Goal: Task Accomplishment & Management: Manage account settings

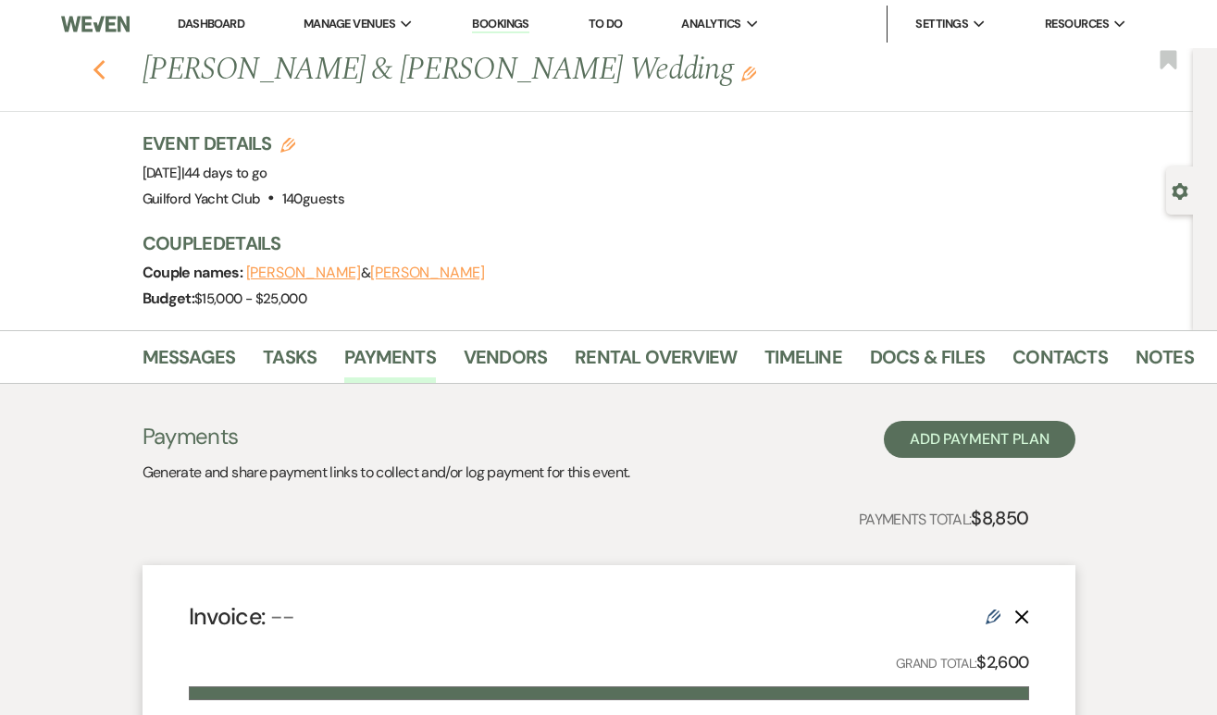
click at [99, 68] on icon "Previous" at bounding box center [100, 70] width 14 height 22
select select "8"
select select "6"
select select "8"
select select "5"
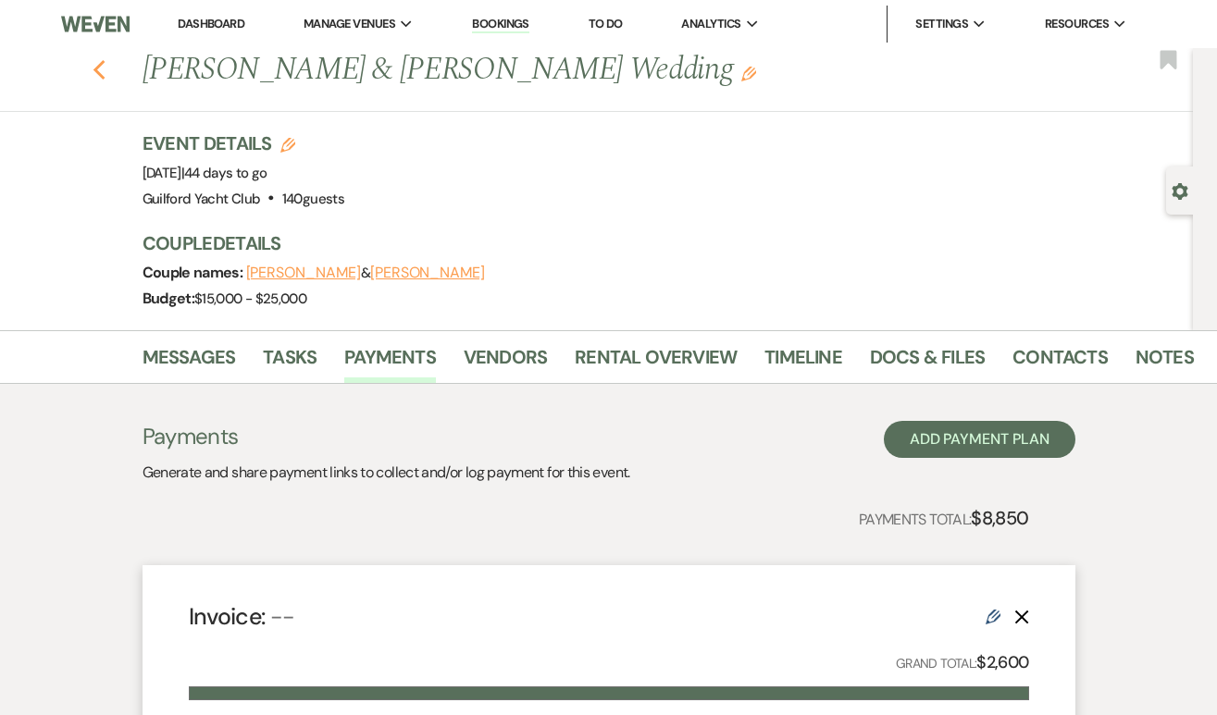
select select "8"
select select "5"
select select "8"
select select "5"
select select "8"
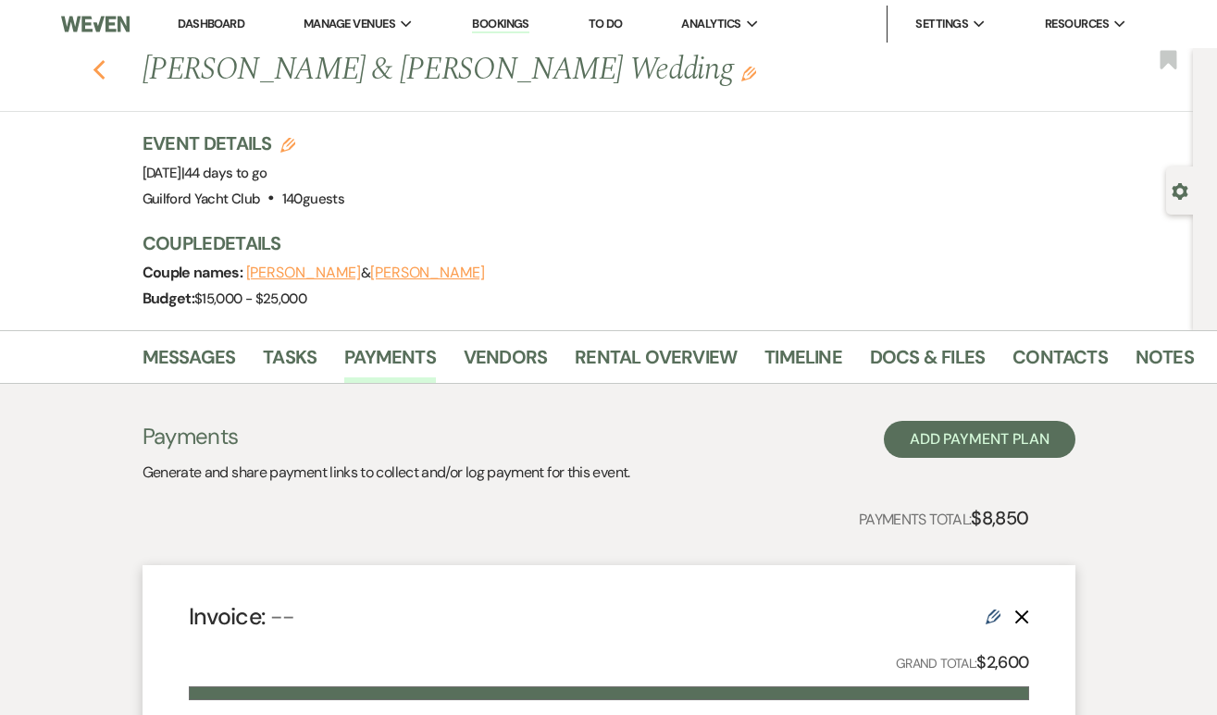
select select "5"
select select "8"
select select "7"
select select "8"
select select "5"
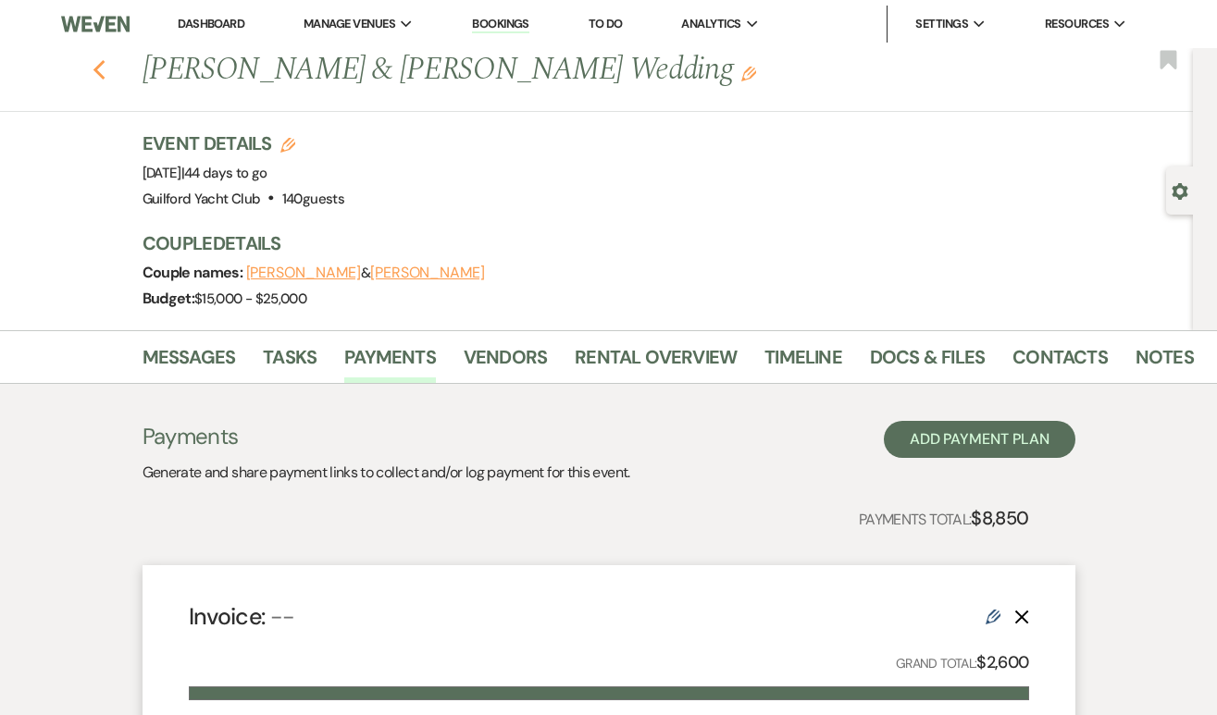
select select "8"
select select "5"
select select "8"
select select "5"
select select "8"
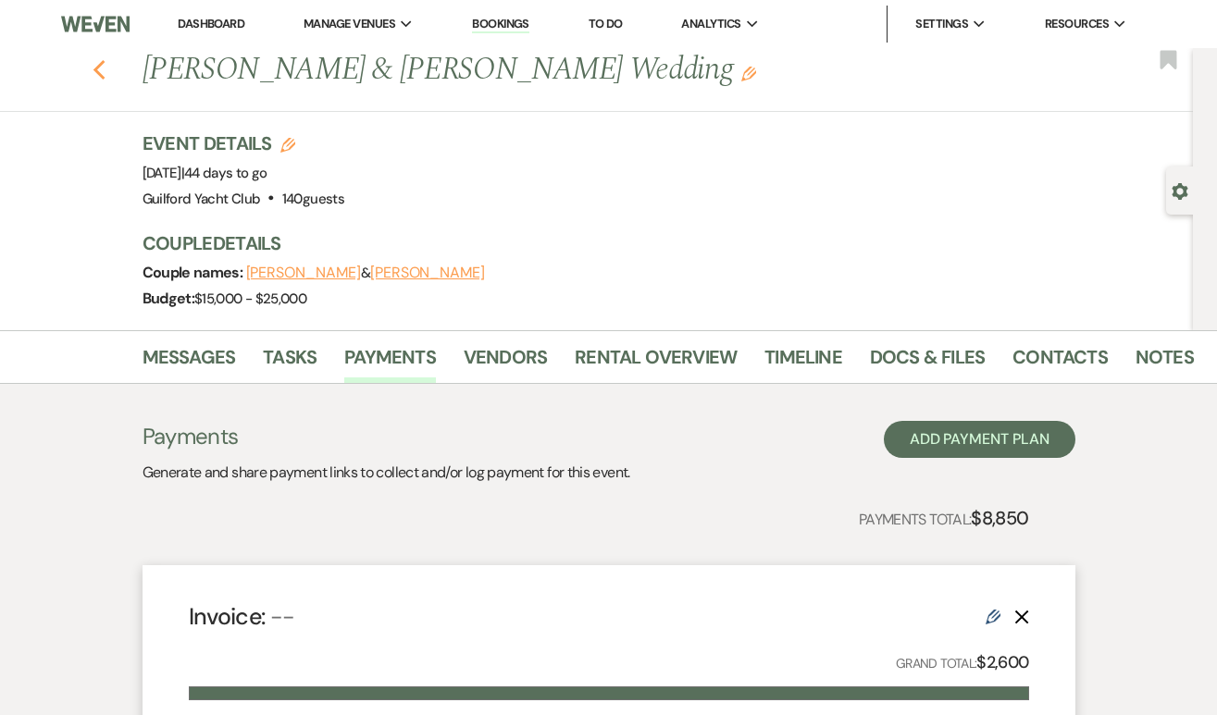
select select "5"
select select "8"
select select "5"
select select "8"
select select "5"
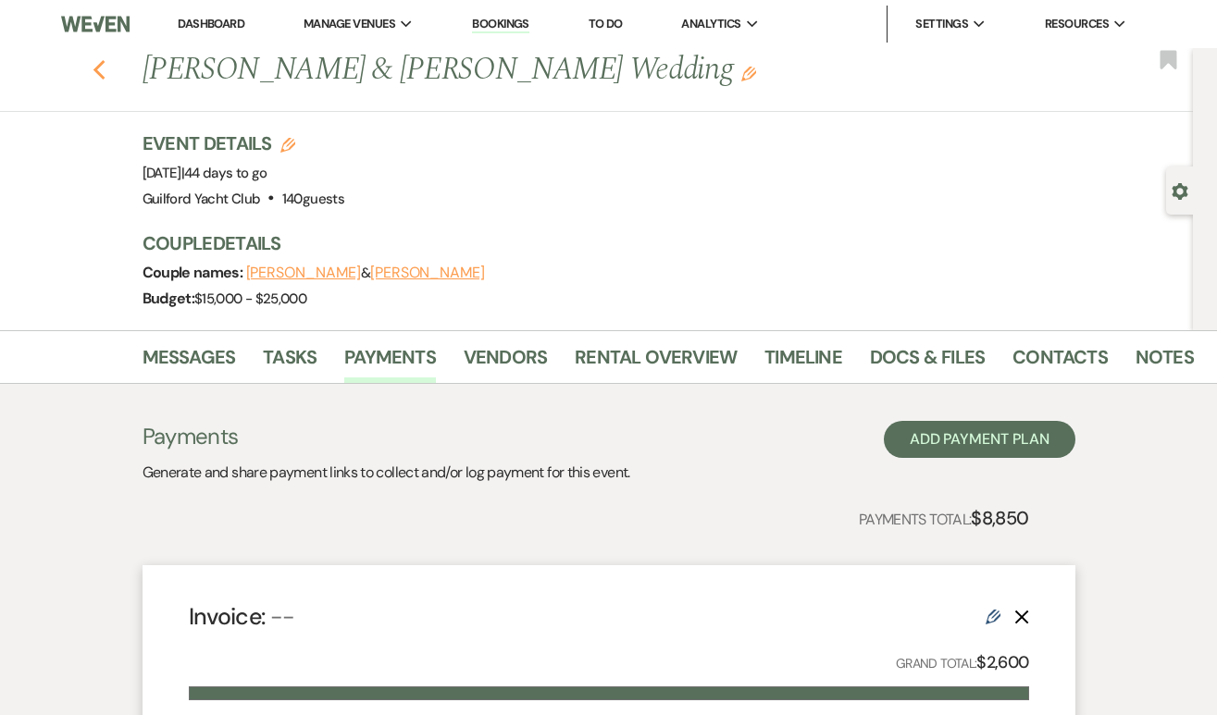
select select "8"
select select "6"
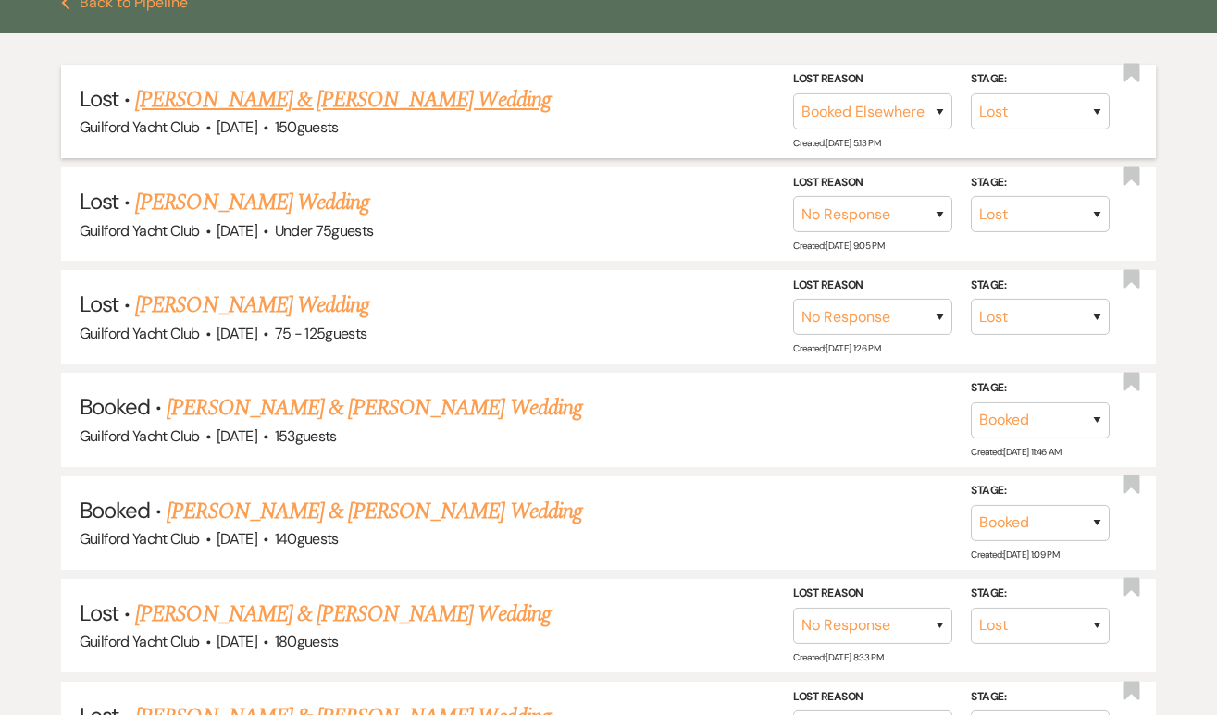
scroll to position [270, 0]
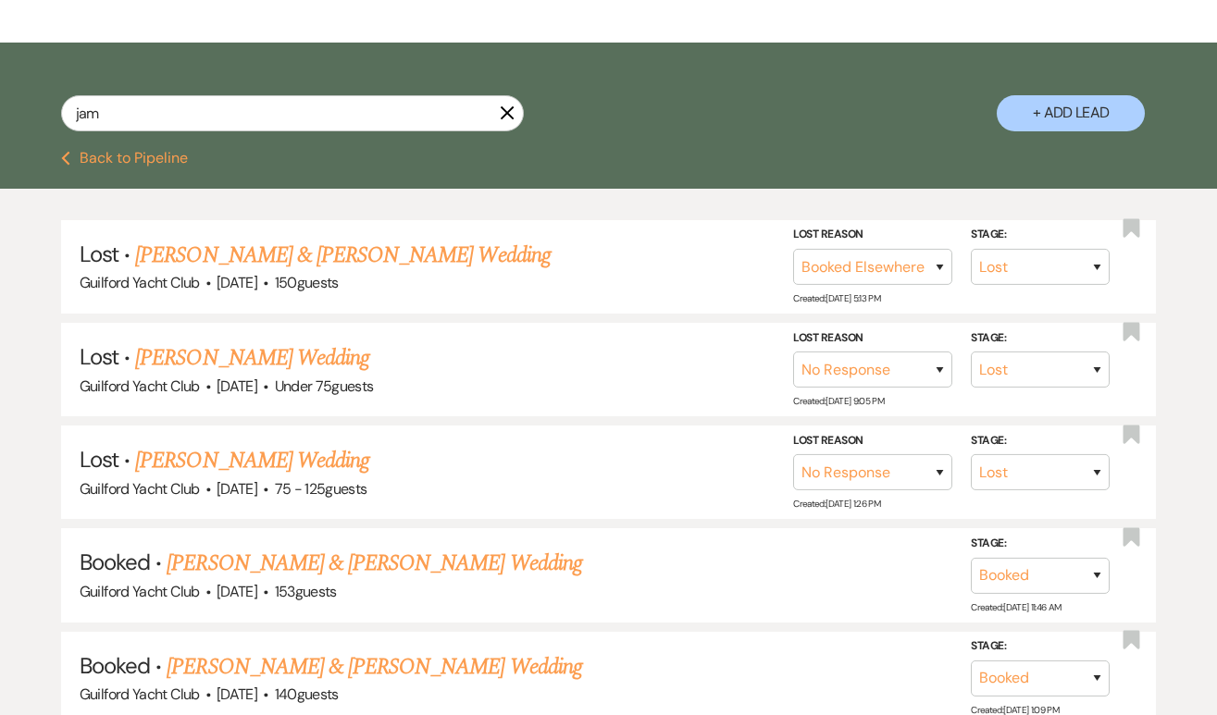
click at [152, 158] on button "Previous Back to Pipeline" at bounding box center [124, 158] width 127 height 15
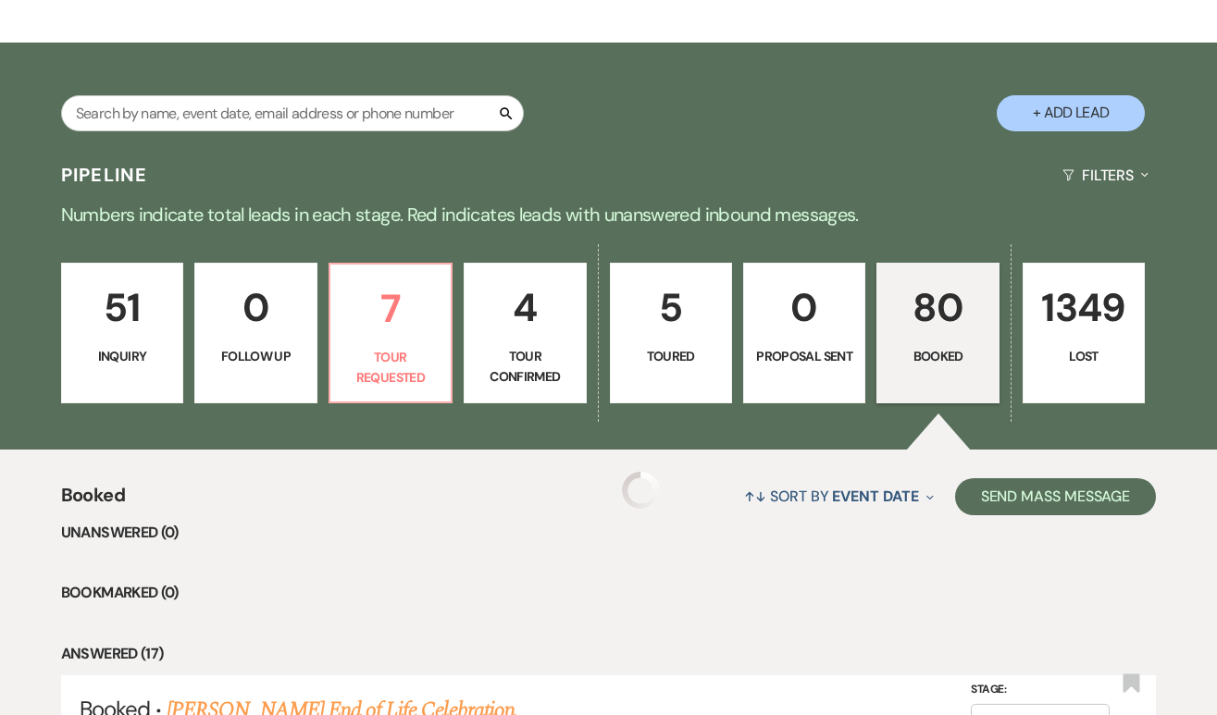
scroll to position [306, 0]
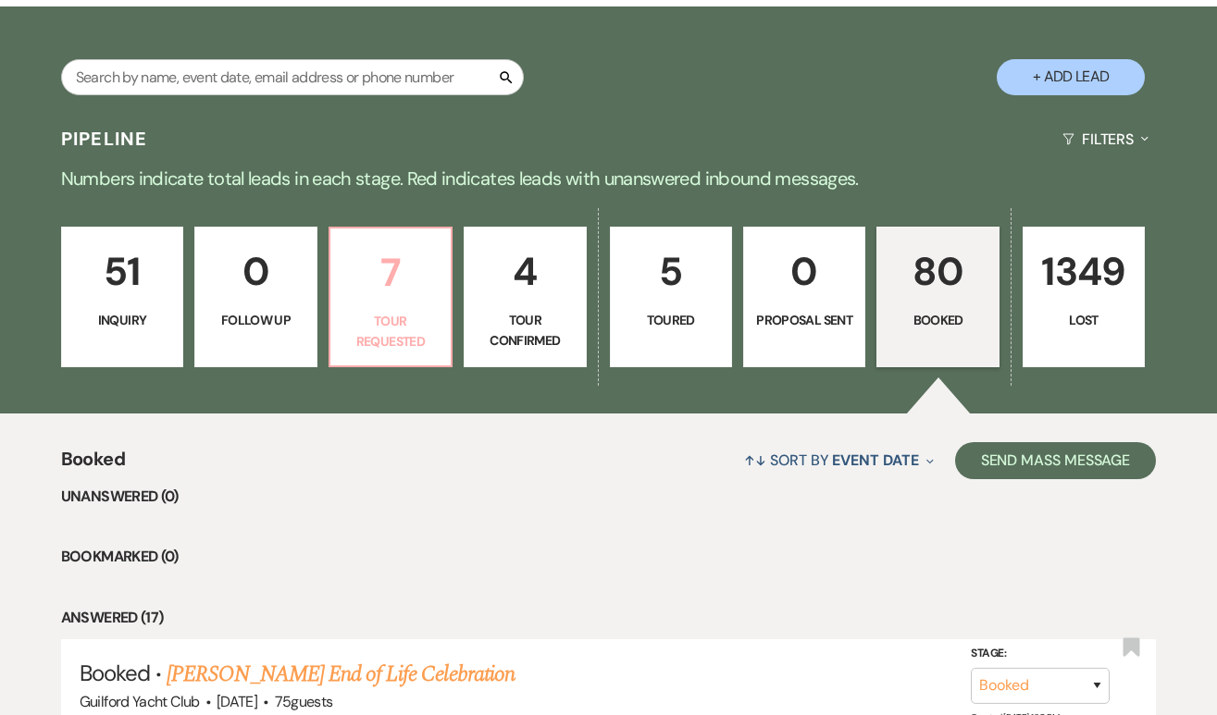
click at [396, 319] on p "Tour Requested" at bounding box center [390, 332] width 98 height 42
select select "2"
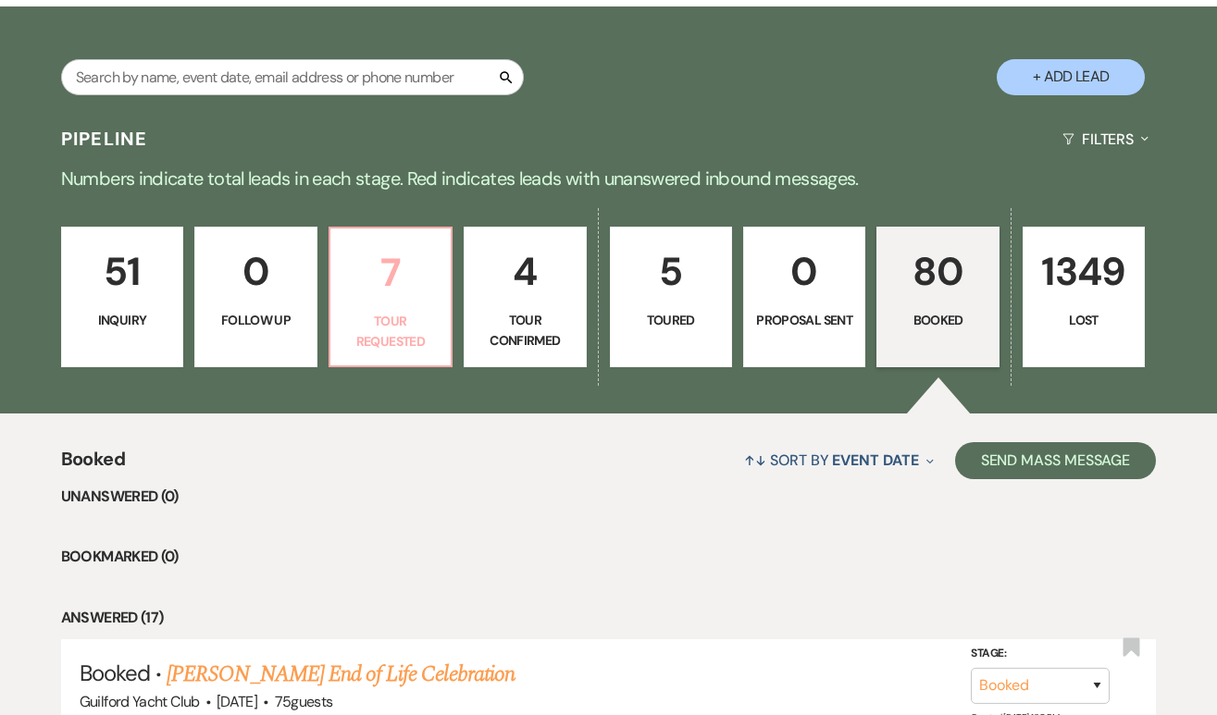
select select "2"
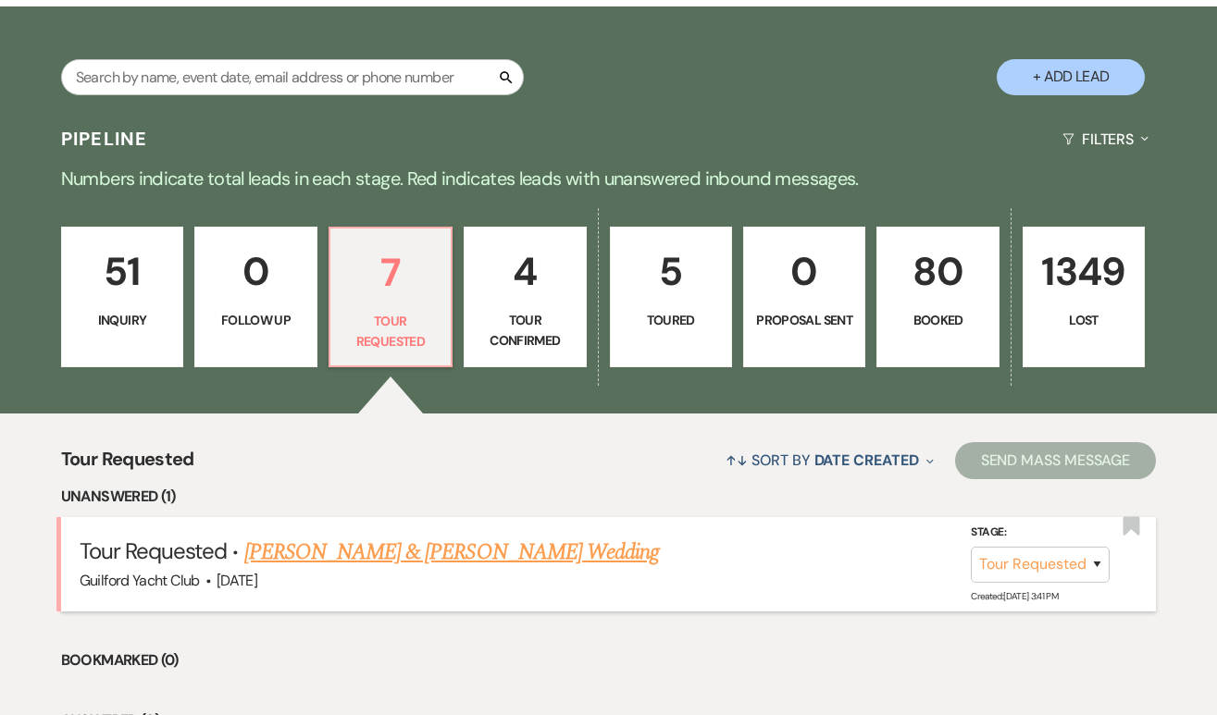
click at [390, 543] on link "[PERSON_NAME] & [PERSON_NAME] Wedding" at bounding box center [451, 552] width 414 height 33
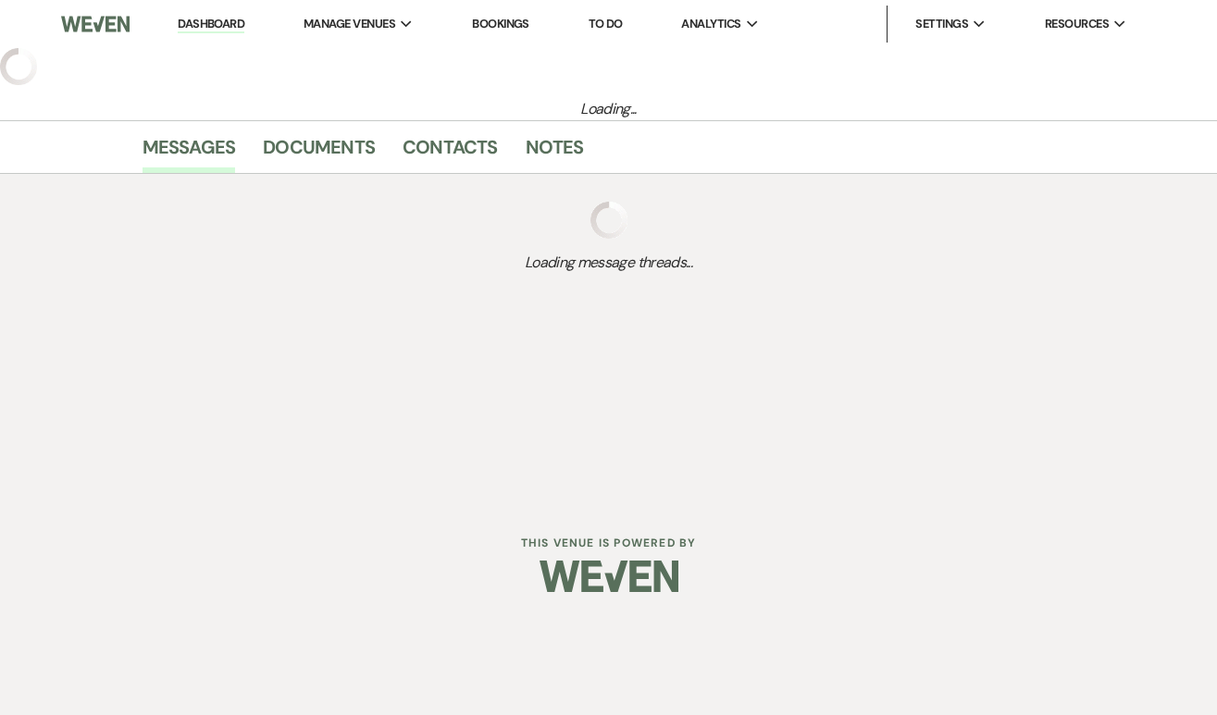
select select "2"
select select "5"
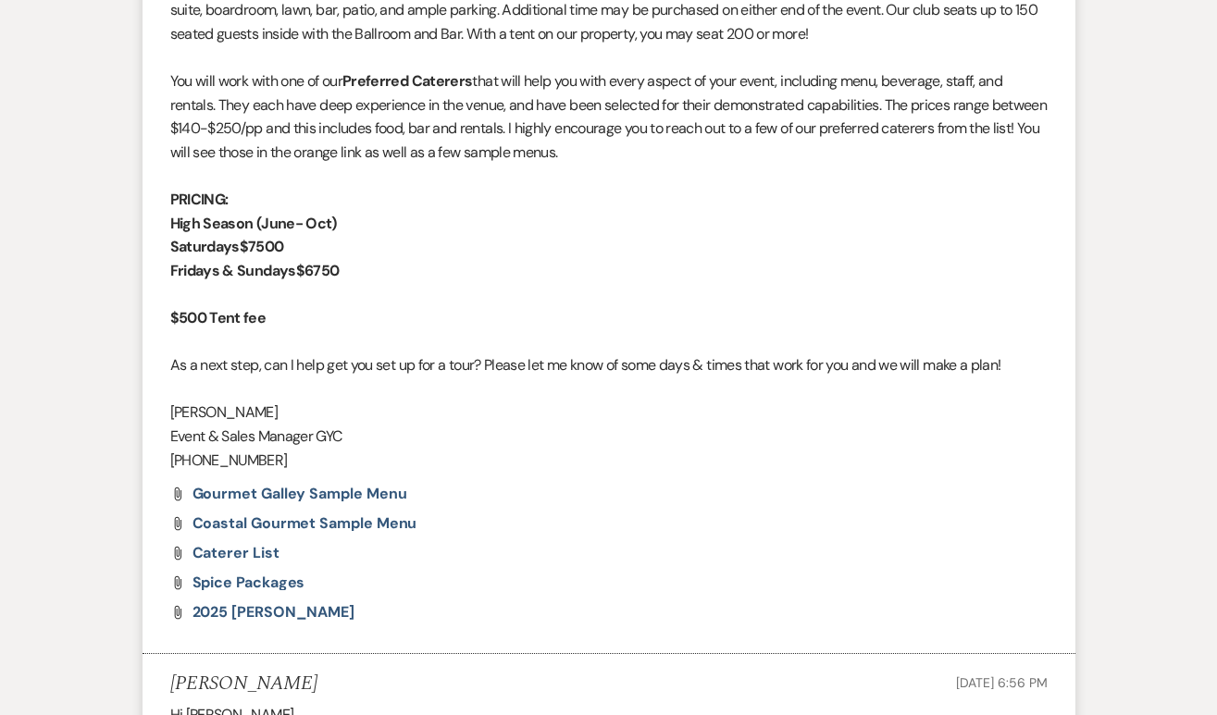
scroll to position [1986, 0]
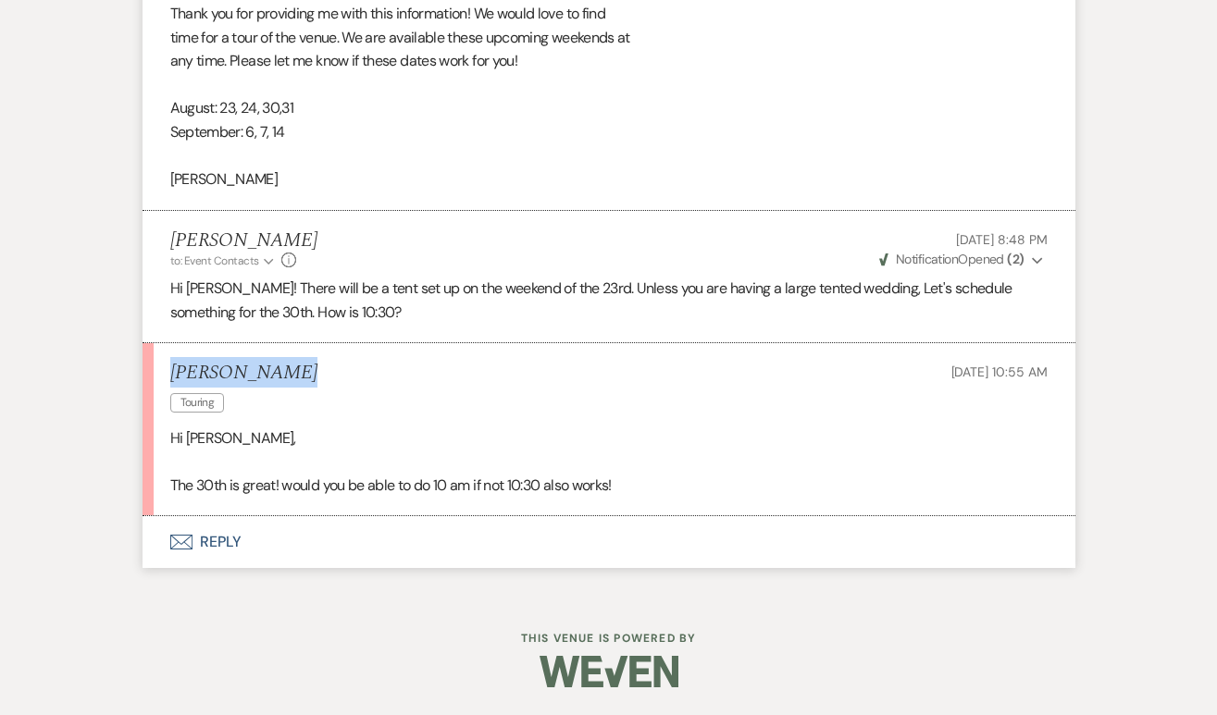
drag, startPoint x: 297, startPoint y: 370, endPoint x: 163, endPoint y: 377, distance: 134.3
click at [163, 377] on li "[PERSON_NAME] Touring [DATE] 10:55 AM Hi [PERSON_NAME], The 30th is great! woul…" at bounding box center [608, 429] width 933 height 173
copy h5 "[PERSON_NAME]"
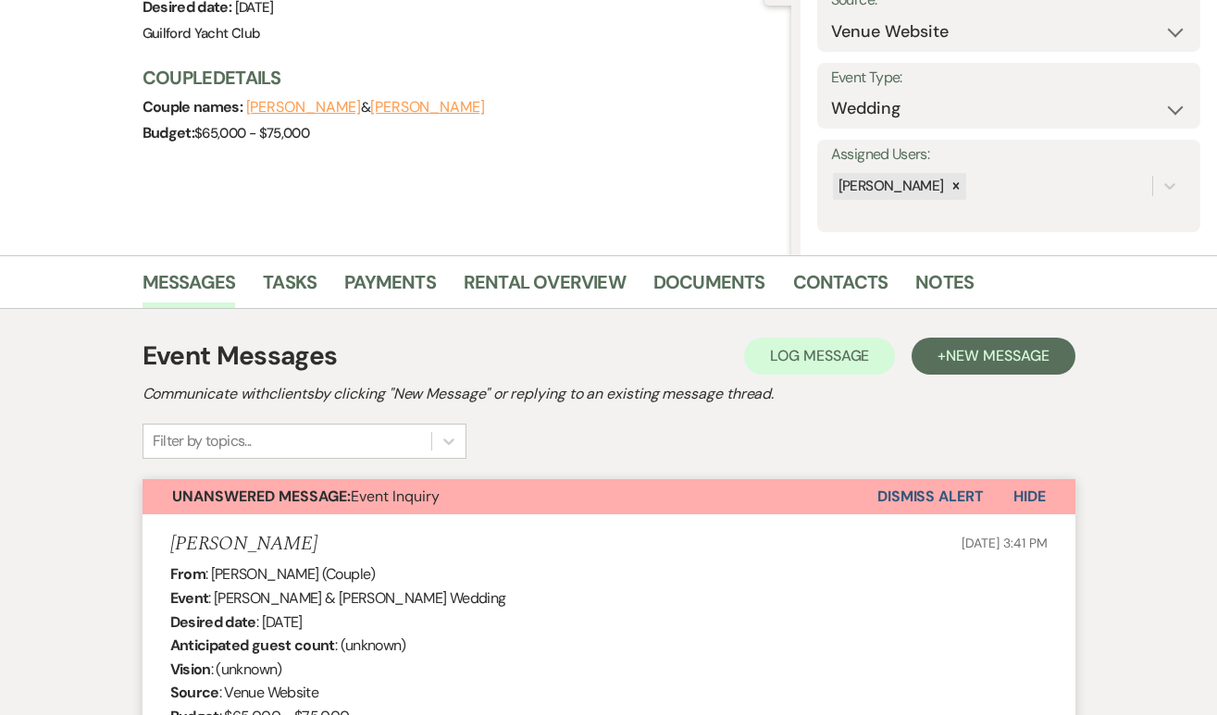
scroll to position [0, 0]
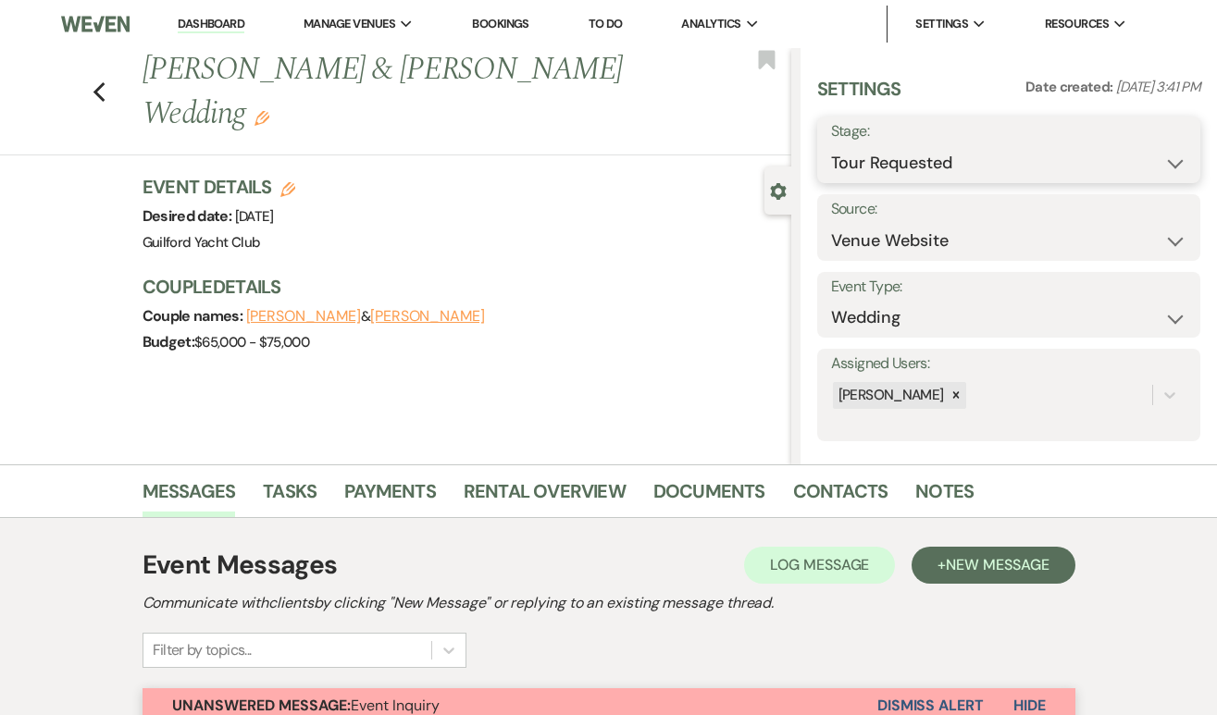
click at [929, 159] on select "Inquiry Follow Up Tour Requested Tour Confirmed Toured Proposal Sent Booked Lost" at bounding box center [1008, 163] width 355 height 36
select select "4"
click at [1140, 156] on button "Save" at bounding box center [1160, 149] width 80 height 37
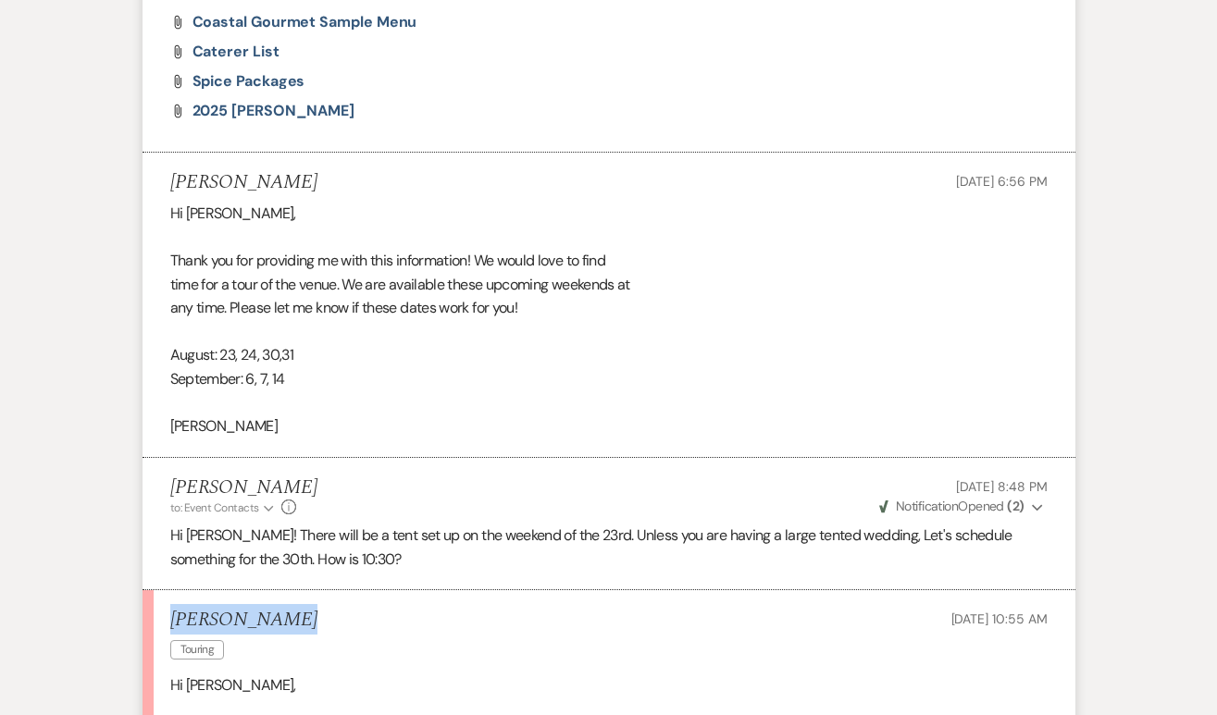
scroll to position [1986, 0]
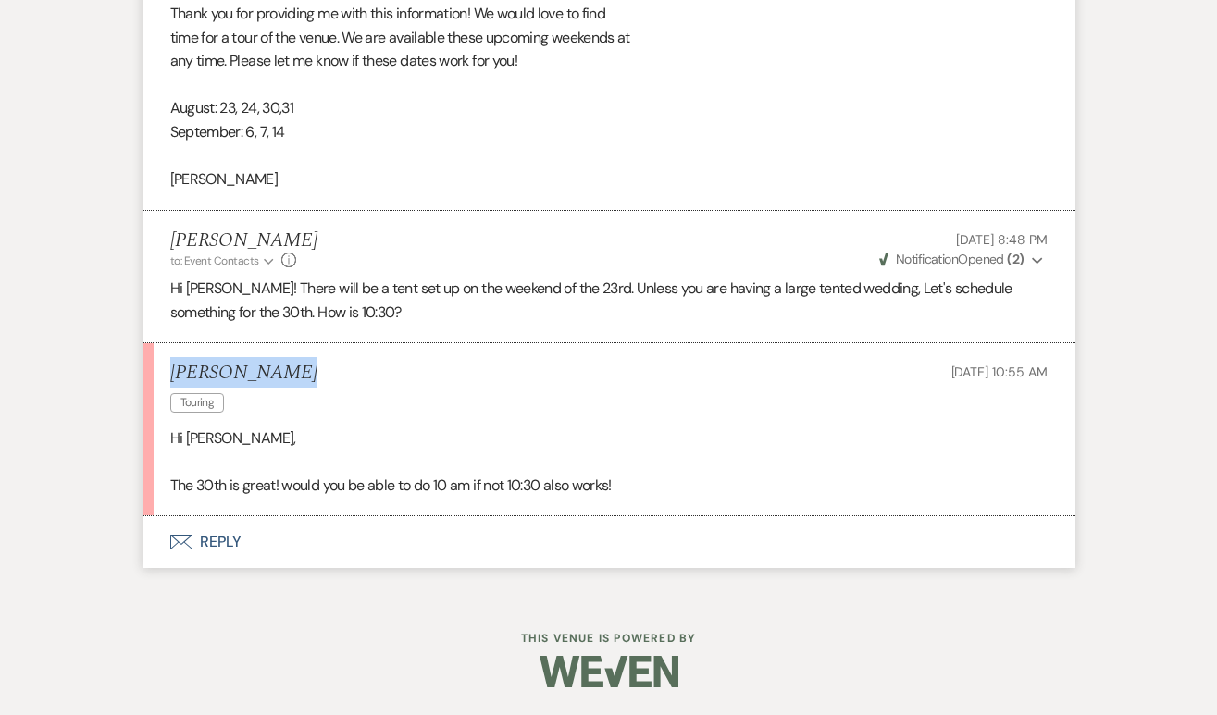
click at [216, 551] on button "Envelope Reply" at bounding box center [608, 542] width 933 height 52
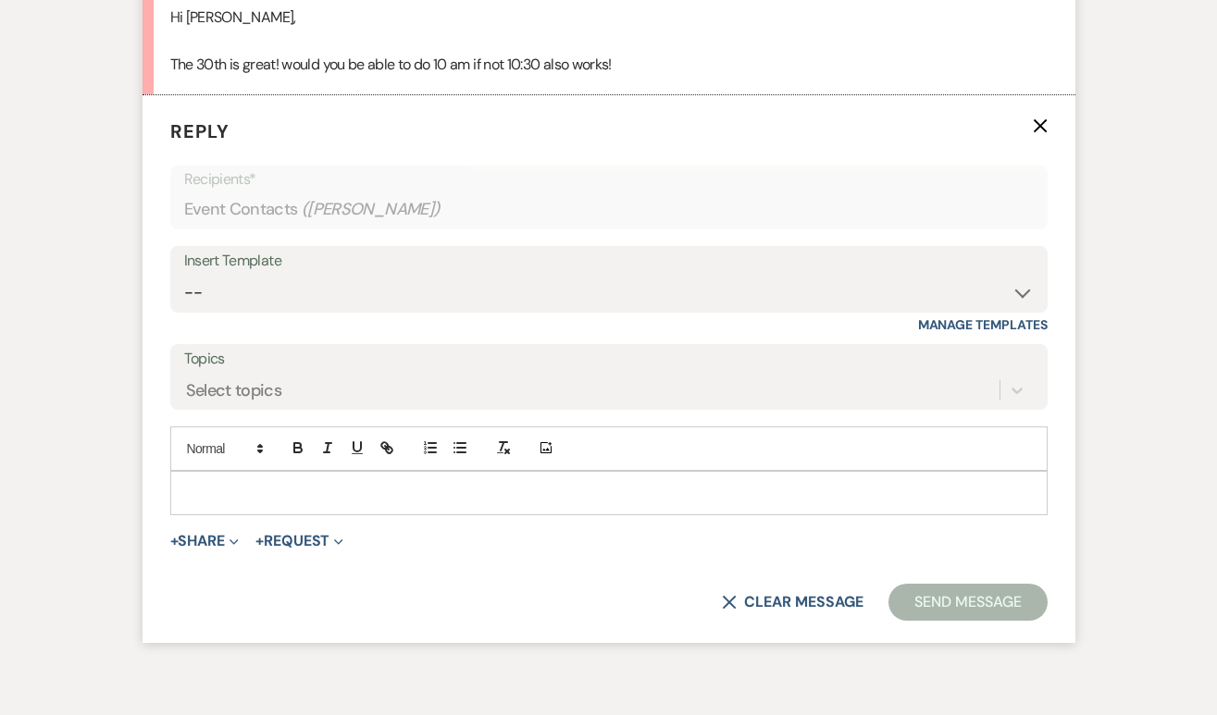
scroll to position [2419, 0]
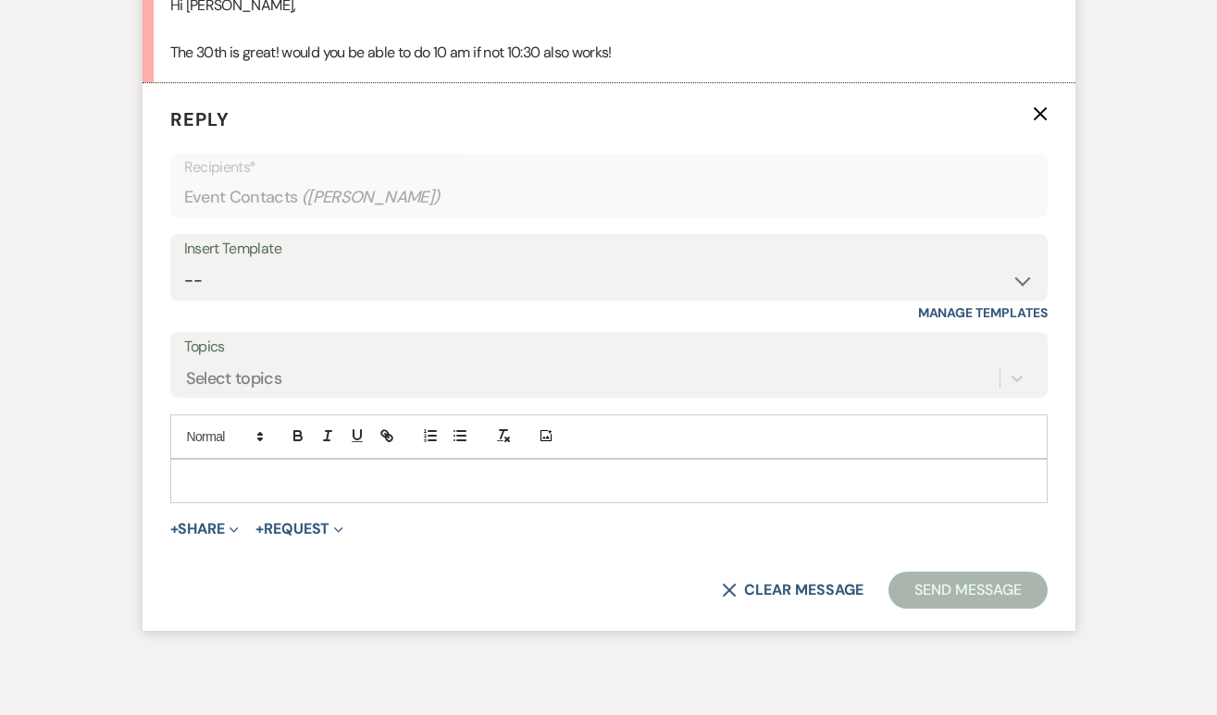
click at [216, 489] on p at bounding box center [608, 481] width 847 height 20
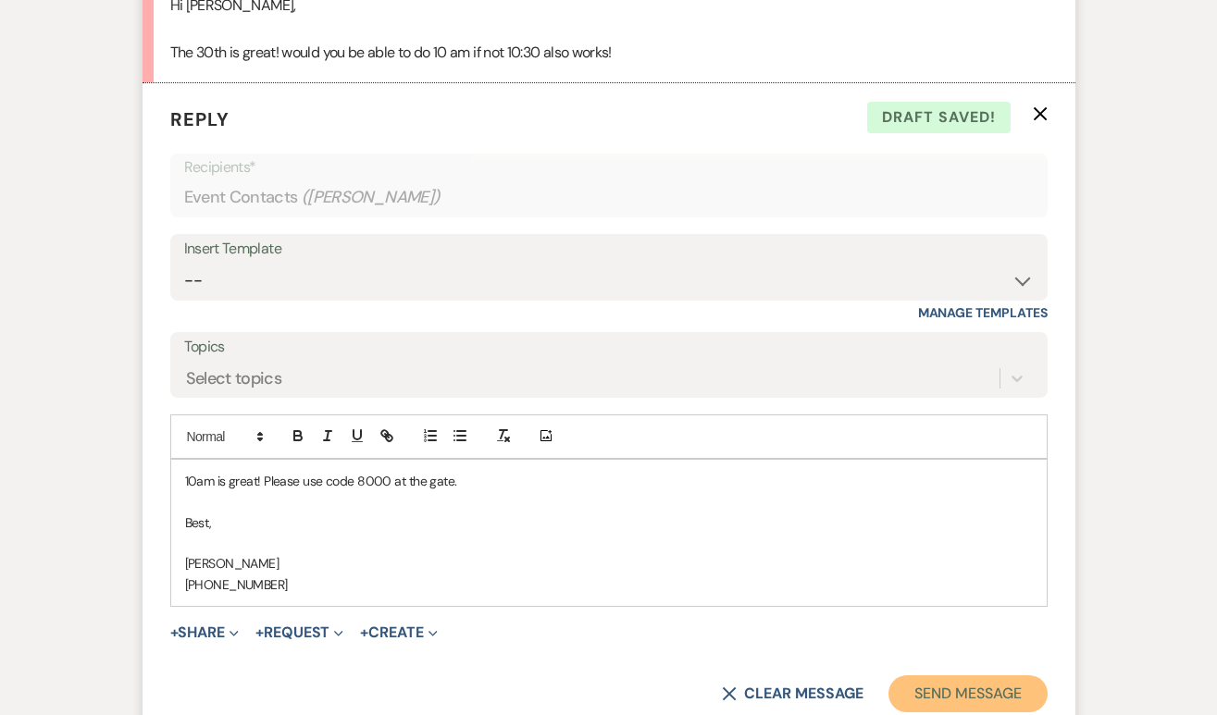
click at [925, 691] on button "Send Message" at bounding box center [967, 693] width 158 height 37
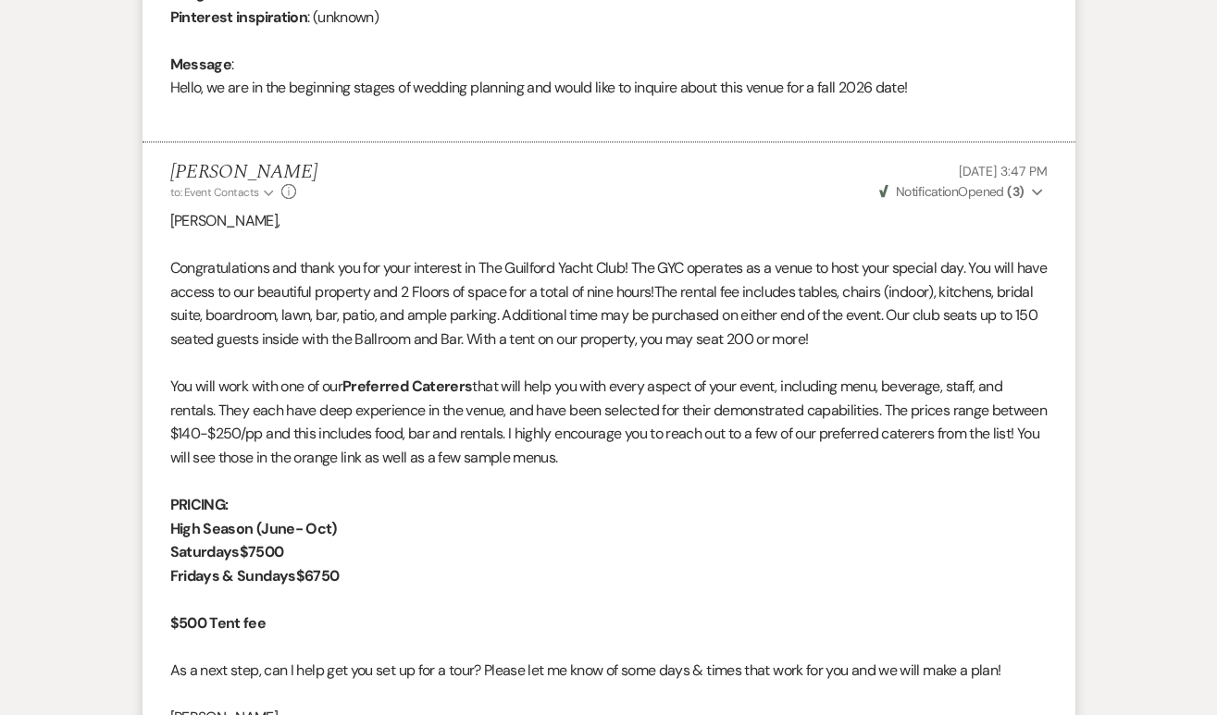
scroll to position [0, 0]
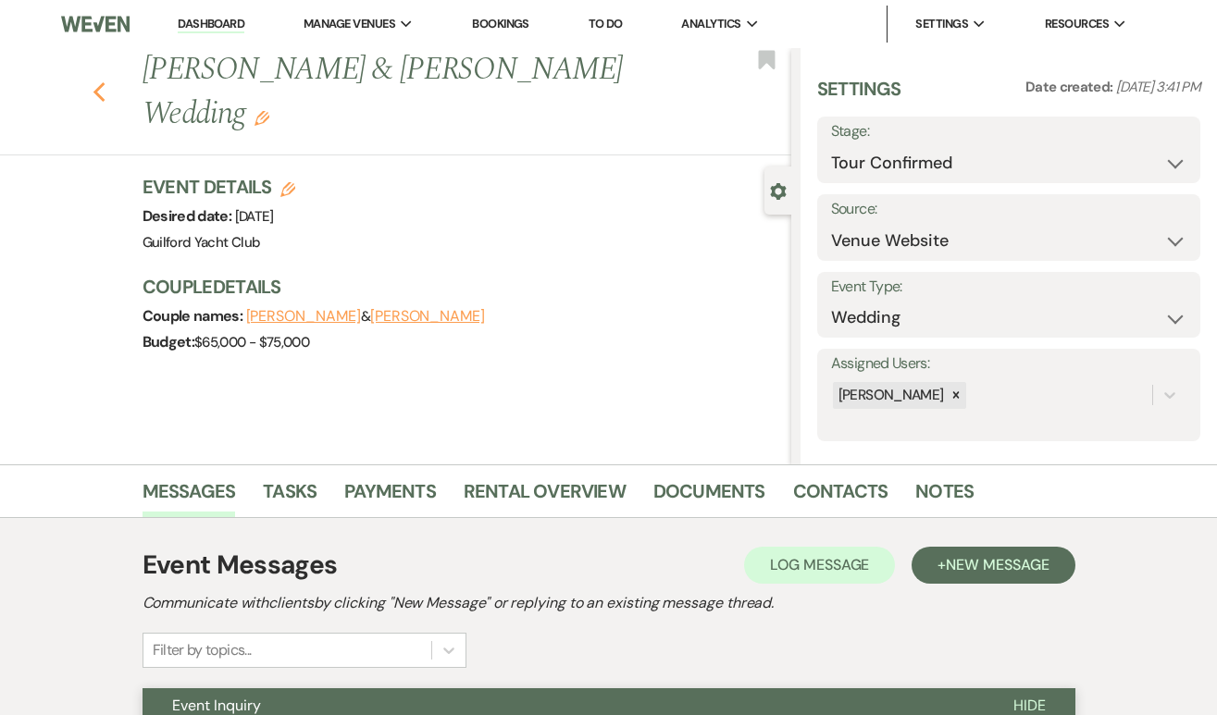
click at [96, 81] on icon "Previous" at bounding box center [100, 92] width 14 height 22
select select "2"
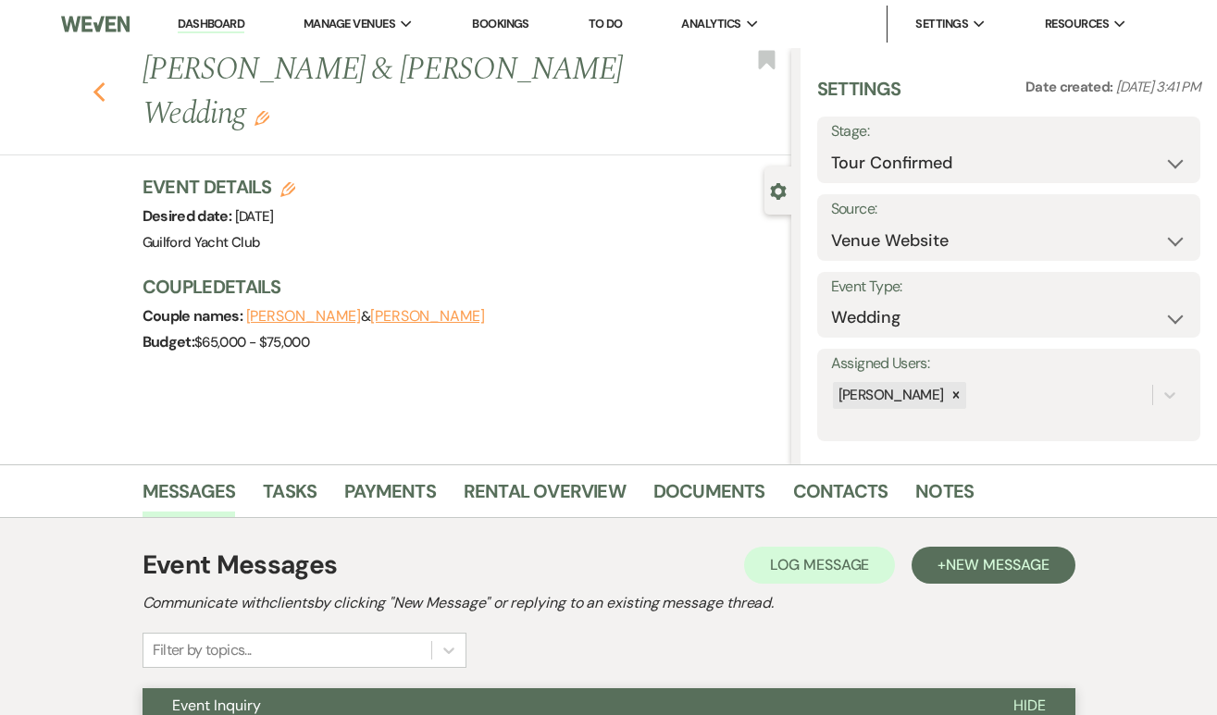
select select "2"
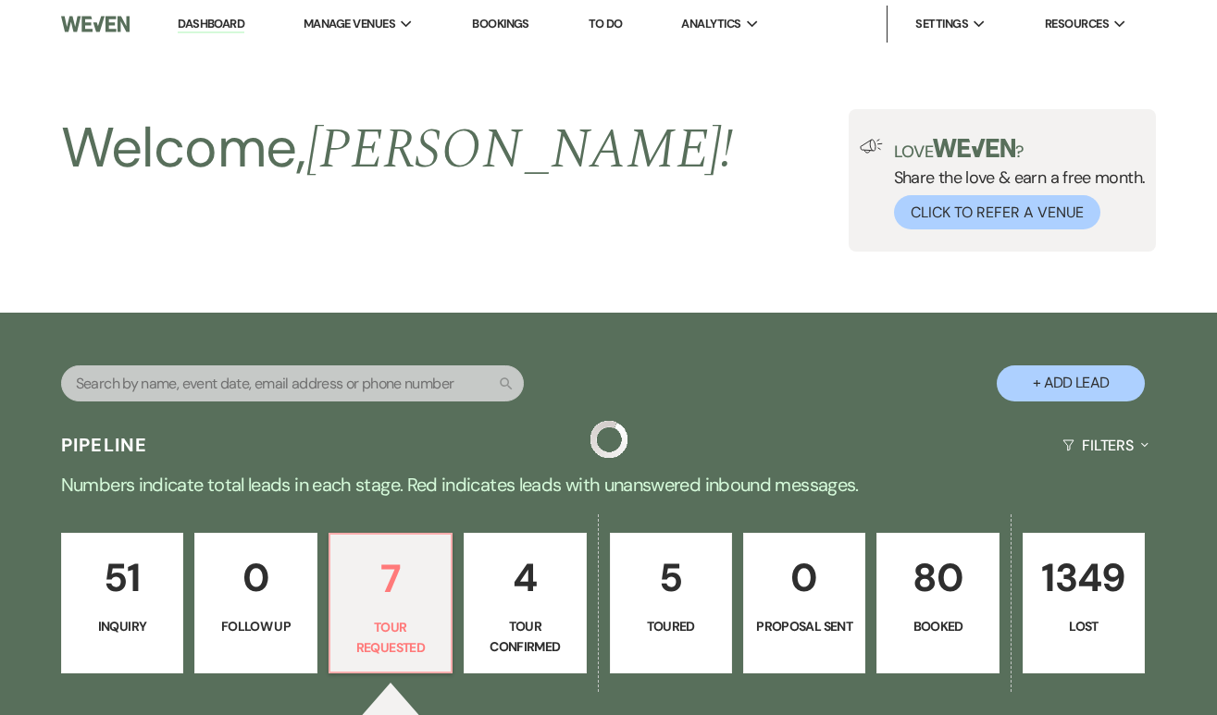
scroll to position [306, 0]
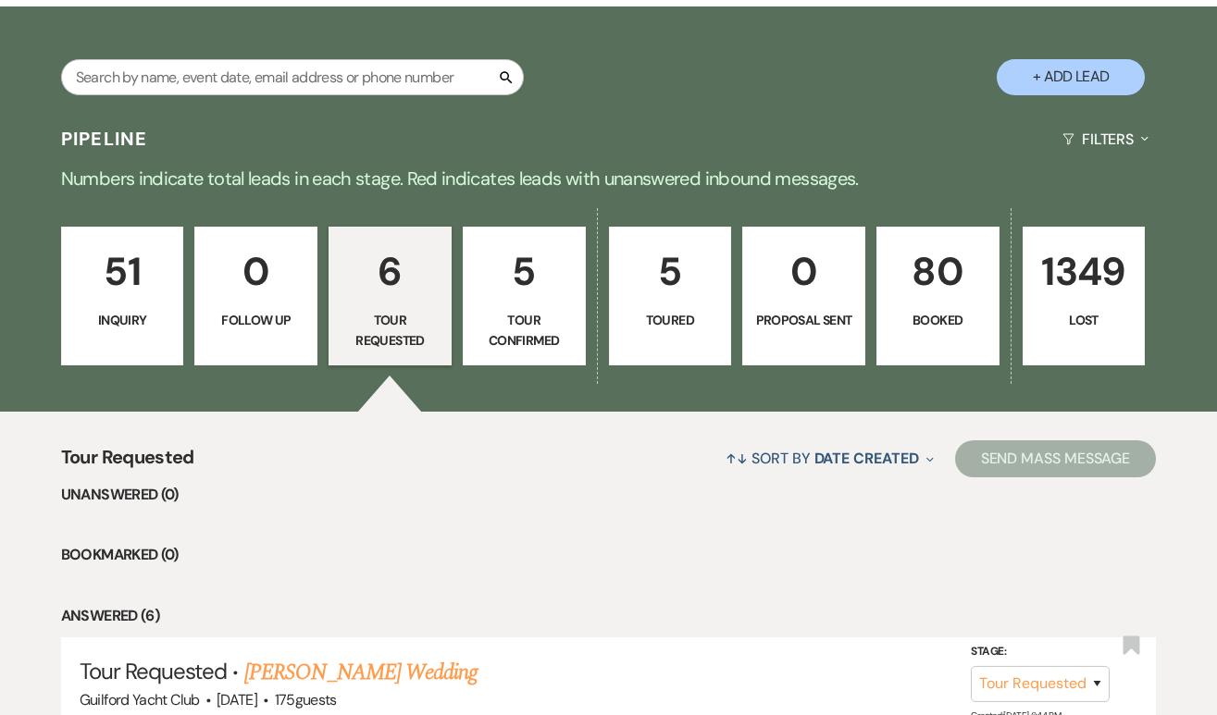
click at [1076, 69] on button "+ Add Lead" at bounding box center [1070, 77] width 148 height 36
select select "696"
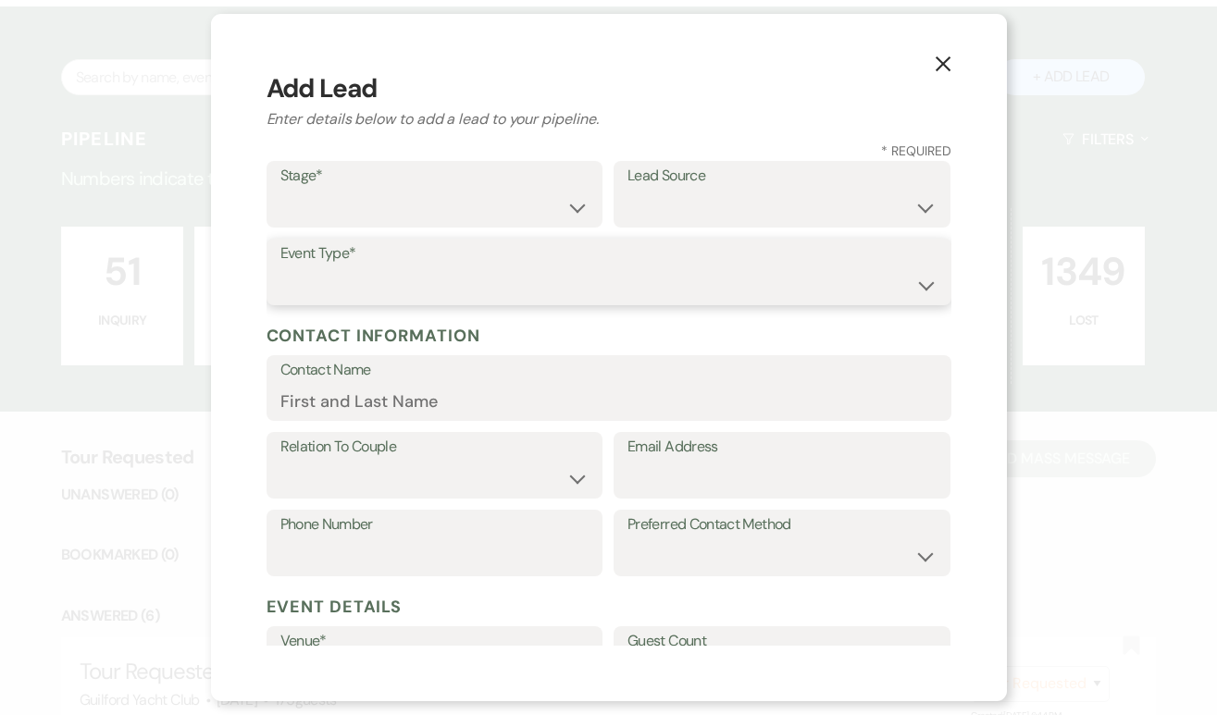
click at [496, 285] on select "Wedding Anniversary Party Baby Shower Bachelorette / Bachelor Party Birthday Pa…" at bounding box center [608, 285] width 657 height 36
select select "1"
click at [426, 204] on select "Inquiry Follow Up Tour Requested Tour Confirmed Toured Proposal Sent Booked Lost" at bounding box center [434, 208] width 309 height 36
select select "1"
click at [692, 199] on select "Weven Venue Website Instagram Facebook Pinterest Google The Knot Wedding Wire H…" at bounding box center [781, 208] width 309 height 36
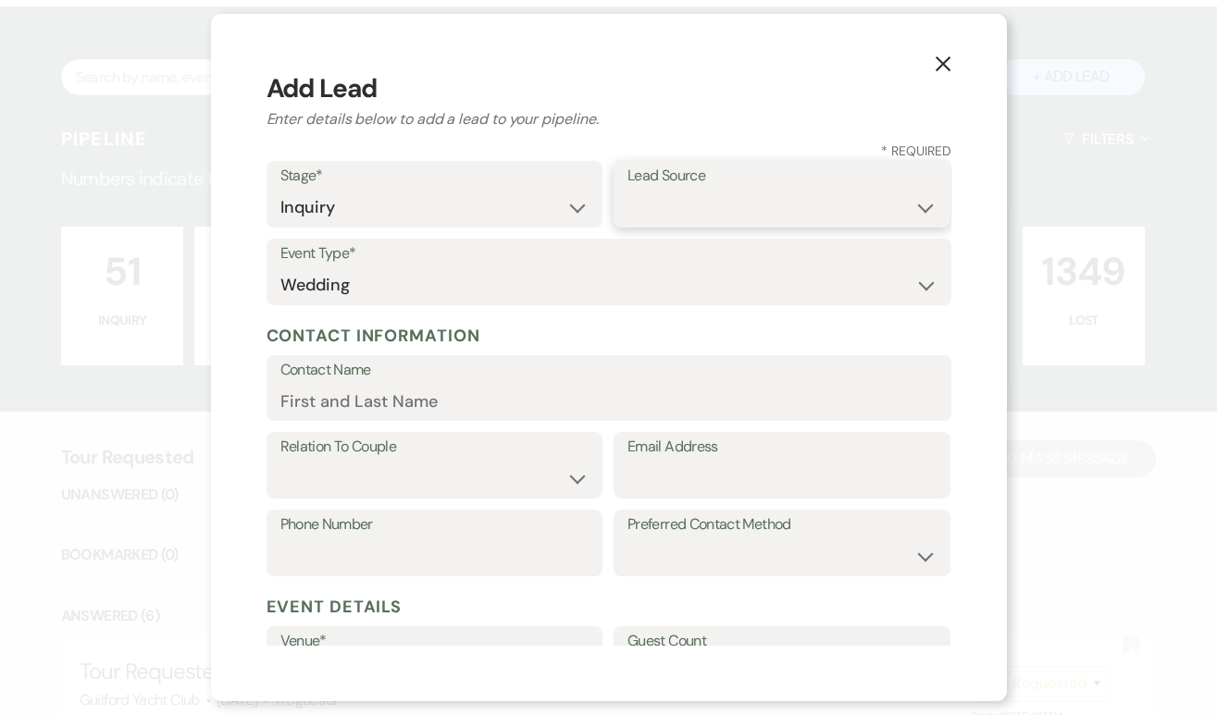
select select "5"
click at [691, 486] on input "Email Address" at bounding box center [781, 479] width 309 height 36
paste input "[PERSON_NAME]"
type input "[PERSON_NAME]"
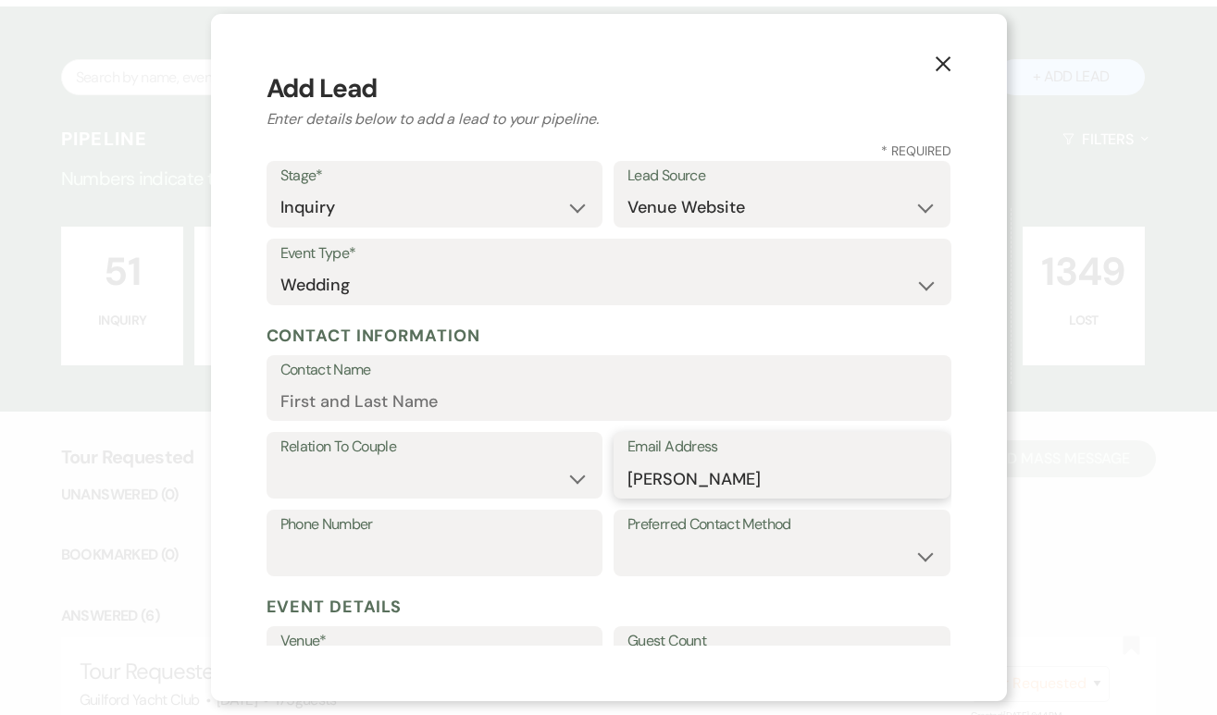
drag, startPoint x: 770, startPoint y: 478, endPoint x: 598, endPoint y: 475, distance: 172.1
click at [598, 475] on div "Relation To Couple Couple Planner Parent of Couple Family Member Friend Other E…" at bounding box center [608, 471] width 685 height 78
paste input "[EMAIL_ADDRESS][DOMAIN_NAME]"
type input "[EMAIL_ADDRESS][DOMAIN_NAME]"
click at [449, 479] on select "Couple Planner Parent of Couple Family Member Friend Other" at bounding box center [434, 479] width 309 height 36
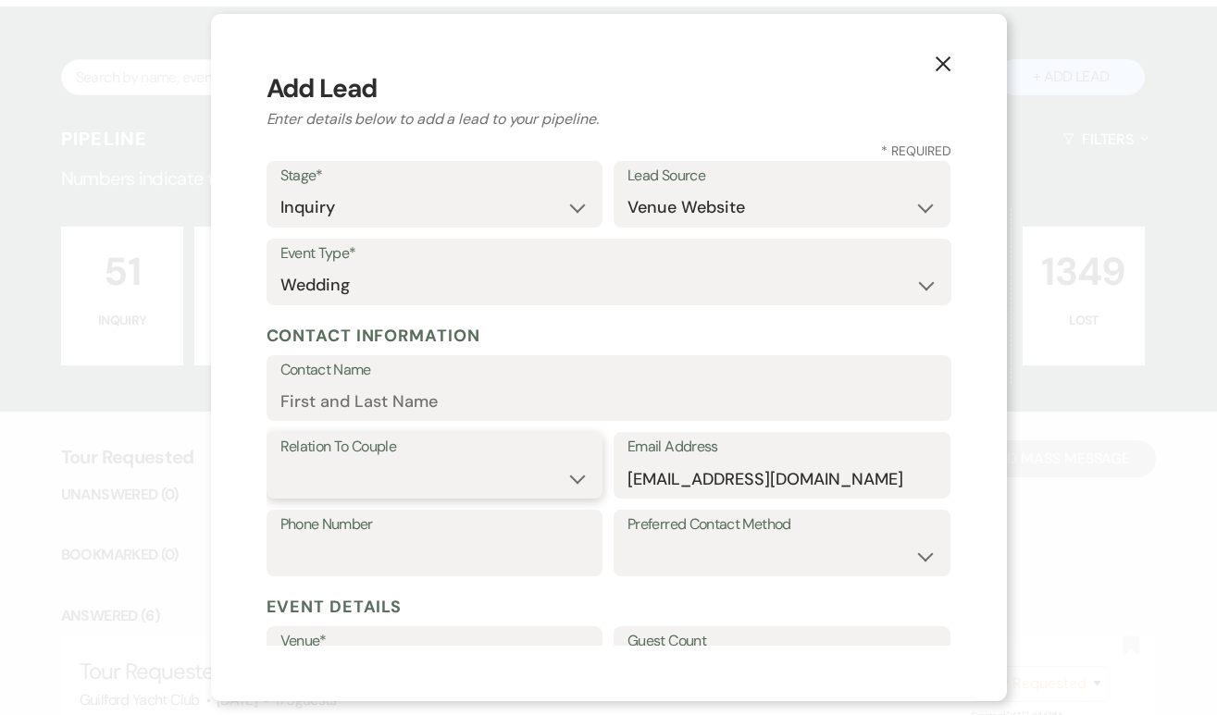
select select "1"
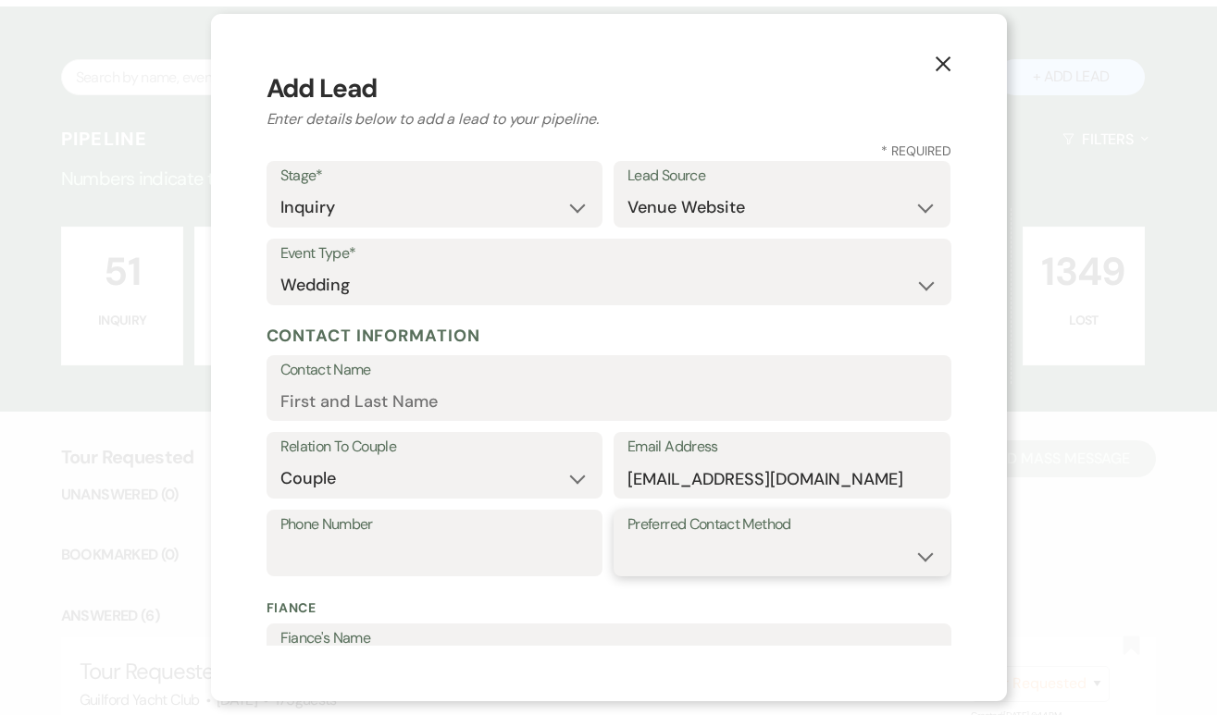
click at [703, 550] on select "Email Phone Text" at bounding box center [781, 556] width 309 height 36
select select "email"
click at [521, 561] on input "Phone Number" at bounding box center [434, 556] width 309 height 36
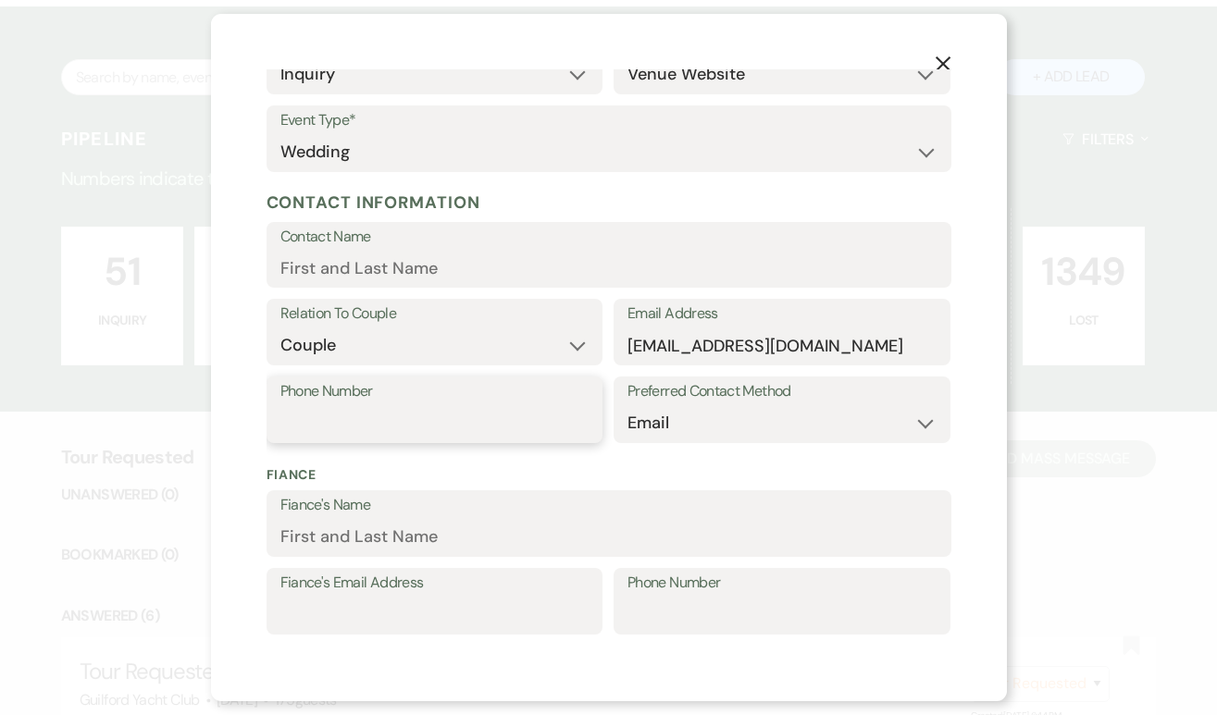
scroll to position [134, 0]
click at [340, 534] on input "Fiance's Name" at bounding box center [608, 536] width 657 height 36
click at [426, 264] on input "Contact Name" at bounding box center [608, 267] width 657 height 36
paste input "[PERSON_NAME]"
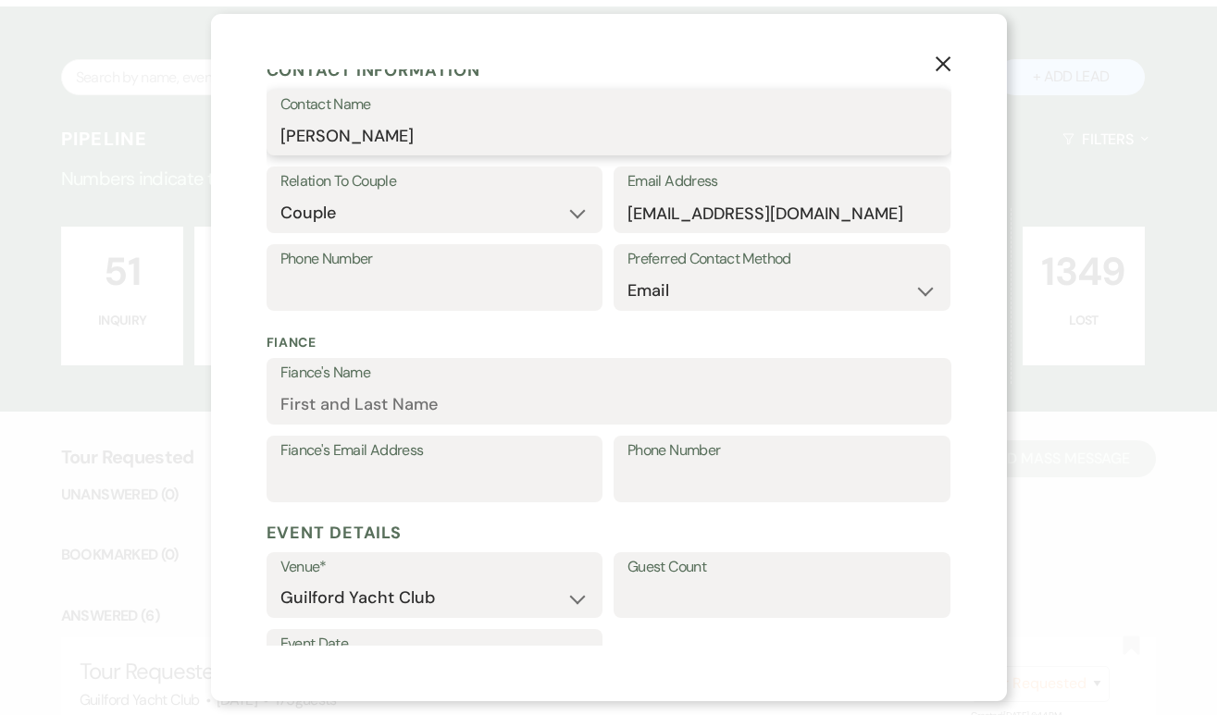
scroll to position [266, 0]
type input "[PERSON_NAME]"
click at [649, 578] on label "Guest Count" at bounding box center [781, 566] width 309 height 27
click at [649, 579] on input "Guest Count" at bounding box center [781, 597] width 309 height 36
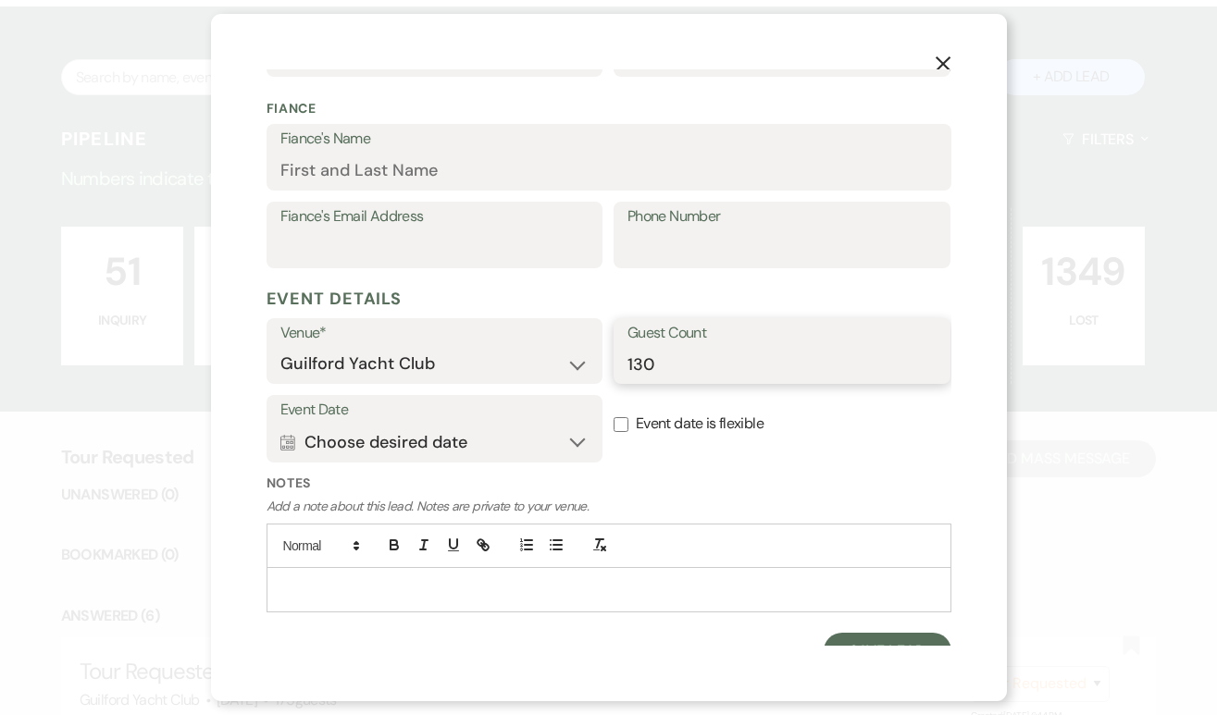
scroll to position [501, 0]
type input "130"
click at [550, 599] on div at bounding box center [608, 588] width 683 height 43
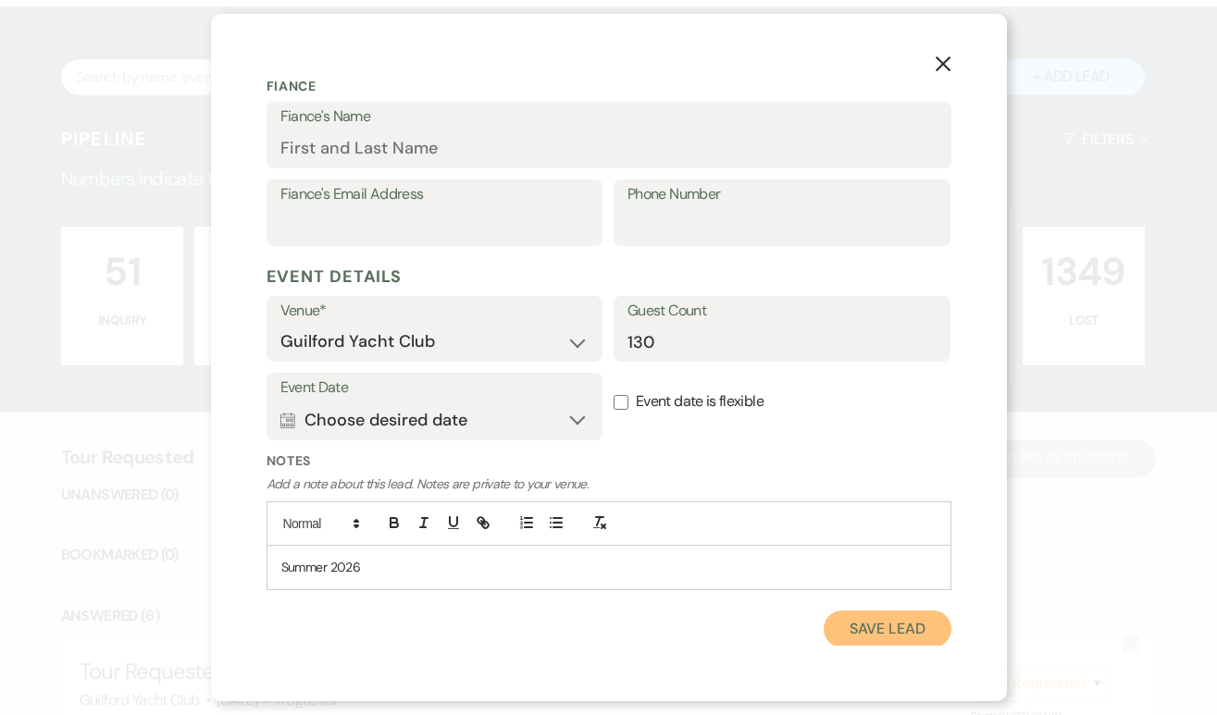
click at [886, 624] on button "Save Lead" at bounding box center [886, 629] width 127 height 37
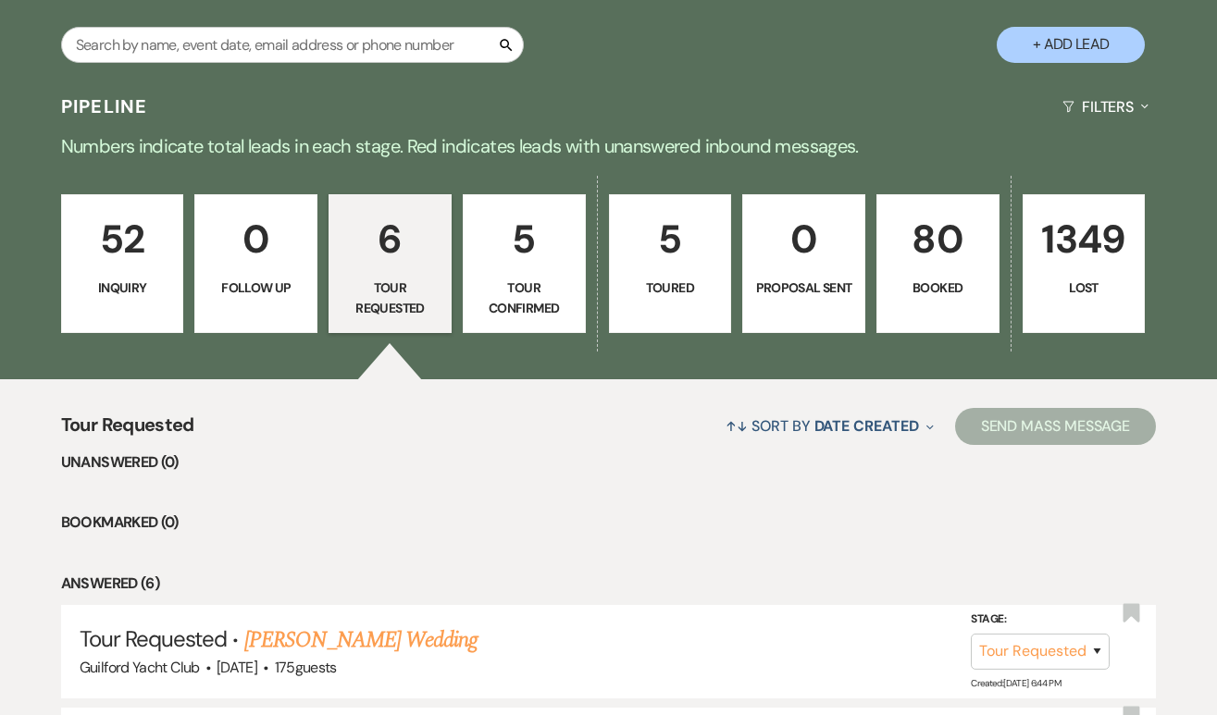
scroll to position [0, 0]
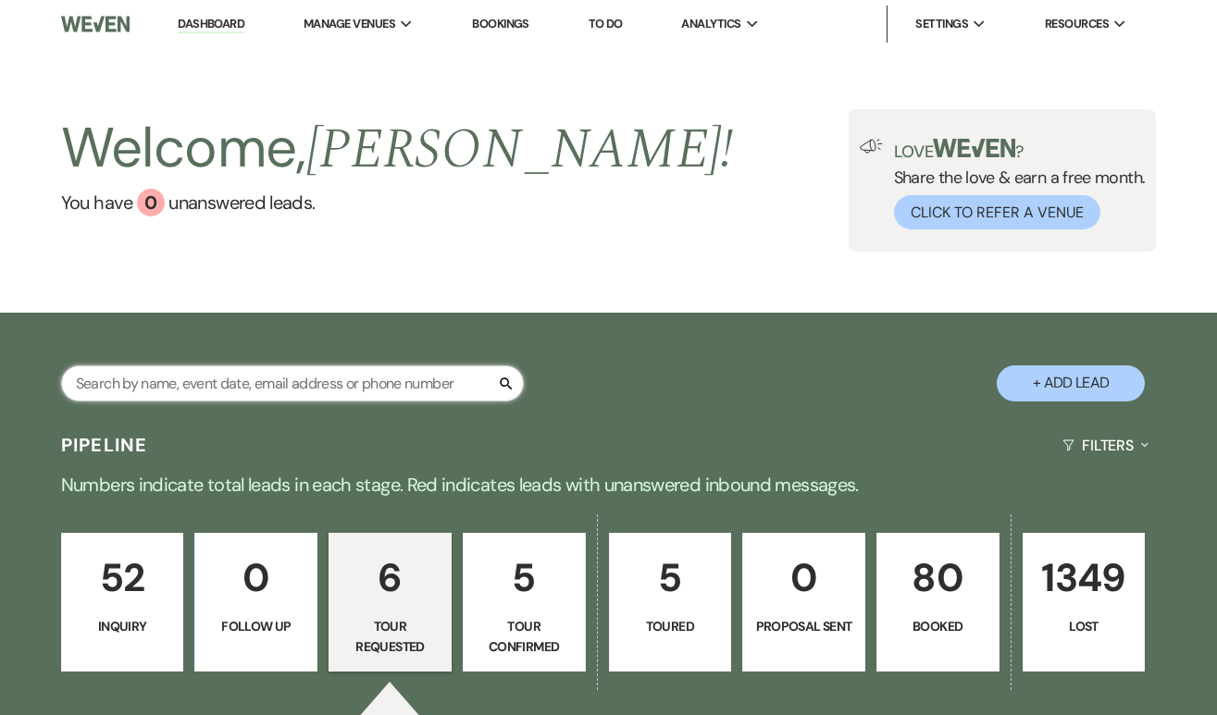
click at [229, 383] on input "text" at bounding box center [292, 383] width 463 height 36
type input "alivia"
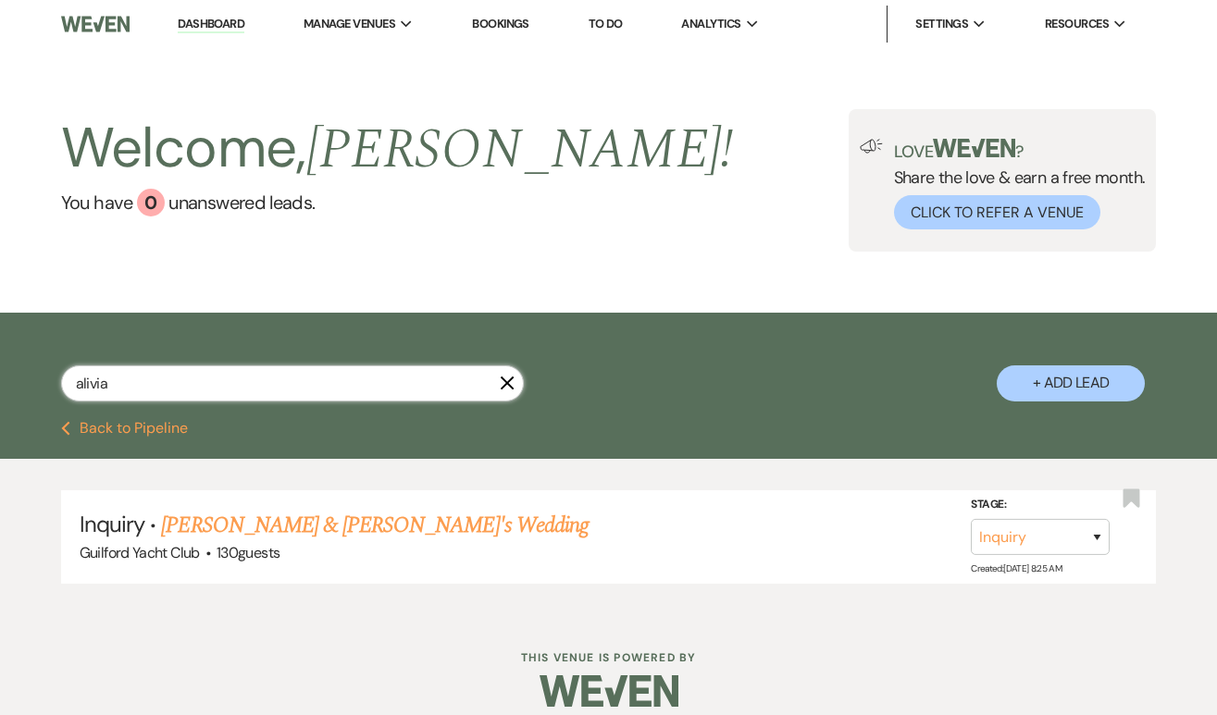
scroll to position [3, 0]
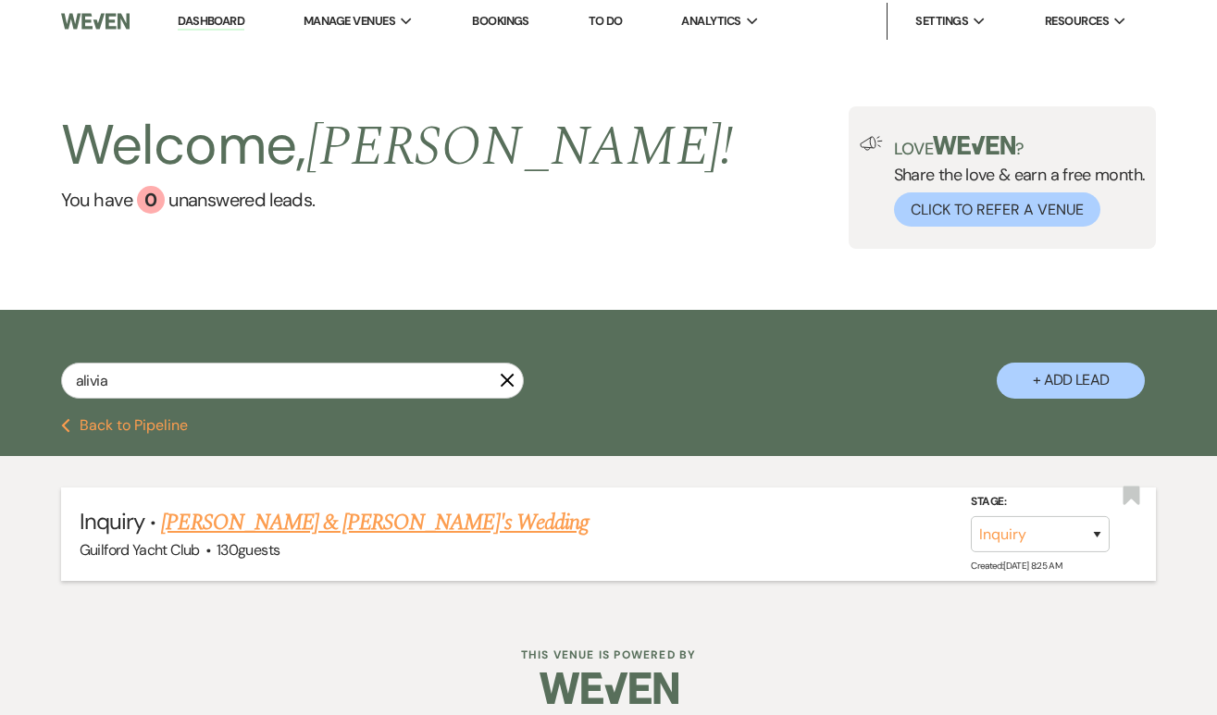
click at [228, 529] on link "[PERSON_NAME] & [PERSON_NAME]'s Wedding" at bounding box center [374, 522] width 427 height 33
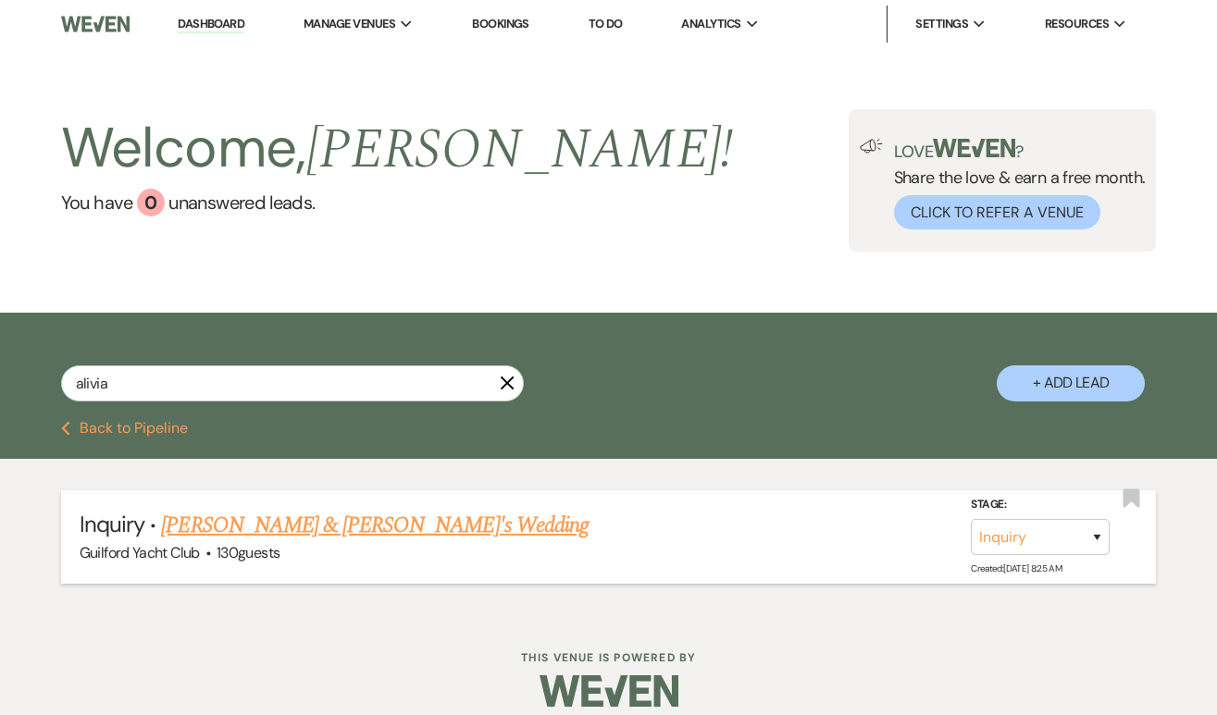
select select "5"
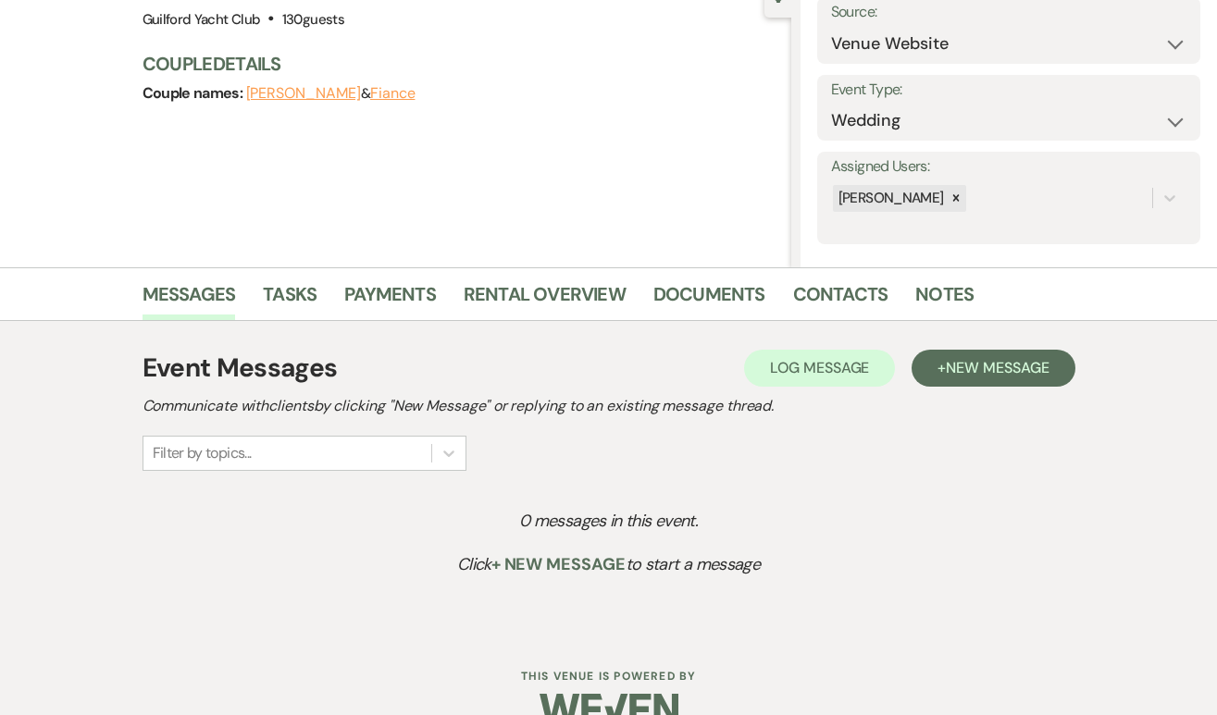
scroll to position [235, 0]
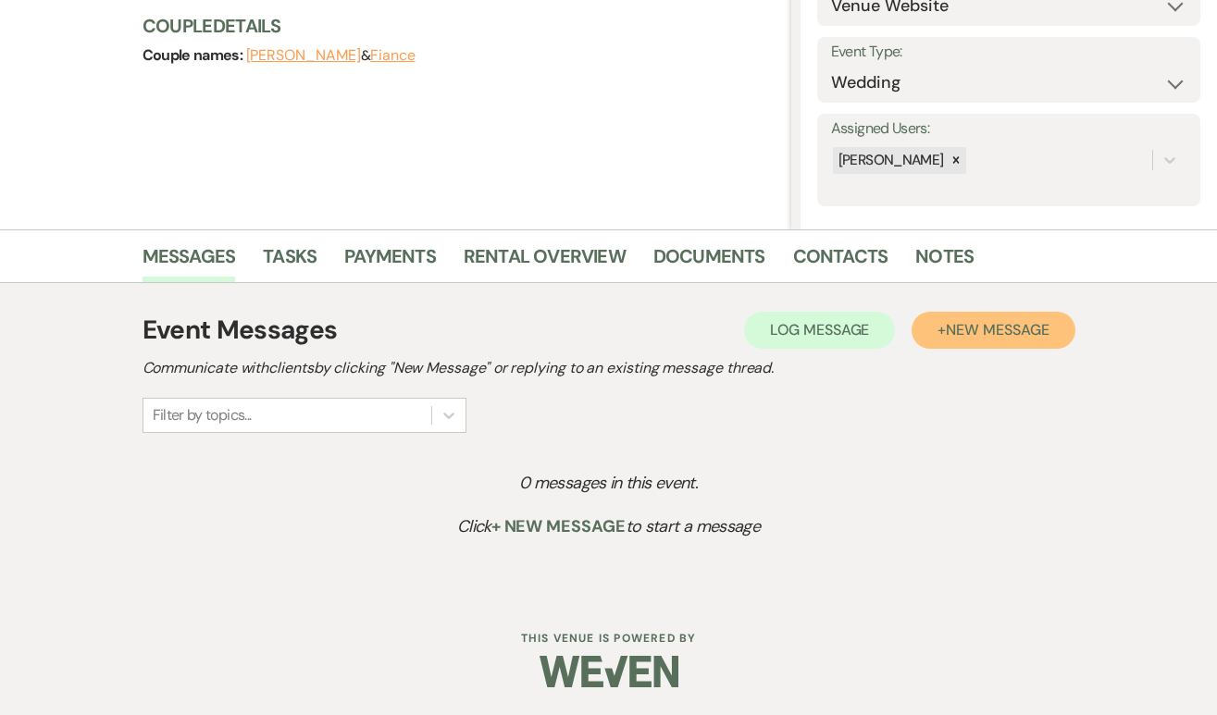
click at [968, 330] on span "New Message" at bounding box center [996, 329] width 103 height 19
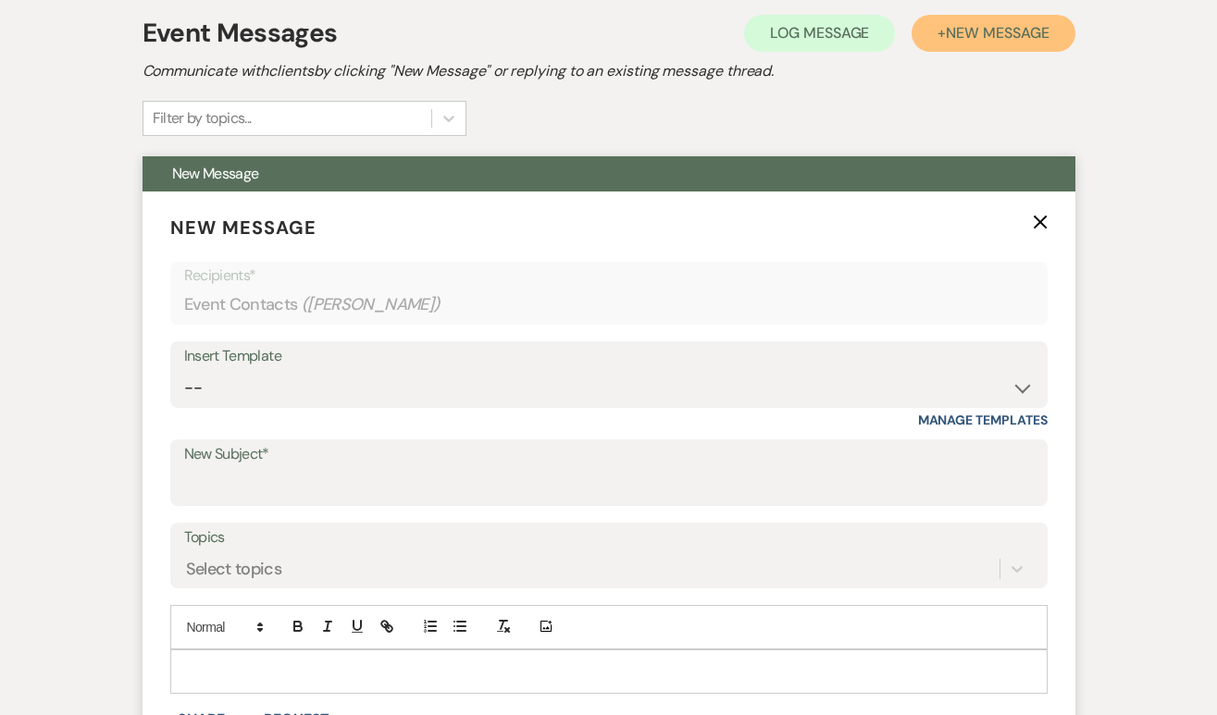
scroll to position [552, 0]
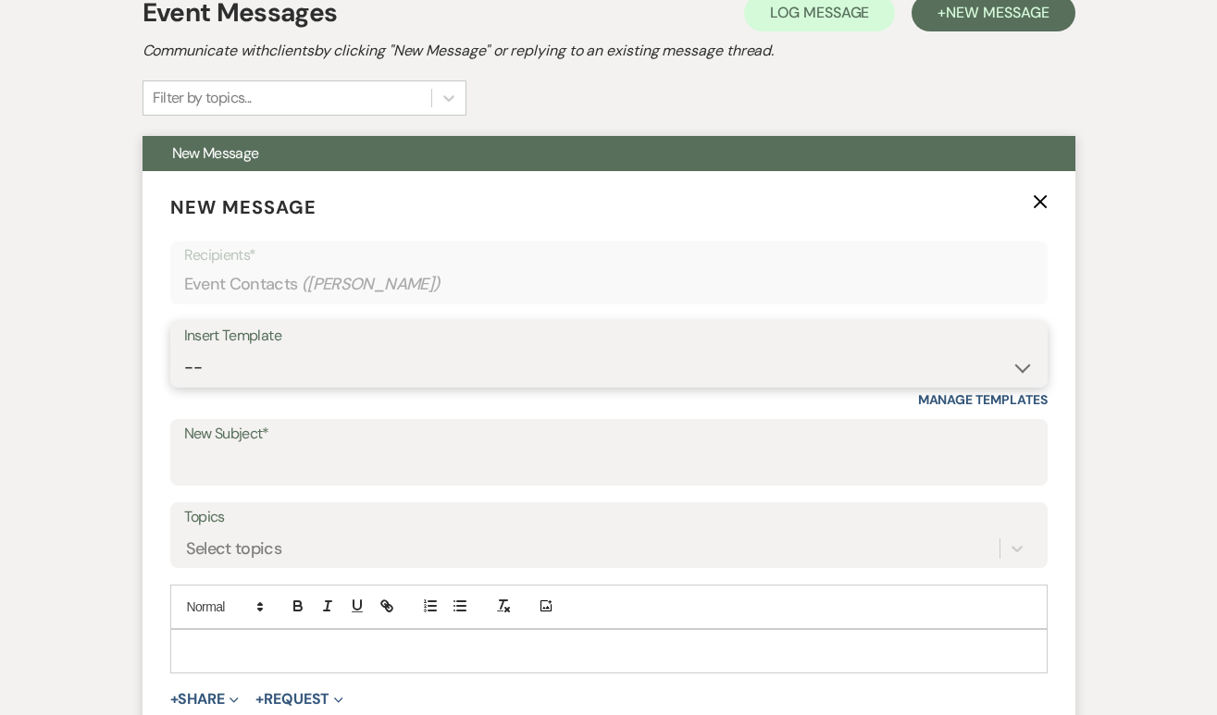
click at [268, 362] on select "-- Weven Planning Portal Introduction (Booked Events) Initial Inquiry Response …" at bounding box center [608, 368] width 849 height 36
select select "2020"
type input "Guilford Yacht Club rates & preferred caterers"
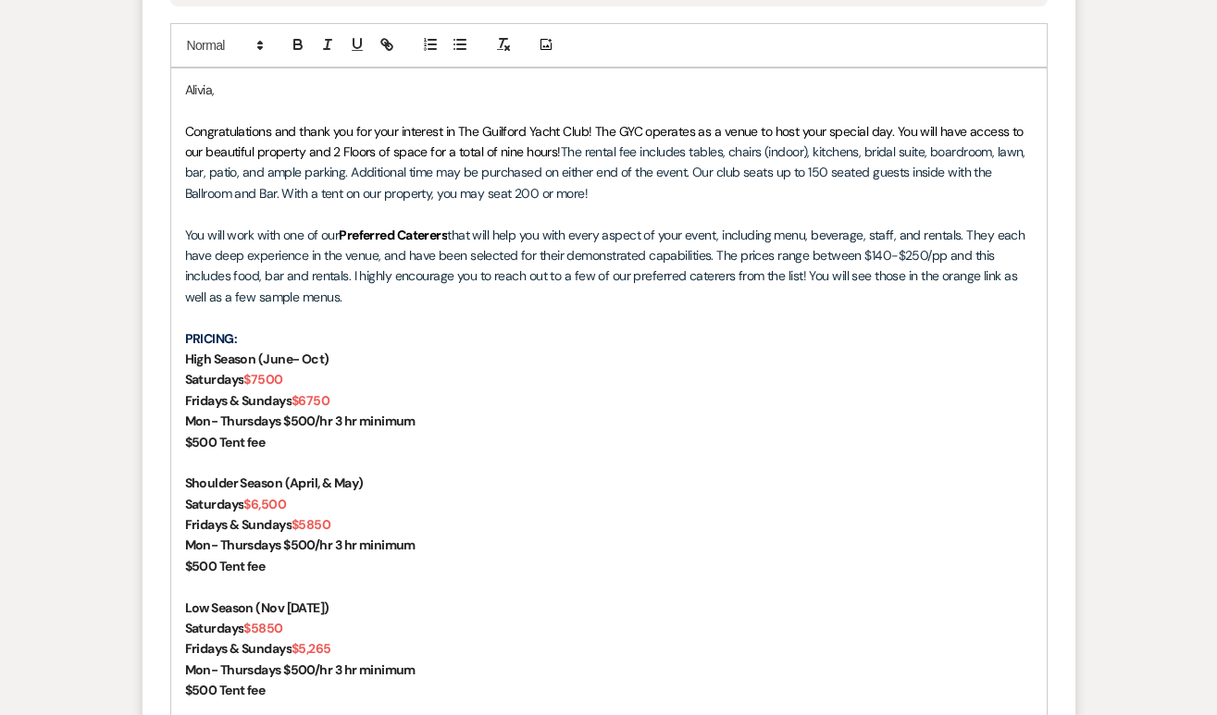
scroll to position [1399, 0]
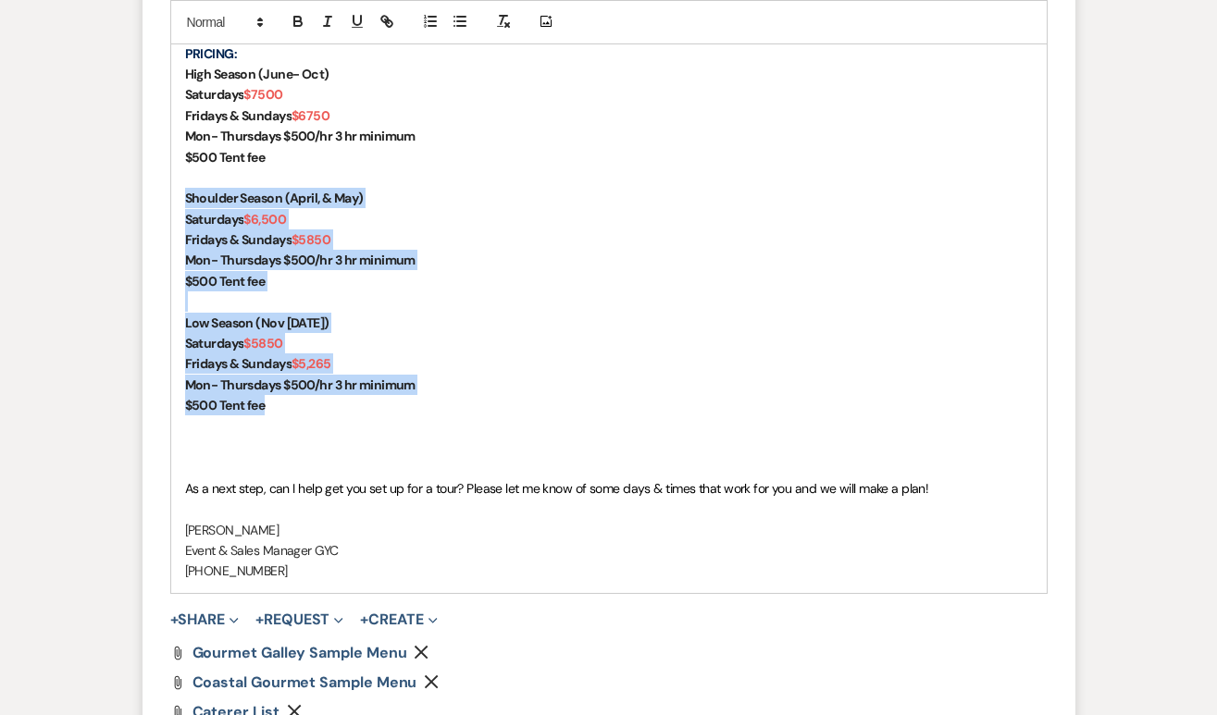
drag, startPoint x: 299, startPoint y: 410, endPoint x: 164, endPoint y: 200, distance: 249.7
click at [164, 200] on form "New Message X Saving draft... Recipients* Event Contacts ( [PERSON_NAME] ) Inse…" at bounding box center [608, 97] width 933 height 1545
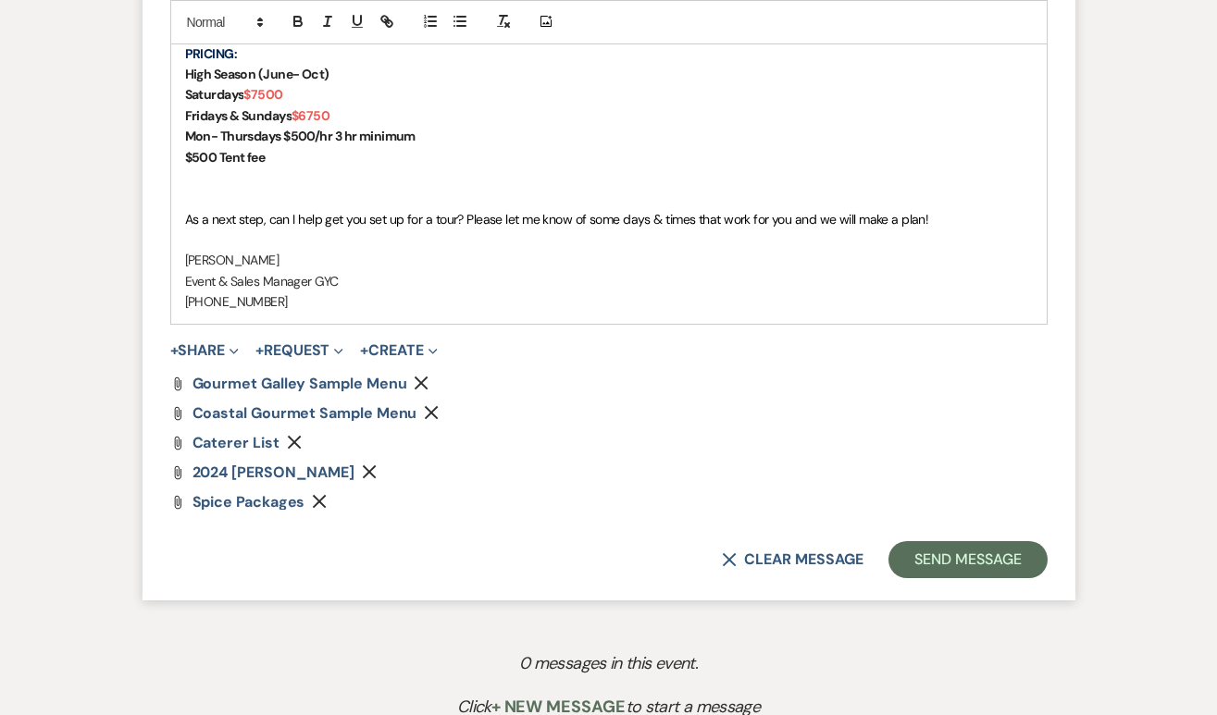
click at [377, 478] on icon "Remove" at bounding box center [369, 471] width 15 height 15
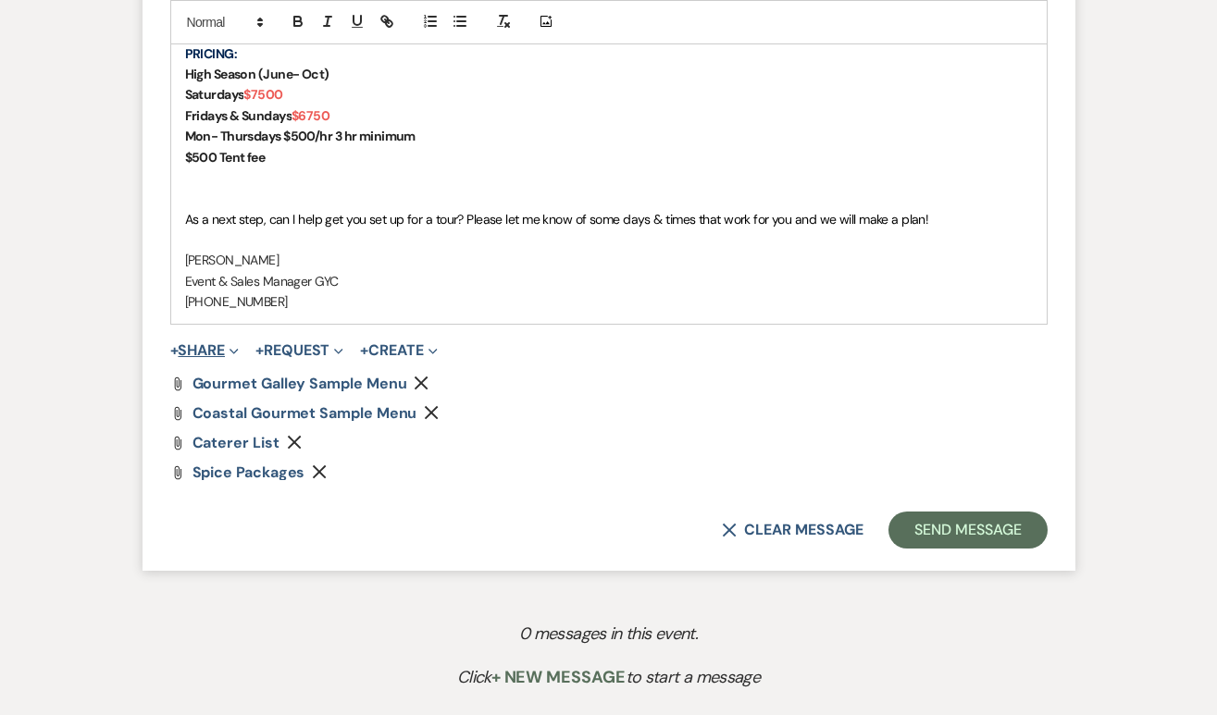
click at [214, 358] on button "+ Share Expand" at bounding box center [204, 350] width 69 height 15
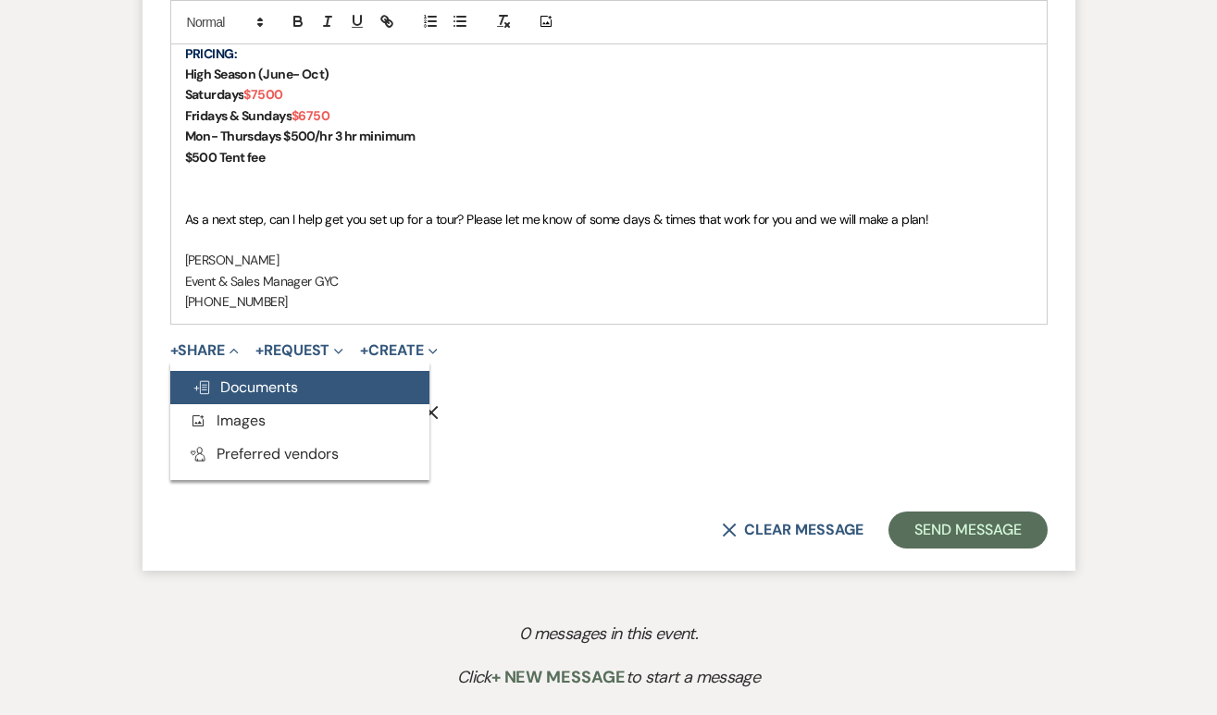
click at [266, 395] on span "Doc Upload Documents" at bounding box center [244, 386] width 105 height 19
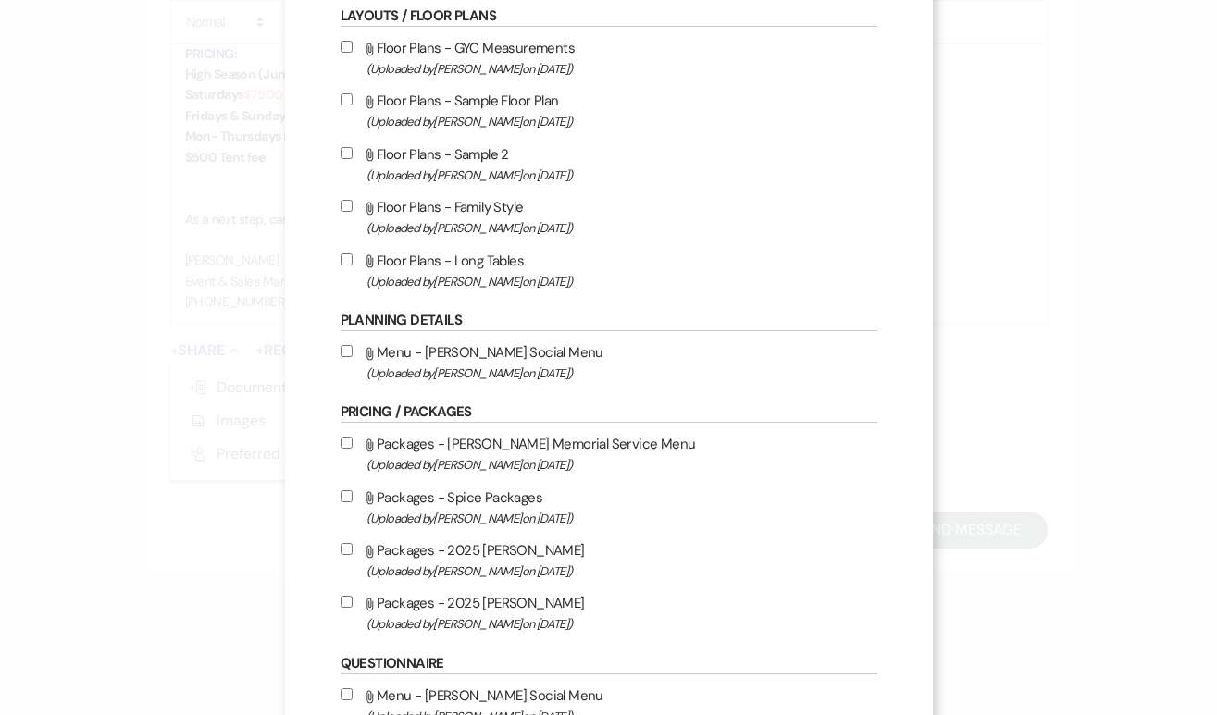
scroll to position [474, 0]
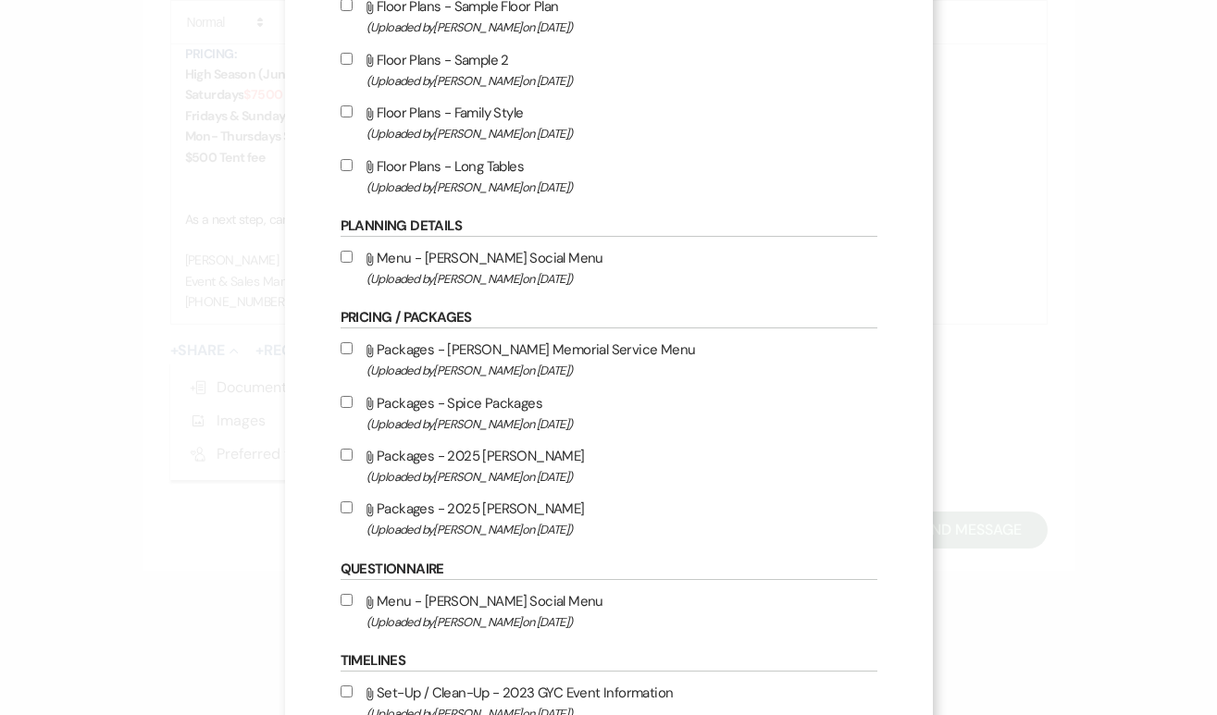
click at [344, 513] on input "Attach File Packages - 2025 [PERSON_NAME] (Uploaded by [PERSON_NAME] on [DATE] )" at bounding box center [346, 507] width 12 height 12
checkbox input "true"
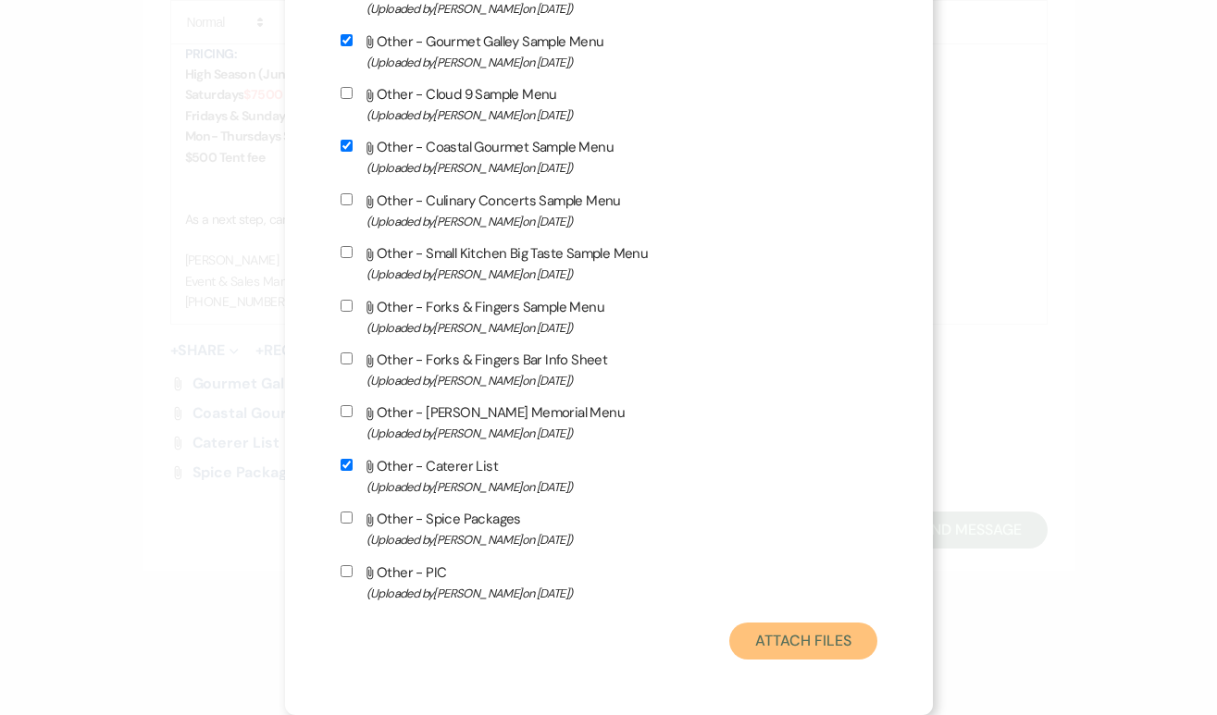
click at [817, 635] on button "Attach Files" at bounding box center [802, 641] width 147 height 37
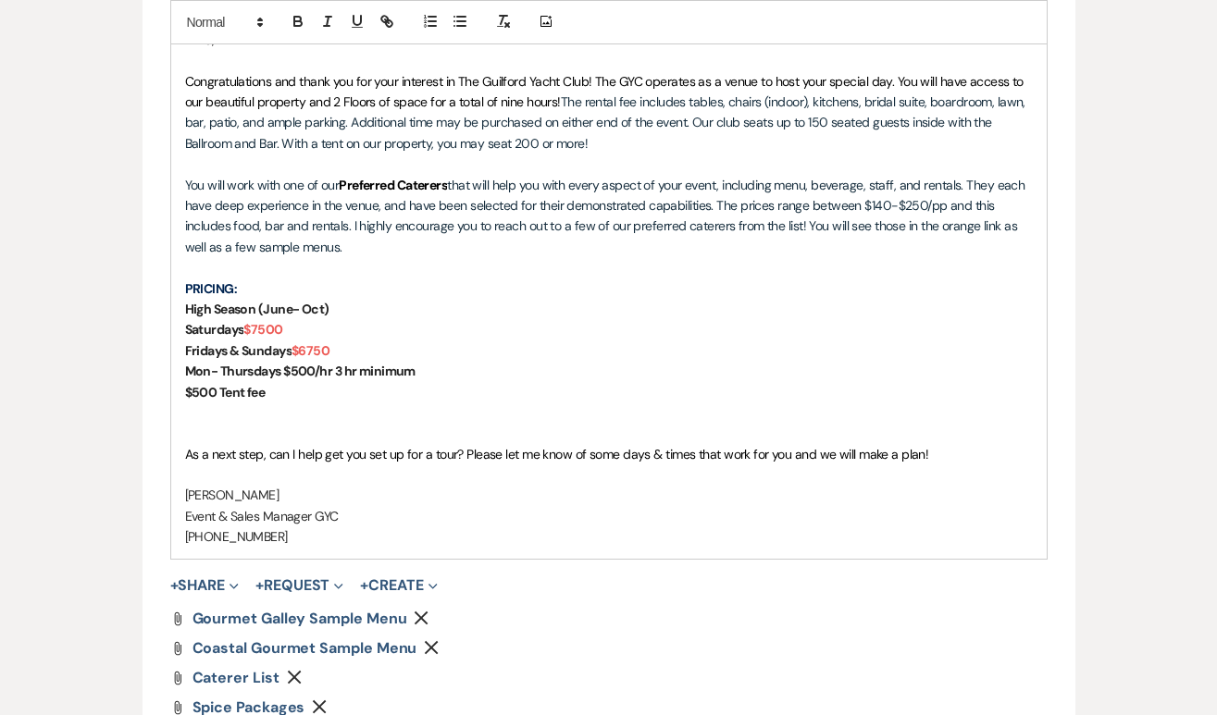
scroll to position [1160, 0]
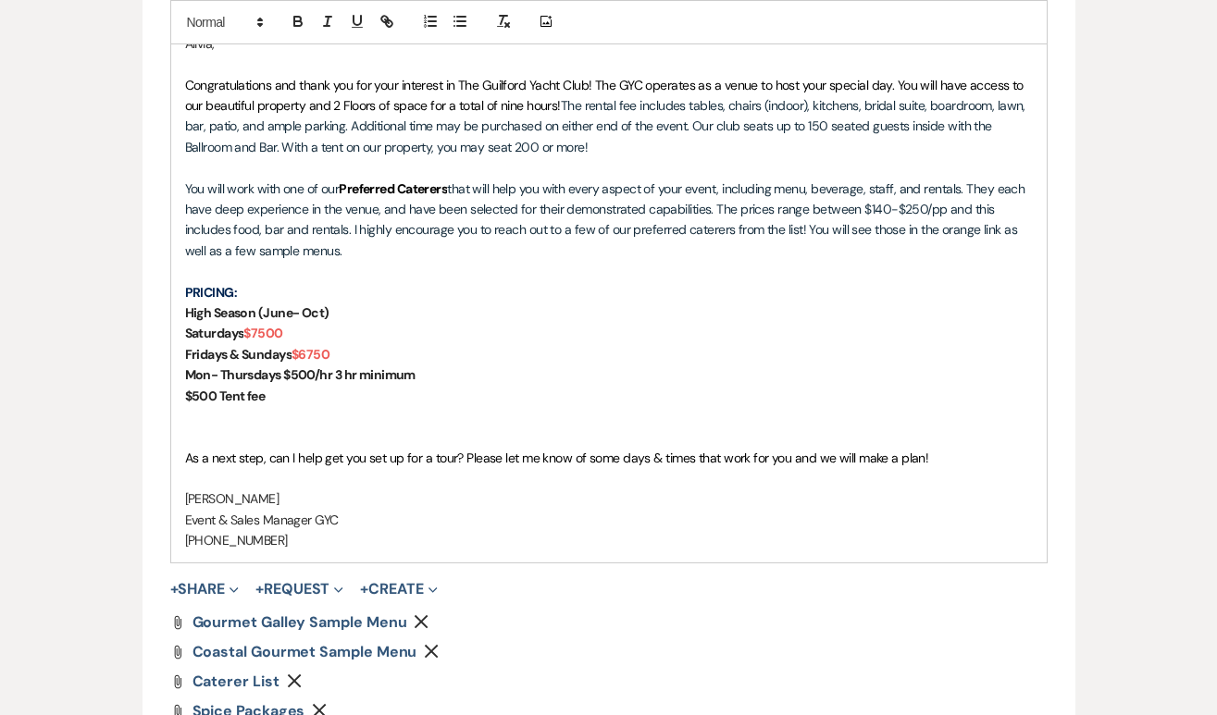
click at [594, 83] on span "Congratulations and thank you for your interest in The Guilford Yacht Club! The…" at bounding box center [606, 95] width 842 height 37
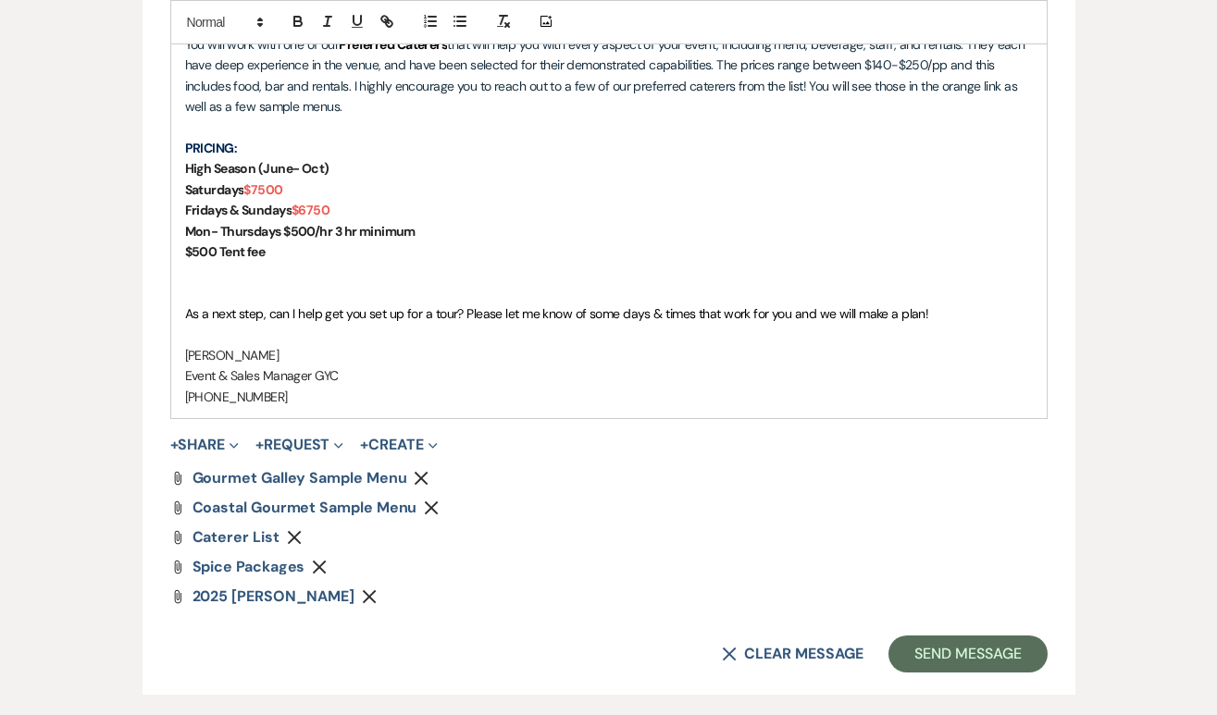
scroll to position [1599, 0]
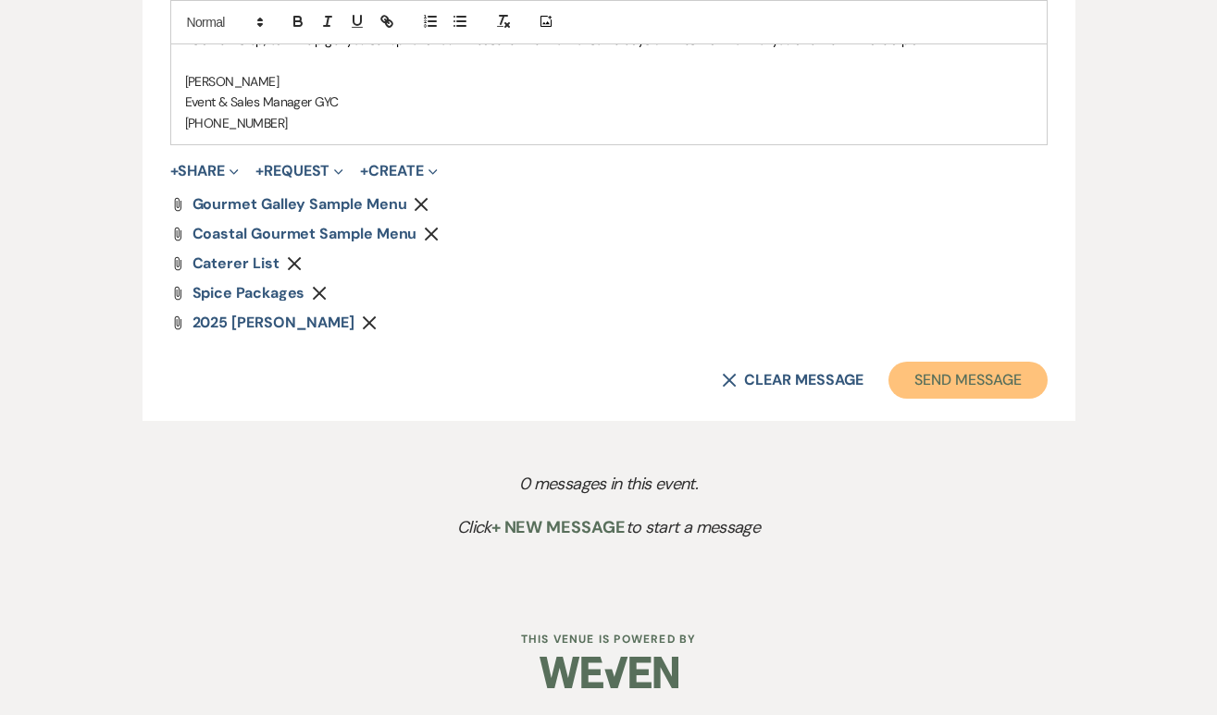
click at [939, 387] on button "Send Message" at bounding box center [967, 380] width 158 height 37
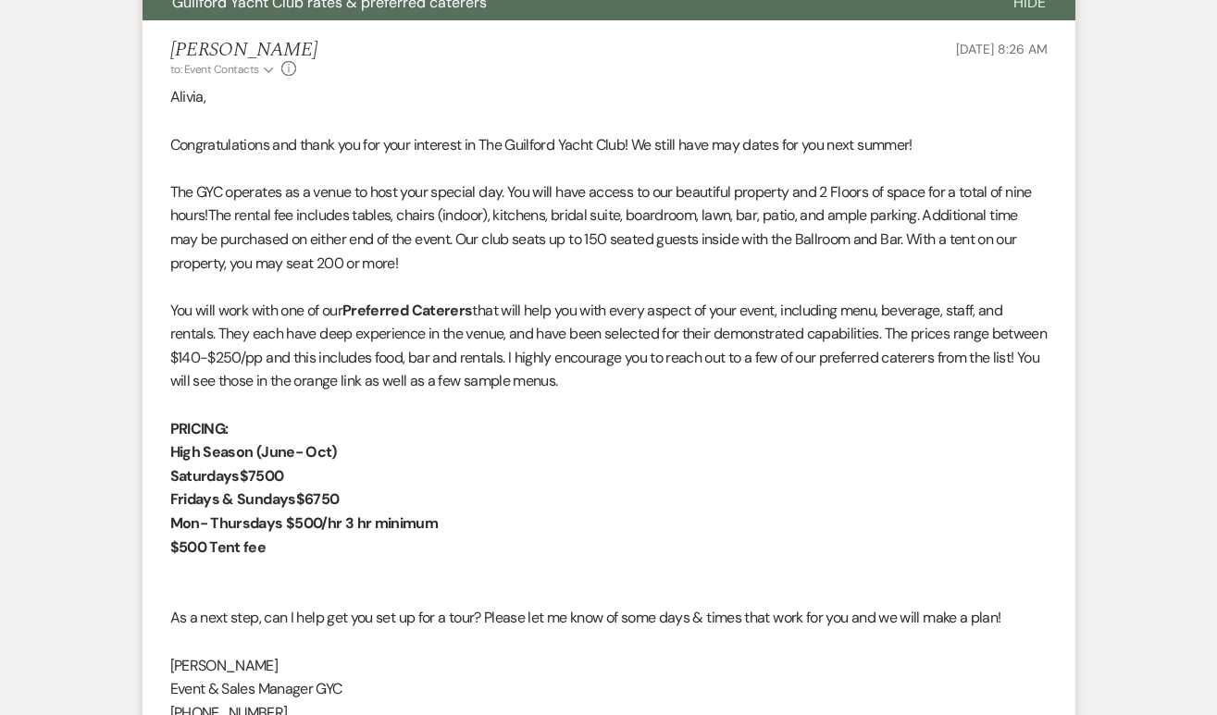
scroll to position [0, 0]
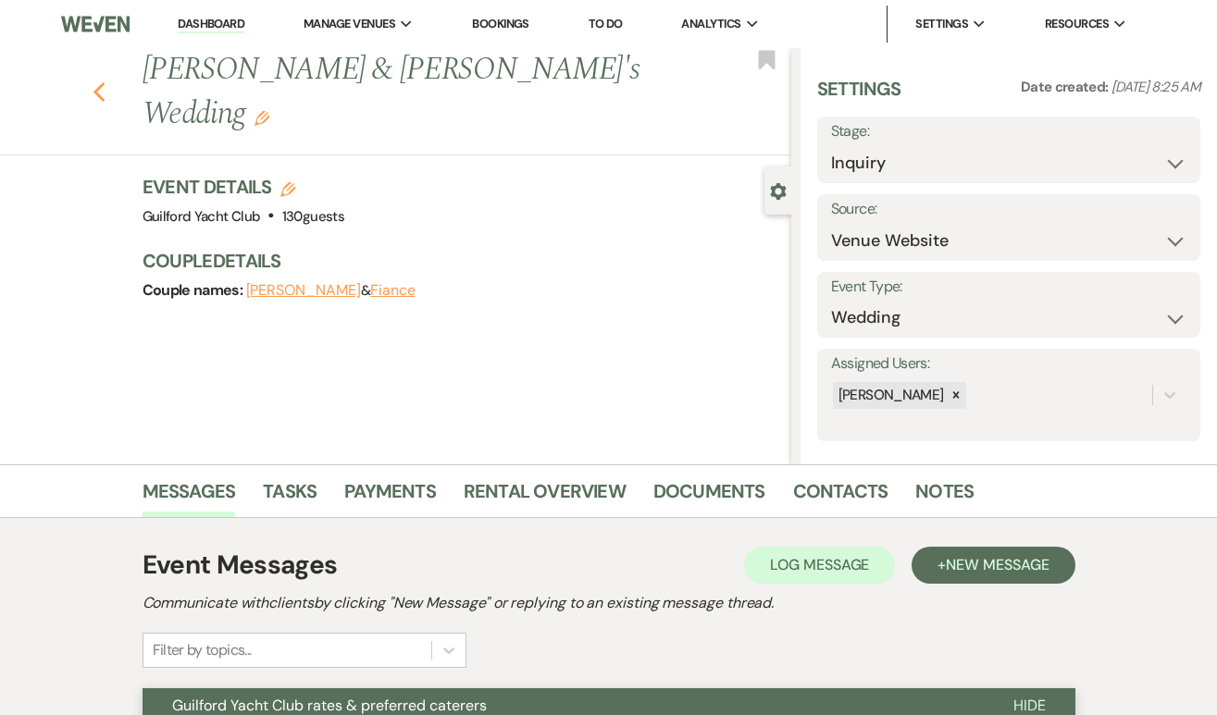
click at [99, 81] on icon "Previous" at bounding box center [100, 92] width 14 height 22
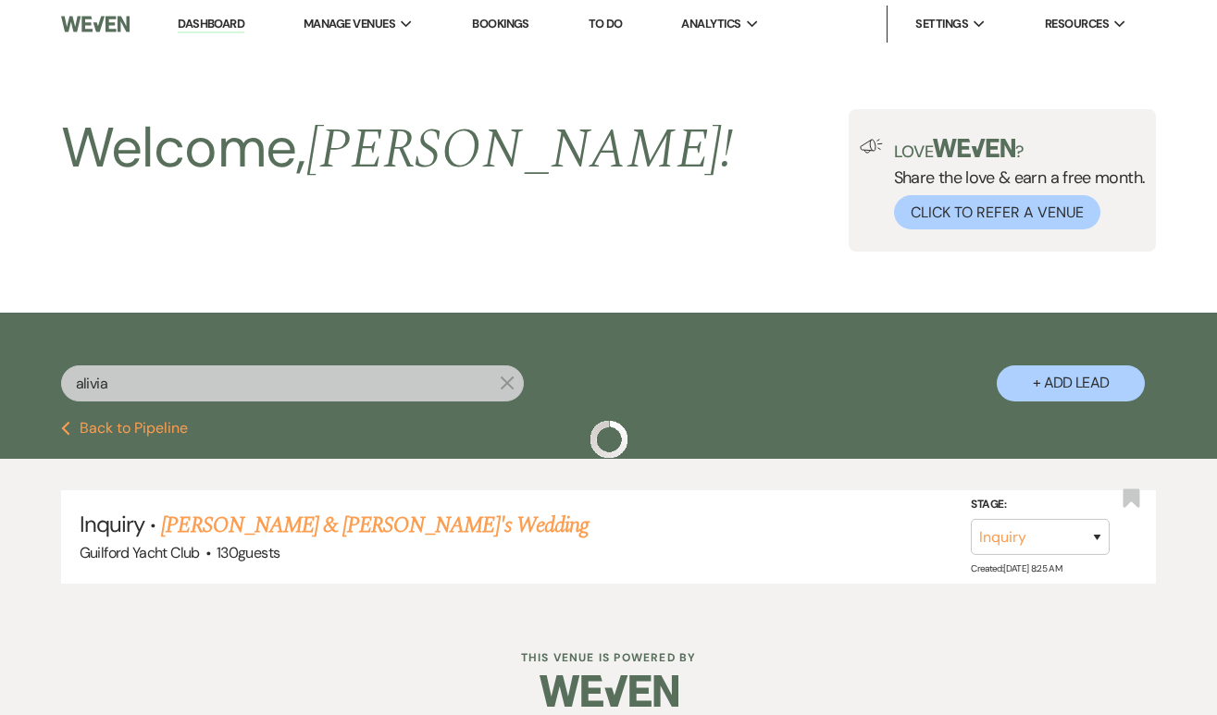
scroll to position [3, 0]
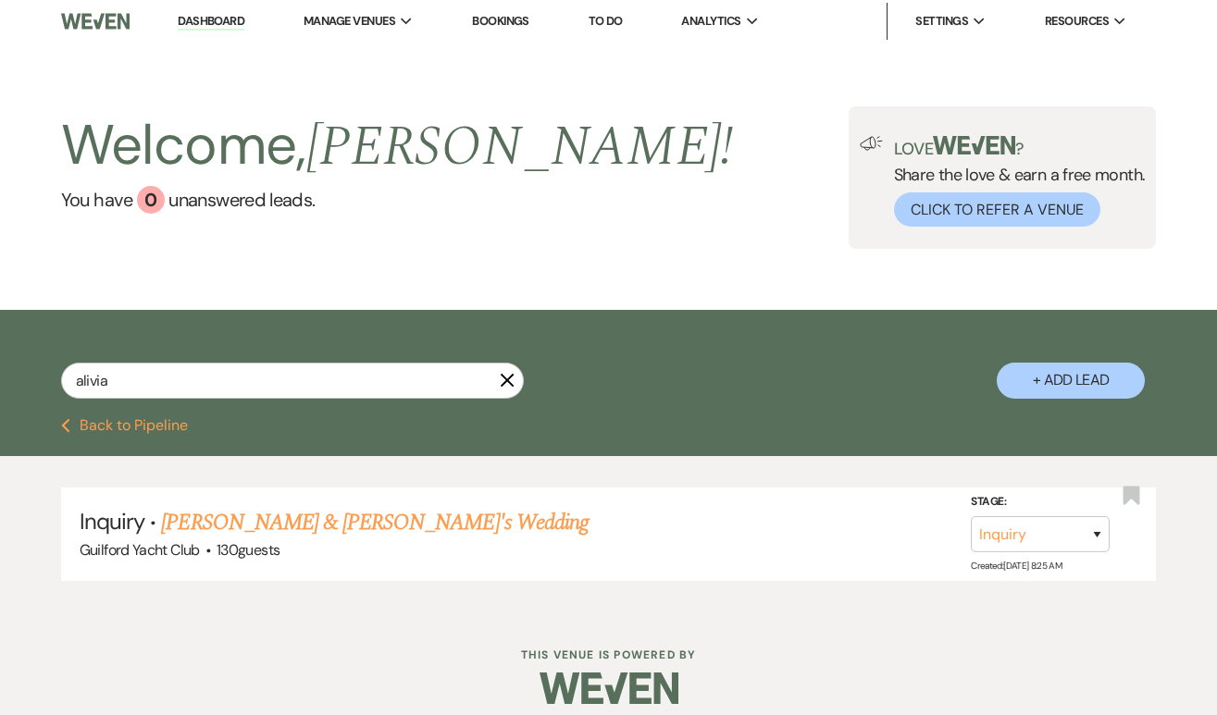
click at [152, 425] on button "Previous Back to Pipeline" at bounding box center [124, 425] width 127 height 15
select select "2"
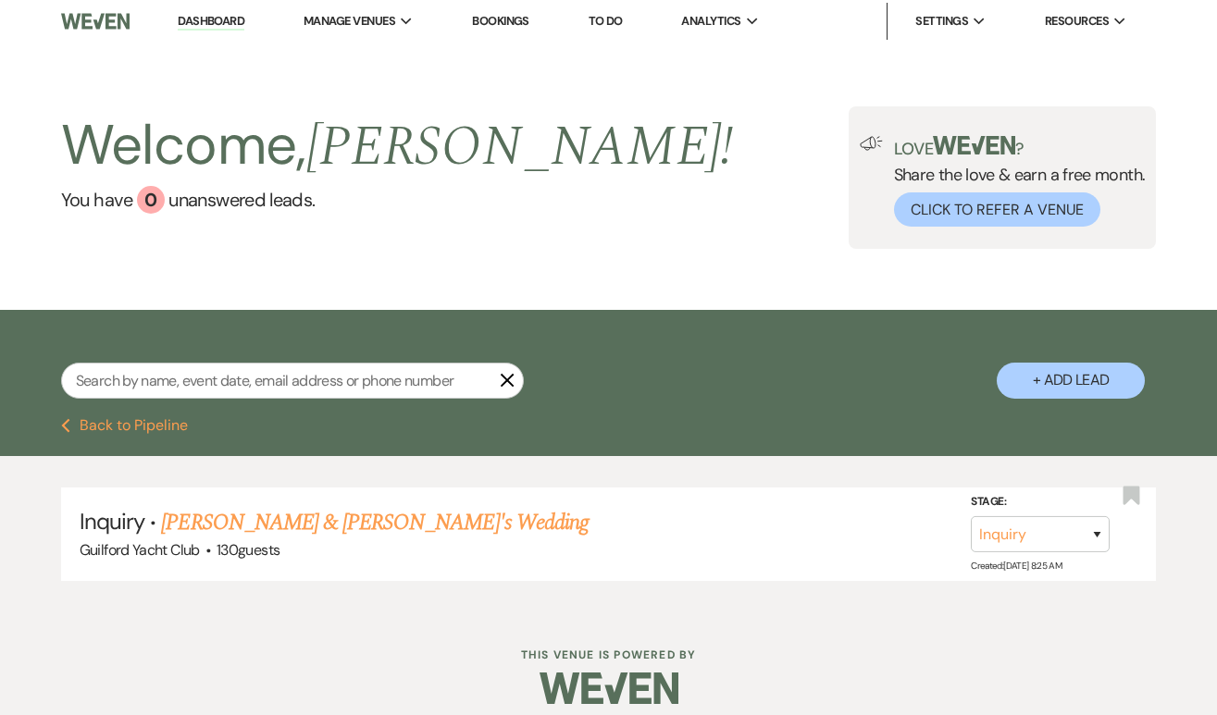
select select "2"
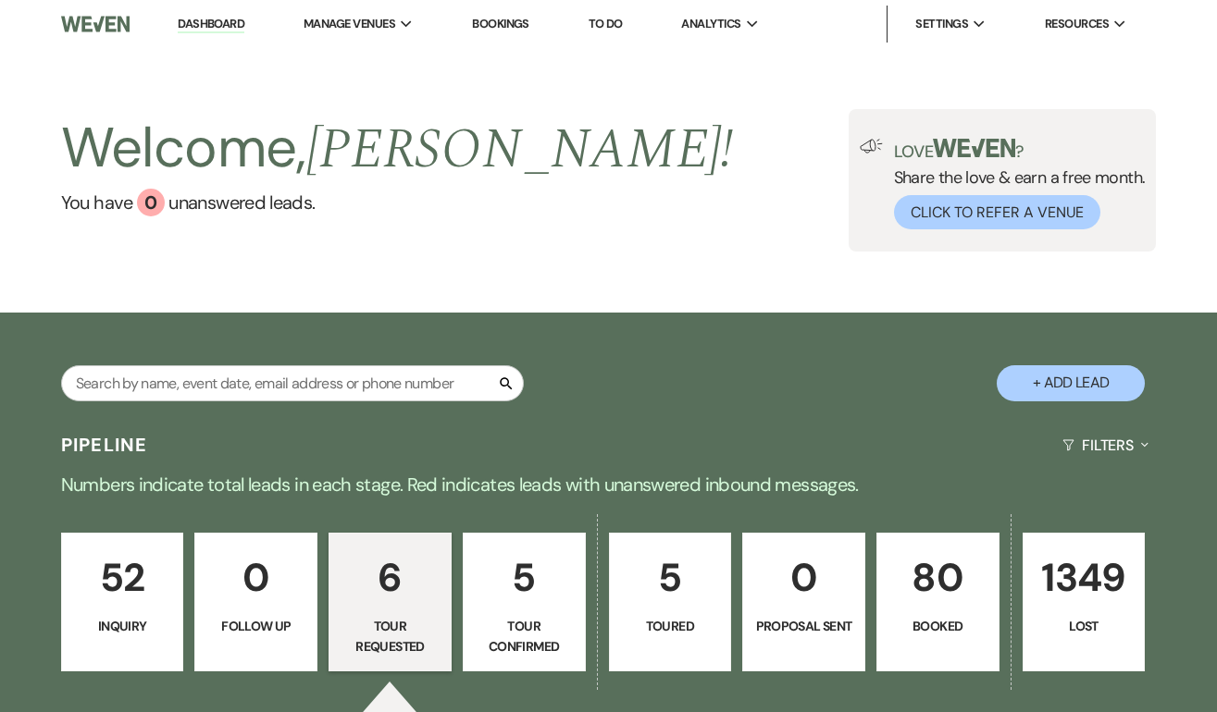
click at [158, 568] on p "52" at bounding box center [122, 578] width 99 height 62
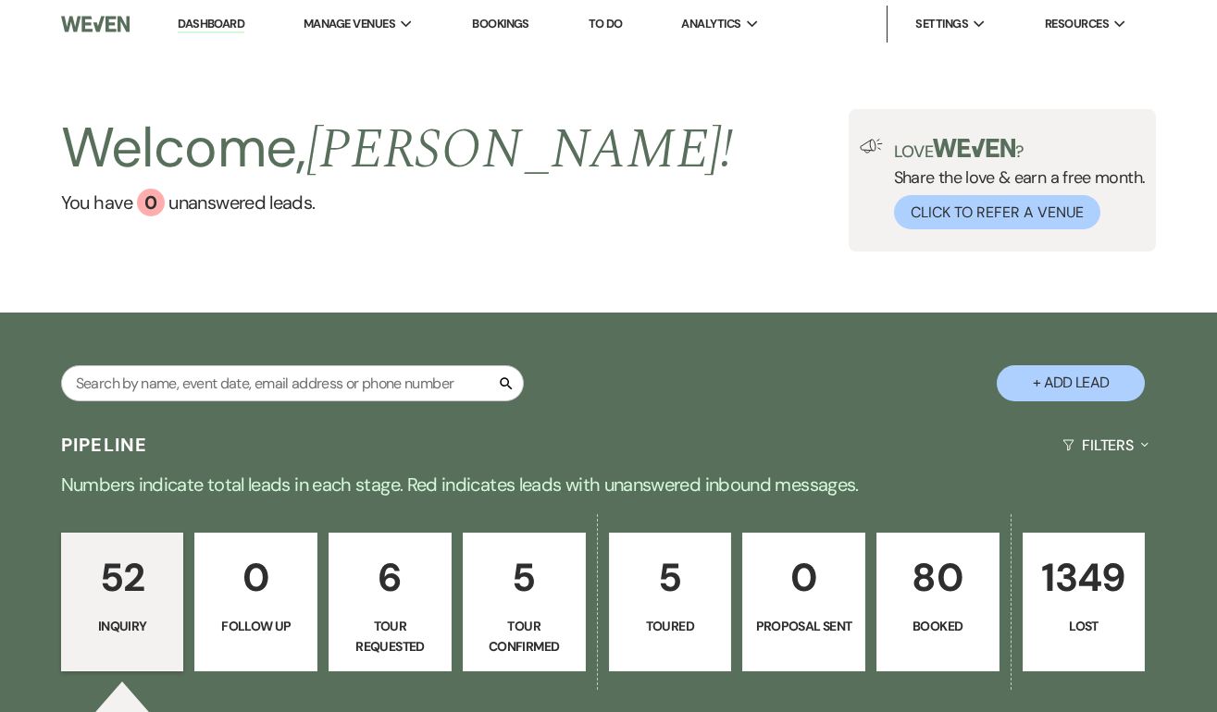
click at [518, 595] on p "5" at bounding box center [524, 578] width 99 height 62
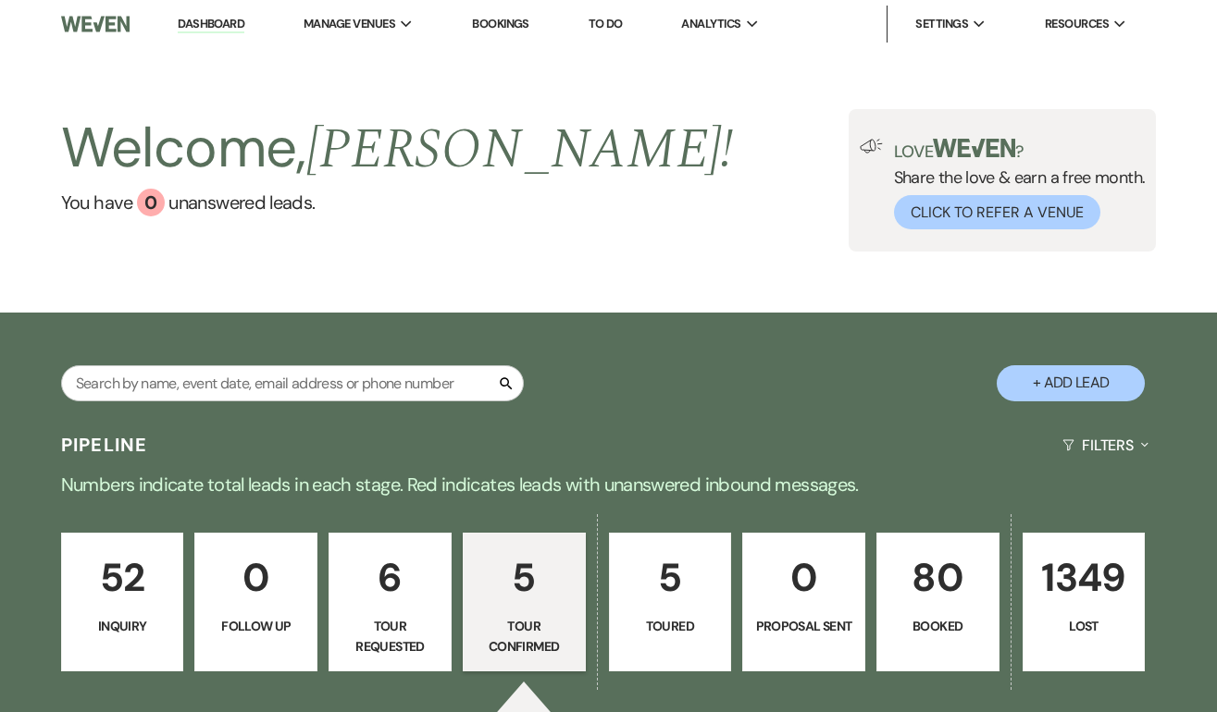
select select "4"
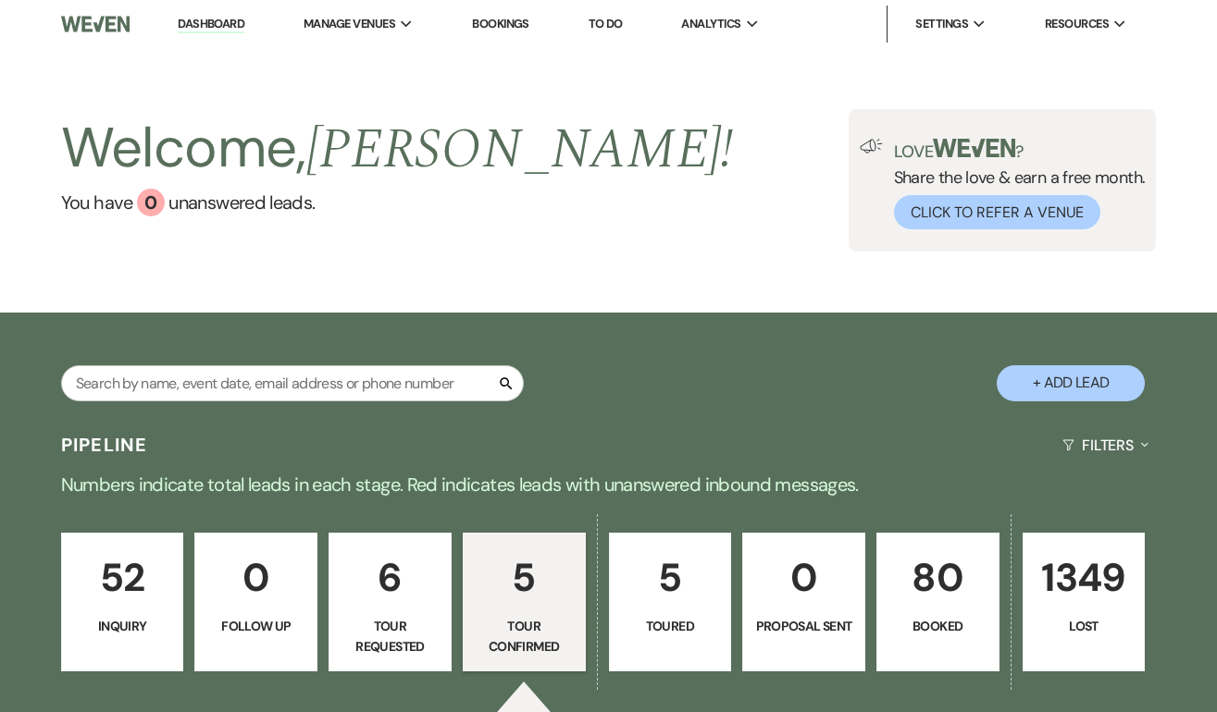
click at [668, 596] on p "5" at bounding box center [670, 578] width 99 height 62
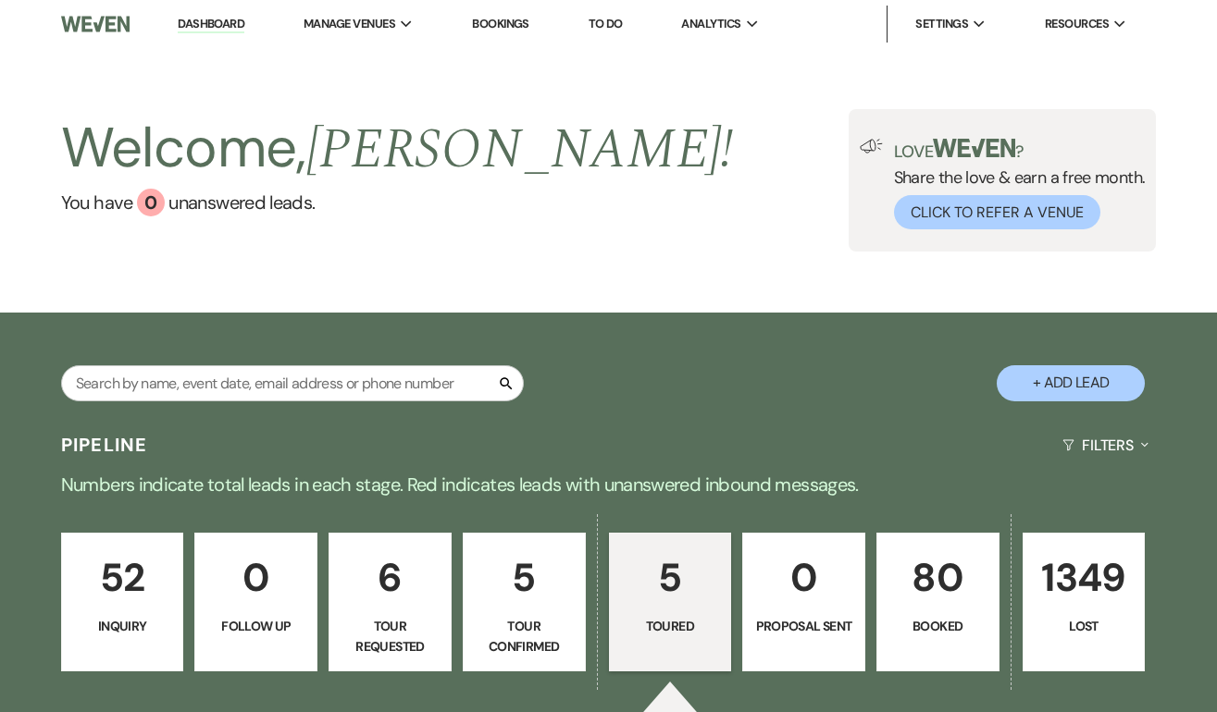
select select "5"
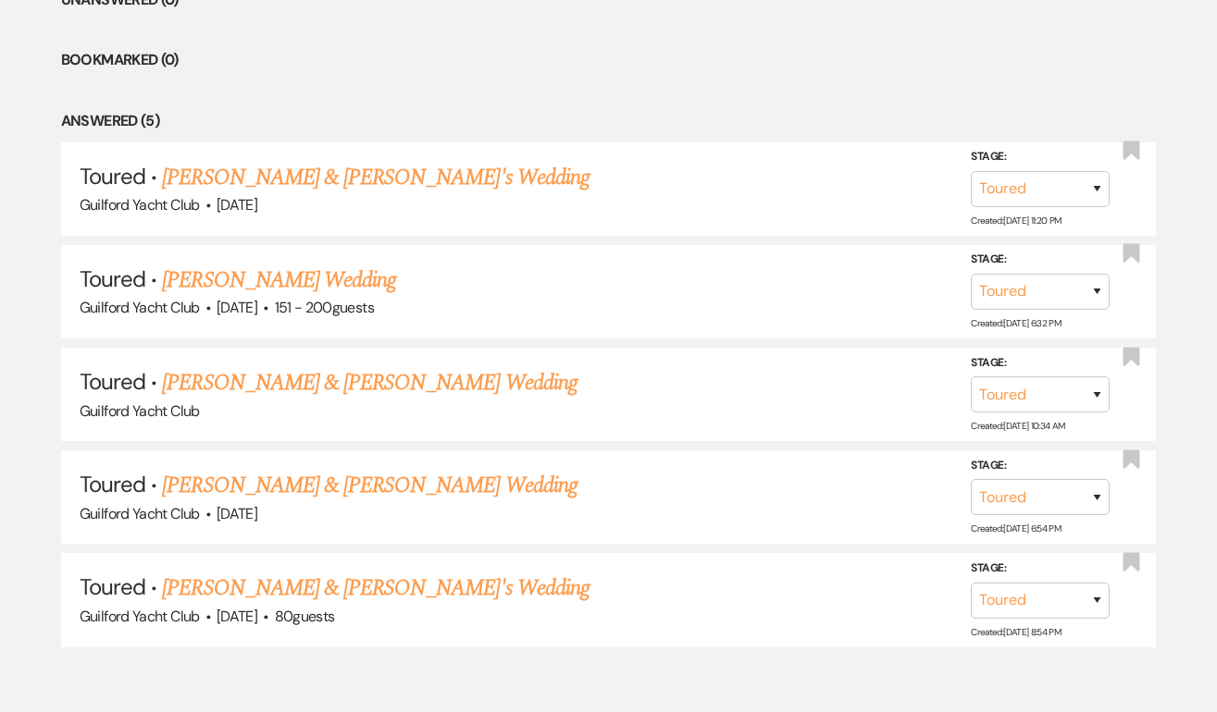
scroll to position [883, 0]
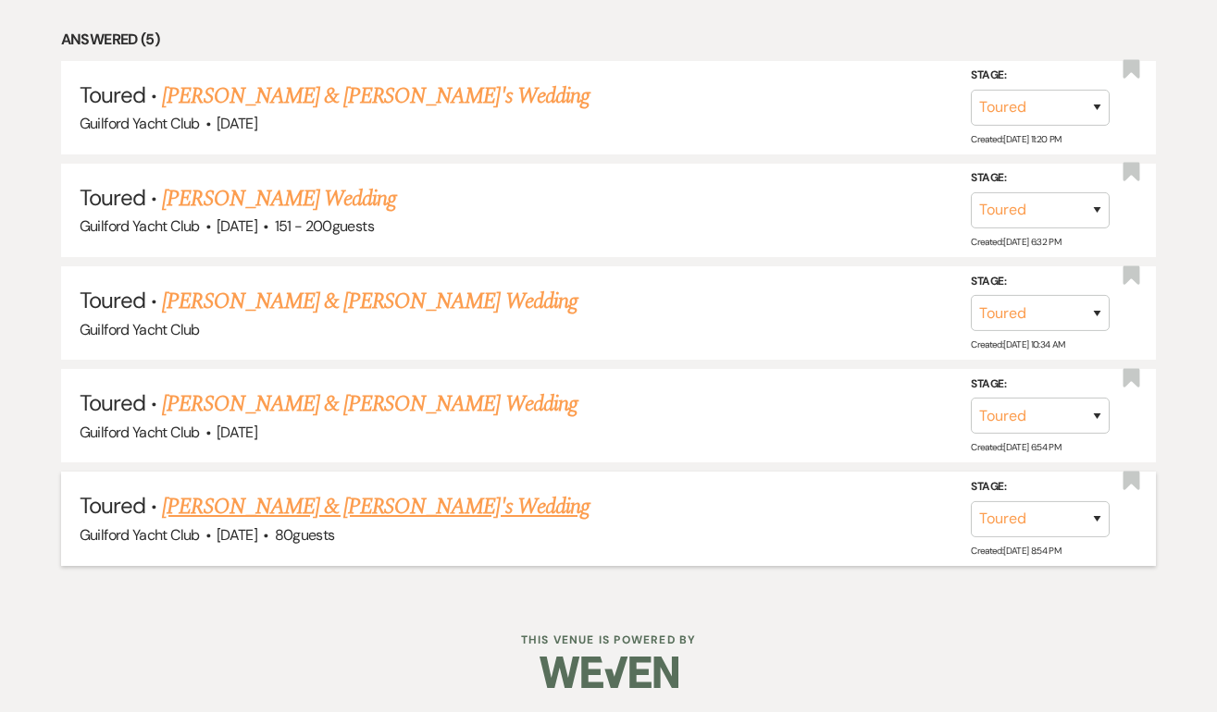
click at [342, 509] on link "[PERSON_NAME] & [PERSON_NAME]'s Wedding" at bounding box center [375, 506] width 427 height 33
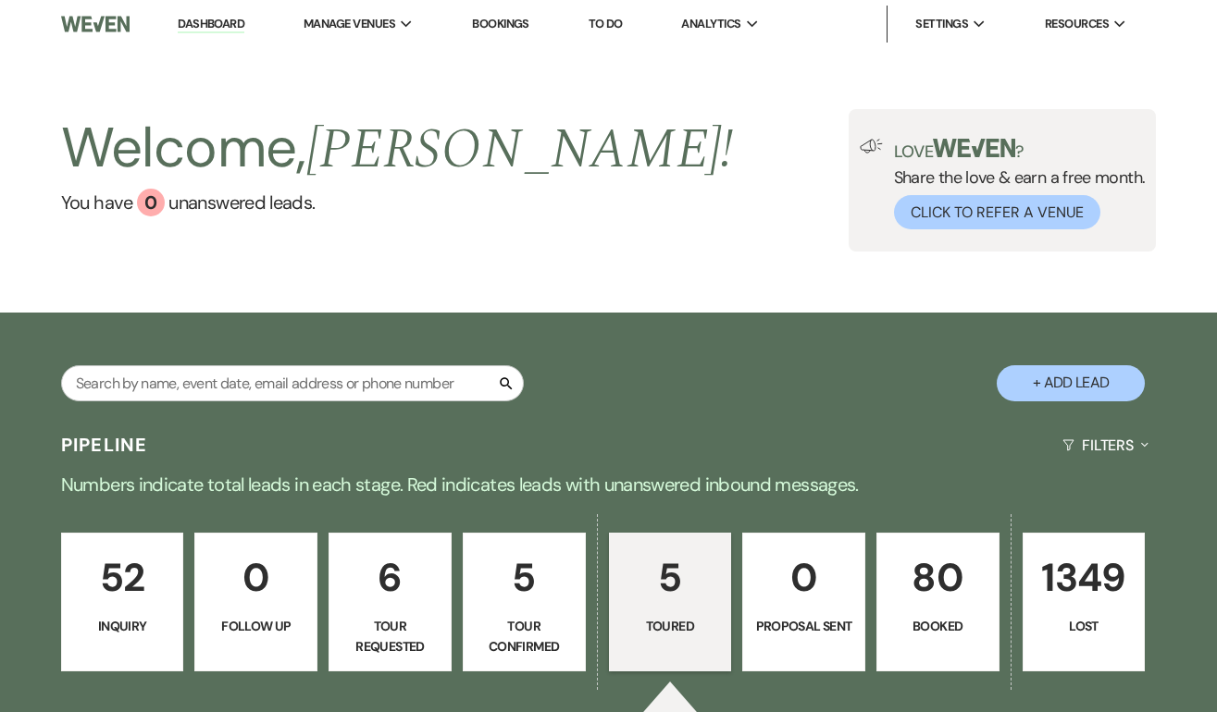
select select "5"
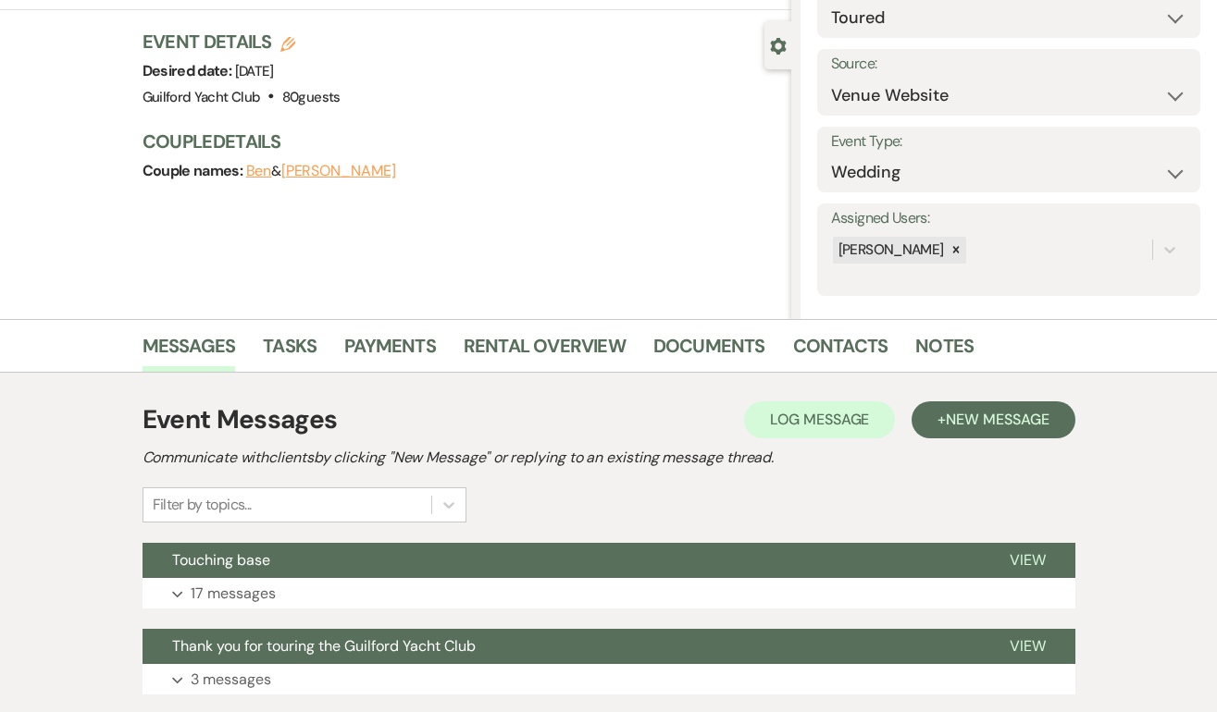
scroll to position [361, 0]
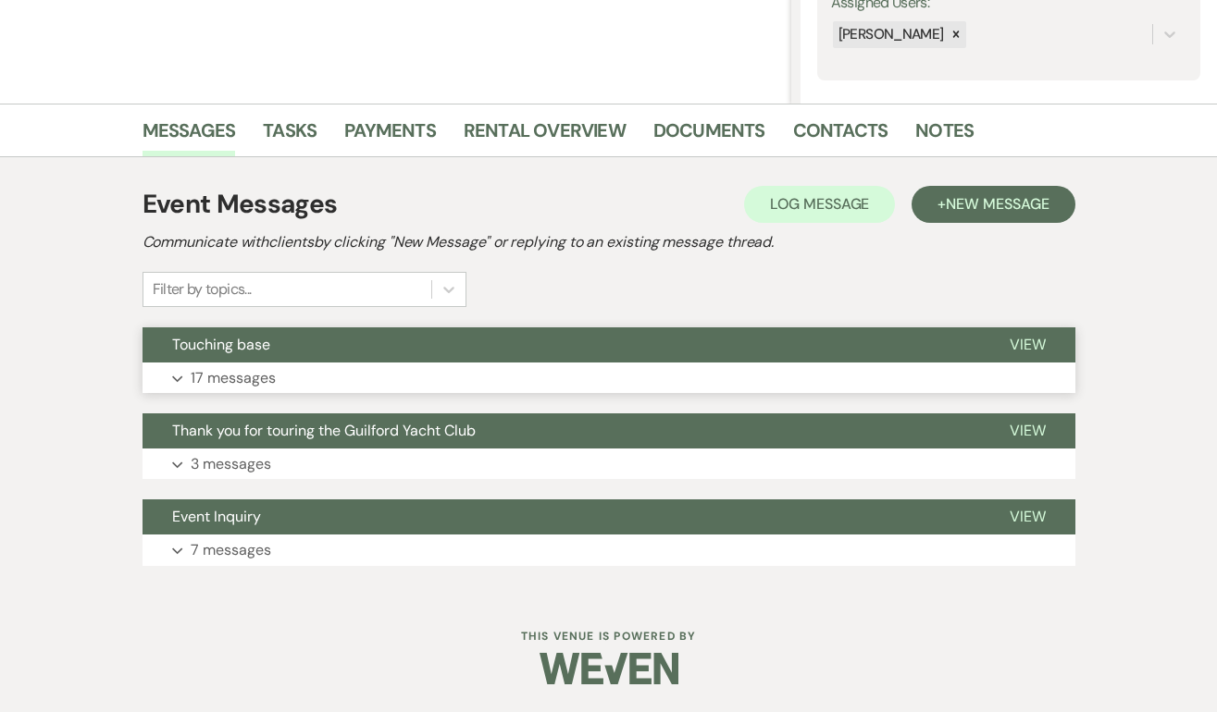
click at [1019, 337] on span "View" at bounding box center [1027, 344] width 36 height 19
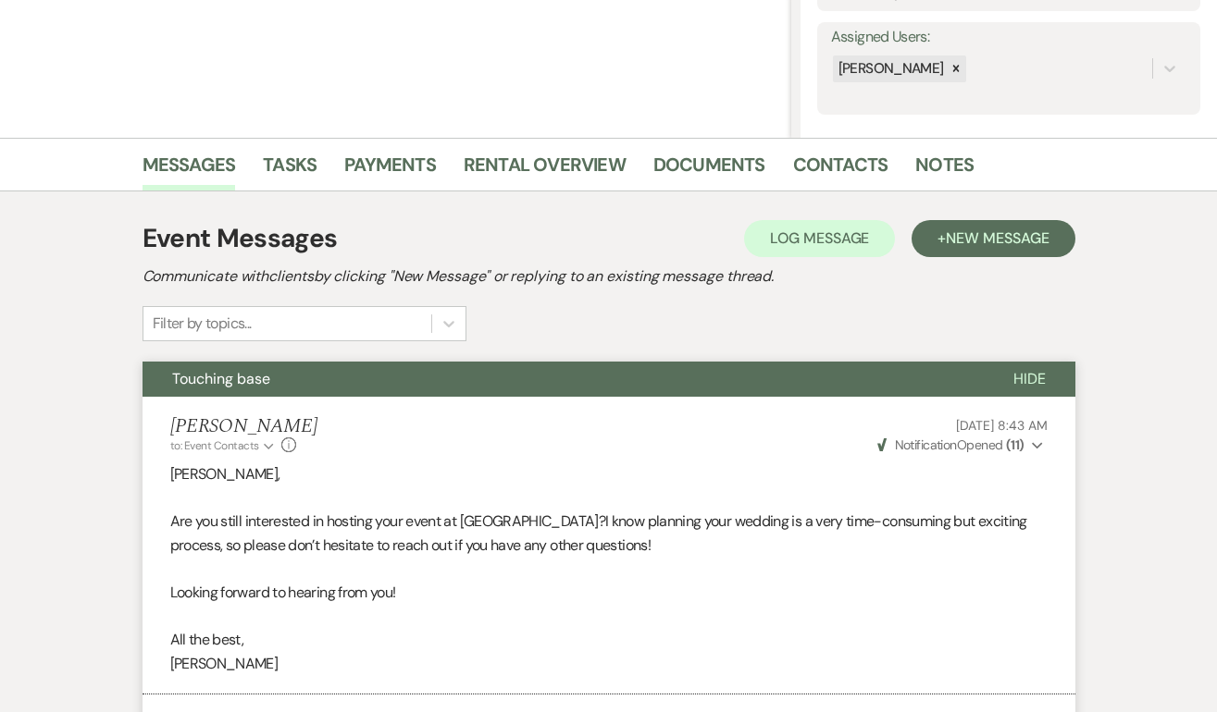
scroll to position [0, 0]
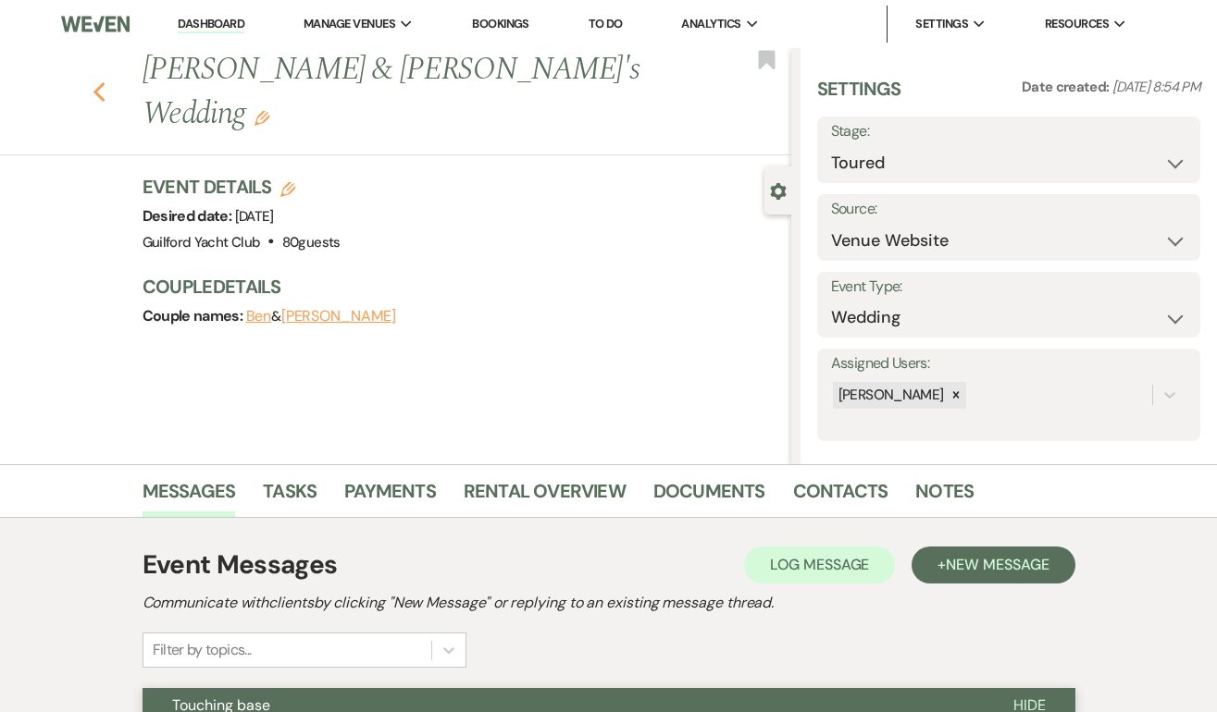
click at [99, 82] on use "button" at bounding box center [99, 92] width 12 height 20
select select "5"
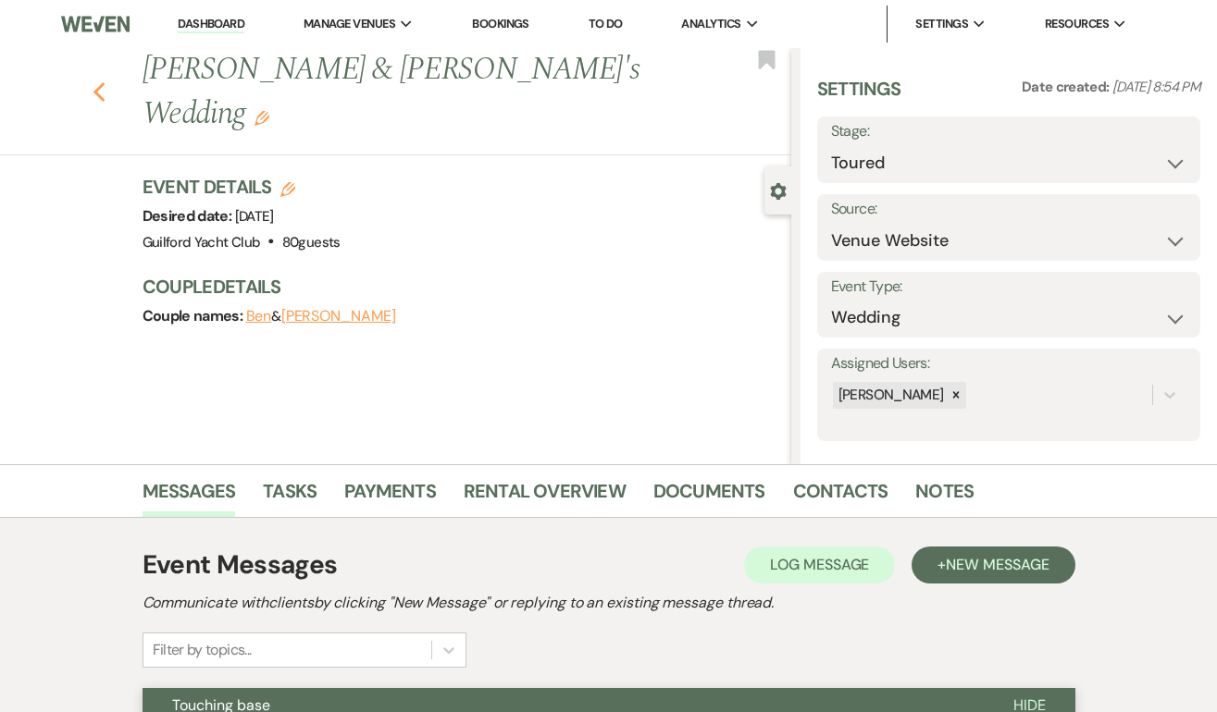
select select "5"
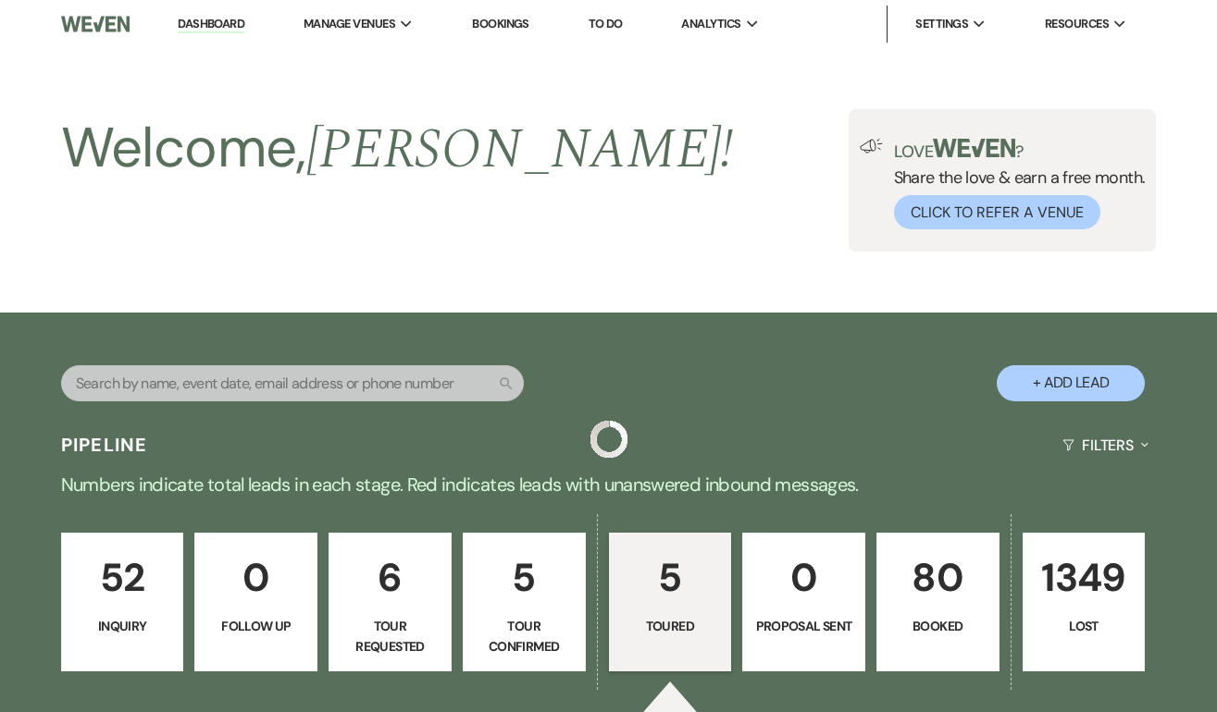
scroll to position [883, 0]
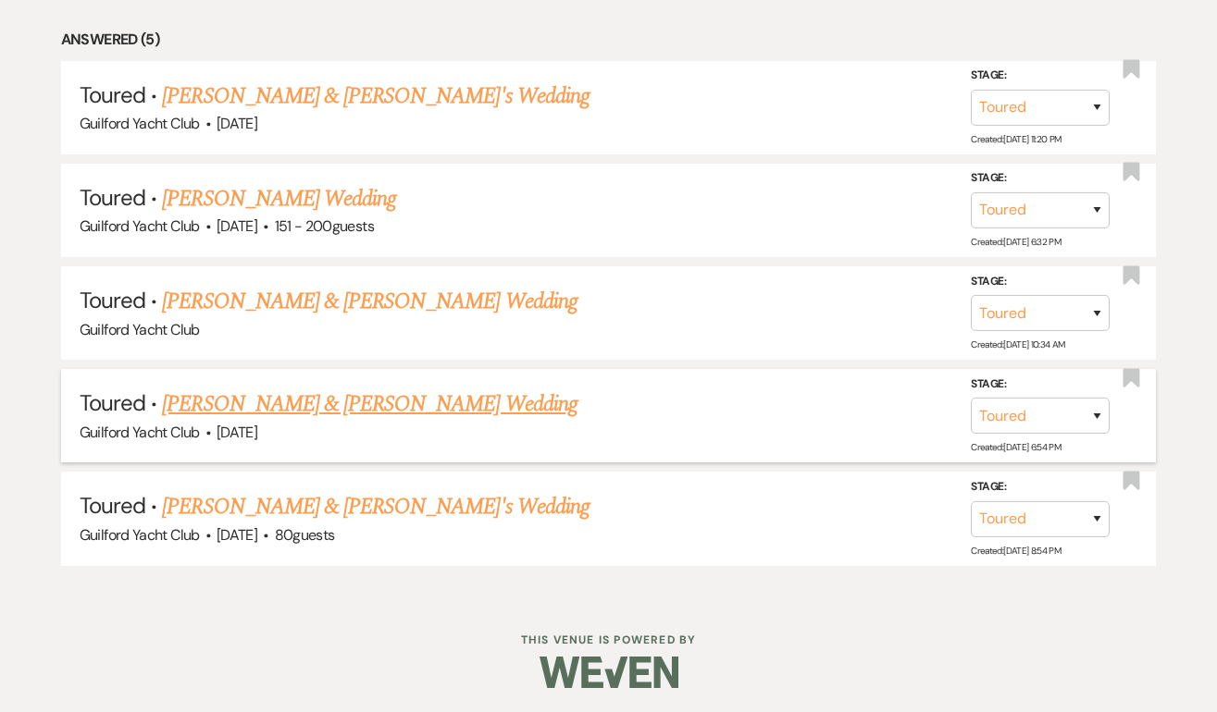
click at [266, 399] on link "[PERSON_NAME] & [PERSON_NAME] Wedding" at bounding box center [369, 404] width 414 height 33
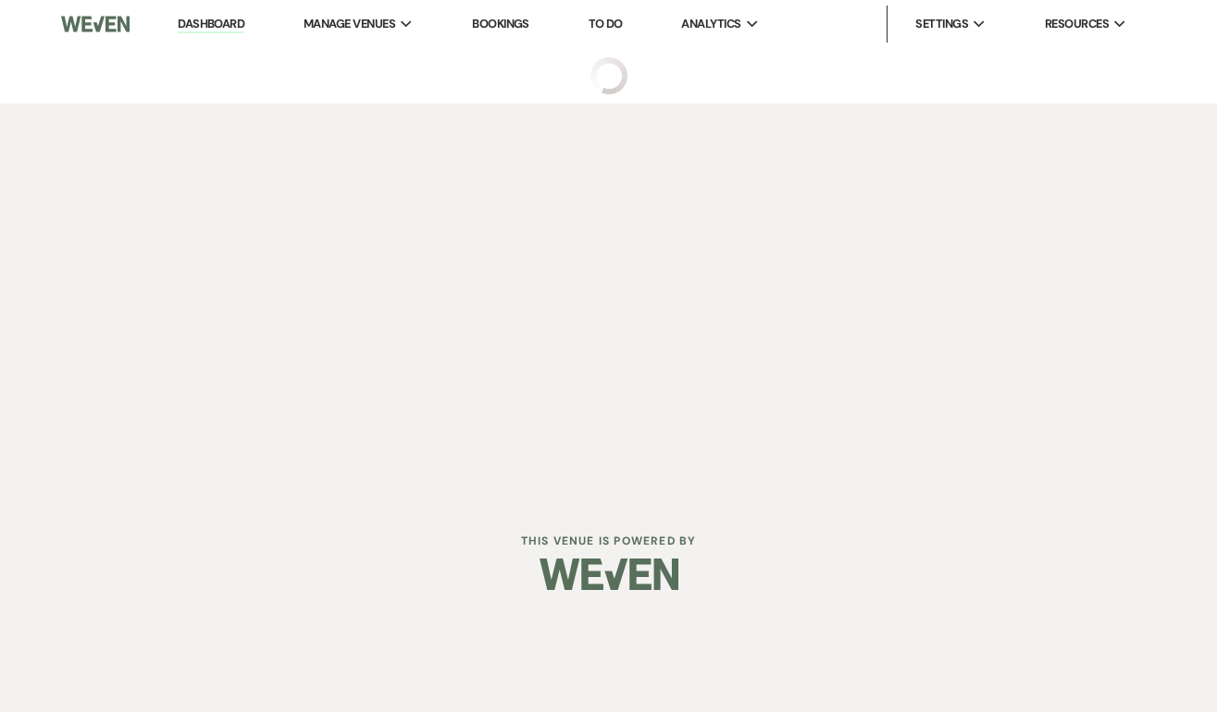
select select "5"
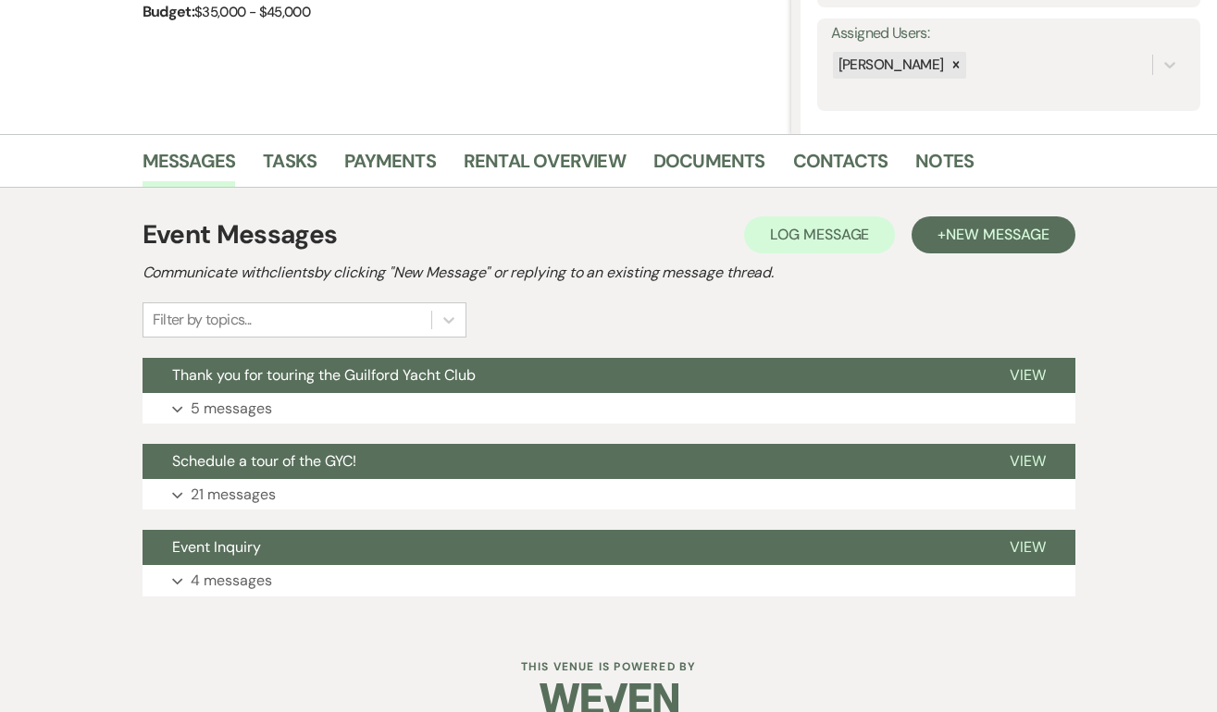
scroll to position [361, 0]
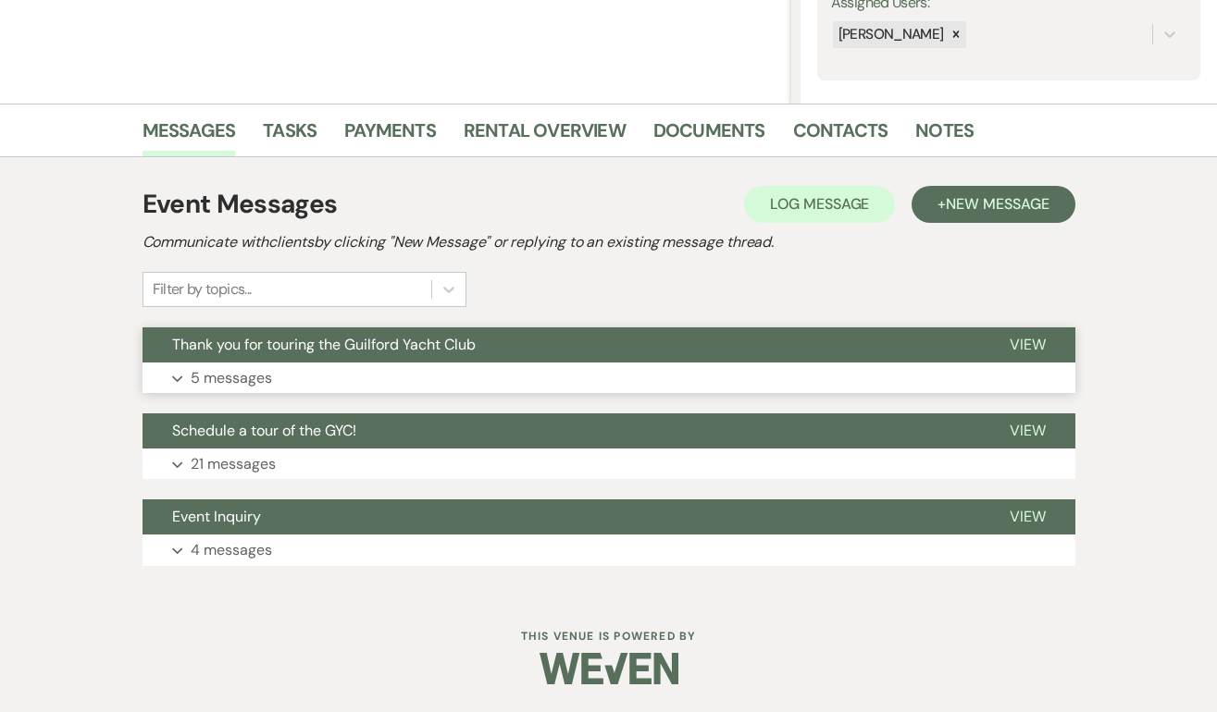
click at [1023, 347] on span "View" at bounding box center [1027, 344] width 36 height 19
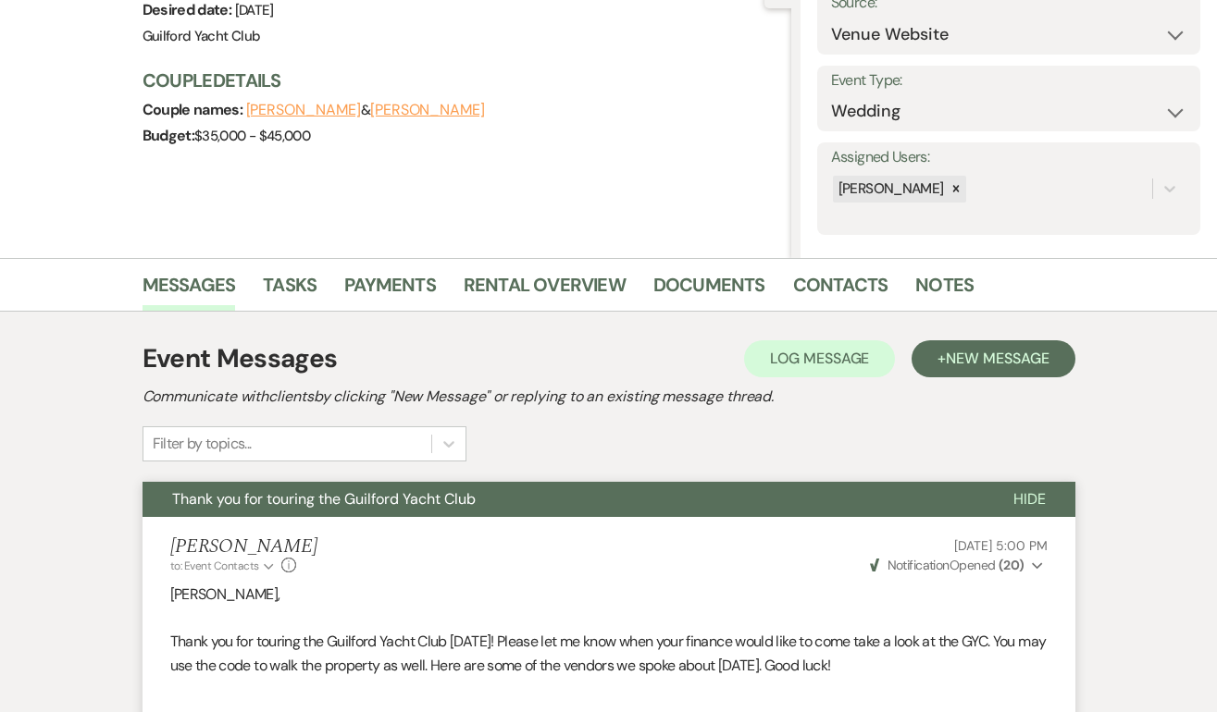
scroll to position [0, 0]
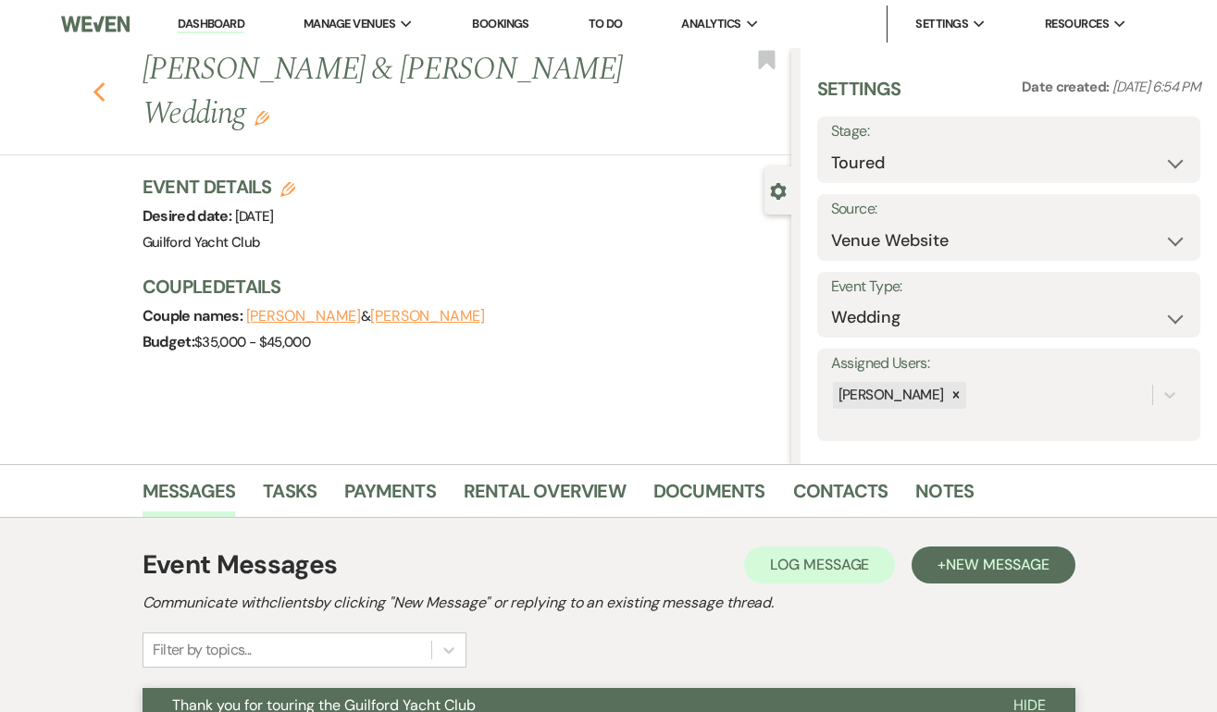
click at [101, 81] on icon "Previous" at bounding box center [100, 92] width 14 height 22
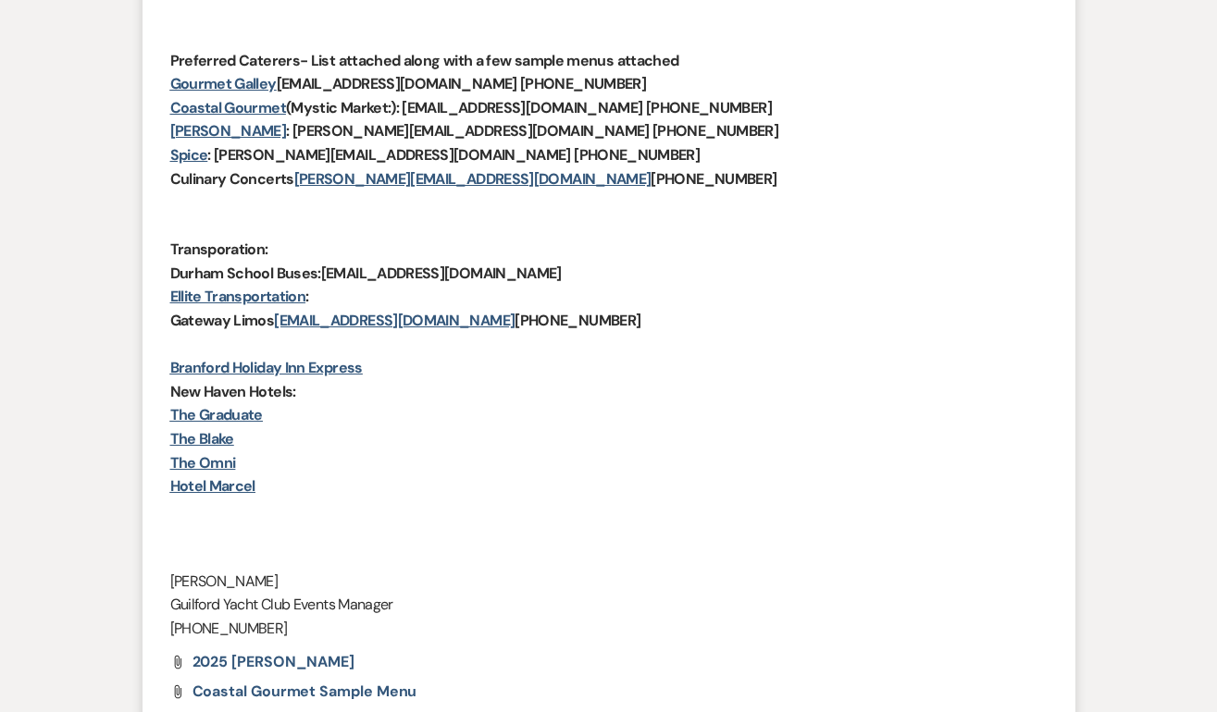
select select "5"
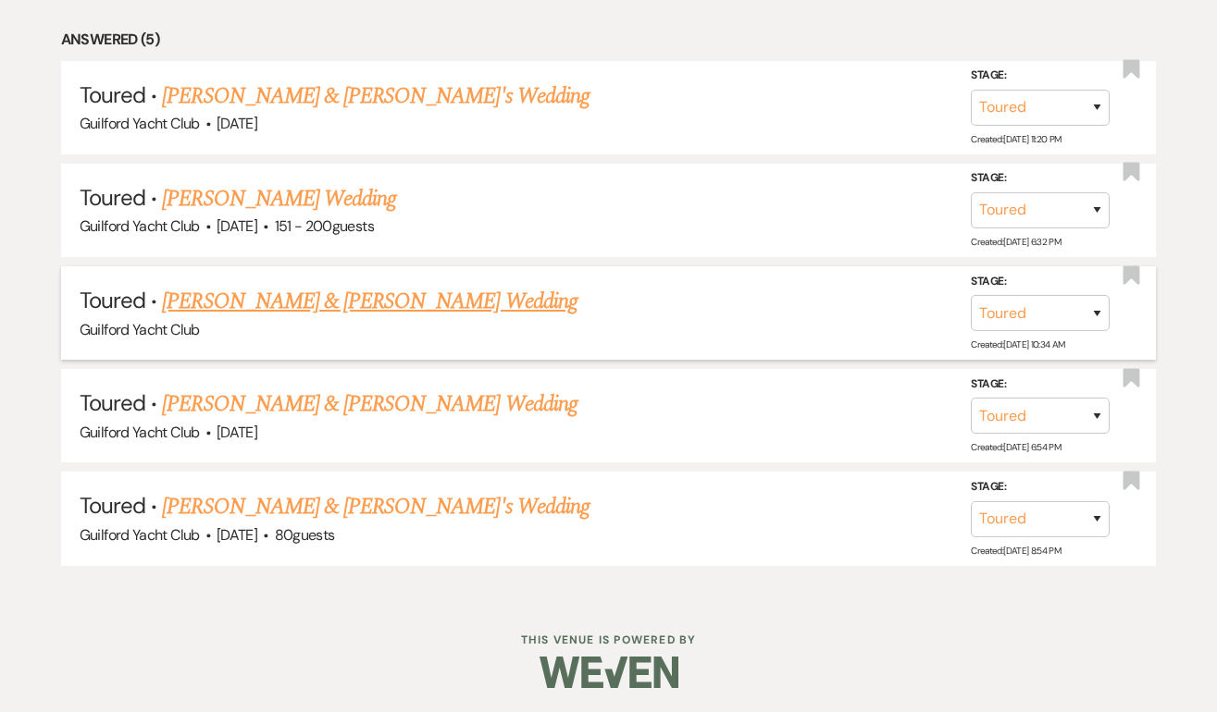
click at [267, 295] on link "[PERSON_NAME] & [PERSON_NAME] Wedding" at bounding box center [369, 301] width 414 height 33
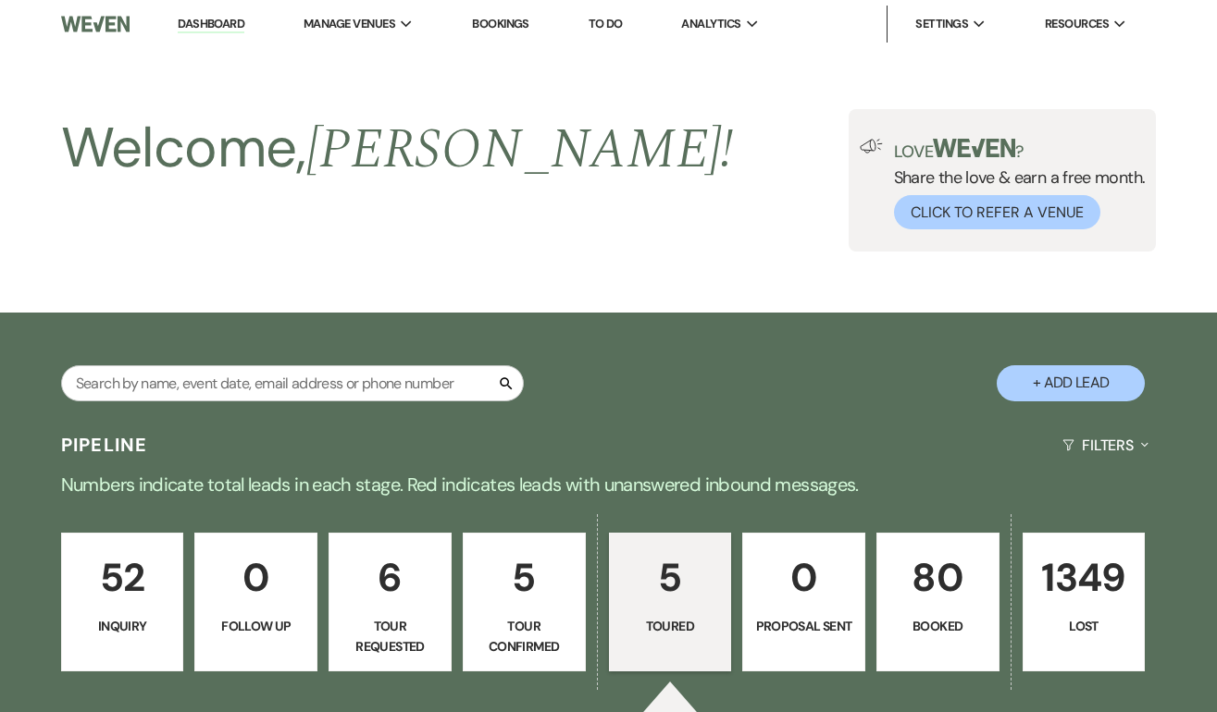
select select "5"
select select "22"
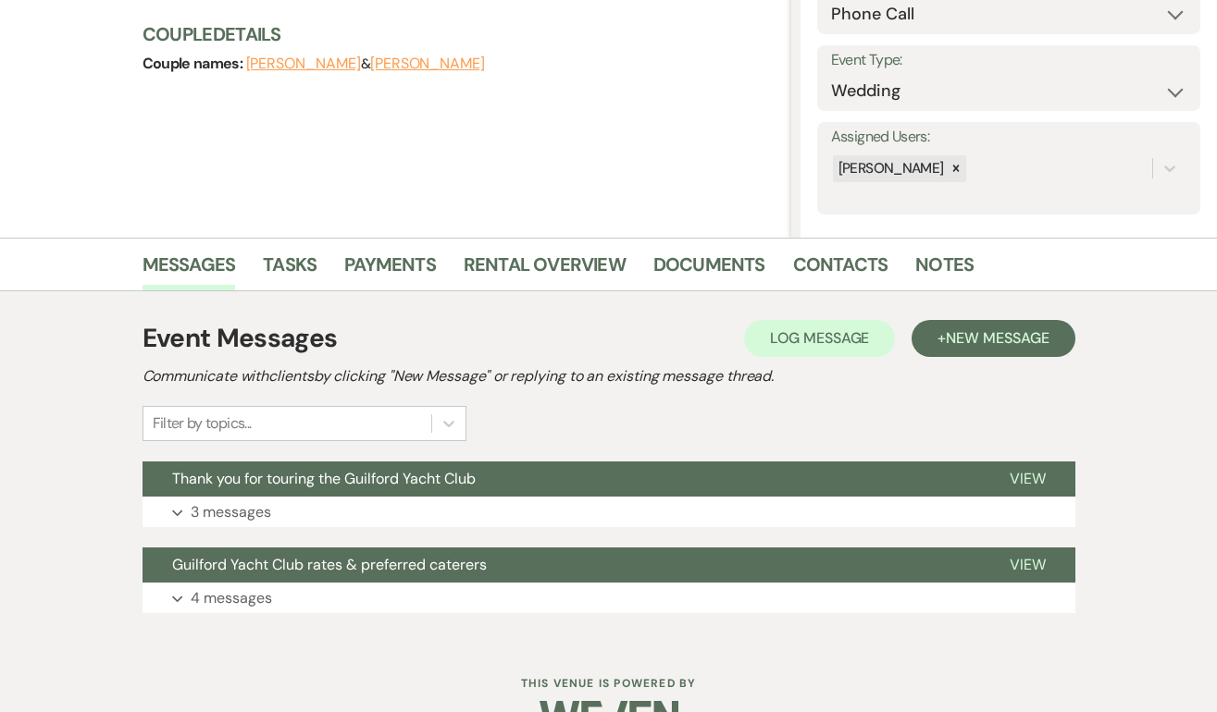
scroll to position [225, 0]
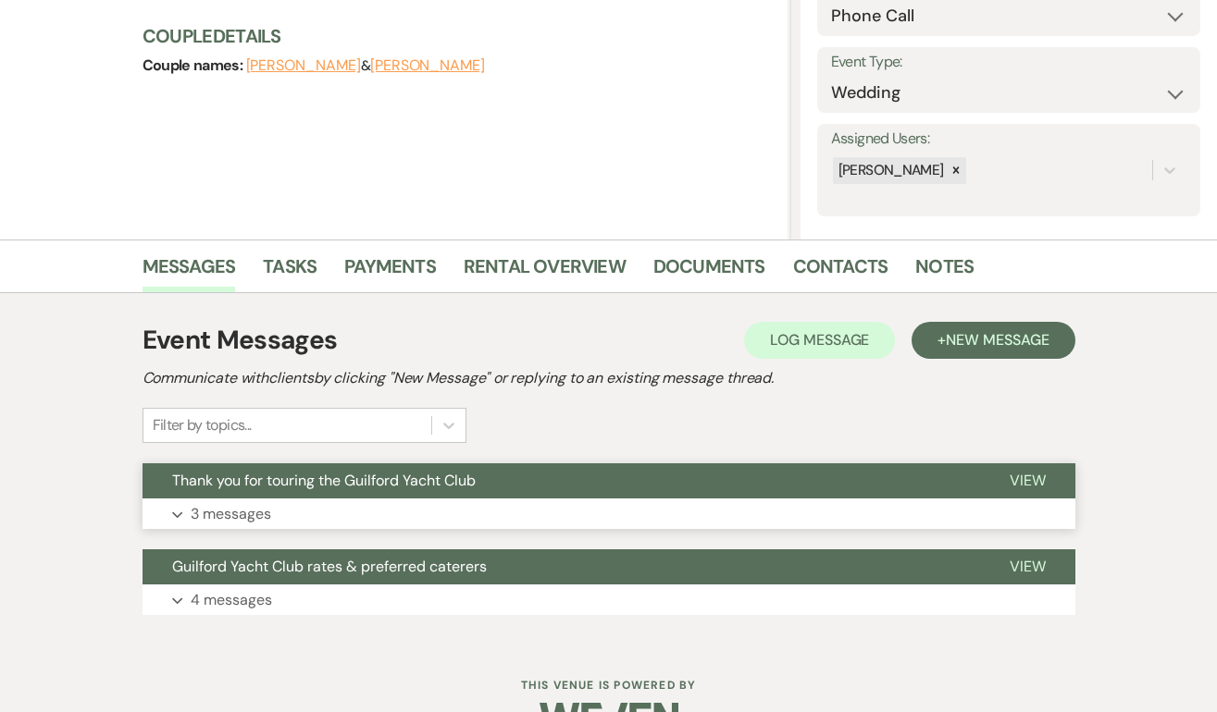
click at [1015, 468] on button "View" at bounding box center [1027, 480] width 95 height 35
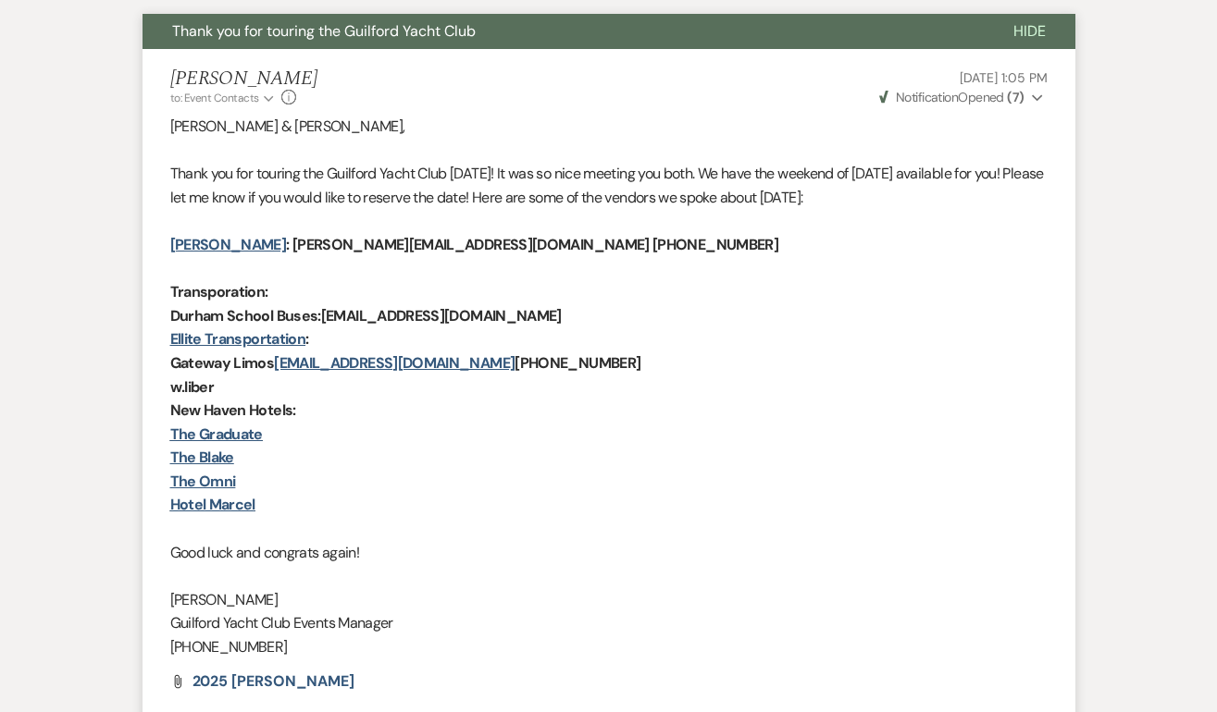
scroll to position [0, 0]
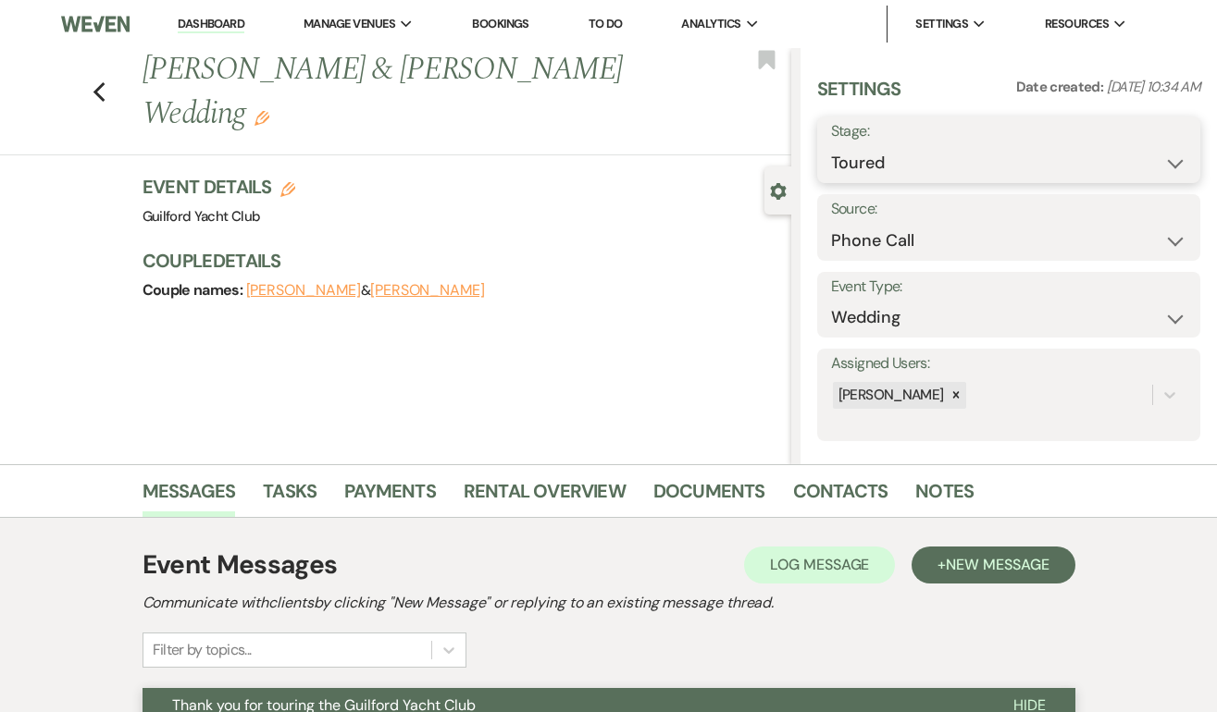
click at [892, 170] on select "Inquiry Follow Up Tour Requested Tour Confirmed Toured Proposal Sent Booked Lost" at bounding box center [1008, 163] width 355 height 36
select select "8"
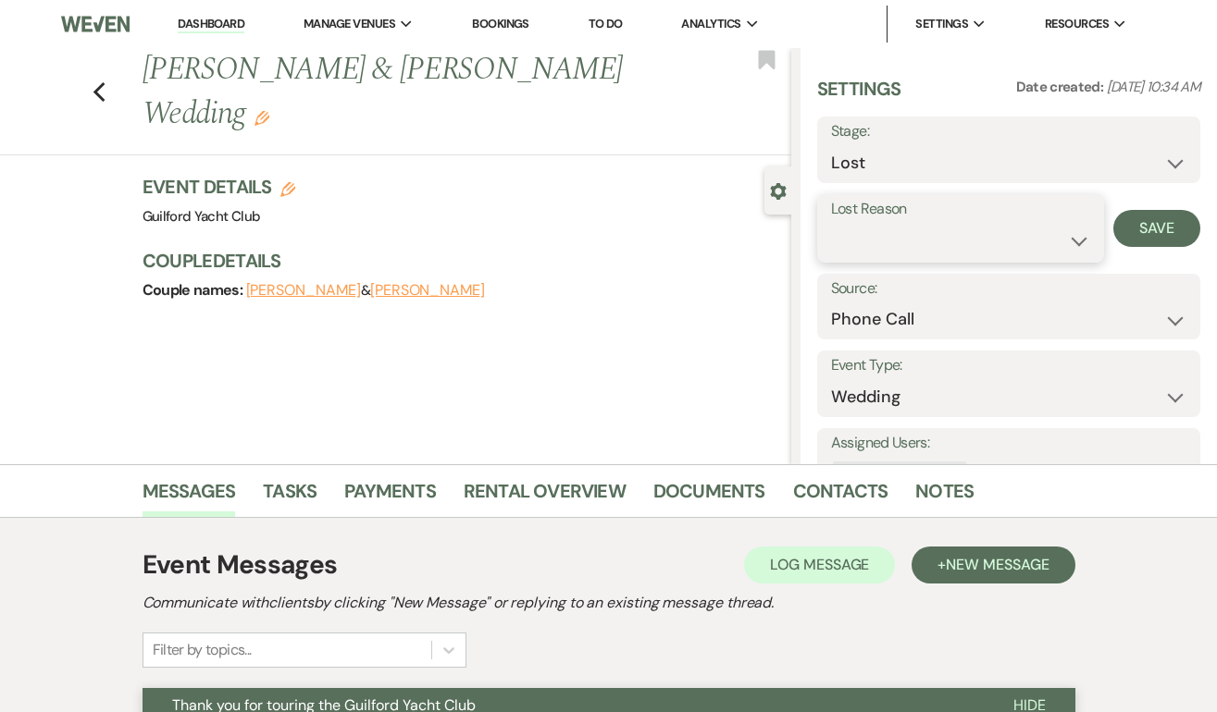
click at [888, 254] on select "Booked Elsewhere Budget Date Unavailable No Response Not a Good Match Capacity …" at bounding box center [961, 241] width 260 height 36
select select "5"
click at [1137, 234] on button "Save" at bounding box center [1156, 228] width 87 height 37
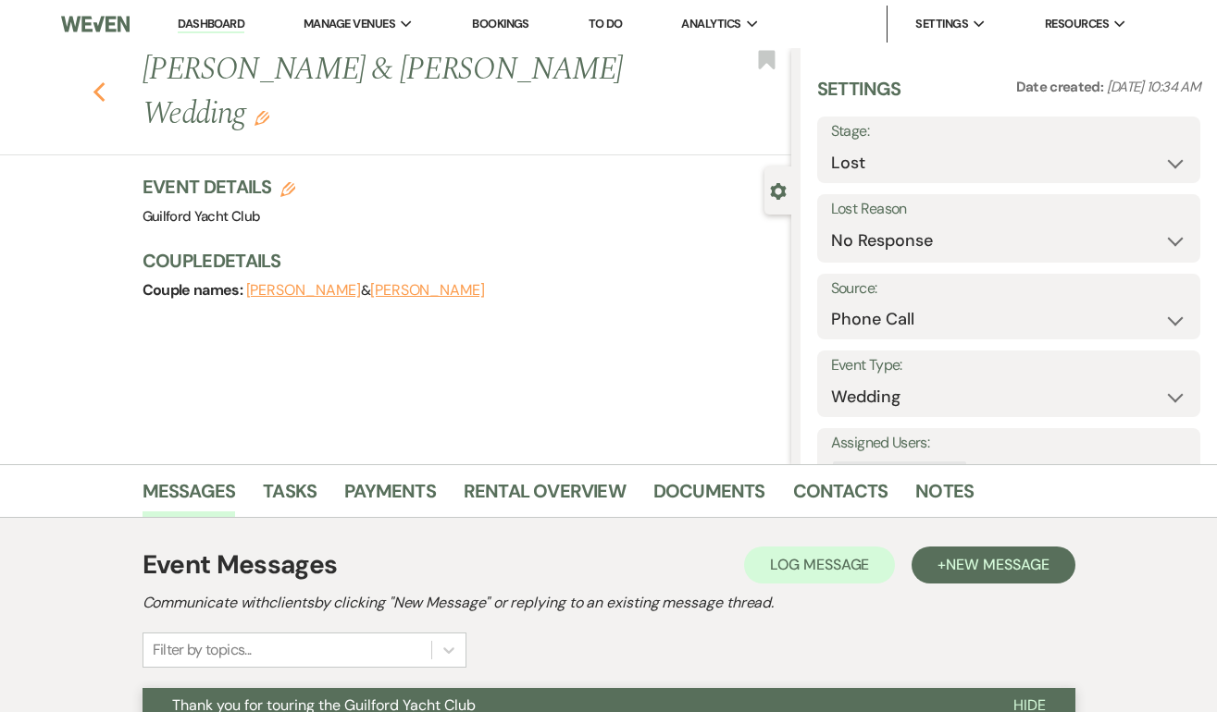
click at [98, 82] on use "button" at bounding box center [99, 92] width 12 height 20
select select "5"
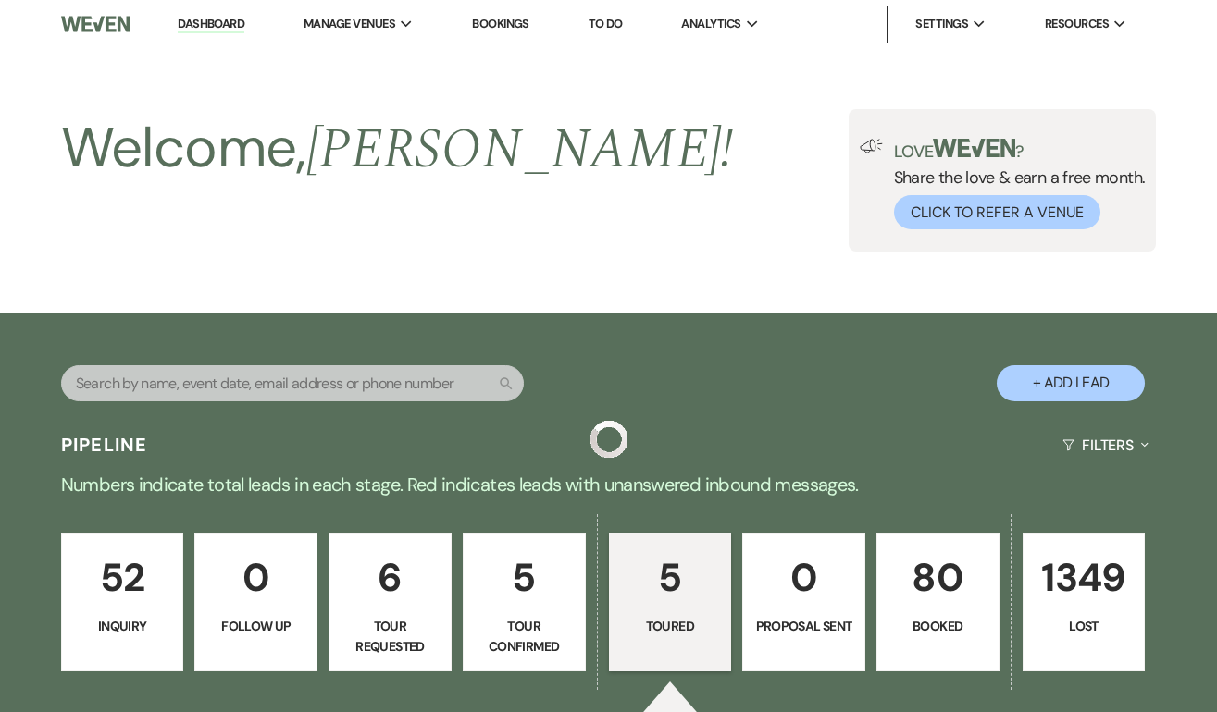
scroll to position [780, 0]
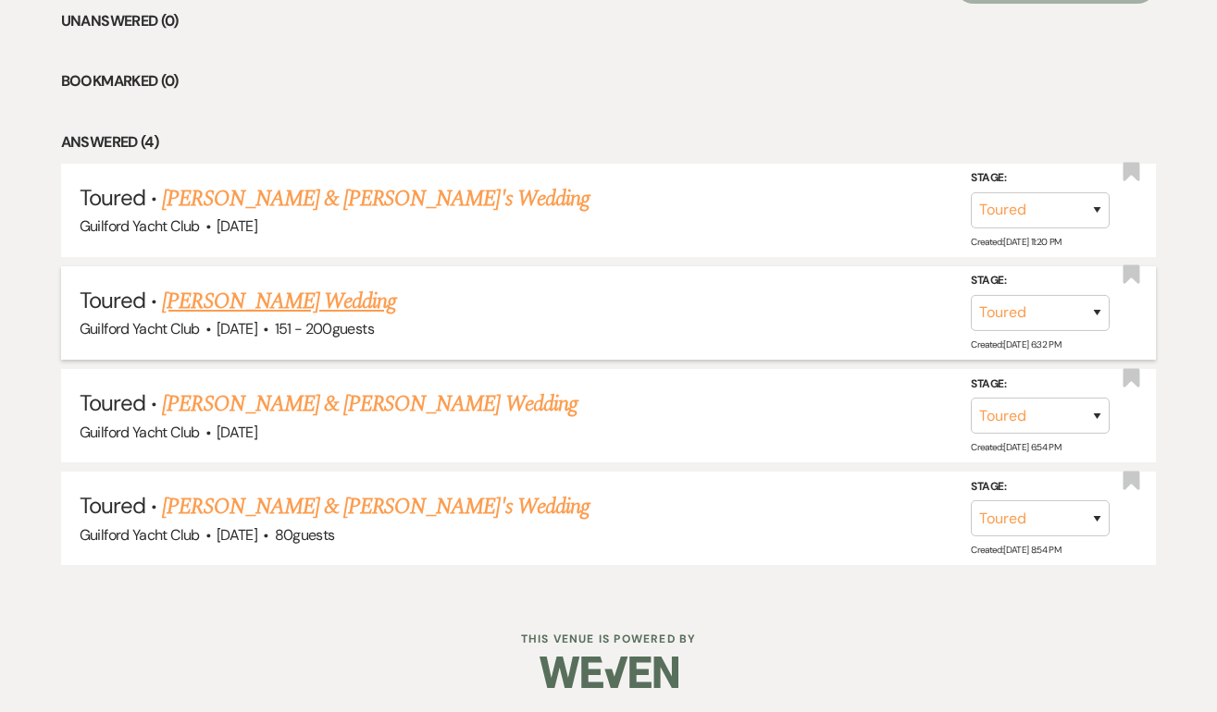
click at [295, 310] on link "[PERSON_NAME] Wedding" at bounding box center [279, 301] width 234 height 33
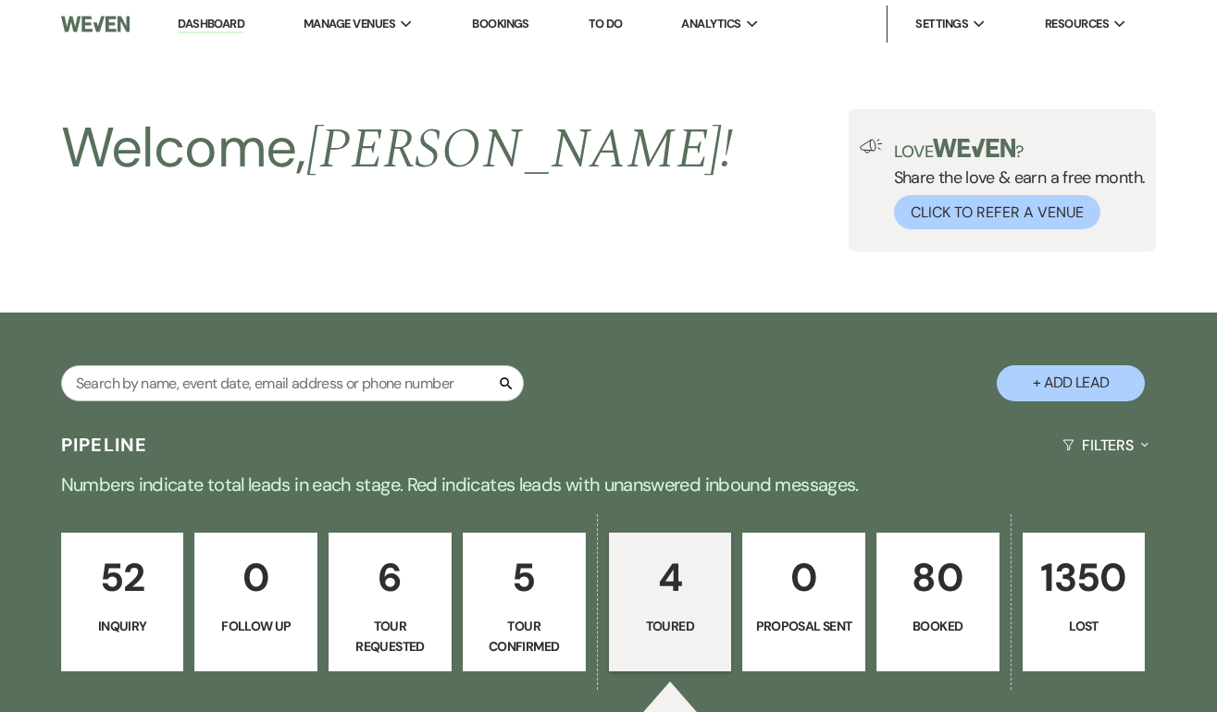
select select "5"
select select "2"
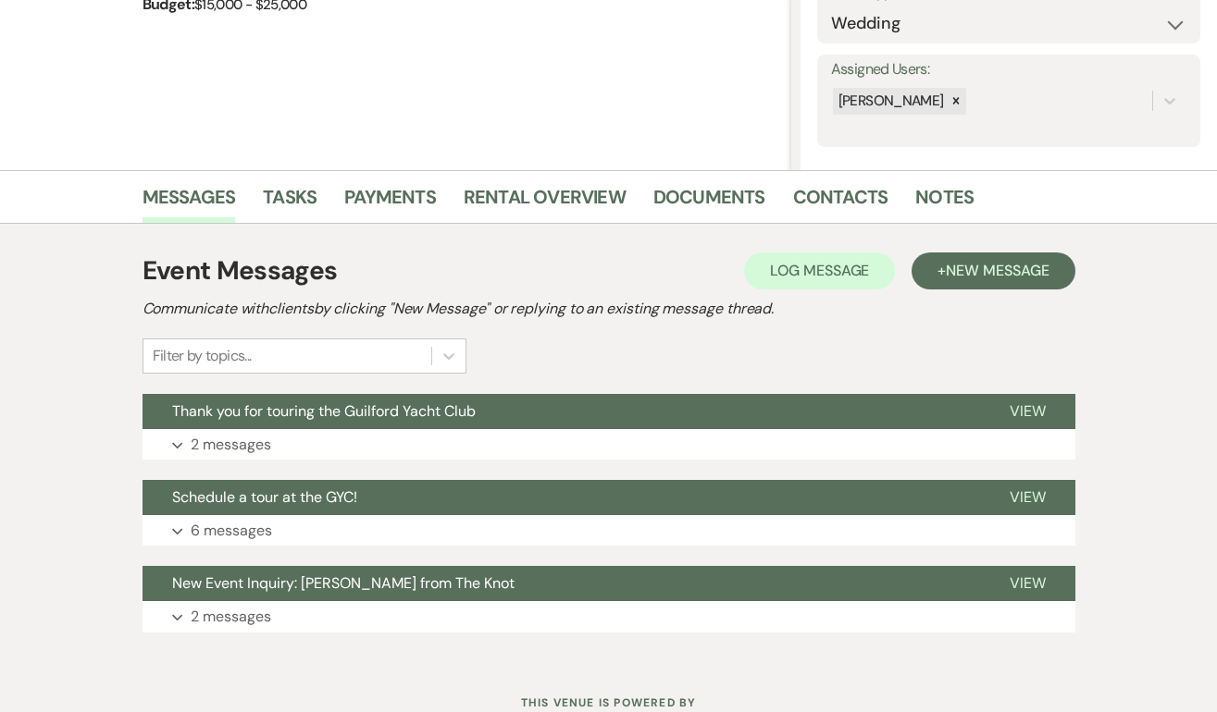
scroll to position [361, 0]
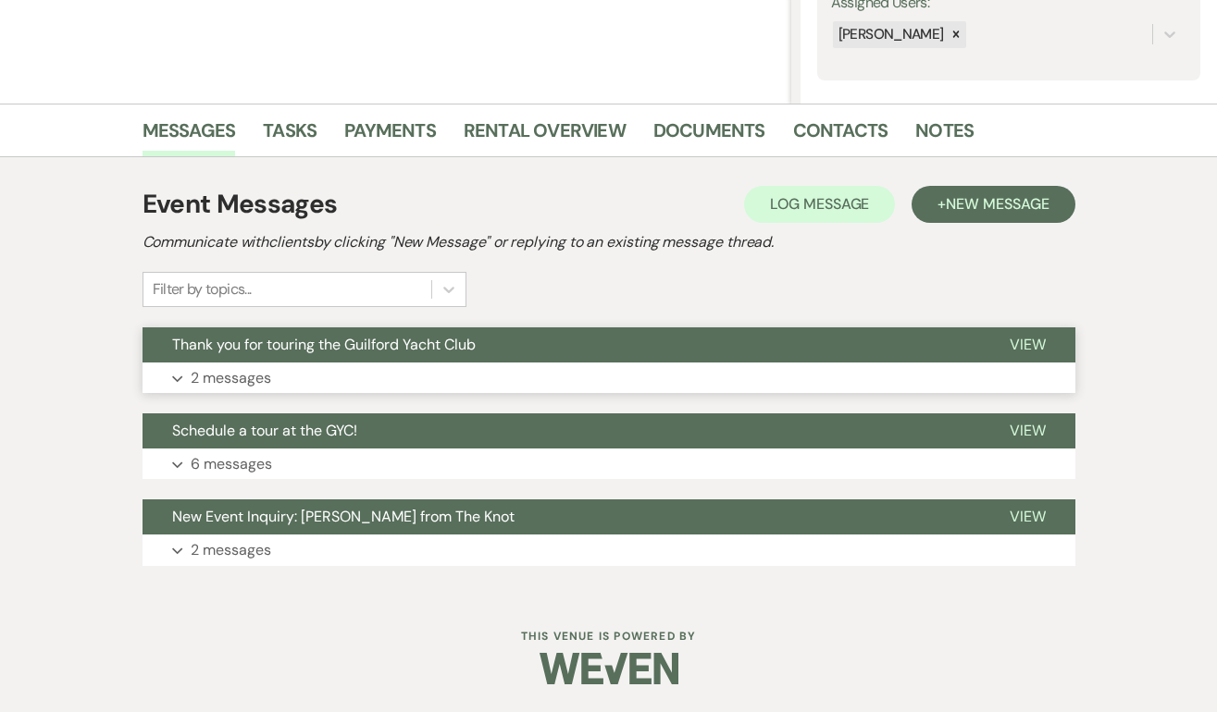
click at [1002, 341] on button "View" at bounding box center [1027, 345] width 95 height 35
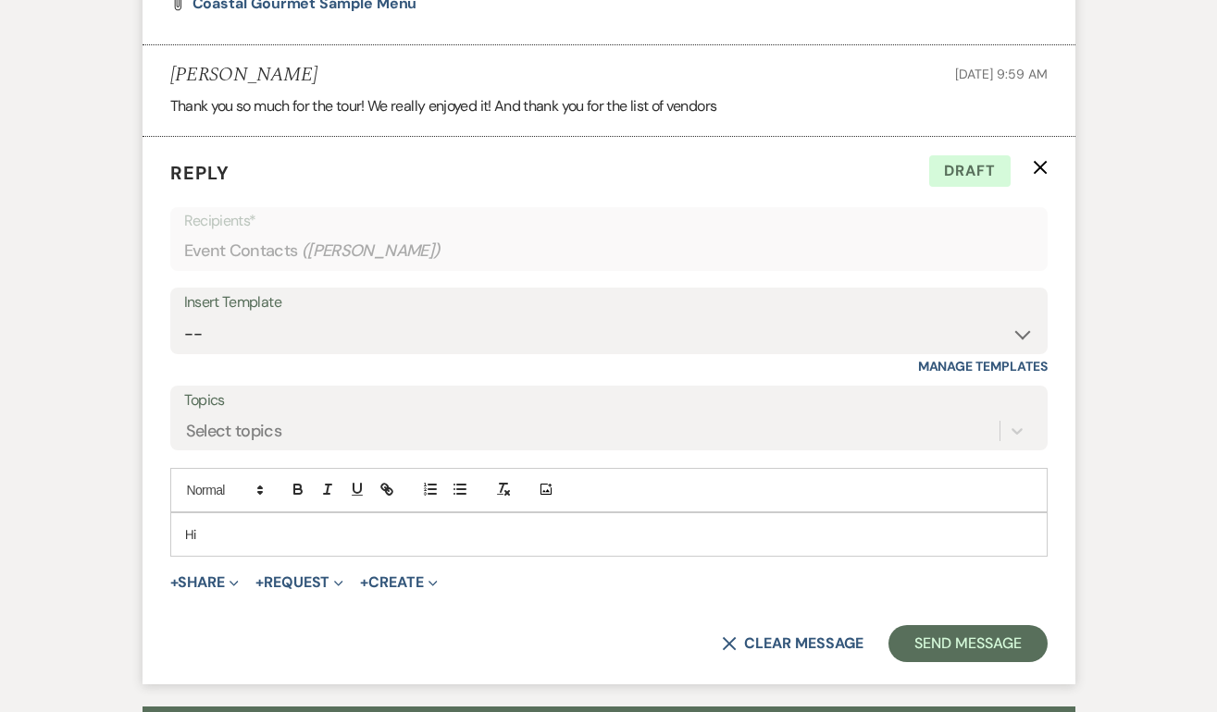
scroll to position [1753, 0]
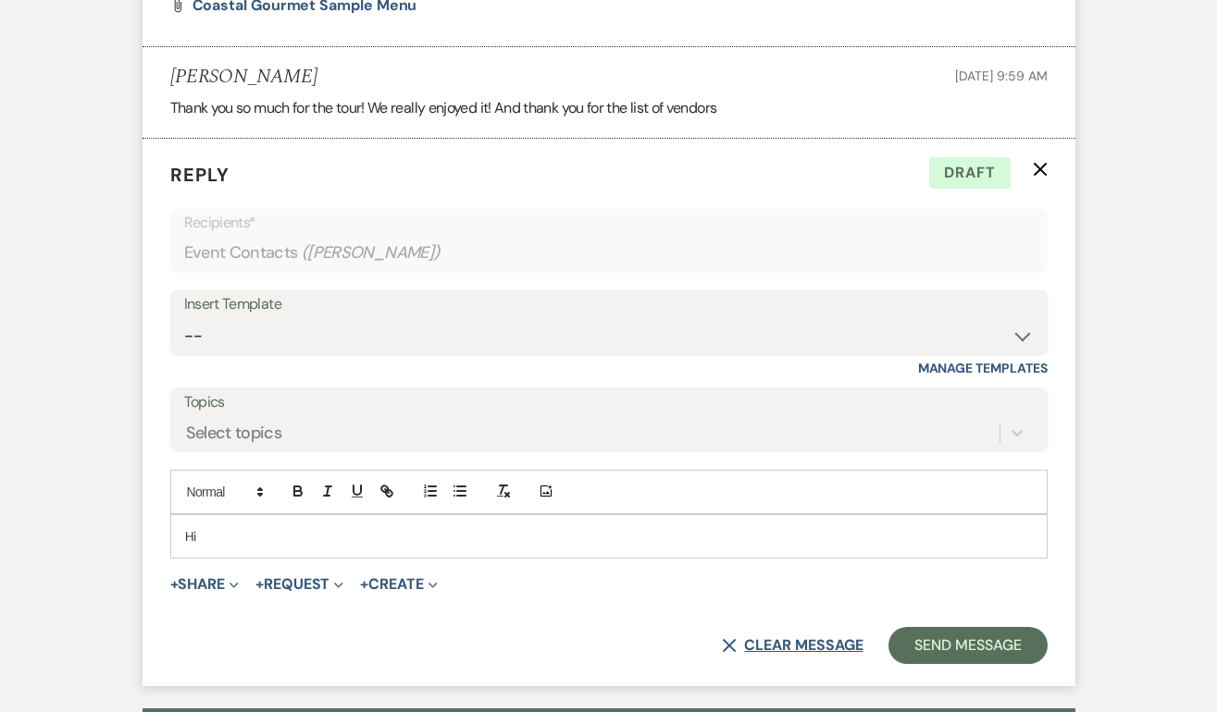
click at [823, 638] on button "X Clear message" at bounding box center [792, 645] width 141 height 15
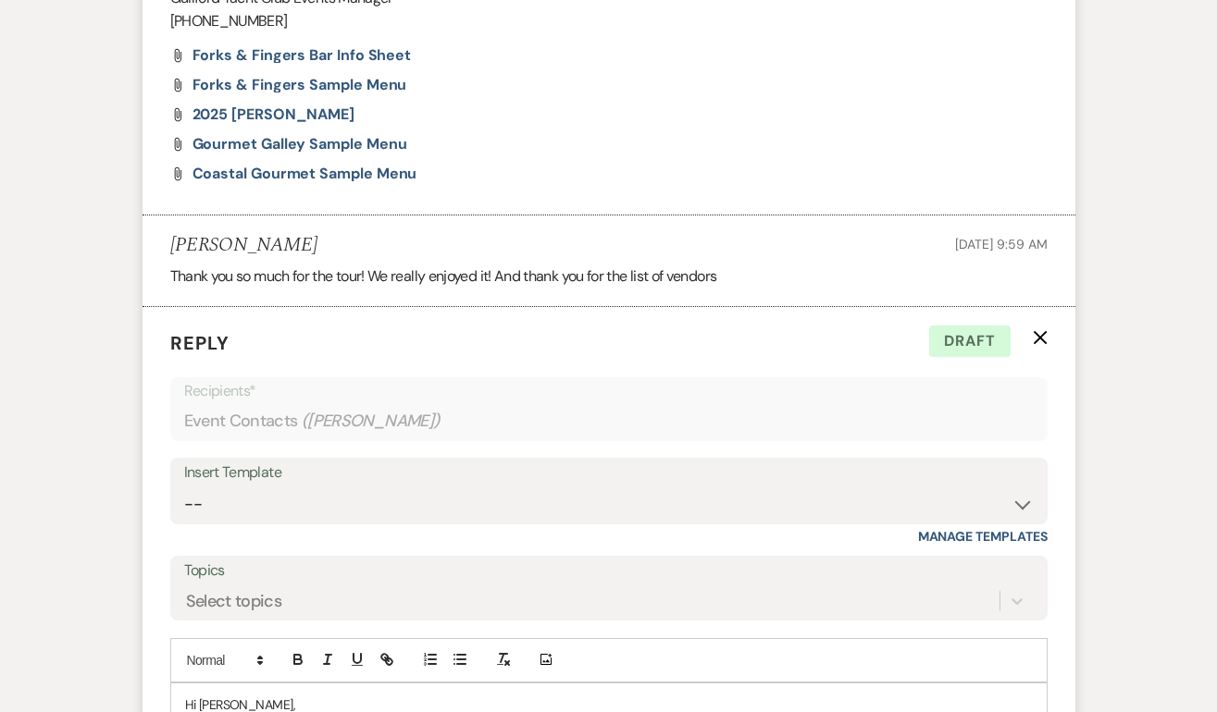
scroll to position [1825, 0]
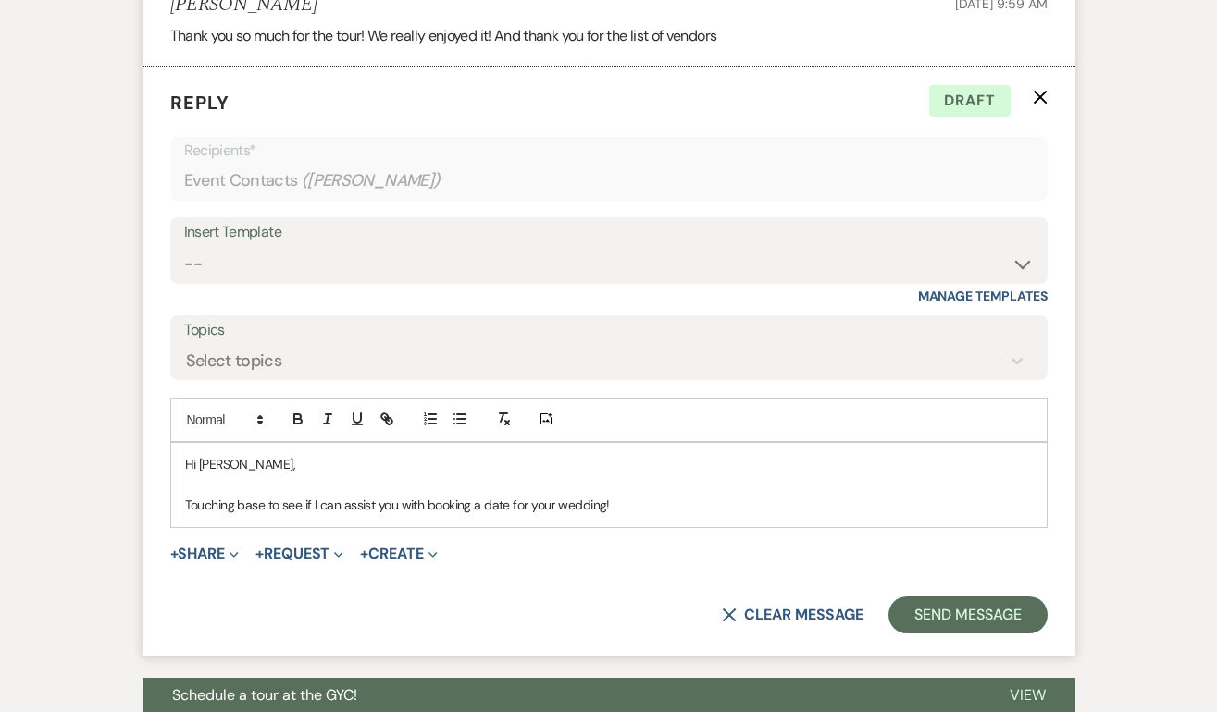
click at [636, 505] on p "Touching base to see if I can assist you with booking a date for your wedding!" at bounding box center [608, 505] width 847 height 20
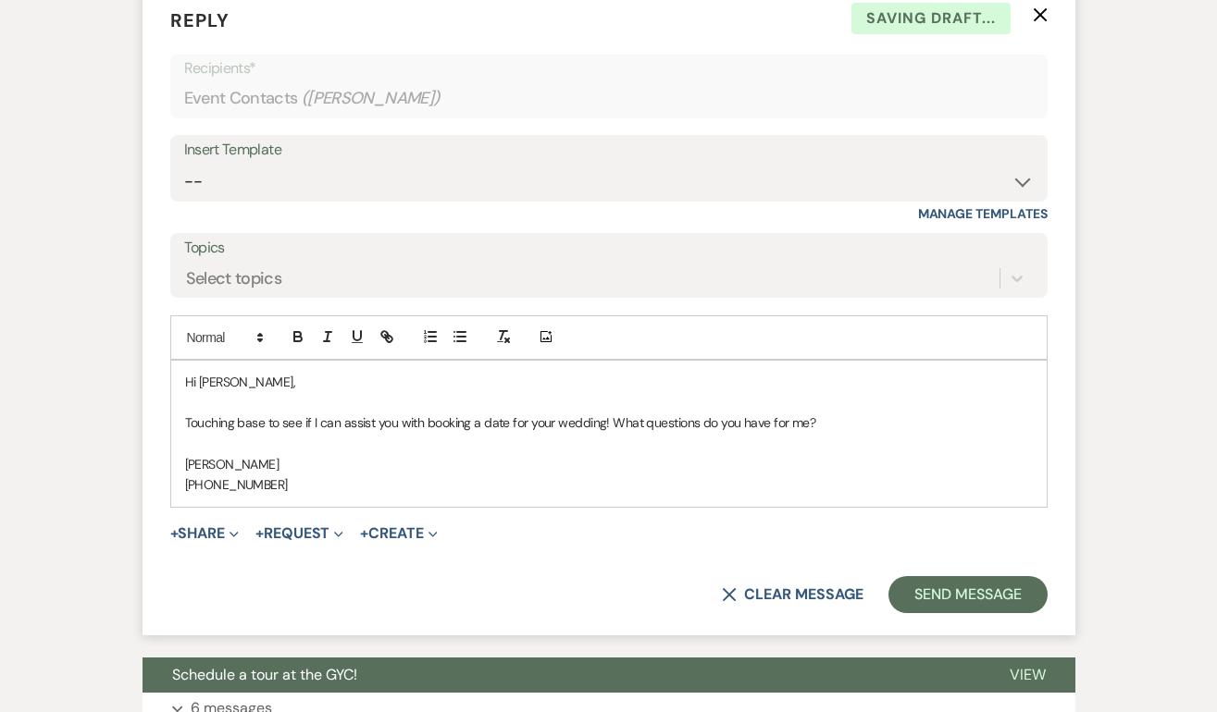
scroll to position [1910, 0]
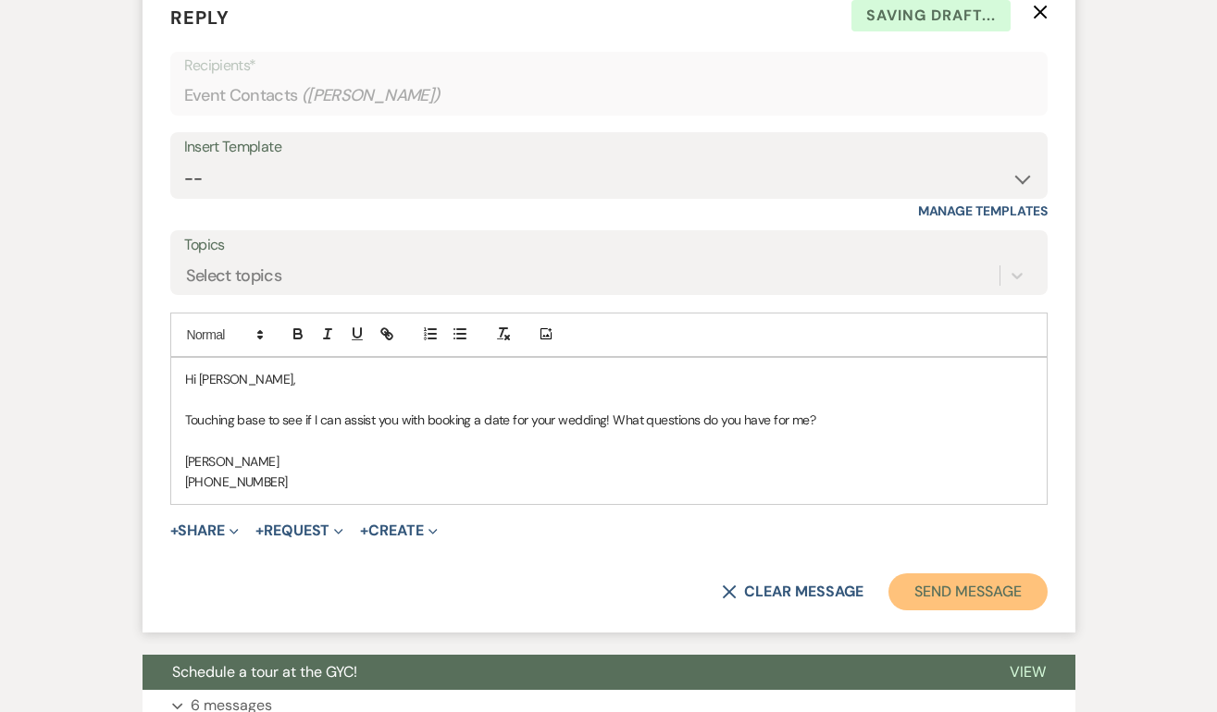
click at [953, 599] on button "Send Message" at bounding box center [967, 592] width 158 height 37
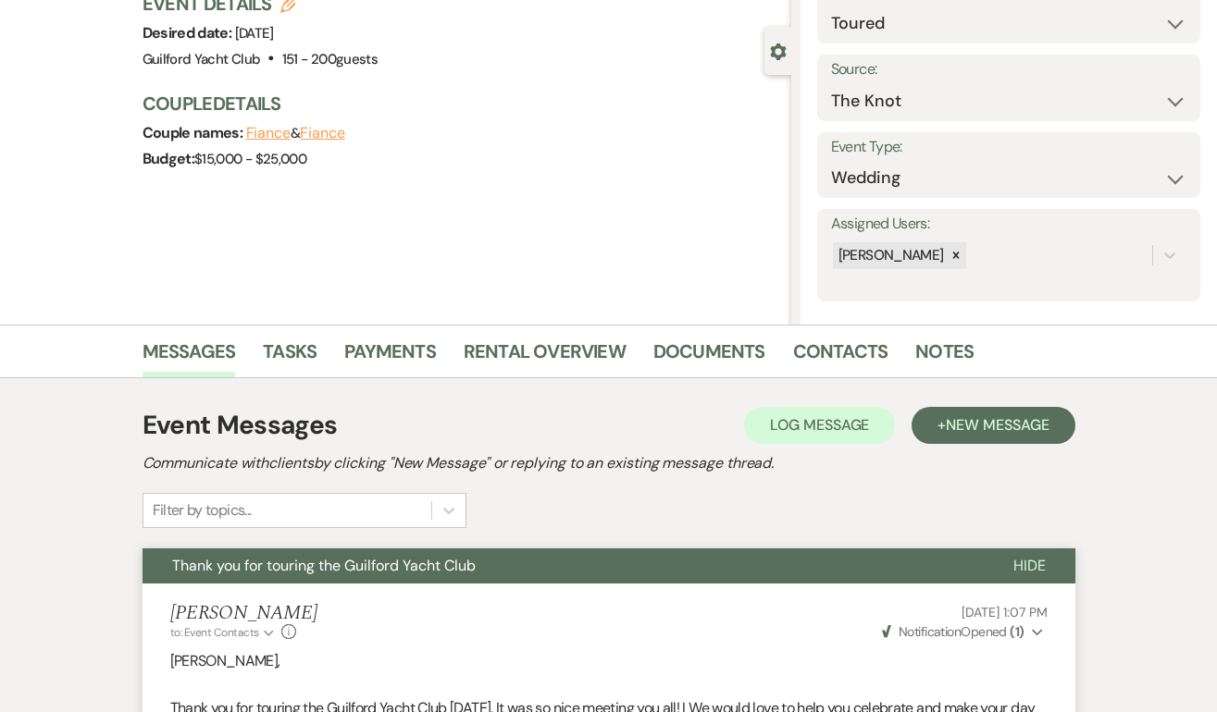
scroll to position [0, 0]
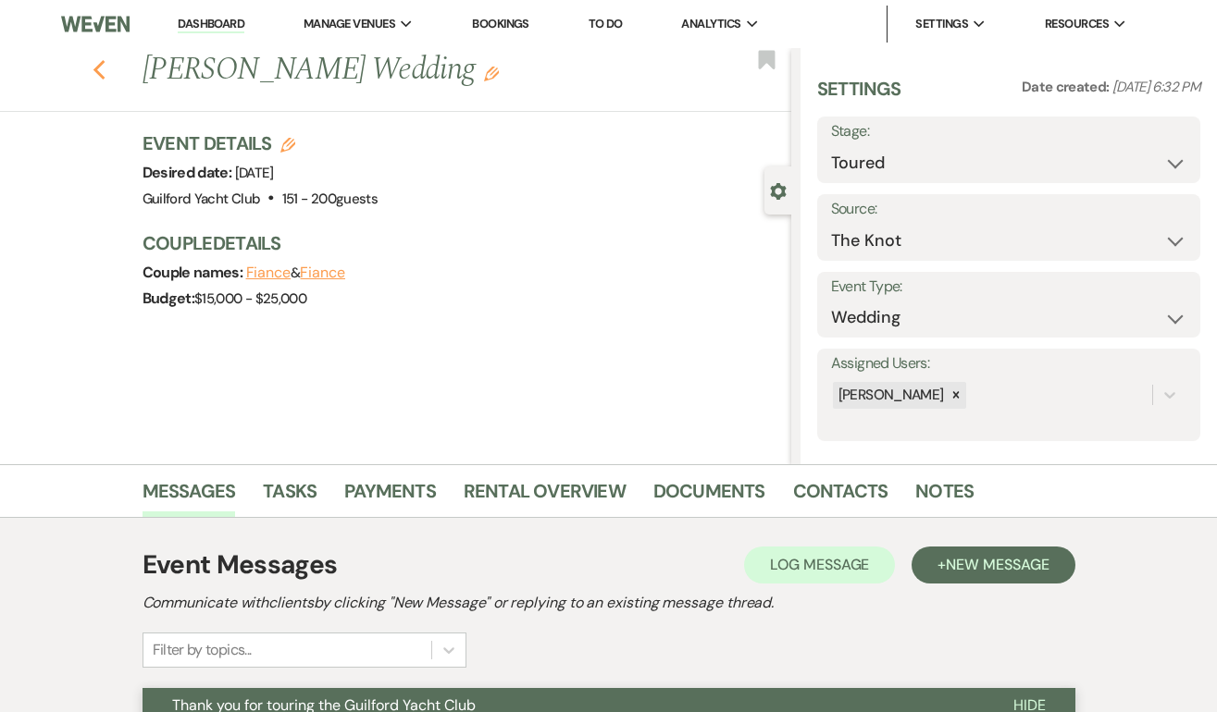
click at [97, 74] on use "button" at bounding box center [99, 70] width 12 height 20
select select "5"
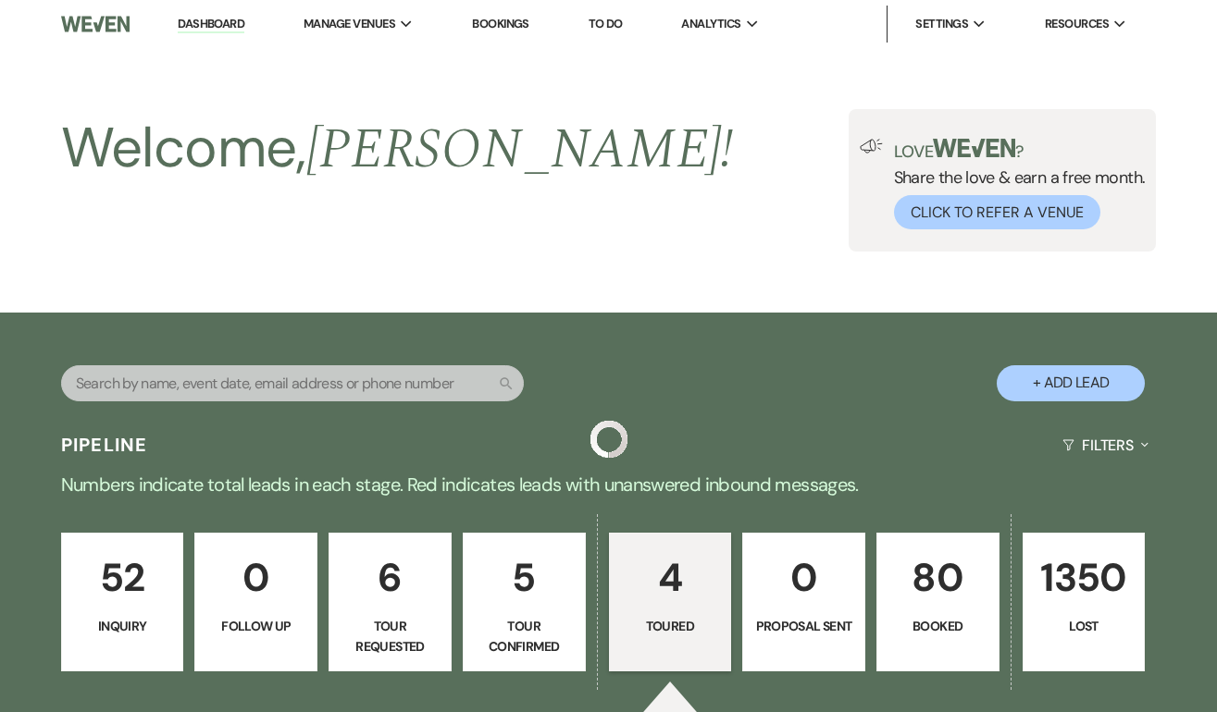
scroll to position [780, 0]
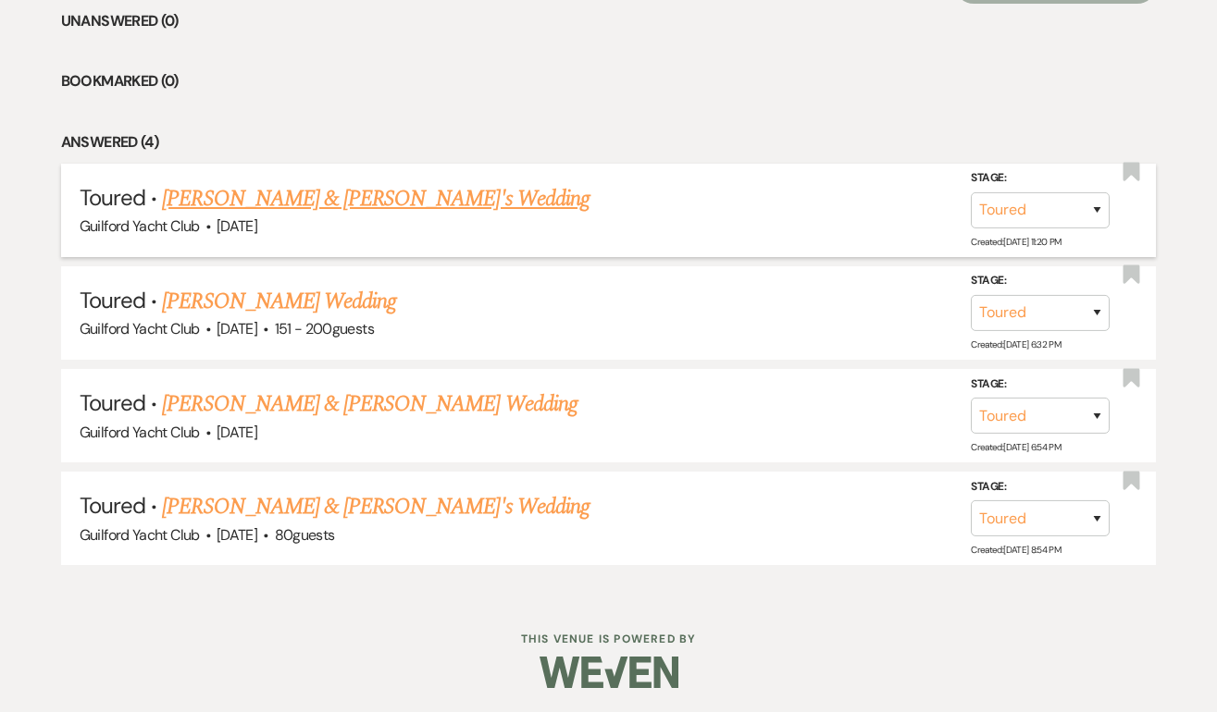
click at [256, 196] on link "[PERSON_NAME] & [PERSON_NAME]'s Wedding" at bounding box center [375, 198] width 427 height 33
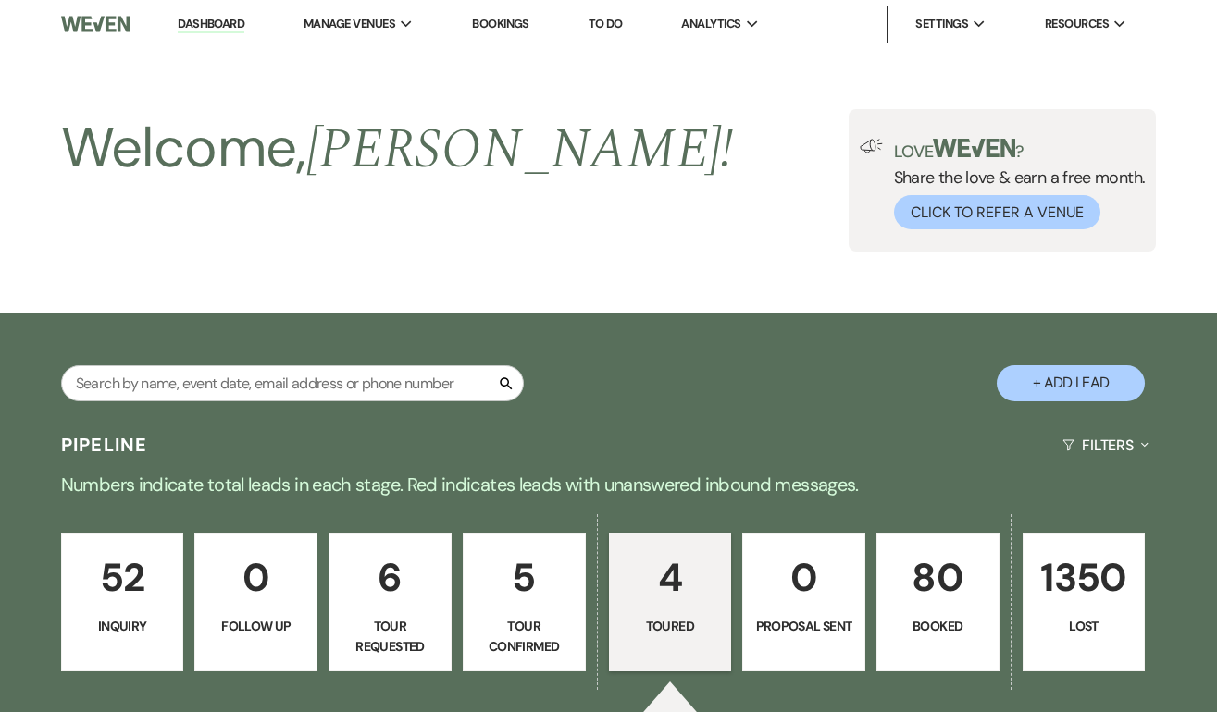
select select "5"
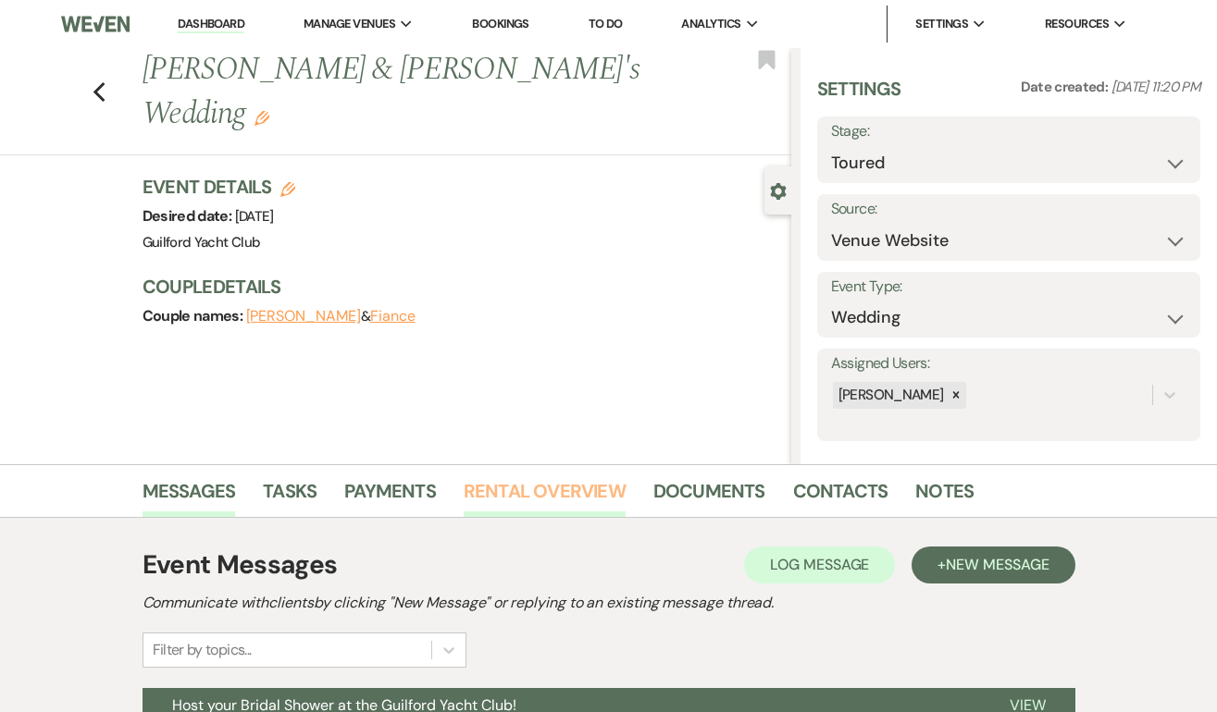
scroll to position [275, 0]
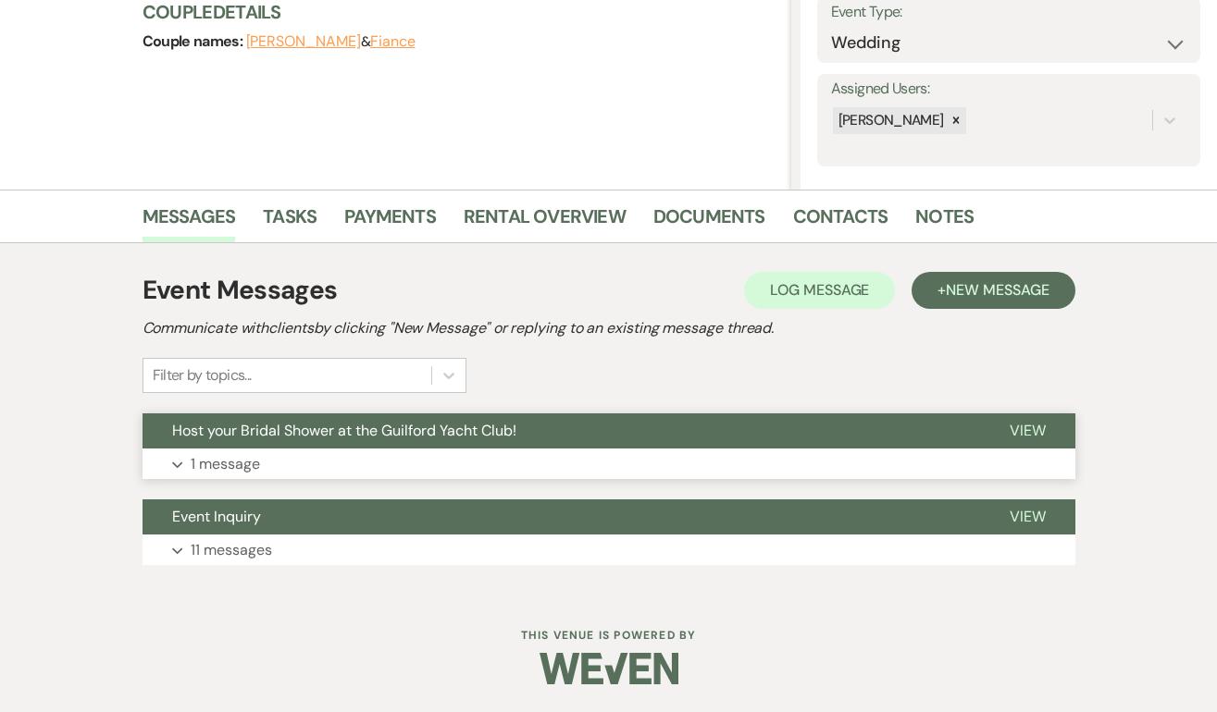
click at [1026, 429] on span "View" at bounding box center [1027, 430] width 36 height 19
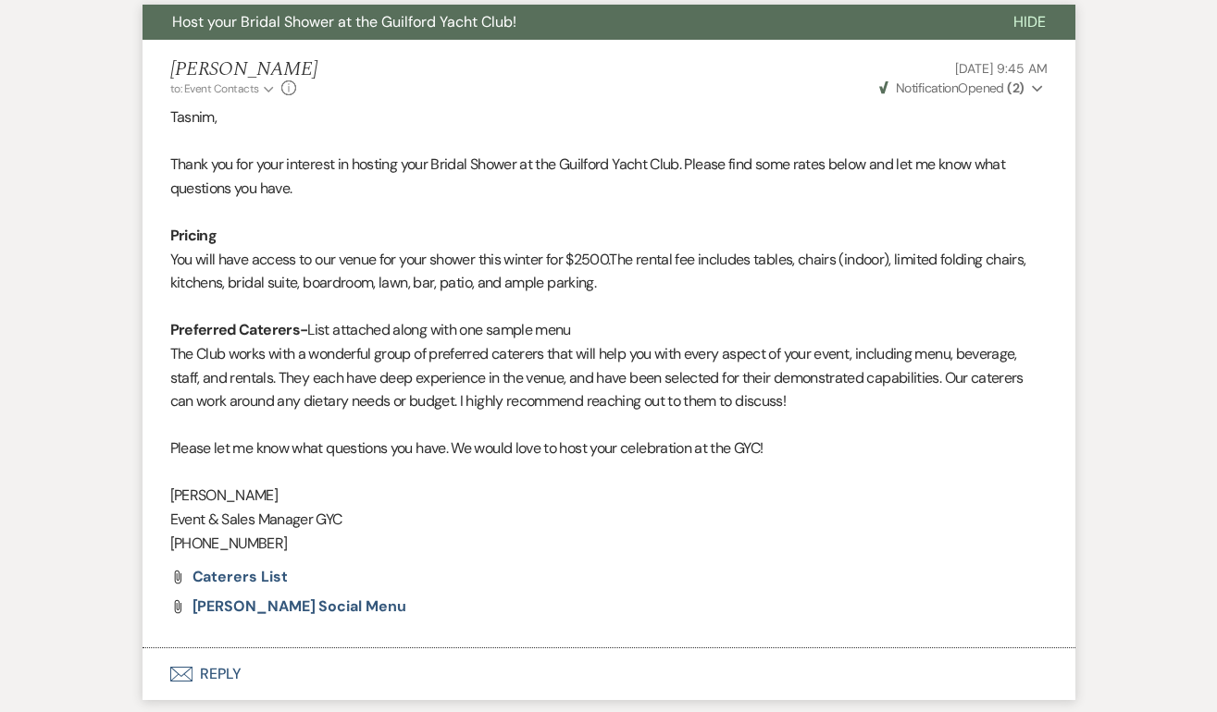
scroll to position [905, 0]
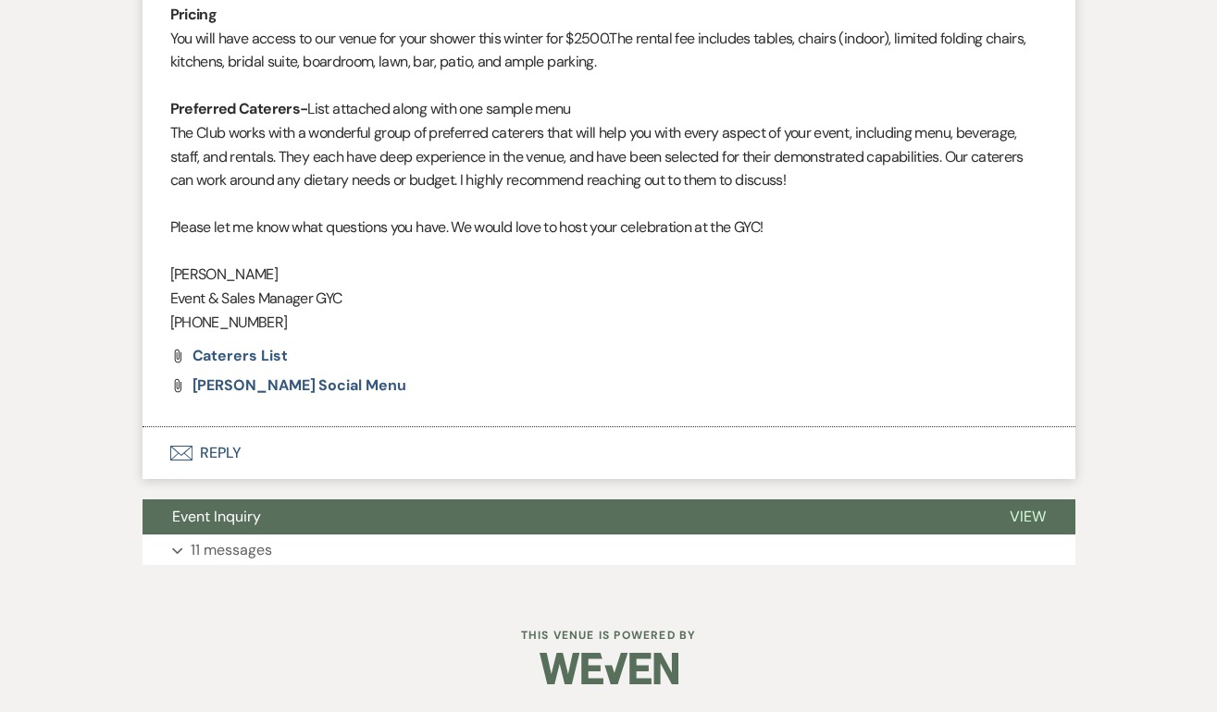
click at [225, 455] on button "Envelope Reply" at bounding box center [608, 453] width 933 height 52
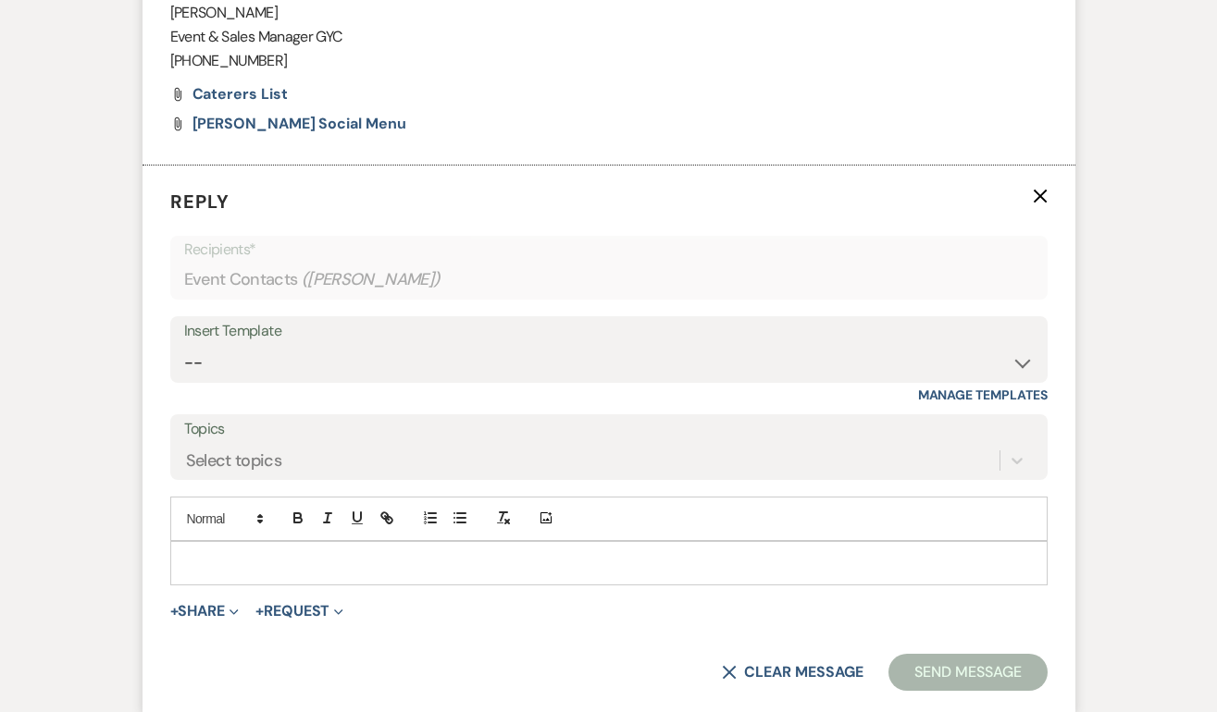
scroll to position [1250, 0]
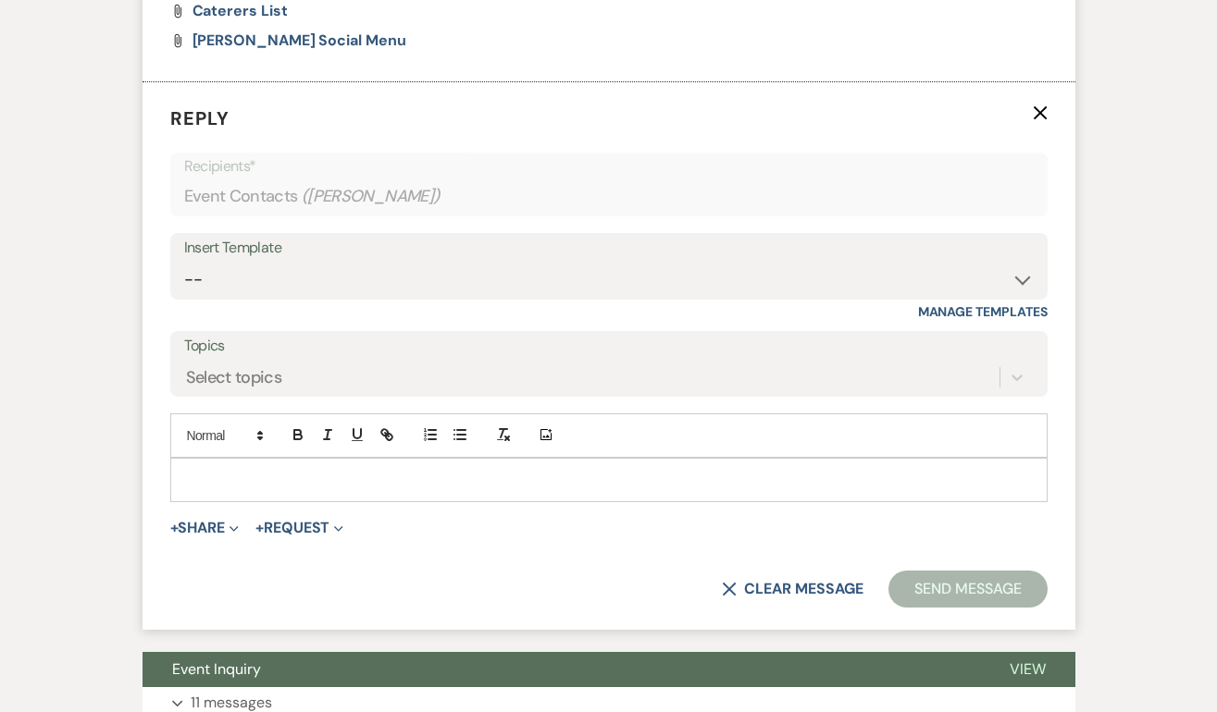
click at [217, 476] on p at bounding box center [608, 480] width 847 height 20
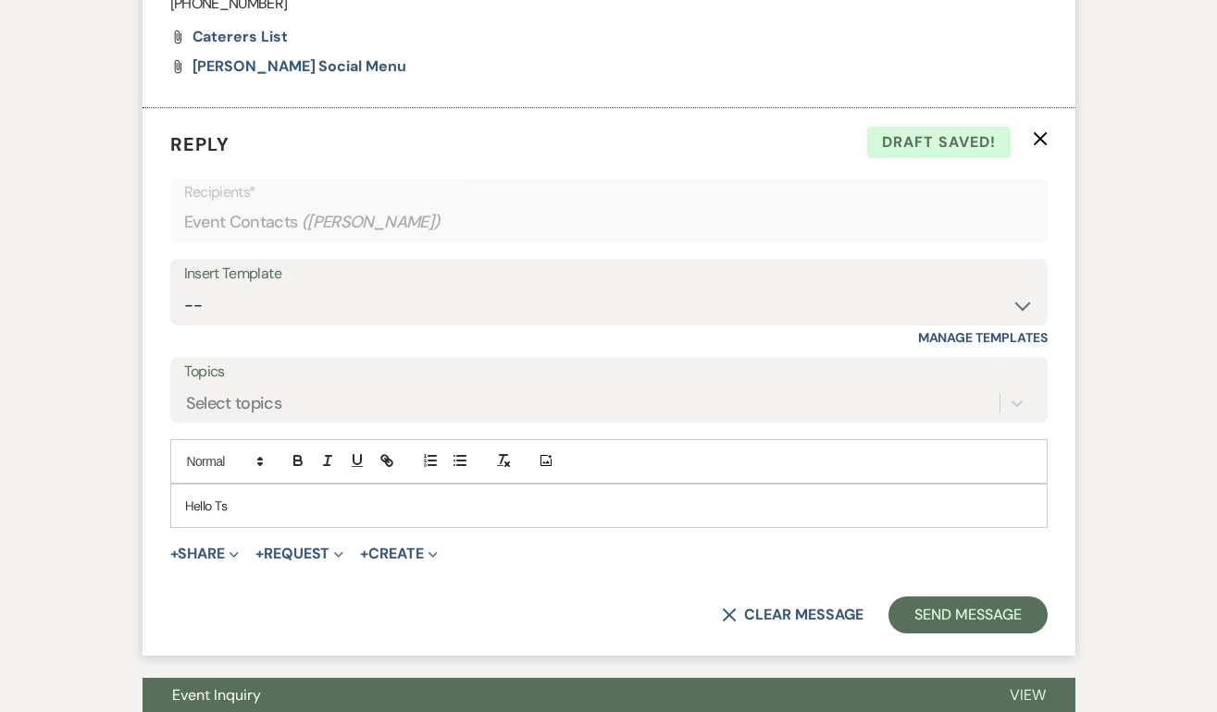
scroll to position [1242, 0]
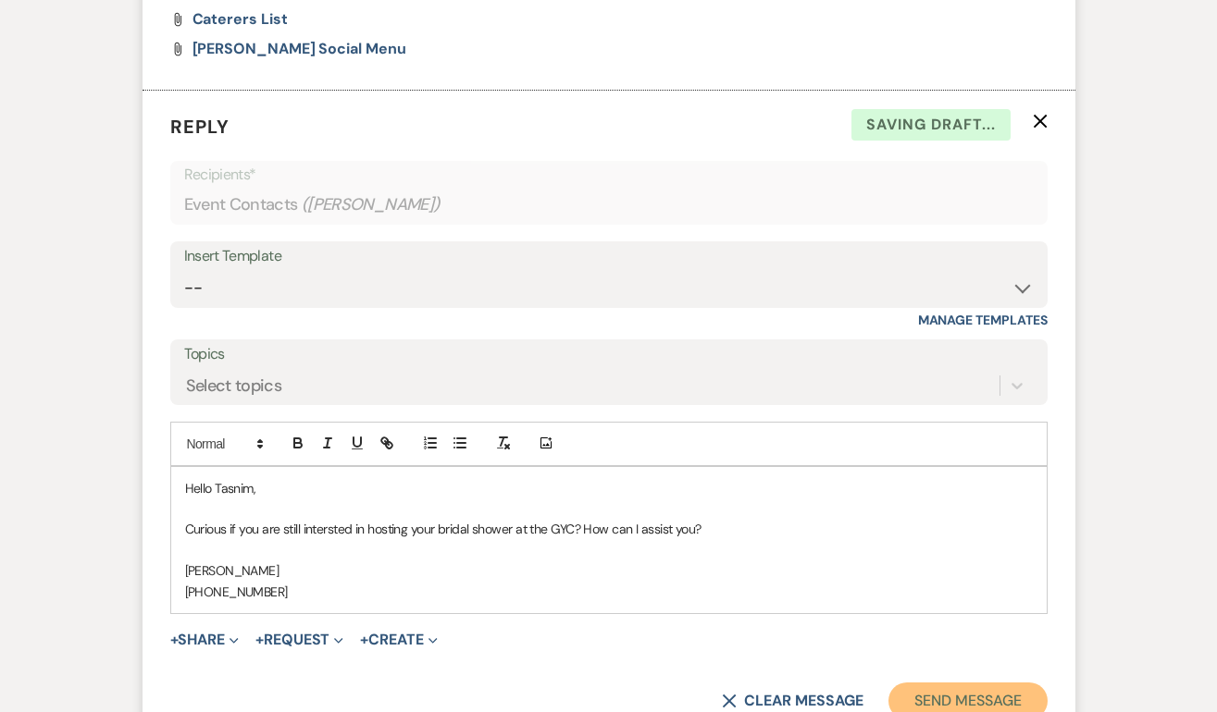
click at [924, 690] on button "Send Message" at bounding box center [967, 701] width 158 height 37
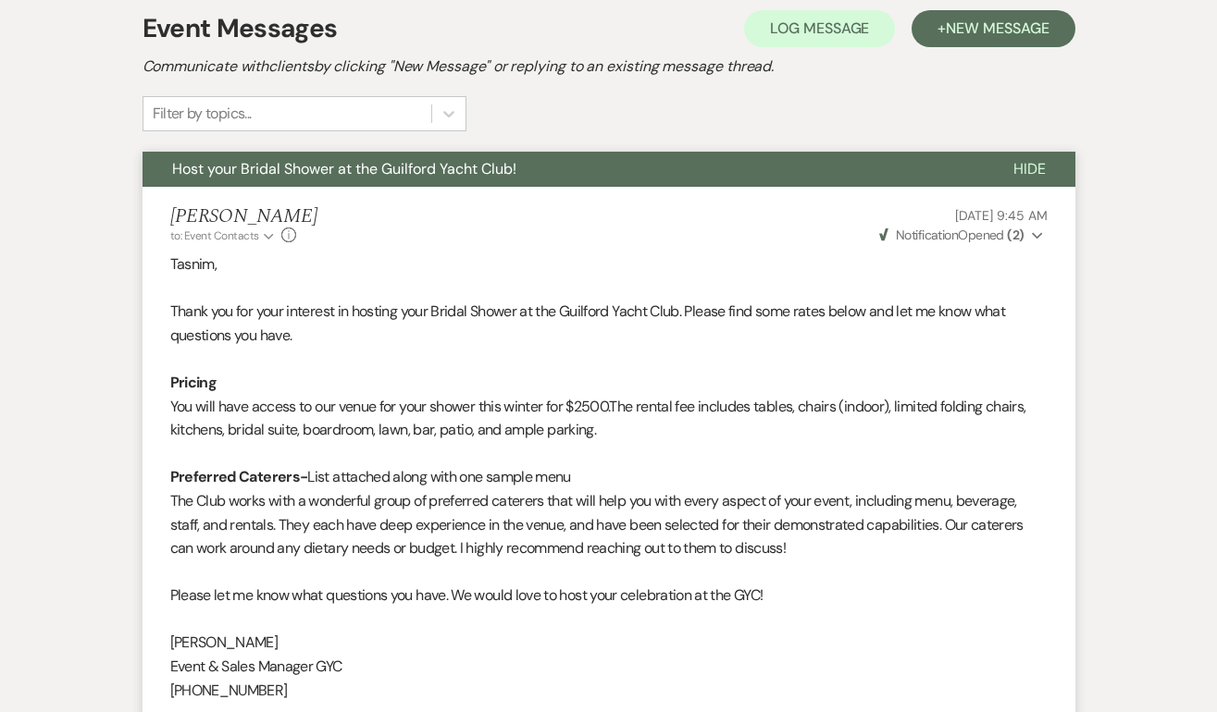
scroll to position [0, 0]
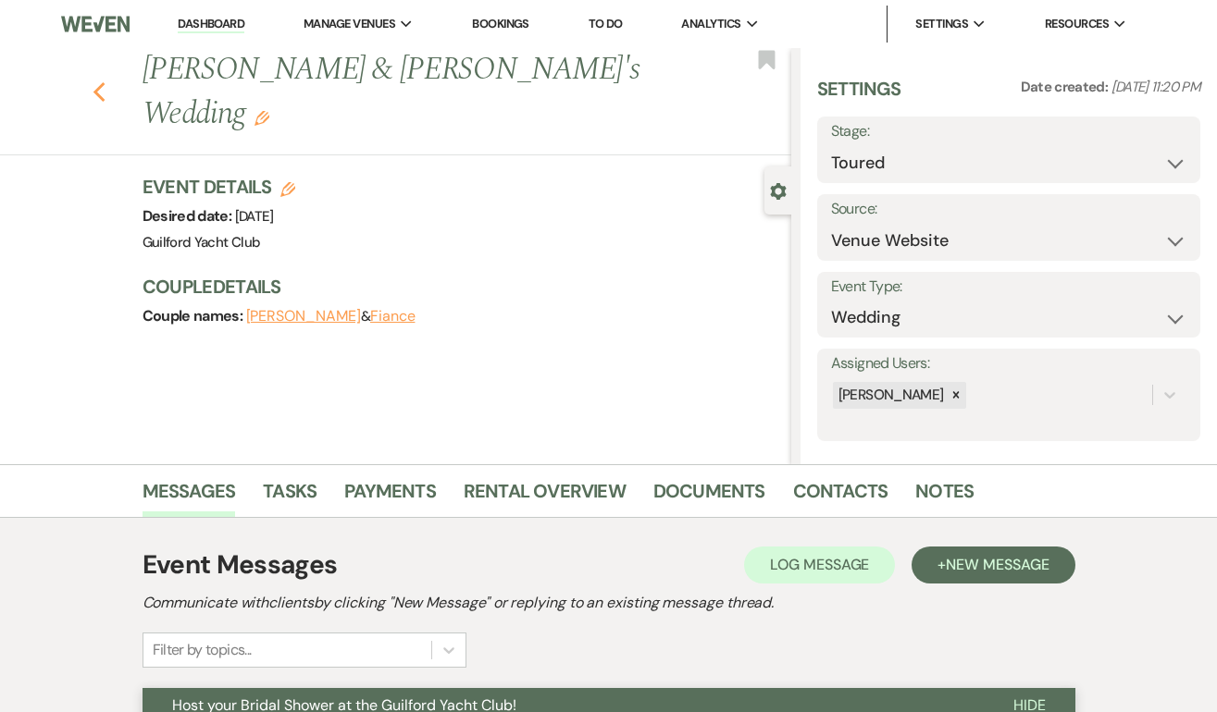
click at [104, 81] on icon "Previous" at bounding box center [100, 92] width 14 height 22
select select "5"
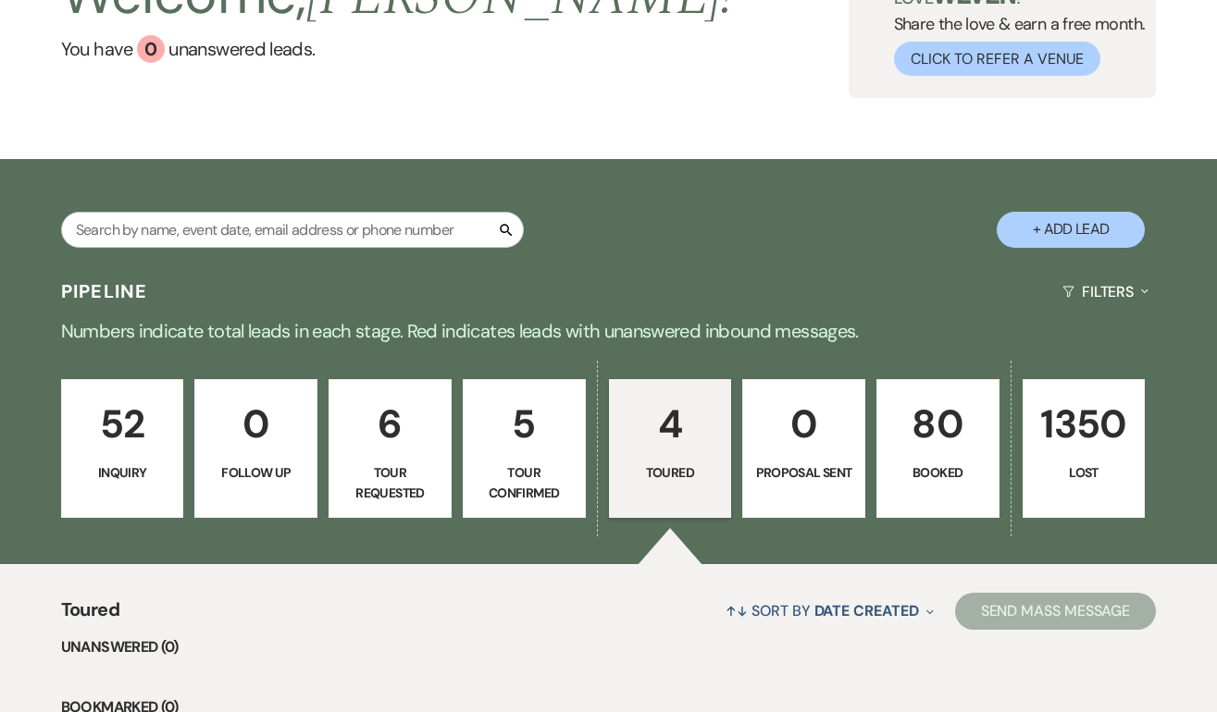
scroll to position [155, 0]
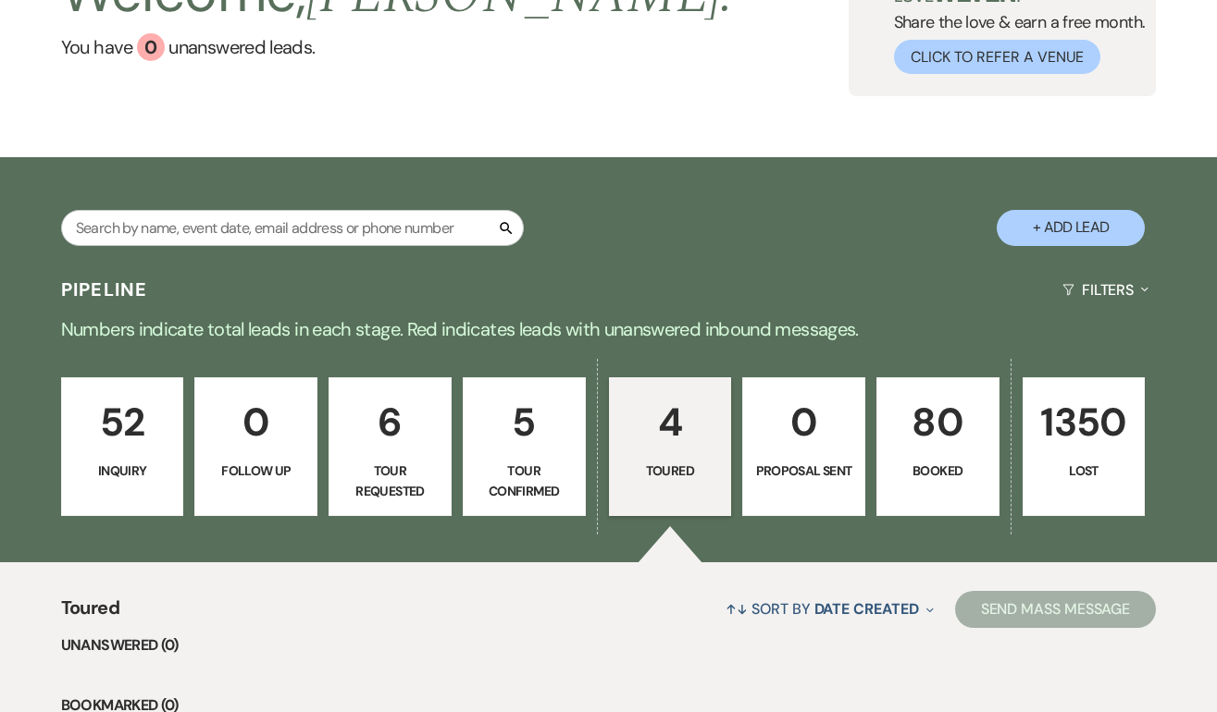
click at [371, 439] on p "6" at bounding box center [389, 422] width 99 height 62
select select "2"
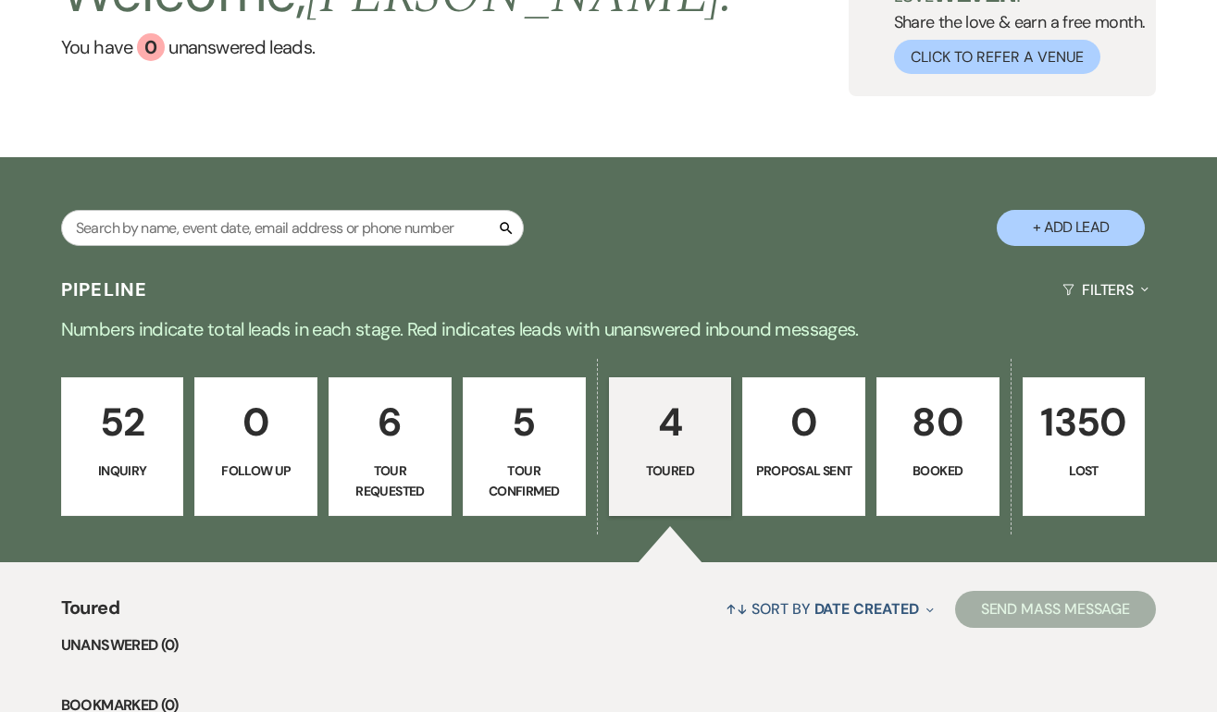
select select "2"
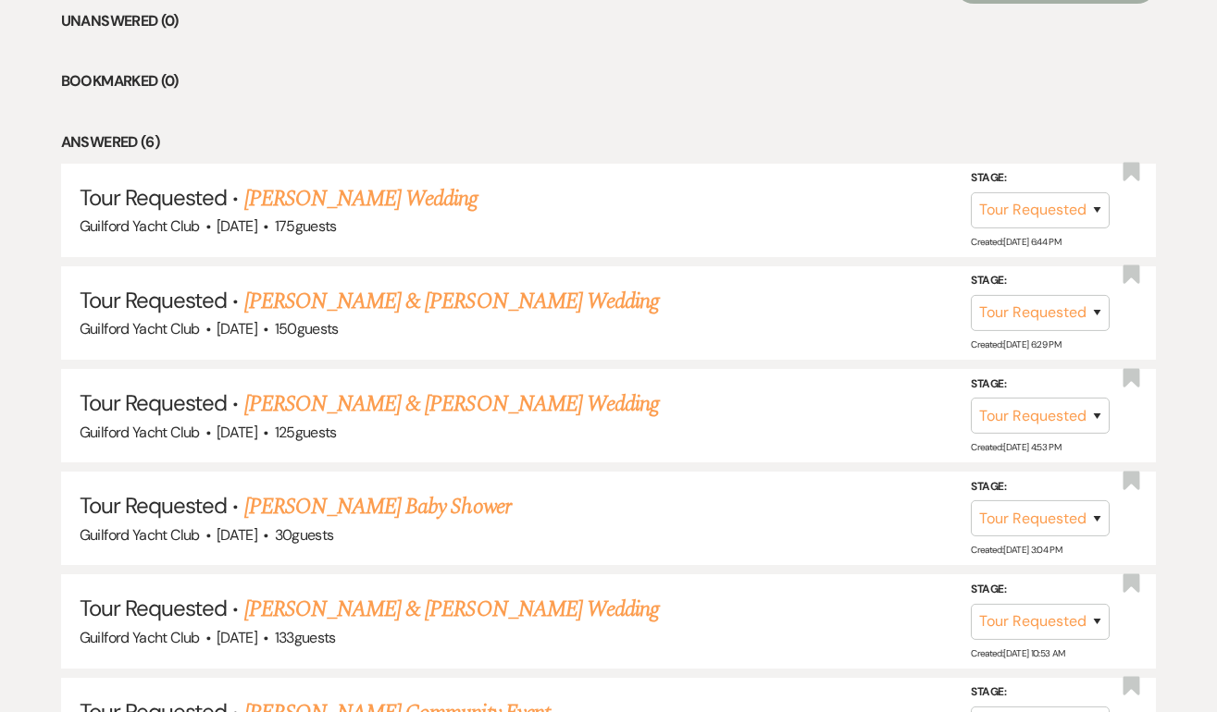
scroll to position [984, 0]
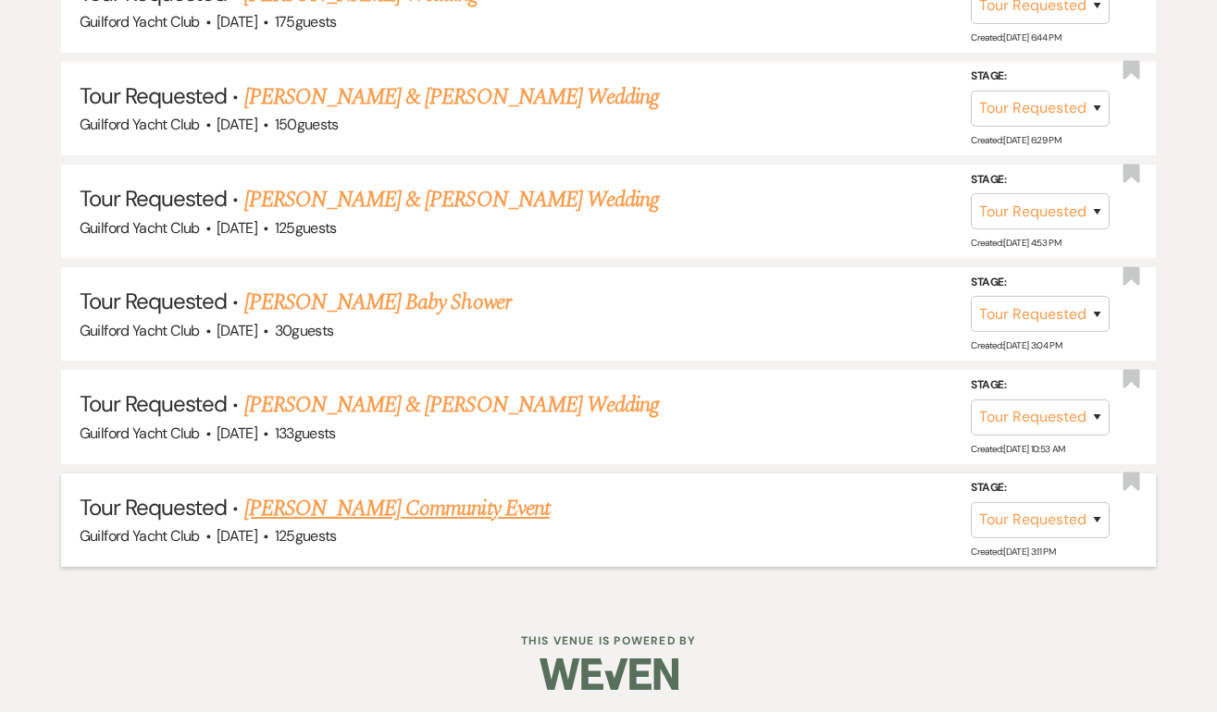
click at [396, 512] on link "[PERSON_NAME] Community Event" at bounding box center [396, 508] width 305 height 33
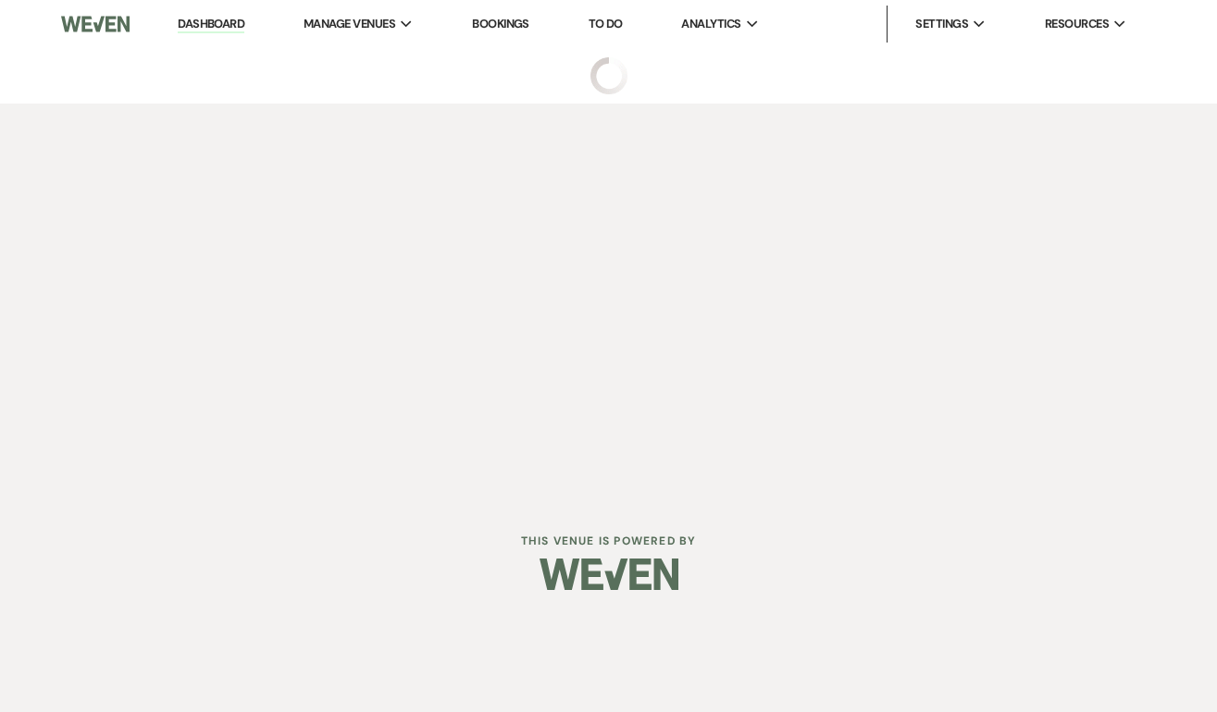
select select "2"
select select "5"
select select "7"
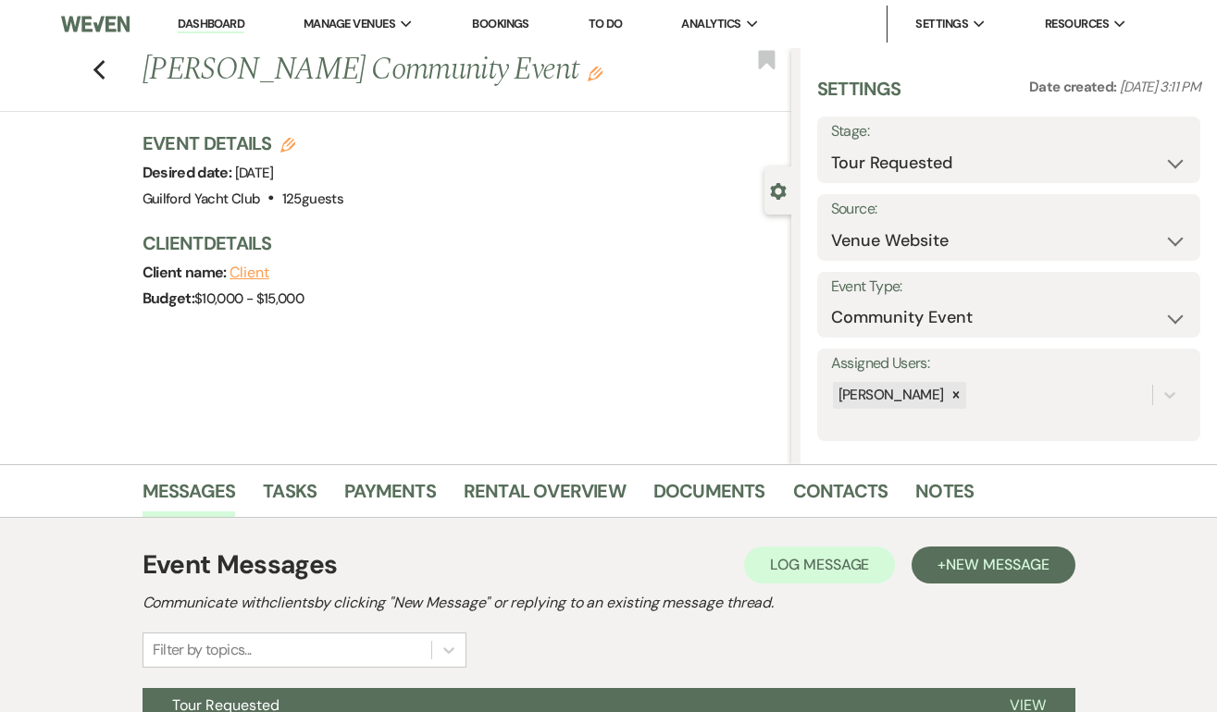
scroll to position [189, 0]
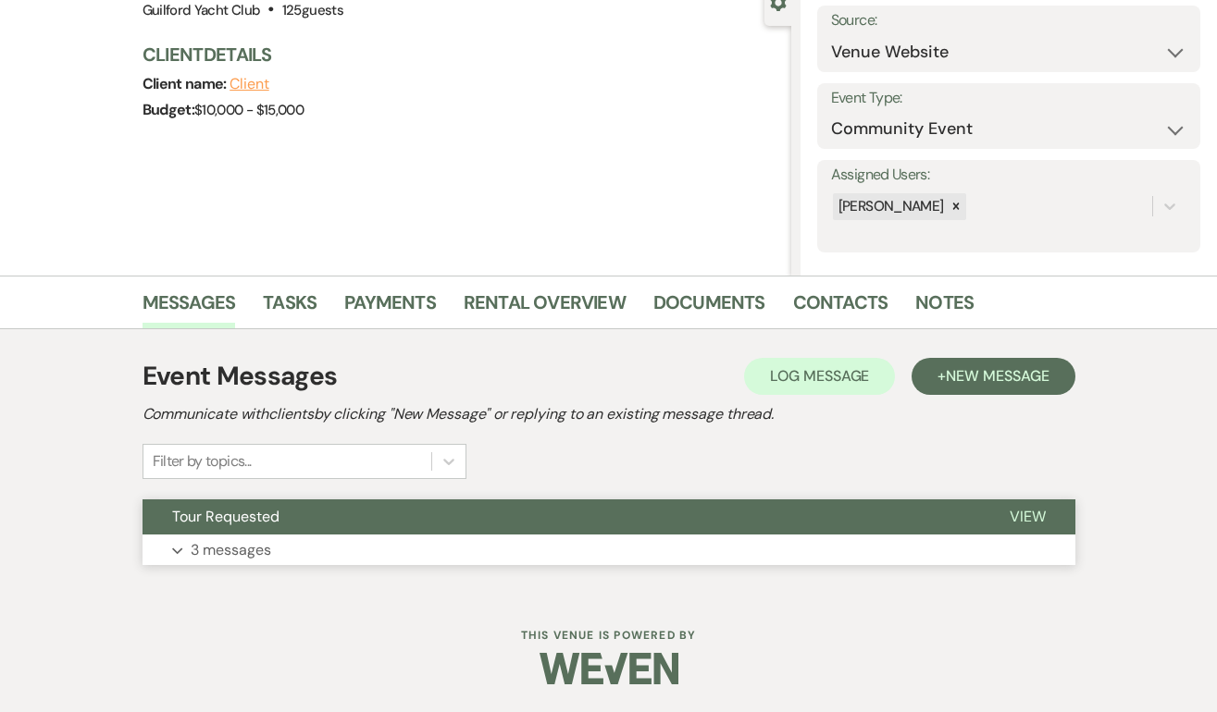
click at [1020, 511] on span "View" at bounding box center [1027, 516] width 36 height 19
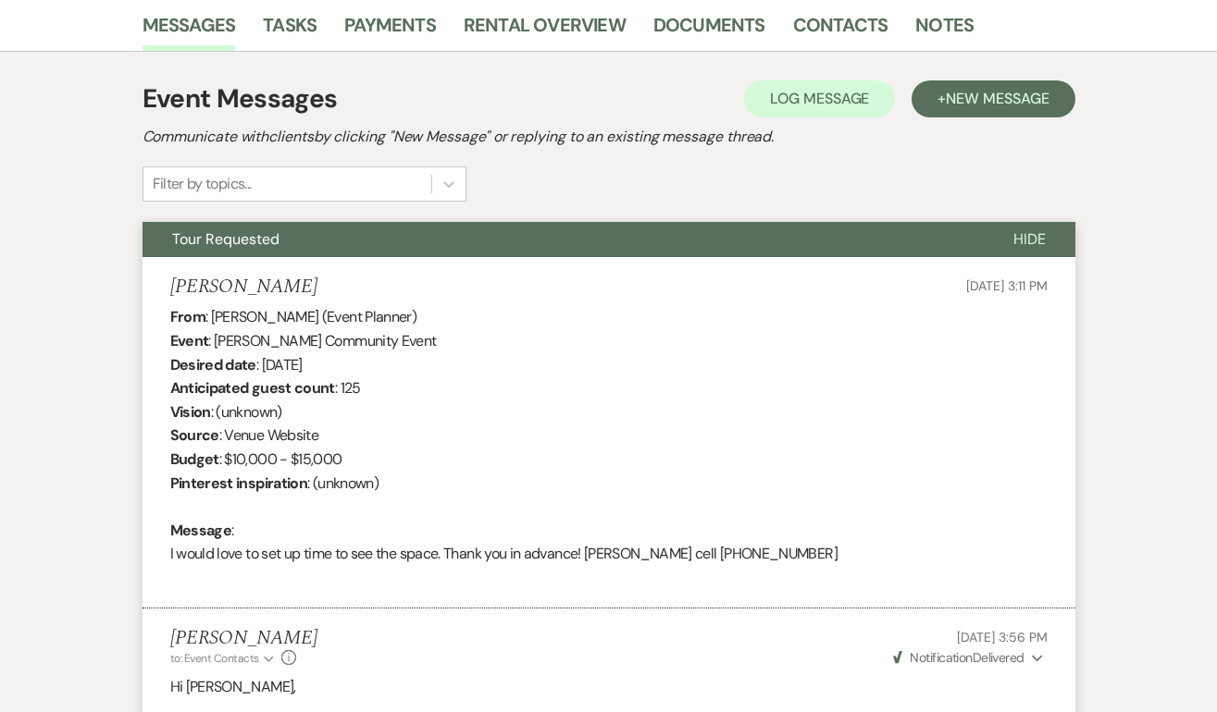
scroll to position [0, 0]
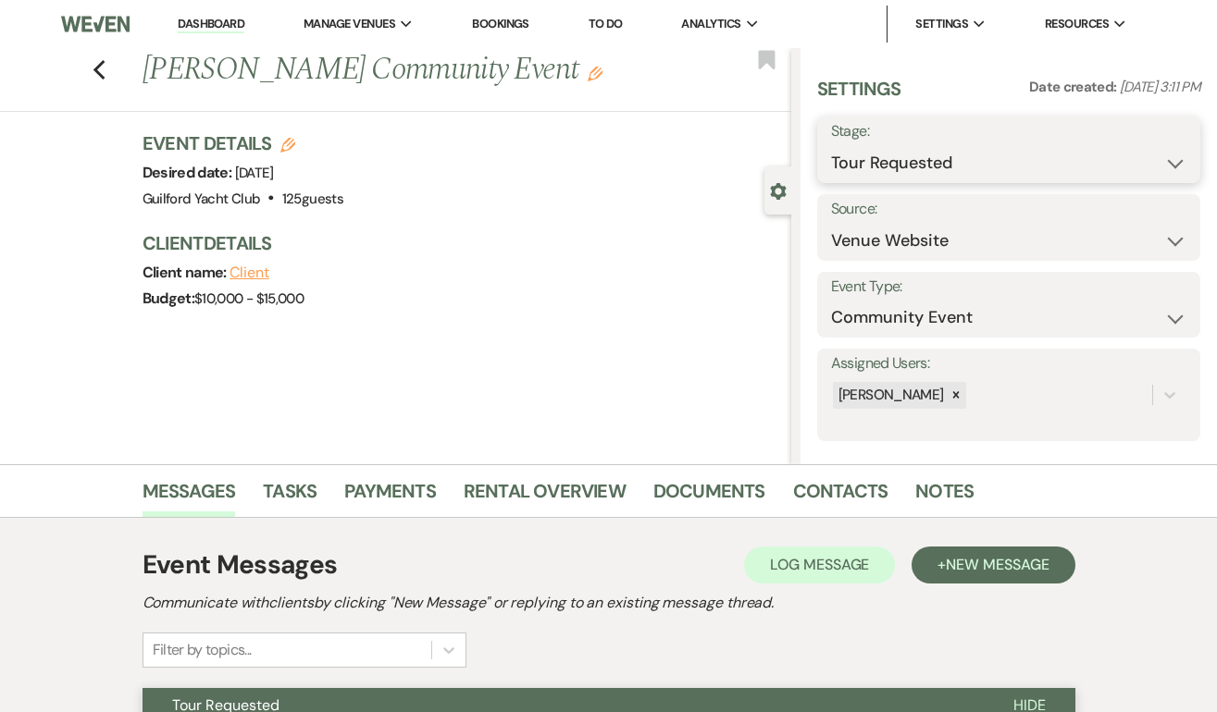
click at [920, 160] on select "Inquiry Follow Up Tour Requested Tour Confirmed Toured Proposal Sent Booked Lost" at bounding box center [1008, 163] width 355 height 36
select select "8"
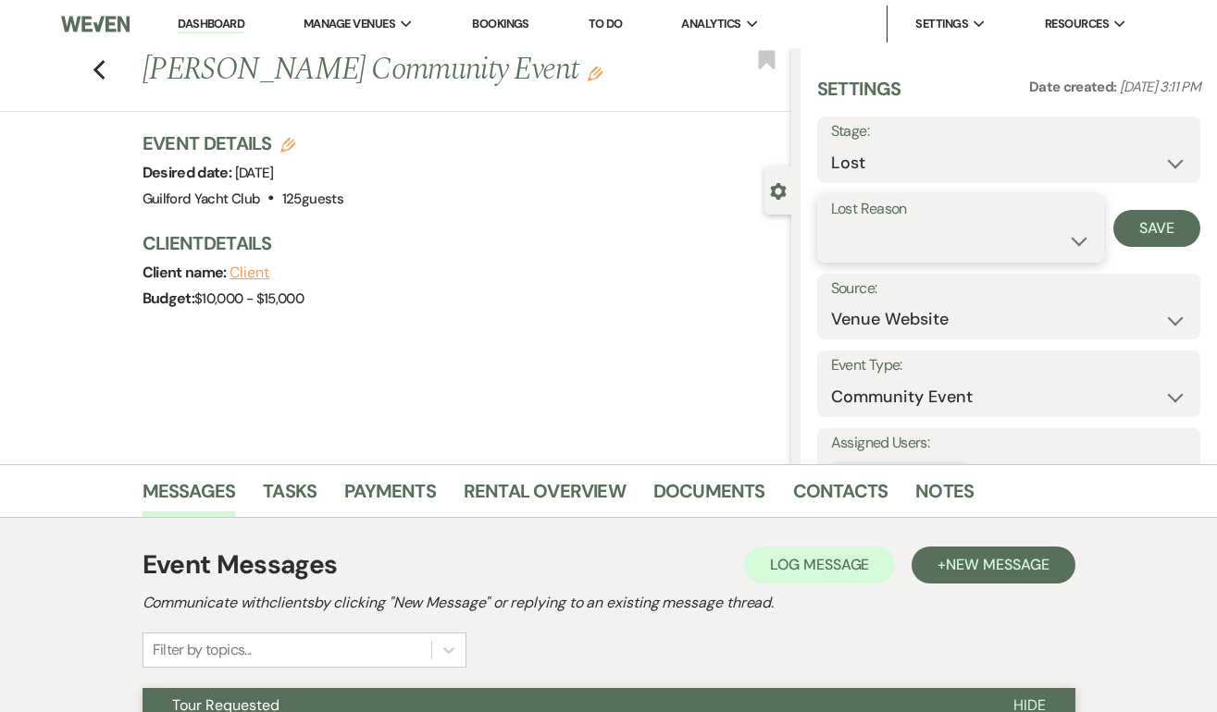
click at [896, 239] on select "Booked Elsewhere Budget Date Unavailable No Response Not a Good Match Capacity …" at bounding box center [961, 241] width 260 height 36
select select "5"
click at [1154, 229] on button "Save" at bounding box center [1156, 228] width 87 height 37
click at [103, 74] on icon "Previous" at bounding box center [100, 70] width 14 height 22
select select "2"
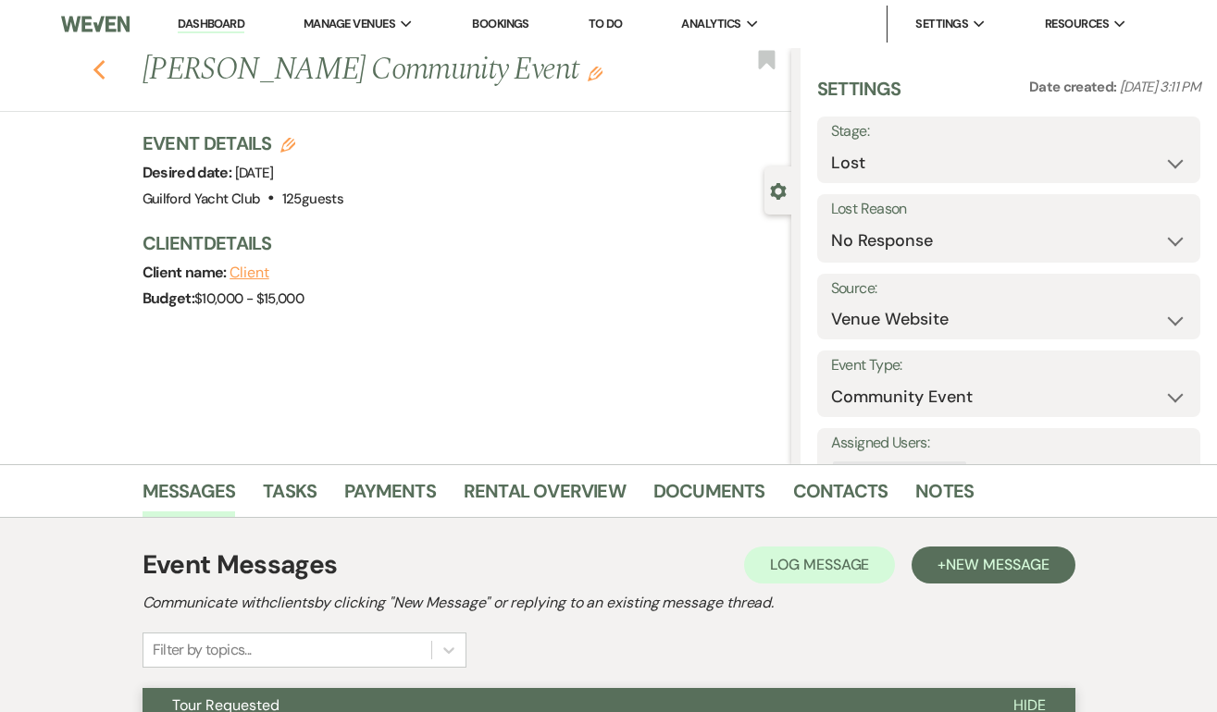
select select "2"
select select "8"
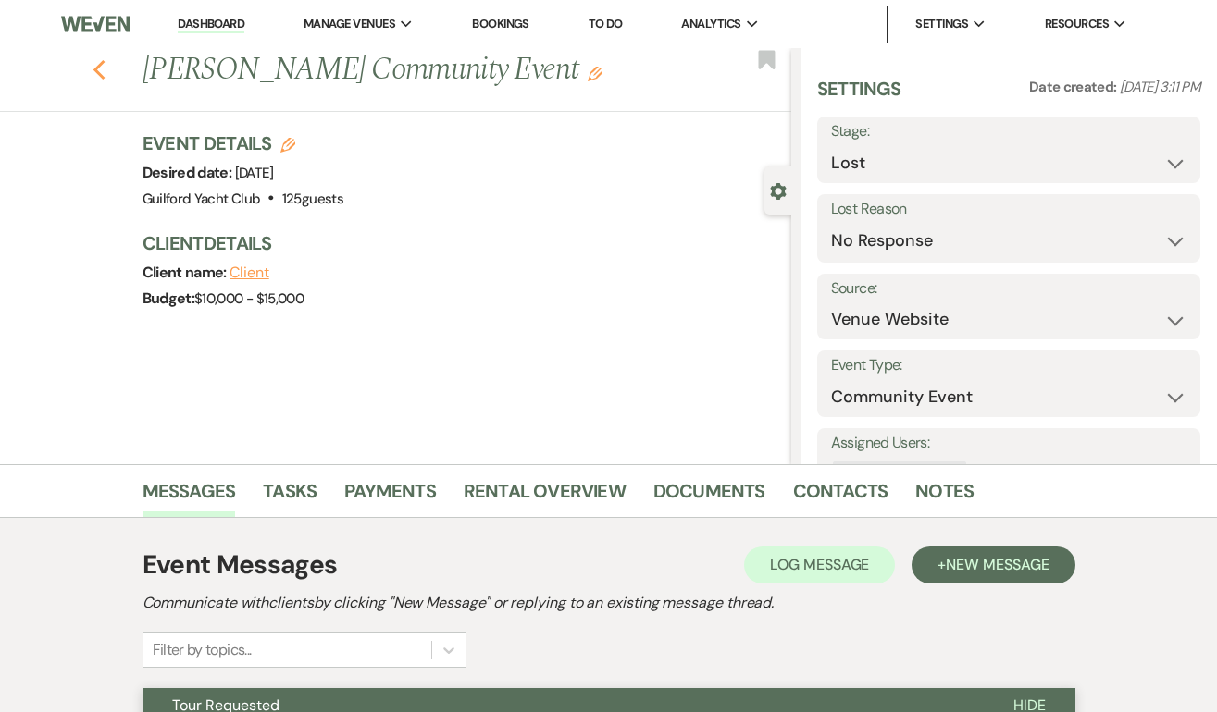
select select "5"
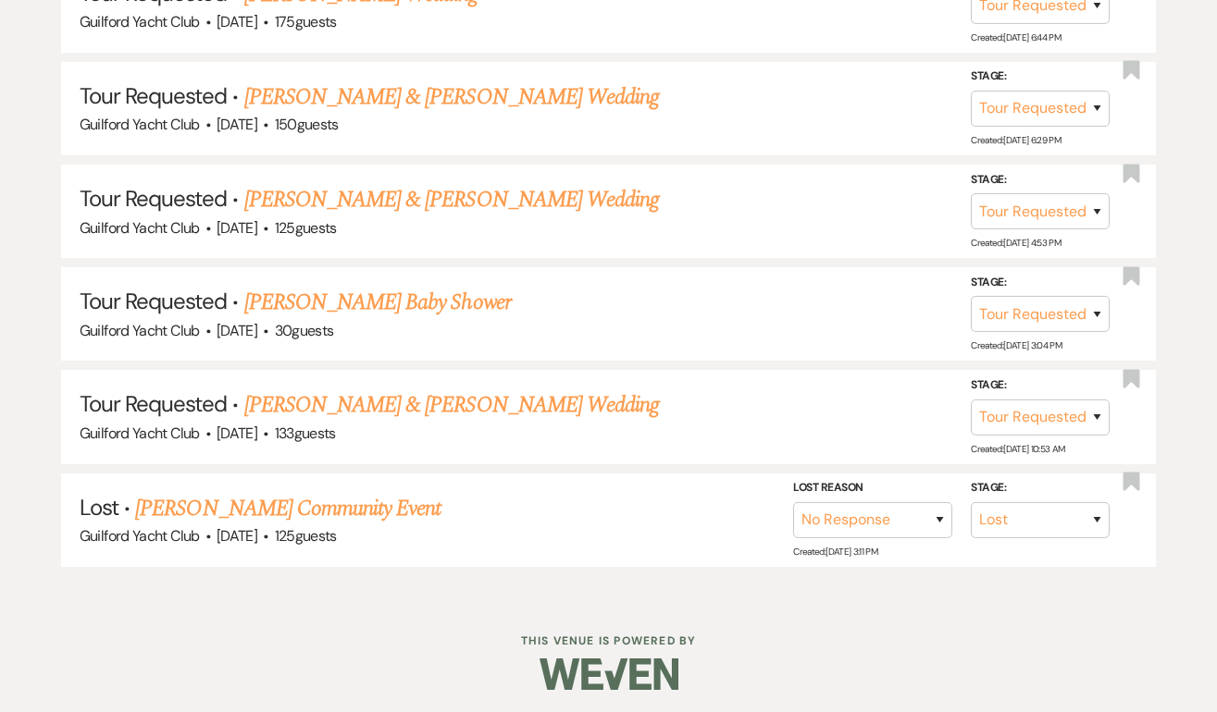
scroll to position [883, 0]
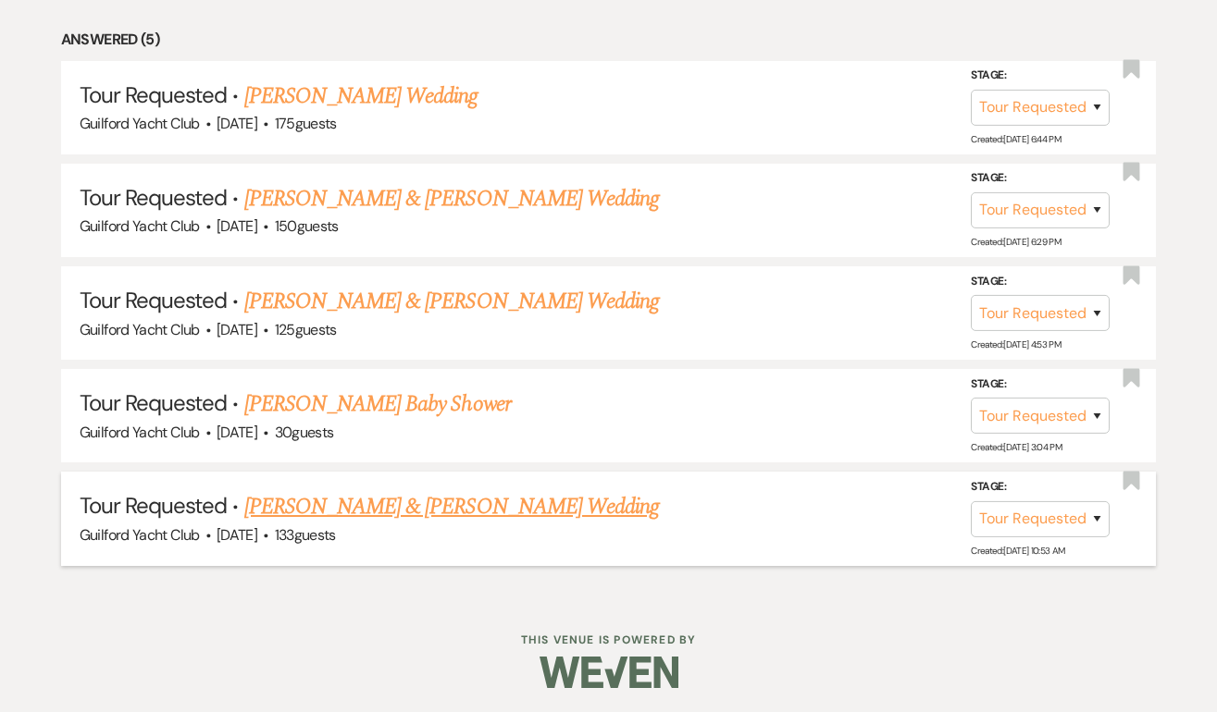
click at [349, 504] on link "[PERSON_NAME] & [PERSON_NAME] Wedding" at bounding box center [451, 506] width 414 height 33
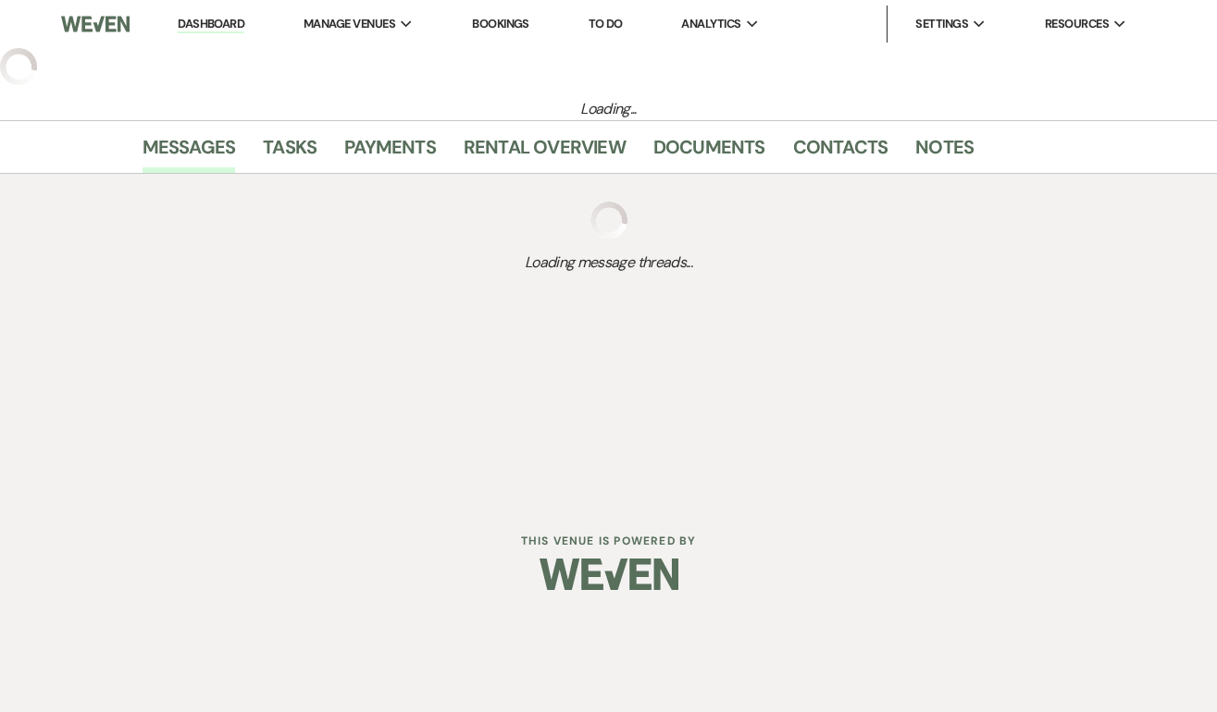
select select "2"
select select "5"
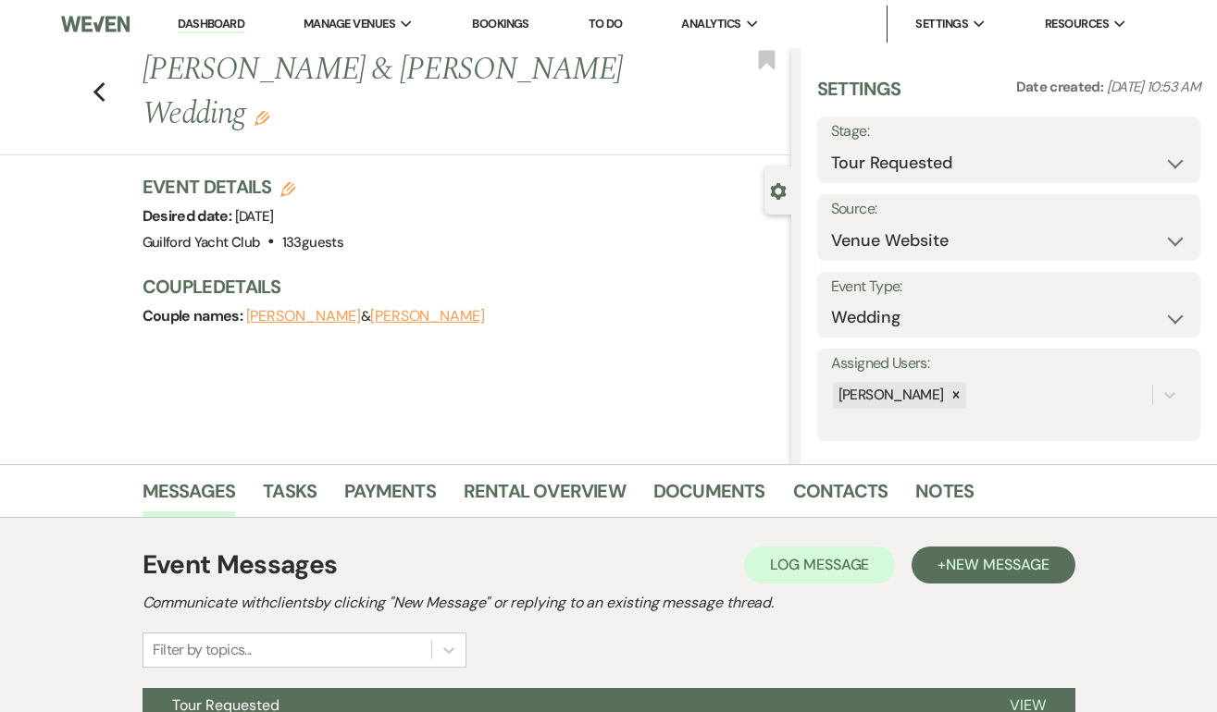
scroll to position [189, 0]
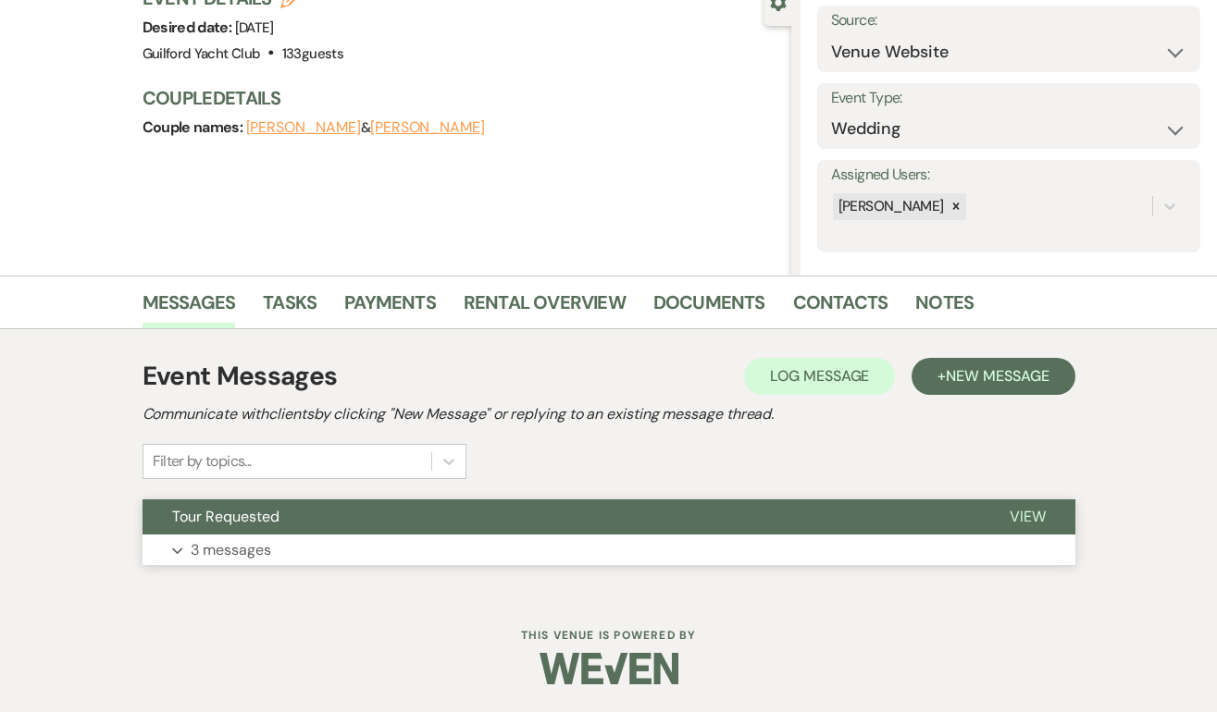
click at [1023, 516] on span "View" at bounding box center [1027, 516] width 36 height 19
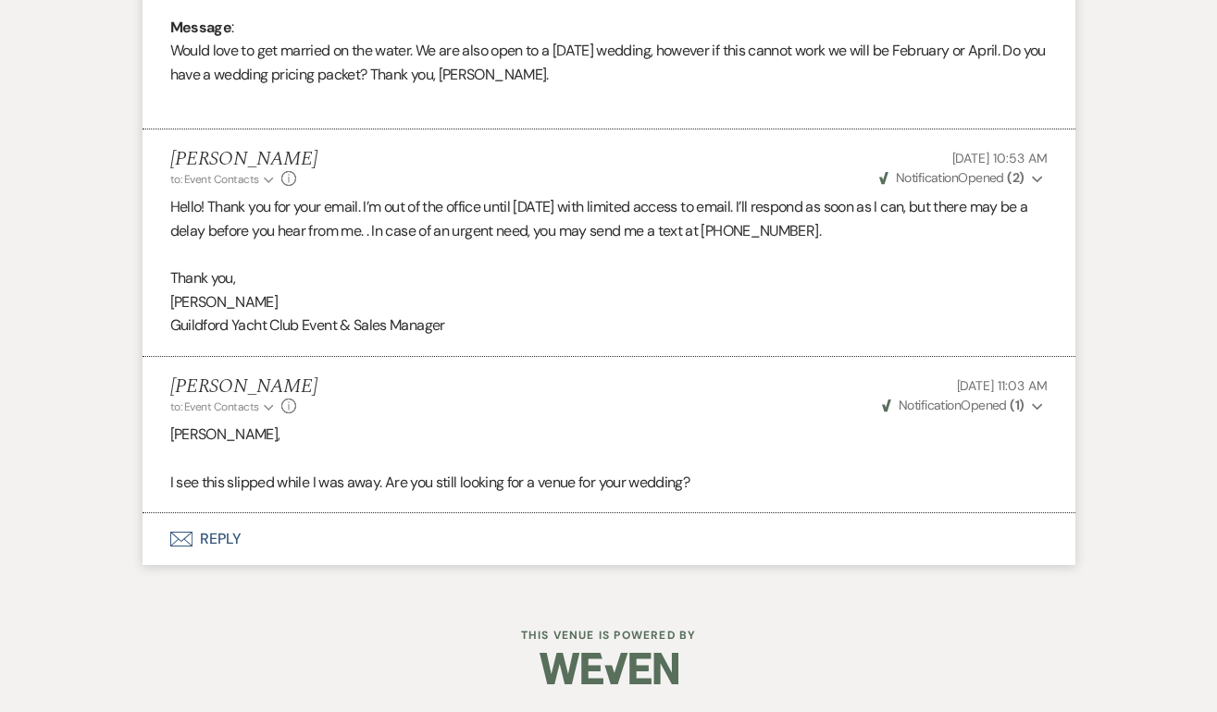
scroll to position [0, 0]
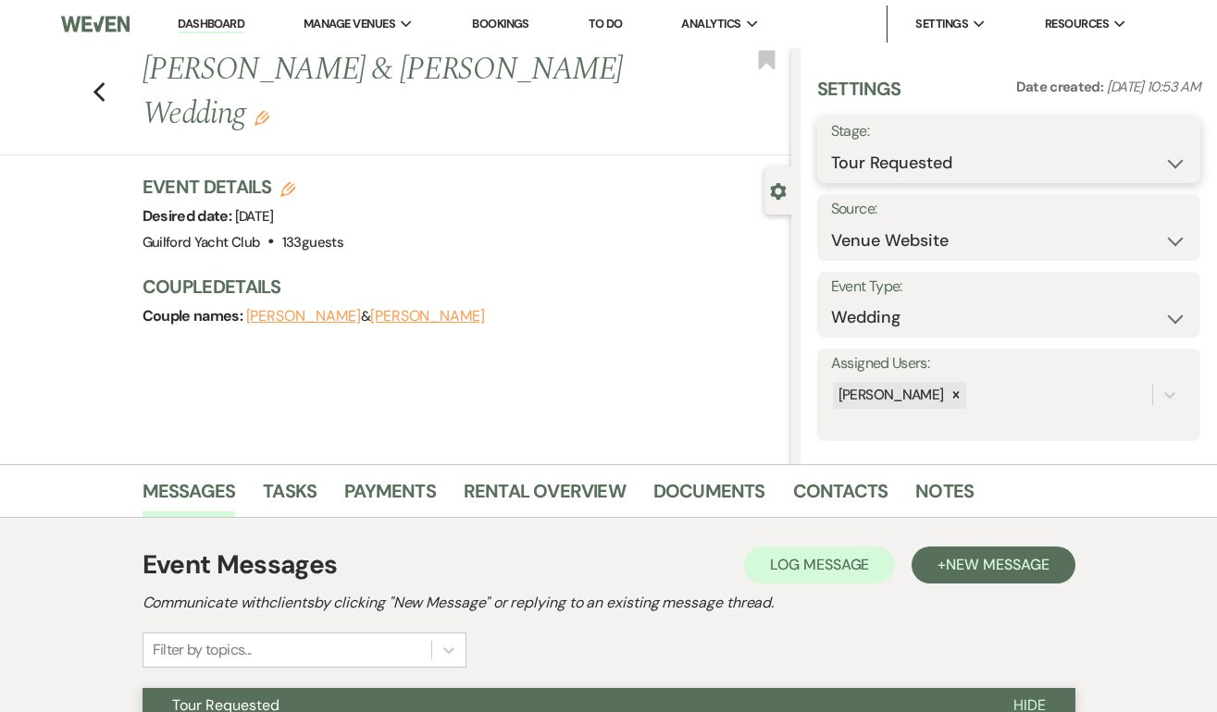
click at [1009, 171] on select "Inquiry Follow Up Tour Requested Tour Confirmed Toured Proposal Sent Booked Lost" at bounding box center [1008, 163] width 355 height 36
select select "8"
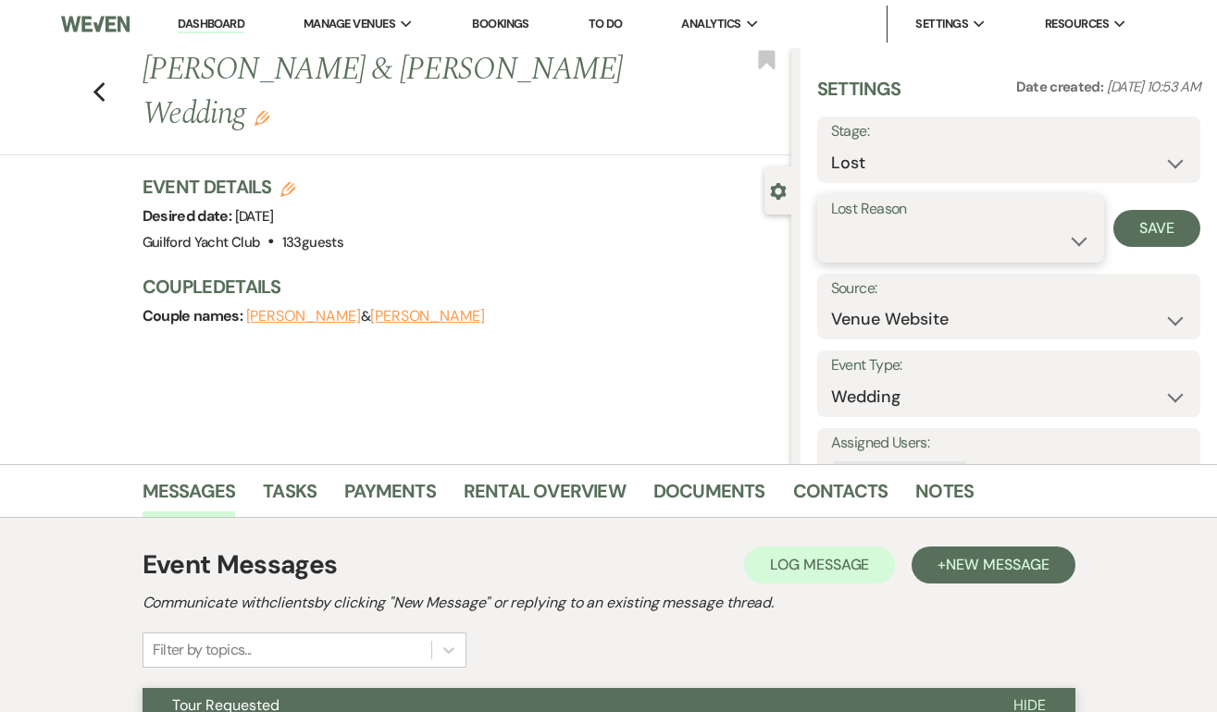
click at [908, 241] on select "Booked Elsewhere Budget Date Unavailable No Response Not a Good Match Capacity …" at bounding box center [961, 241] width 260 height 36
select select "5"
click at [1162, 227] on button "Save" at bounding box center [1156, 228] width 87 height 37
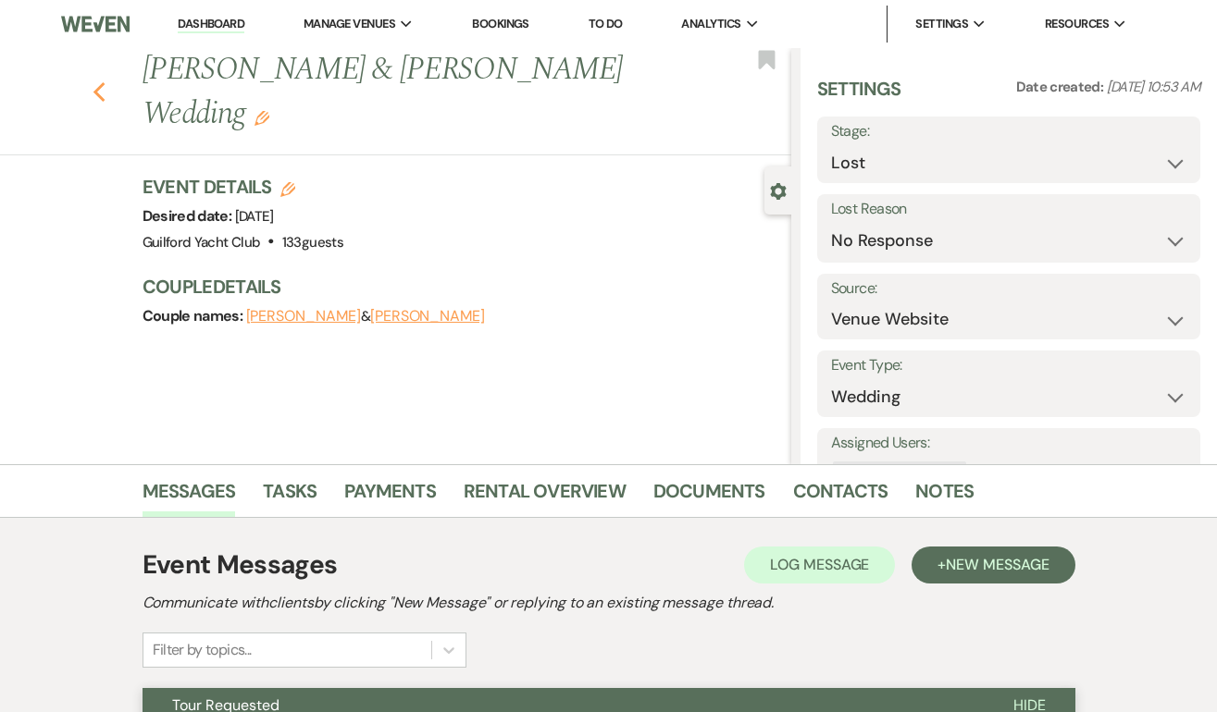
click at [98, 82] on use "button" at bounding box center [99, 92] width 12 height 20
select select "2"
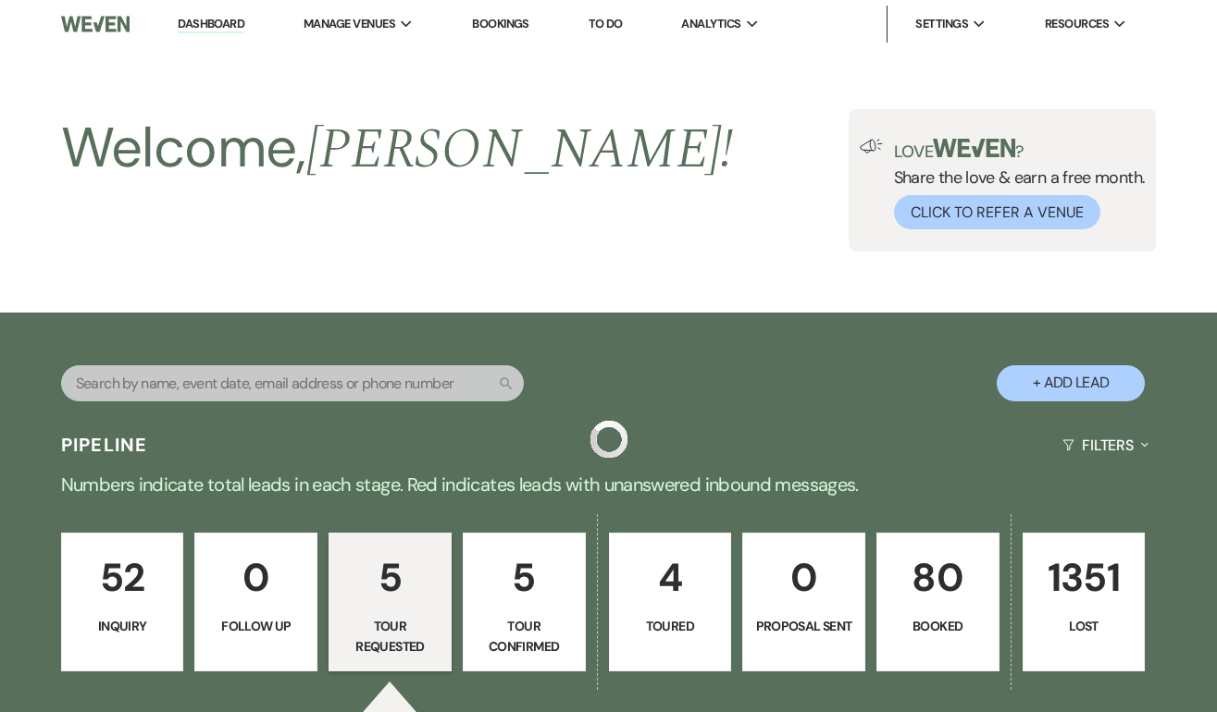
scroll to position [780, 0]
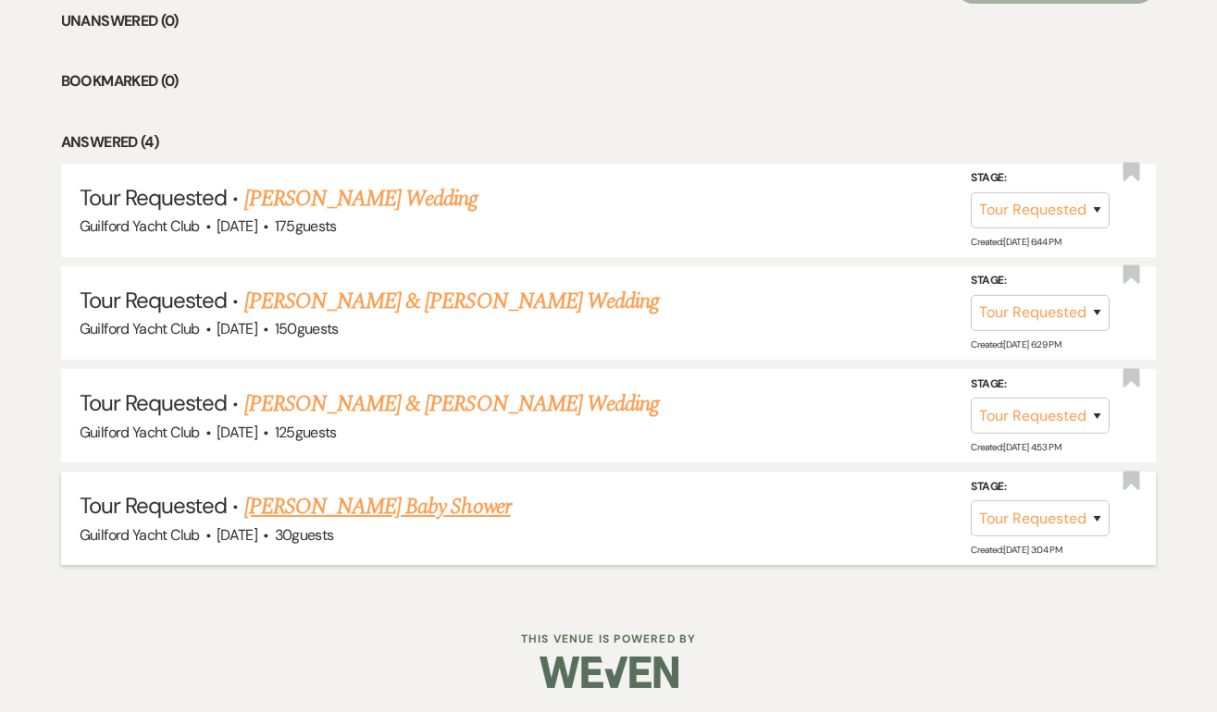
click at [461, 503] on link "[PERSON_NAME] Baby Shower" at bounding box center [377, 506] width 266 height 33
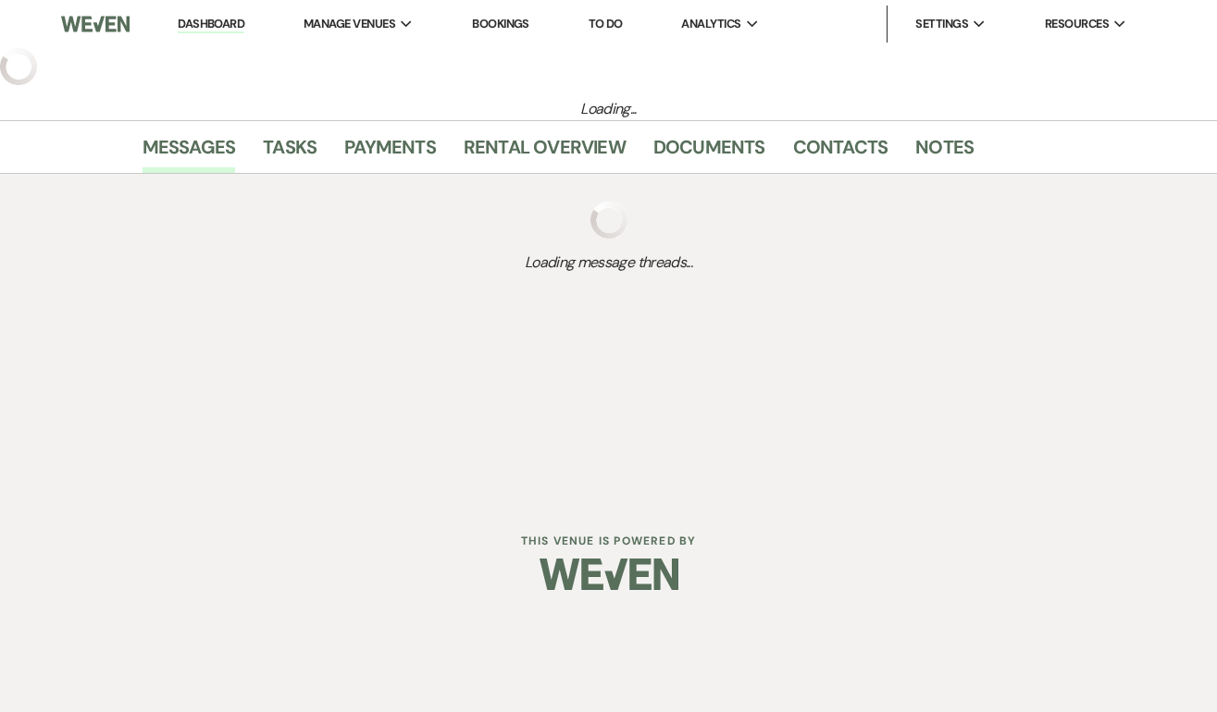
select select "2"
select select "5"
select select "3"
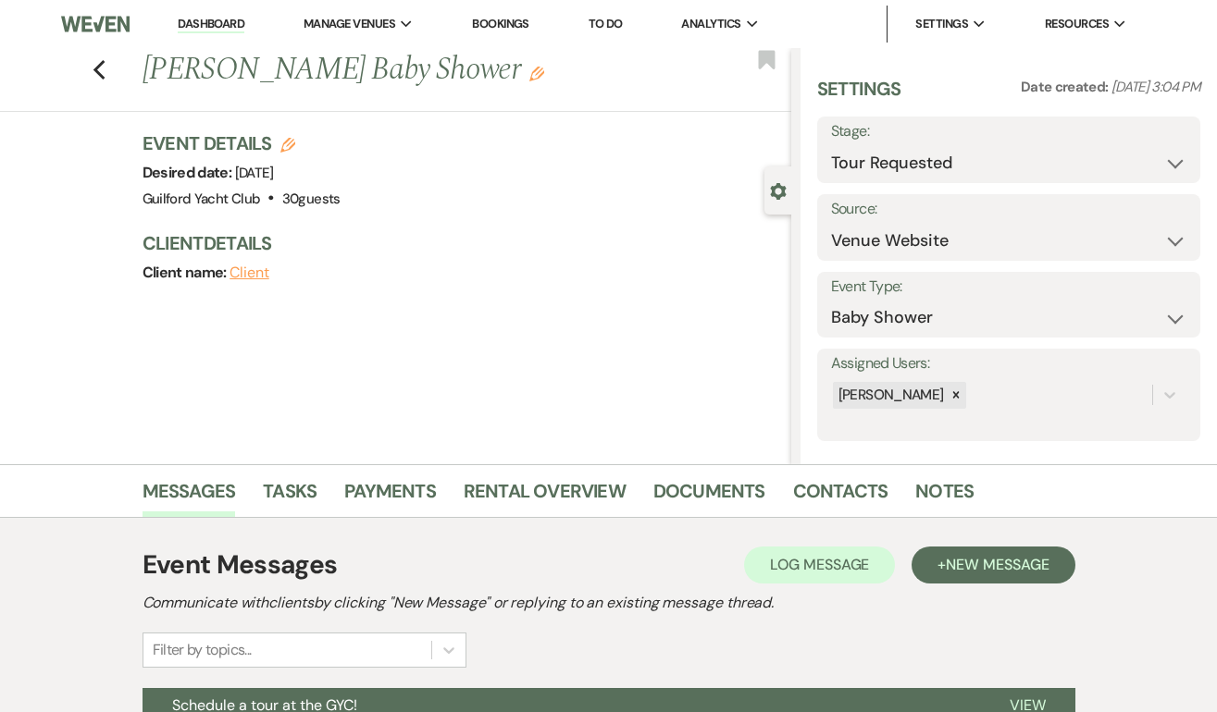
scroll to position [275, 0]
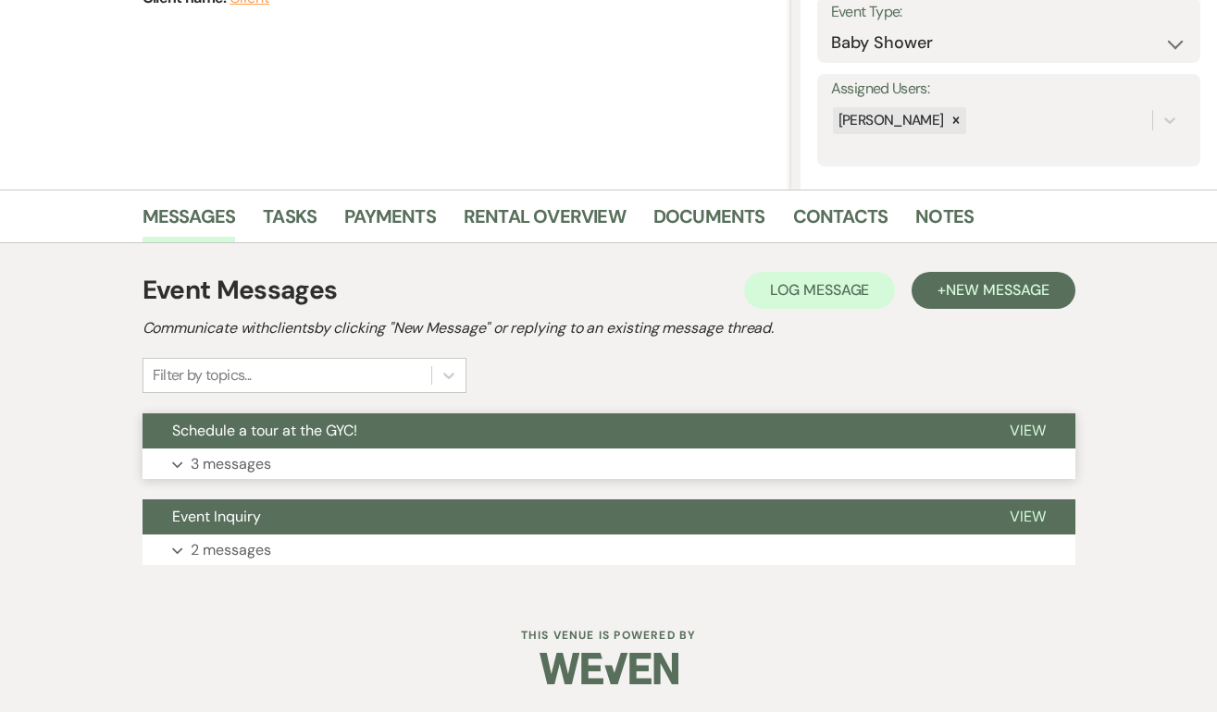
click at [1015, 426] on span "View" at bounding box center [1027, 430] width 36 height 19
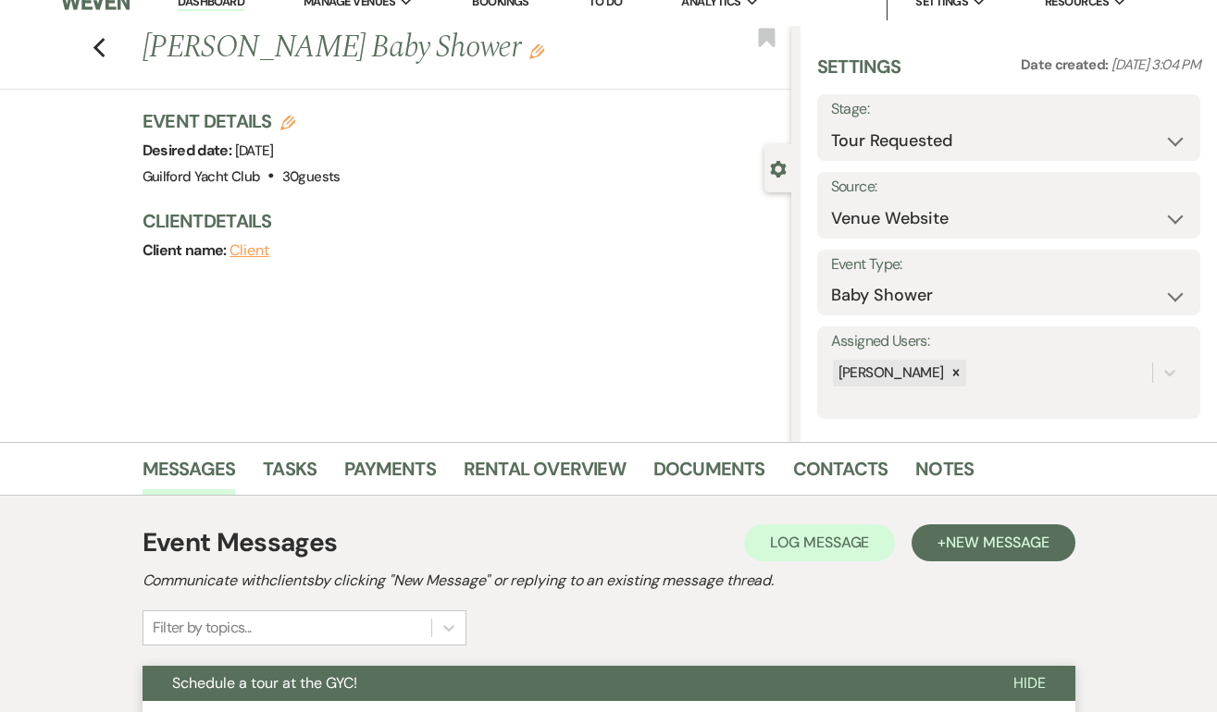
scroll to position [0, 0]
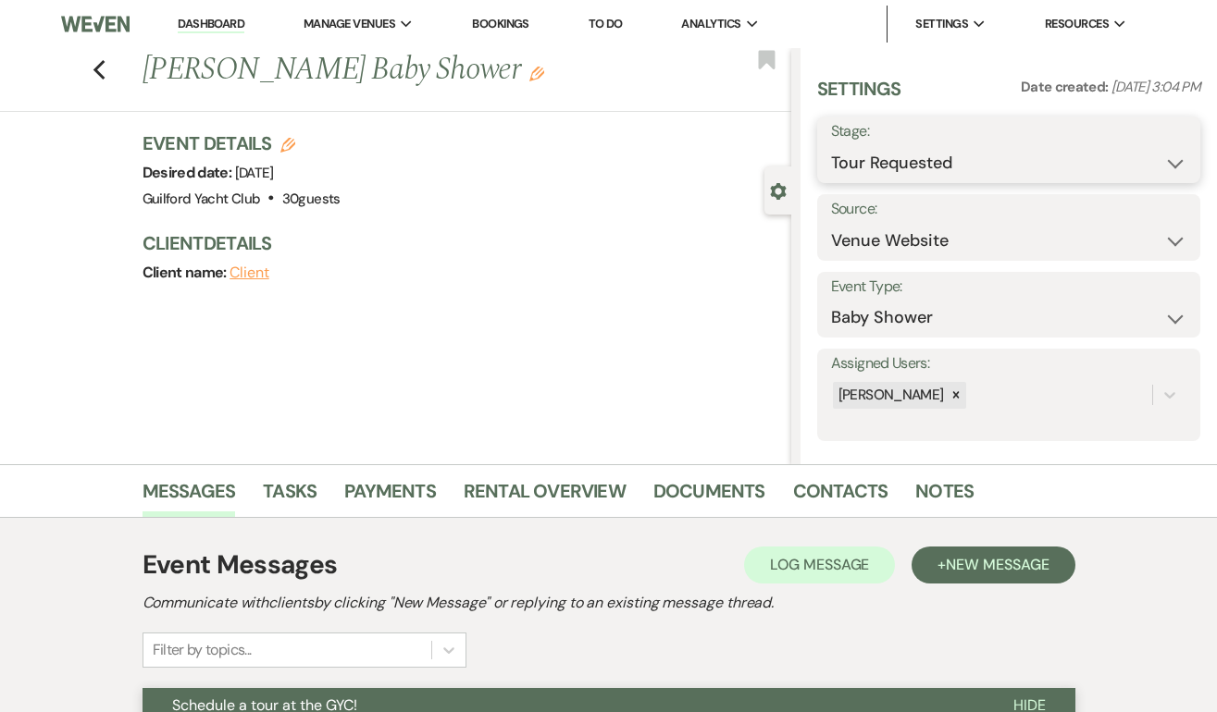
click at [993, 154] on select "Inquiry Follow Up Tour Requested Tour Confirmed Toured Proposal Sent Booked Lost" at bounding box center [1008, 163] width 355 height 36
select select "8"
select select "5"
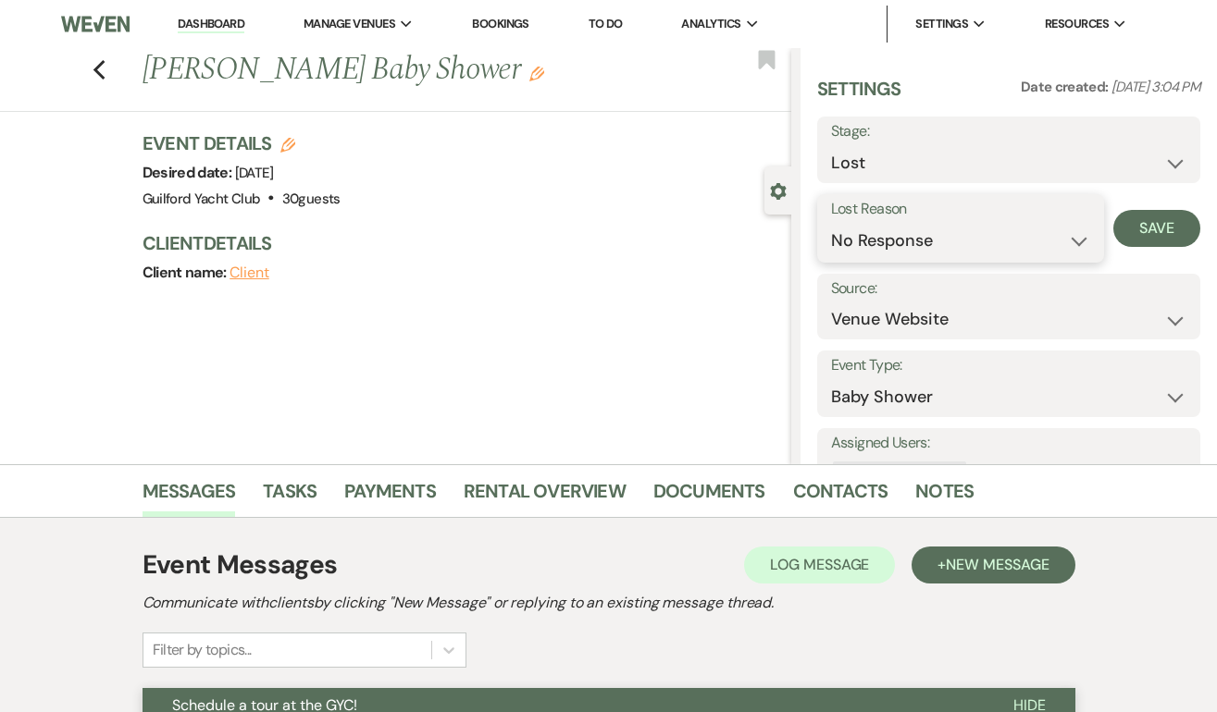
click at [896, 247] on select "Booked Elsewhere Budget Date Unavailable No Response Not a Good Match Capacity …" at bounding box center [961, 241] width 260 height 36
click at [1163, 228] on button "Save" at bounding box center [1156, 228] width 87 height 37
click at [100, 64] on use "button" at bounding box center [99, 70] width 12 height 20
select select "2"
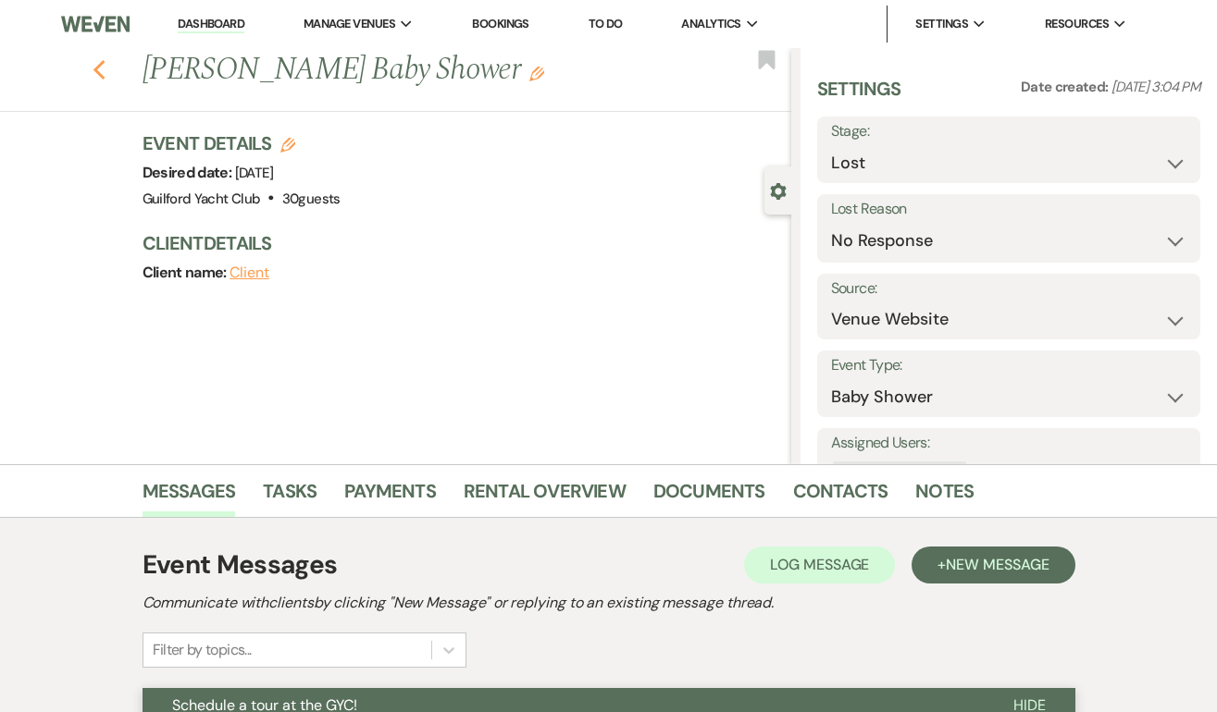
select select "2"
select select "8"
select select "5"
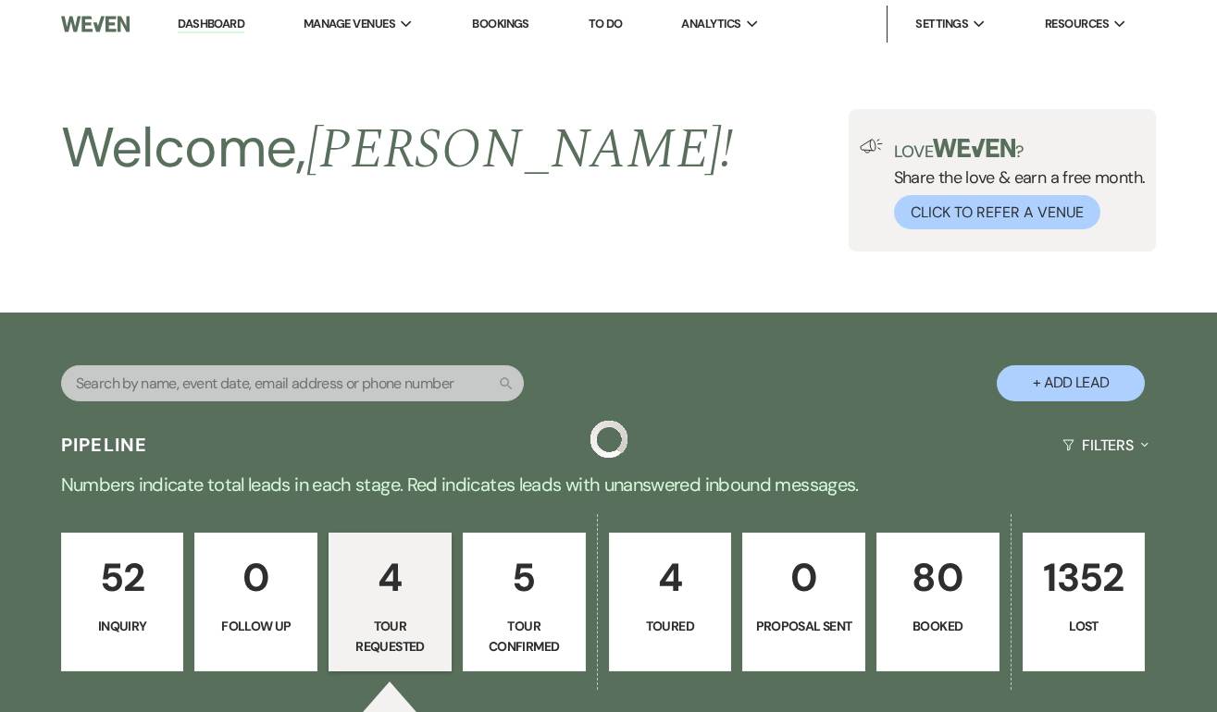
scroll to position [678, 0]
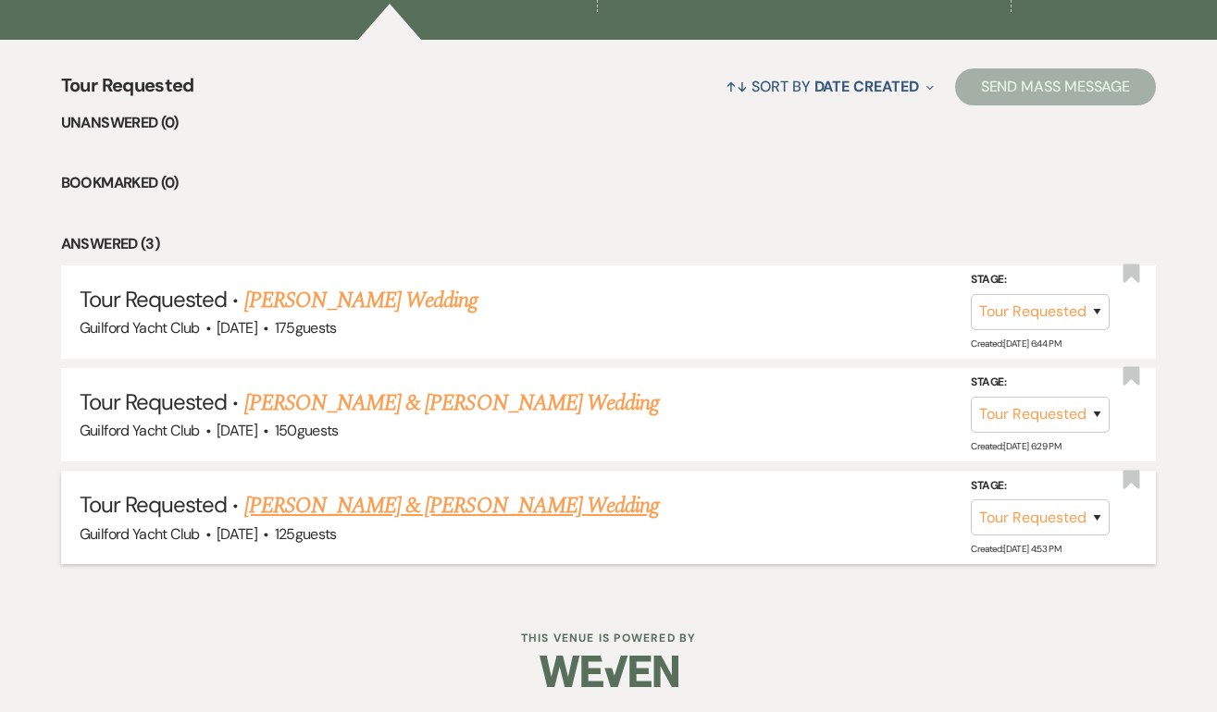
click at [336, 514] on link "[PERSON_NAME] & [PERSON_NAME] Wedding" at bounding box center [451, 505] width 414 height 33
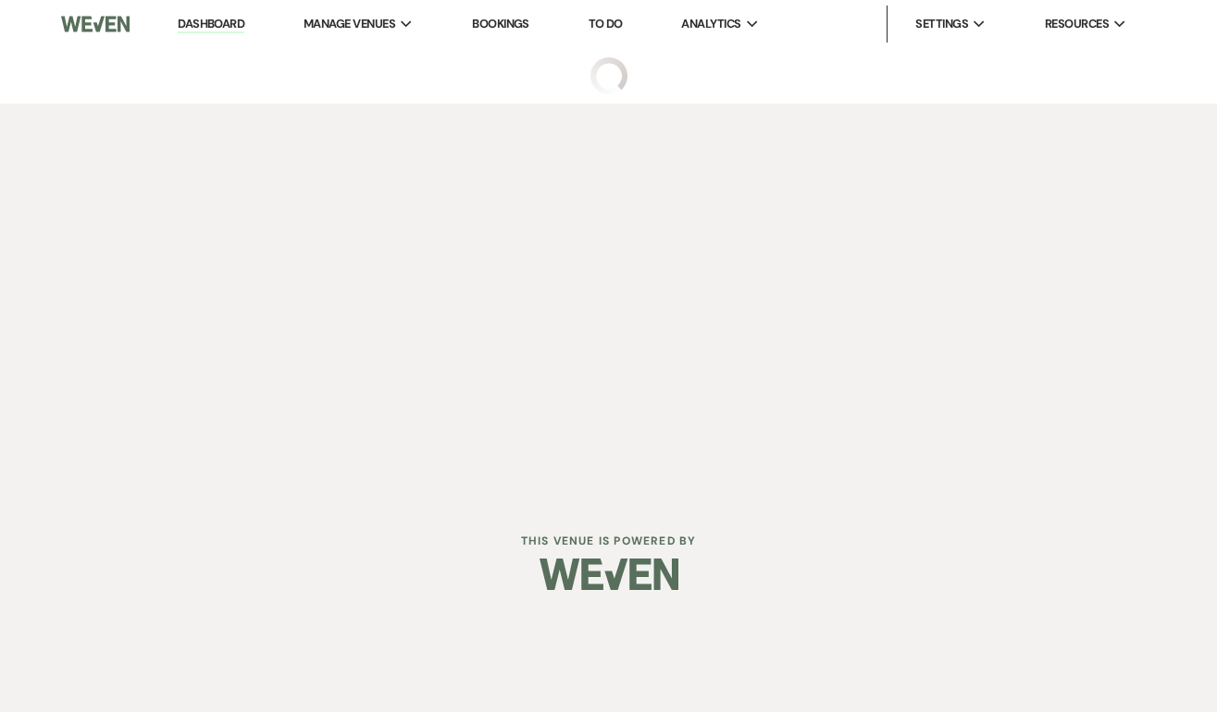
select select "2"
select select "5"
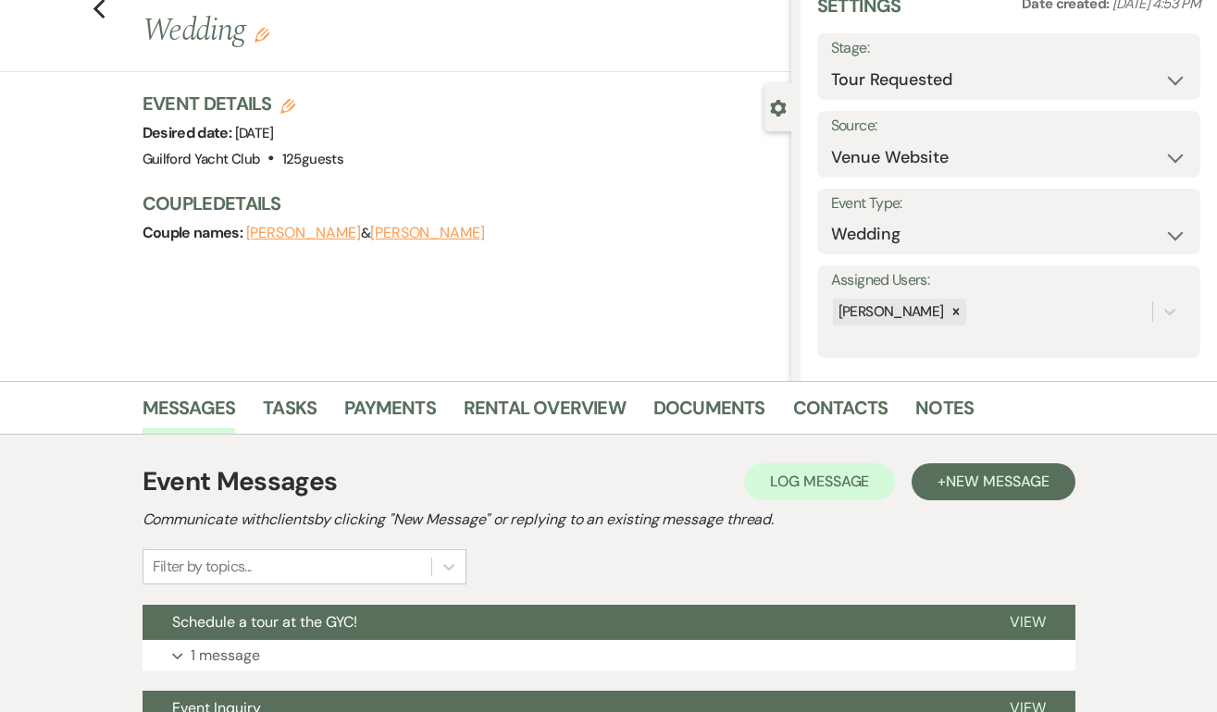
scroll to position [275, 0]
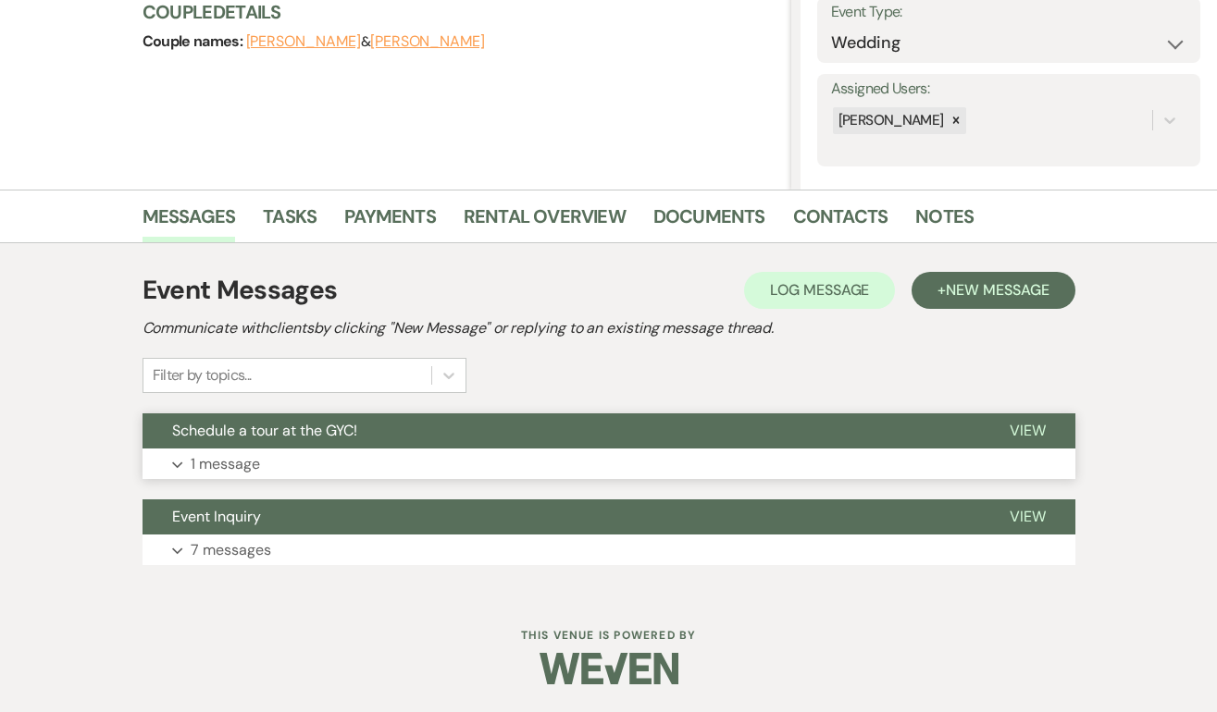
click at [1023, 429] on span "View" at bounding box center [1027, 430] width 36 height 19
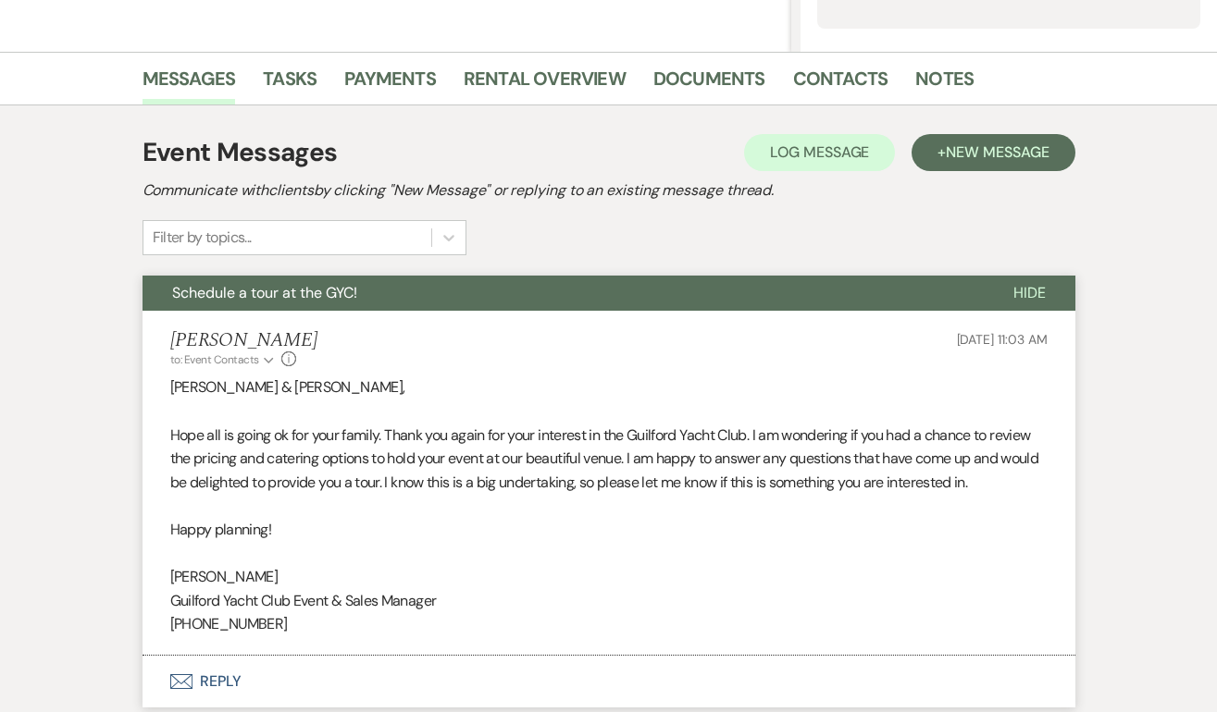
scroll to position [613, 0]
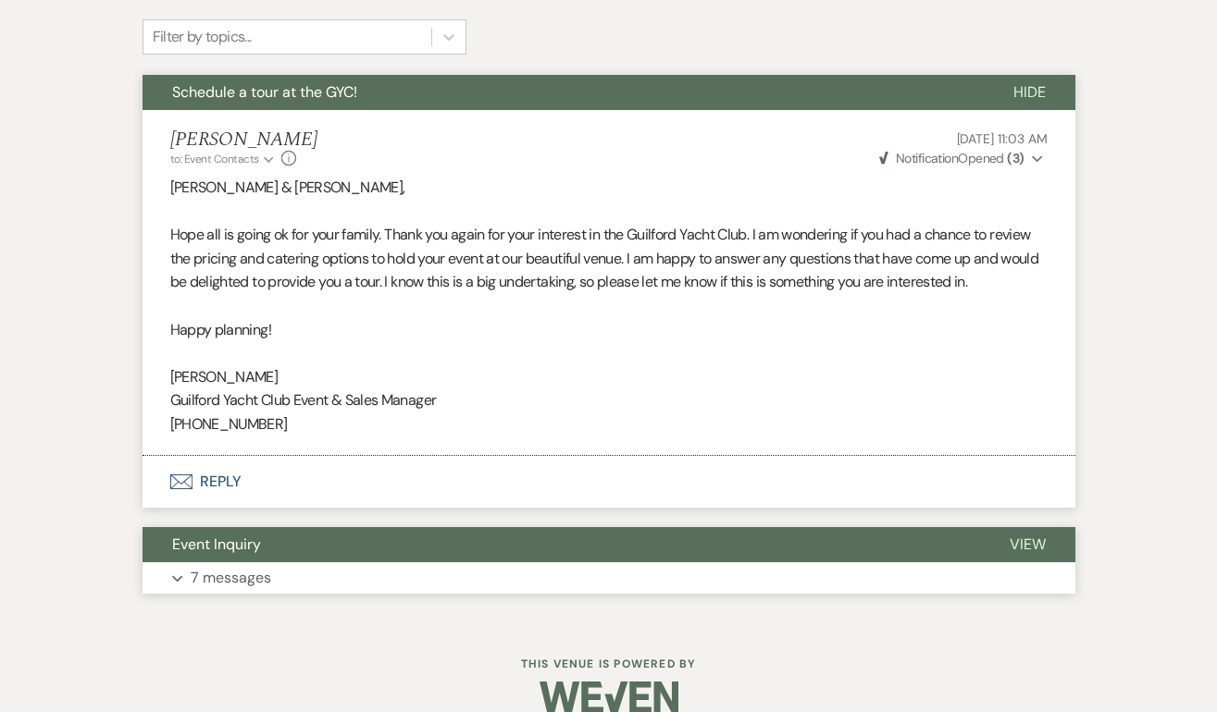
click at [1037, 546] on span "View" at bounding box center [1027, 544] width 36 height 19
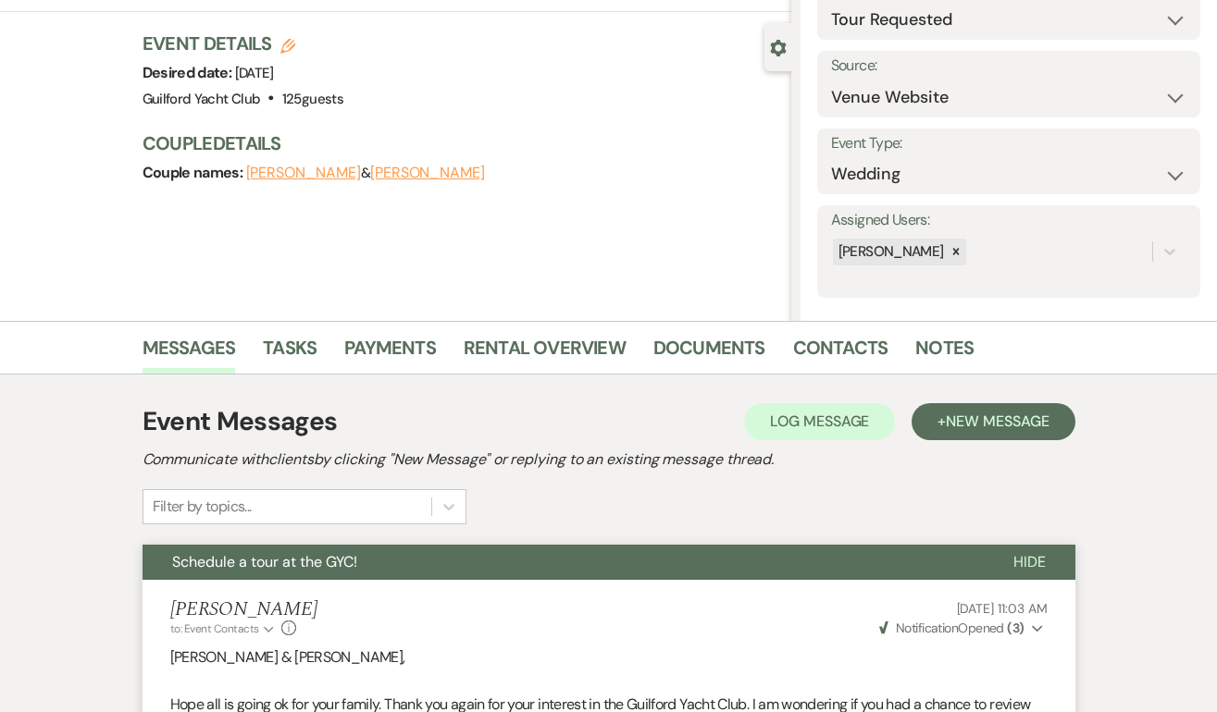
scroll to position [0, 0]
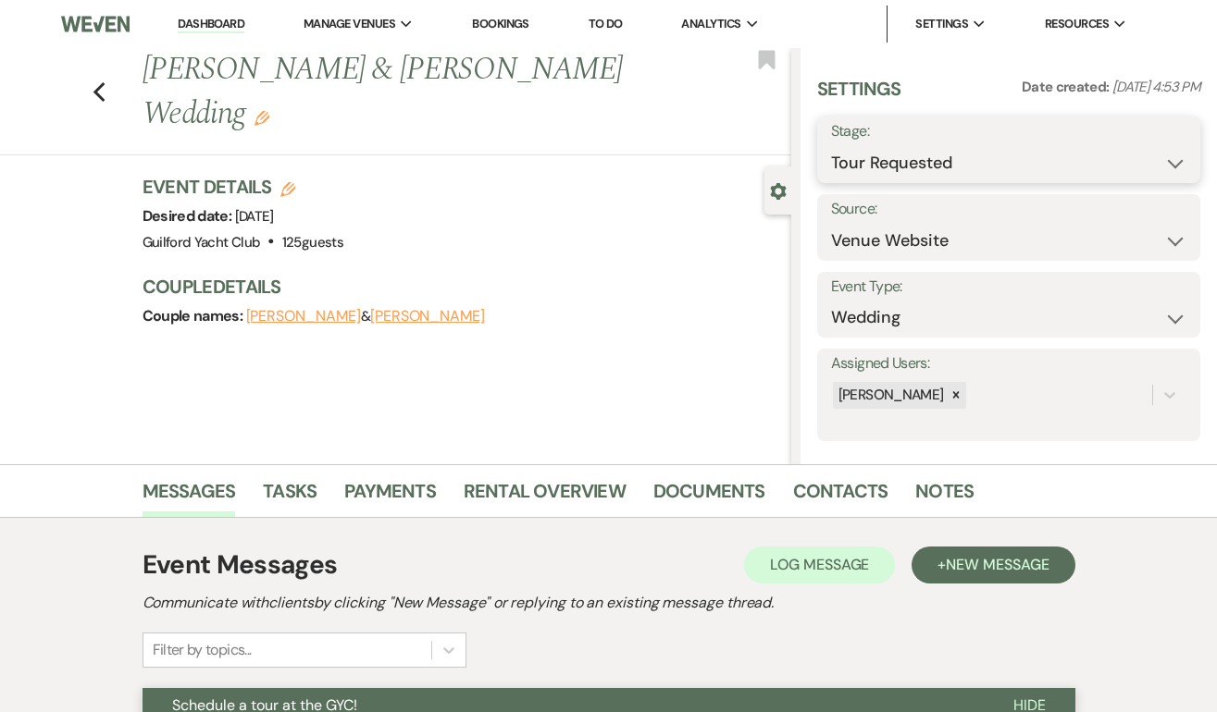
click at [907, 149] on select "Inquiry Follow Up Tour Requested Tour Confirmed Toured Proposal Sent Booked Lost" at bounding box center [1008, 163] width 355 height 36
select select "8"
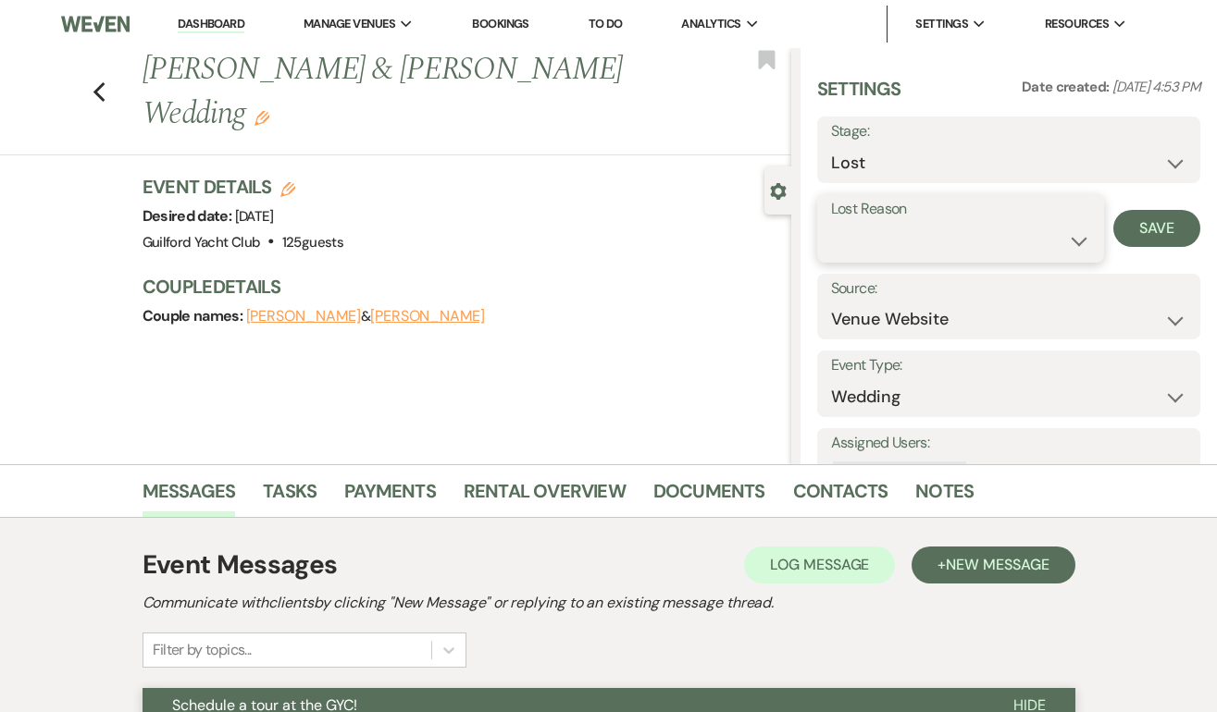
click at [865, 250] on select "Booked Elsewhere Budget Date Unavailable No Response Not a Good Match Capacity …" at bounding box center [961, 241] width 260 height 36
select select "5"
click at [1154, 226] on button "Save" at bounding box center [1156, 228] width 87 height 37
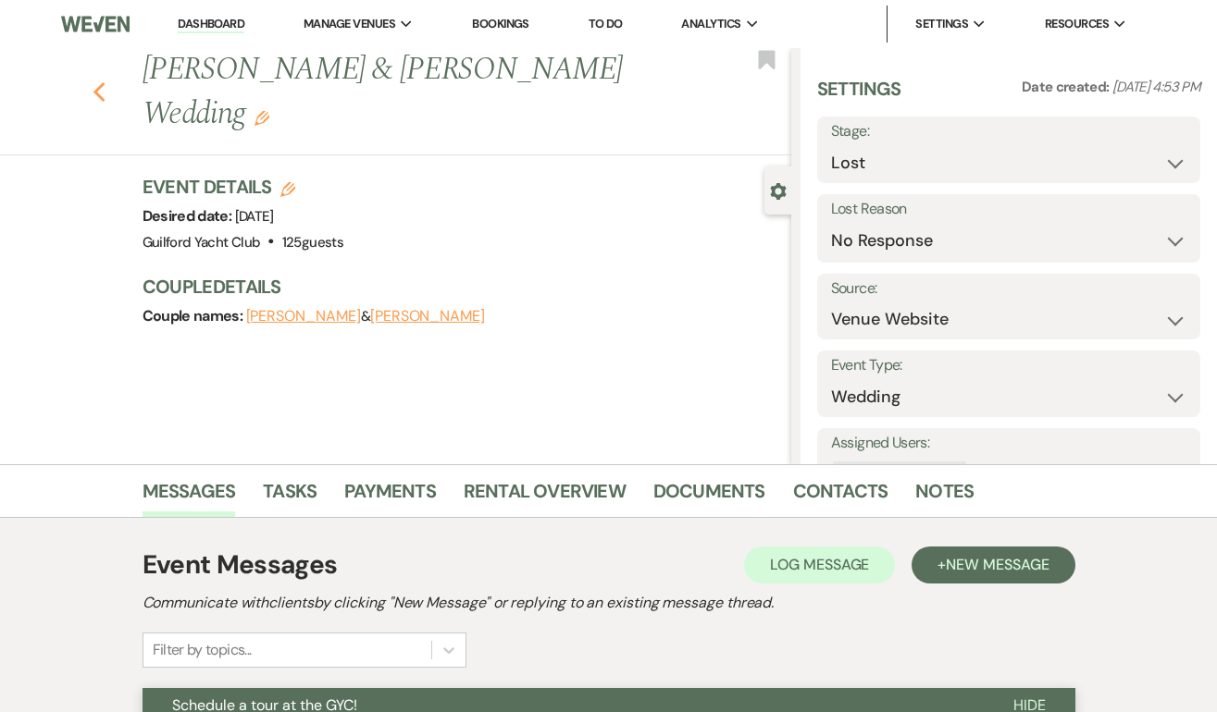
click at [96, 94] on use "button" at bounding box center [99, 92] width 12 height 20
select select "2"
select select "8"
select select "5"
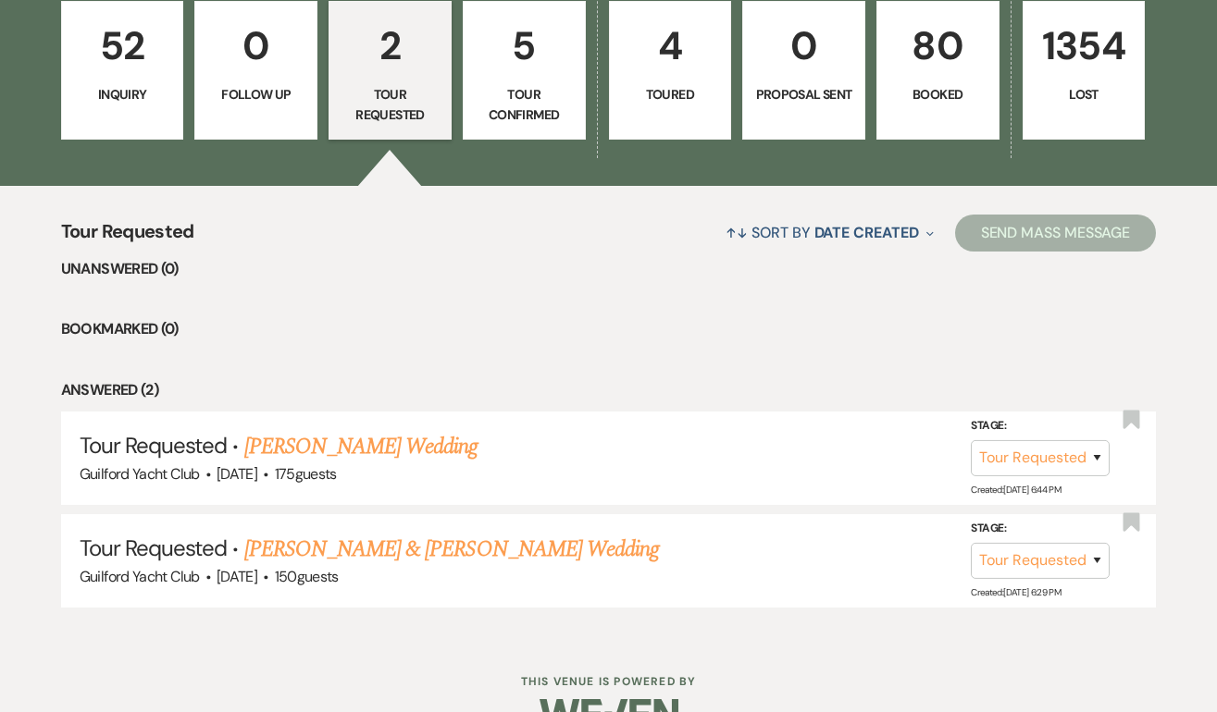
scroll to position [511, 0]
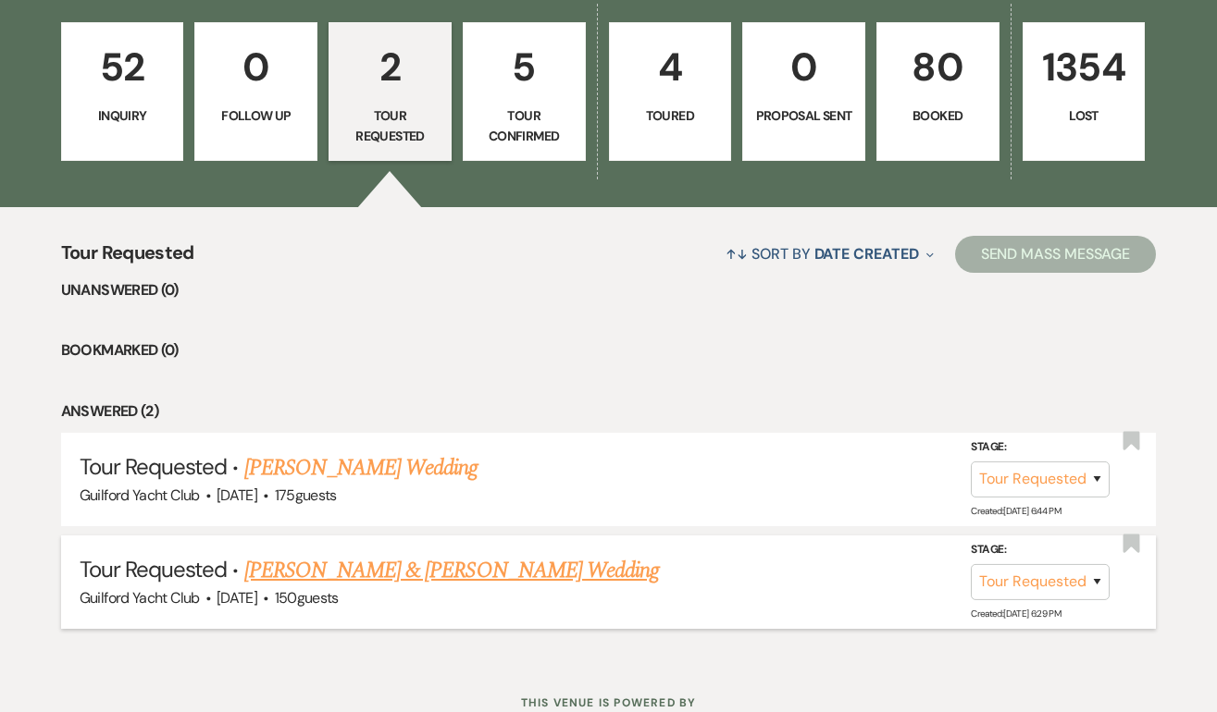
click at [463, 575] on link "[PERSON_NAME] & [PERSON_NAME] Wedding" at bounding box center [451, 570] width 414 height 33
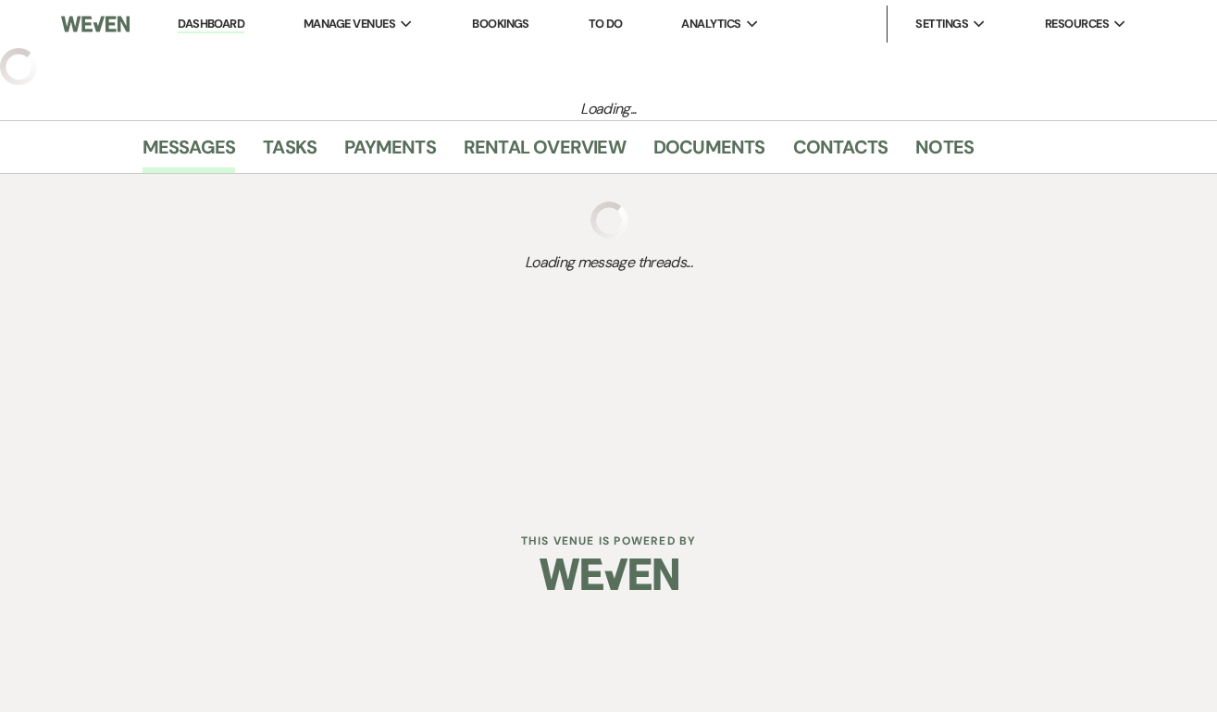
select select "2"
select select "5"
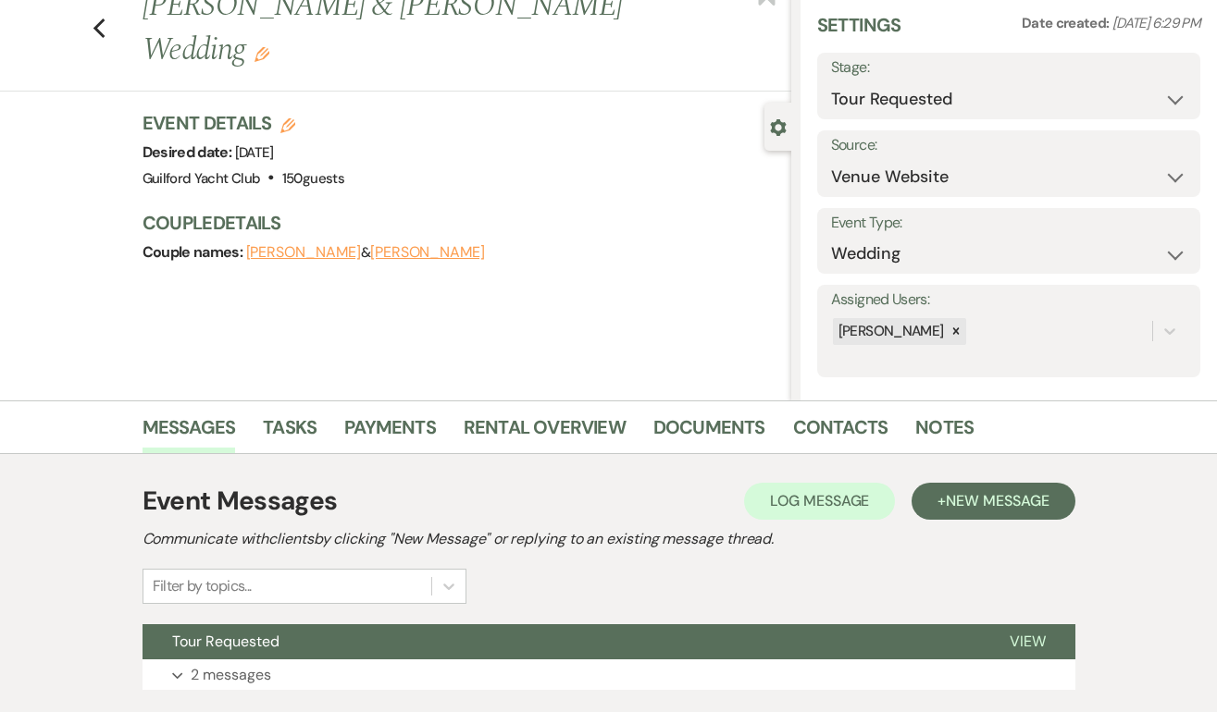
scroll to position [189, 0]
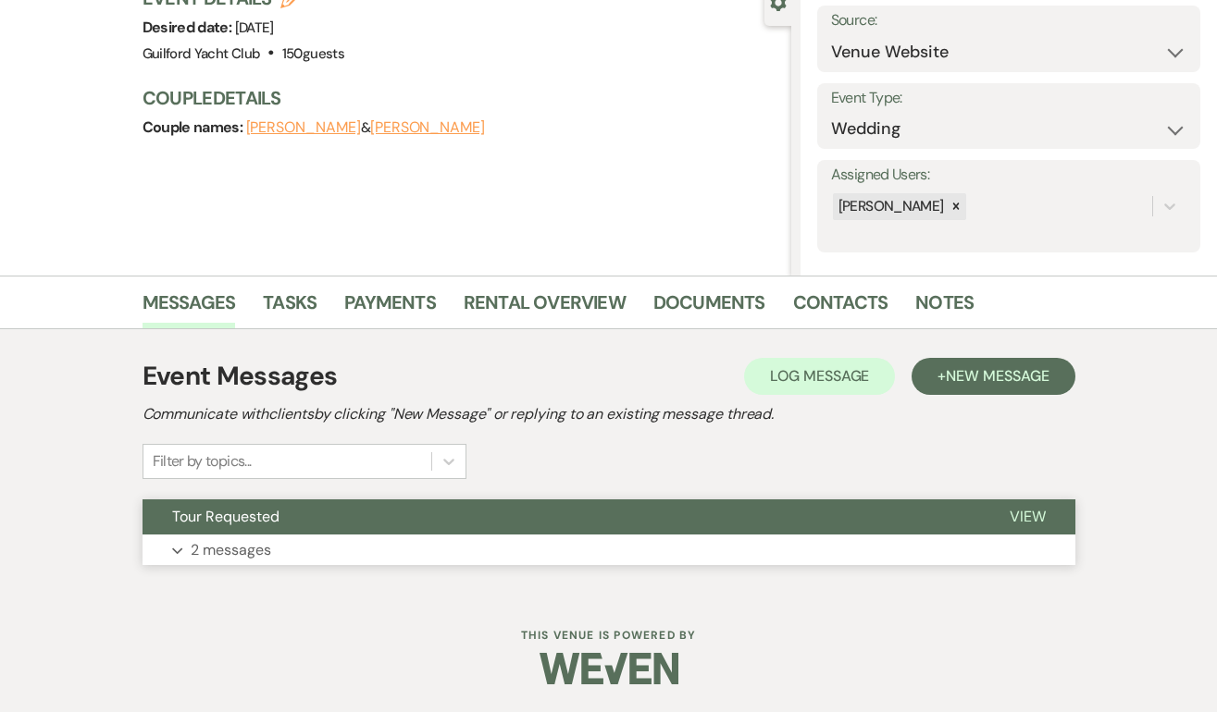
click at [1028, 523] on span "View" at bounding box center [1027, 516] width 36 height 19
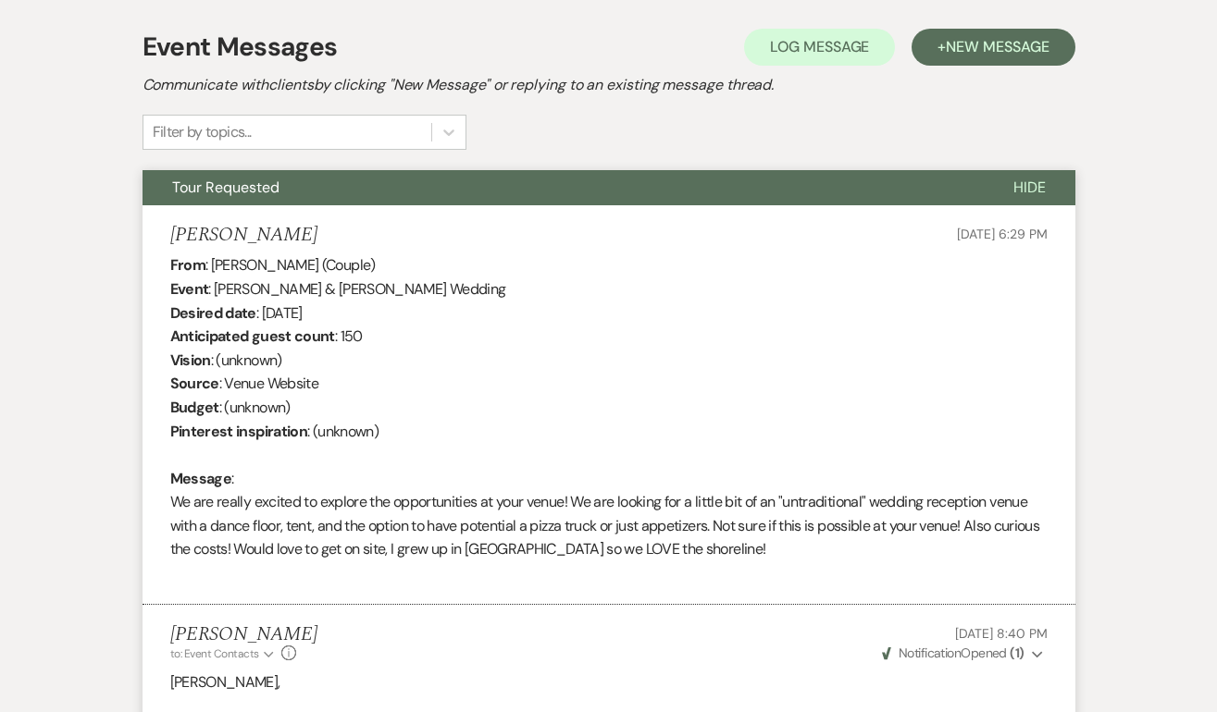
scroll to position [0, 0]
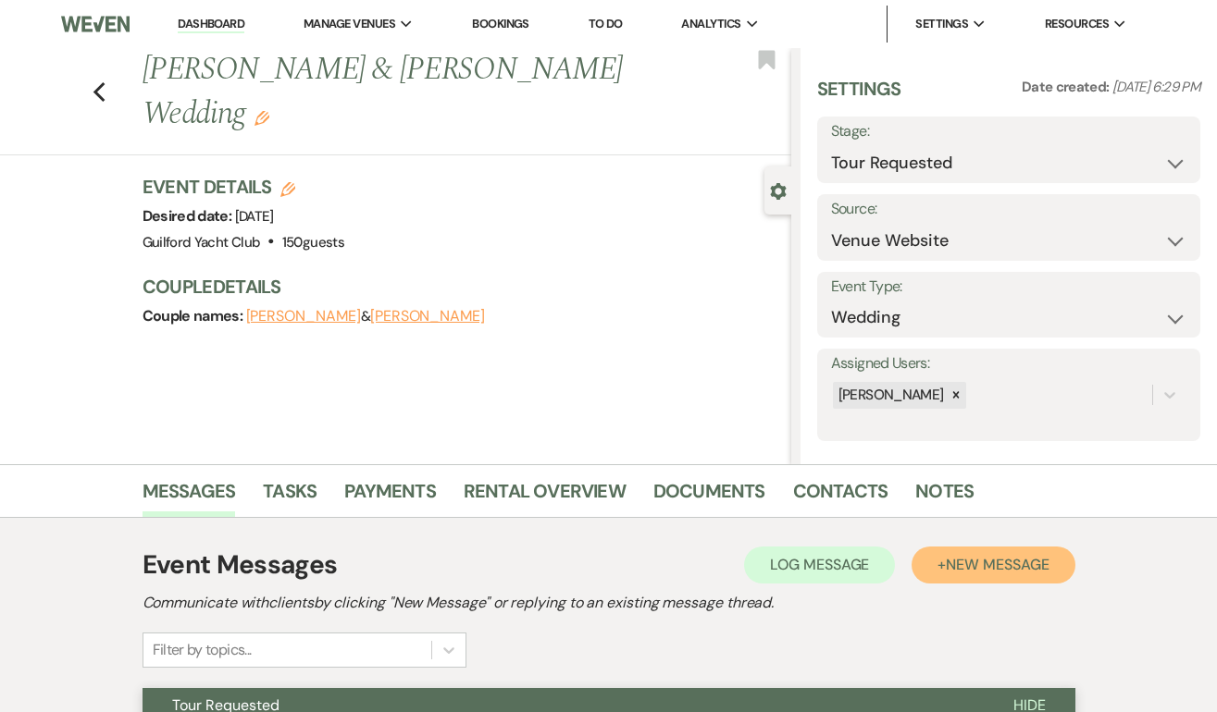
click at [1028, 572] on span "New Message" at bounding box center [996, 564] width 103 height 19
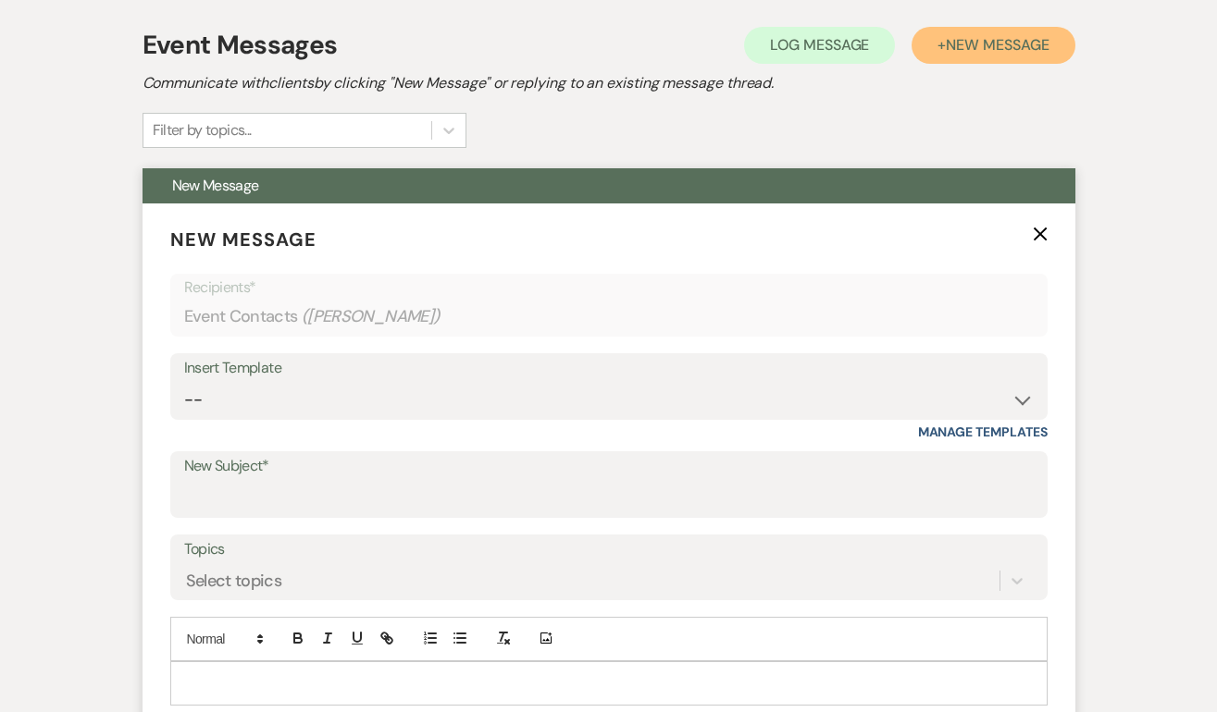
scroll to position [533, 0]
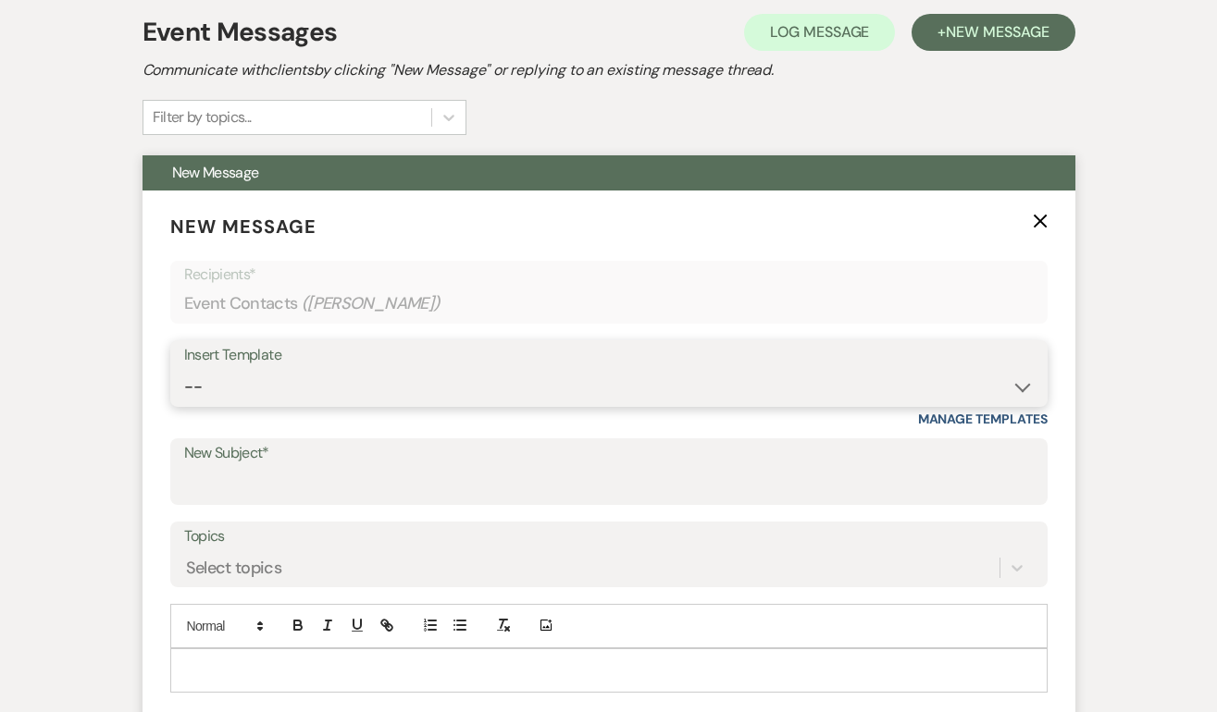
click at [353, 389] on select "-- Weven Planning Portal Introduction (Booked Events) Initial Inquiry Response …" at bounding box center [608, 387] width 849 height 36
select select "2059"
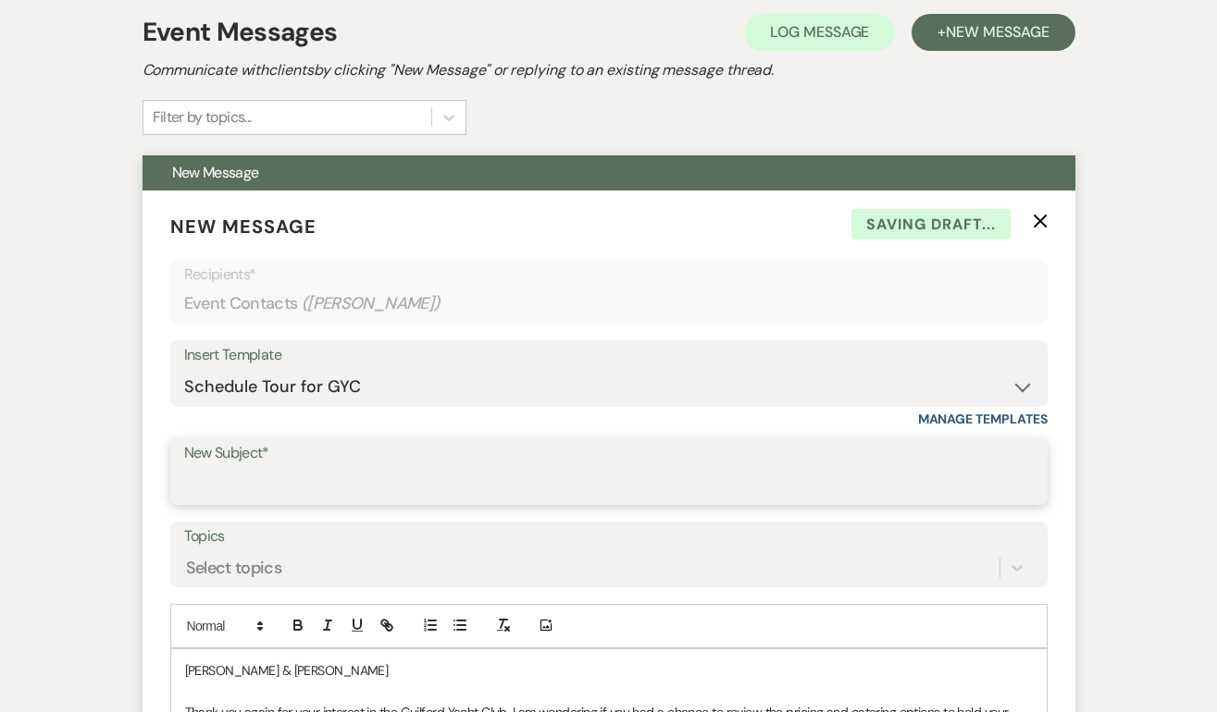
click at [257, 473] on input "New Subject*" at bounding box center [608, 485] width 849 height 36
type input "Schedule a tour at the GYC!"
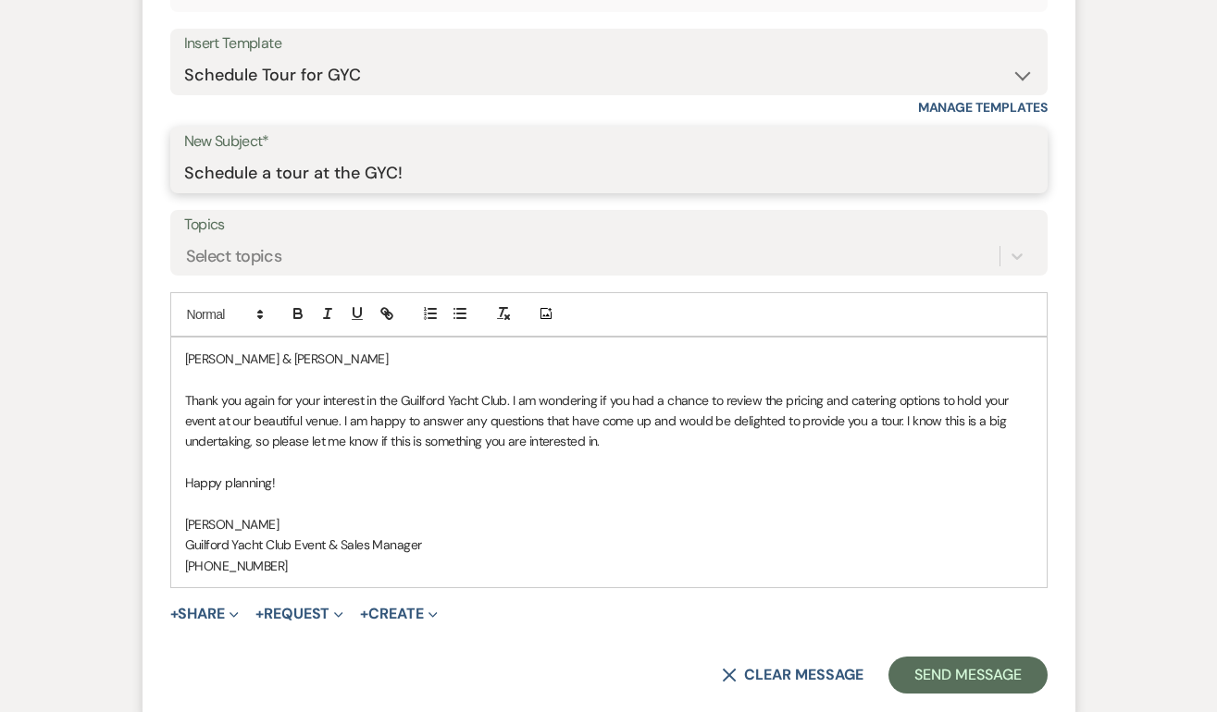
scroll to position [940, 0]
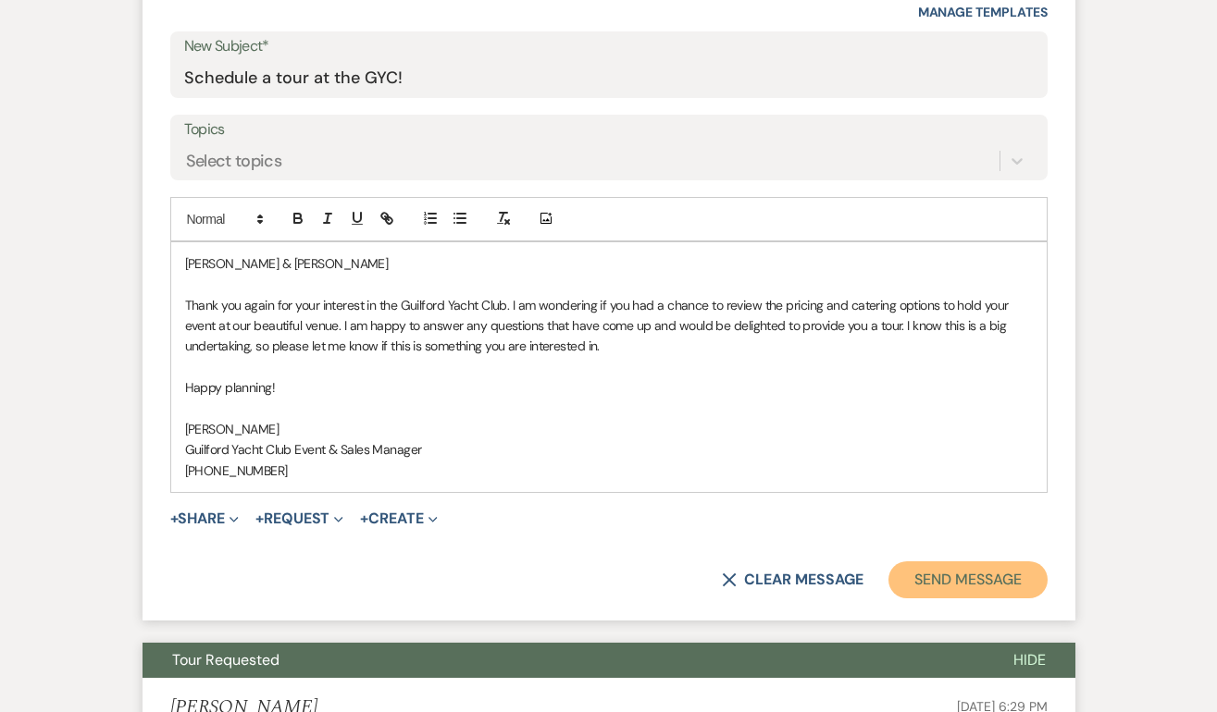
click at [945, 573] on button "Send Message" at bounding box center [967, 580] width 158 height 37
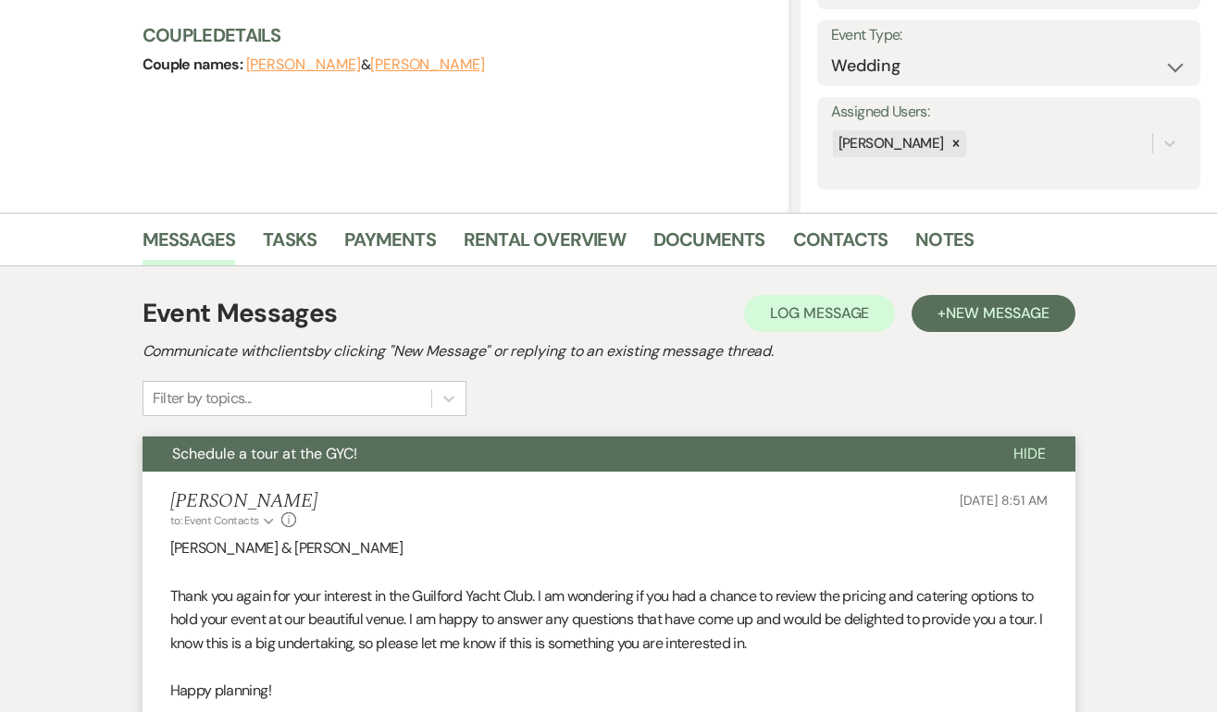
scroll to position [0, 0]
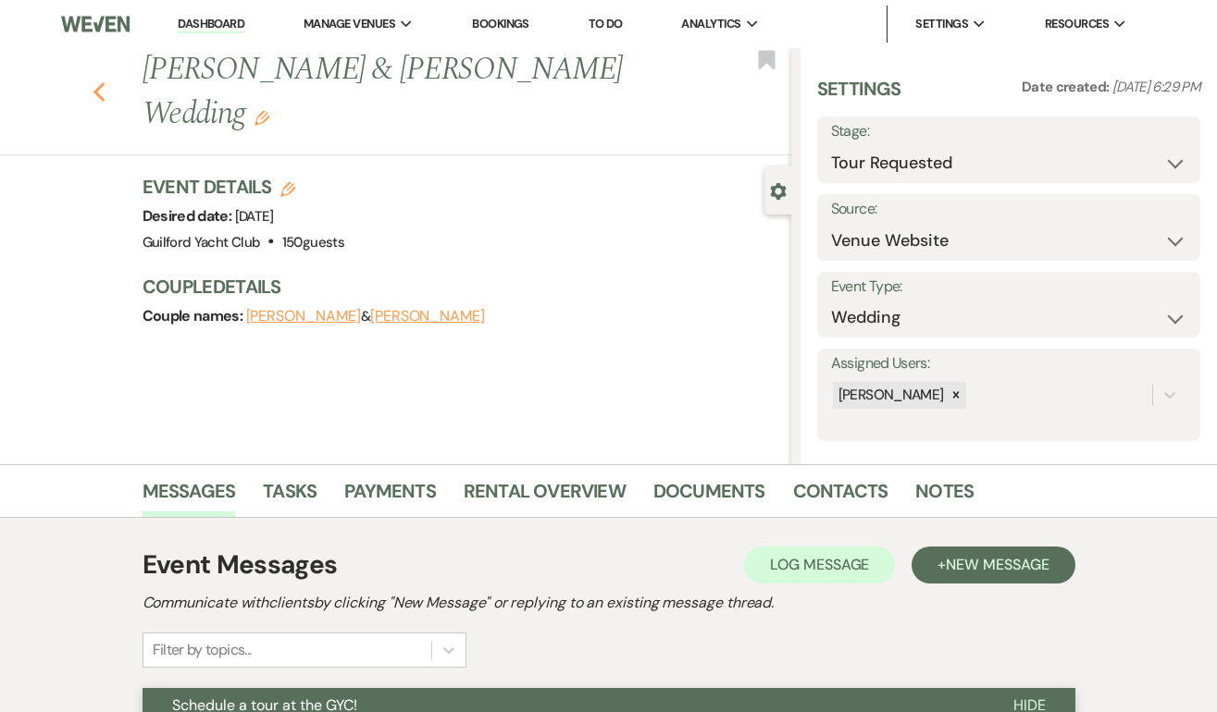
click at [98, 89] on use "button" at bounding box center [99, 92] width 12 height 20
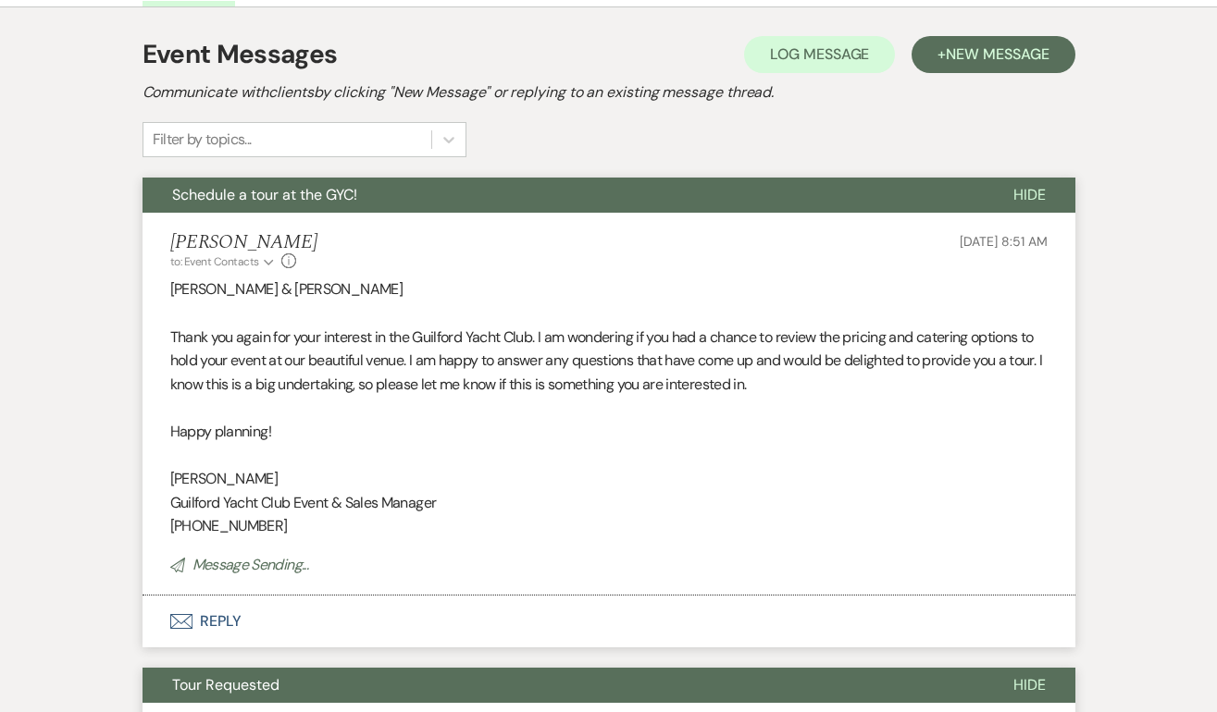
select select "2"
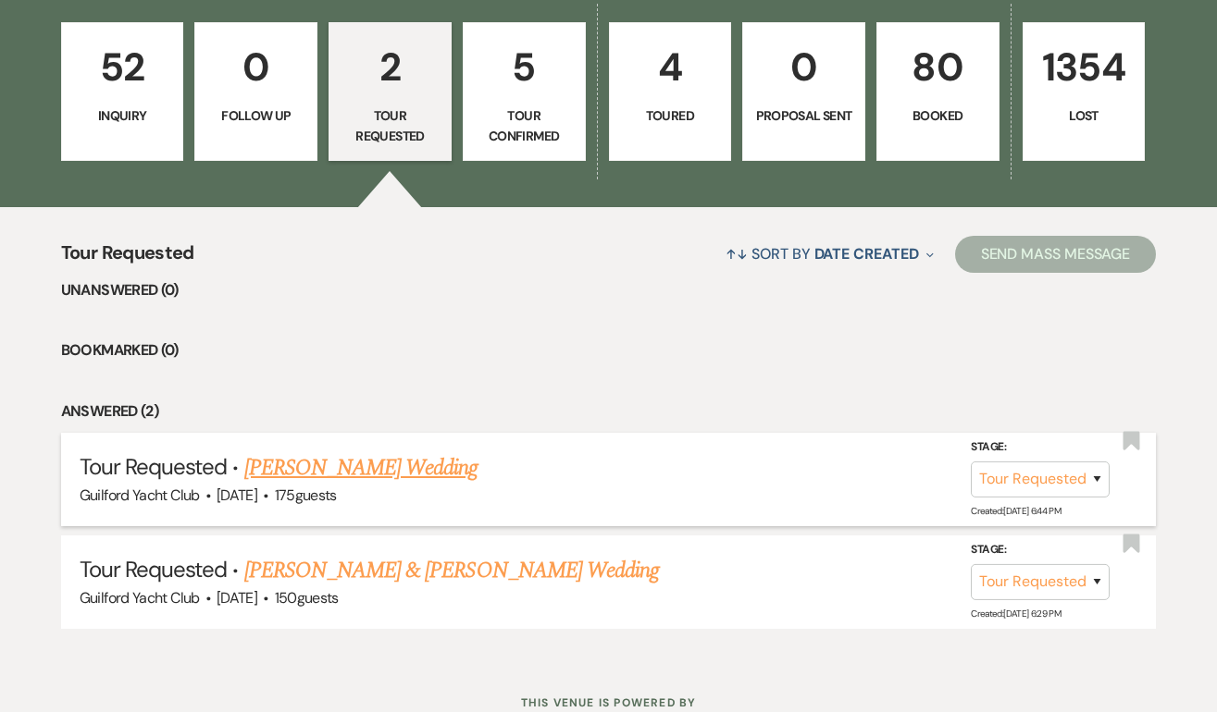
click at [352, 461] on link "[PERSON_NAME] Wedding" at bounding box center [361, 467] width 234 height 33
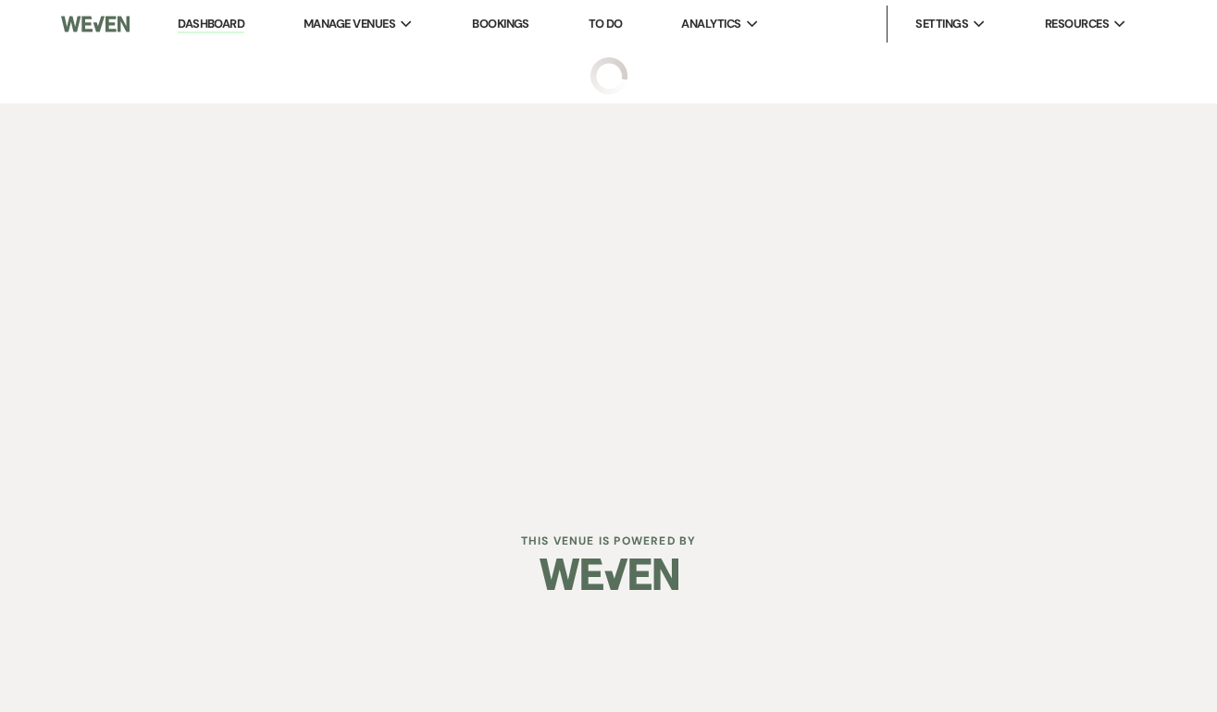
select select "2"
select select "3"
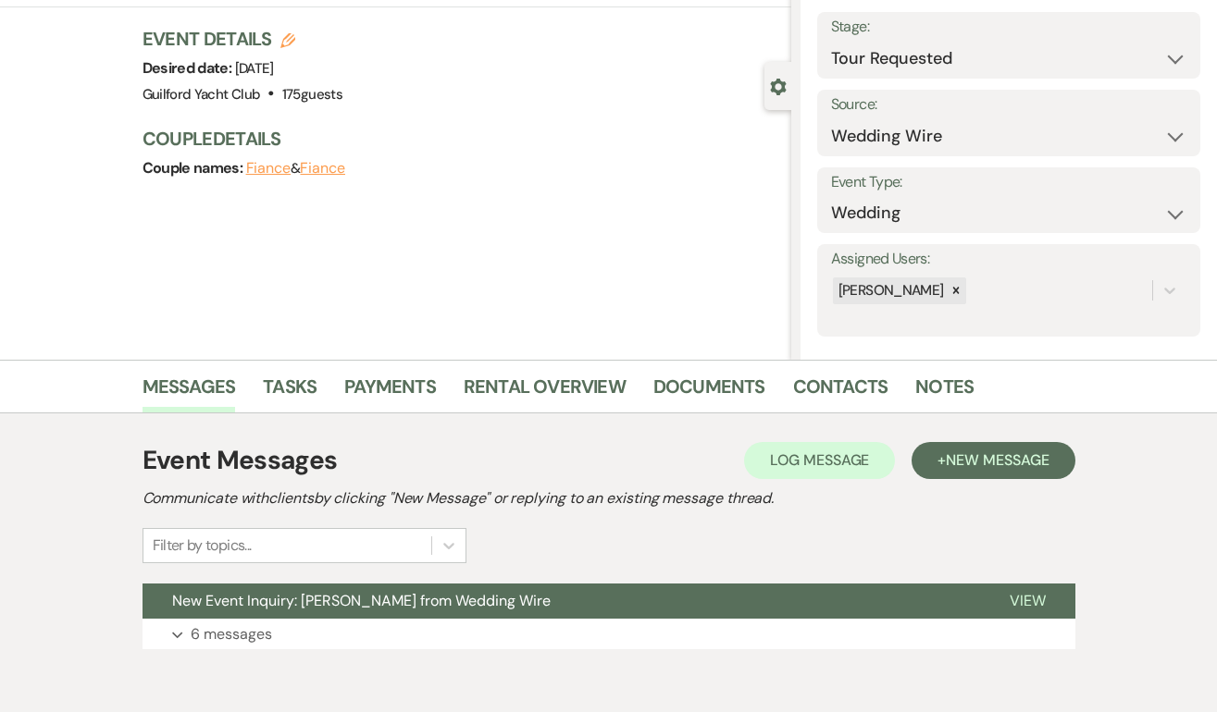
scroll to position [189, 0]
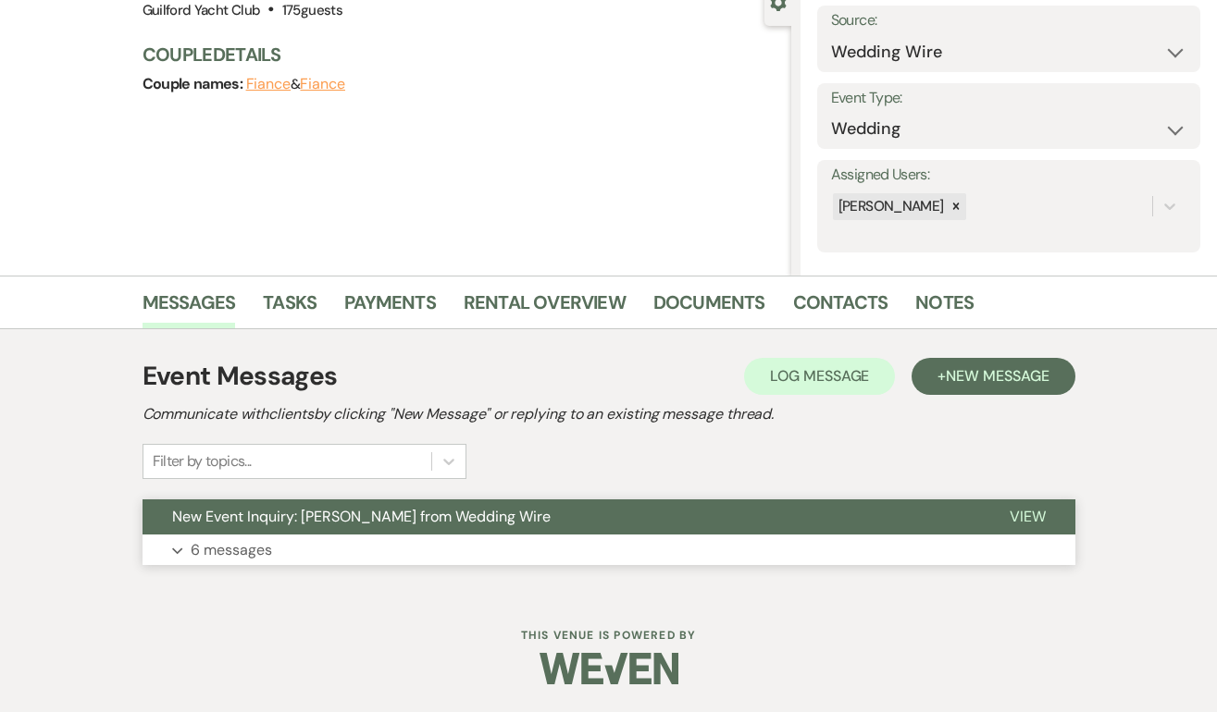
click at [1035, 514] on span "View" at bounding box center [1027, 516] width 36 height 19
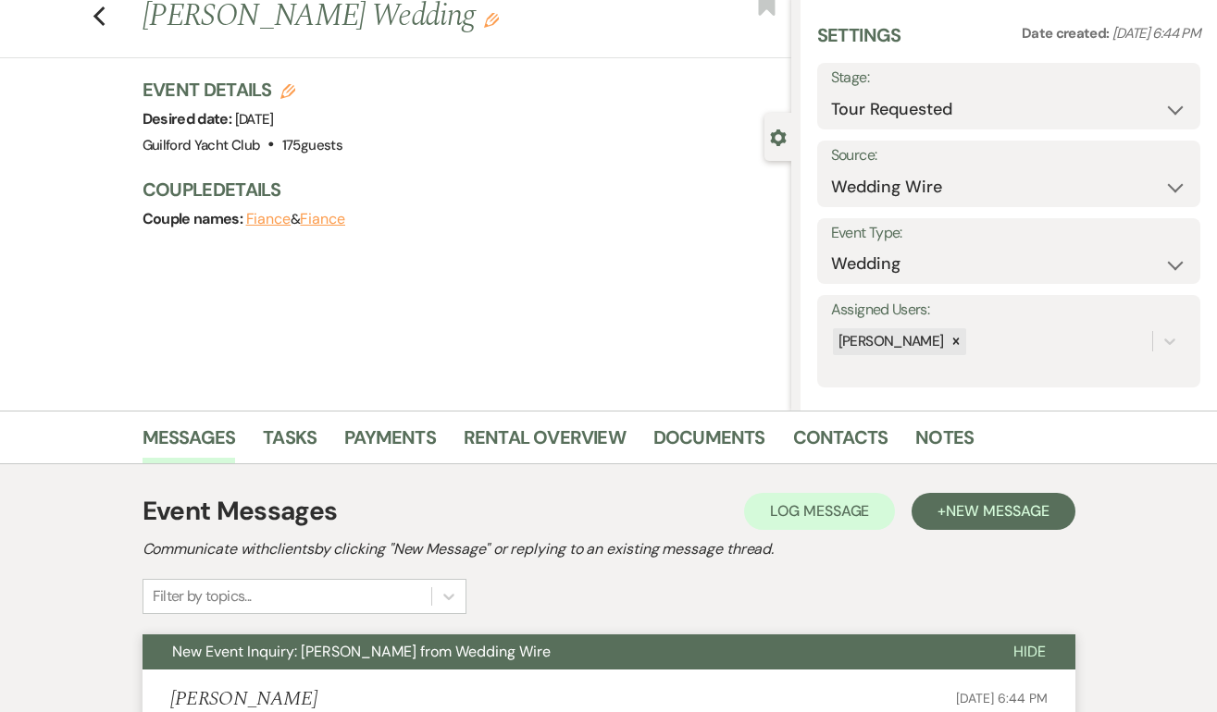
scroll to position [0, 0]
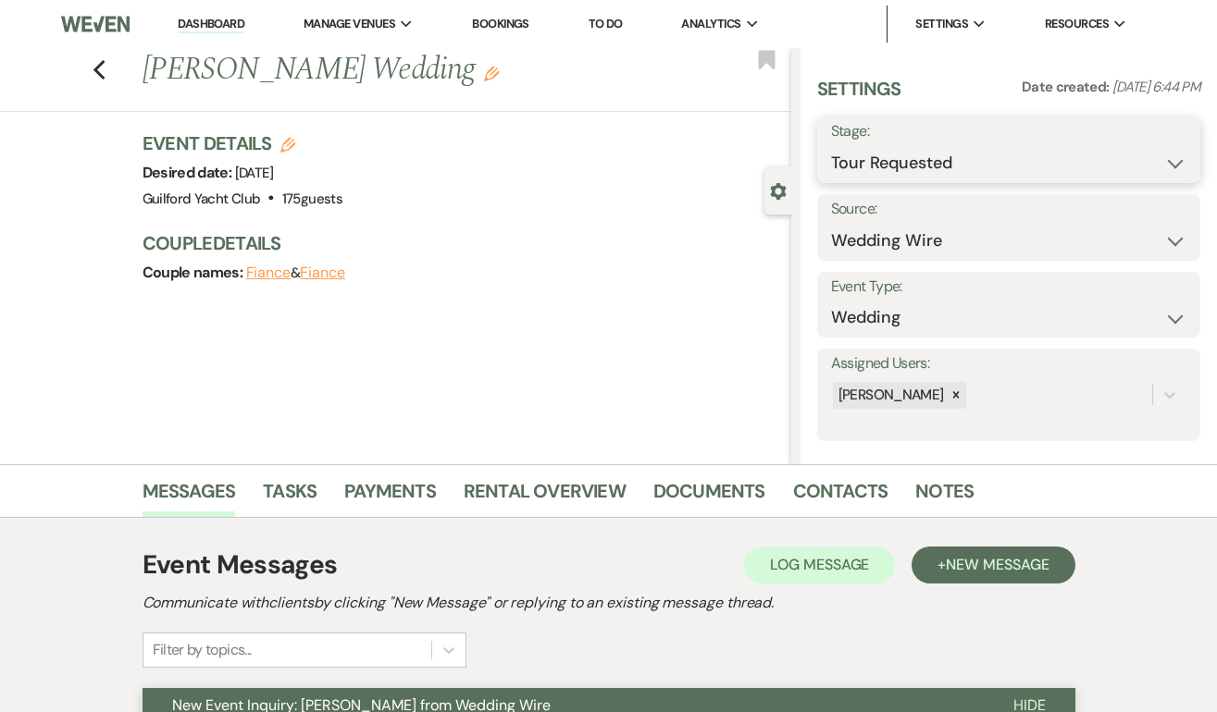
click at [886, 155] on select "Inquiry Follow Up Tour Requested Tour Confirmed Toured Proposal Sent Booked Lost" at bounding box center [1008, 163] width 355 height 36
select select "8"
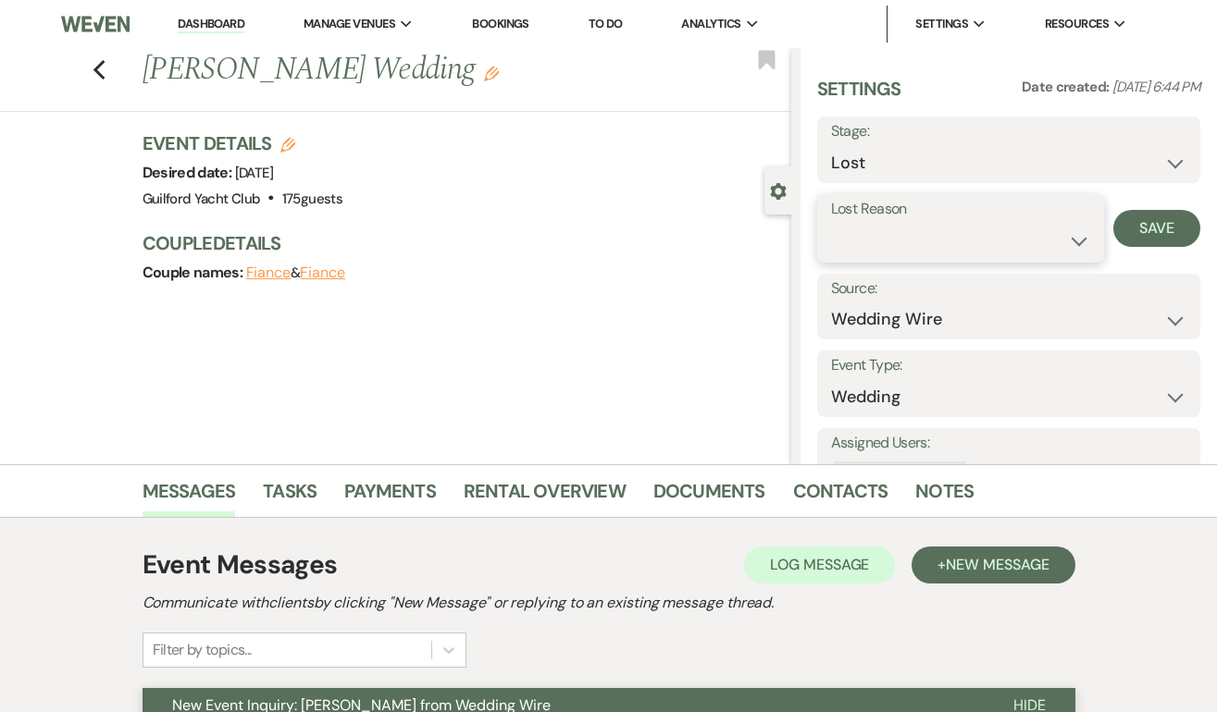
click at [861, 240] on select "Booked Elsewhere Budget Date Unavailable No Response Not a Good Match Capacity …" at bounding box center [961, 241] width 260 height 36
select select "5"
click at [1171, 232] on button "Save" at bounding box center [1156, 228] width 87 height 37
click at [95, 70] on use "button" at bounding box center [99, 70] width 12 height 20
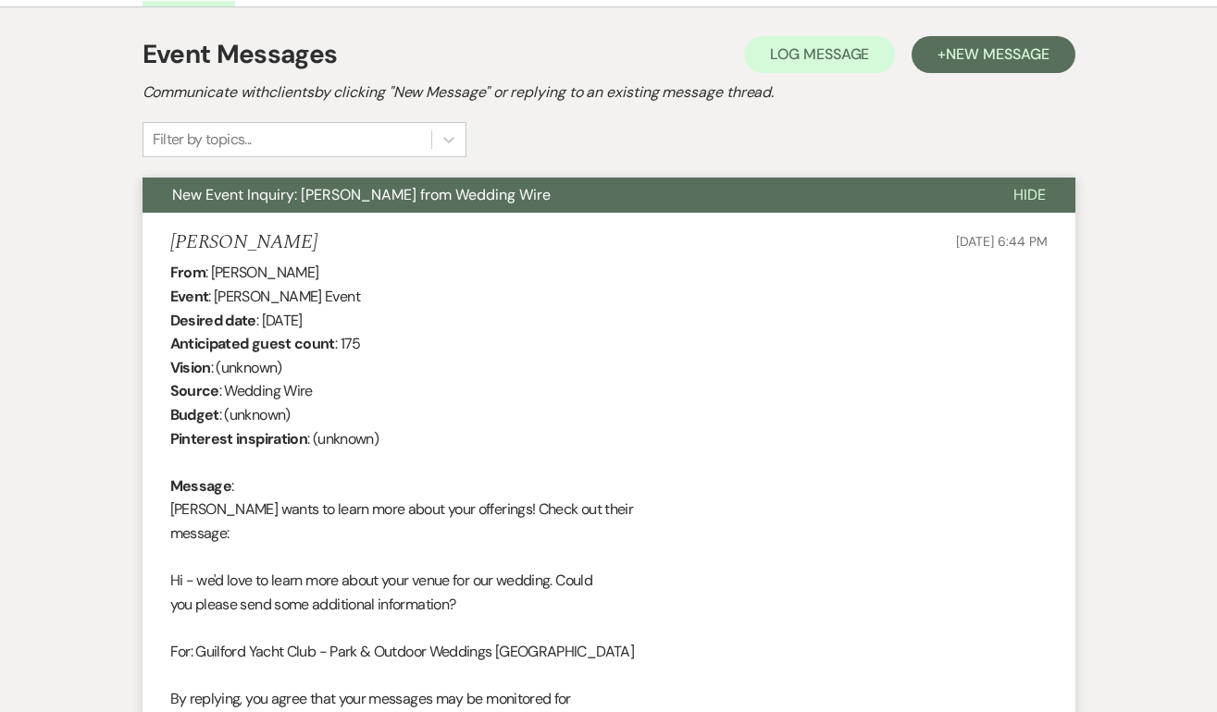
select select "2"
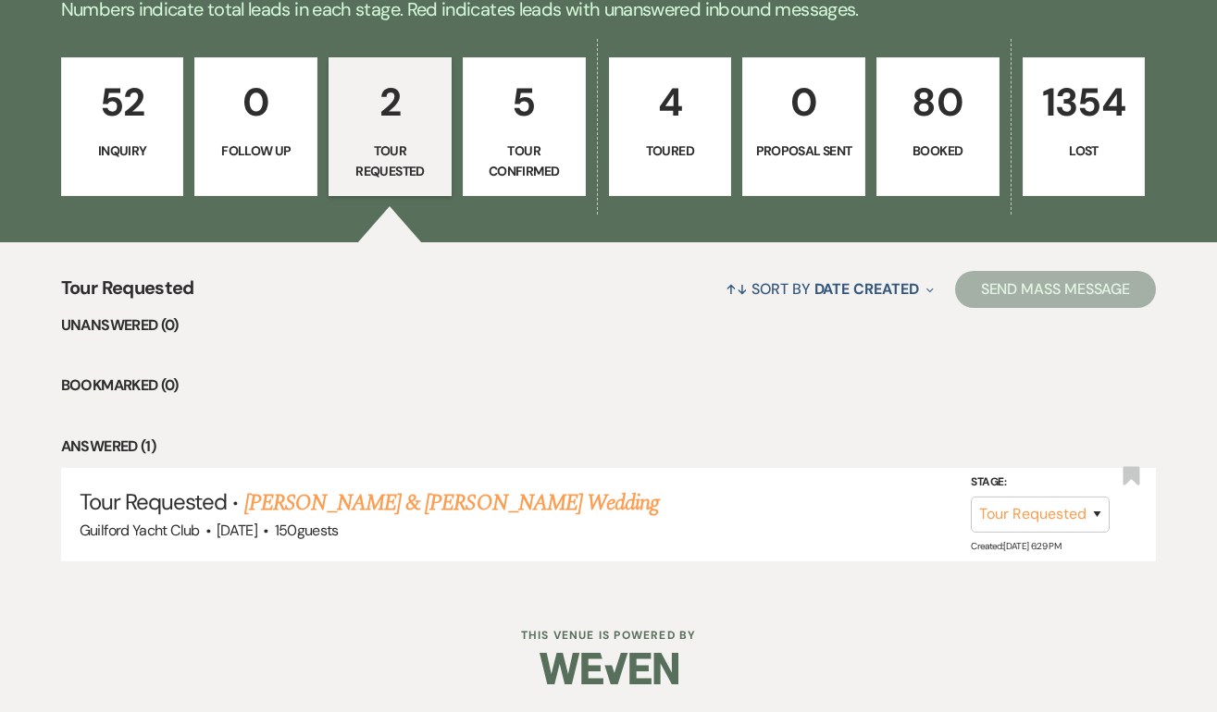
scroll to position [475, 0]
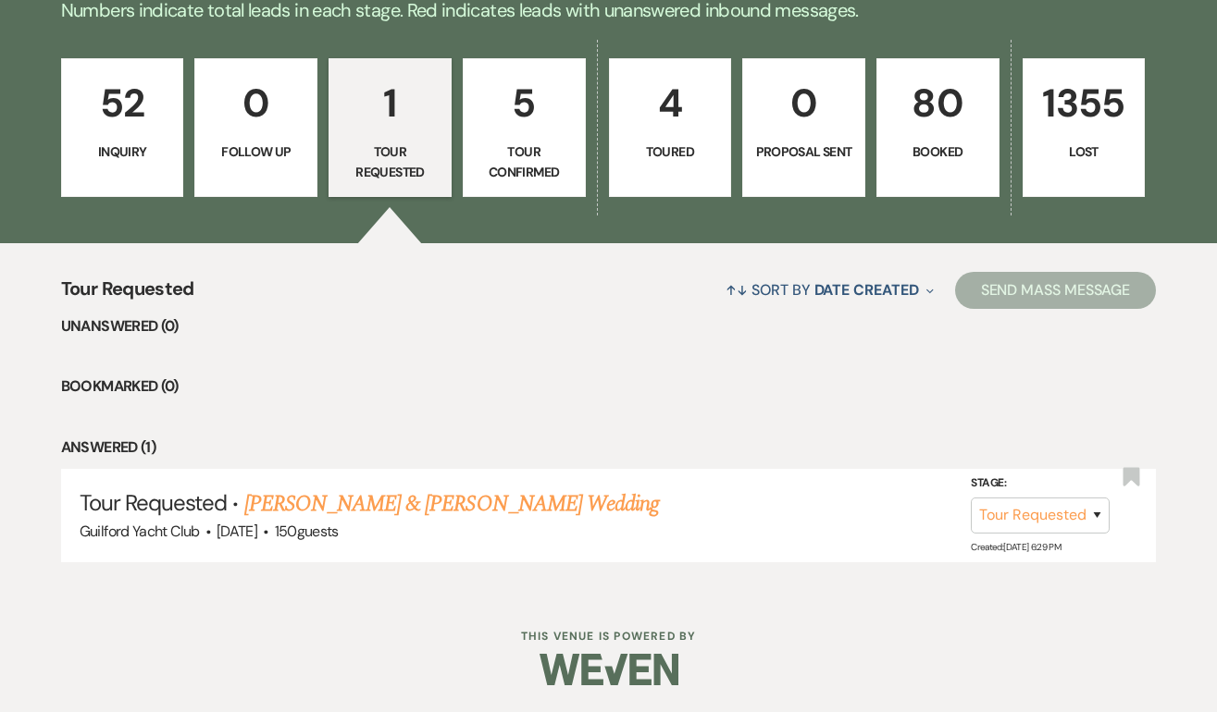
click at [143, 158] on p "Inquiry" at bounding box center [122, 152] width 99 height 20
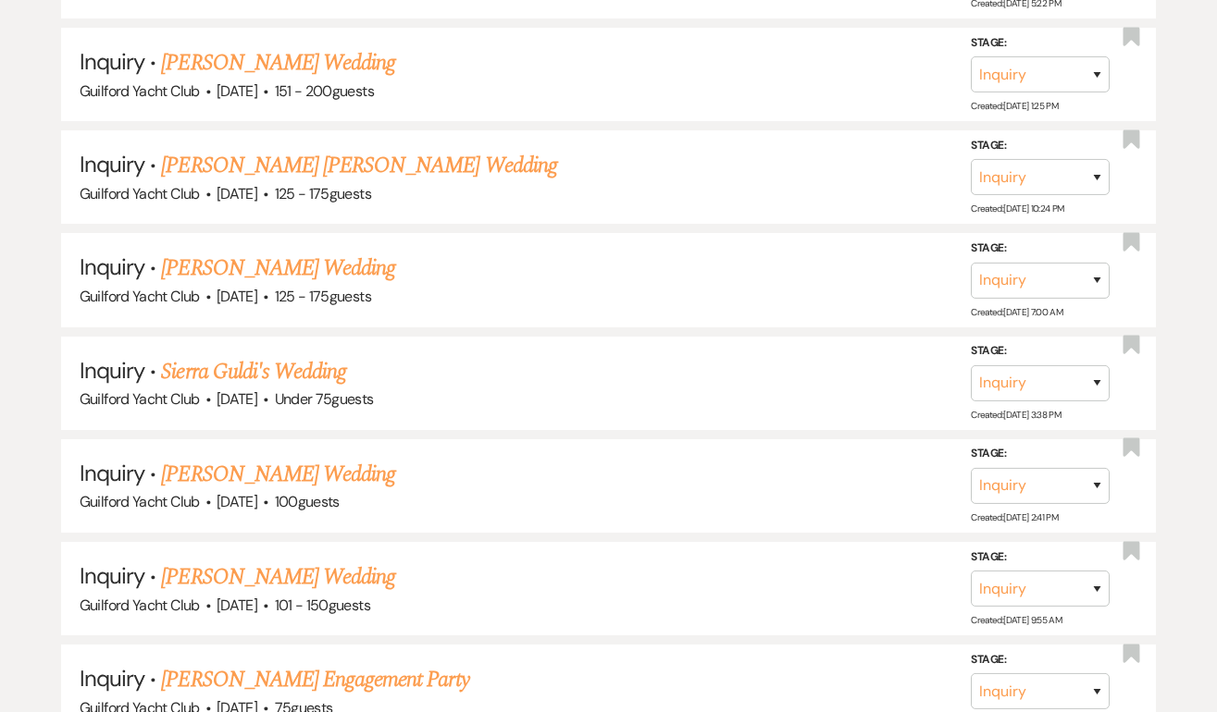
scroll to position [5673, 0]
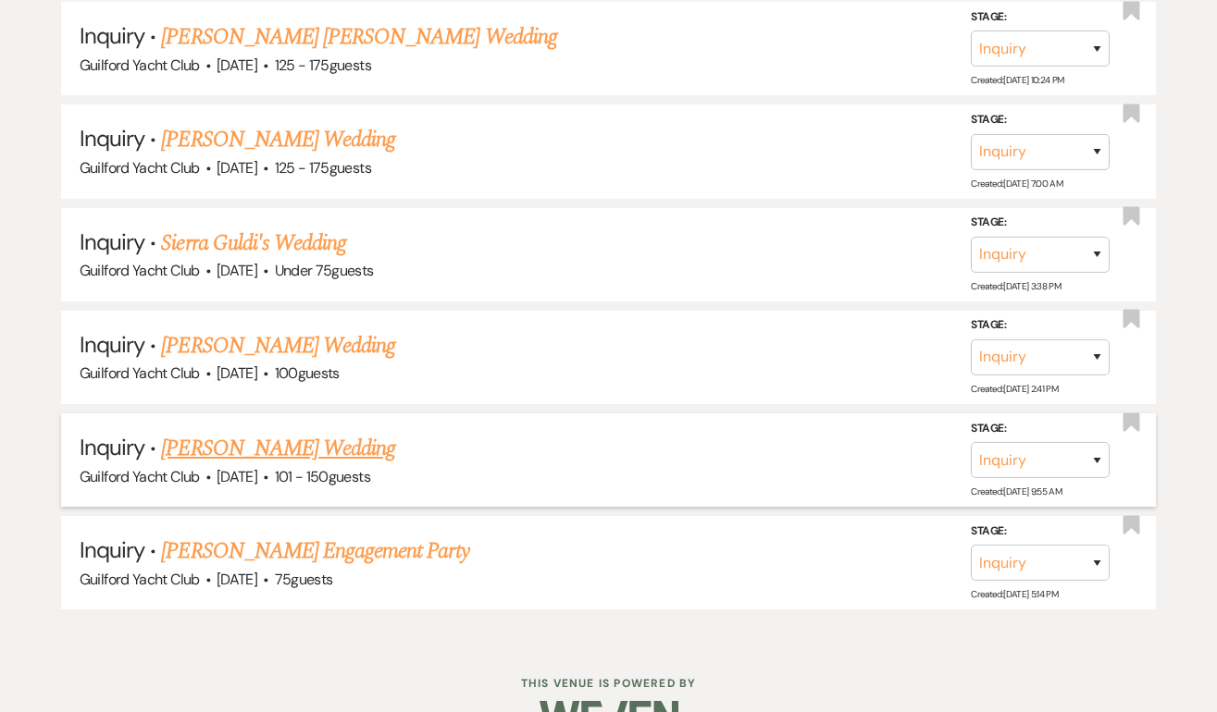
click at [283, 432] on link "[PERSON_NAME] Wedding" at bounding box center [278, 448] width 234 height 33
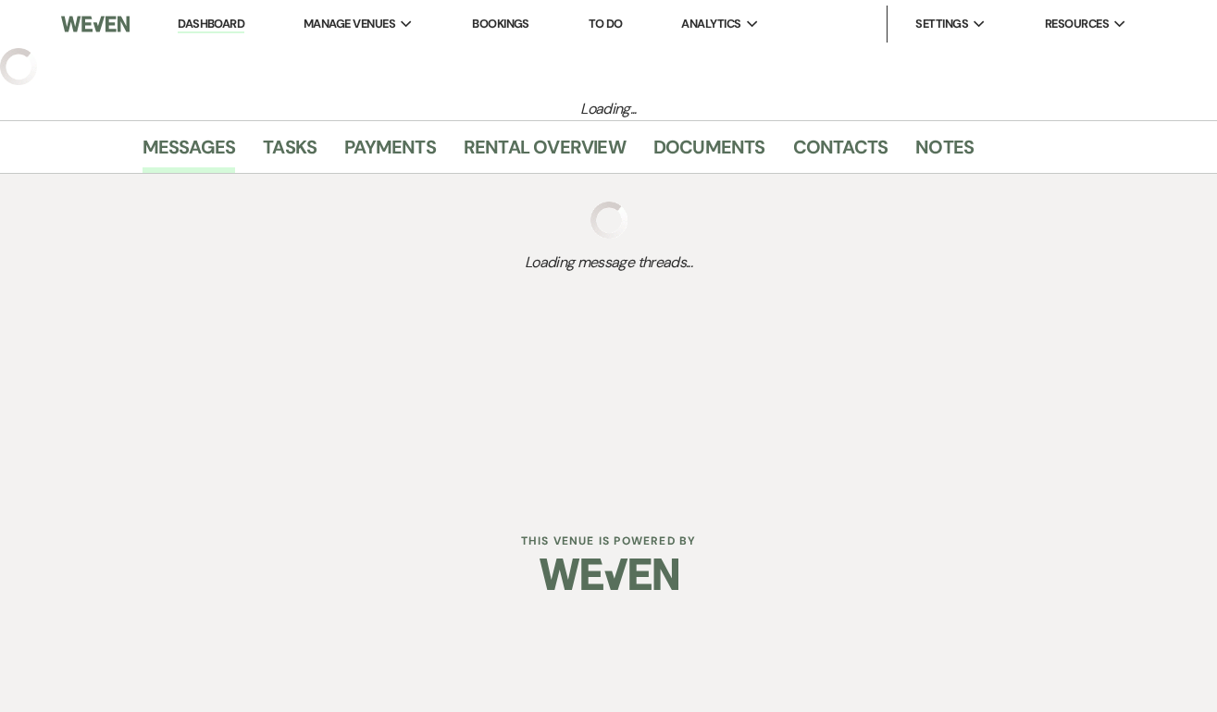
select select "2"
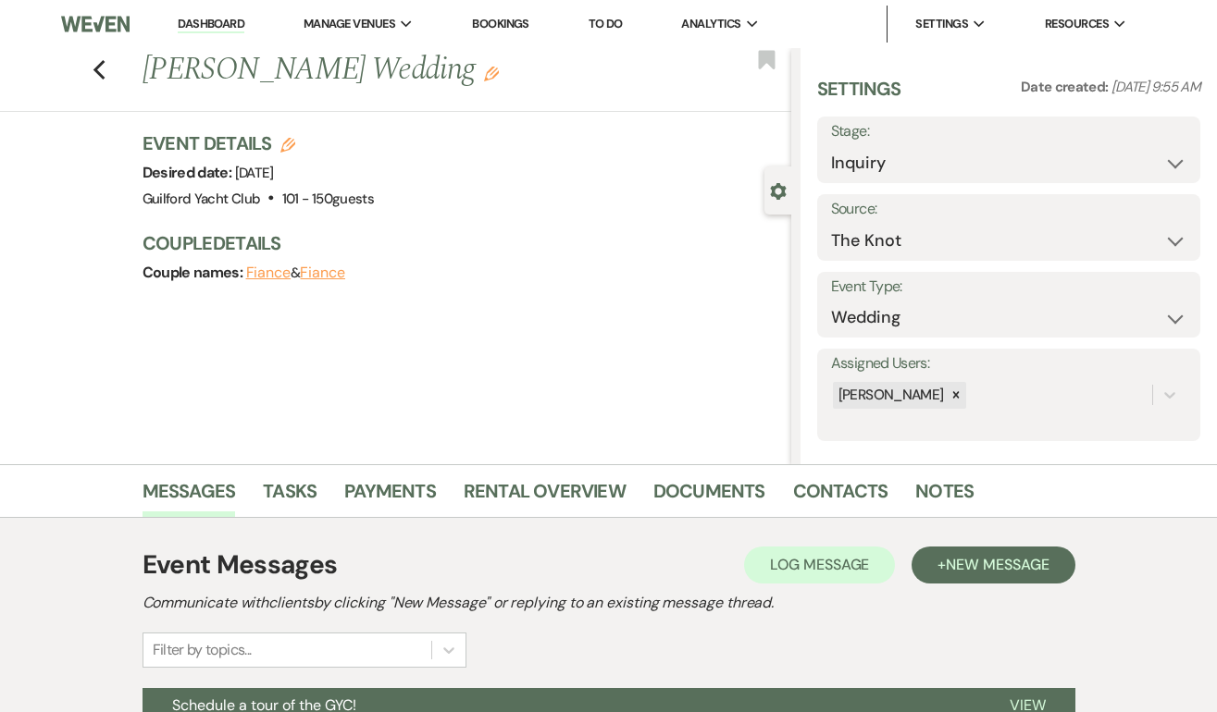
scroll to position [275, 0]
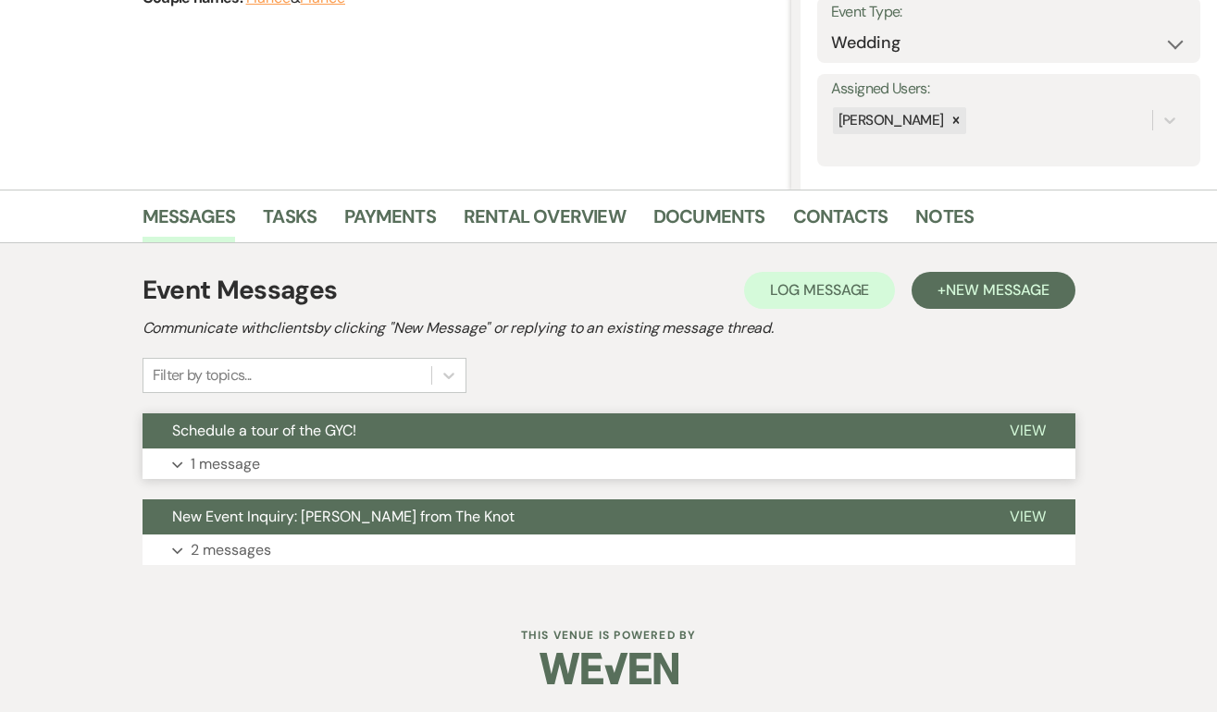
click at [1032, 432] on span "View" at bounding box center [1027, 430] width 36 height 19
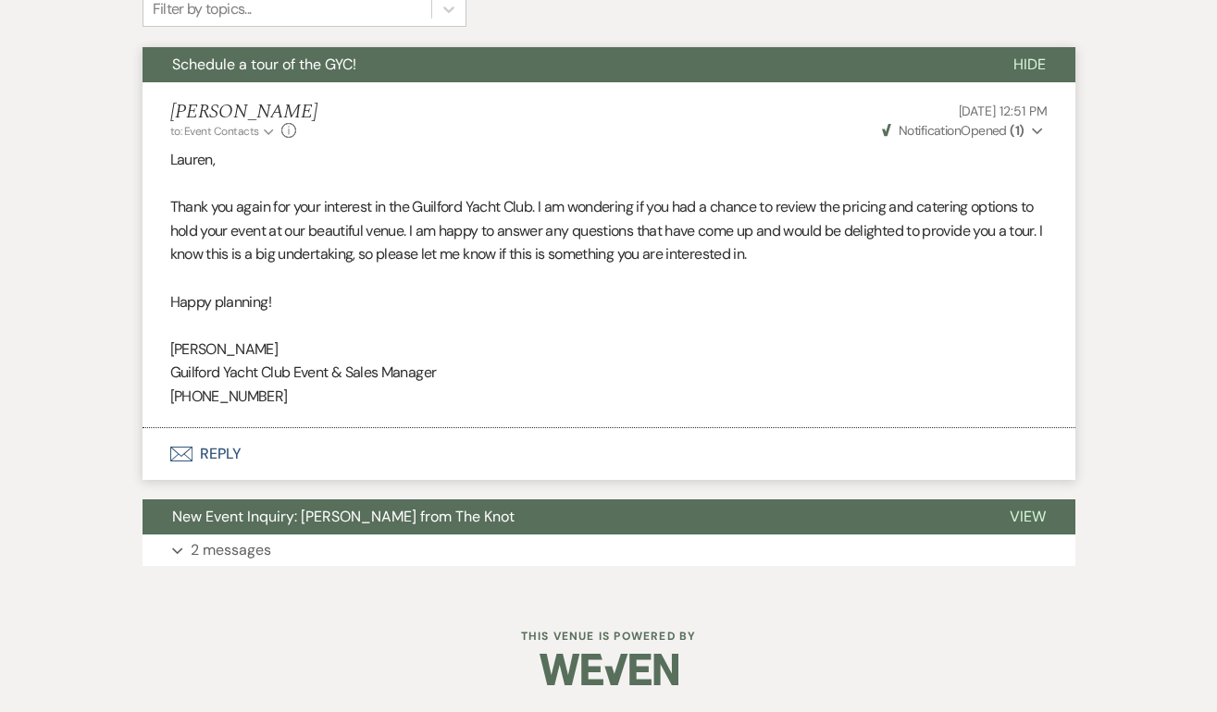
scroll to position [0, 0]
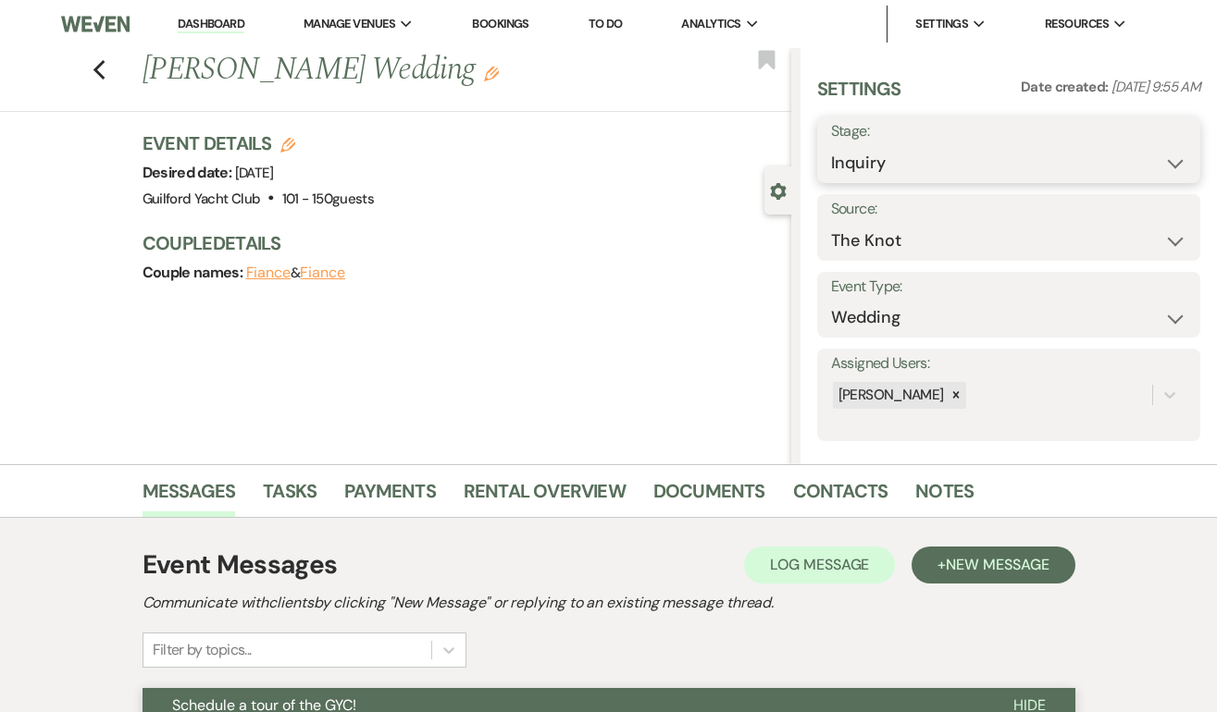
click at [933, 173] on select "Inquiry Follow Up Tour Requested Tour Confirmed Toured Proposal Sent Booked Lost" at bounding box center [1008, 163] width 355 height 36
select select "8"
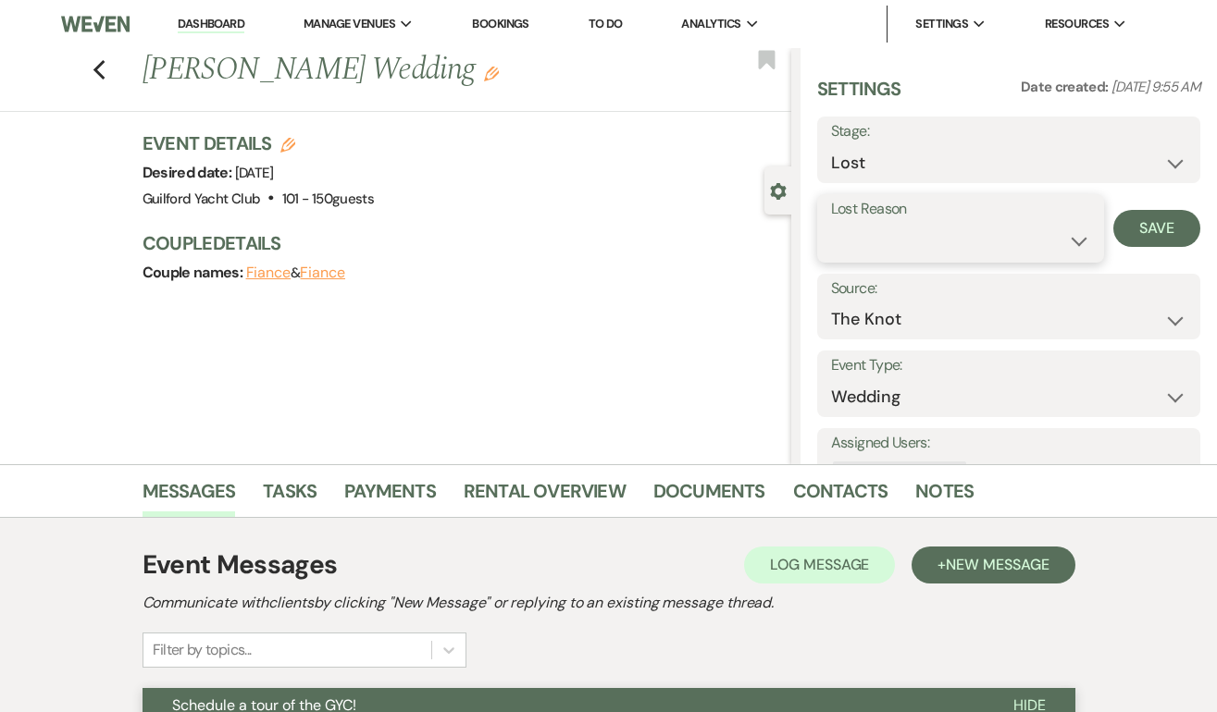
click at [881, 239] on select "Booked Elsewhere Budget Date Unavailable No Response Not a Good Match Capacity …" at bounding box center [961, 241] width 260 height 36
select select "5"
click at [1135, 235] on button "Save" at bounding box center [1156, 228] width 87 height 37
click at [96, 68] on use "button" at bounding box center [99, 70] width 12 height 20
select select "8"
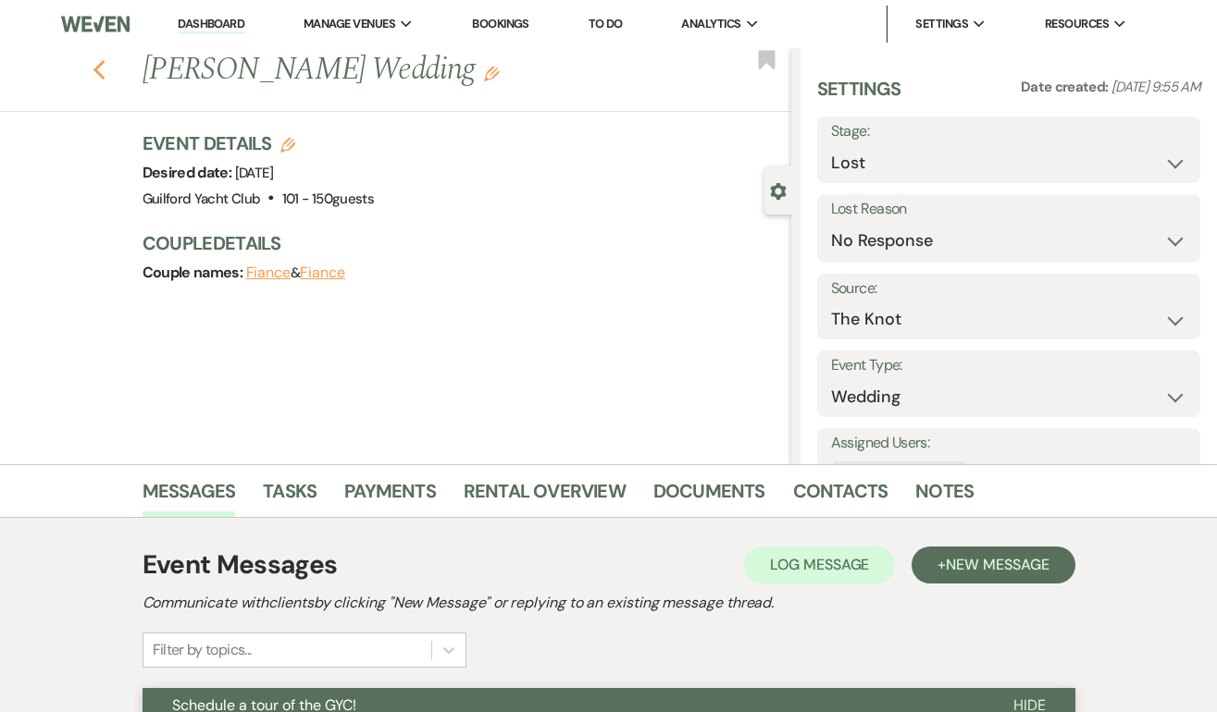
select select "5"
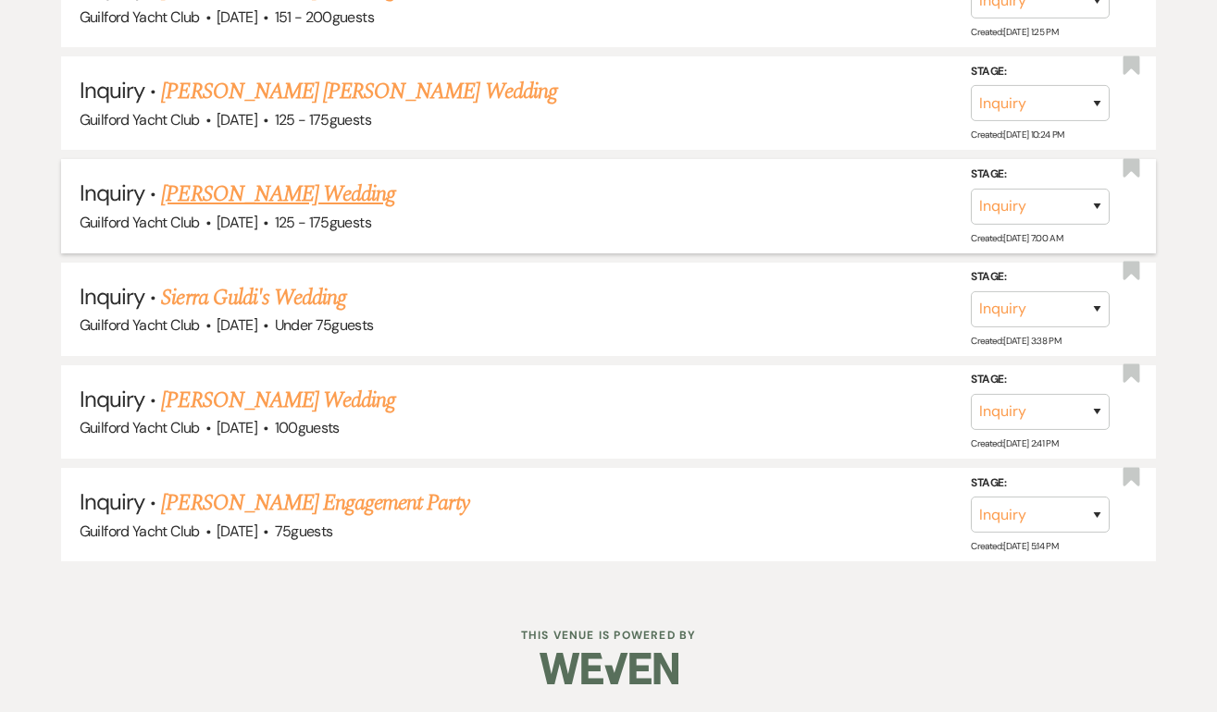
scroll to position [5571, 0]
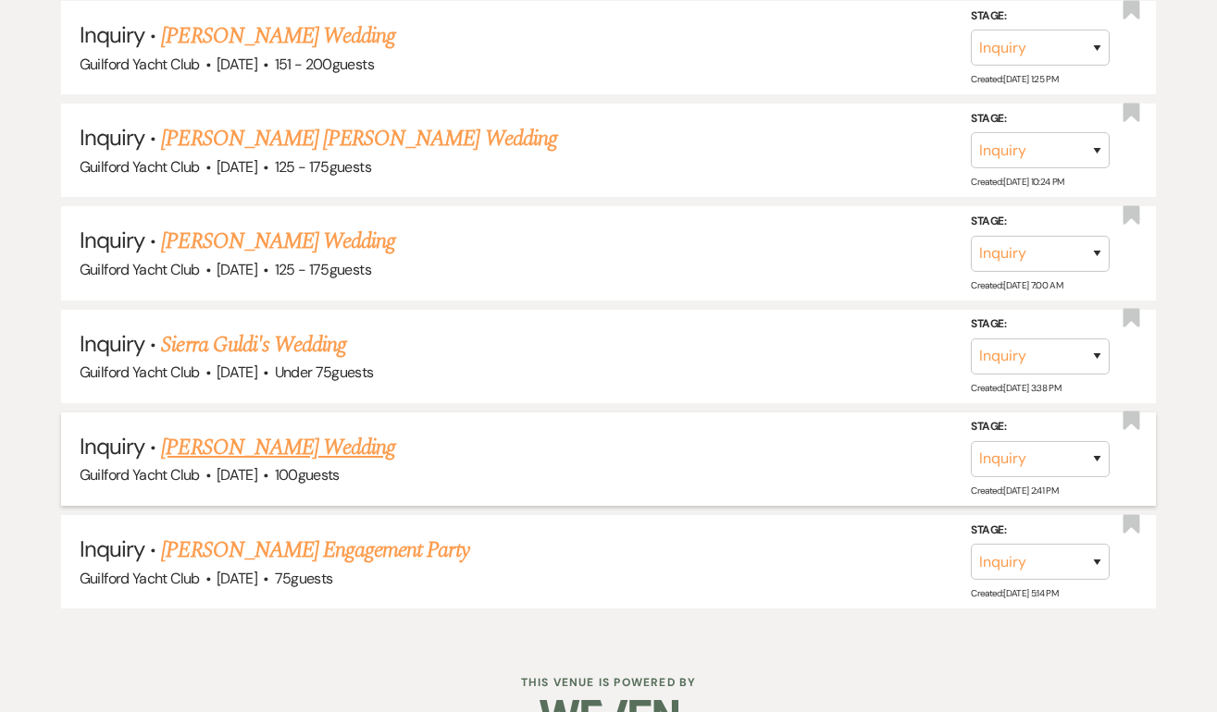
click at [253, 431] on link "[PERSON_NAME] Wedding" at bounding box center [278, 447] width 234 height 33
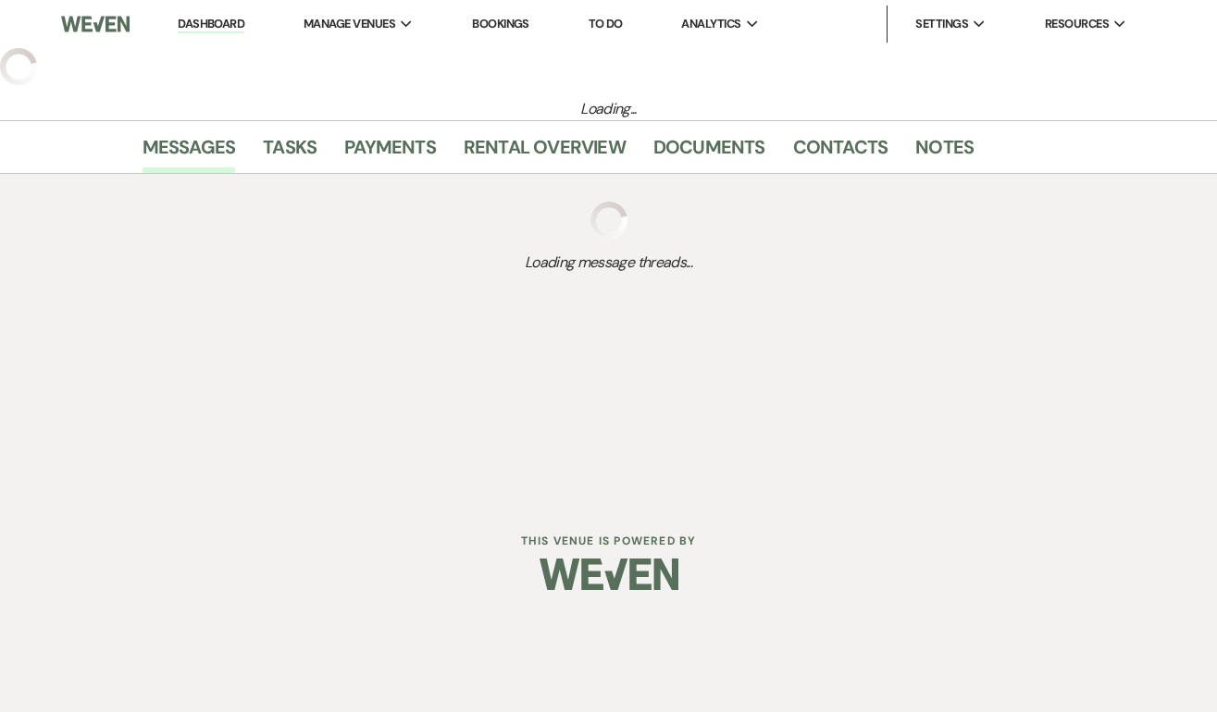
select select "5"
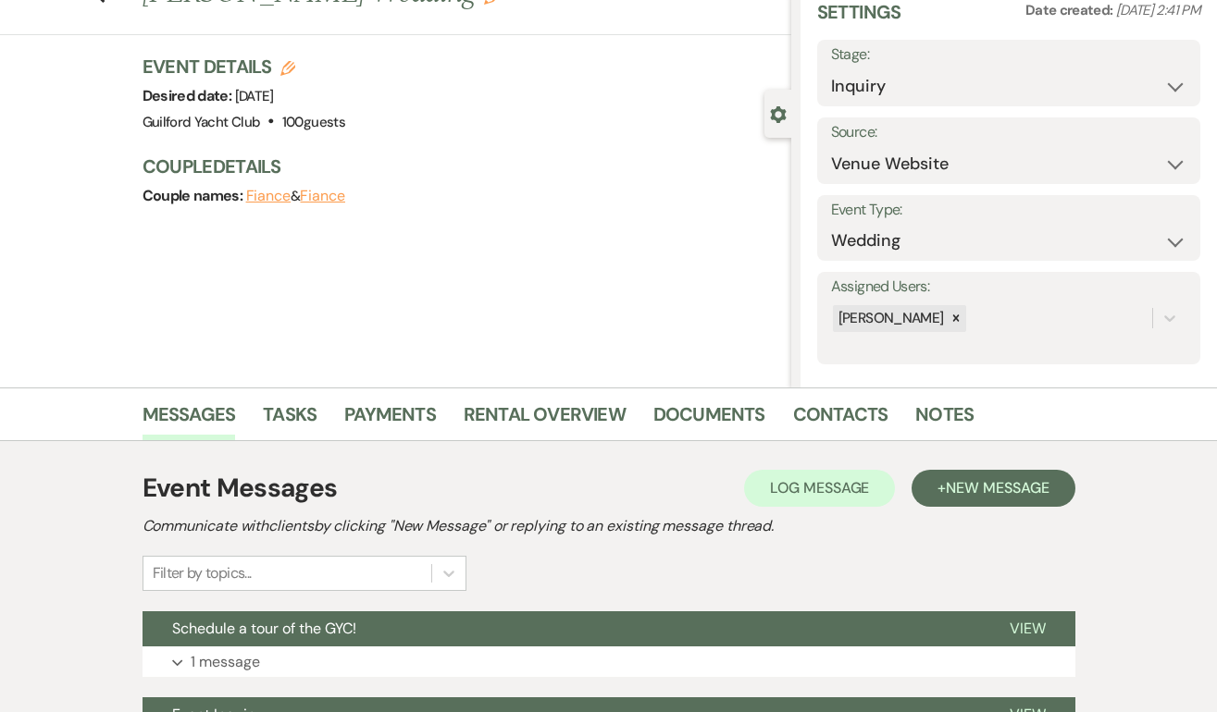
scroll to position [275, 0]
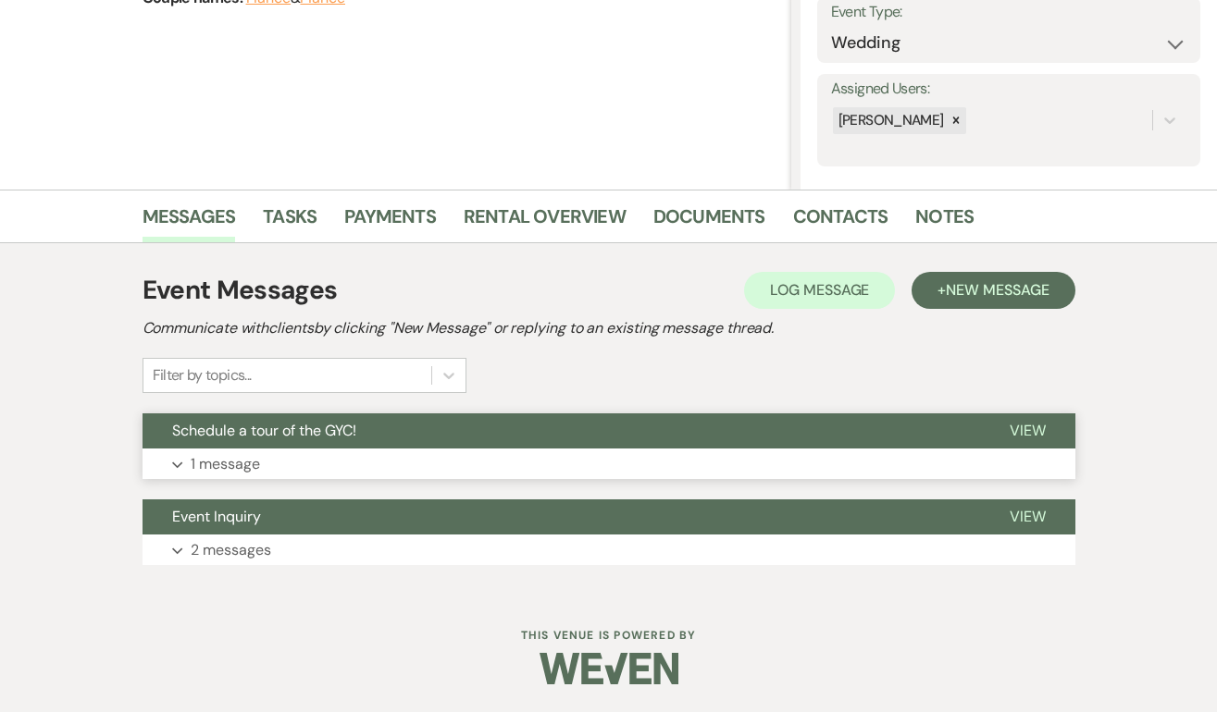
click at [1024, 437] on span "View" at bounding box center [1027, 430] width 36 height 19
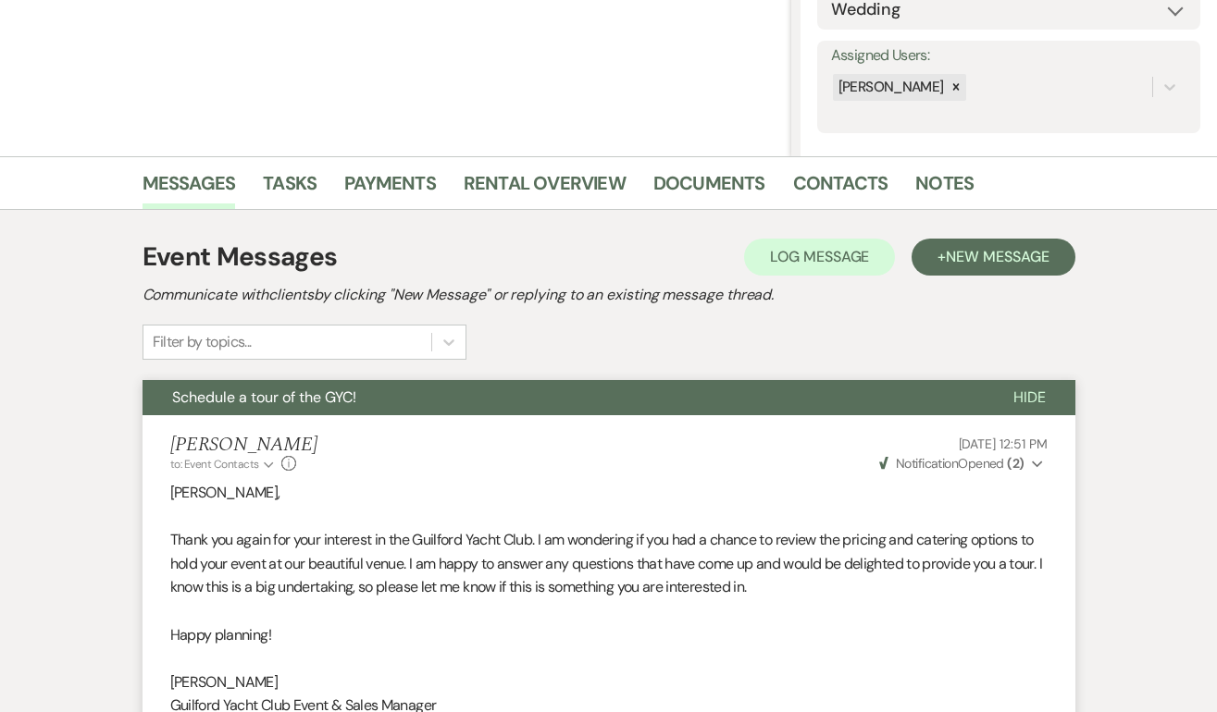
scroll to position [0, 0]
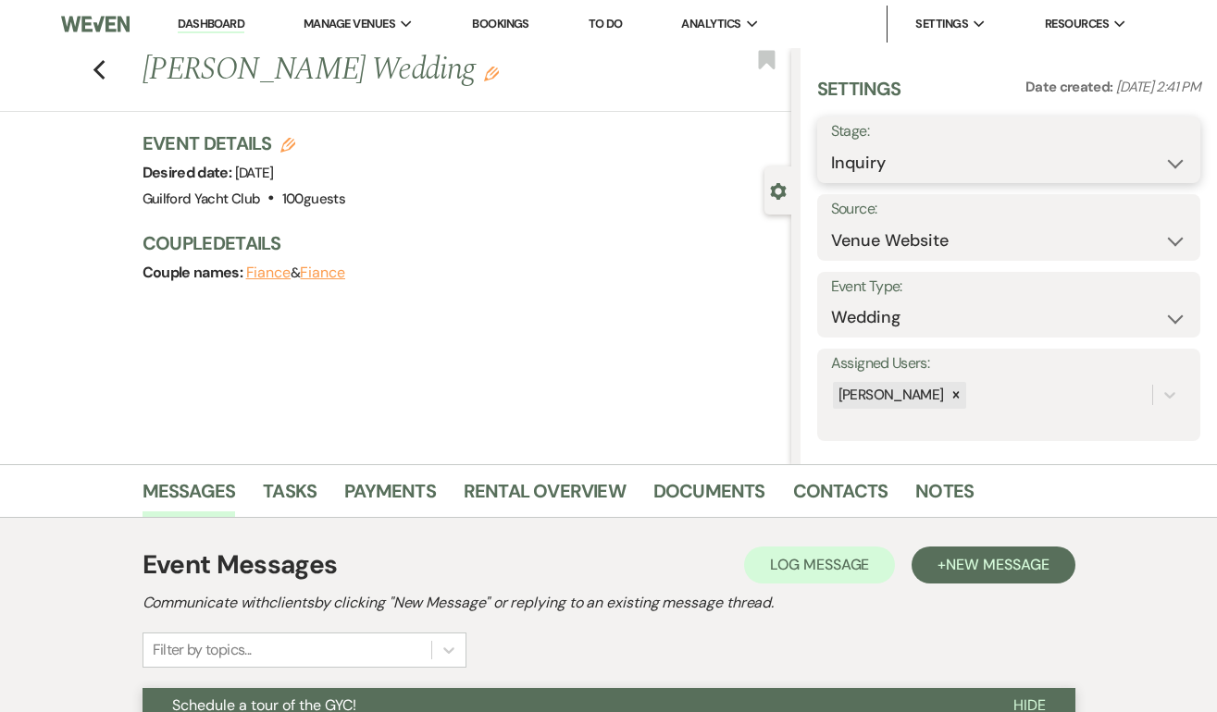
click at [877, 159] on select "Inquiry Follow Up Tour Requested Tour Confirmed Toured Proposal Sent Booked Lost" at bounding box center [1008, 163] width 355 height 36
select select "8"
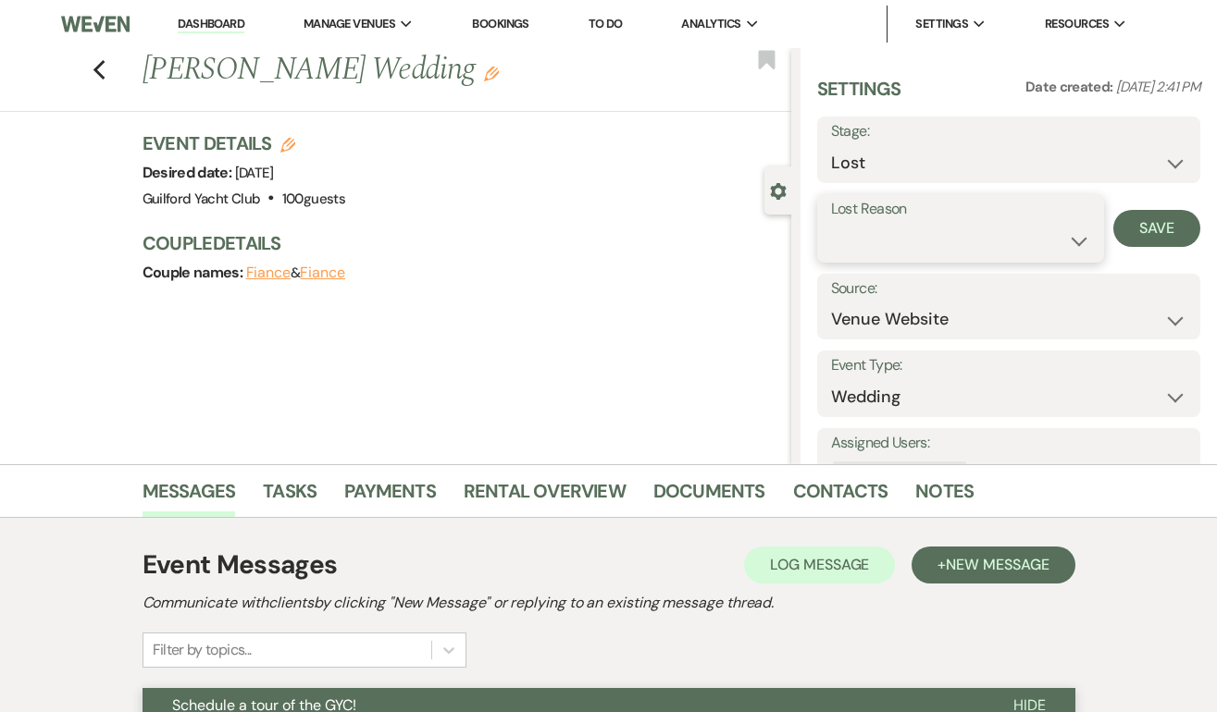
click at [872, 238] on select "Booked Elsewhere Budget Date Unavailable No Response Not a Good Match Capacity …" at bounding box center [961, 241] width 260 height 36
select select "5"
click at [1148, 231] on button "Save" at bounding box center [1156, 228] width 87 height 37
click at [93, 63] on icon "Previous" at bounding box center [100, 70] width 14 height 22
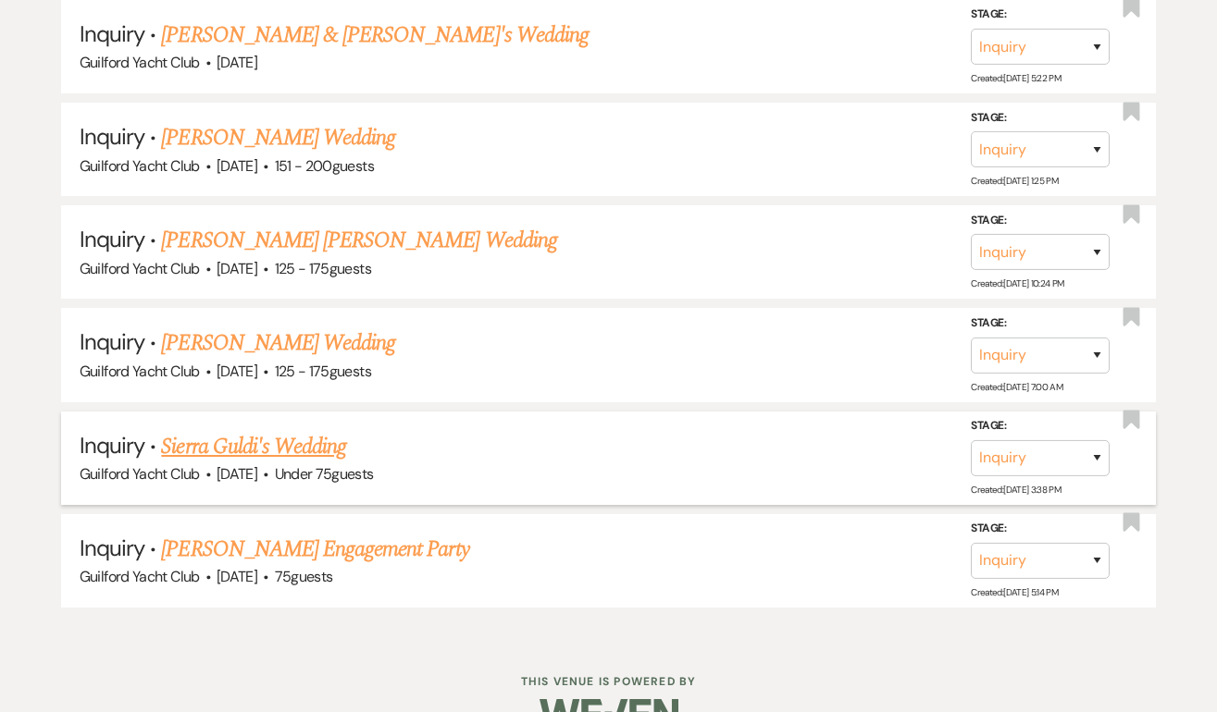
click at [290, 430] on link "Sierra Guldi's Wedding" at bounding box center [253, 446] width 185 height 33
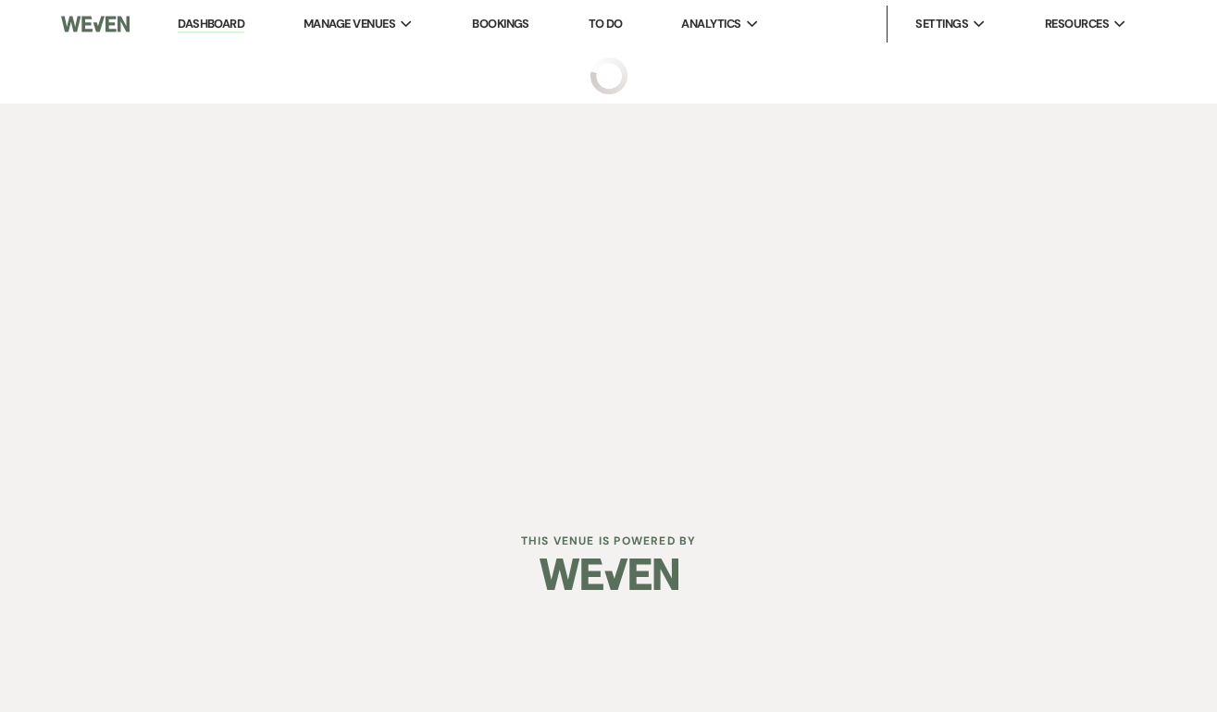
select select "3"
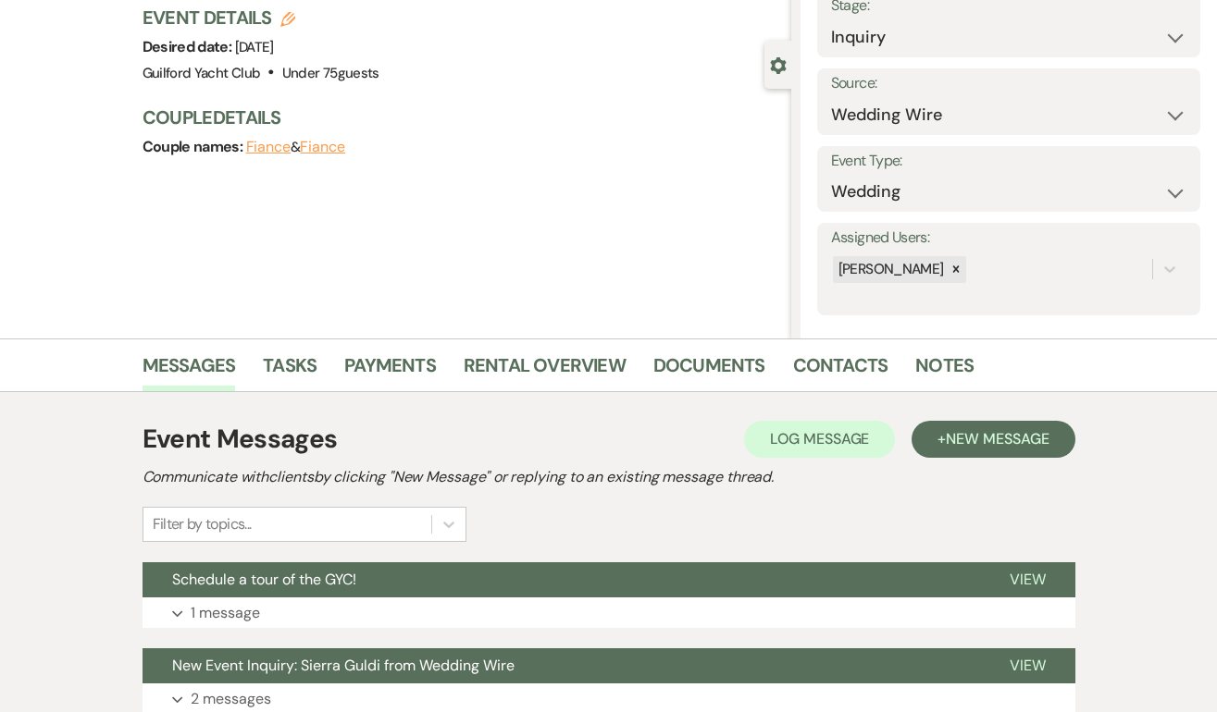
scroll to position [227, 0]
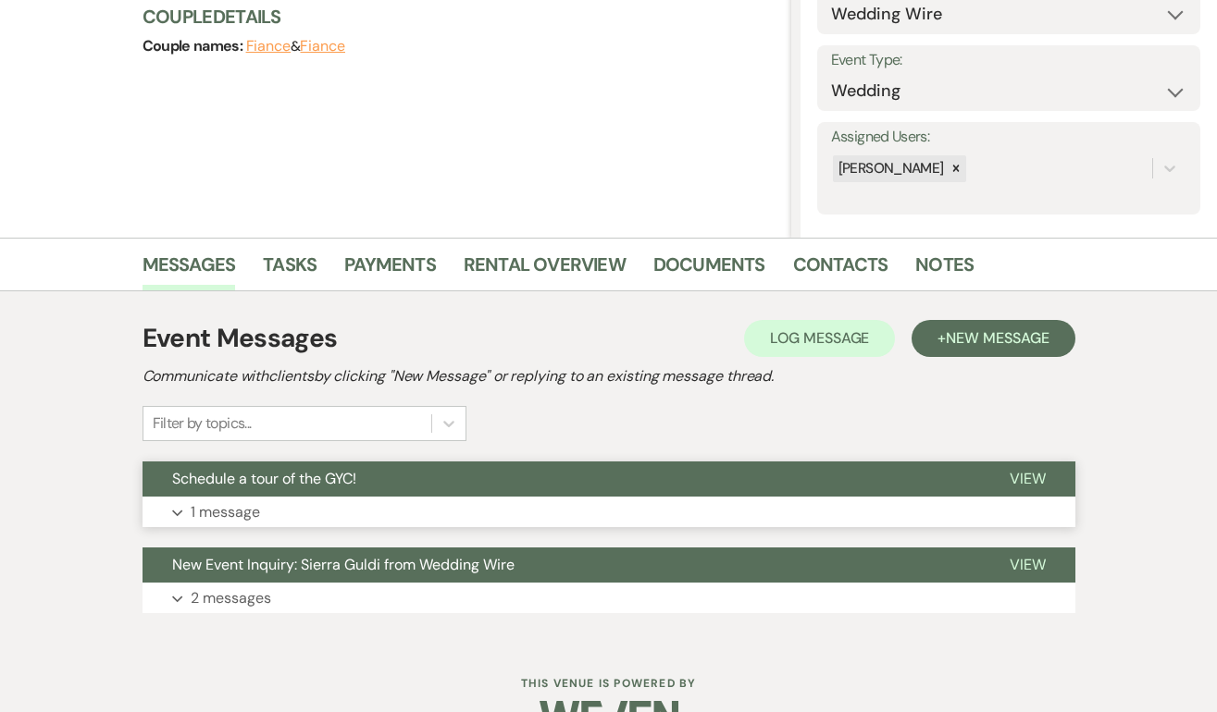
click at [1041, 474] on span "View" at bounding box center [1027, 478] width 36 height 19
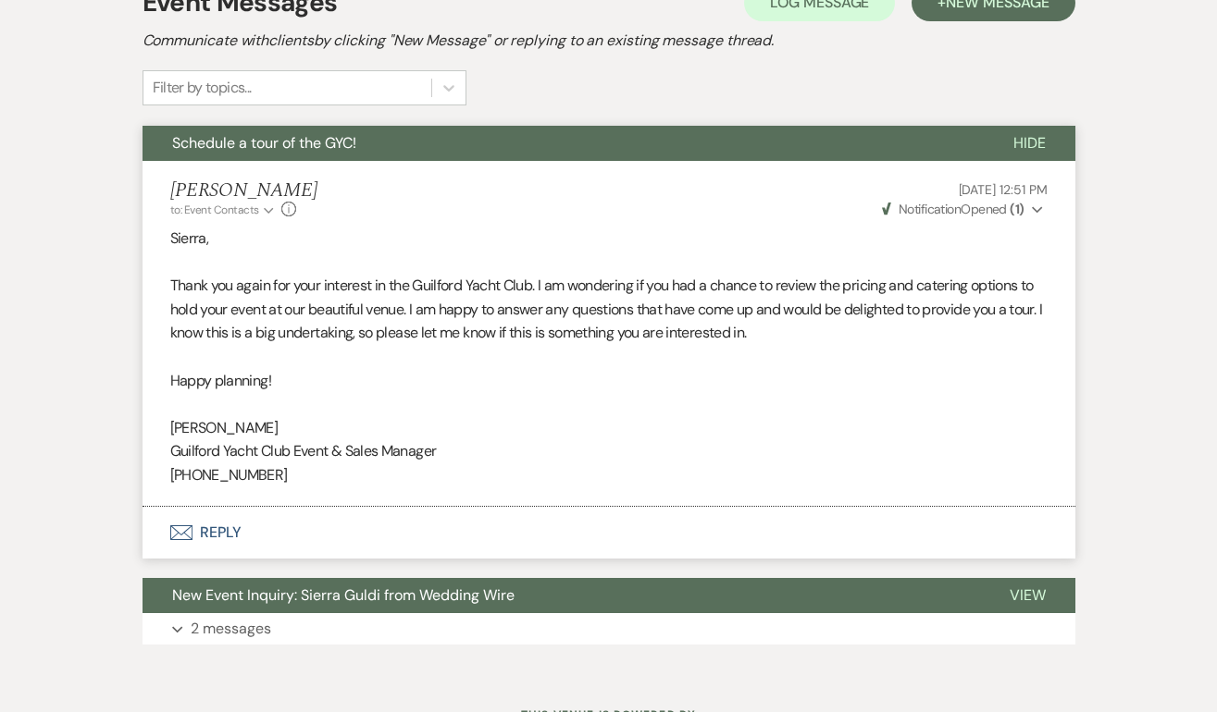
scroll to position [0, 0]
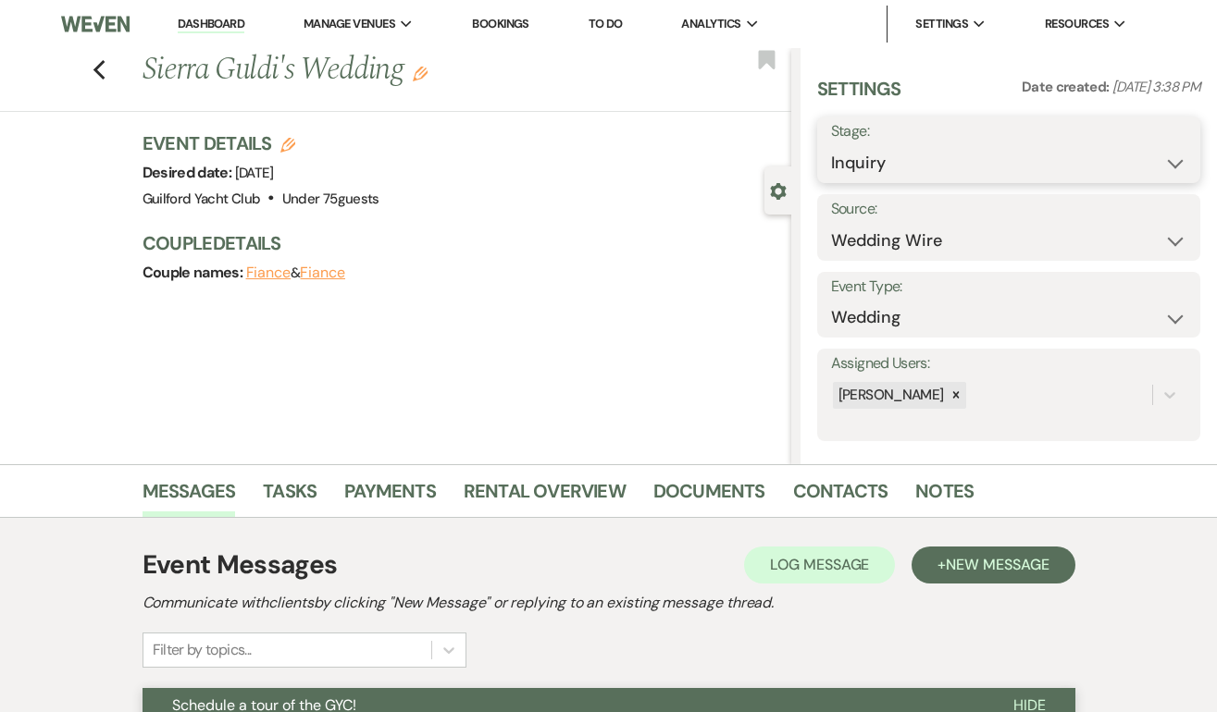
click at [889, 159] on select "Inquiry Follow Up Tour Requested Tour Confirmed Toured Proposal Sent Booked Lost" at bounding box center [1008, 163] width 355 height 36
select select "8"
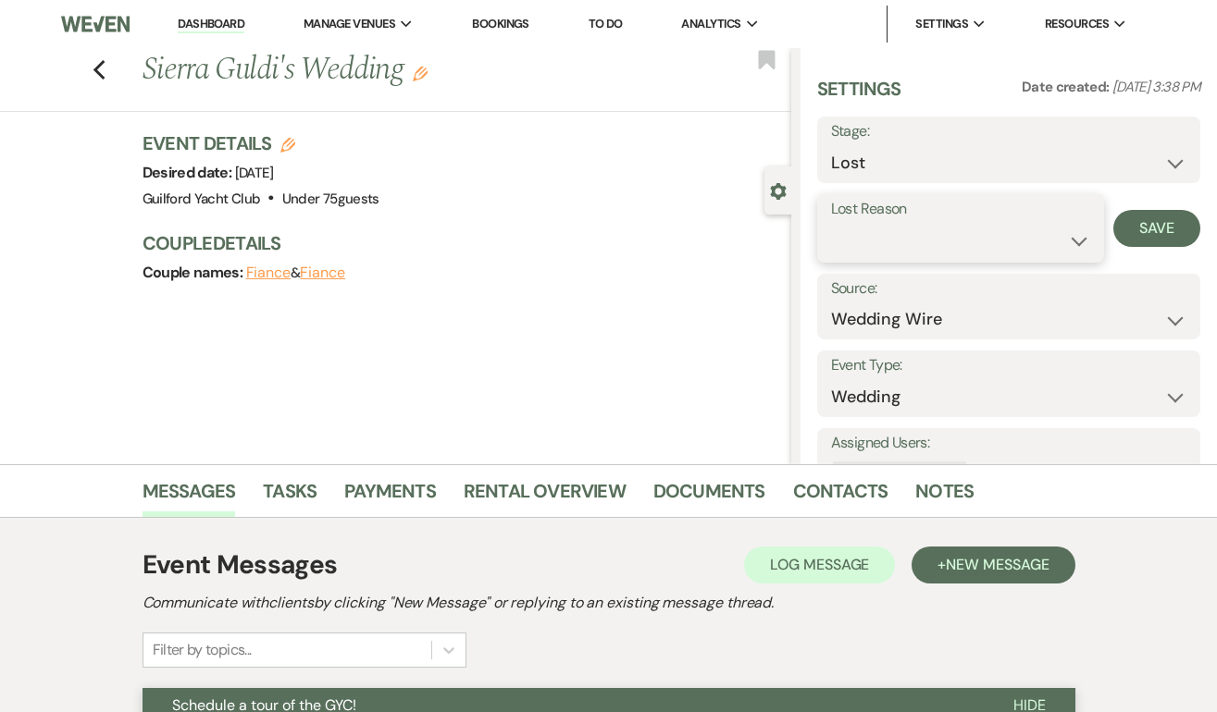
click at [863, 246] on select "Booked Elsewhere Budget Date Unavailable No Response Not a Good Match Capacity …" at bounding box center [961, 241] width 260 height 36
select select "5"
click at [1149, 228] on button "Save" at bounding box center [1156, 228] width 87 height 37
click at [100, 69] on icon "Previous" at bounding box center [100, 70] width 14 height 22
select select "8"
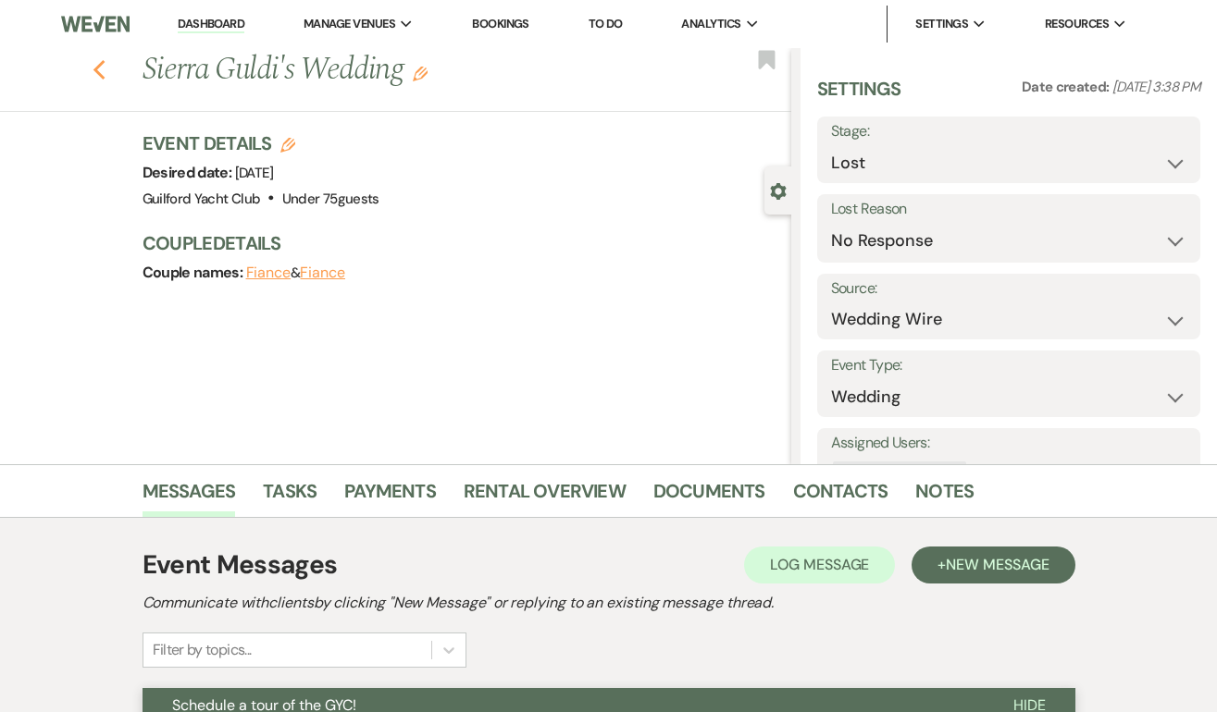
select select "5"
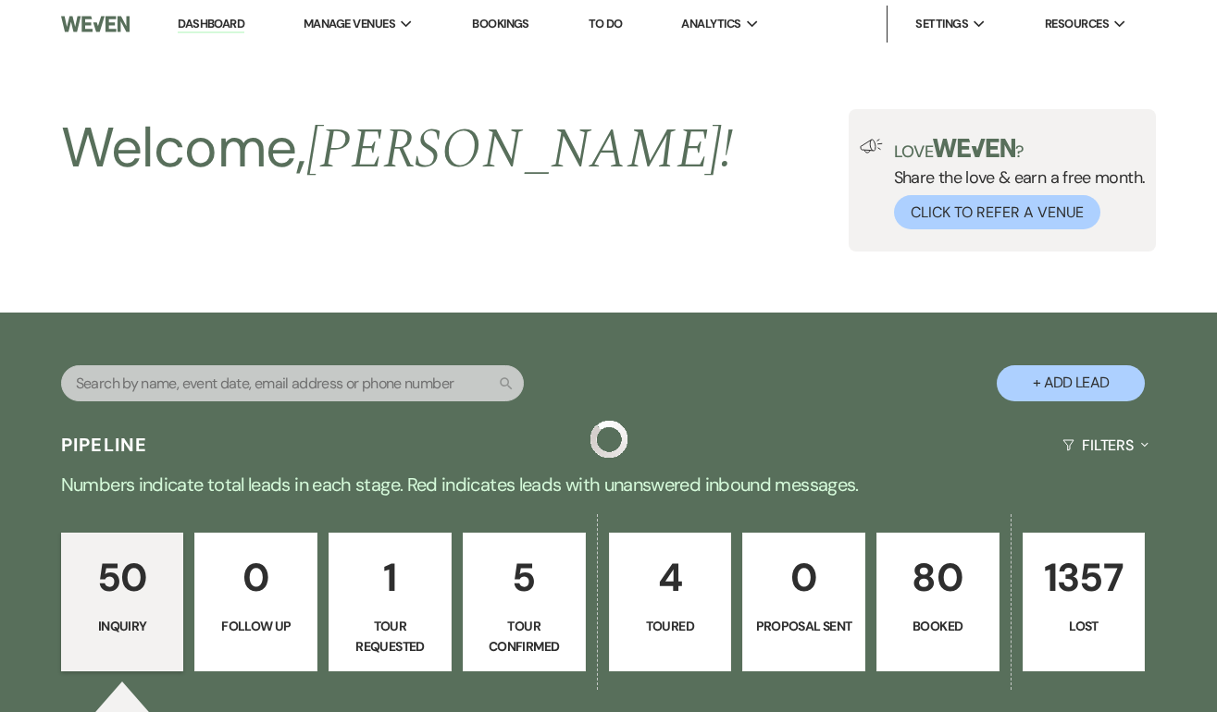
scroll to position [5368, 0]
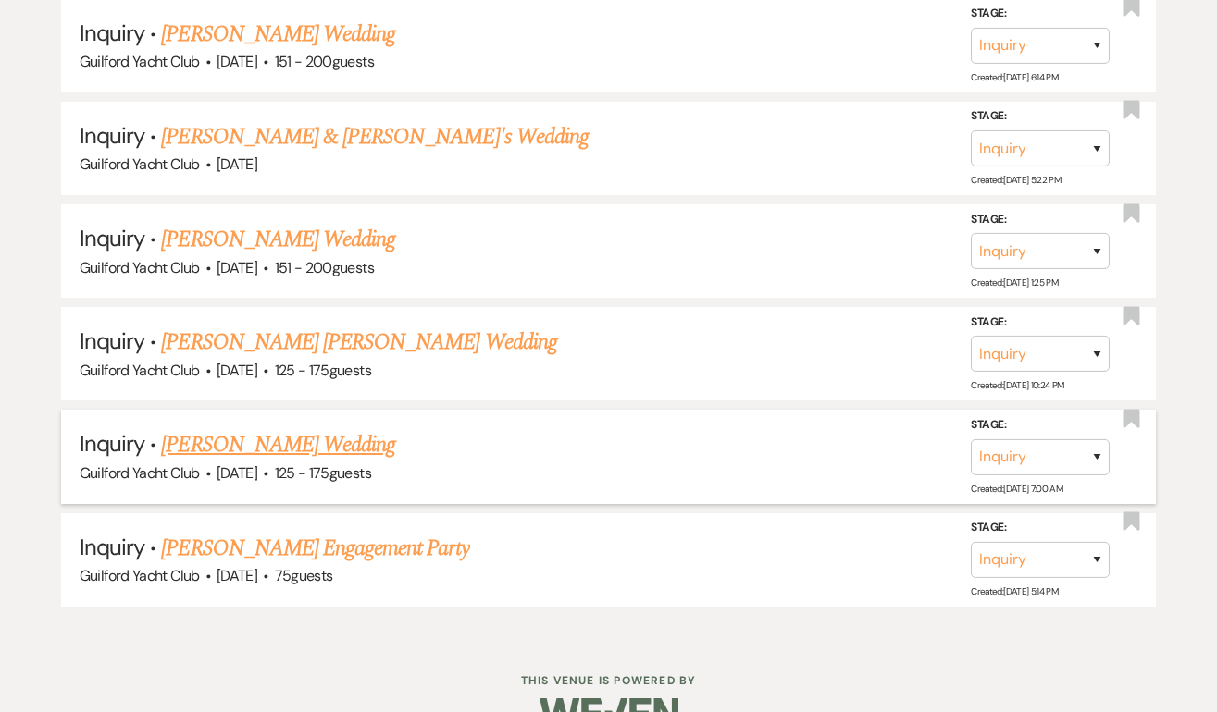
click at [258, 428] on link "[PERSON_NAME] Wedding" at bounding box center [278, 444] width 234 height 33
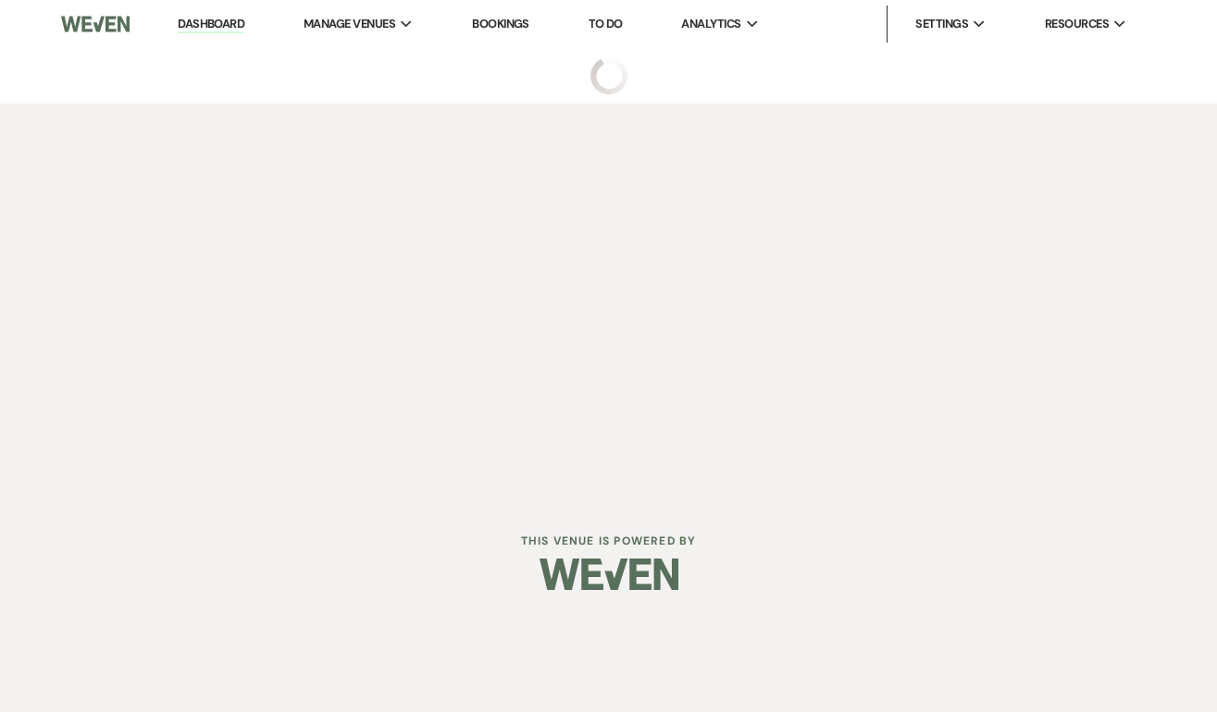
select select "3"
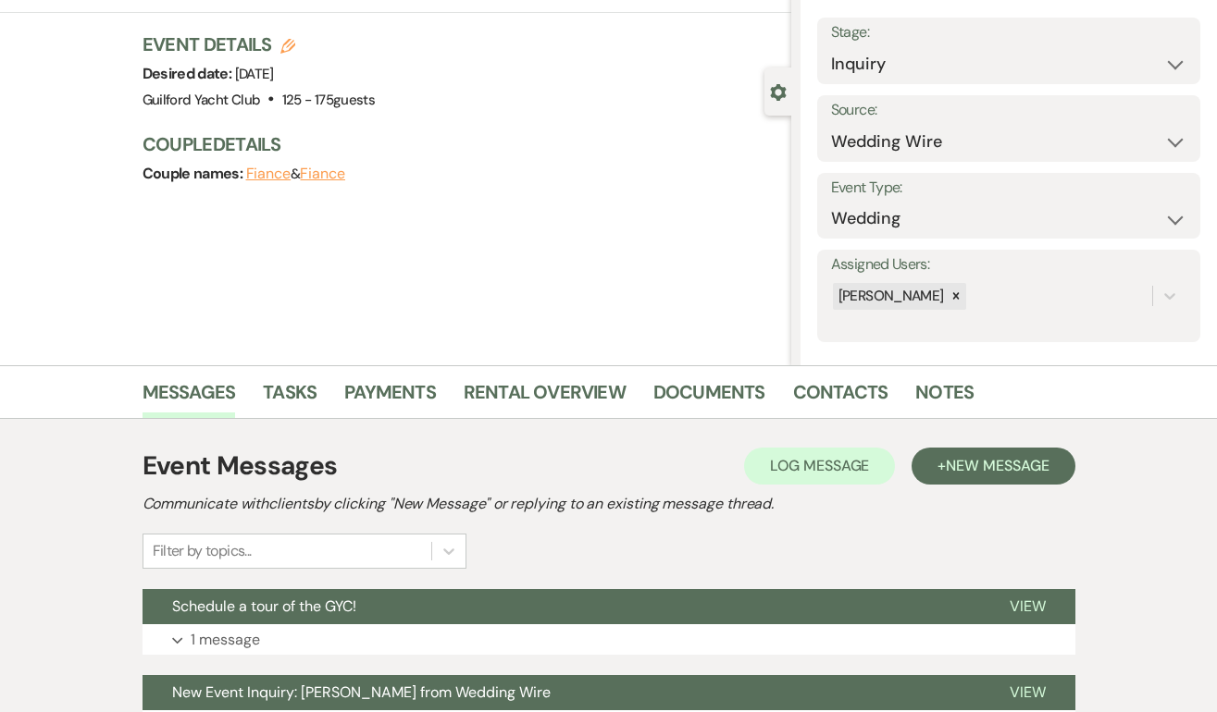
scroll to position [275, 0]
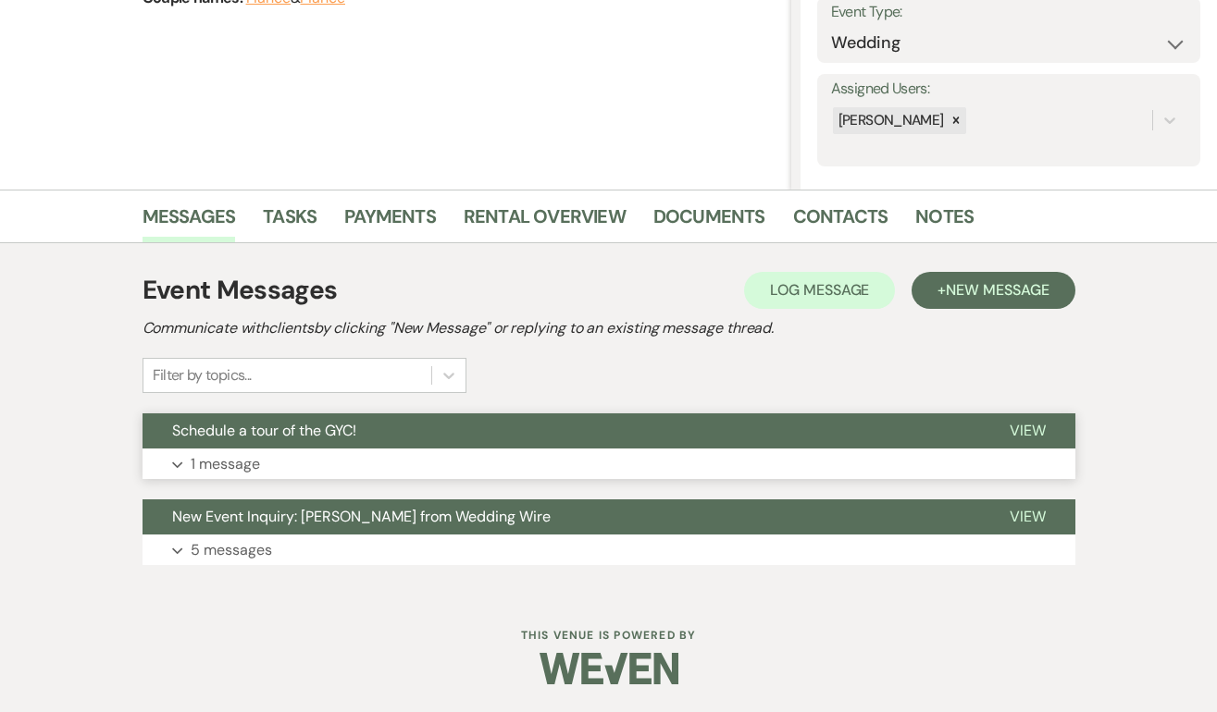
click at [1024, 432] on span "View" at bounding box center [1027, 430] width 36 height 19
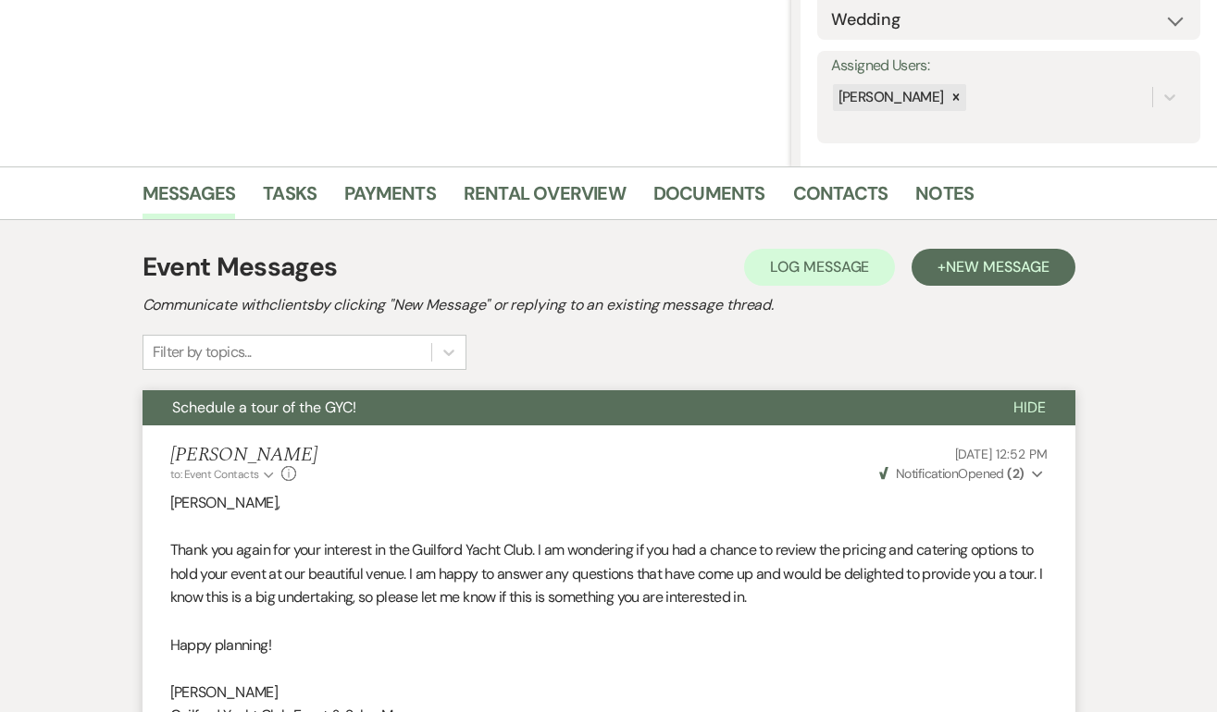
scroll to position [0, 0]
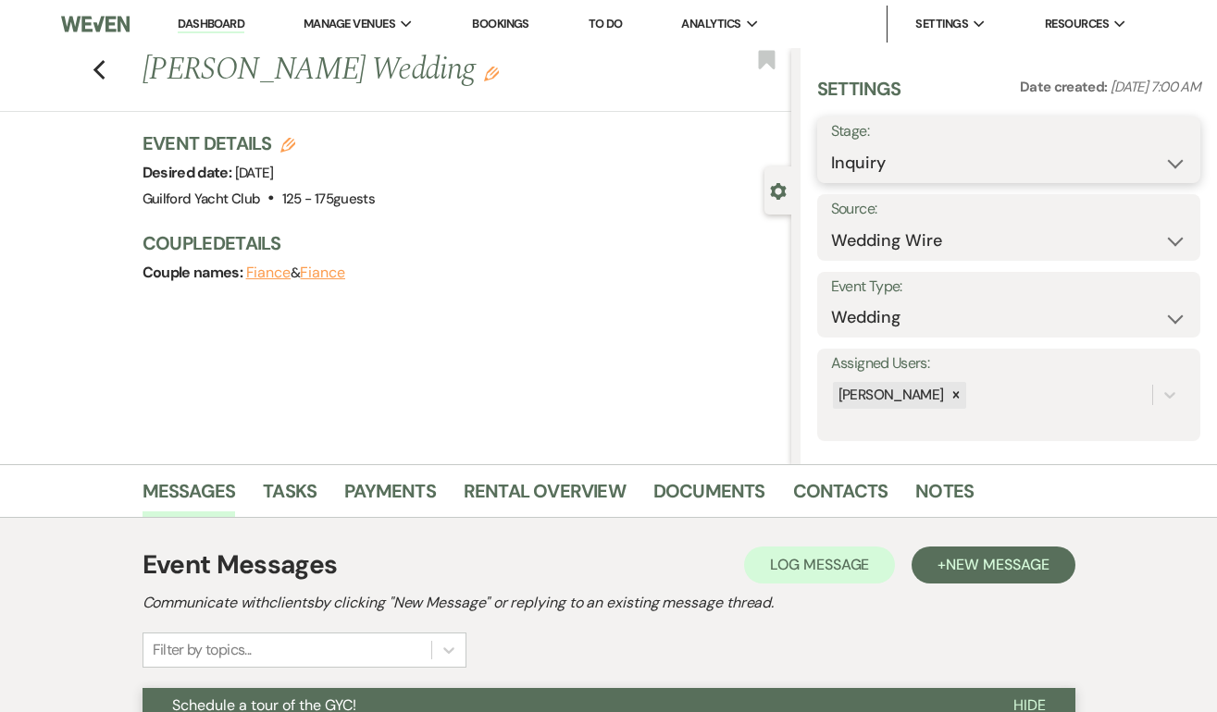
click at [921, 147] on select "Inquiry Follow Up Tour Requested Tour Confirmed Toured Proposal Sent Booked Lost" at bounding box center [1008, 163] width 355 height 36
select select "8"
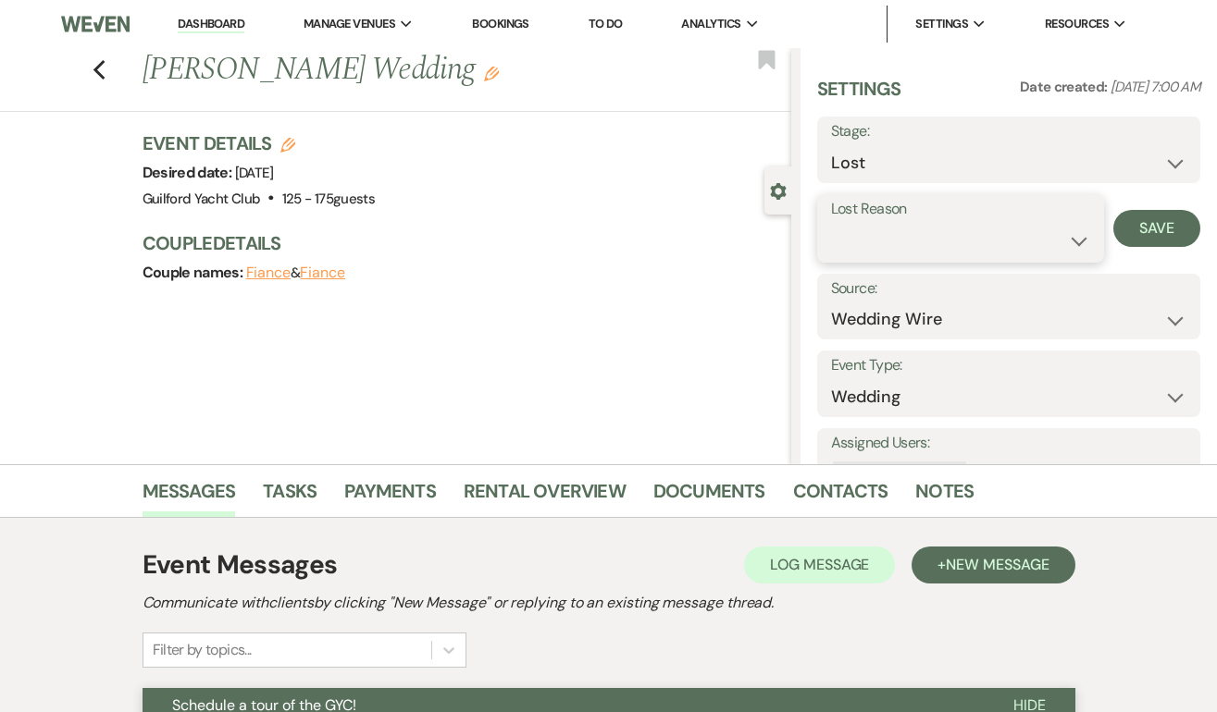
click at [850, 253] on select "Booked Elsewhere Budget Date Unavailable No Response Not a Good Match Capacity …" at bounding box center [961, 241] width 260 height 36
select select "5"
click at [1151, 233] on button "Save" at bounding box center [1156, 228] width 87 height 37
click at [98, 66] on use "button" at bounding box center [99, 70] width 12 height 20
select select "8"
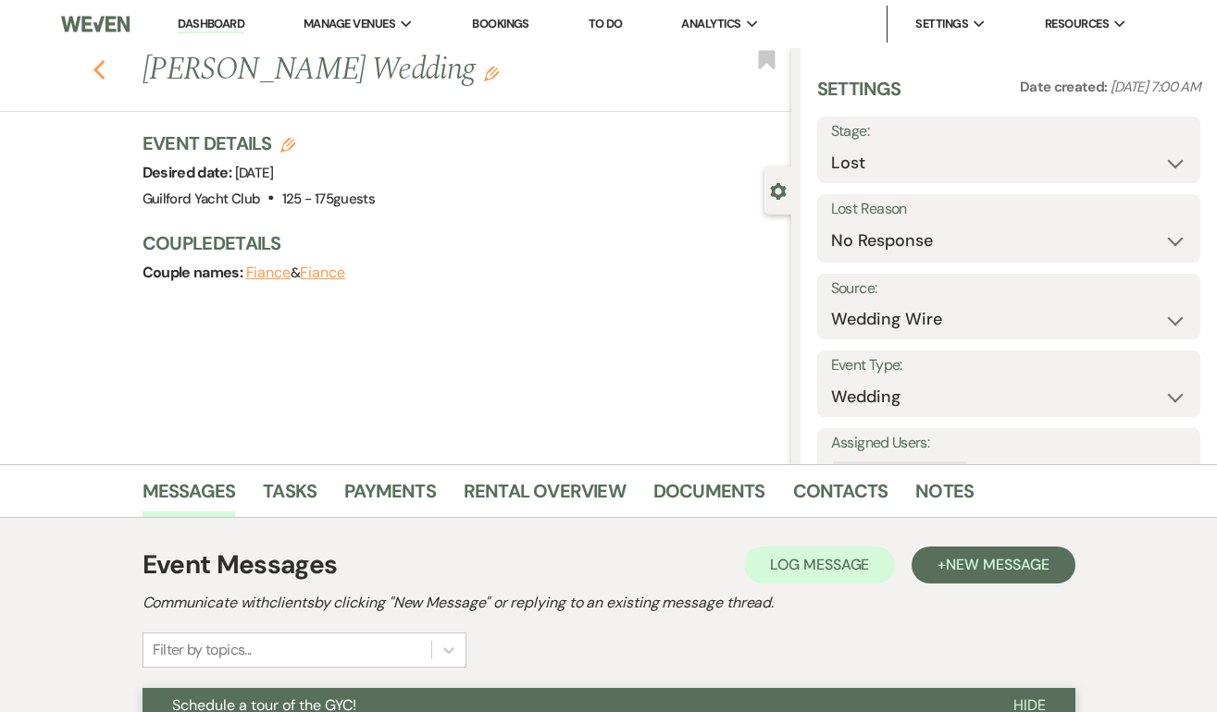
select select "5"
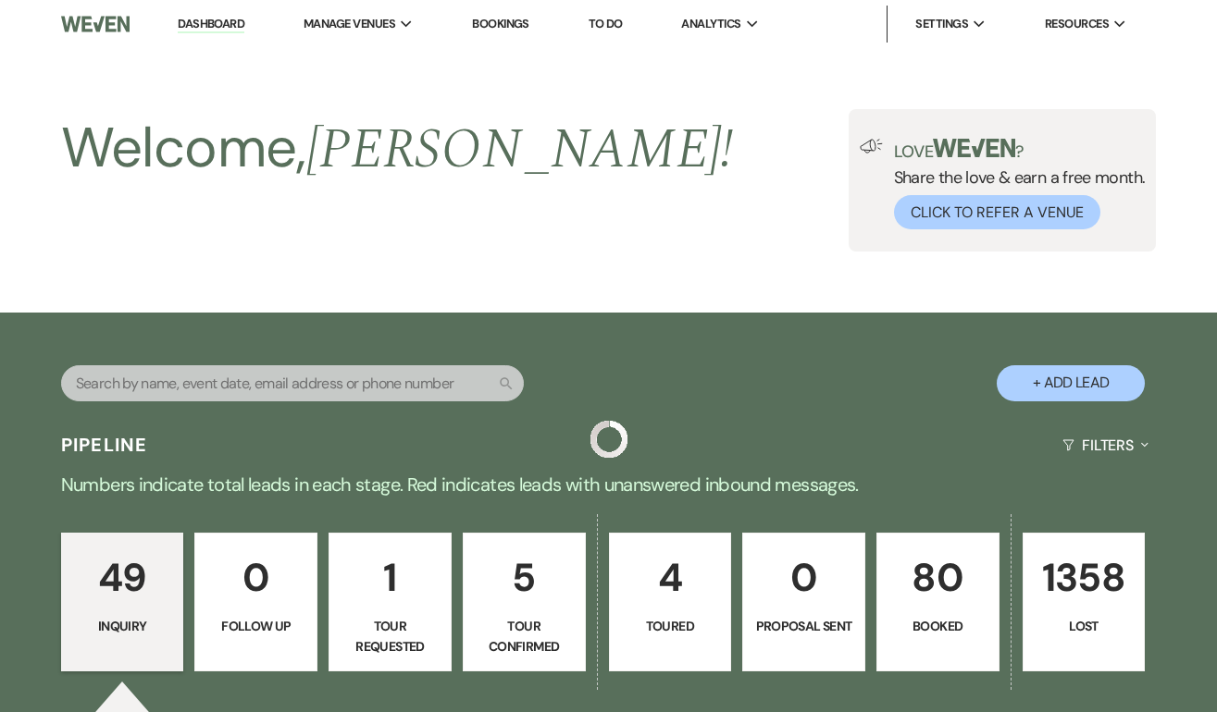
scroll to position [5266, 0]
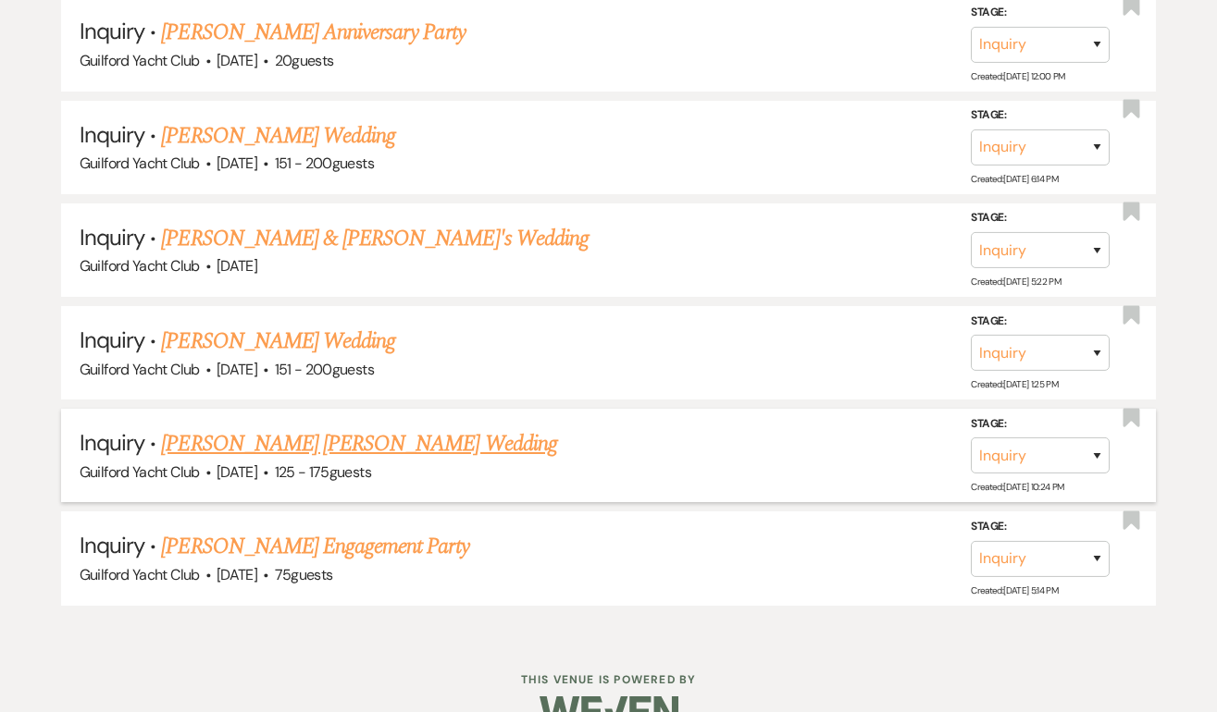
click at [252, 427] on link "[PERSON_NAME] [PERSON_NAME] Wedding" at bounding box center [358, 443] width 395 height 33
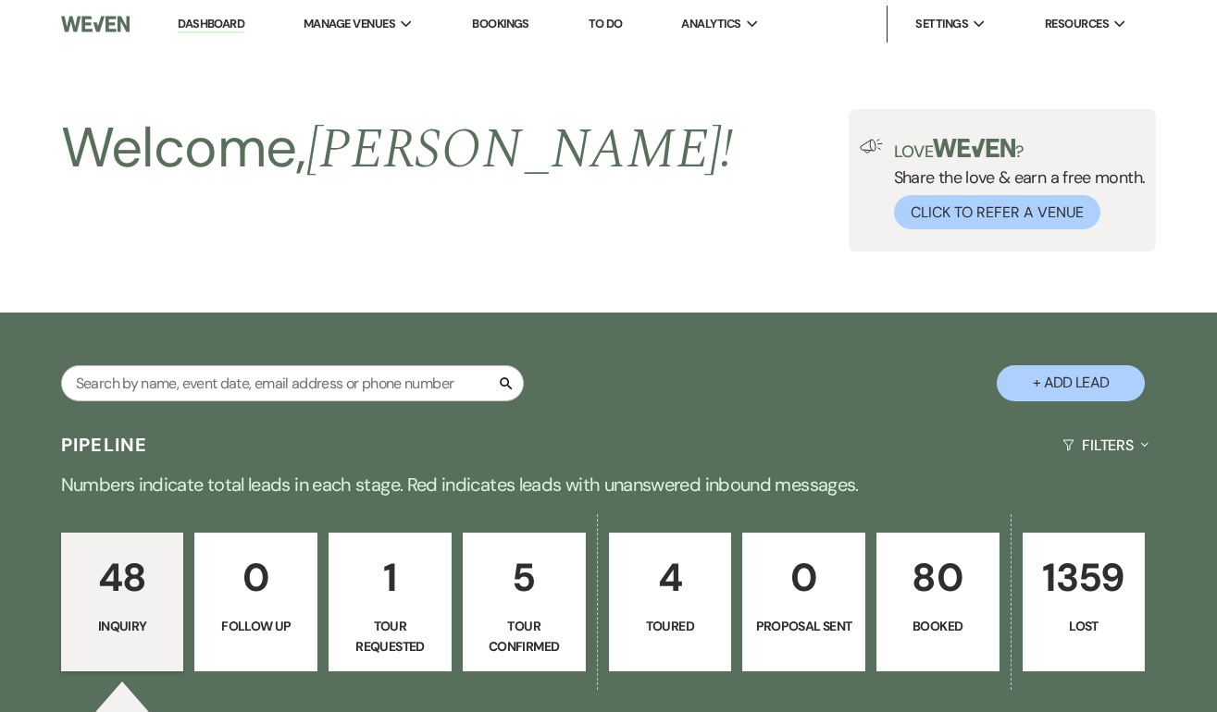
select select "3"
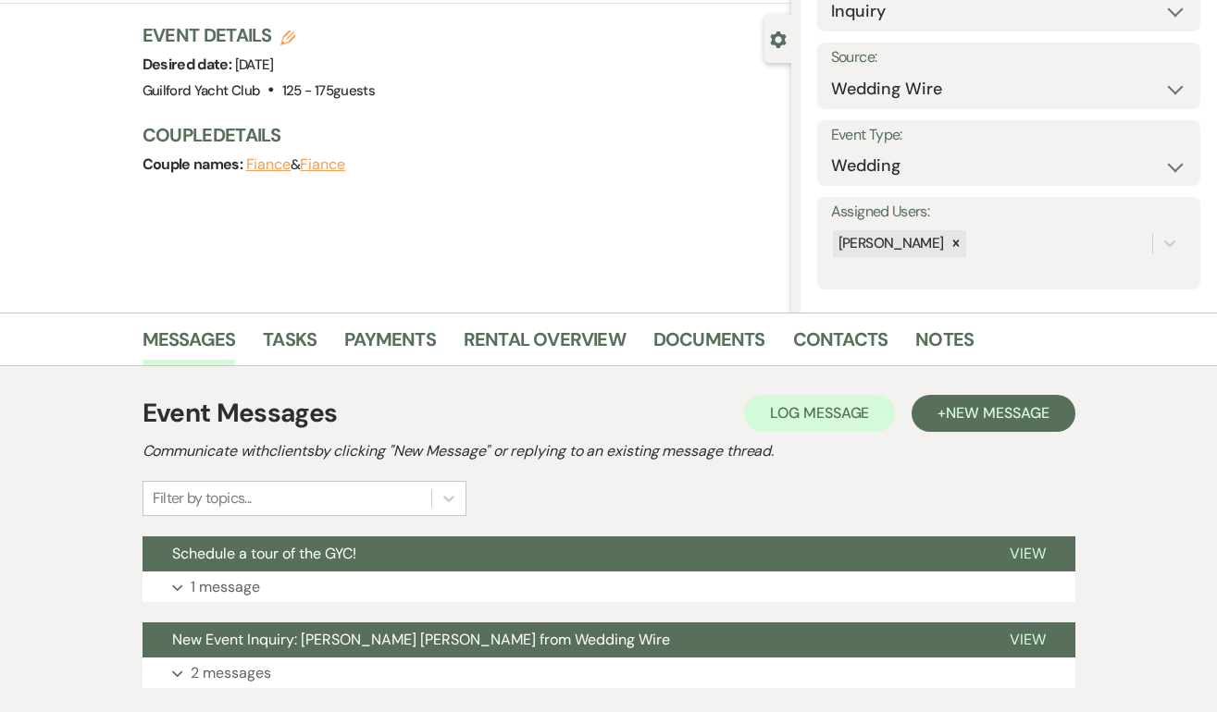
scroll to position [154, 0]
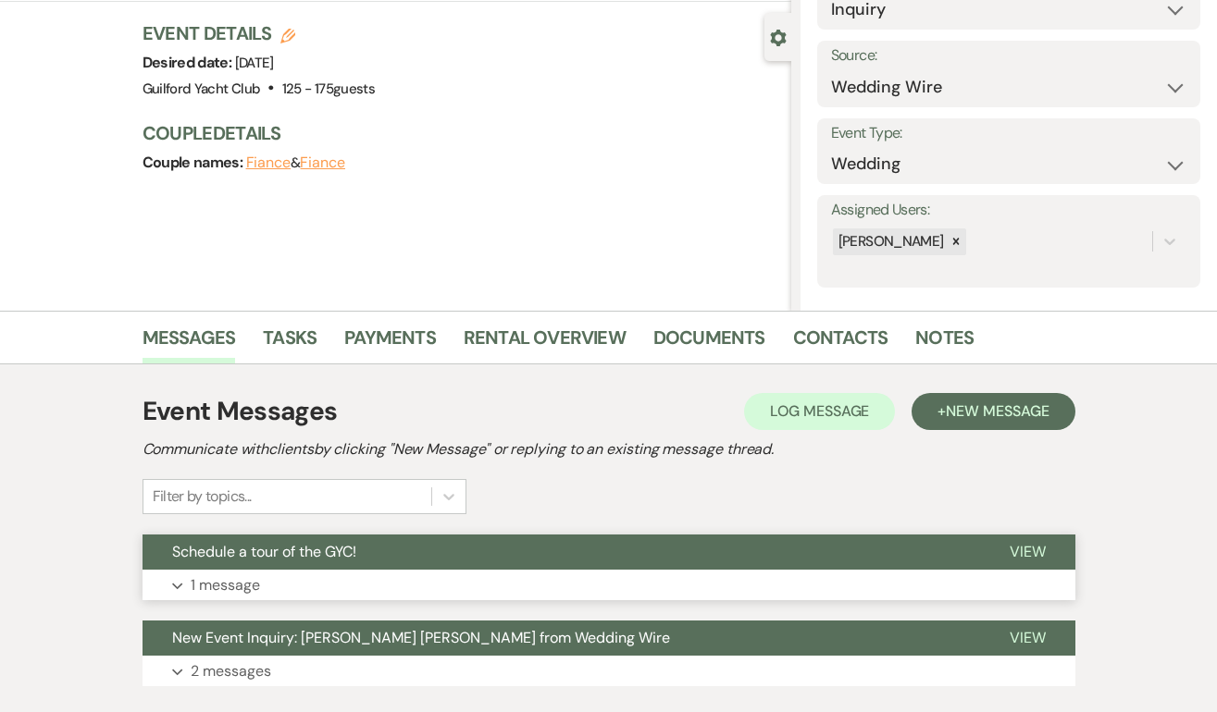
click at [1026, 546] on span "View" at bounding box center [1027, 551] width 36 height 19
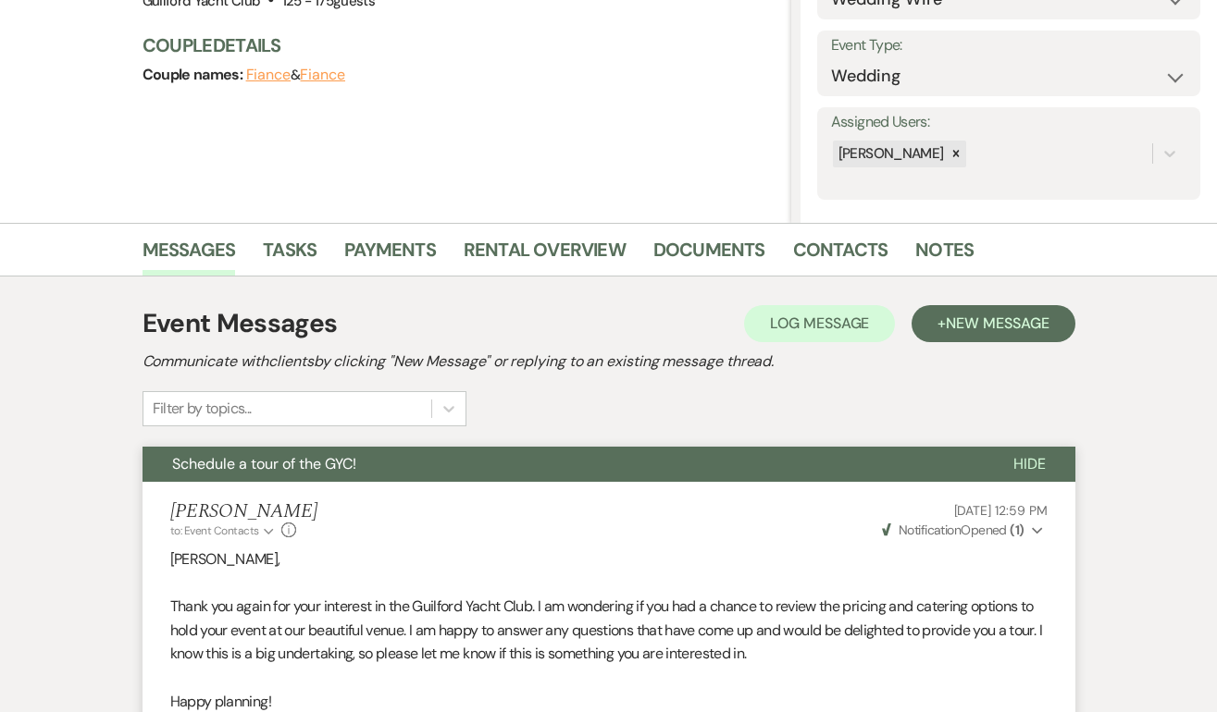
scroll to position [0, 0]
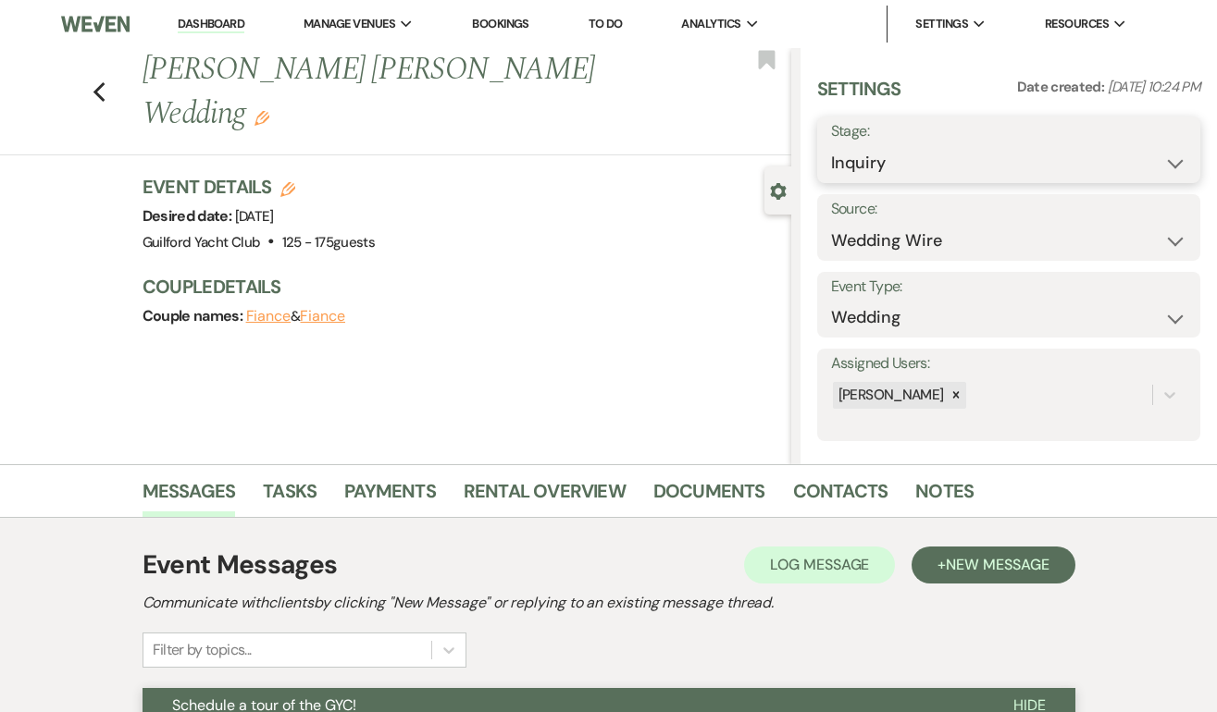
click at [964, 160] on select "Inquiry Follow Up Tour Requested Tour Confirmed Toured Proposal Sent Booked Lost" at bounding box center [1008, 163] width 355 height 36
select select "8"
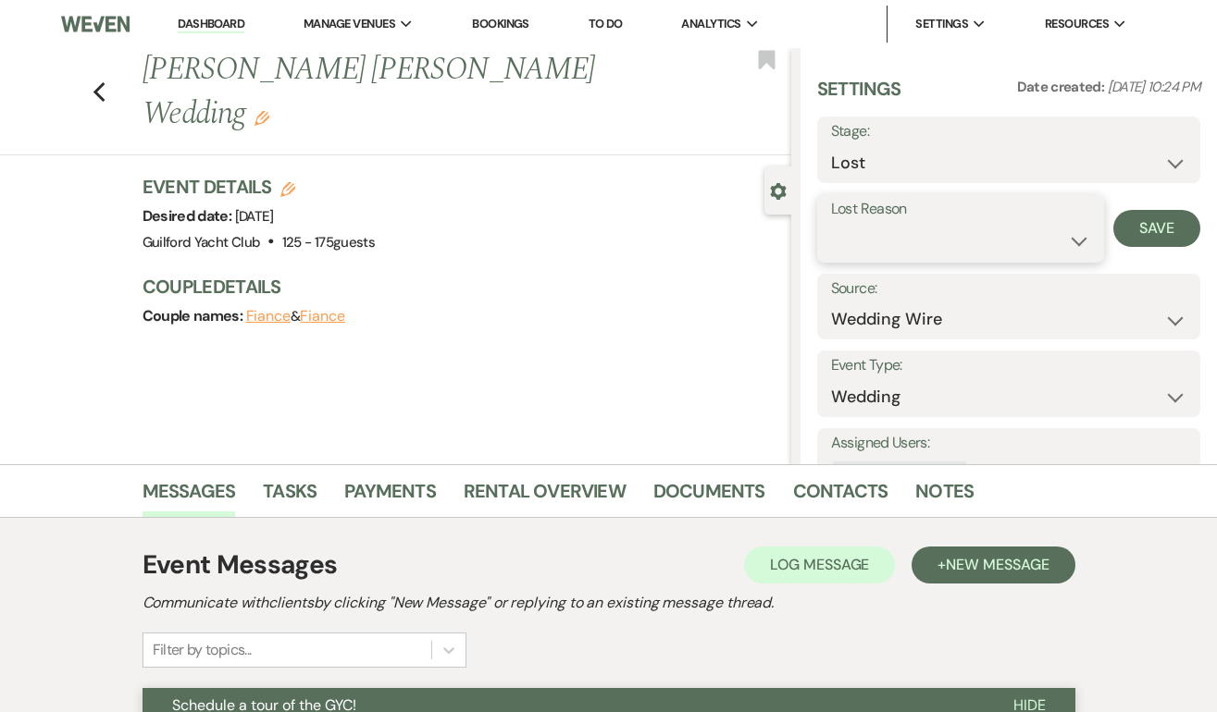
click at [878, 238] on select "Booked Elsewhere Budget Date Unavailable No Response Not a Good Match Capacity …" at bounding box center [961, 241] width 260 height 36
select select "5"
click at [1134, 231] on button "Save" at bounding box center [1156, 228] width 87 height 37
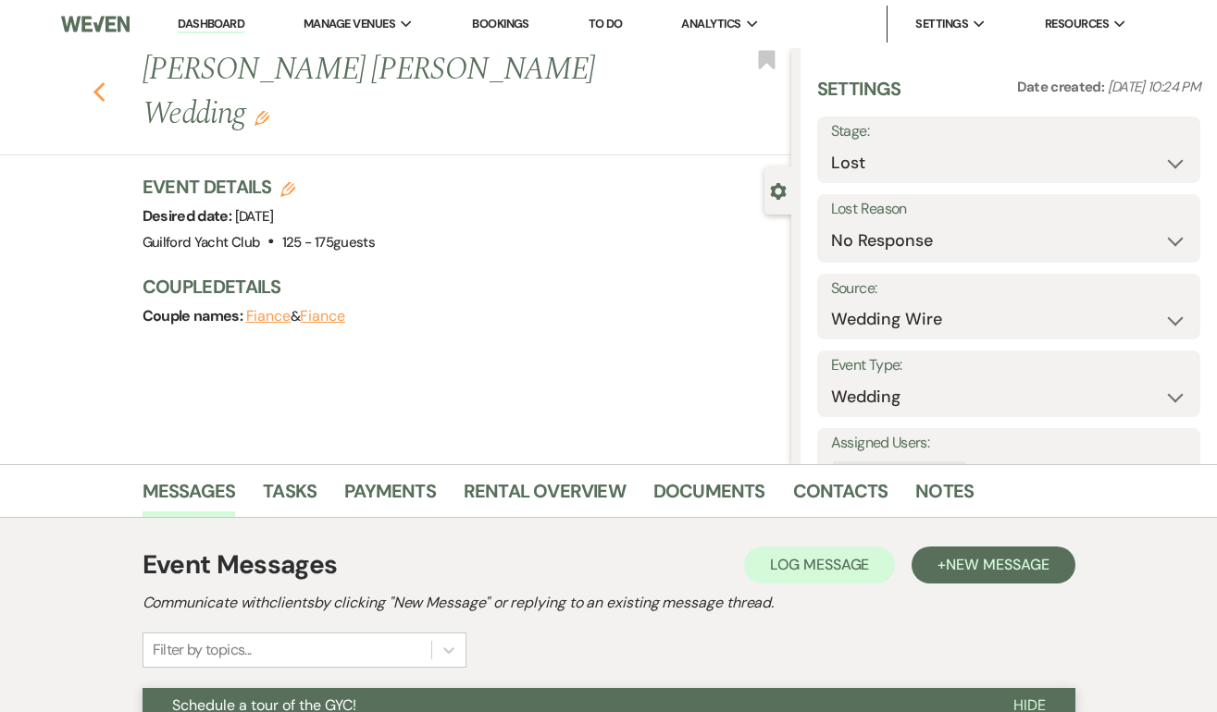
click at [95, 82] on use "button" at bounding box center [99, 92] width 12 height 20
select select "8"
select select "5"
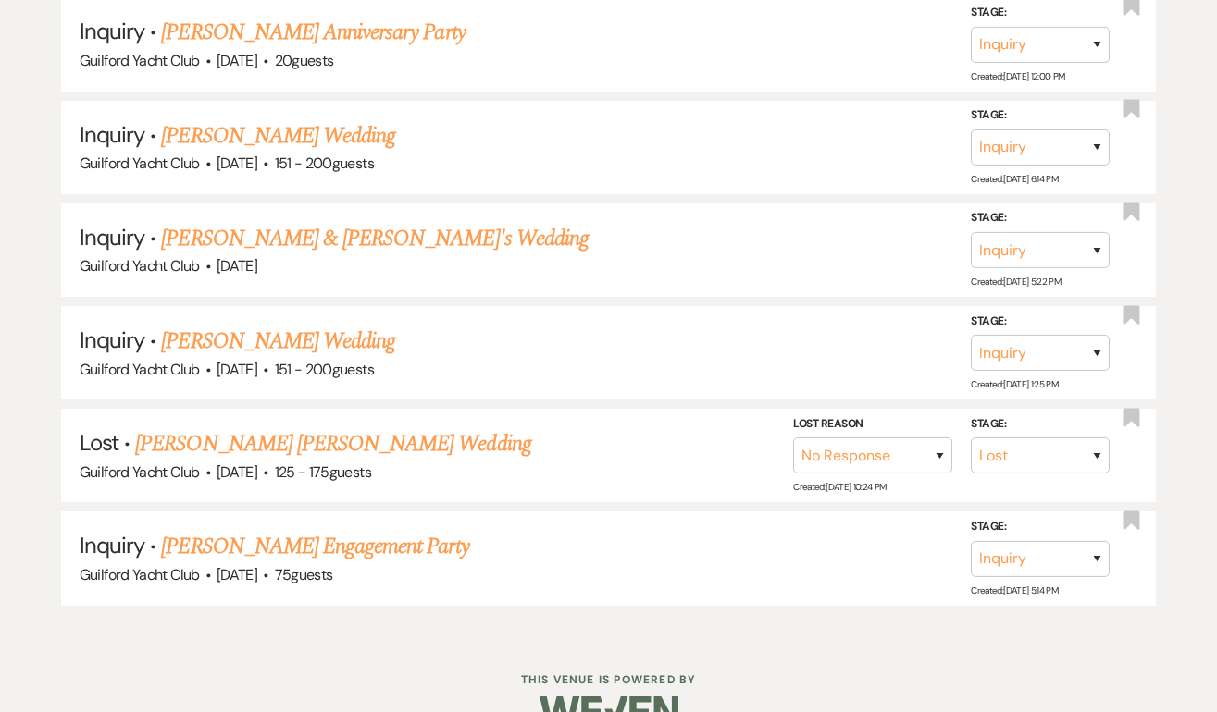
scroll to position [5163, 0]
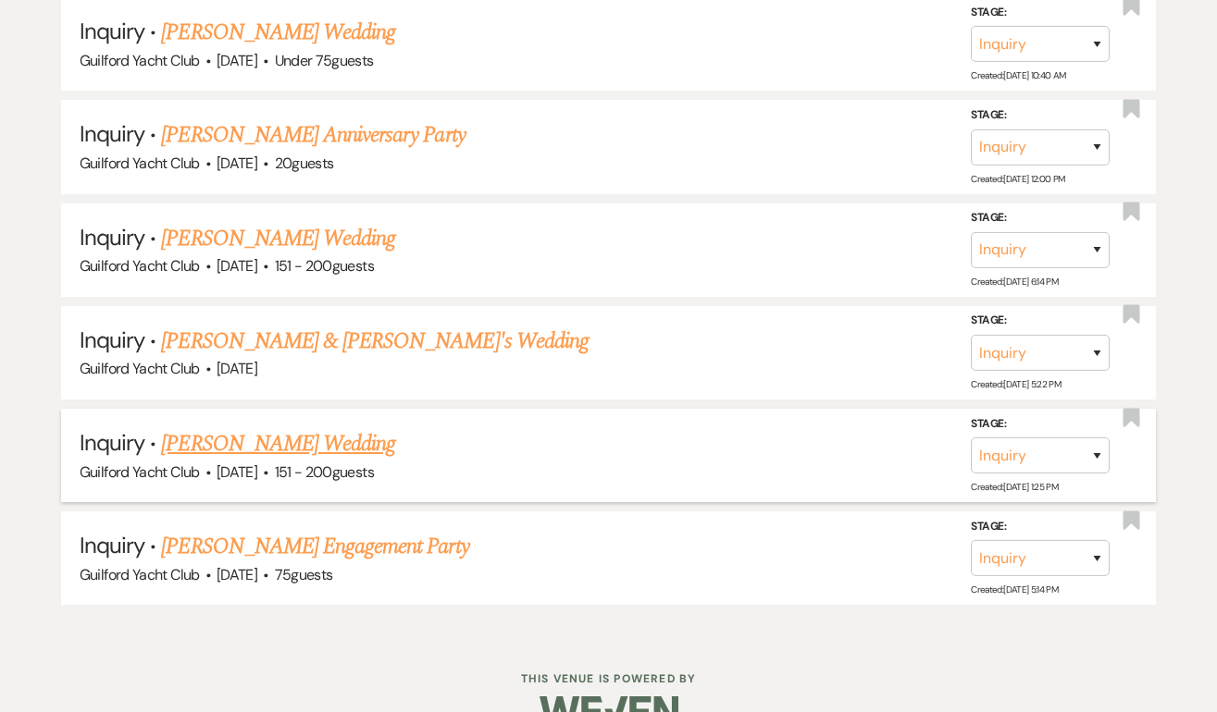
click at [257, 427] on link "[PERSON_NAME] Wedding" at bounding box center [278, 443] width 234 height 33
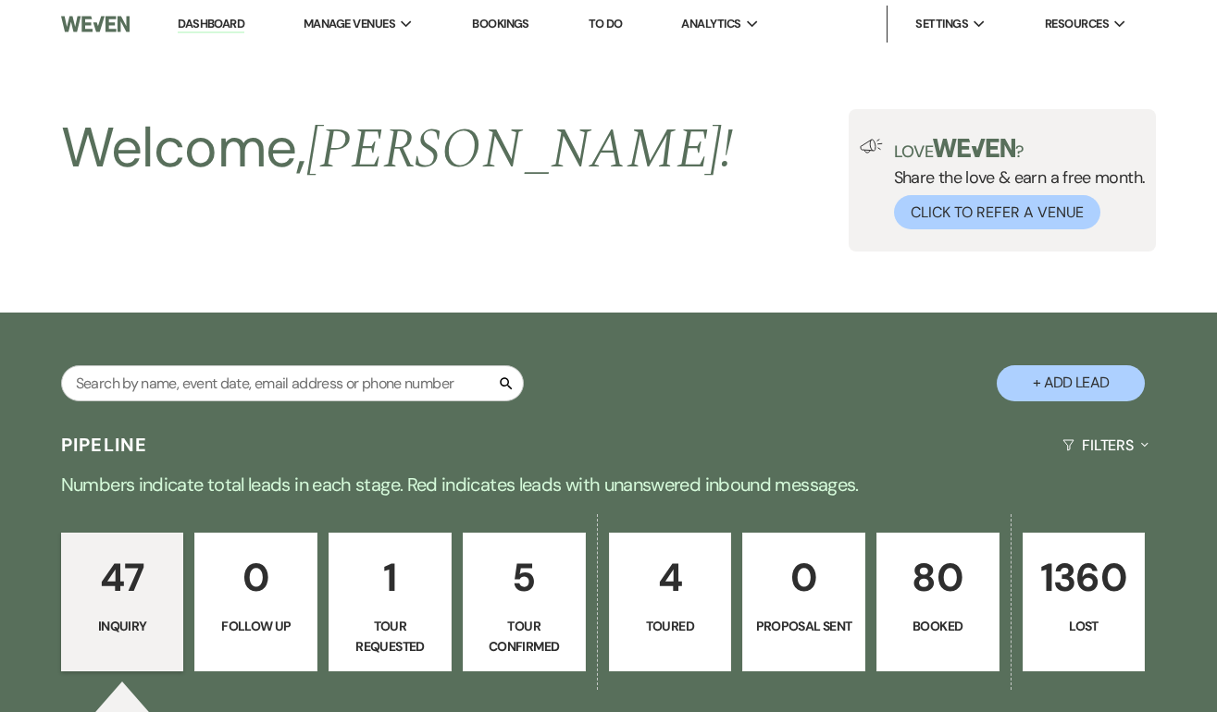
select select "2"
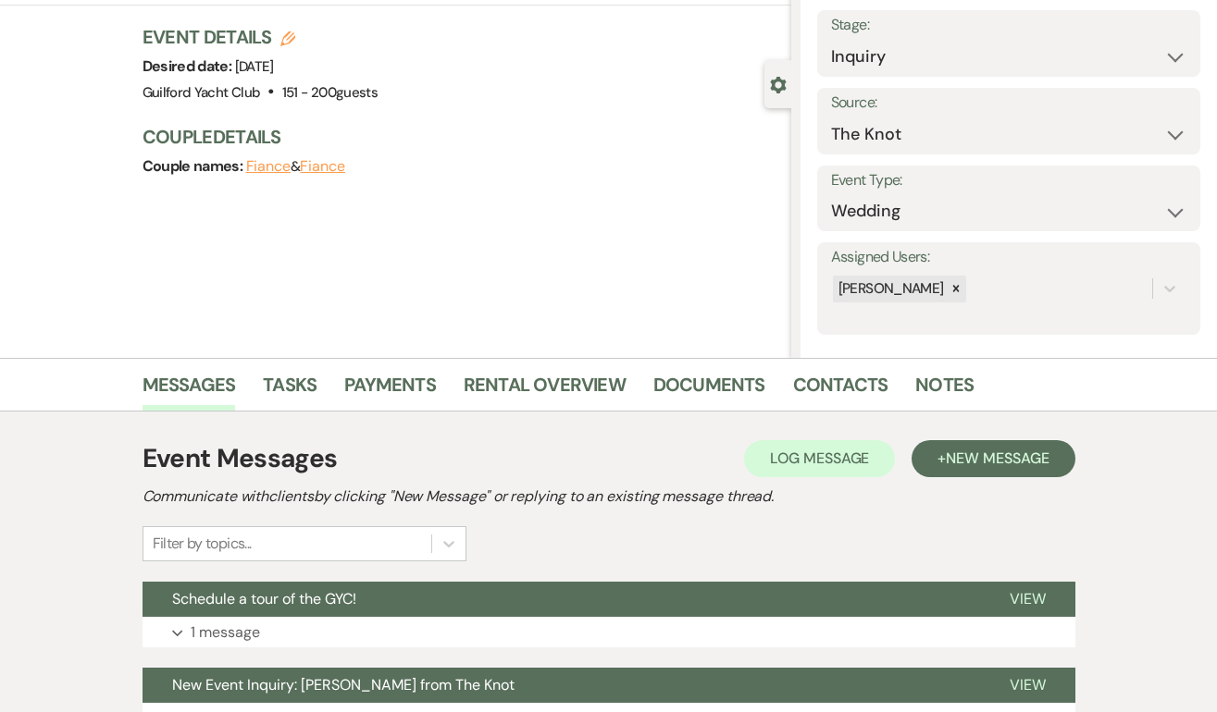
scroll to position [275, 0]
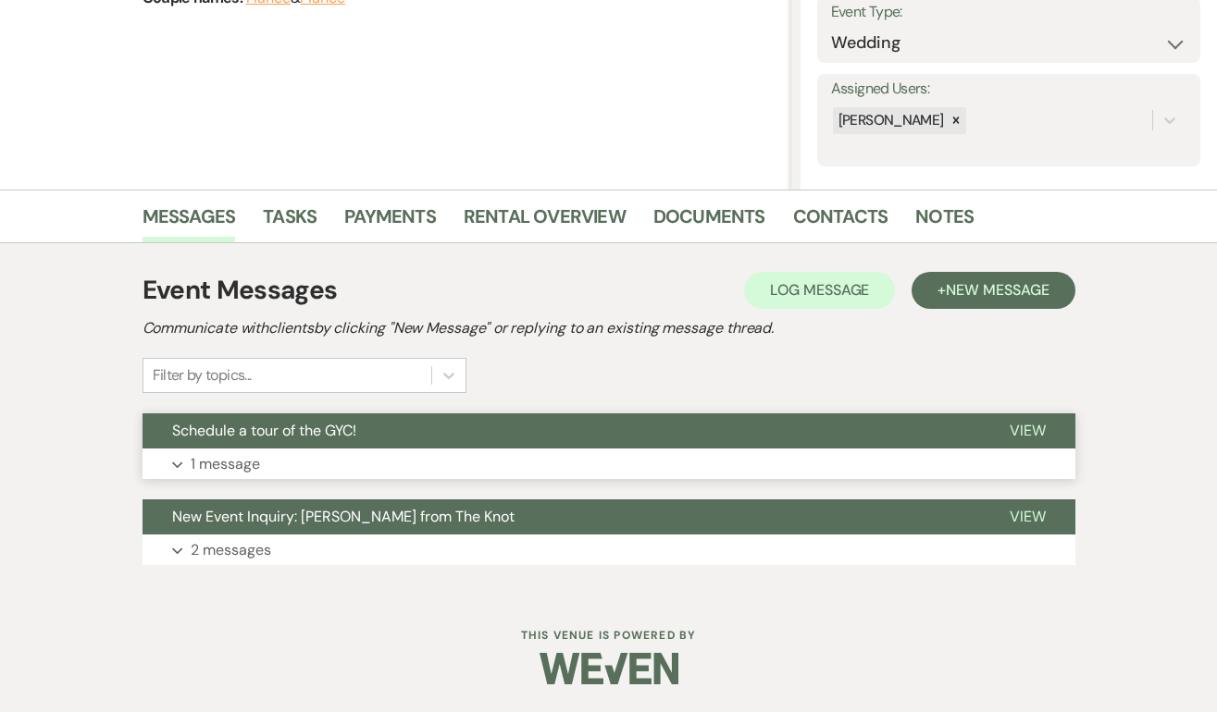
click at [1025, 426] on span "View" at bounding box center [1027, 430] width 36 height 19
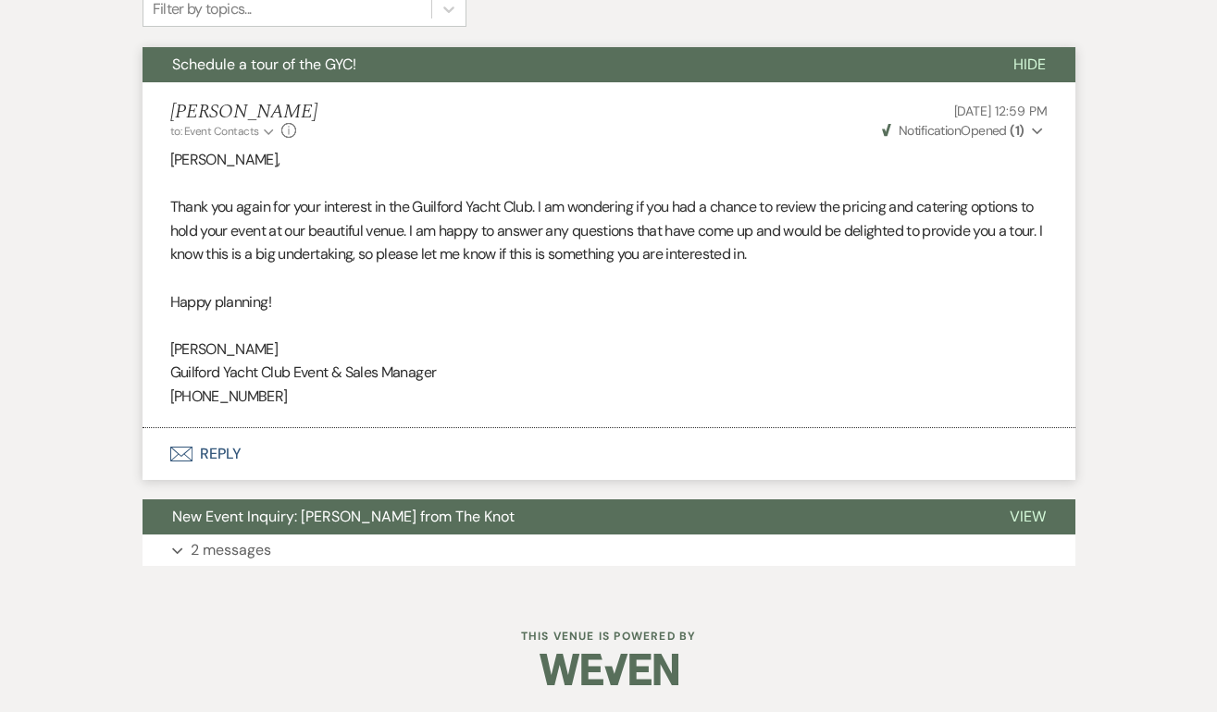
scroll to position [0, 0]
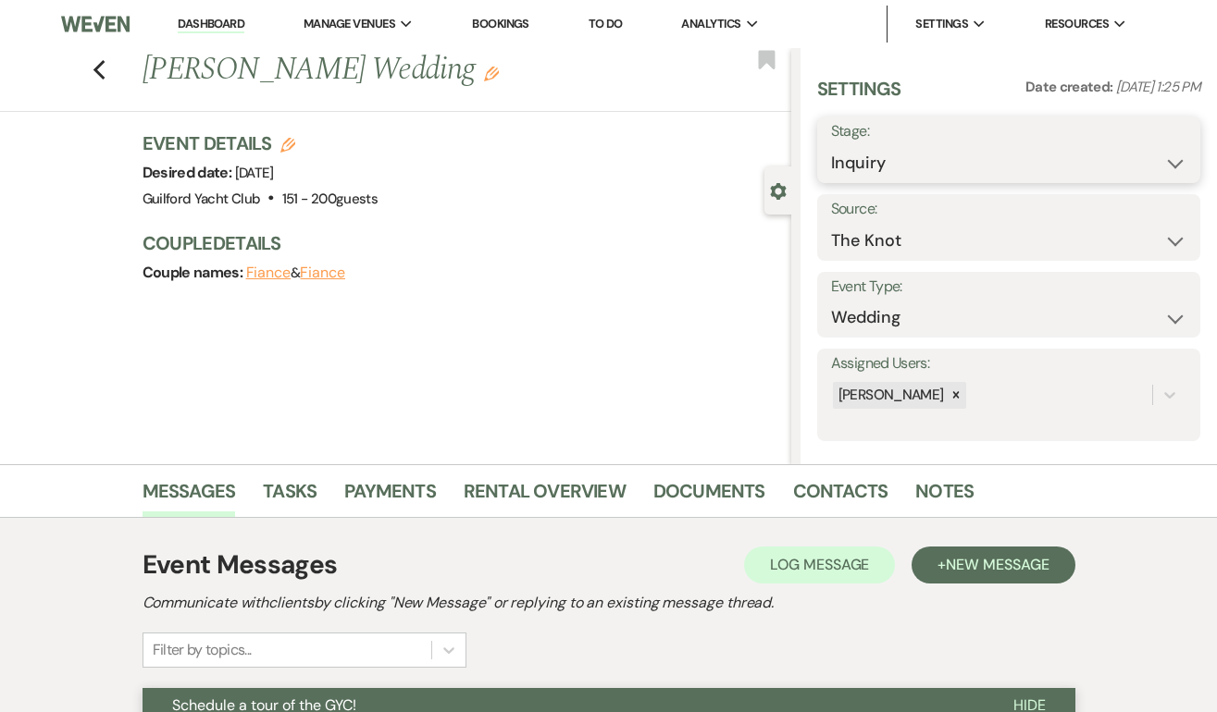
click at [933, 152] on select "Inquiry Follow Up Tour Requested Tour Confirmed Toured Proposal Sent Booked Lost" at bounding box center [1008, 163] width 355 height 36
select select "8"
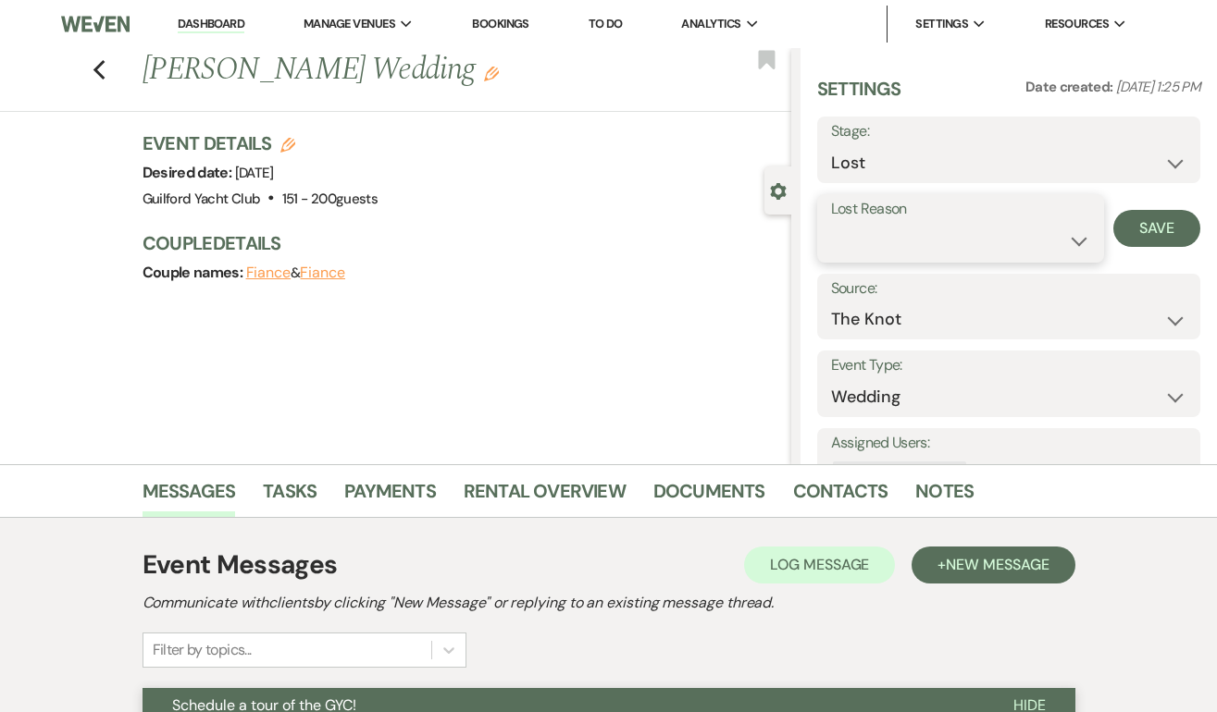
click at [906, 229] on select "Booked Elsewhere Budget Date Unavailable No Response Not a Good Match Capacity …" at bounding box center [961, 241] width 260 height 36
select select "5"
click at [1156, 216] on button "Save" at bounding box center [1156, 228] width 87 height 37
click at [97, 74] on icon "Previous" at bounding box center [100, 70] width 14 height 22
select select "8"
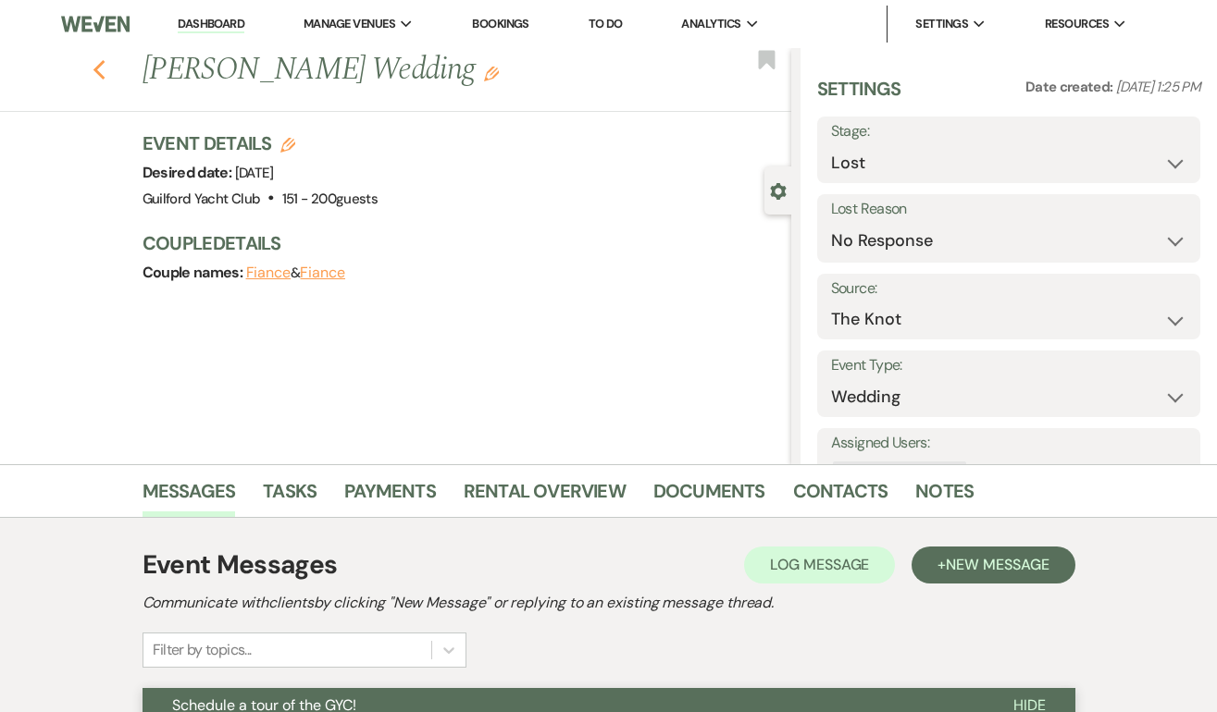
select select "5"
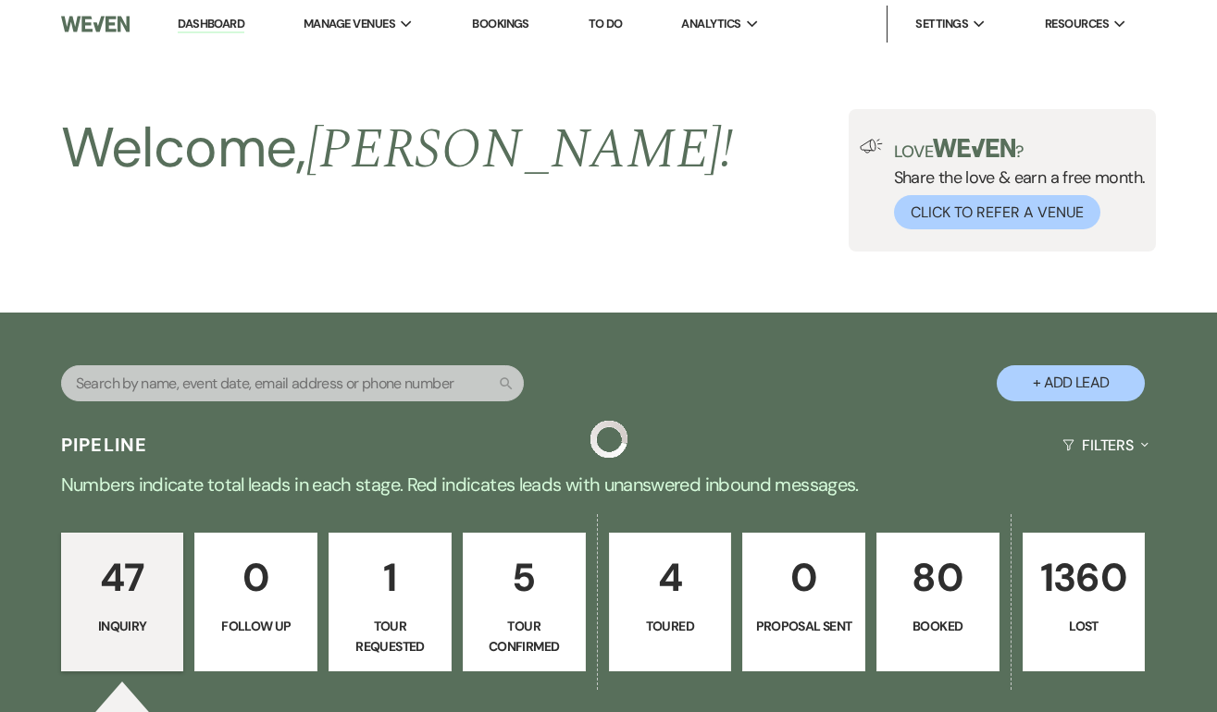
scroll to position [5061, 0]
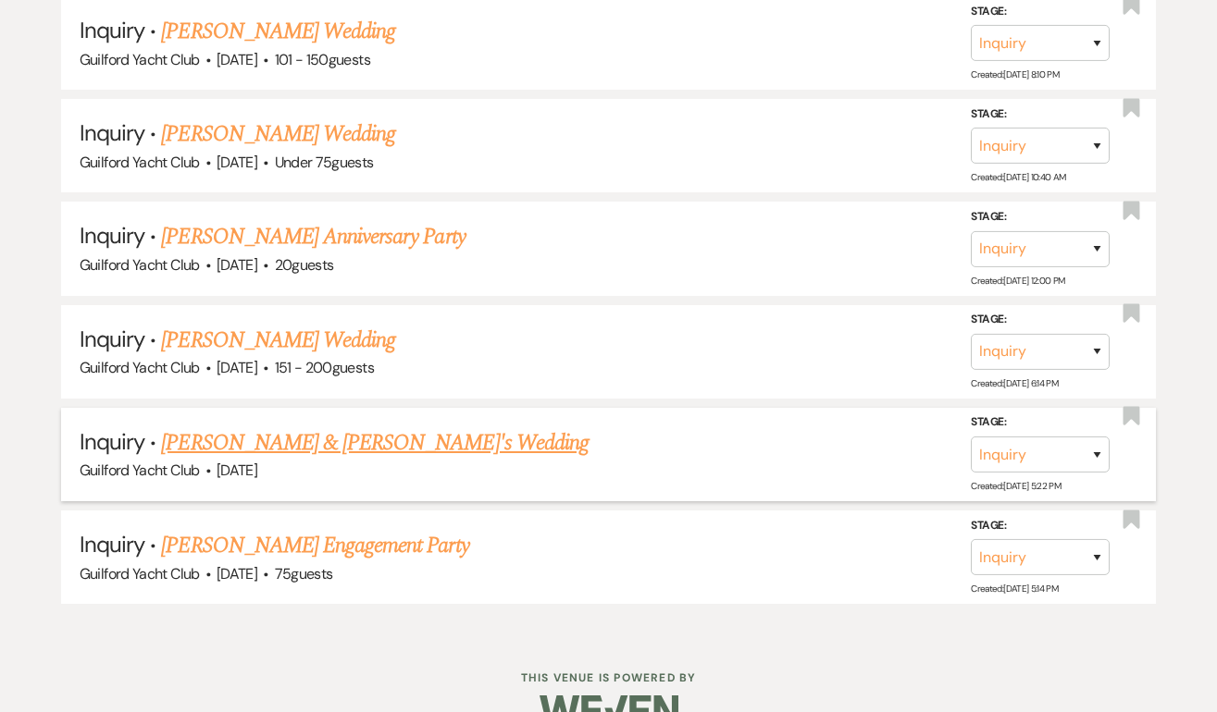
click at [296, 426] on link "[PERSON_NAME] & [PERSON_NAME]'s Wedding" at bounding box center [374, 442] width 427 height 33
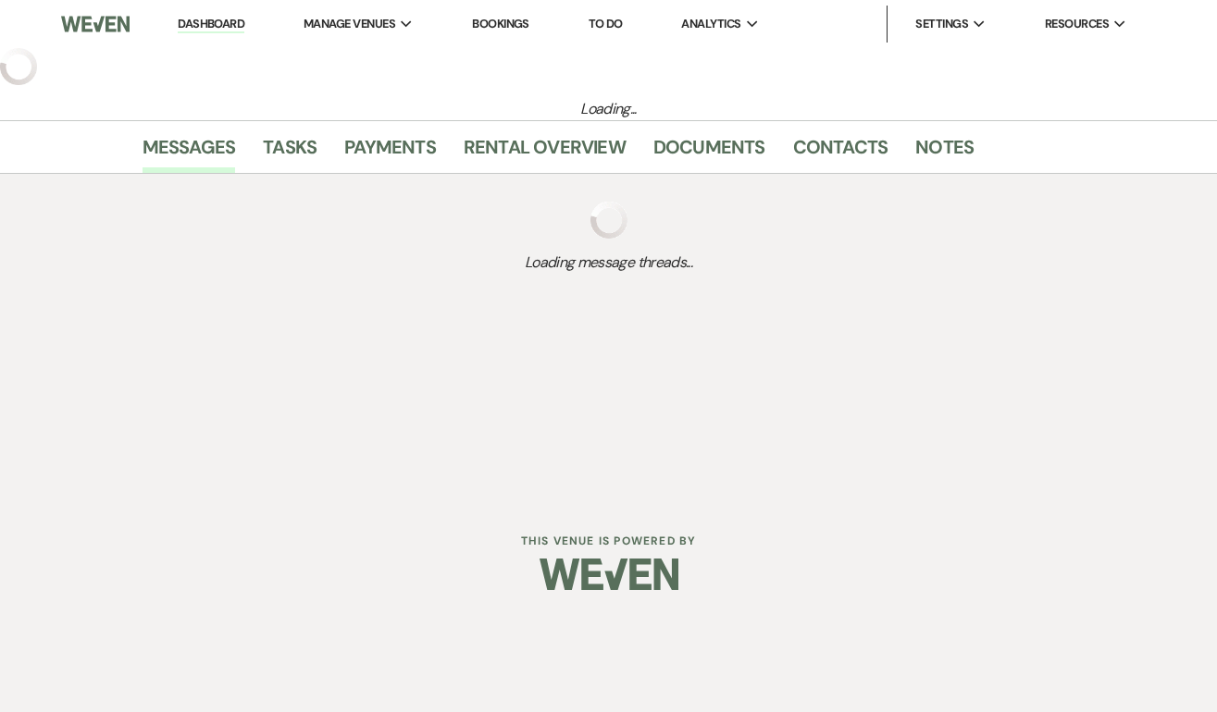
select select "5"
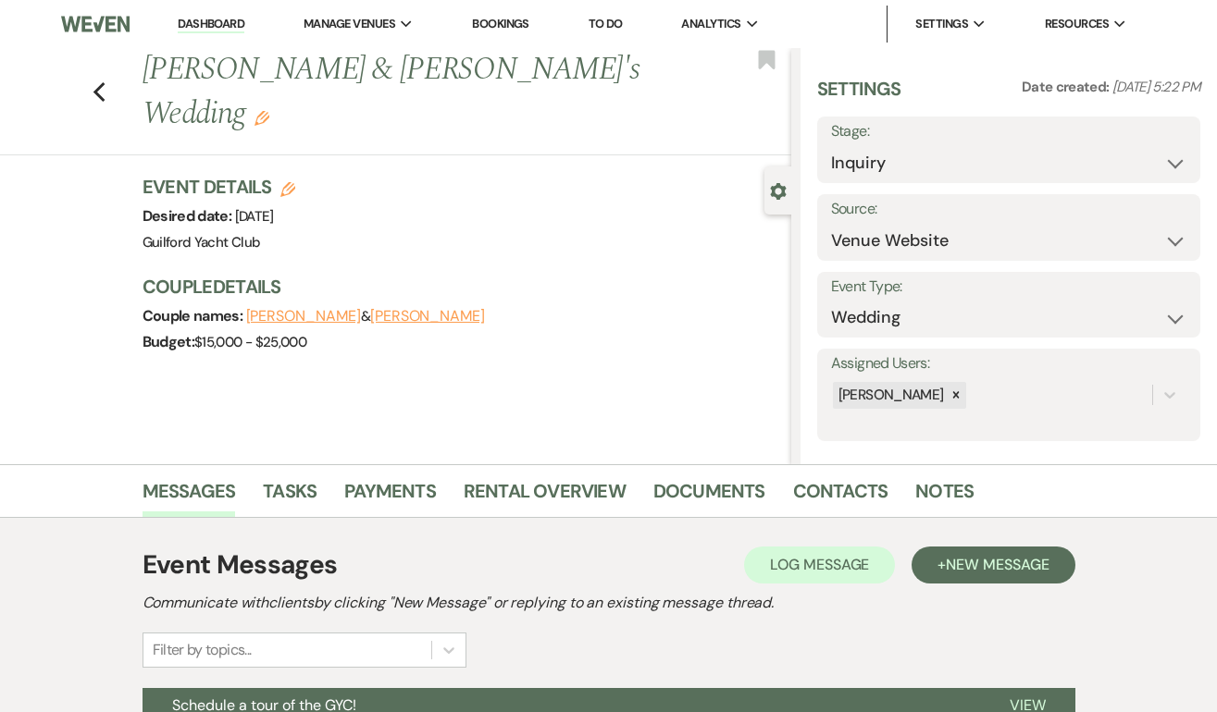
scroll to position [275, 0]
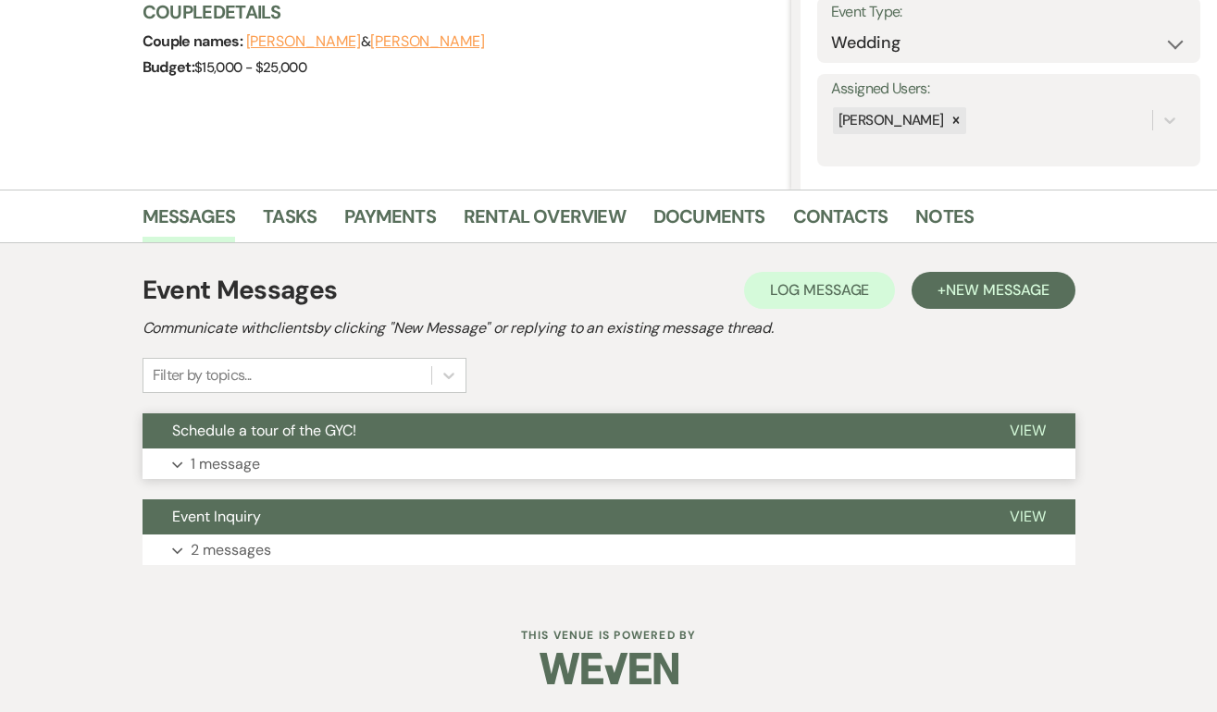
click at [1029, 431] on span "View" at bounding box center [1027, 430] width 36 height 19
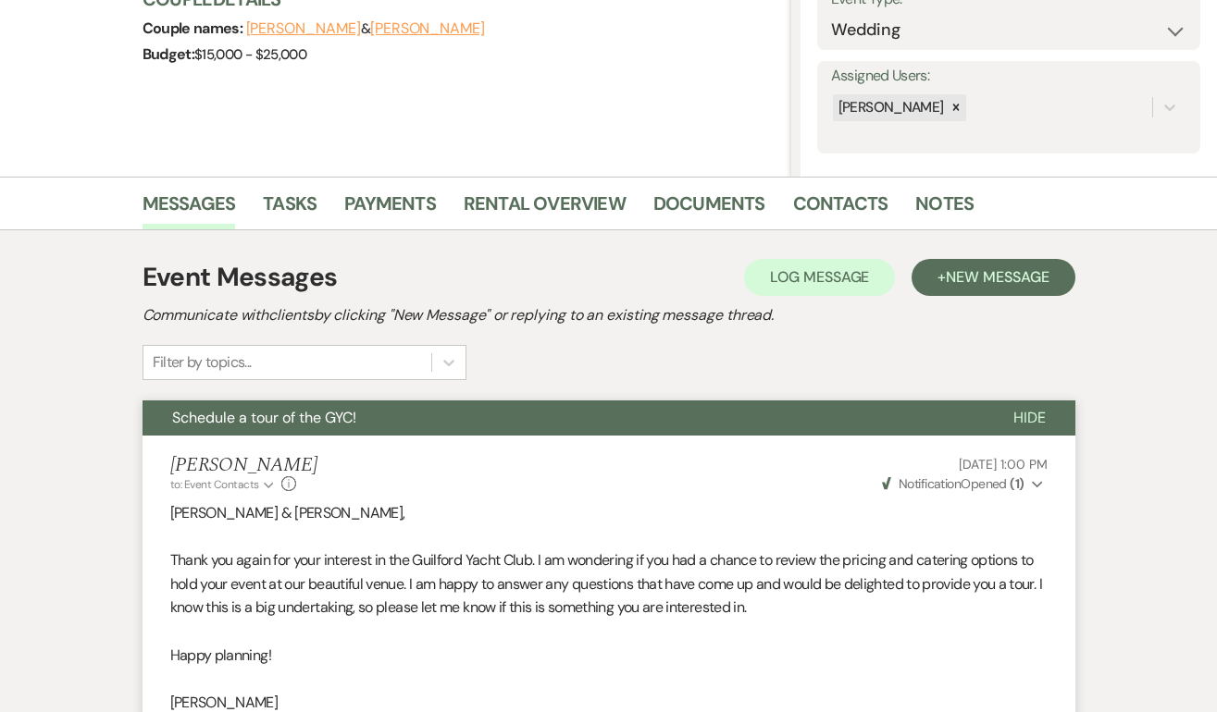
scroll to position [0, 0]
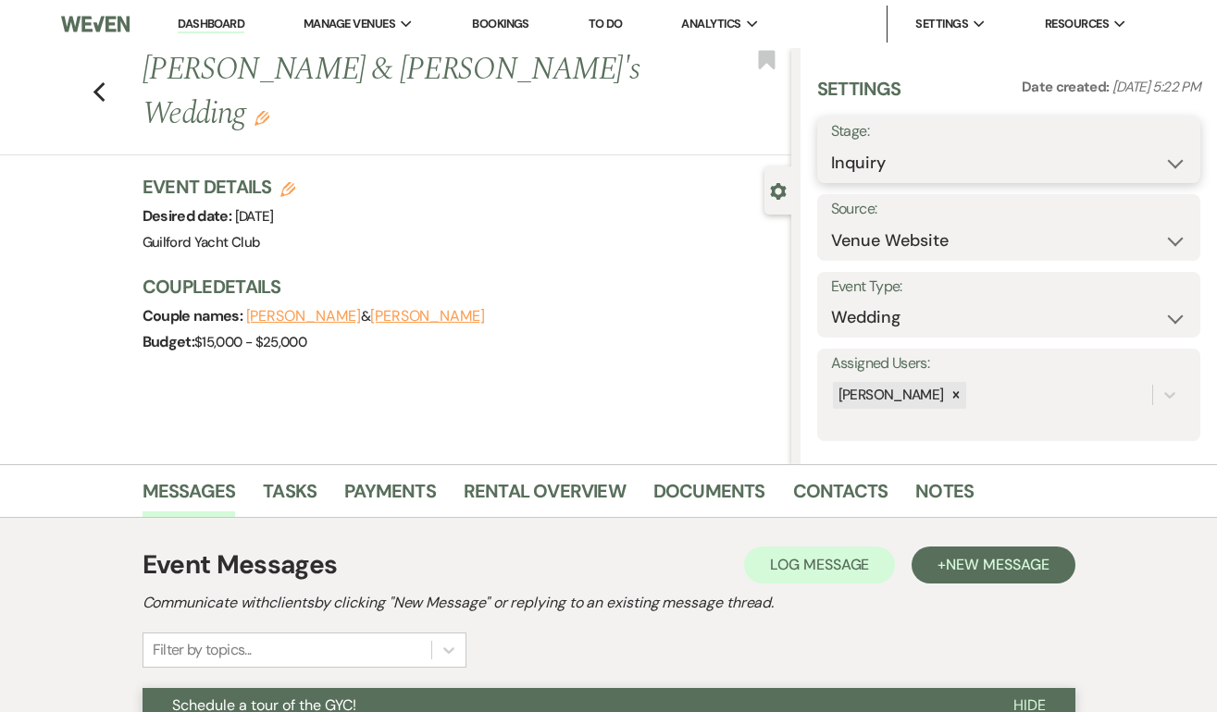
click at [928, 156] on select "Inquiry Follow Up Tour Requested Tour Confirmed Toured Proposal Sent Booked Lost" at bounding box center [1008, 163] width 355 height 36
select select "8"
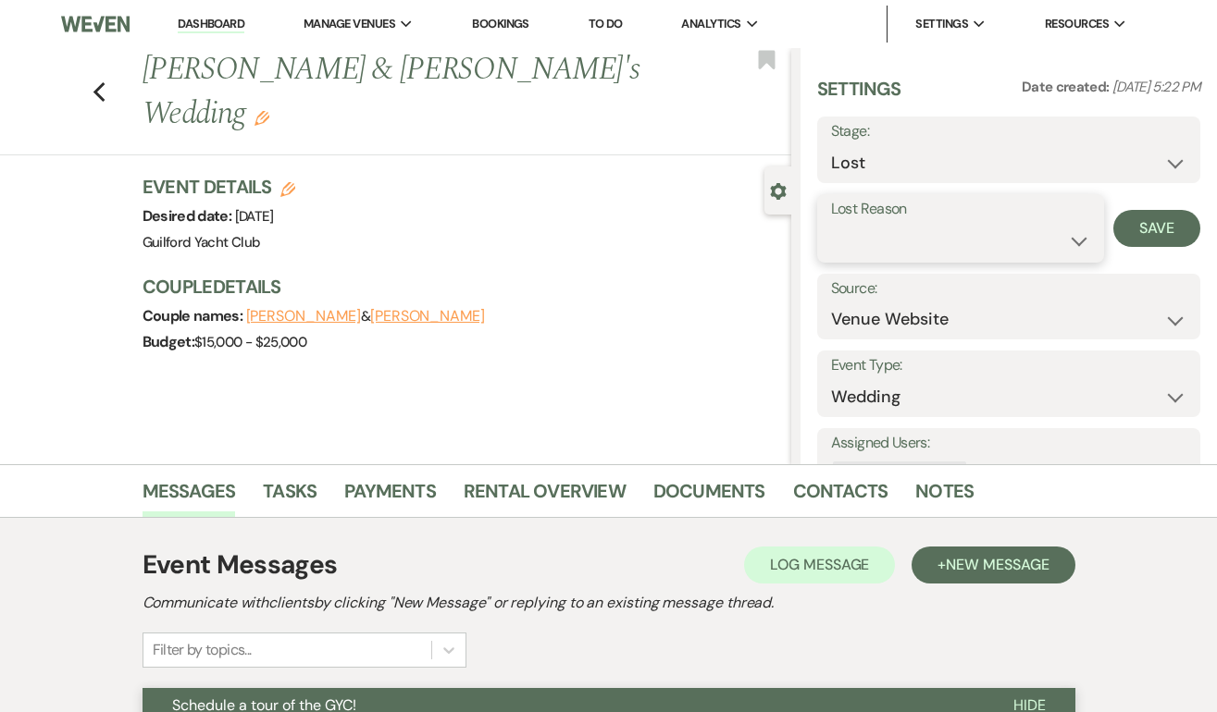
click at [874, 244] on select "Booked Elsewhere Budget Date Unavailable No Response Not a Good Match Capacity …" at bounding box center [961, 241] width 260 height 36
select select "5"
click at [1142, 225] on button "Save" at bounding box center [1156, 228] width 87 height 37
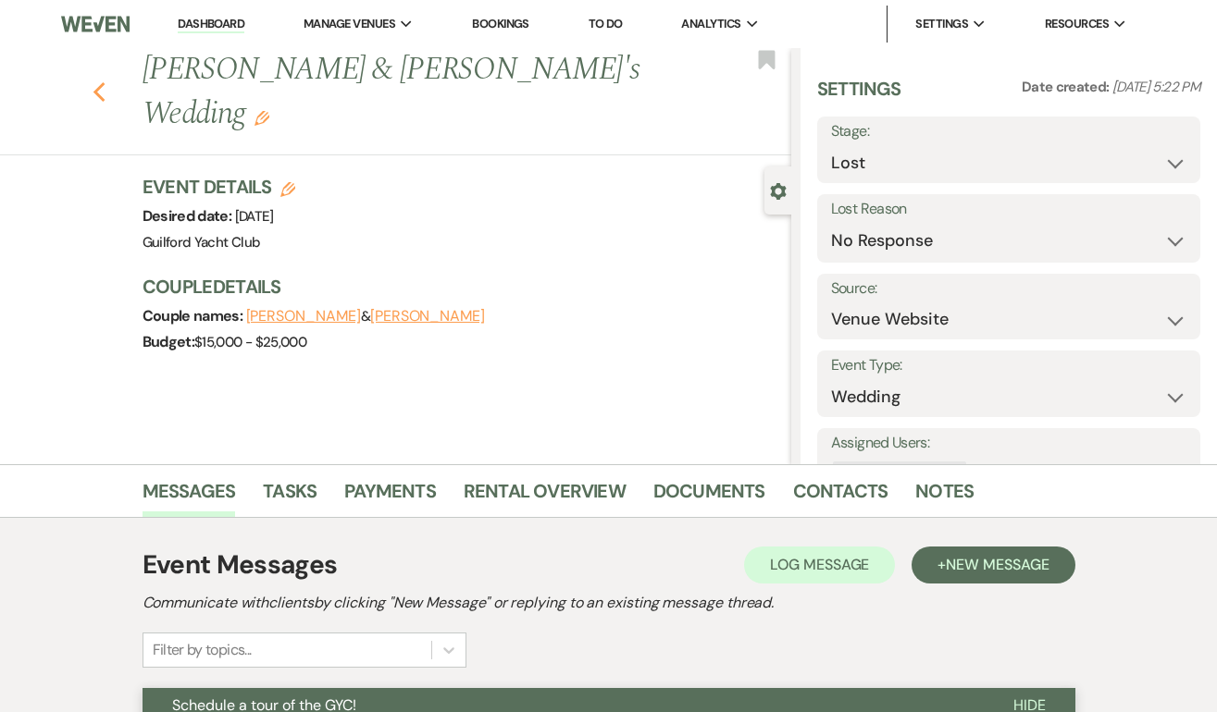
click at [93, 81] on icon "Previous" at bounding box center [100, 92] width 14 height 22
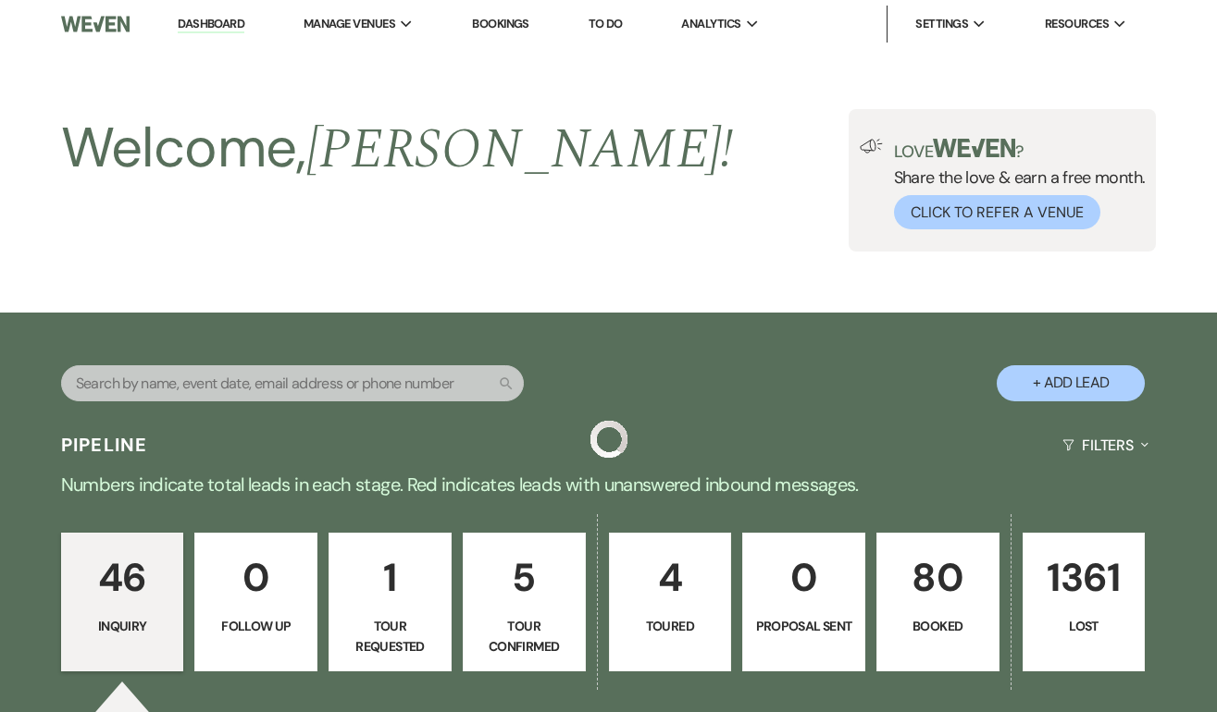
scroll to position [4960, 0]
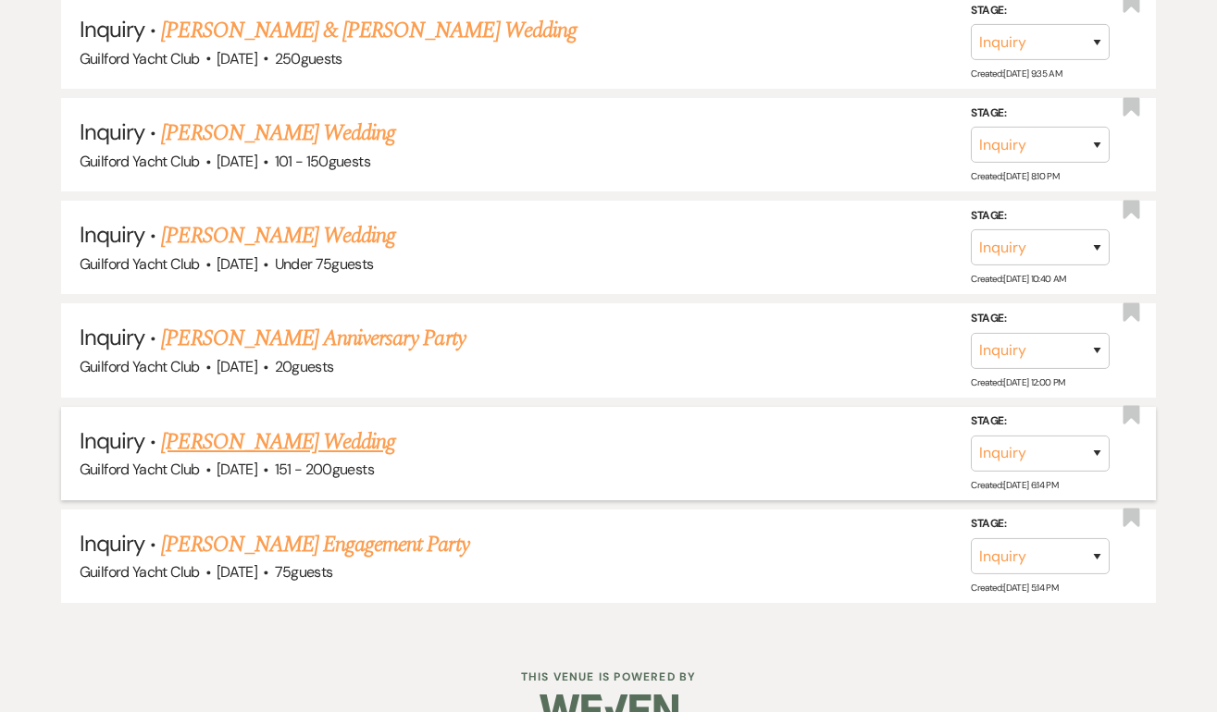
click at [262, 426] on link "[PERSON_NAME] Wedding" at bounding box center [278, 442] width 234 height 33
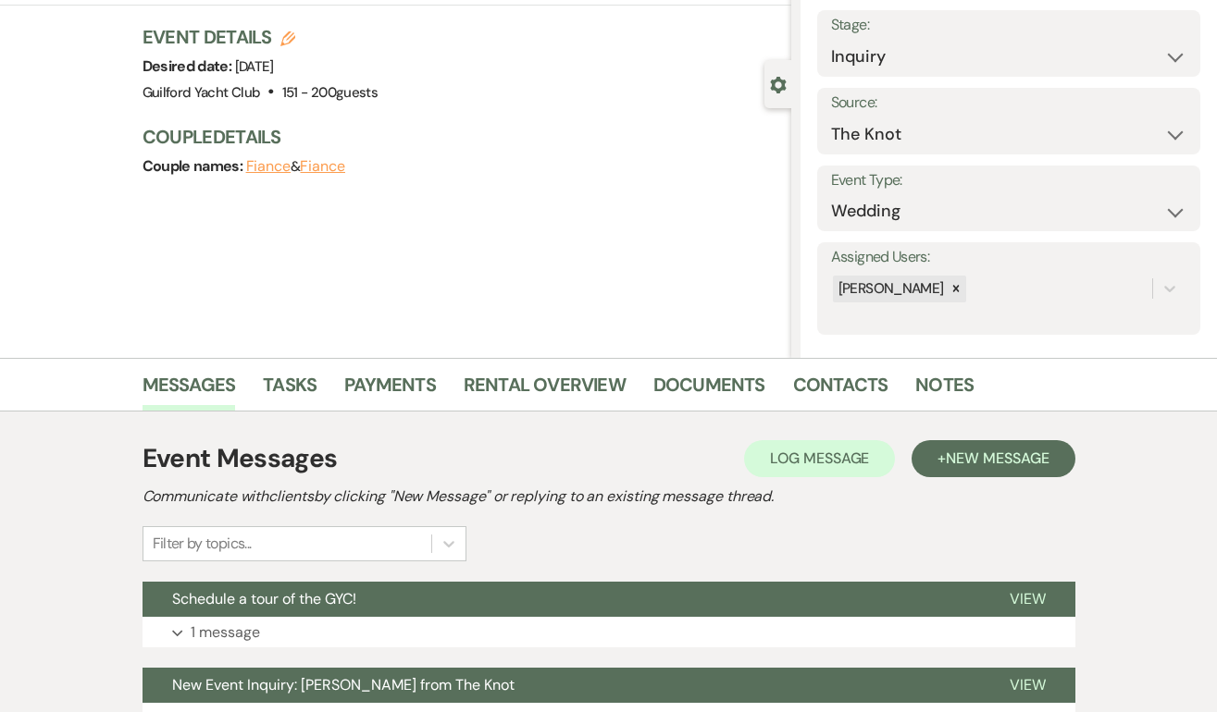
scroll to position [275, 0]
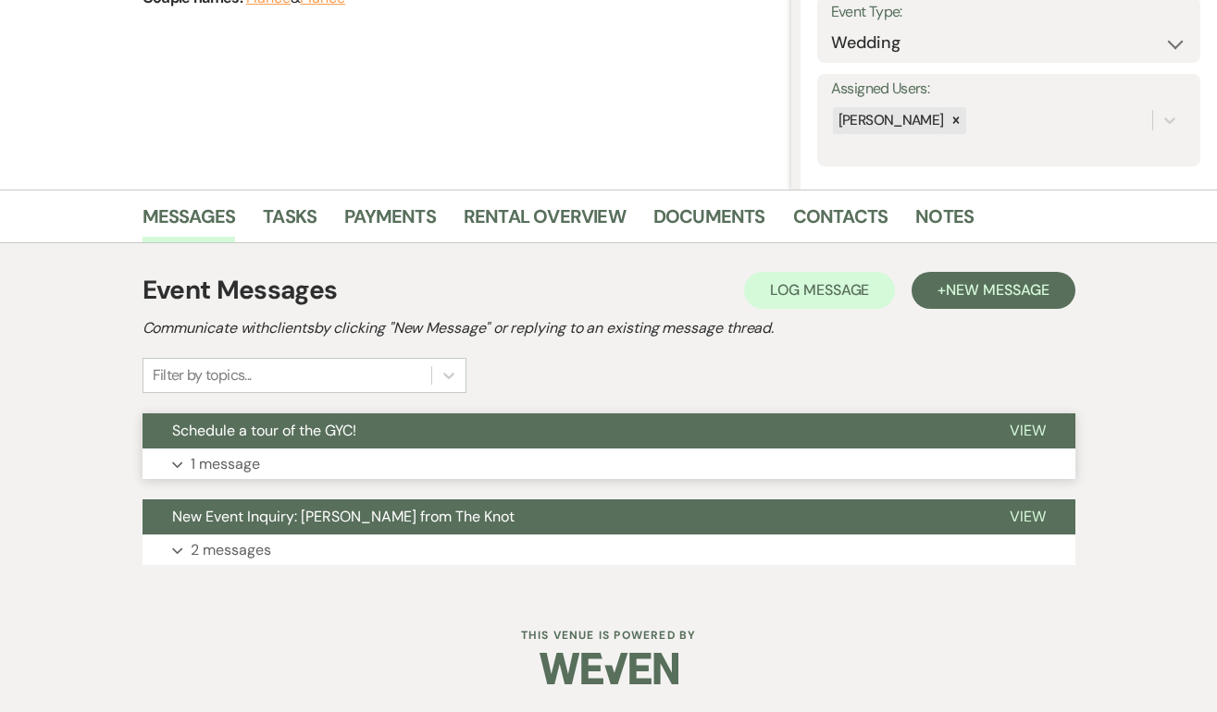
click at [1045, 424] on button "View" at bounding box center [1027, 431] width 95 height 35
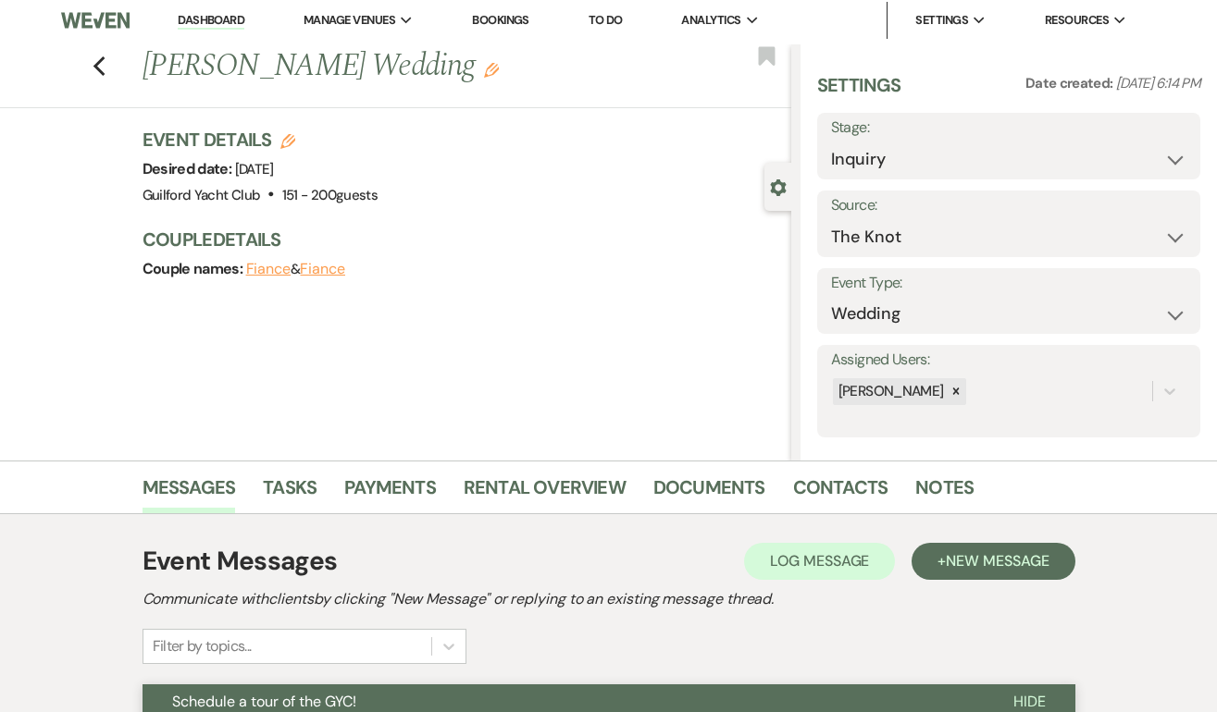
scroll to position [0, 0]
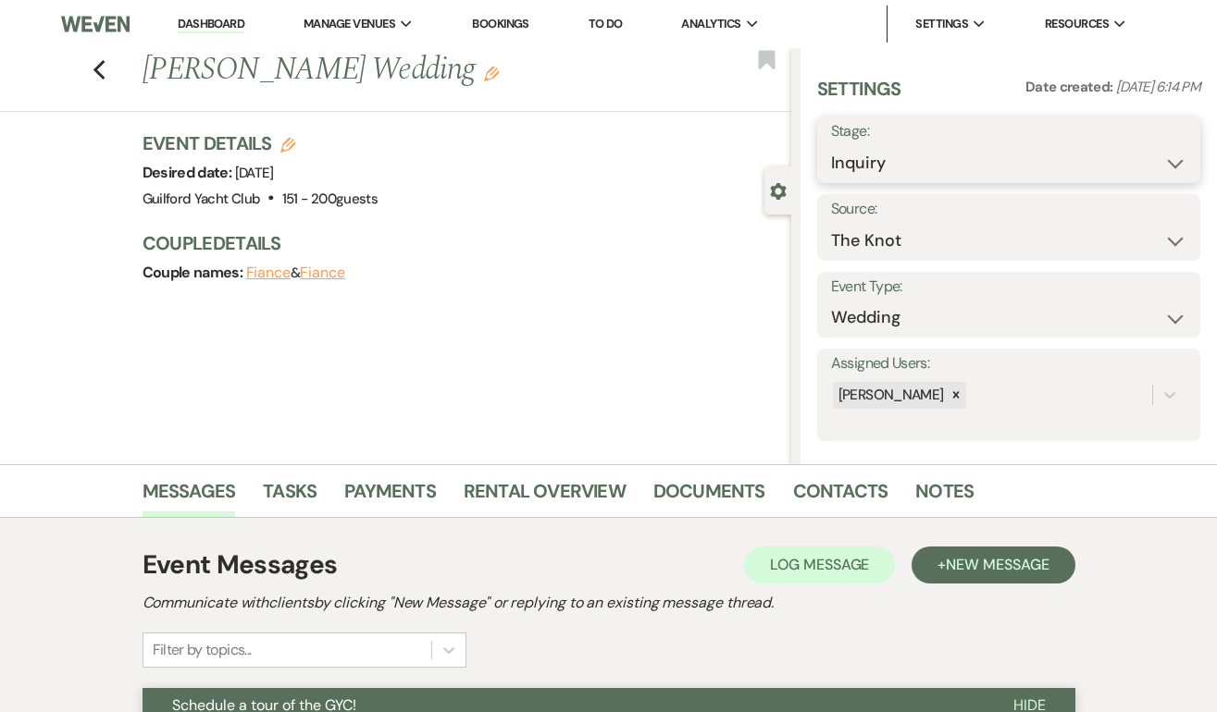
click at [868, 158] on select "Inquiry Follow Up Tour Requested Tour Confirmed Toured Proposal Sent Booked Lost" at bounding box center [1008, 163] width 355 height 36
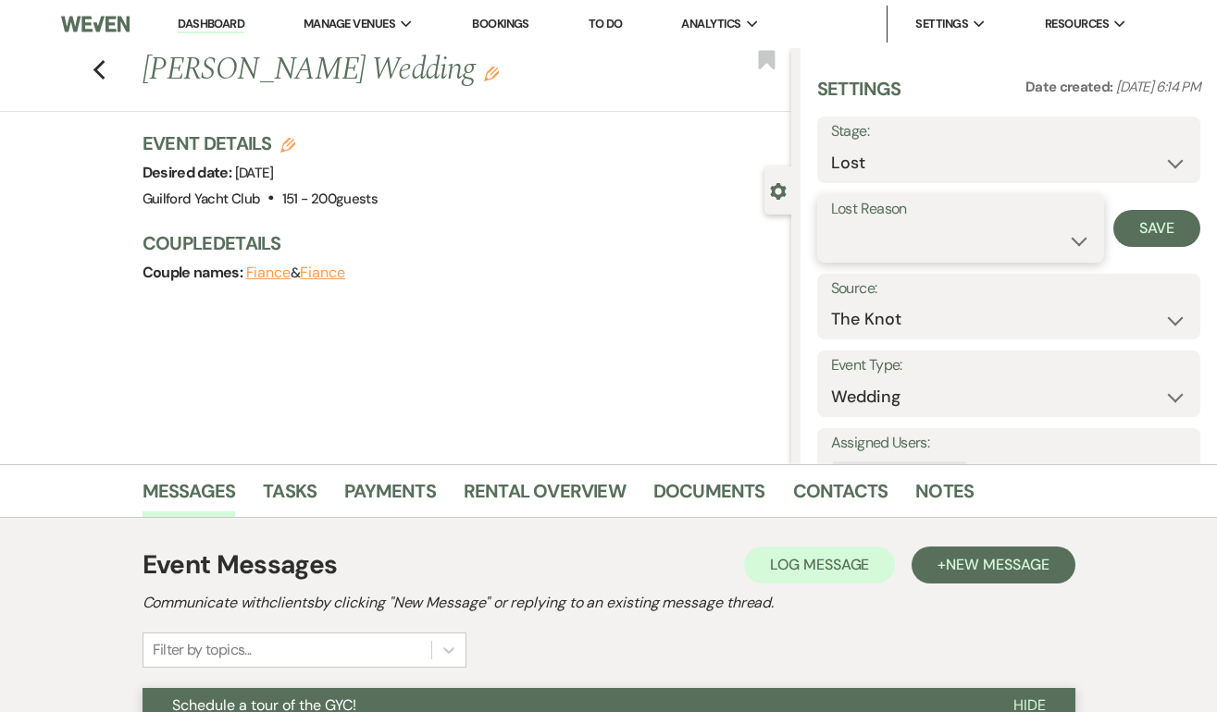
click at [908, 251] on select "Booked Elsewhere Budget Date Unavailable No Response Not a Good Match Capacity …" at bounding box center [961, 241] width 260 height 36
click at [1156, 227] on button "Save" at bounding box center [1156, 228] width 87 height 37
click at [98, 76] on use "button" at bounding box center [99, 70] width 12 height 20
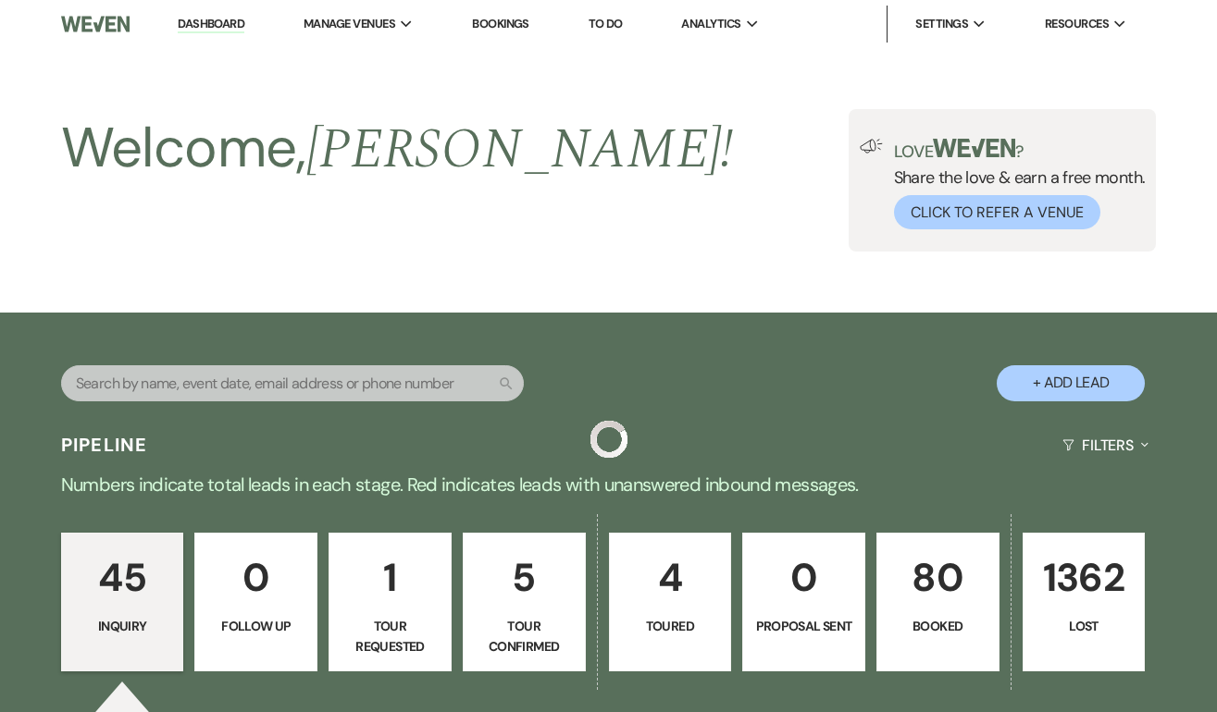
scroll to position [4858, 0]
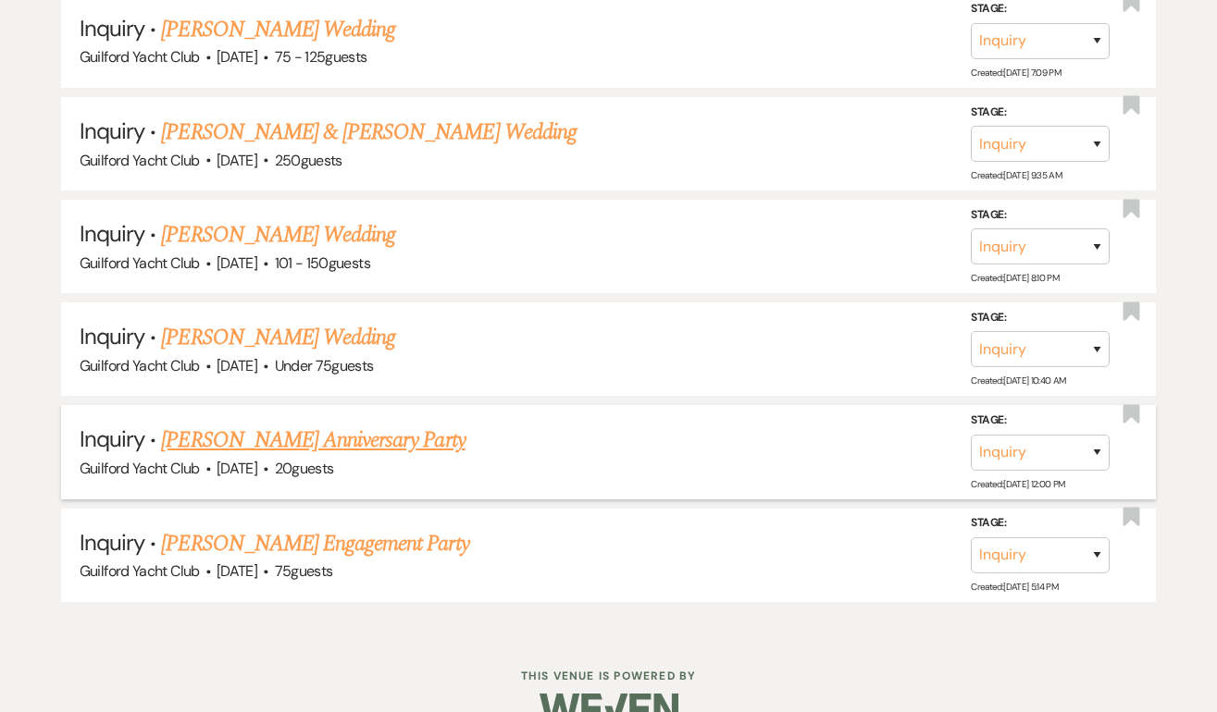
click at [244, 424] on link "[PERSON_NAME] Anniversary Party" at bounding box center [312, 440] width 303 height 33
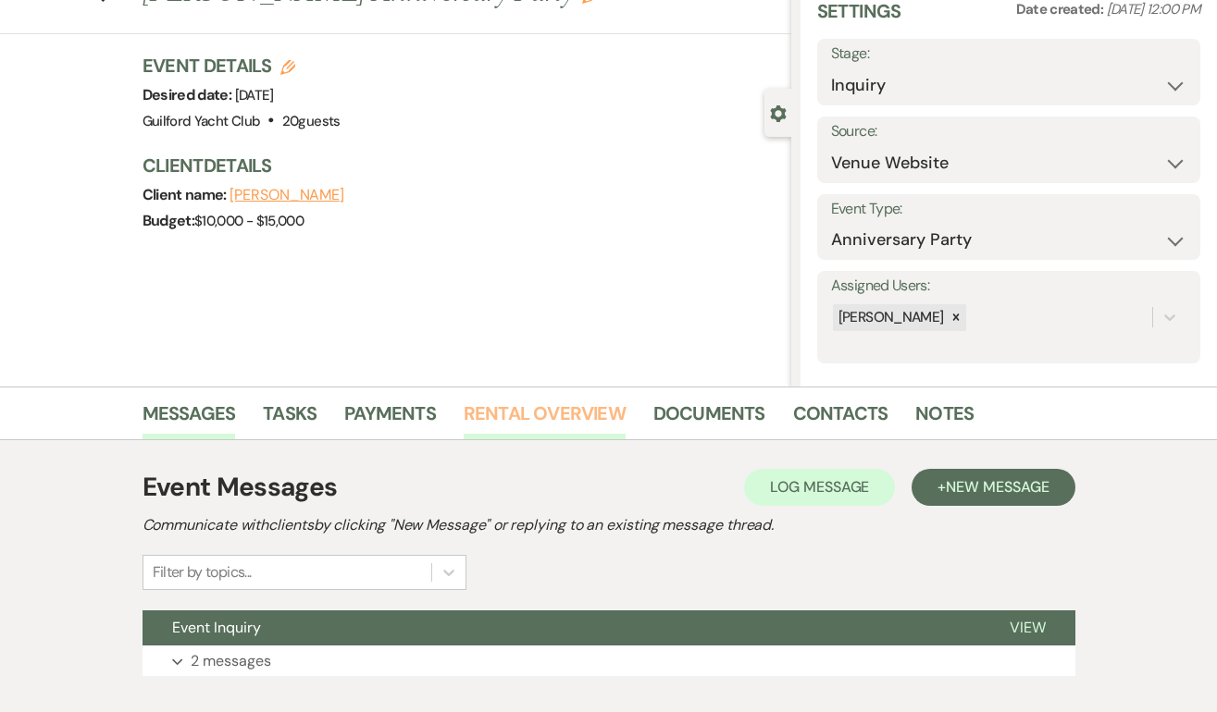
scroll to position [189, 0]
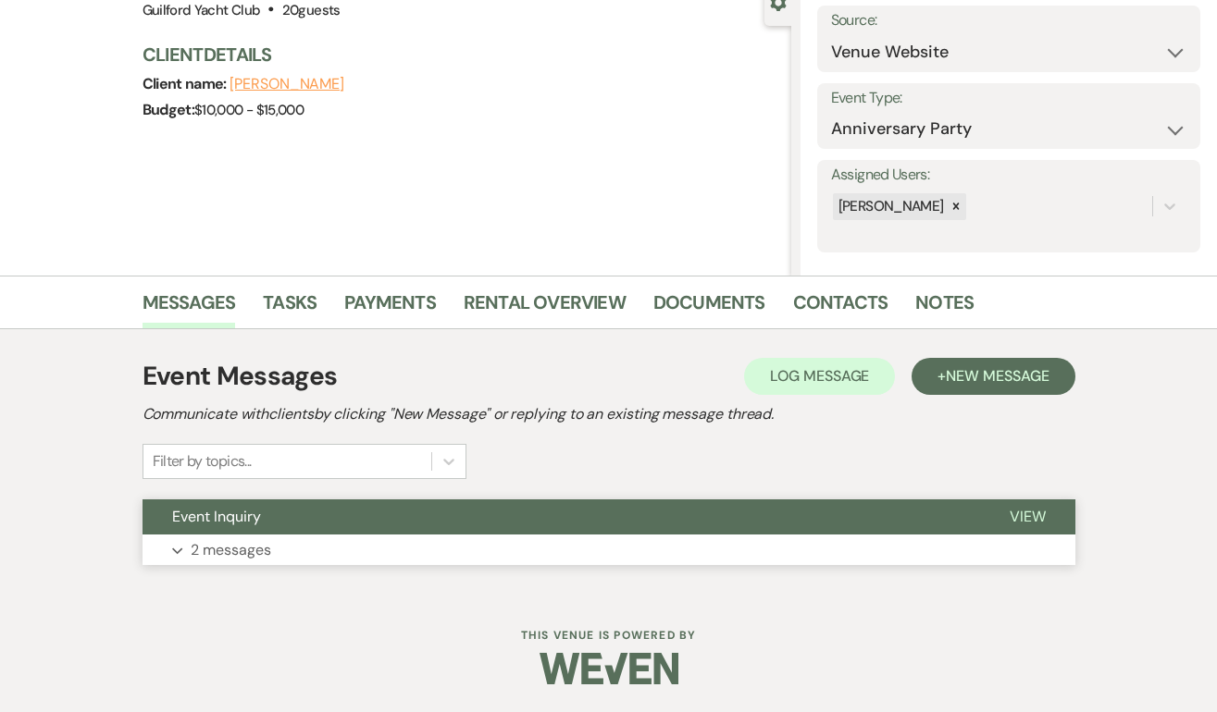
click at [1016, 511] on span "View" at bounding box center [1027, 516] width 36 height 19
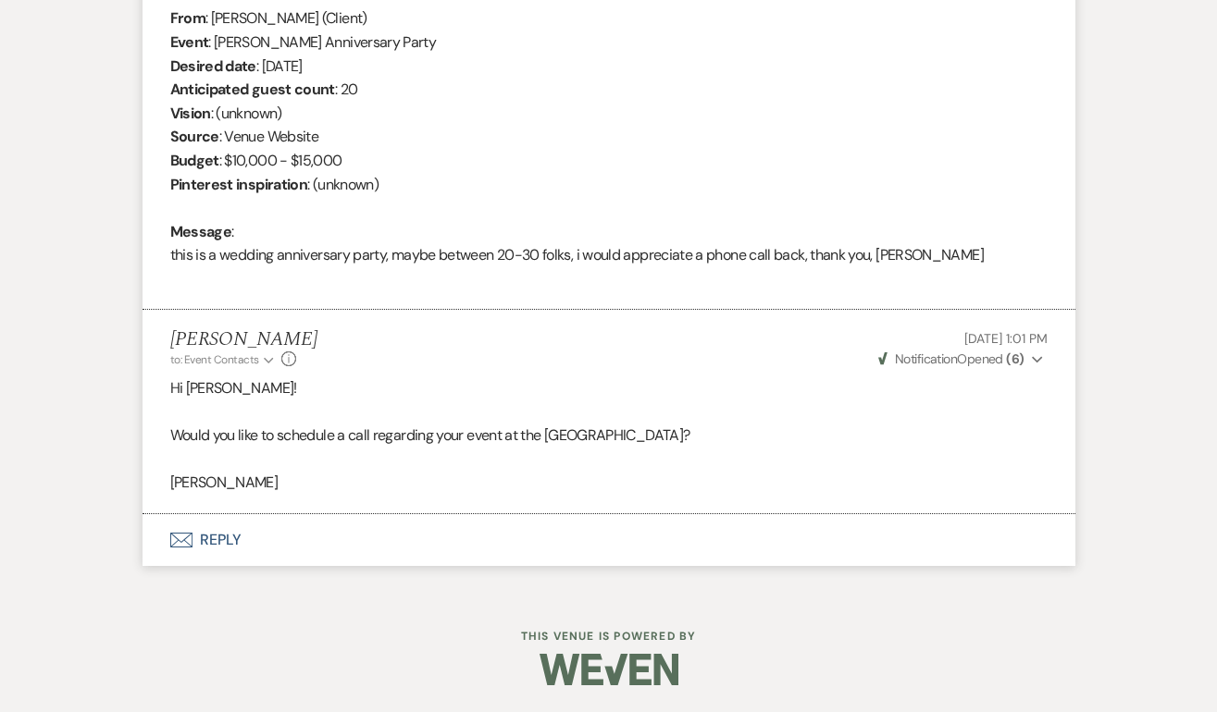
scroll to position [0, 0]
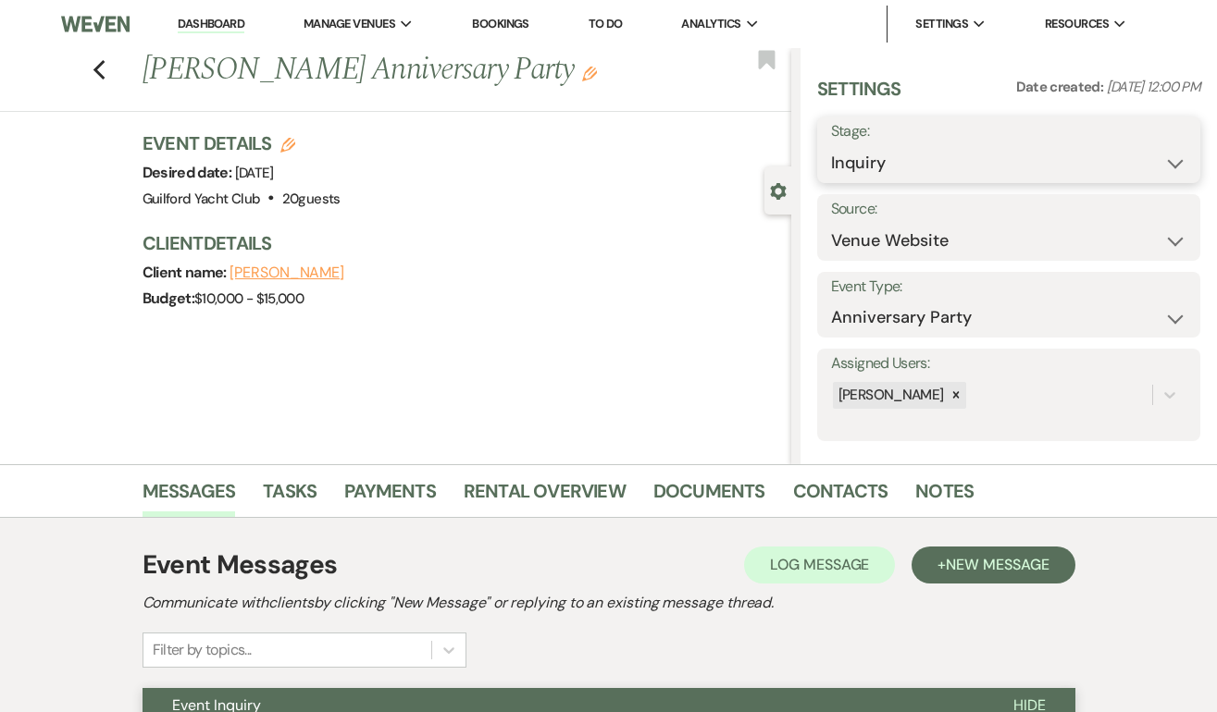
click at [876, 165] on select "Inquiry Follow Up Tour Requested Tour Confirmed Toured Proposal Sent Booked Lost" at bounding box center [1008, 163] width 355 height 36
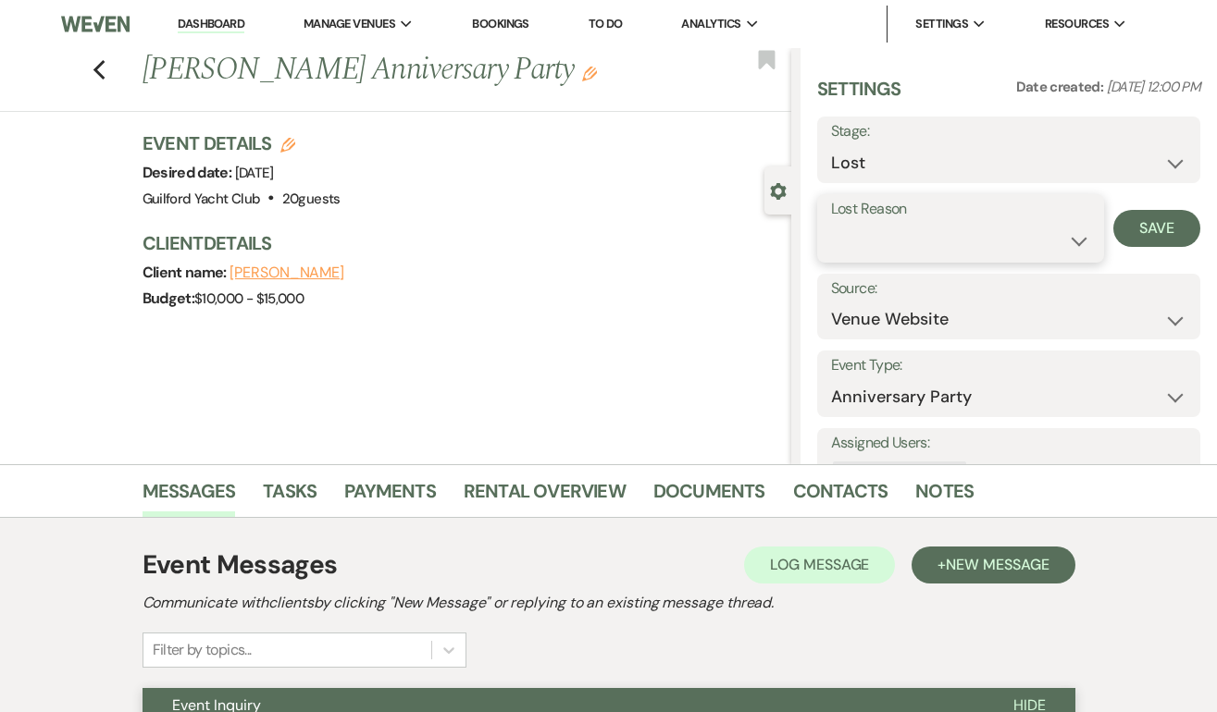
click at [877, 225] on select "Booked Elsewhere Budget Date Unavailable No Response Not a Good Match Capacity …" at bounding box center [961, 241] width 260 height 36
click at [1171, 227] on button "Save" at bounding box center [1156, 228] width 87 height 37
click at [97, 68] on use "button" at bounding box center [99, 70] width 12 height 20
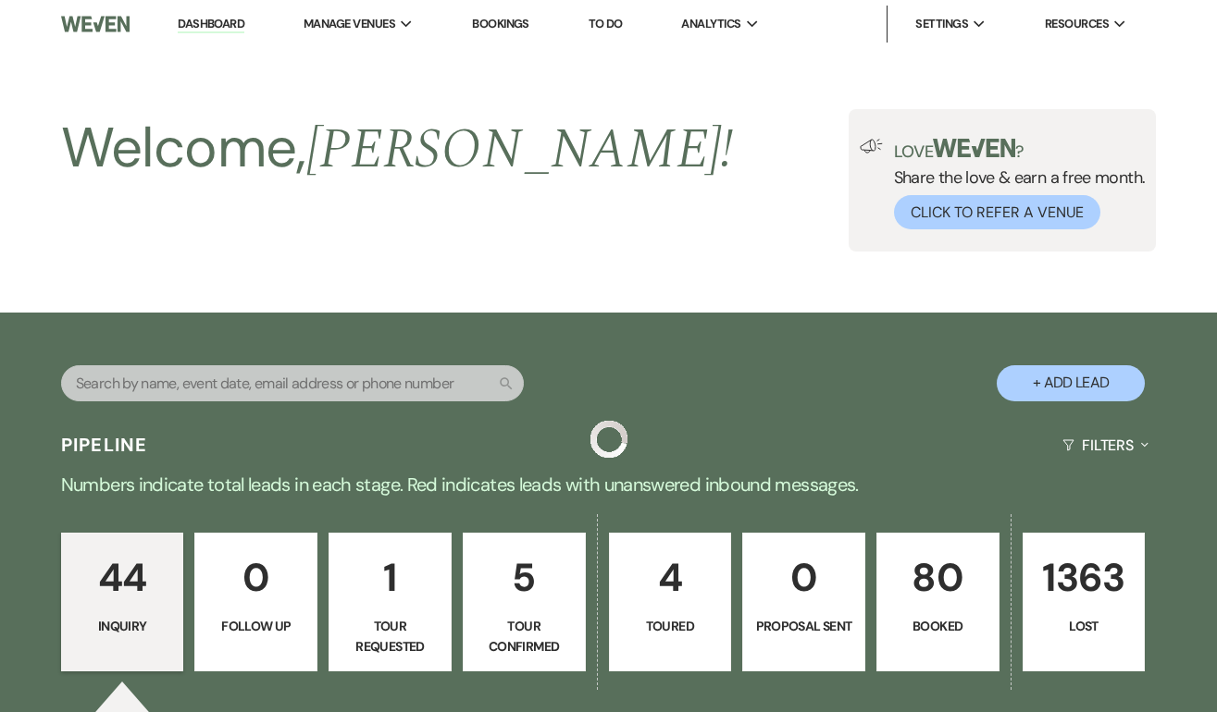
scroll to position [4756, 0]
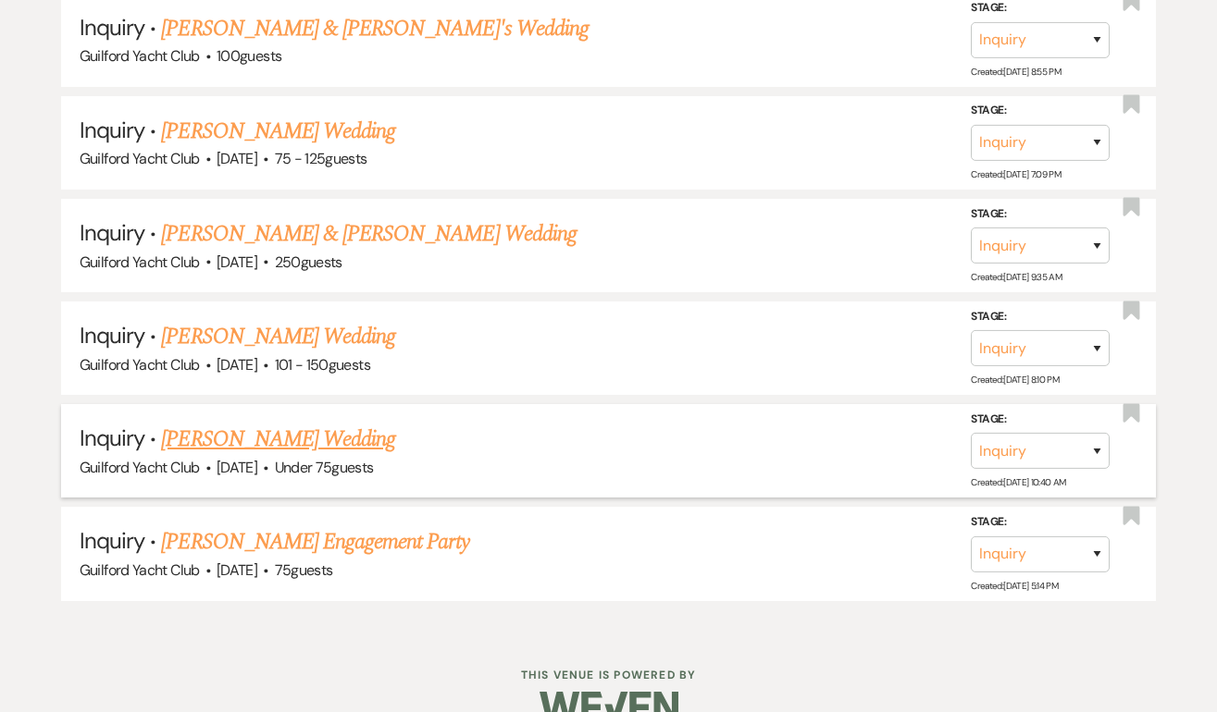
click at [245, 423] on link "[PERSON_NAME] Wedding" at bounding box center [278, 439] width 234 height 33
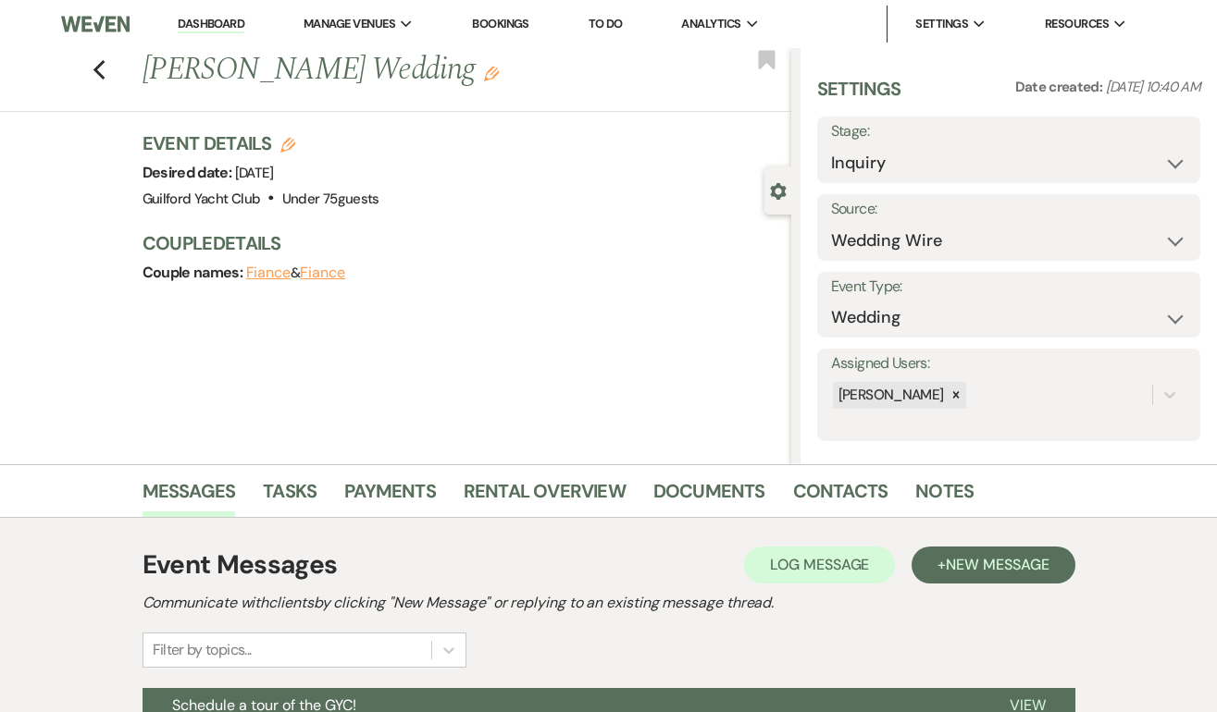
scroll to position [275, 0]
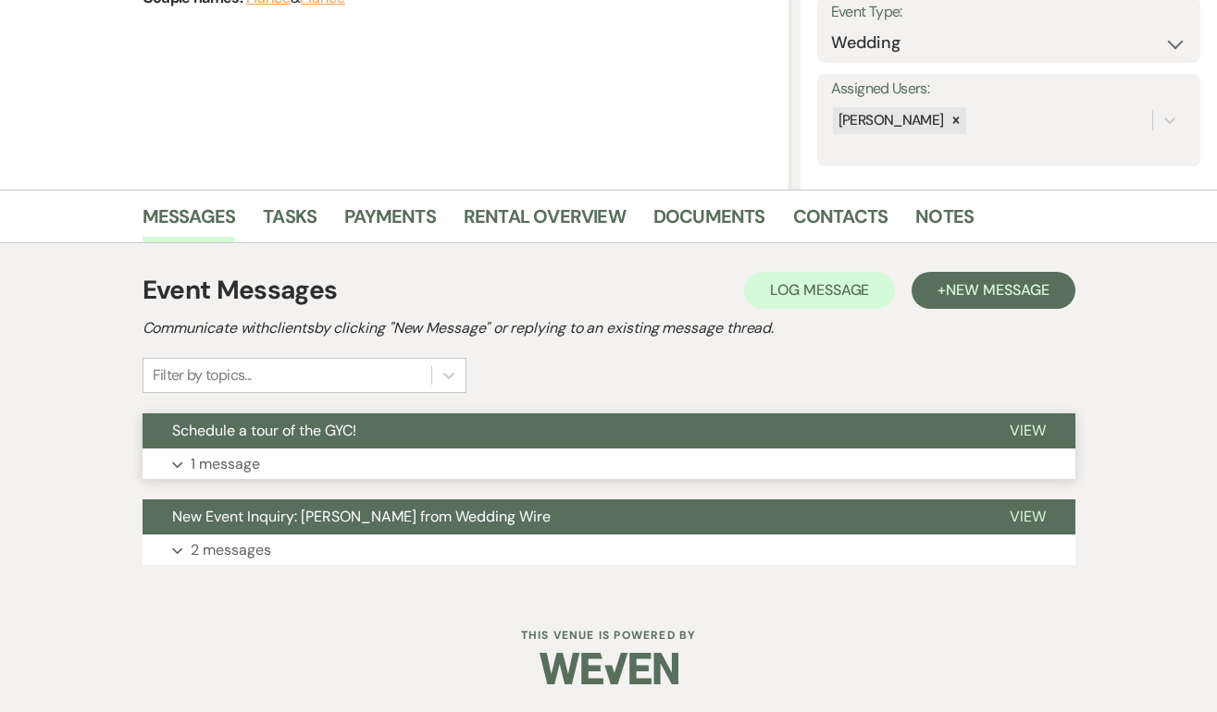
click at [1018, 424] on span "View" at bounding box center [1027, 430] width 36 height 19
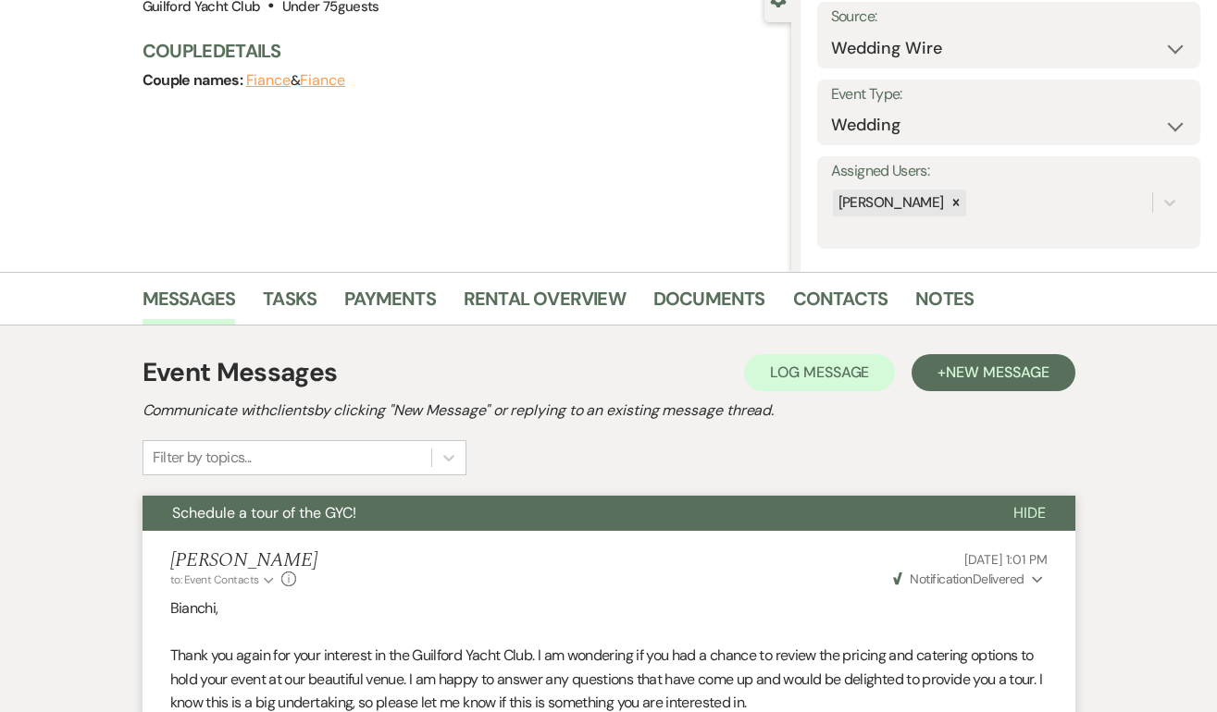
scroll to position [0, 0]
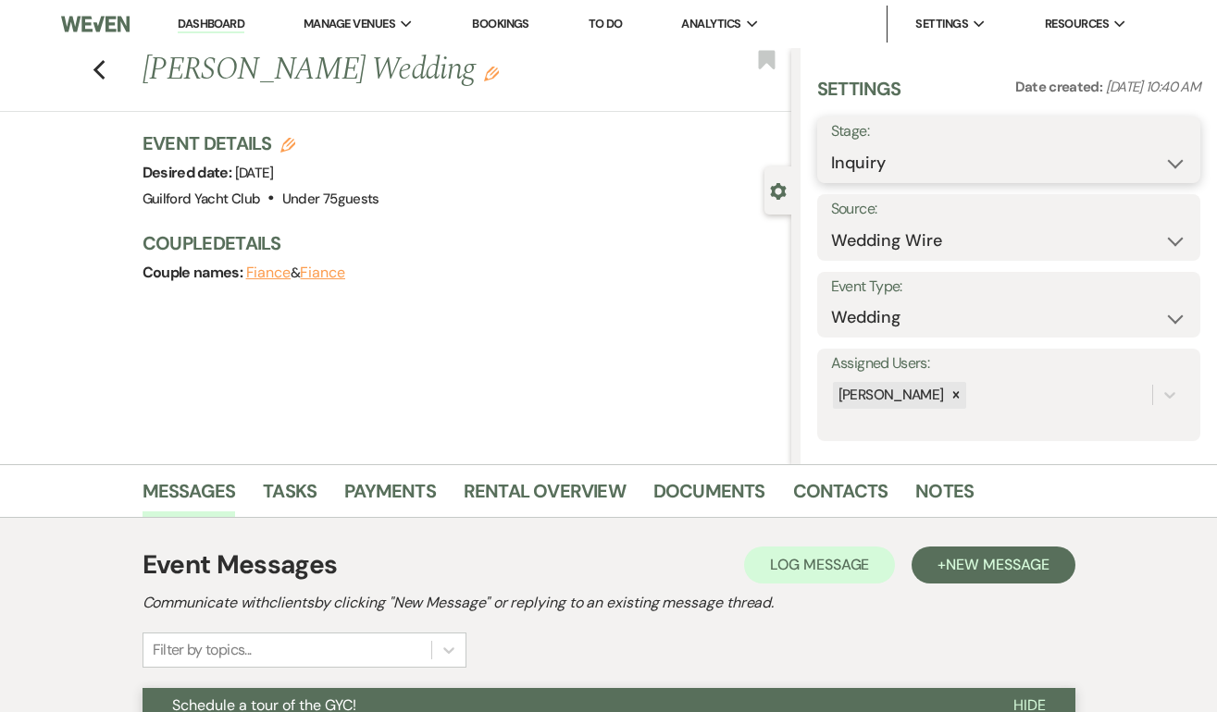
click at [916, 162] on select "Inquiry Follow Up Tour Requested Tour Confirmed Toured Proposal Sent Booked Lost" at bounding box center [1008, 163] width 355 height 36
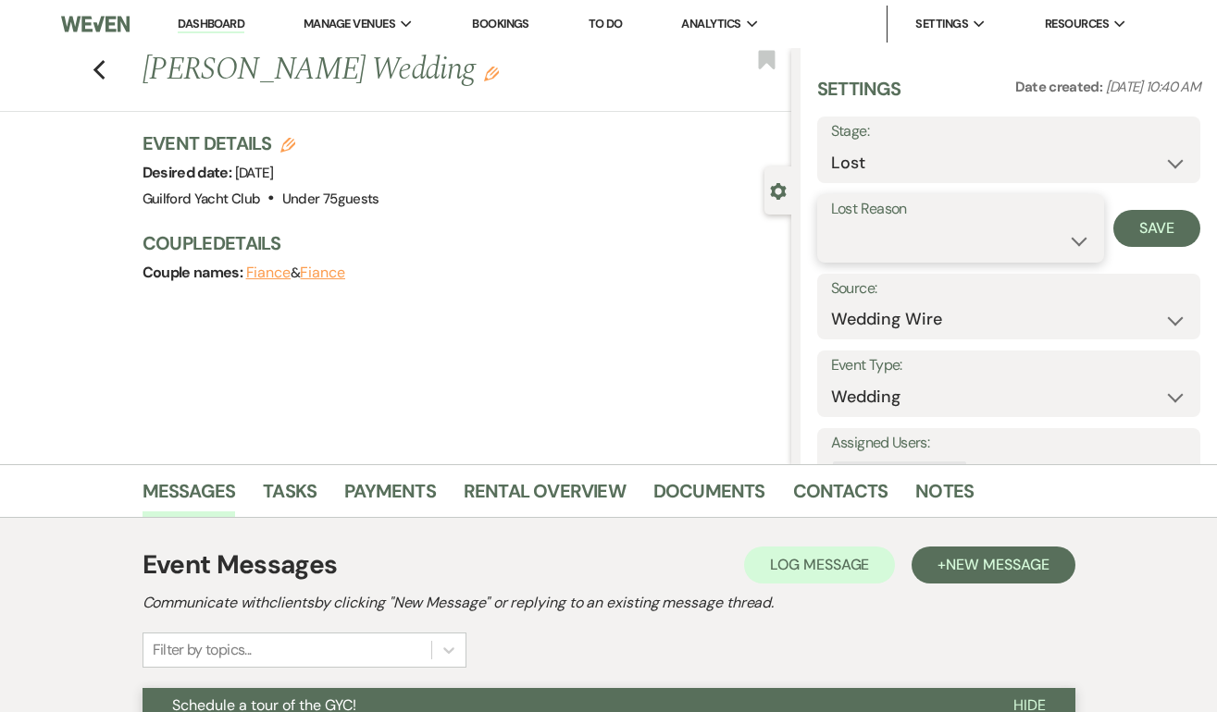
click at [877, 238] on select "Booked Elsewhere Budget Date Unavailable No Response Not a Good Match Capacity …" at bounding box center [961, 241] width 260 height 36
click at [1152, 234] on button "Save" at bounding box center [1156, 228] width 87 height 37
click at [100, 76] on use "button" at bounding box center [99, 70] width 12 height 20
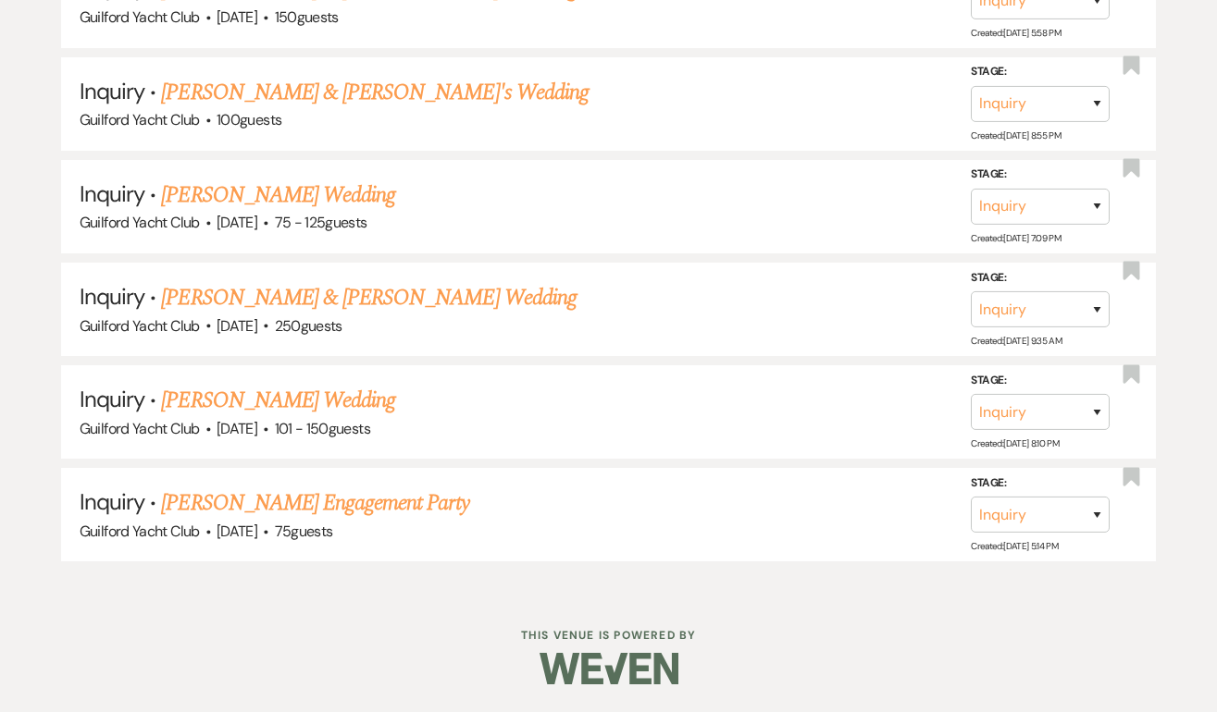
scroll to position [4654, 0]
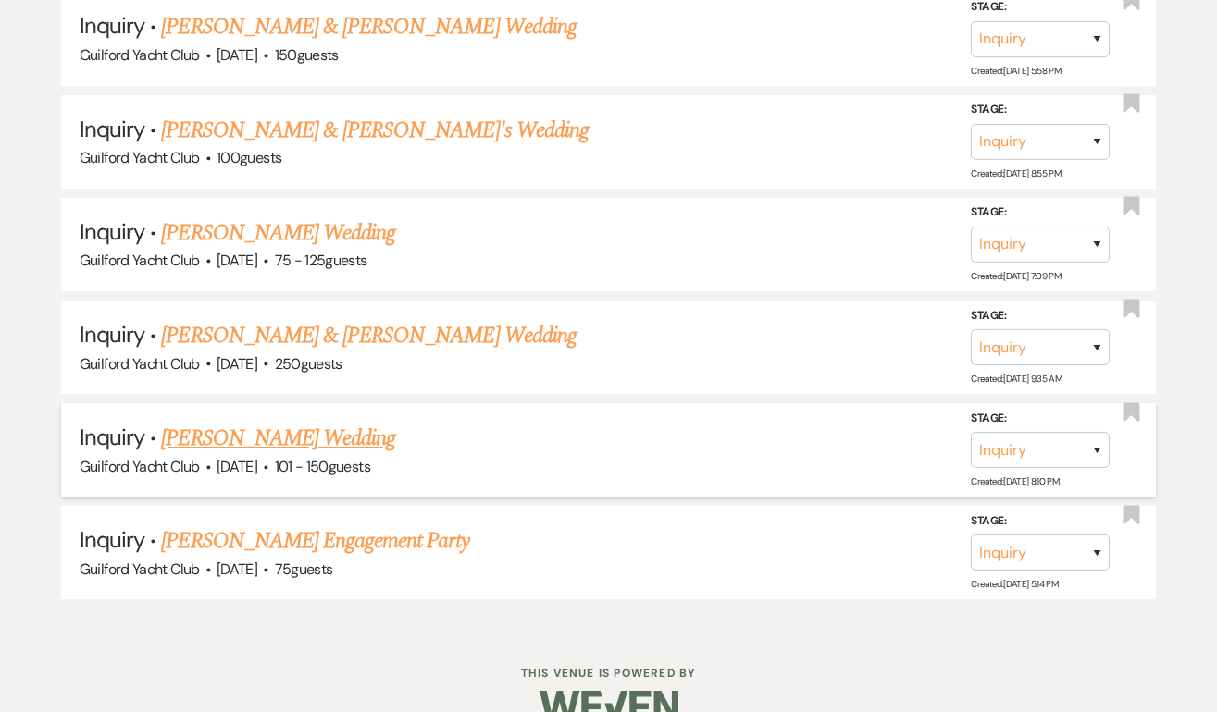
click at [262, 422] on link "[PERSON_NAME] Wedding" at bounding box center [278, 438] width 234 height 33
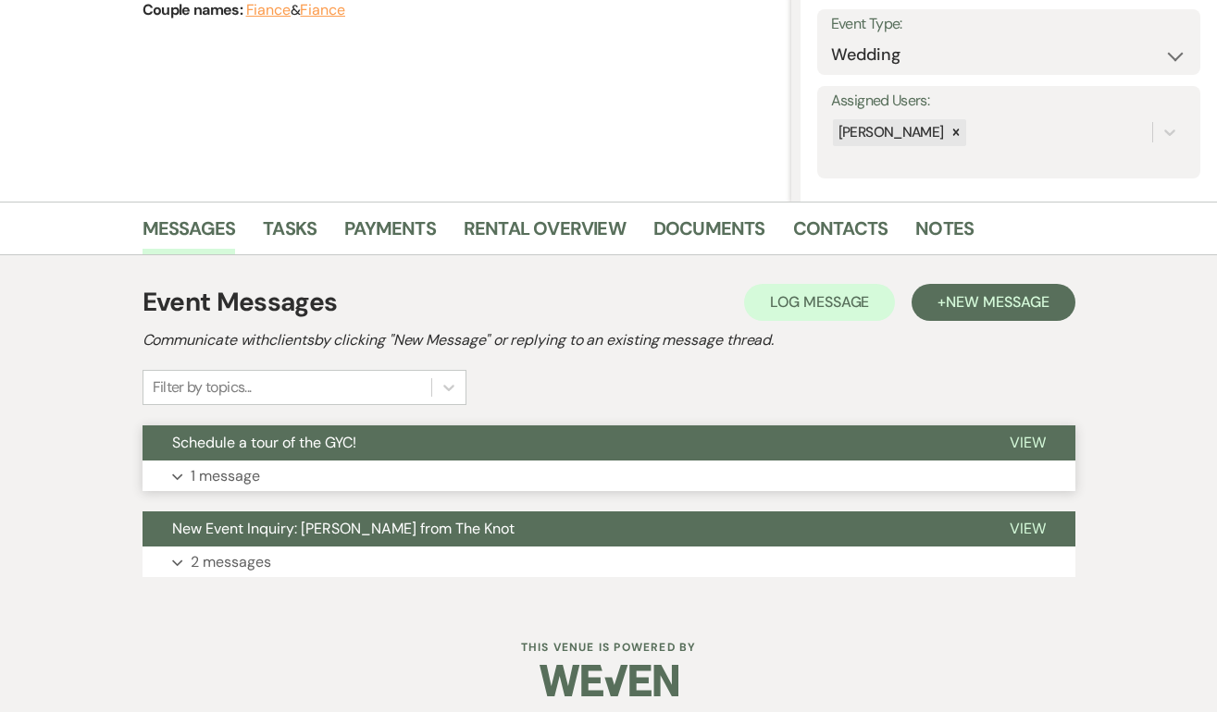
scroll to position [267, 0]
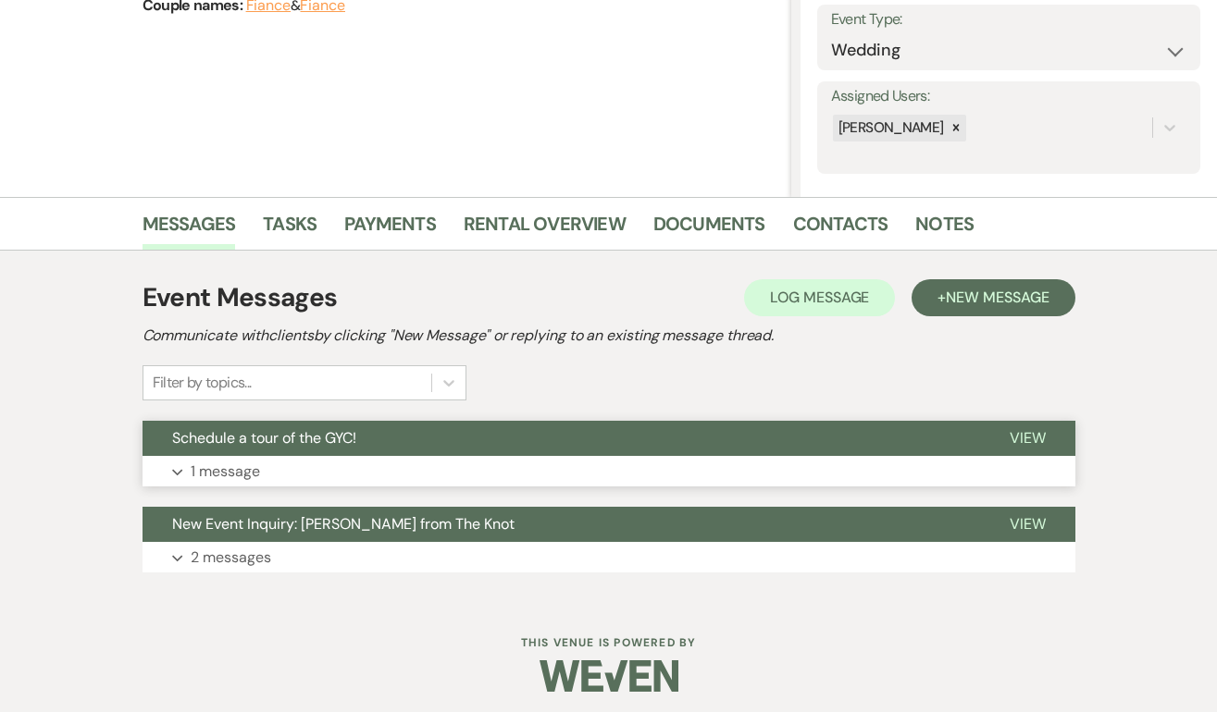
click at [1029, 443] on span "View" at bounding box center [1027, 437] width 36 height 19
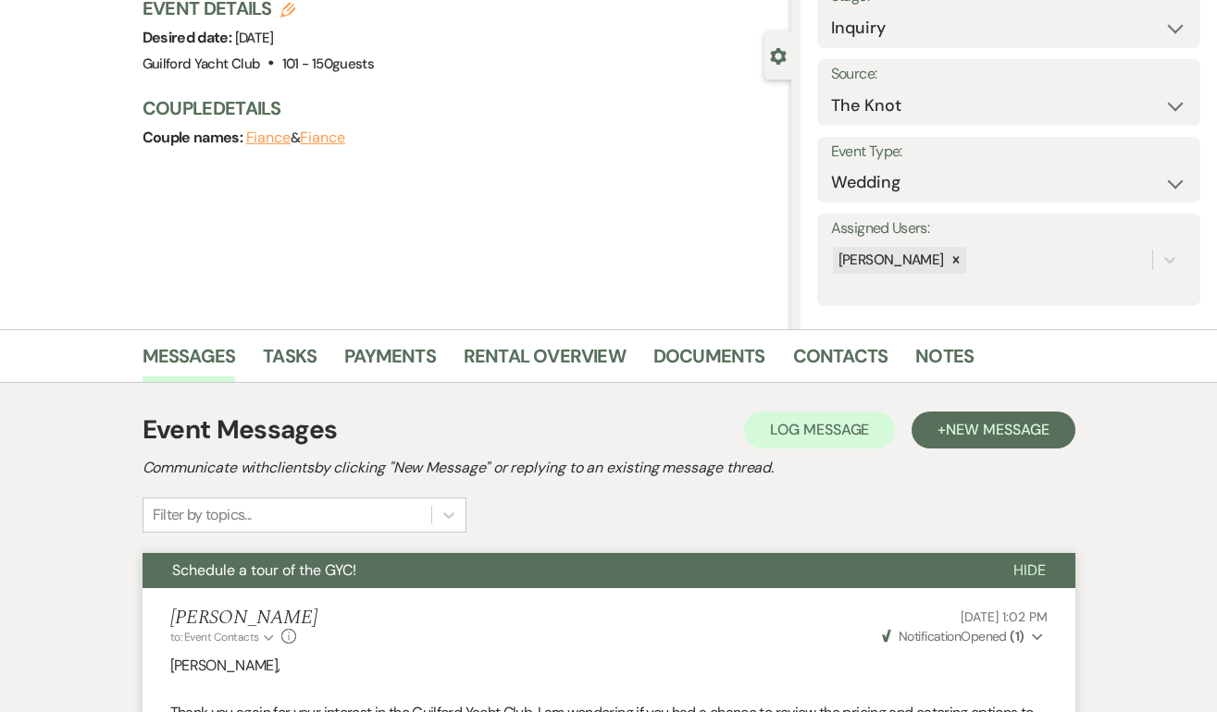
scroll to position [0, 0]
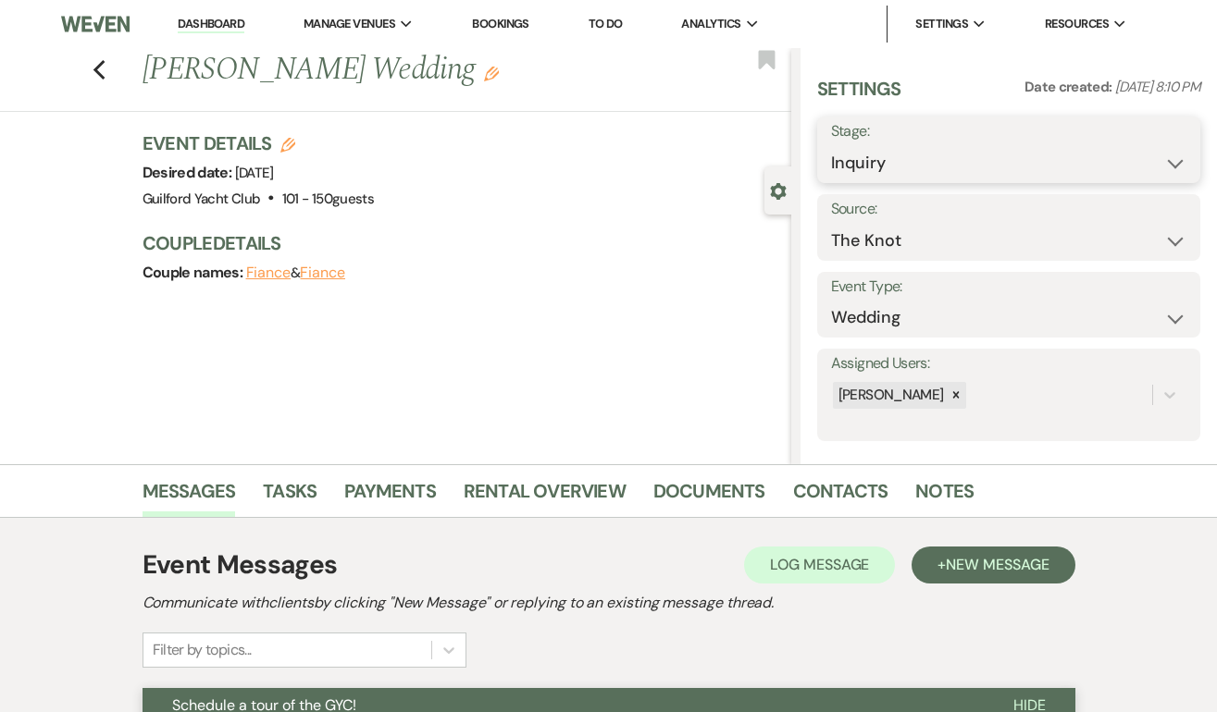
click at [871, 156] on select "Inquiry Follow Up Tour Requested Tour Confirmed Toured Proposal Sent Booked Lost" at bounding box center [1008, 163] width 355 height 36
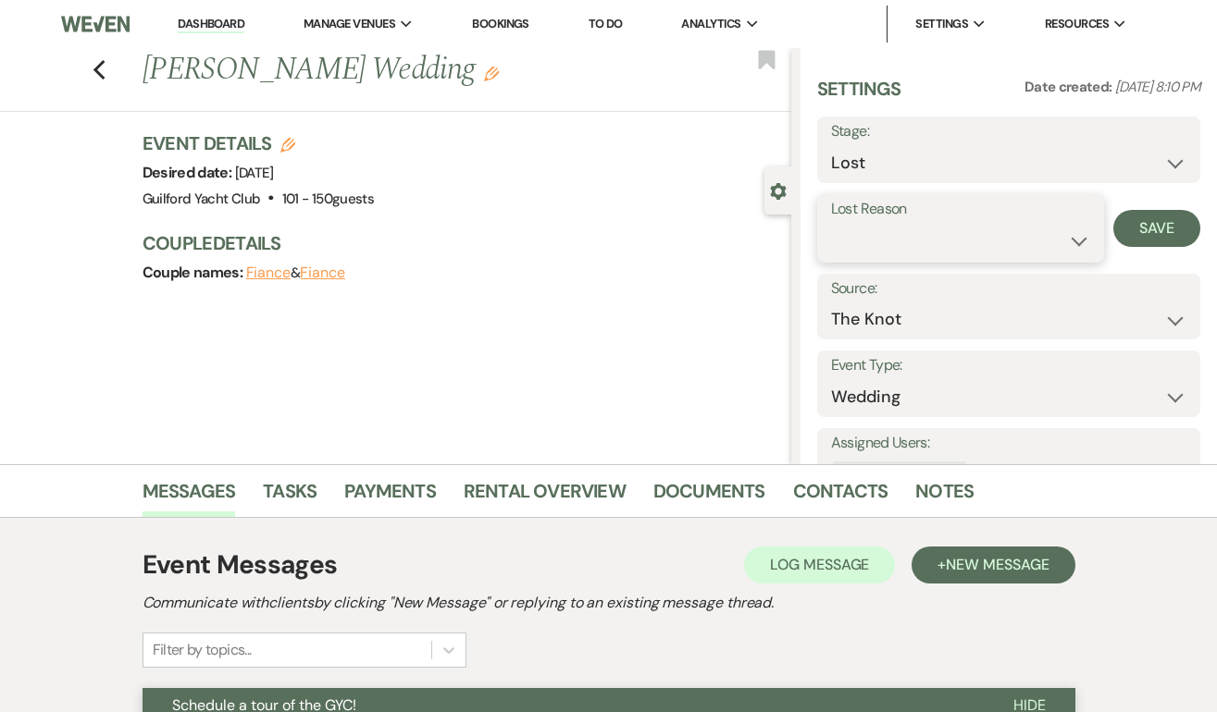
click at [857, 241] on select "Booked Elsewhere Budget Date Unavailable No Response Not a Good Match Capacity …" at bounding box center [961, 241] width 260 height 36
click at [1139, 227] on button "Save" at bounding box center [1156, 228] width 87 height 37
click at [93, 69] on use "button" at bounding box center [99, 70] width 12 height 20
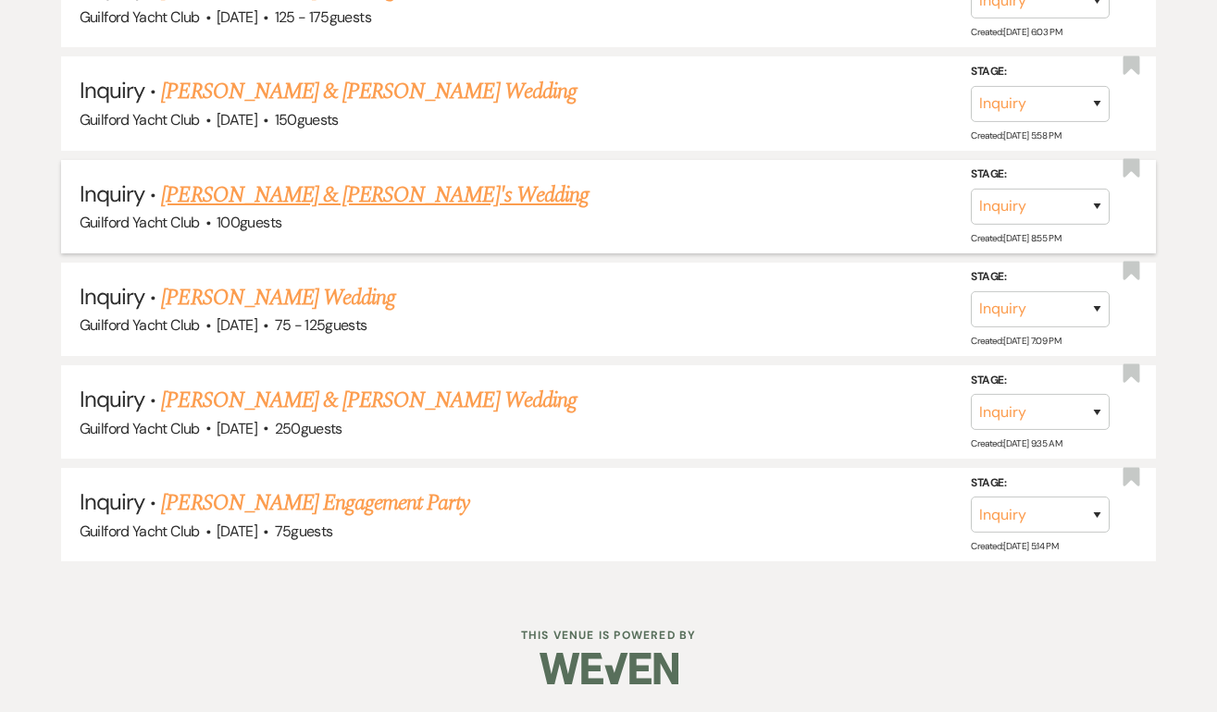
scroll to position [4552, 0]
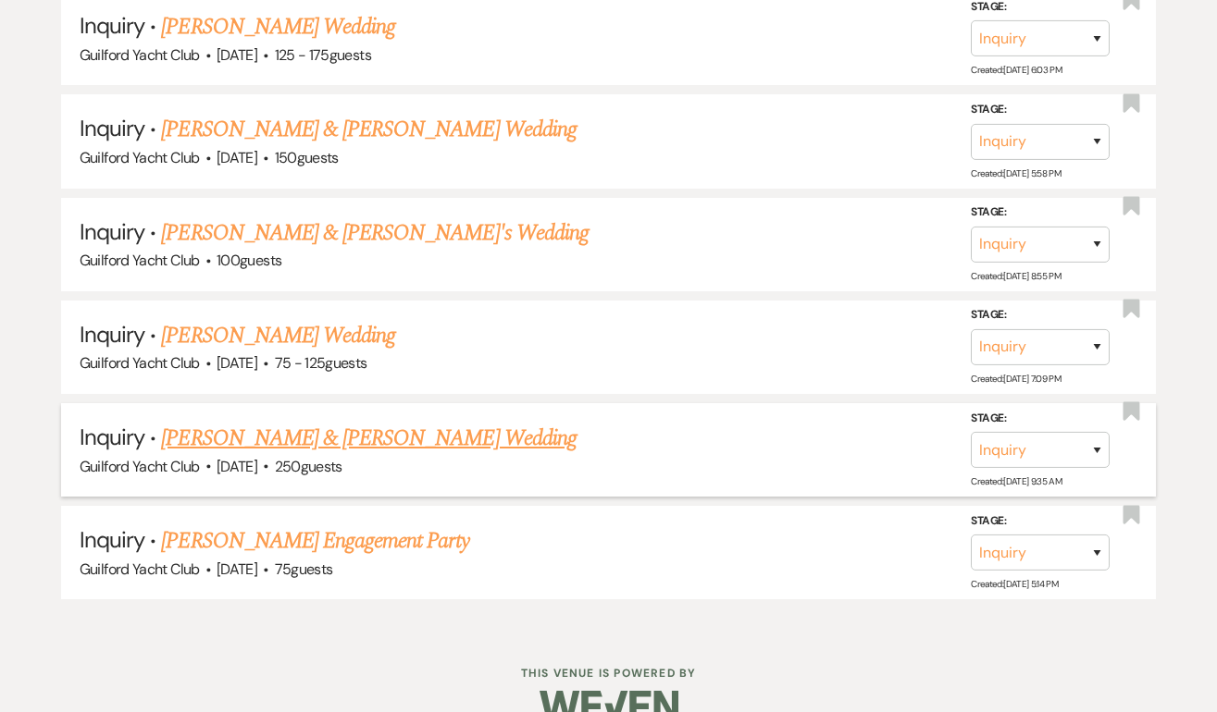
click at [251, 422] on link "[PERSON_NAME] & [PERSON_NAME] Wedding" at bounding box center [368, 438] width 414 height 33
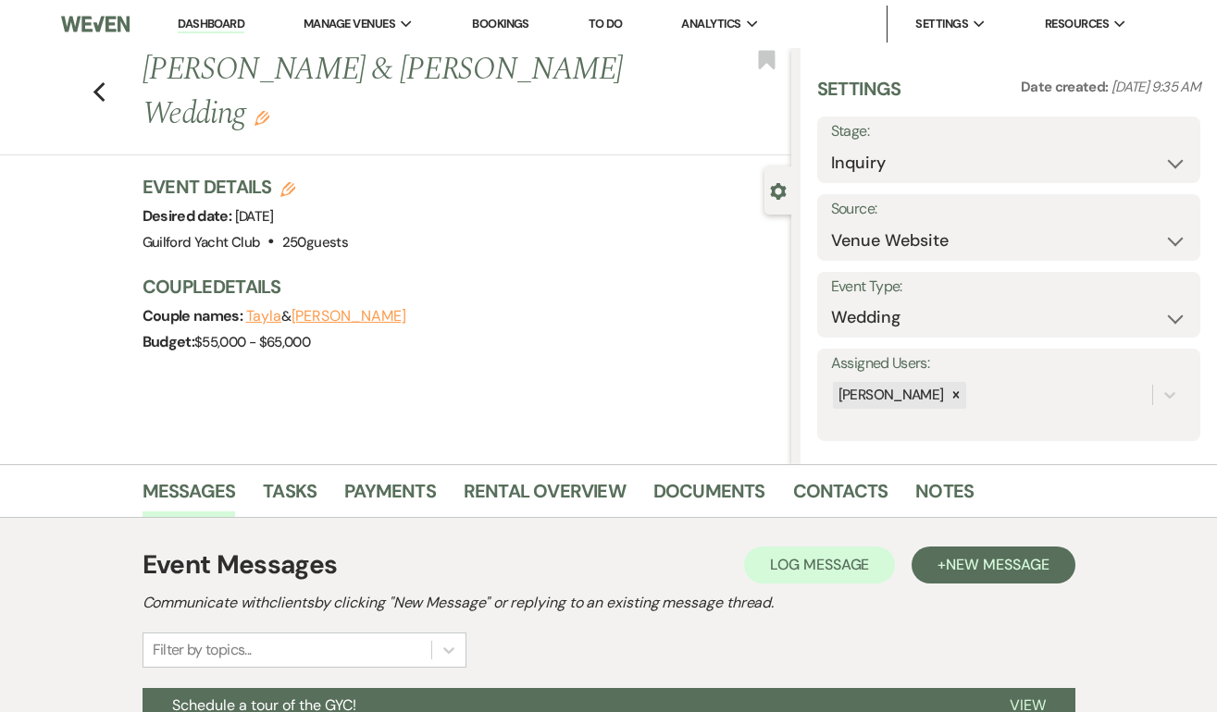
scroll to position [275, 0]
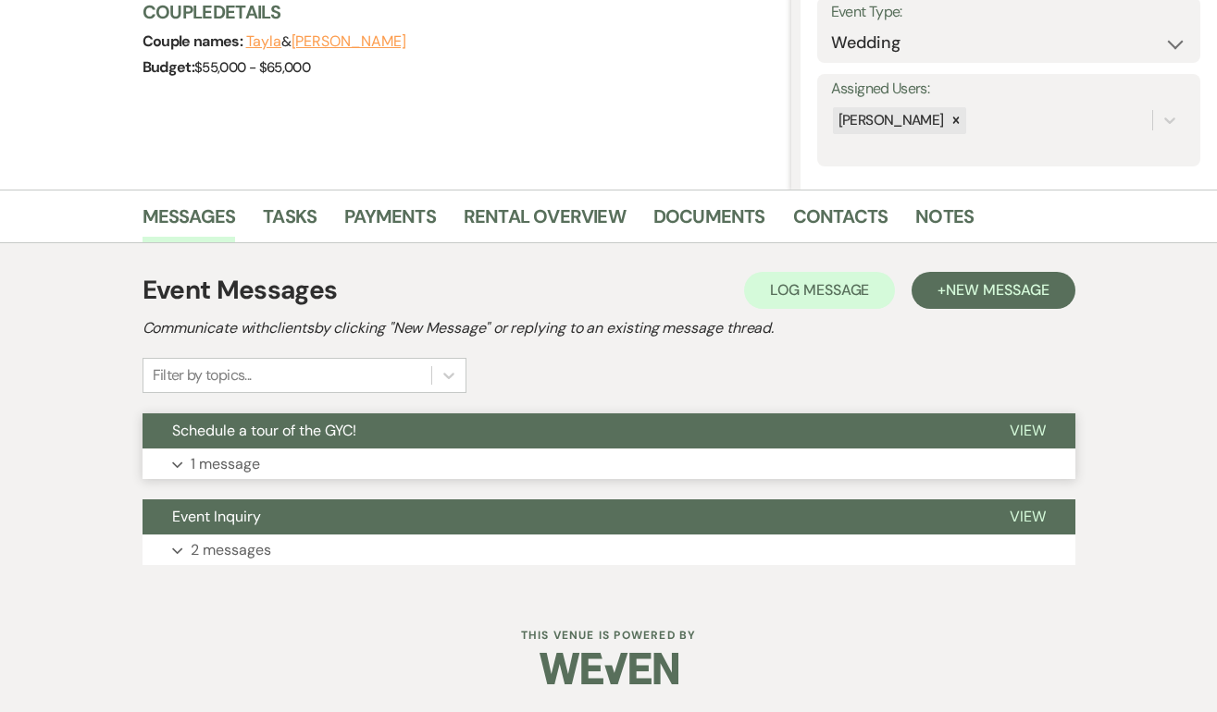
click at [1020, 425] on span "View" at bounding box center [1027, 430] width 36 height 19
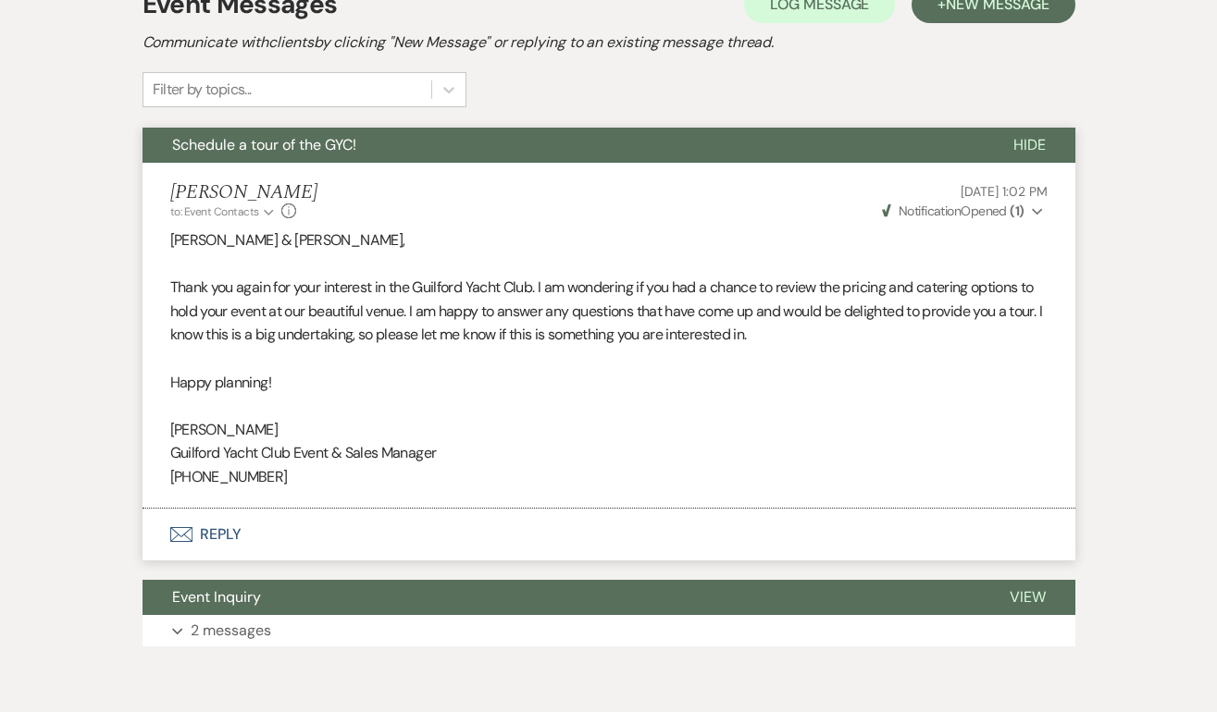
scroll to position [0, 0]
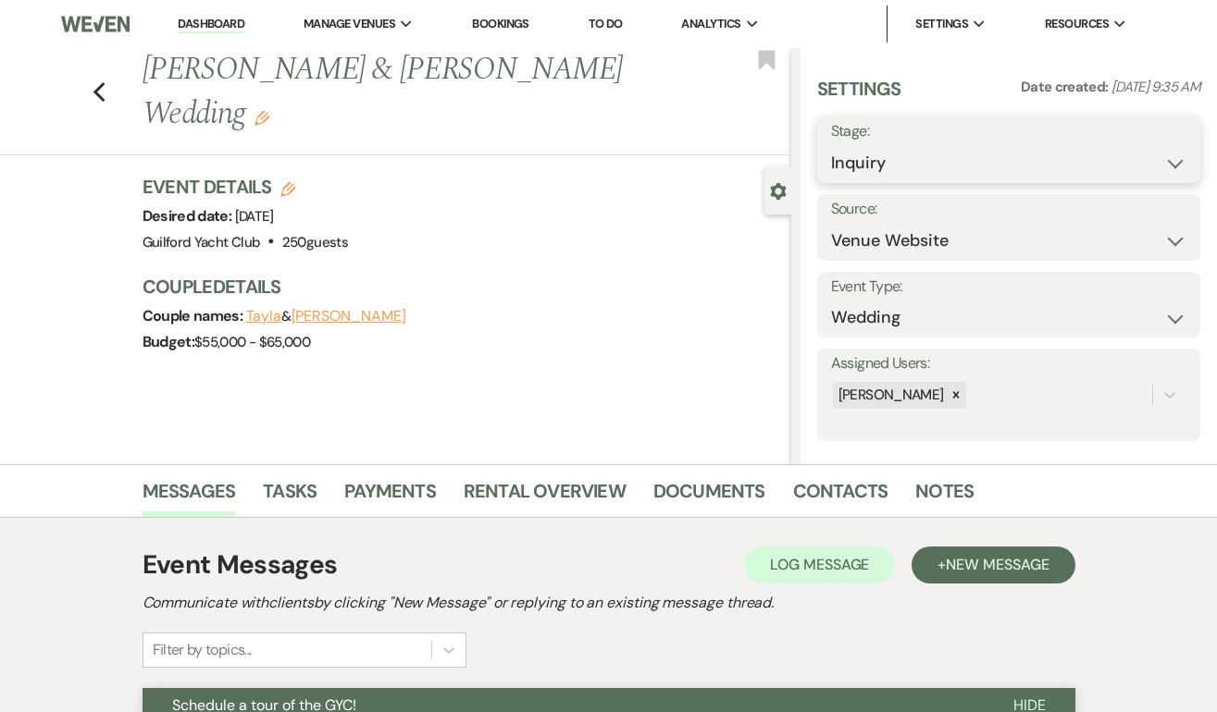
click at [929, 156] on select "Inquiry Follow Up Tour Requested Tour Confirmed Toured Proposal Sent Booked Lost" at bounding box center [1008, 163] width 355 height 36
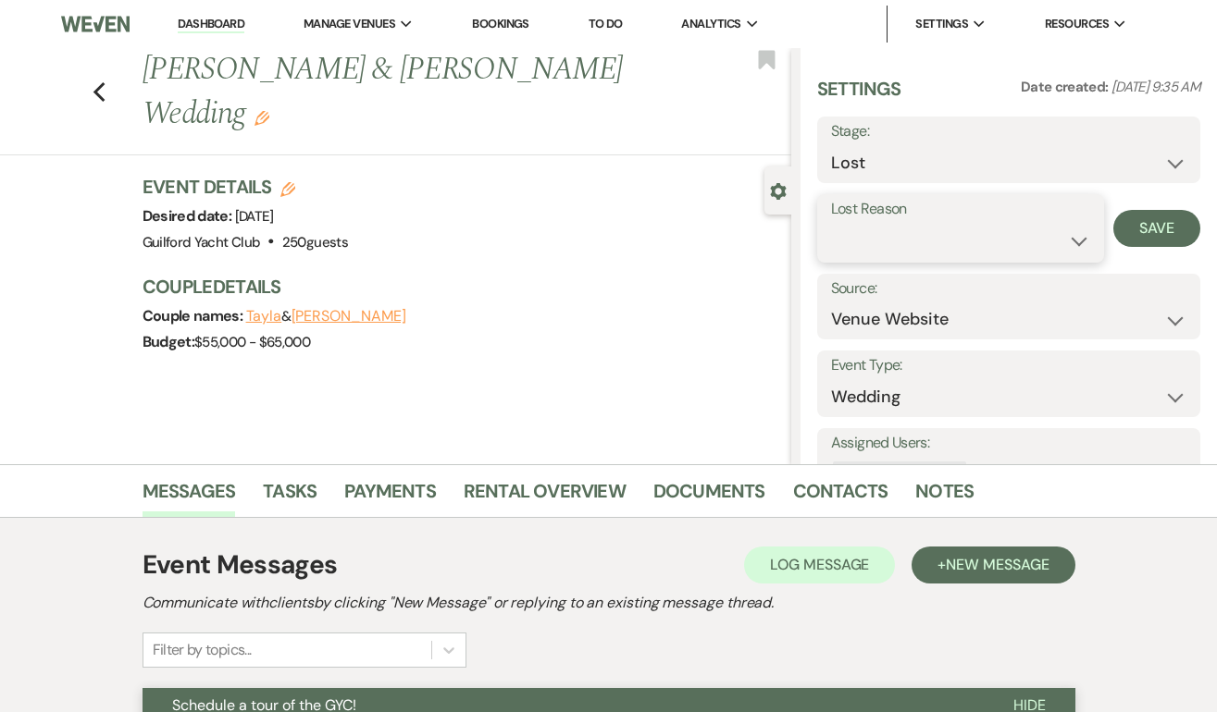
click at [857, 228] on select "Booked Elsewhere Budget Date Unavailable No Response Not a Good Match Capacity …" at bounding box center [961, 241] width 260 height 36
click at [1165, 228] on button "Save" at bounding box center [1156, 228] width 87 height 37
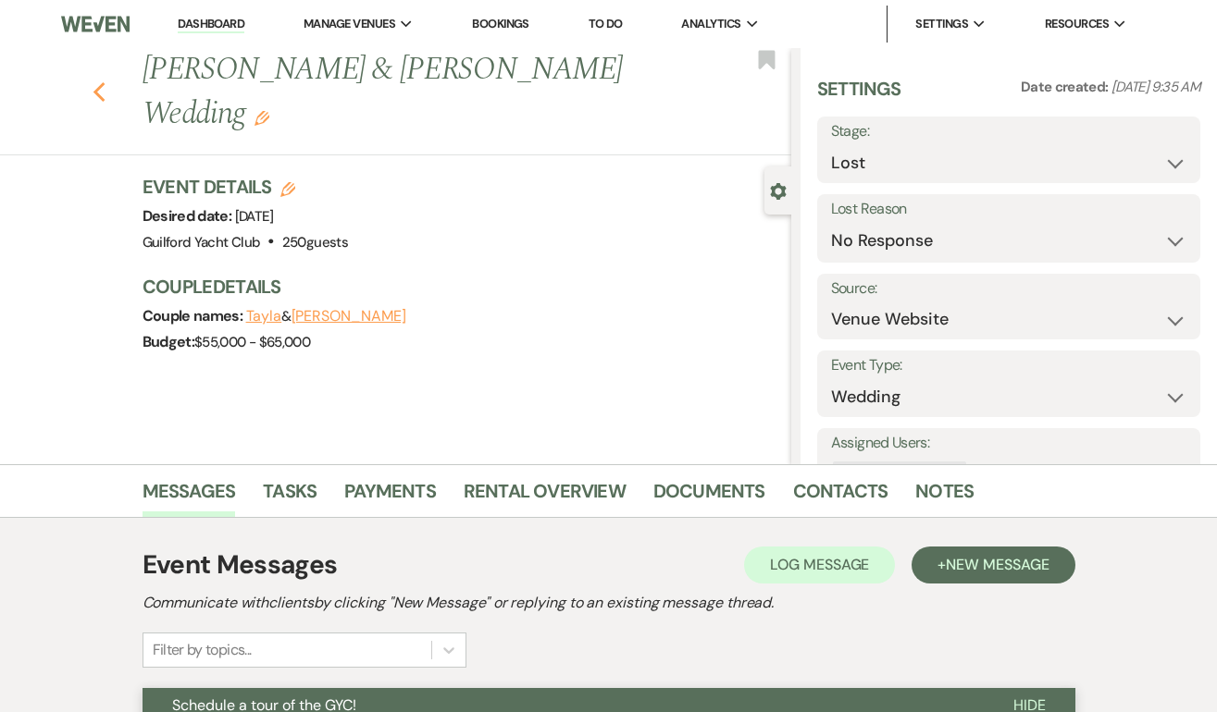
click at [94, 82] on use "button" at bounding box center [99, 92] width 12 height 20
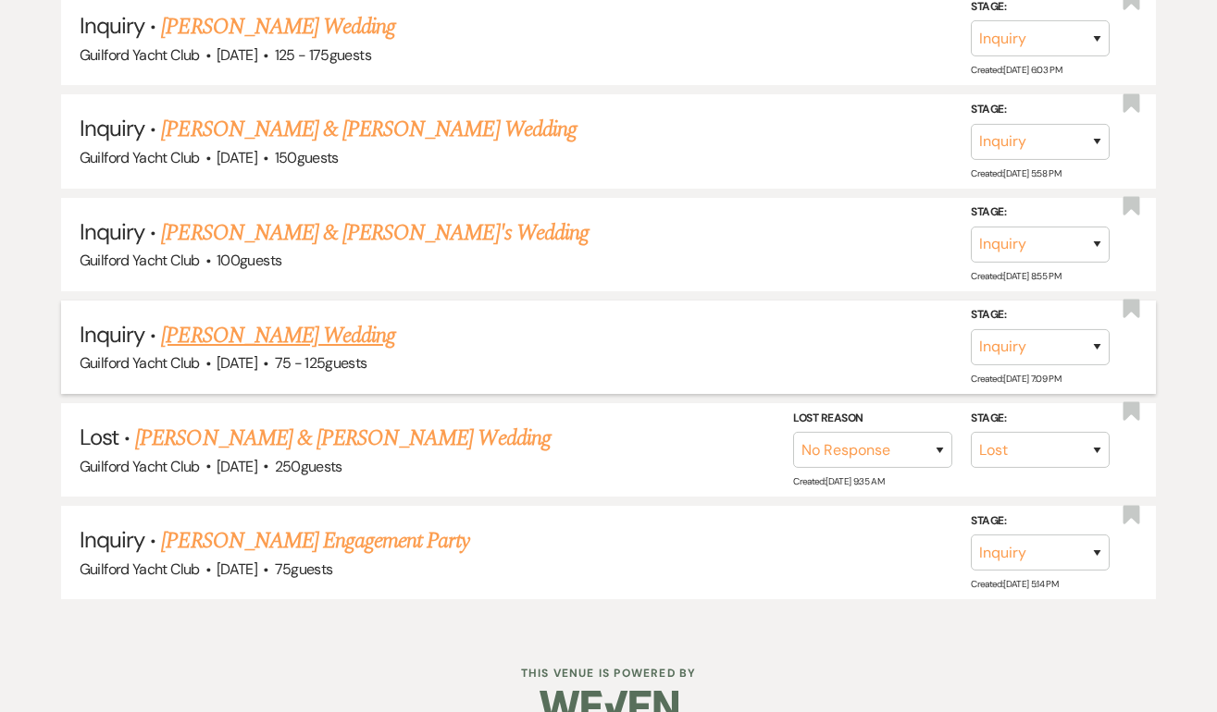
scroll to position [4450, 0]
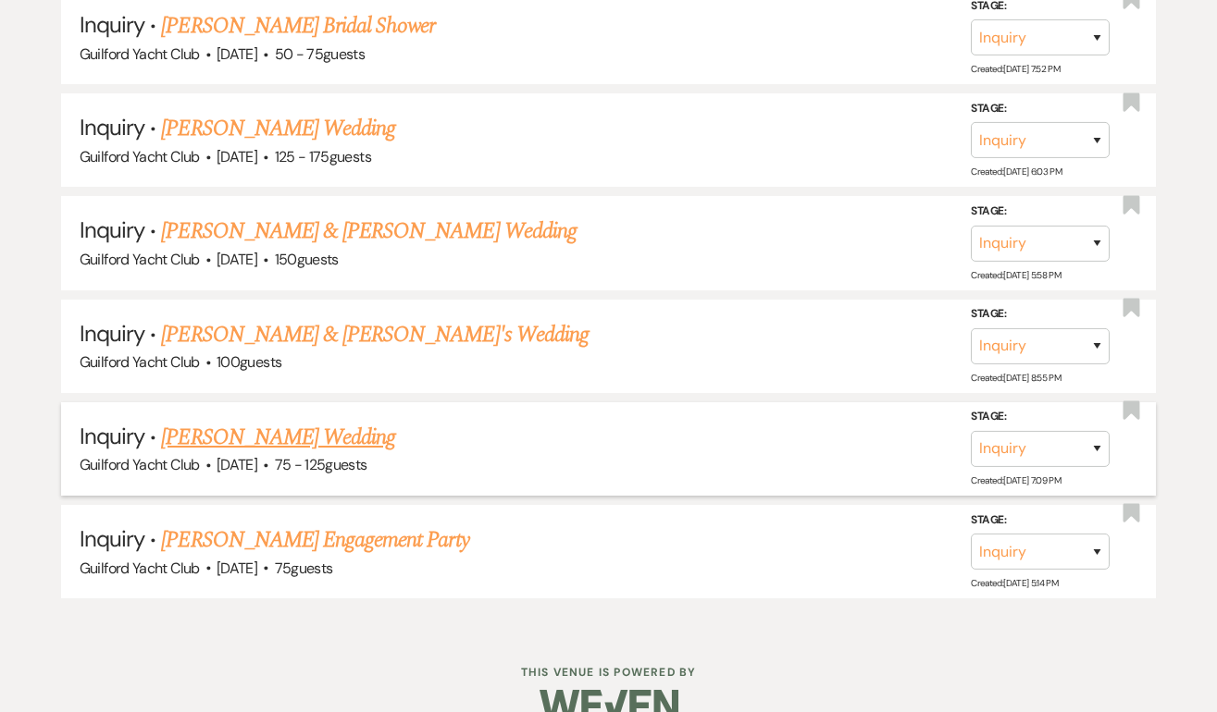
click at [242, 421] on link "[PERSON_NAME] Wedding" at bounding box center [278, 437] width 234 height 33
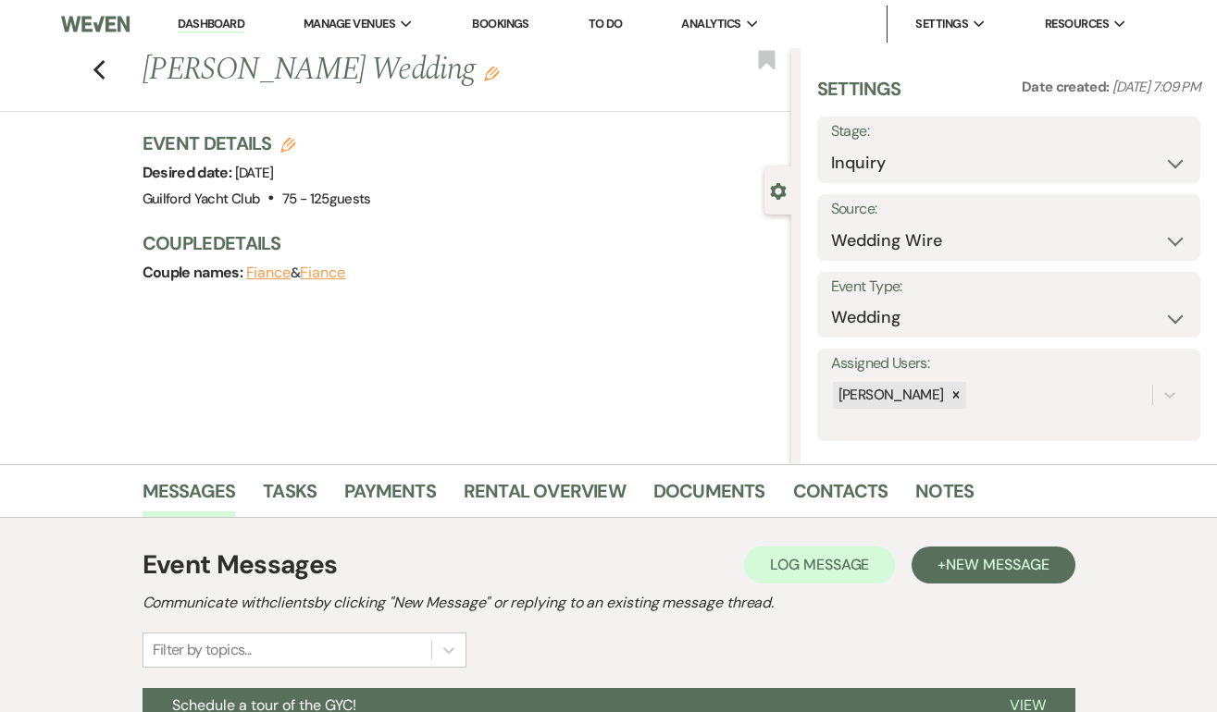
scroll to position [275, 0]
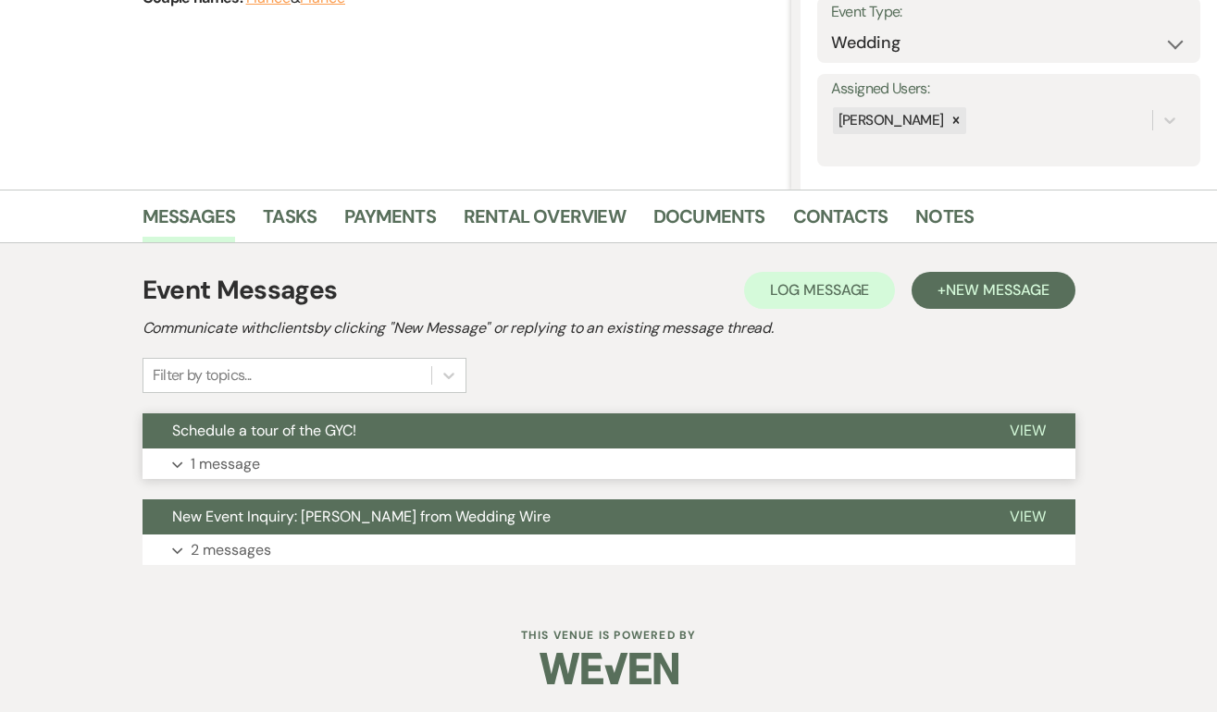
click at [1021, 426] on span "View" at bounding box center [1027, 430] width 36 height 19
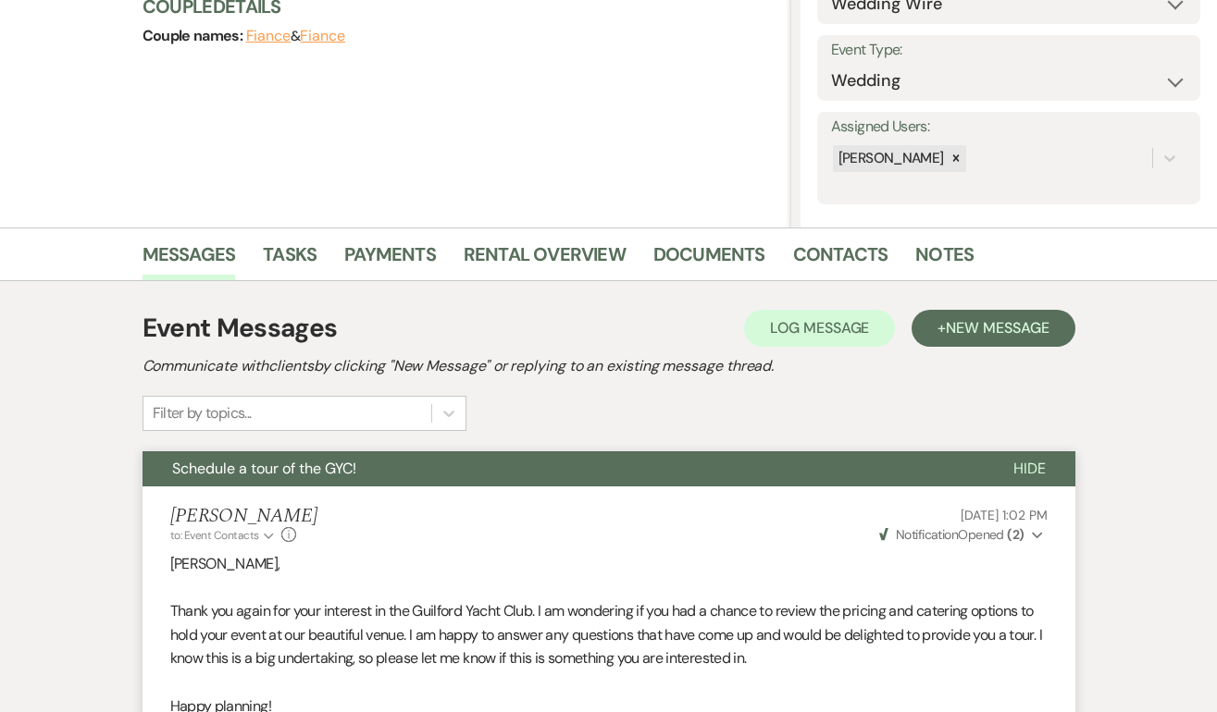
scroll to position [0, 0]
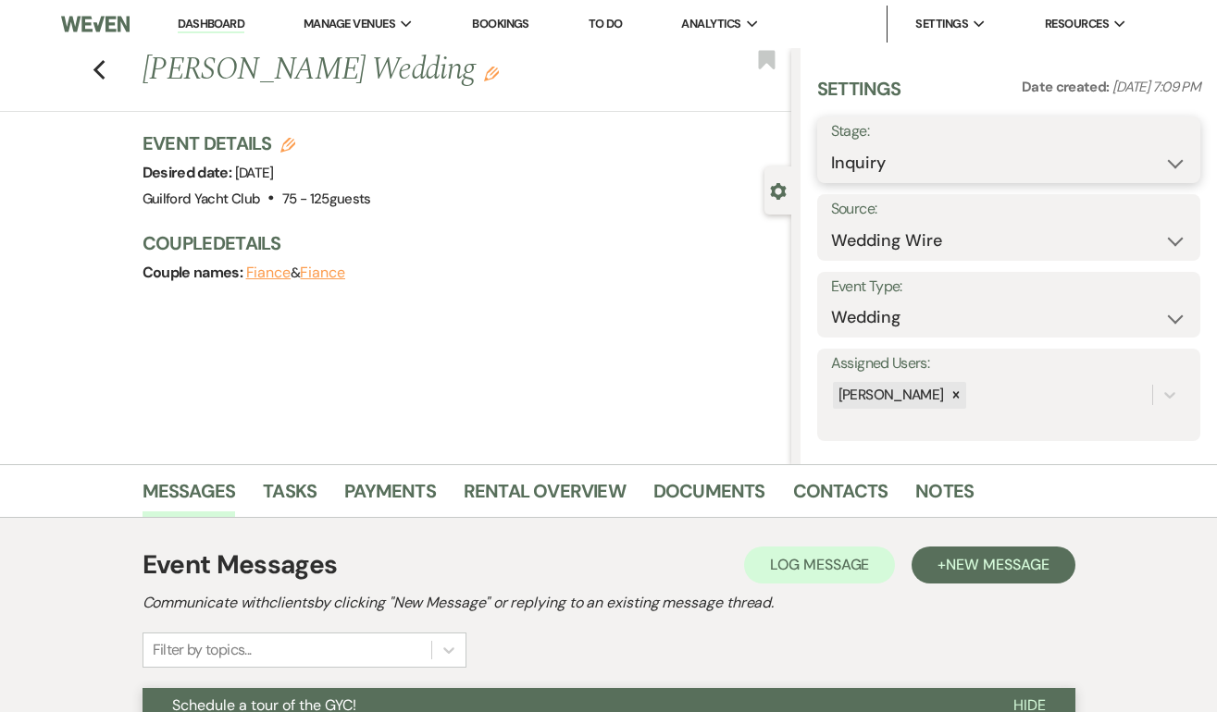
click at [912, 151] on select "Inquiry Follow Up Tour Requested Tour Confirmed Toured Proposal Sent Booked Lost" at bounding box center [1008, 163] width 355 height 36
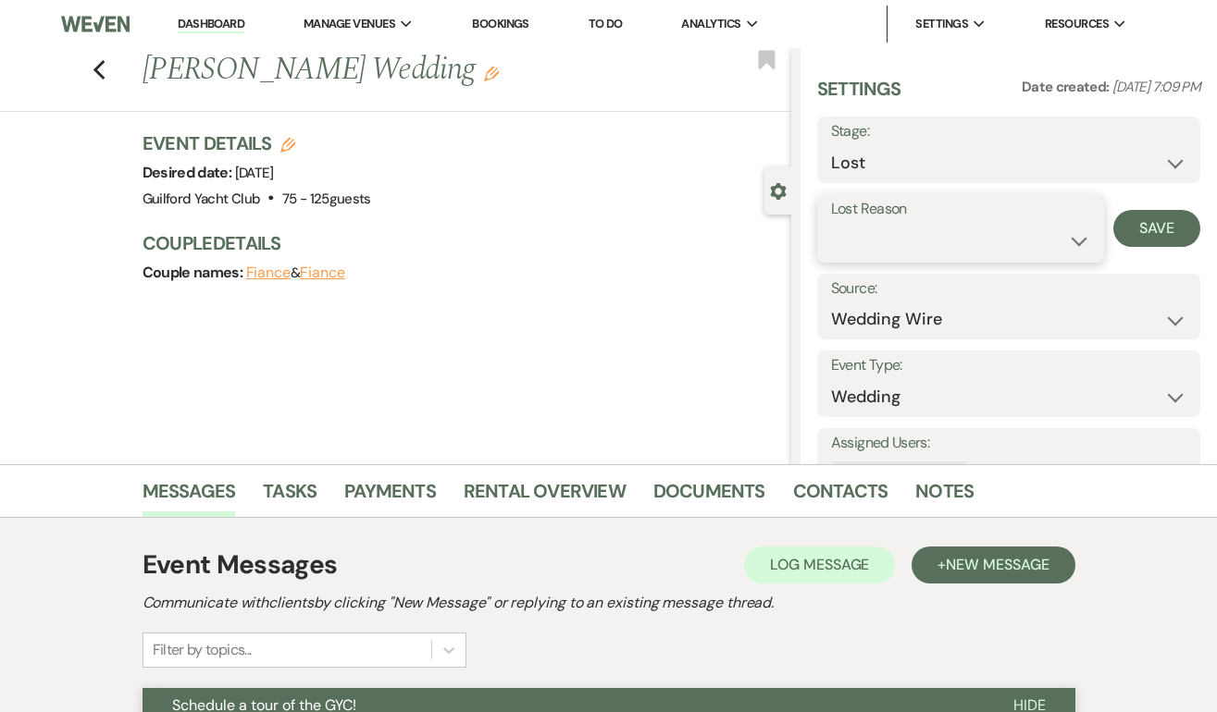
click at [890, 241] on select "Booked Elsewhere Budget Date Unavailable No Response Not a Good Match Capacity …" at bounding box center [961, 241] width 260 height 36
click at [1147, 221] on button "Save" at bounding box center [1156, 228] width 87 height 37
click at [93, 61] on icon "Previous" at bounding box center [100, 70] width 14 height 22
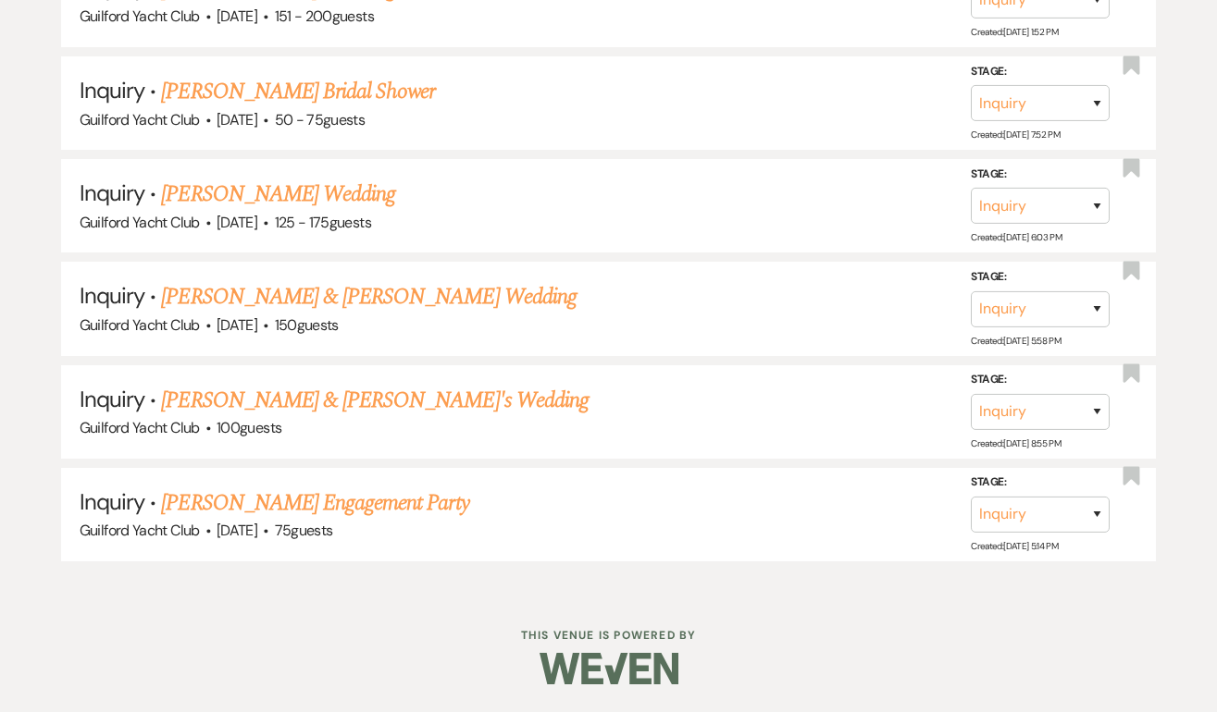
scroll to position [4348, 0]
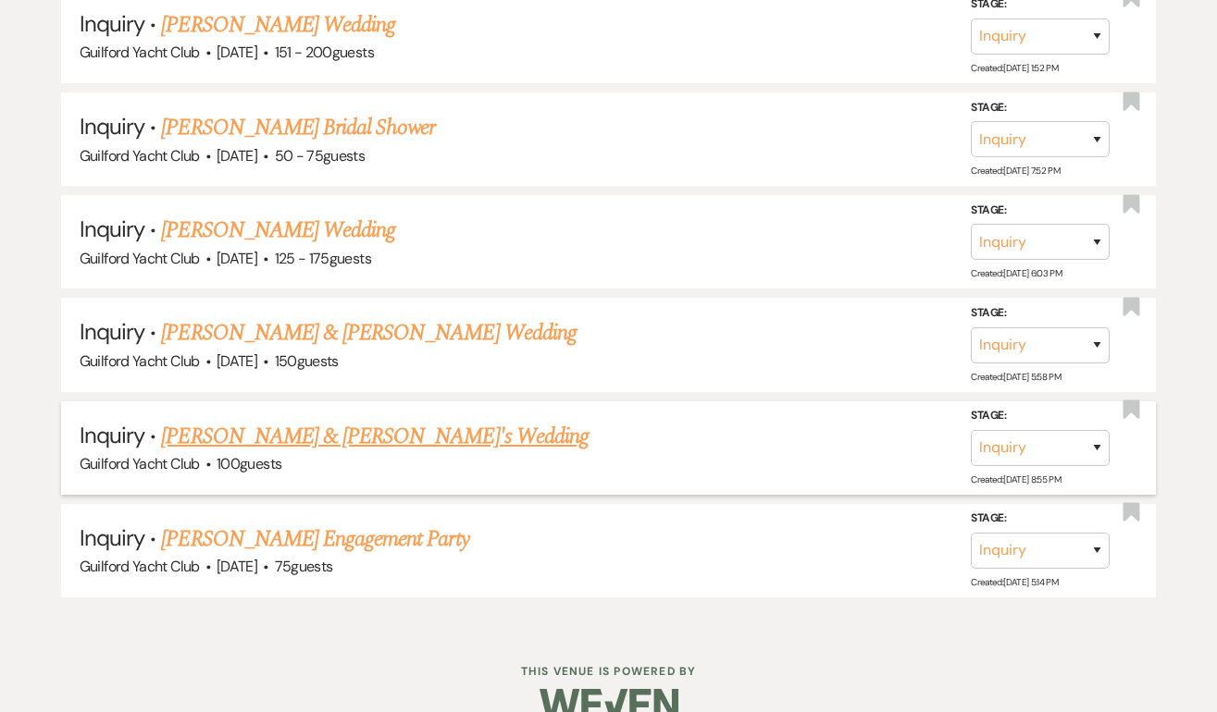
click at [234, 420] on link "[PERSON_NAME] & [PERSON_NAME]'s Wedding" at bounding box center [374, 436] width 427 height 33
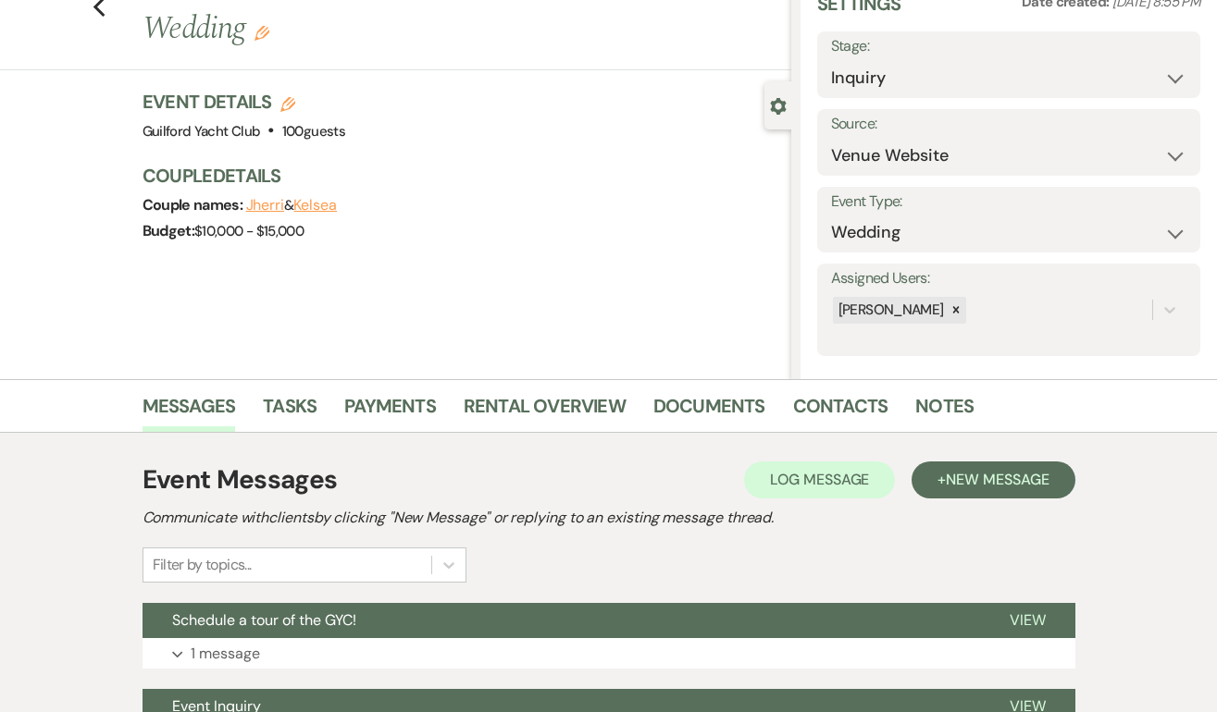
scroll to position [275, 0]
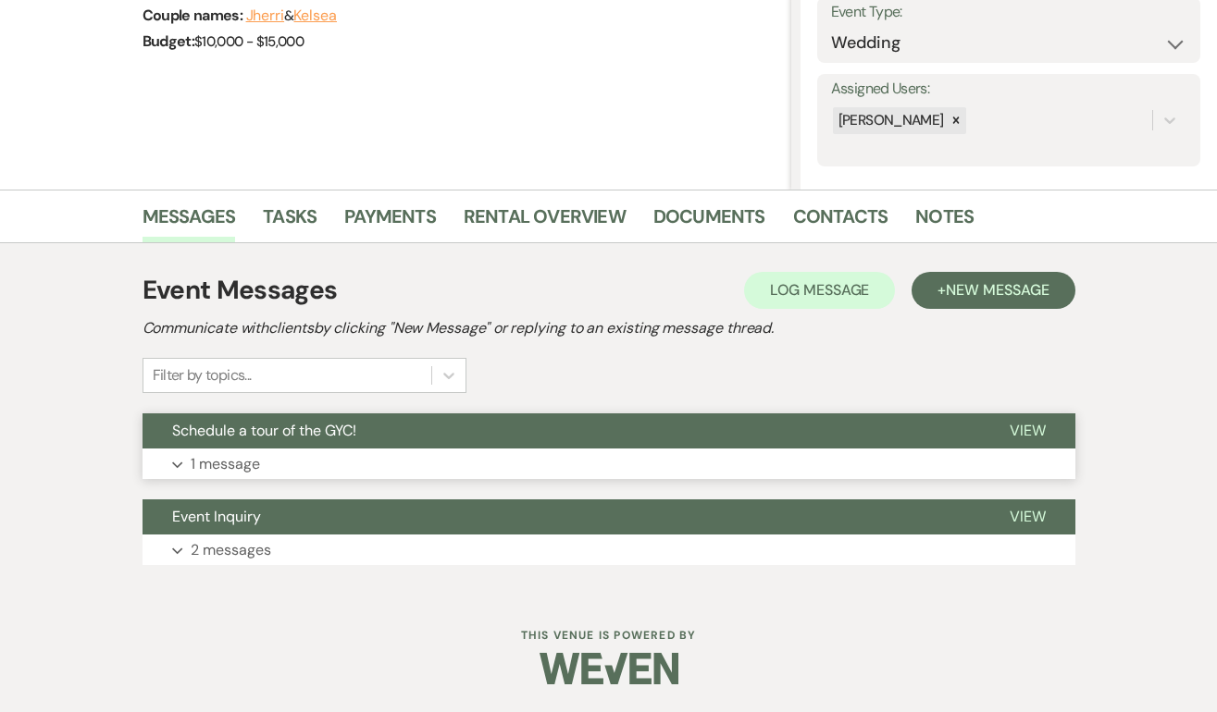
click at [1024, 419] on button "View" at bounding box center [1027, 431] width 95 height 35
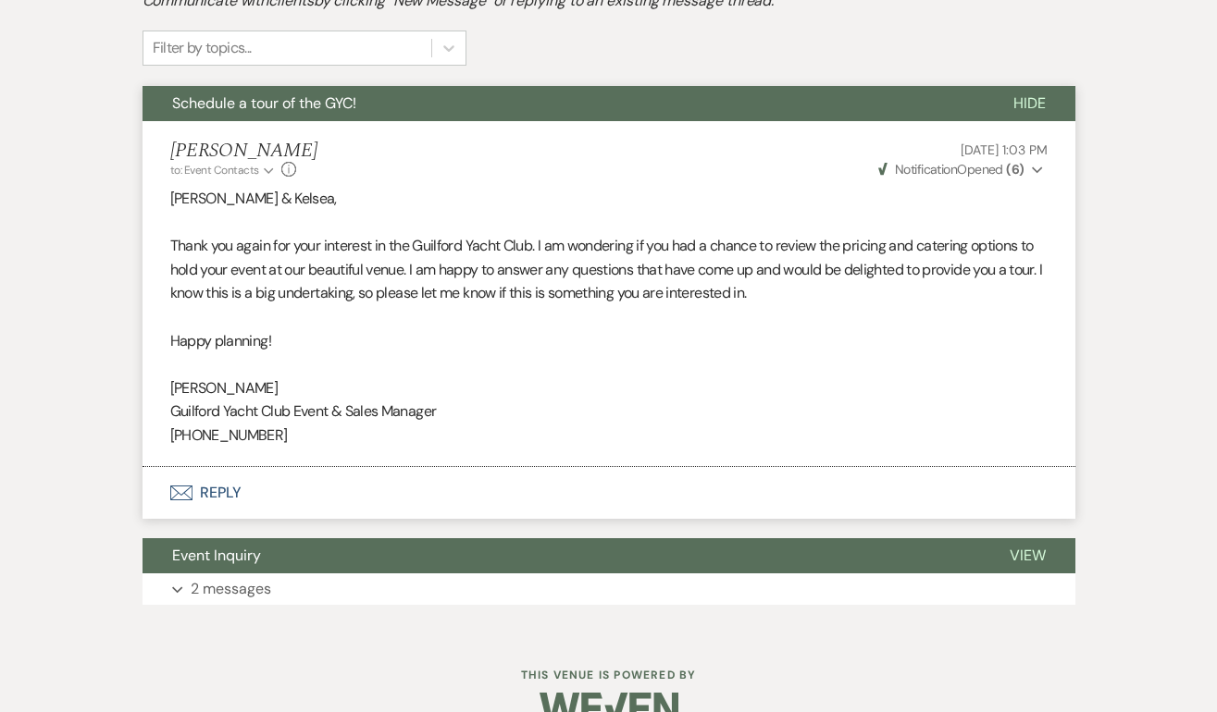
scroll to position [0, 0]
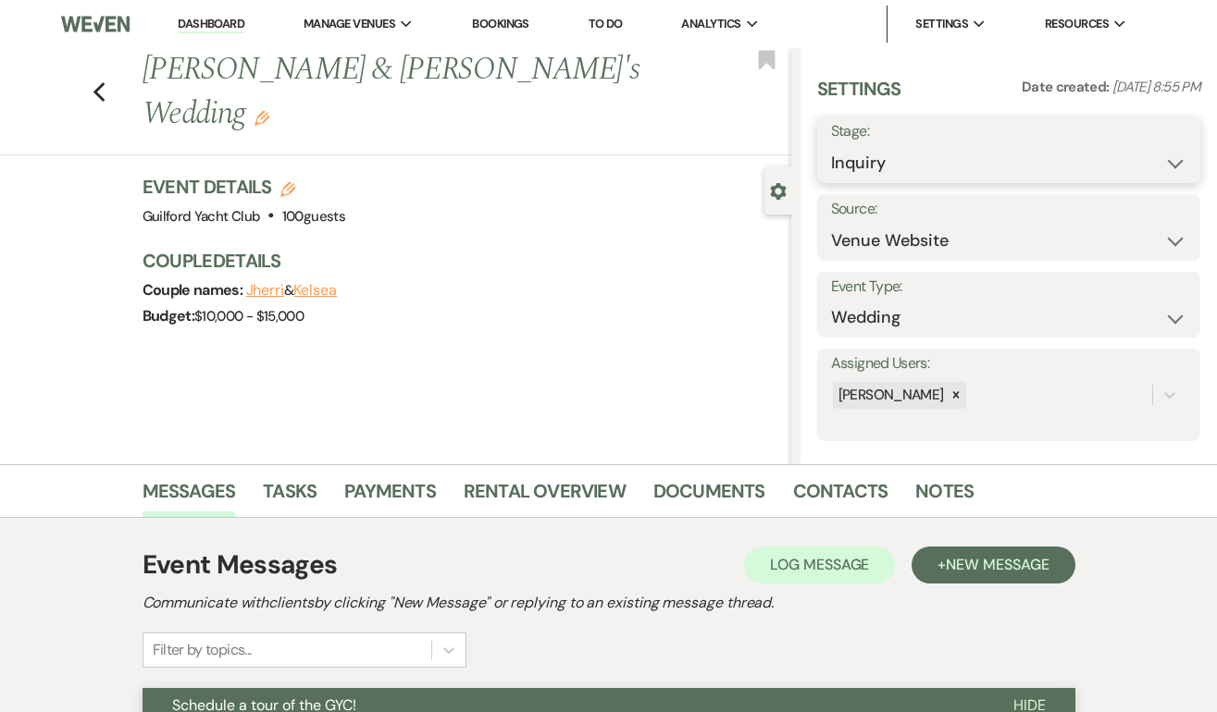
click at [1040, 161] on select "Inquiry Follow Up Tour Requested Tour Confirmed Toured Proposal Sent Booked Lost" at bounding box center [1008, 163] width 355 height 36
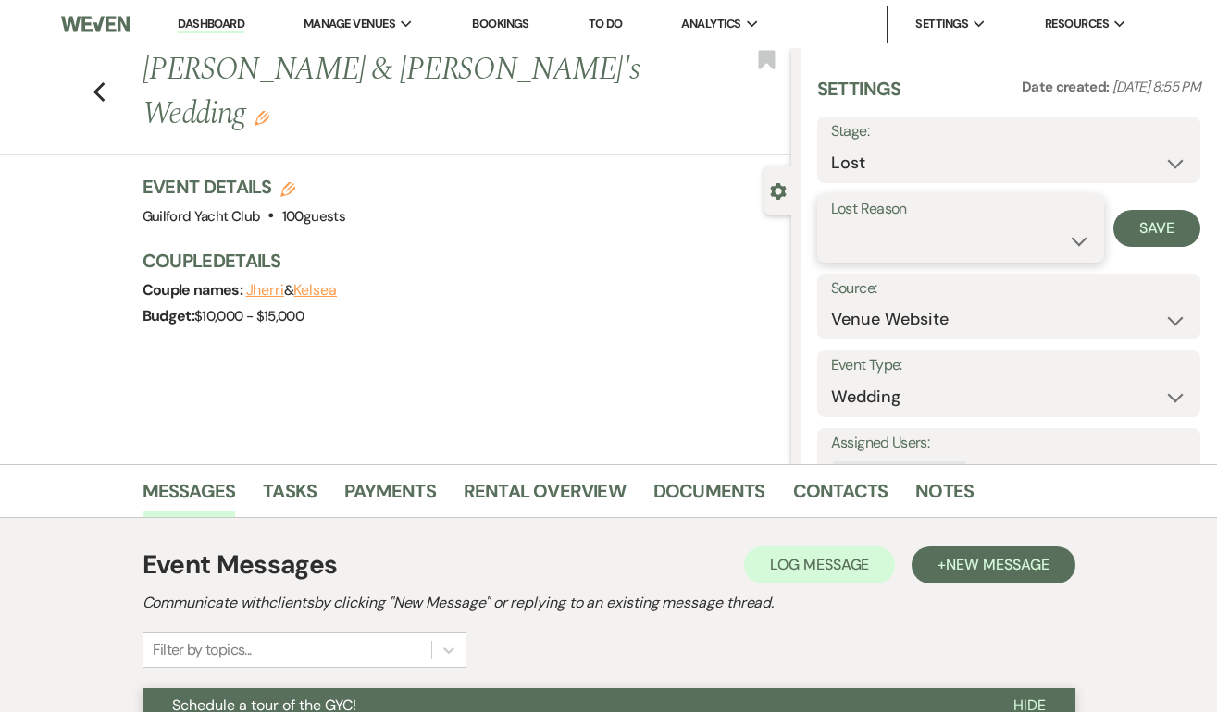
click at [918, 241] on select "Booked Elsewhere Budget Date Unavailable No Response Not a Good Match Capacity …" at bounding box center [961, 241] width 260 height 36
click at [1155, 230] on button "Save" at bounding box center [1156, 228] width 87 height 37
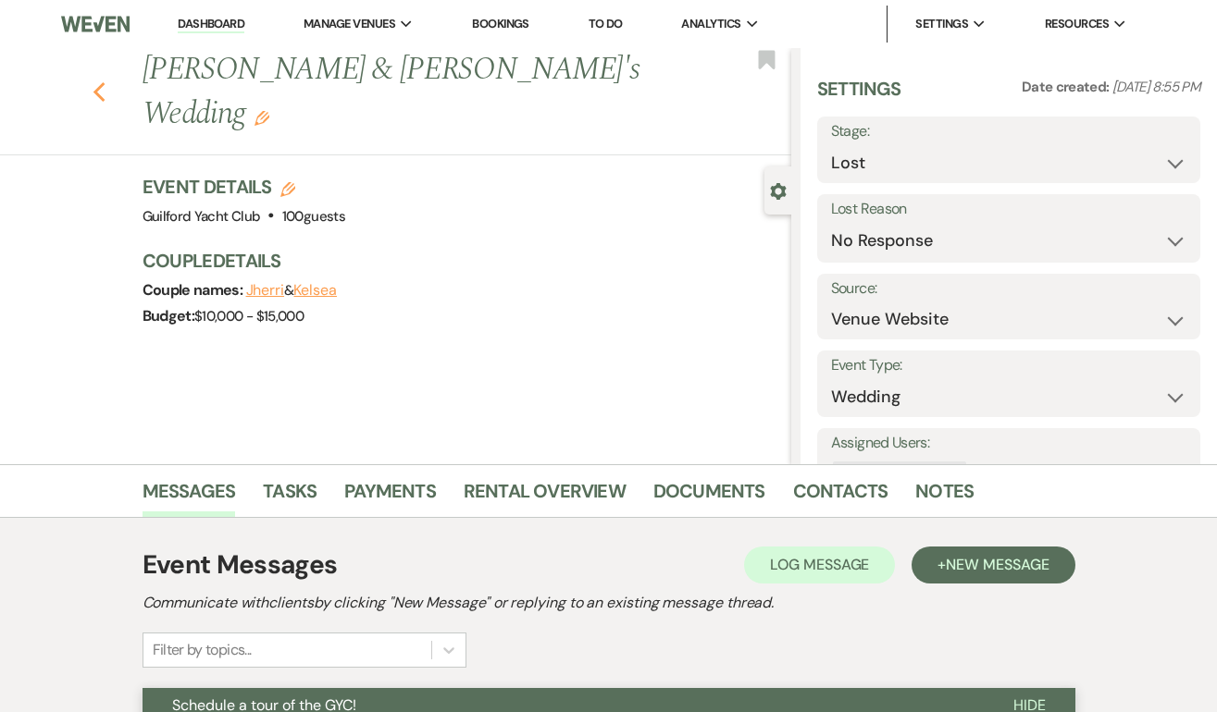
click at [99, 81] on icon "Previous" at bounding box center [100, 92] width 14 height 22
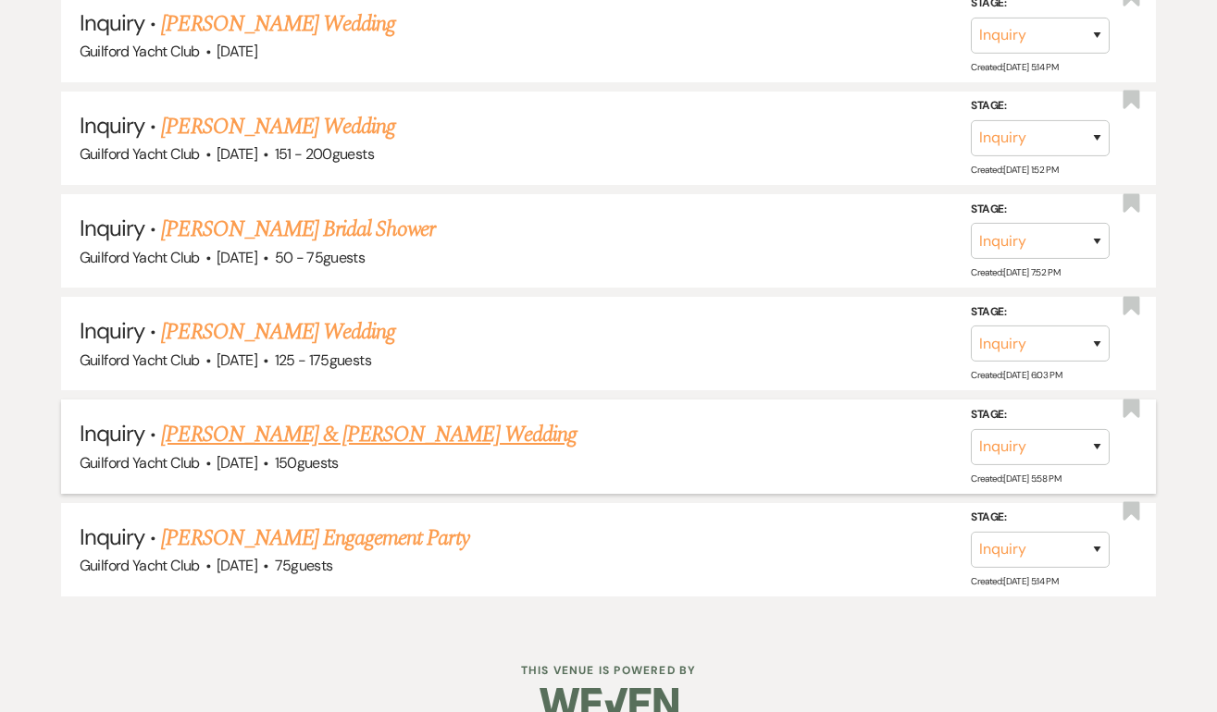
click at [200, 418] on link "[PERSON_NAME] & [PERSON_NAME] Wedding" at bounding box center [368, 434] width 414 height 33
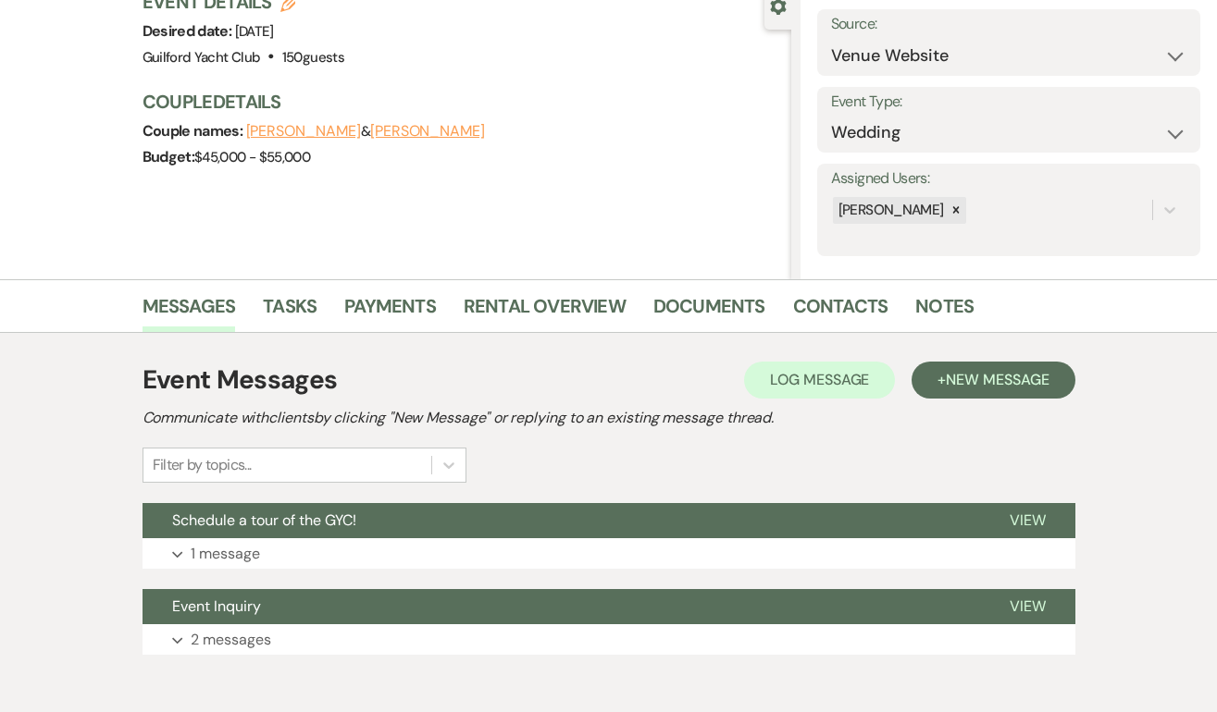
scroll to position [275, 0]
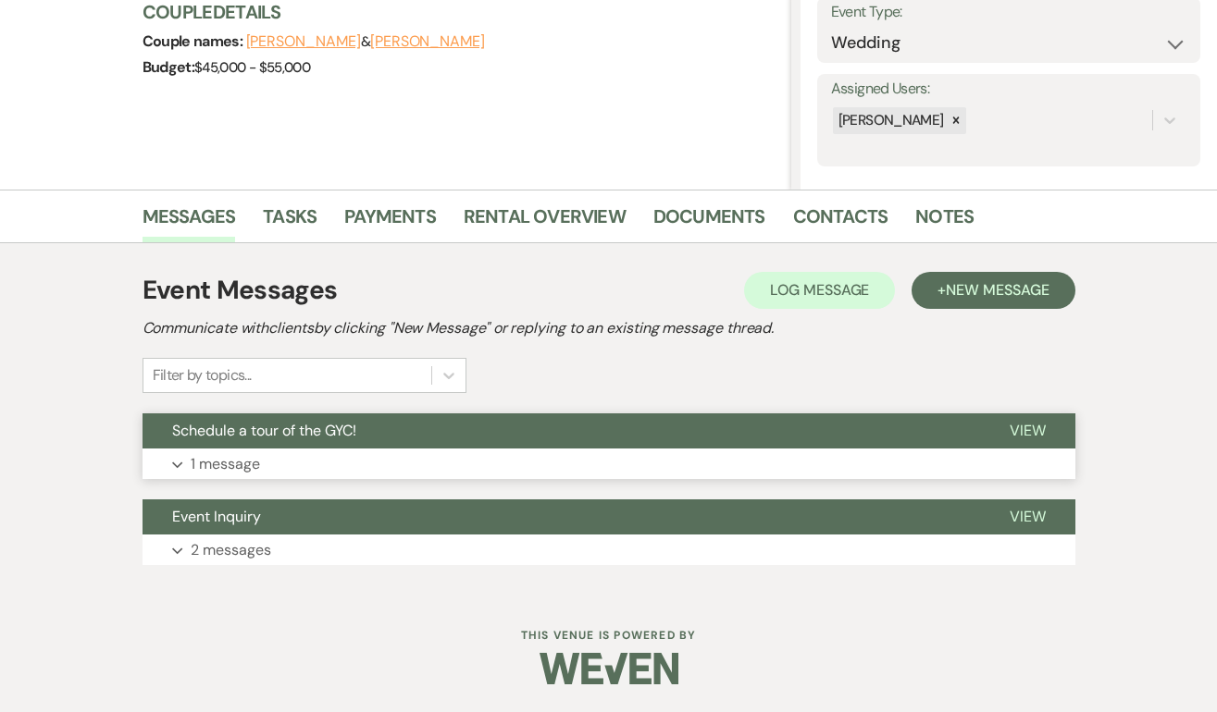
click at [1022, 431] on span "View" at bounding box center [1027, 430] width 36 height 19
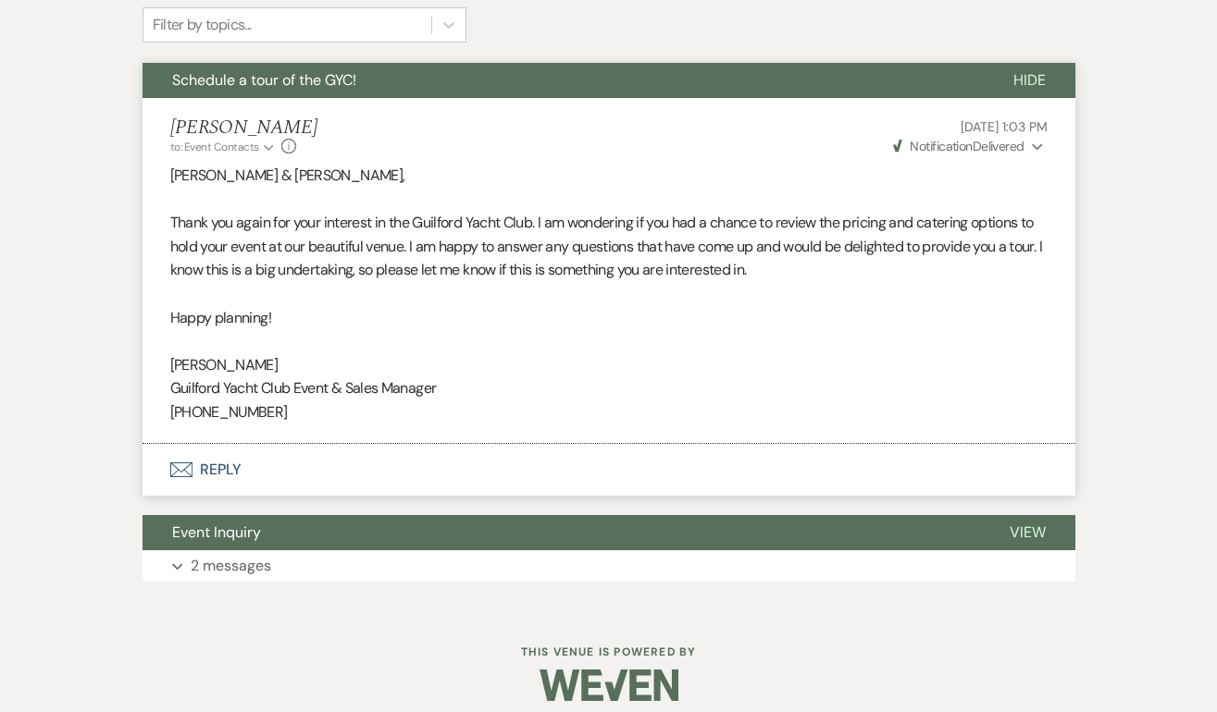
scroll to position [0, 0]
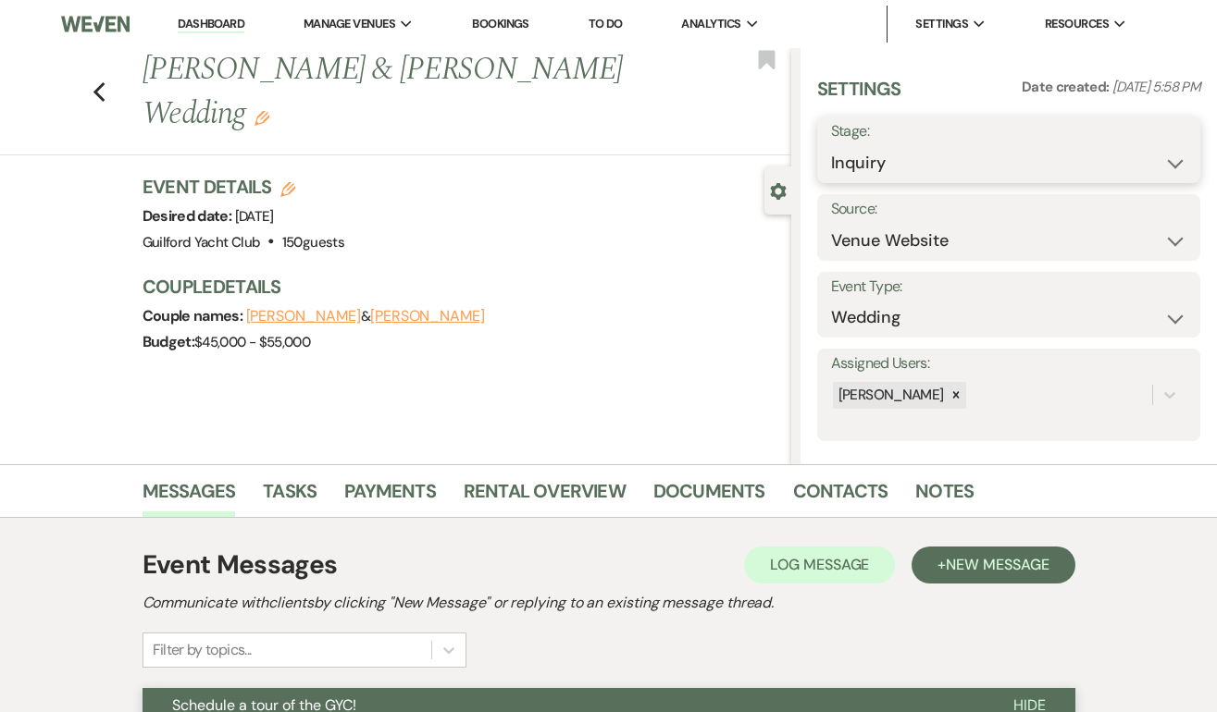
click at [887, 167] on select "Inquiry Follow Up Tour Requested Tour Confirmed Toured Proposal Sent Booked Lost" at bounding box center [1008, 163] width 355 height 36
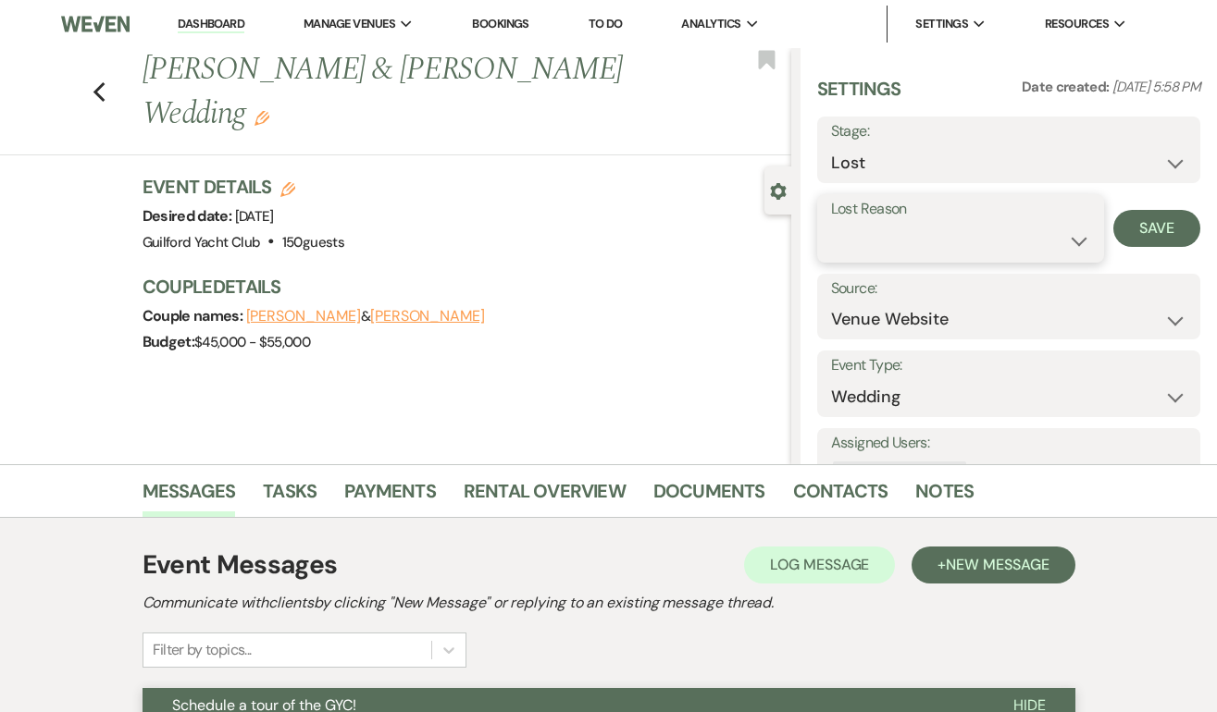
click at [877, 229] on select "Booked Elsewhere Budget Date Unavailable No Response Not a Good Match Capacity …" at bounding box center [961, 241] width 260 height 36
click at [1155, 220] on button "Save" at bounding box center [1156, 228] width 87 height 37
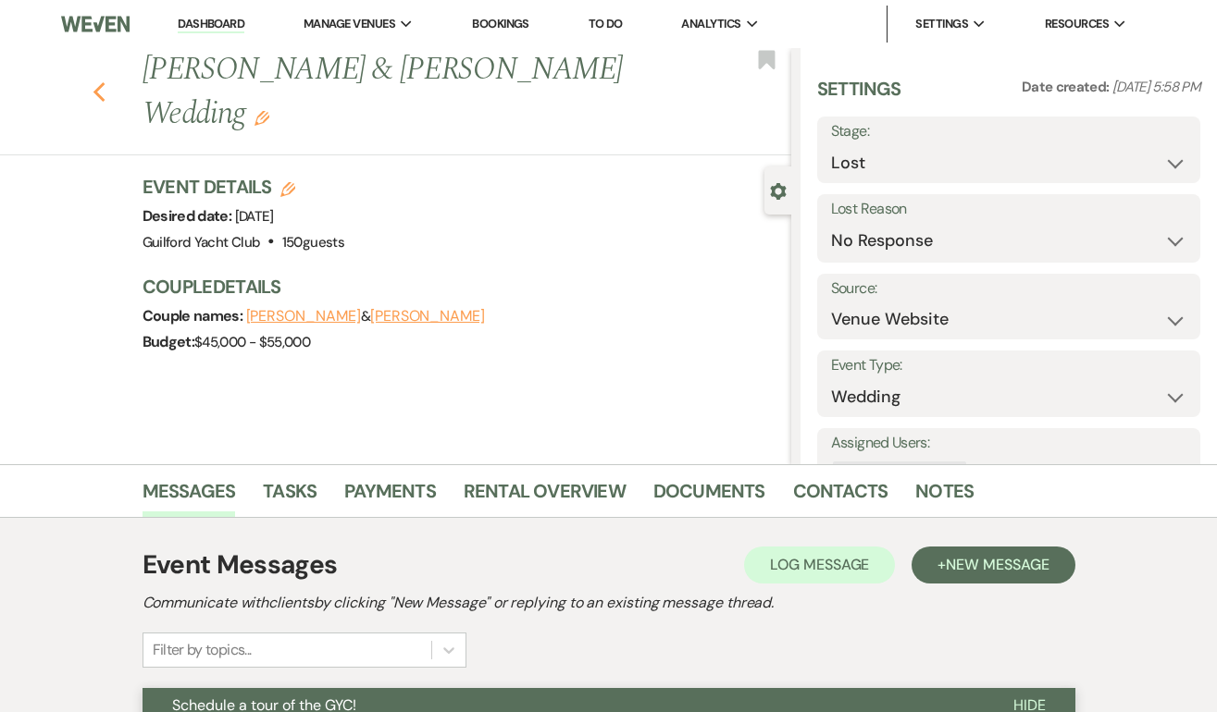
click at [93, 81] on icon "Previous" at bounding box center [100, 92] width 14 height 22
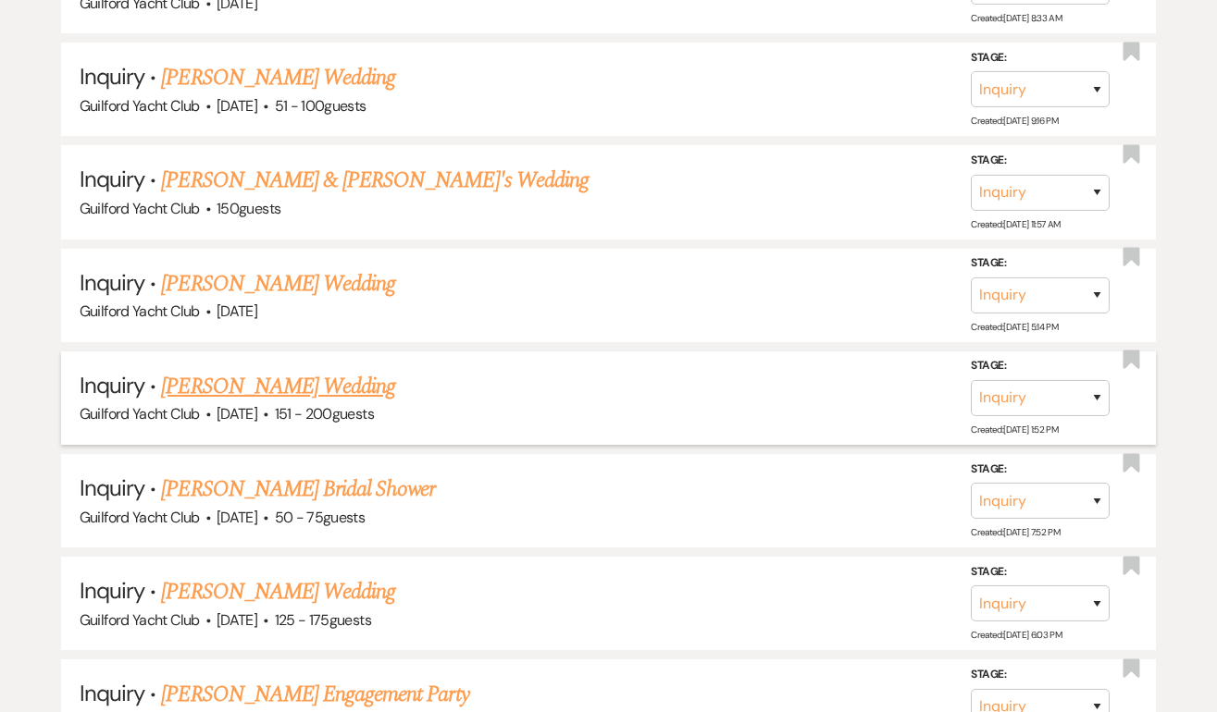
scroll to position [4145, 0]
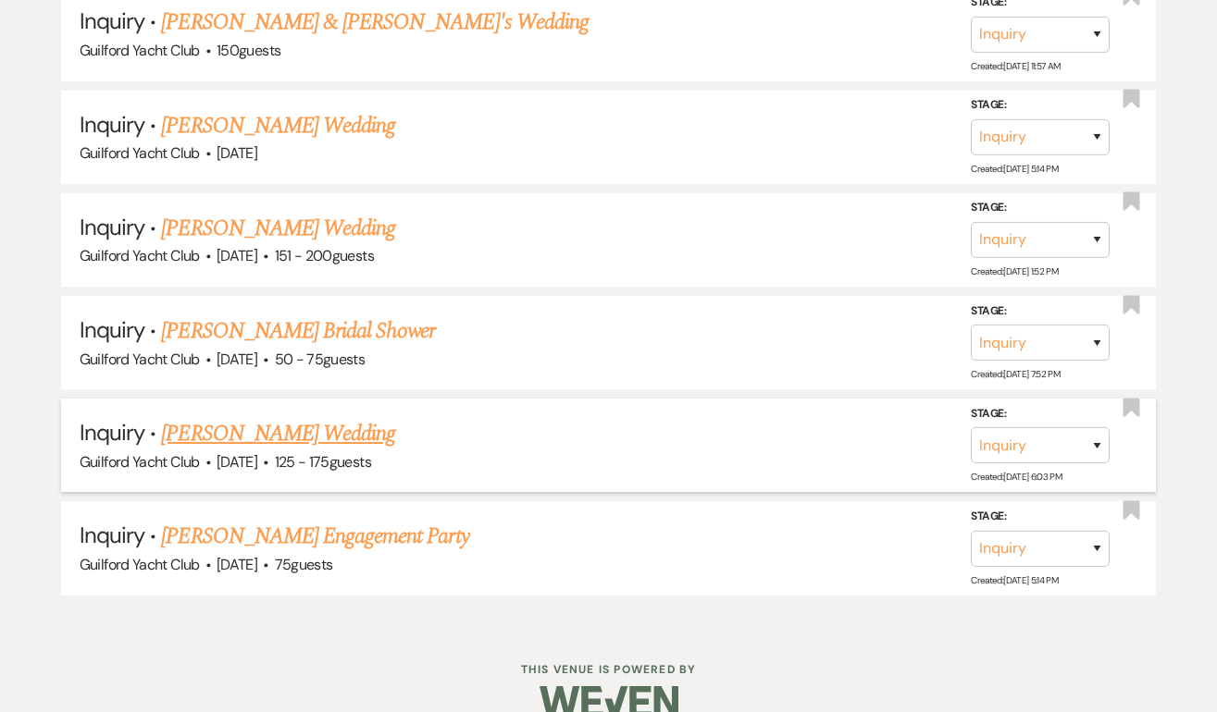
click at [221, 417] on link "[PERSON_NAME] Wedding" at bounding box center [278, 433] width 234 height 33
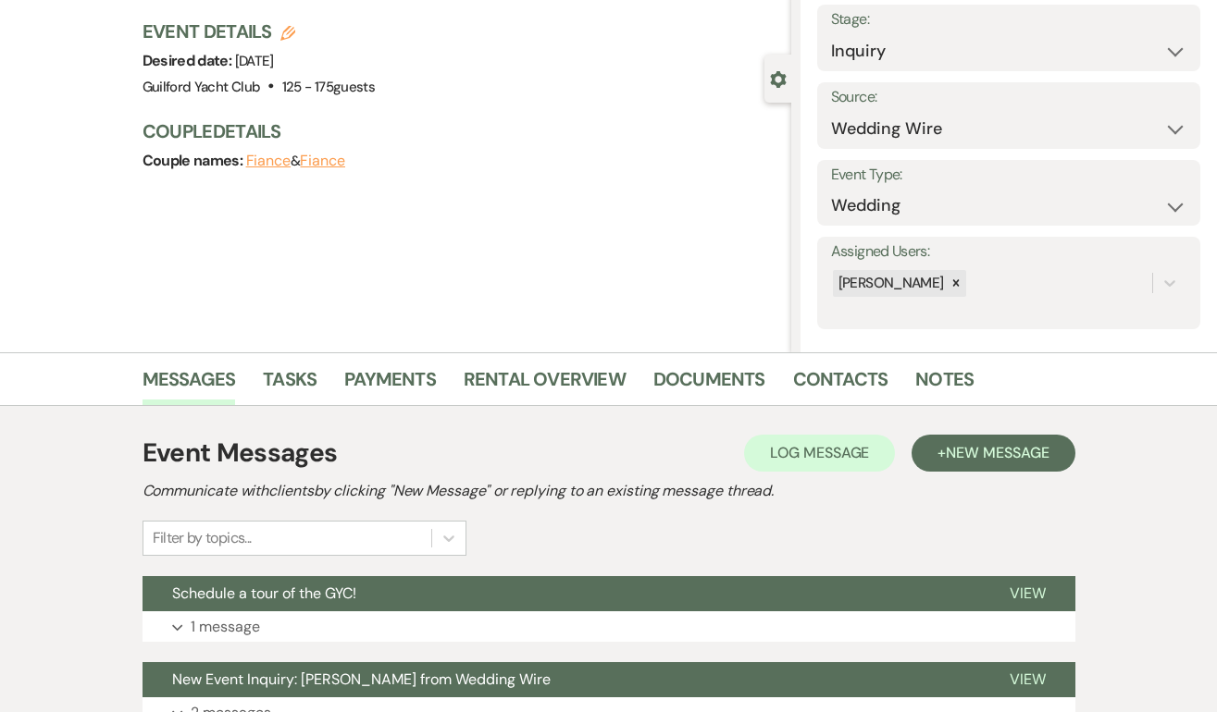
scroll to position [275, 0]
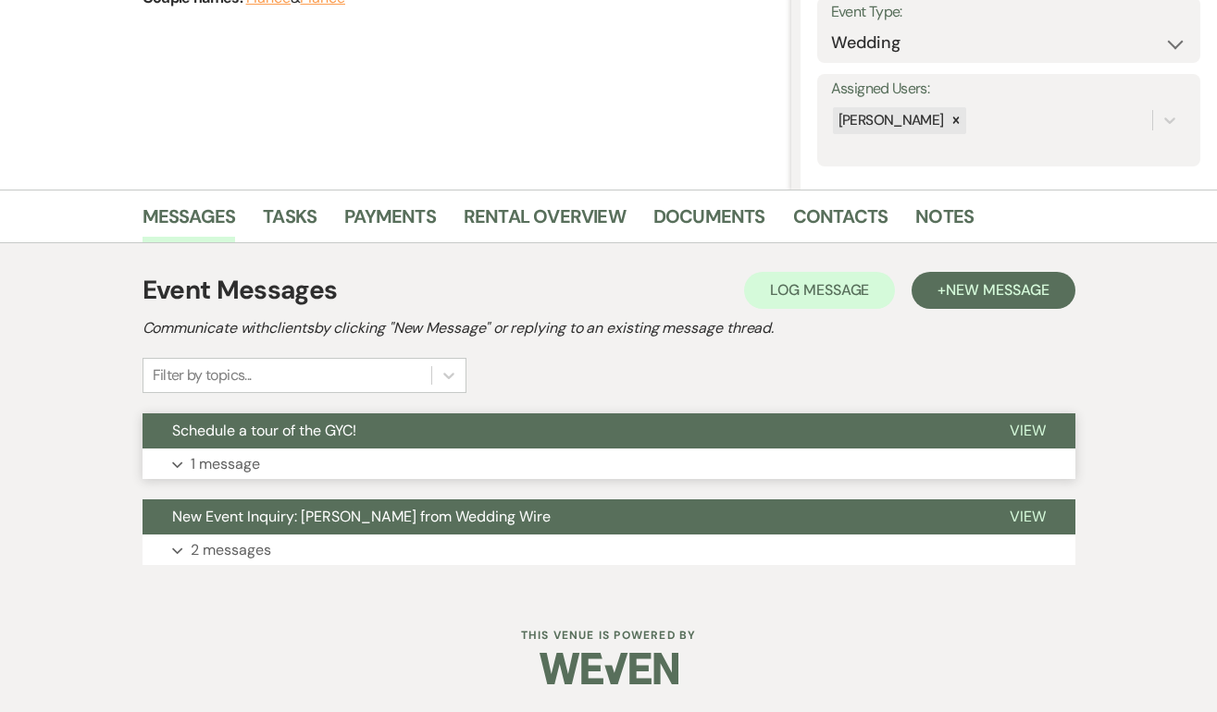
click at [1024, 433] on span "View" at bounding box center [1027, 430] width 36 height 19
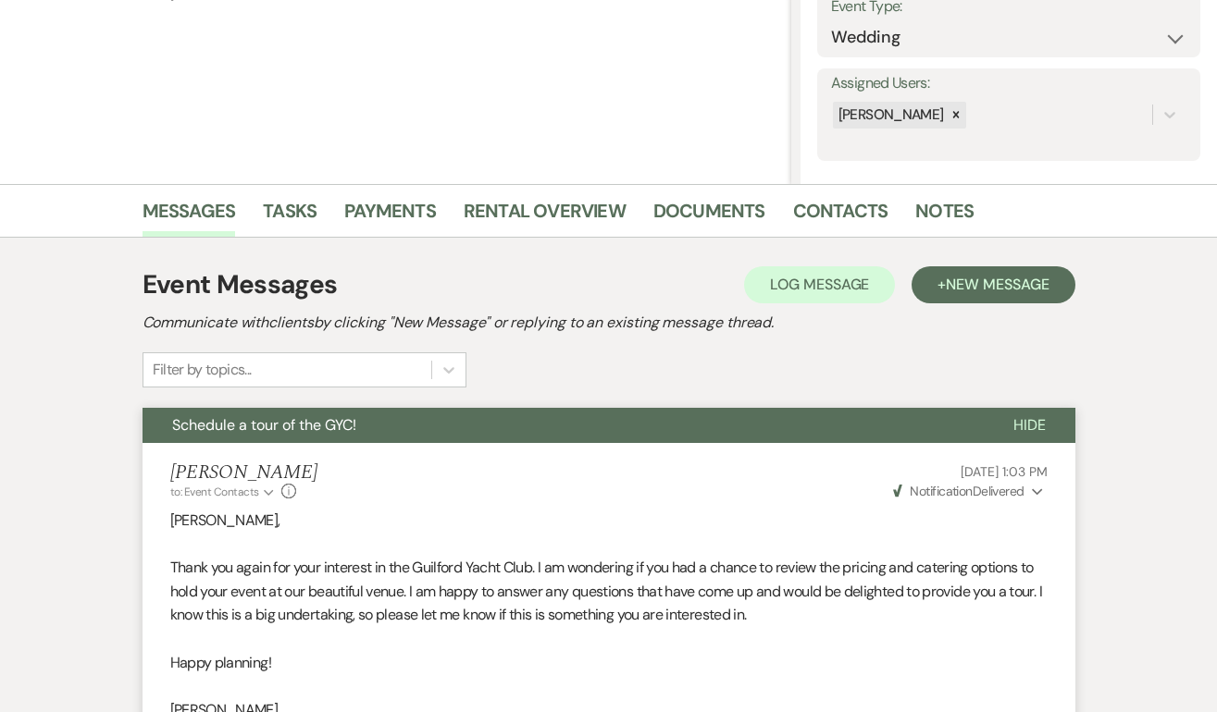
scroll to position [0, 0]
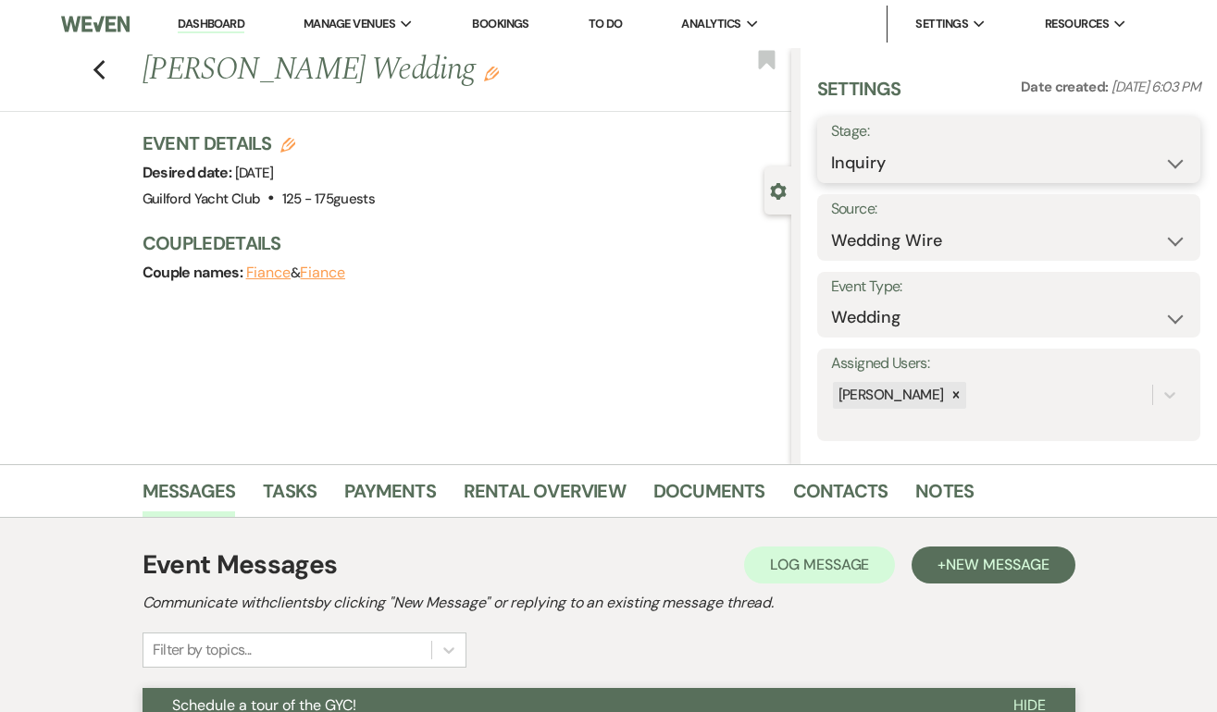
click at [963, 175] on select "Inquiry Follow Up Tour Requested Tour Confirmed Toured Proposal Sent Booked Lost" at bounding box center [1008, 163] width 355 height 36
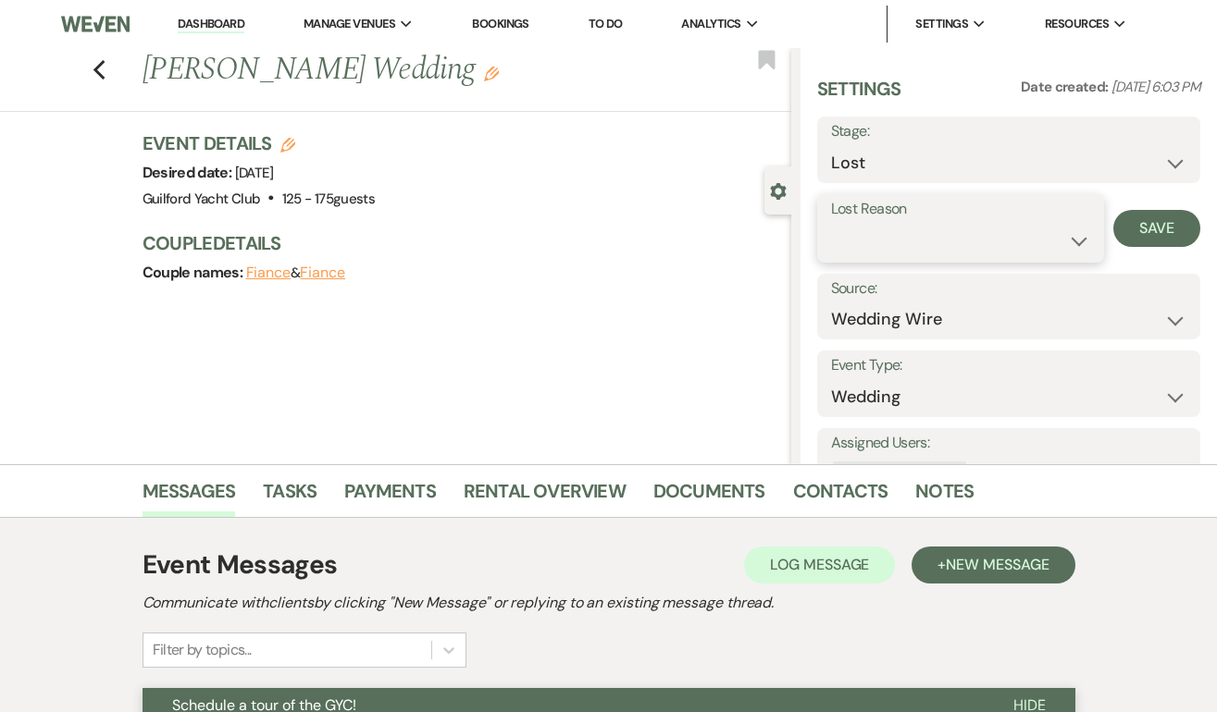
click at [908, 248] on select "Booked Elsewhere Budget Date Unavailable No Response Not a Good Match Capacity …" at bounding box center [961, 241] width 260 height 36
click at [1167, 229] on button "Save" at bounding box center [1156, 228] width 87 height 37
click at [96, 72] on use "button" at bounding box center [99, 70] width 12 height 20
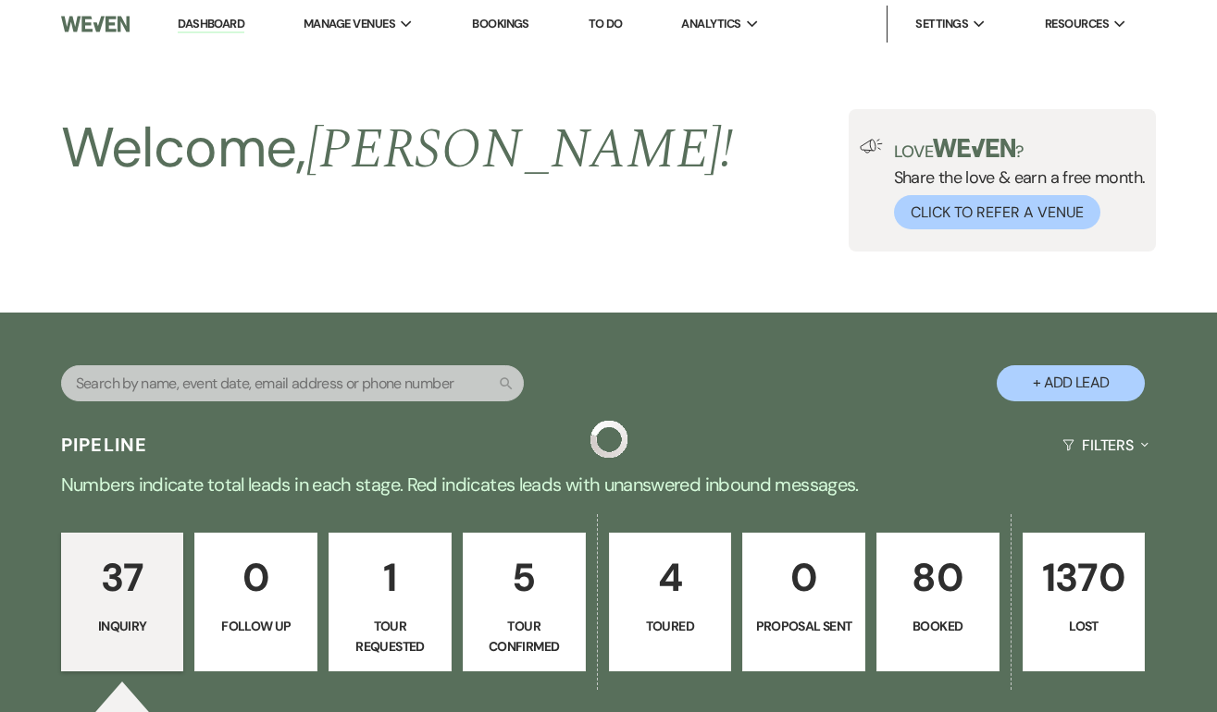
scroll to position [4042, 0]
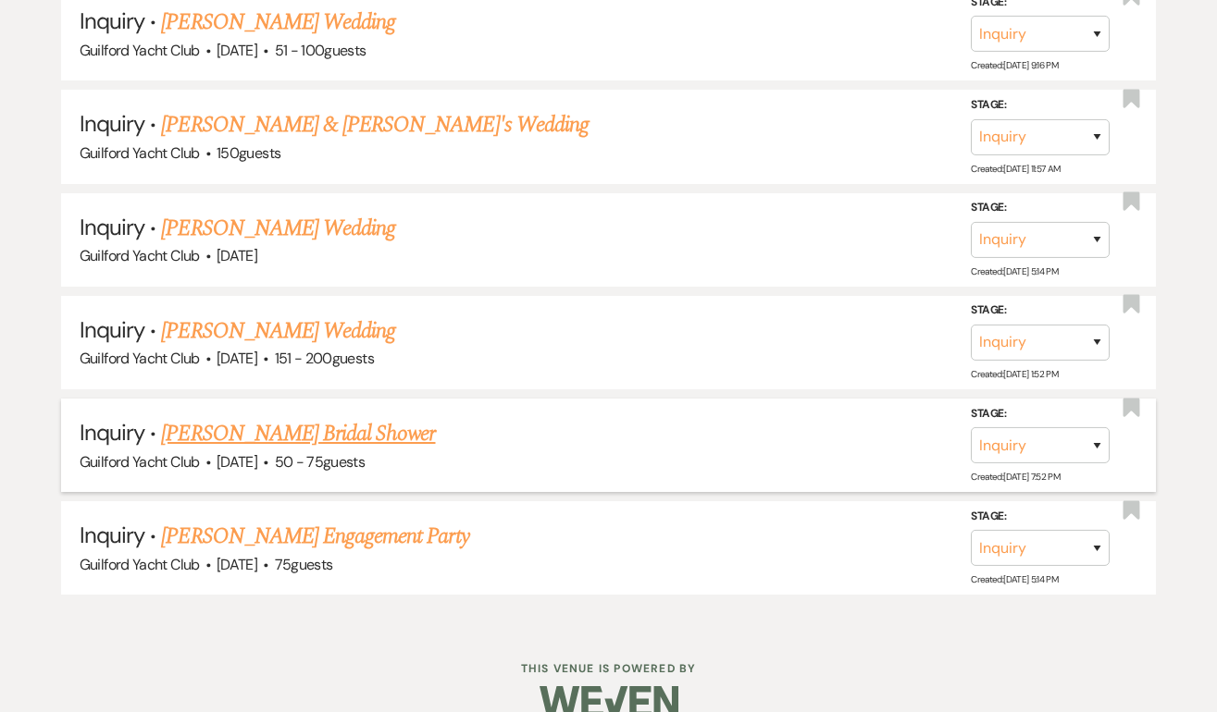
click at [267, 417] on link "[PERSON_NAME] Bridal Shower" at bounding box center [298, 433] width 274 height 33
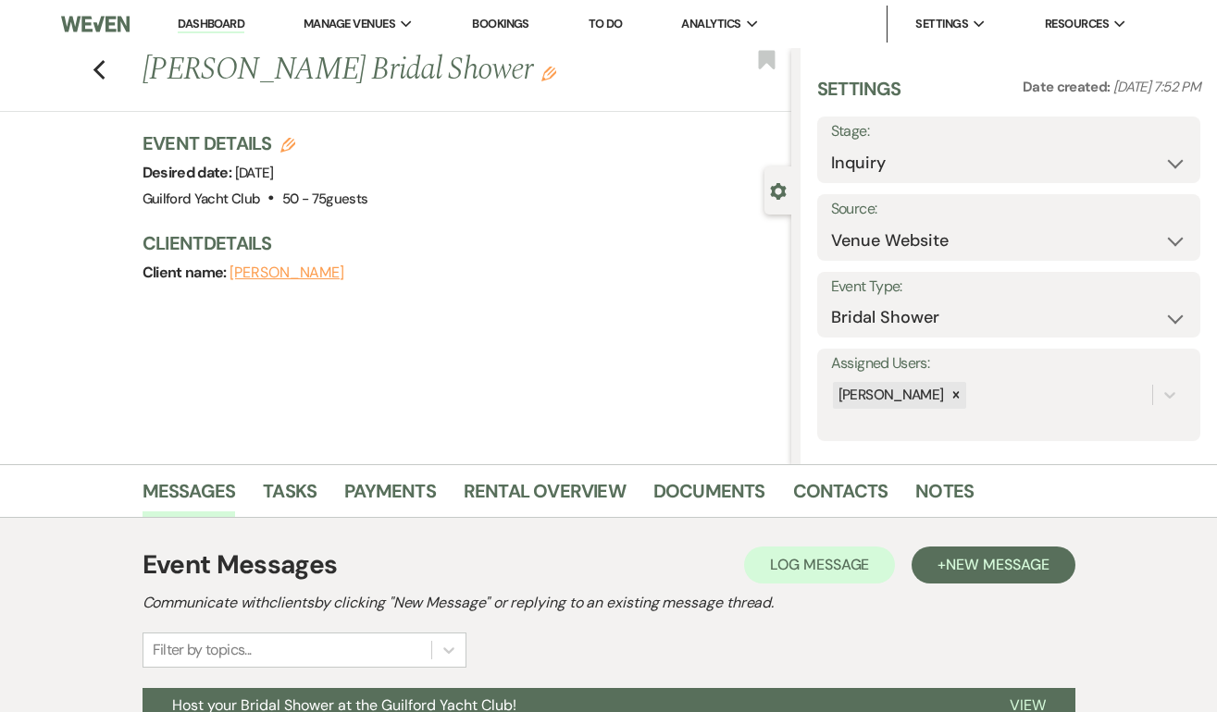
scroll to position [189, 0]
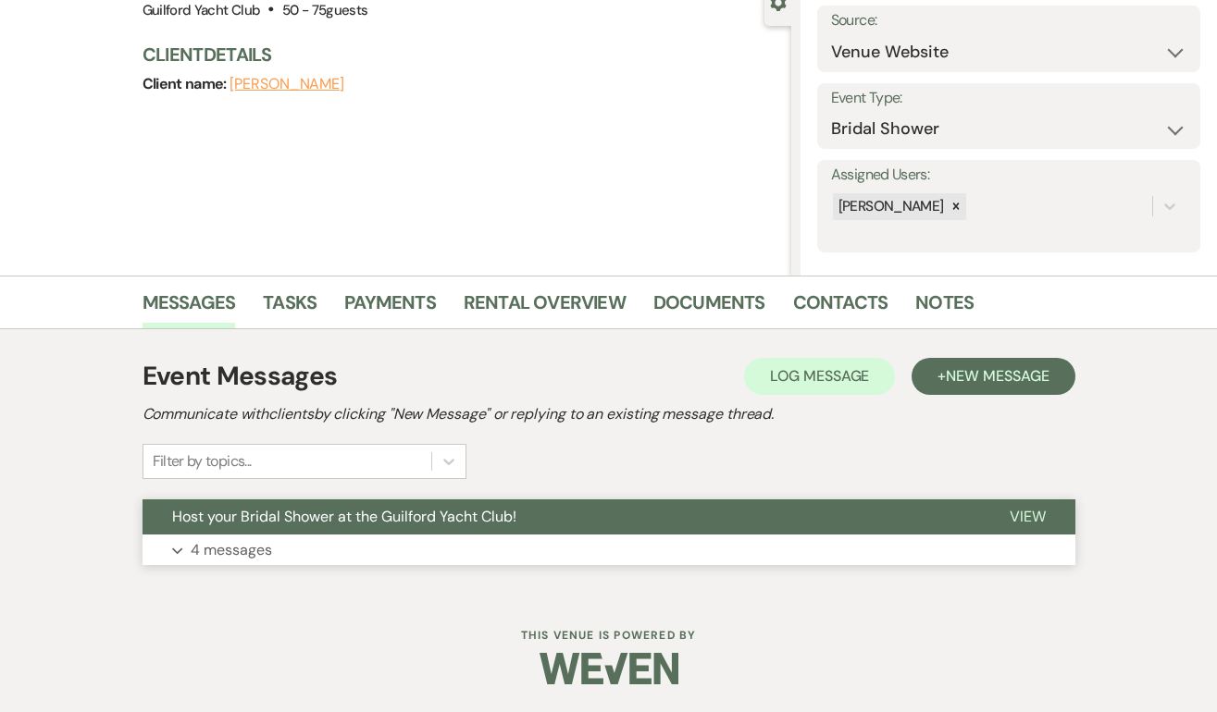
click at [1040, 512] on span "View" at bounding box center [1027, 516] width 36 height 19
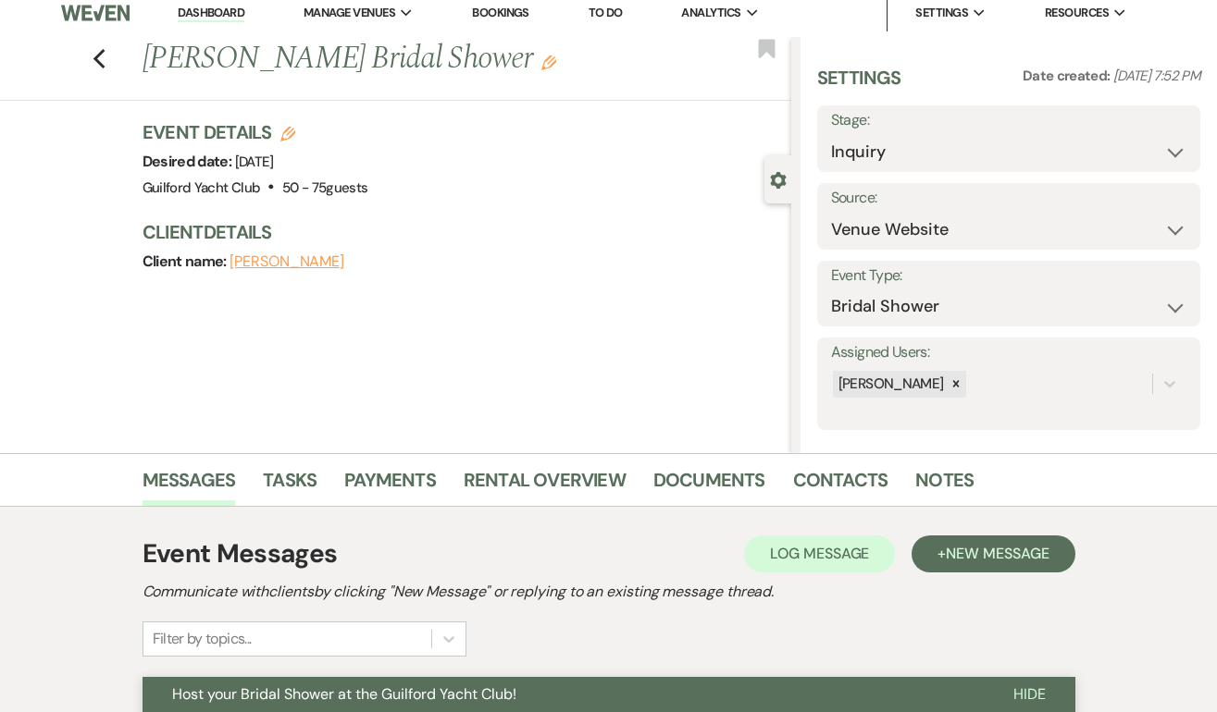
scroll to position [0, 0]
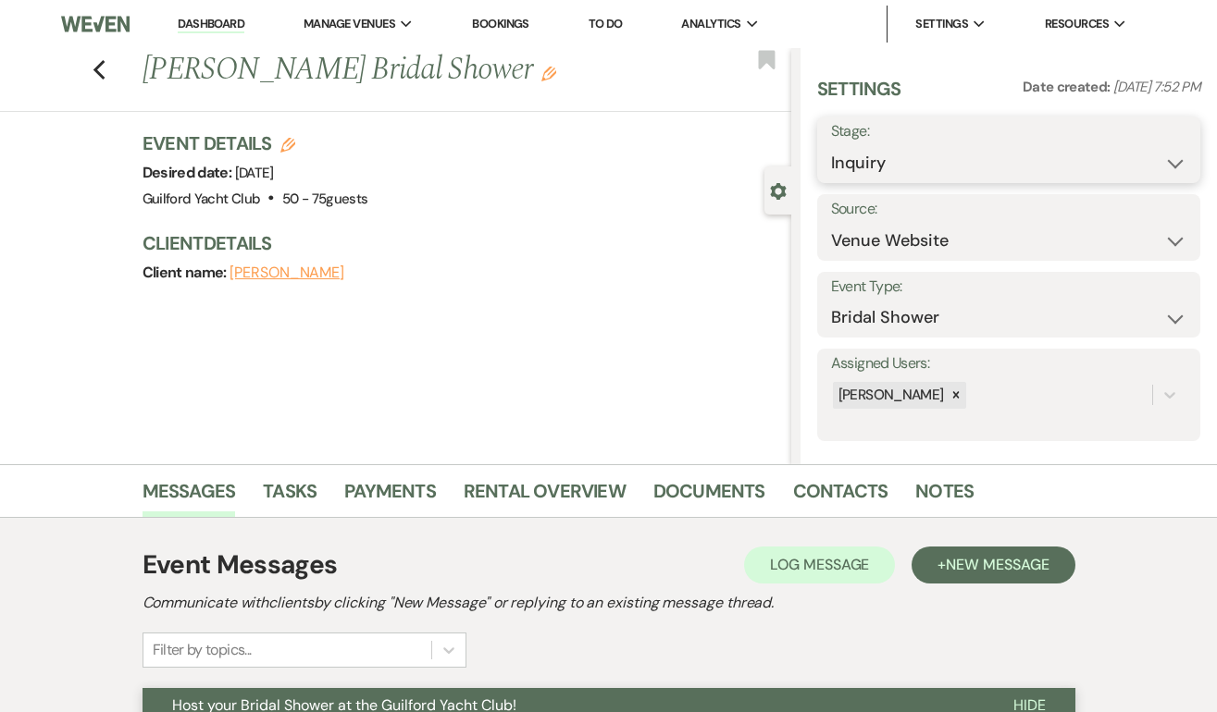
click at [980, 162] on select "Inquiry Follow Up Tour Requested Tour Confirmed Toured Proposal Sent Booked Lost" at bounding box center [1008, 163] width 355 height 36
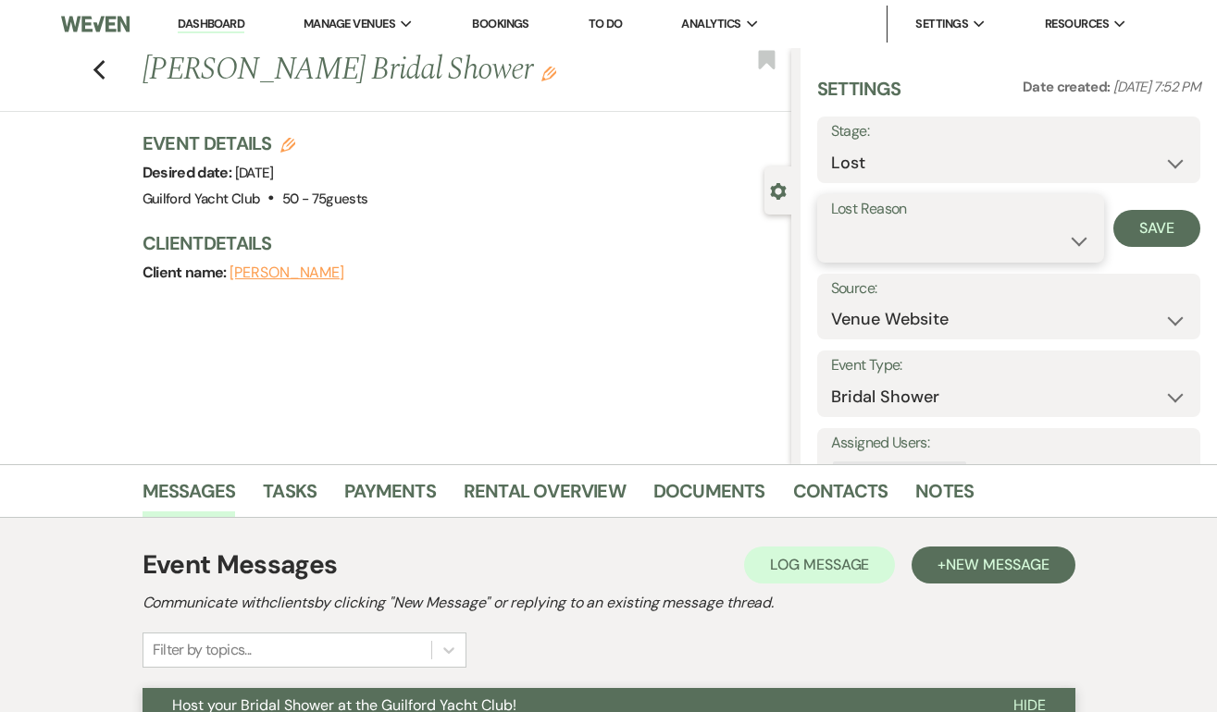
click at [883, 239] on select "Booked Elsewhere Budget Date Unavailable No Response Not a Good Match Capacity …" at bounding box center [961, 241] width 260 height 36
click at [1150, 230] on button "Save" at bounding box center [1156, 228] width 87 height 37
click at [96, 66] on use "button" at bounding box center [99, 70] width 12 height 20
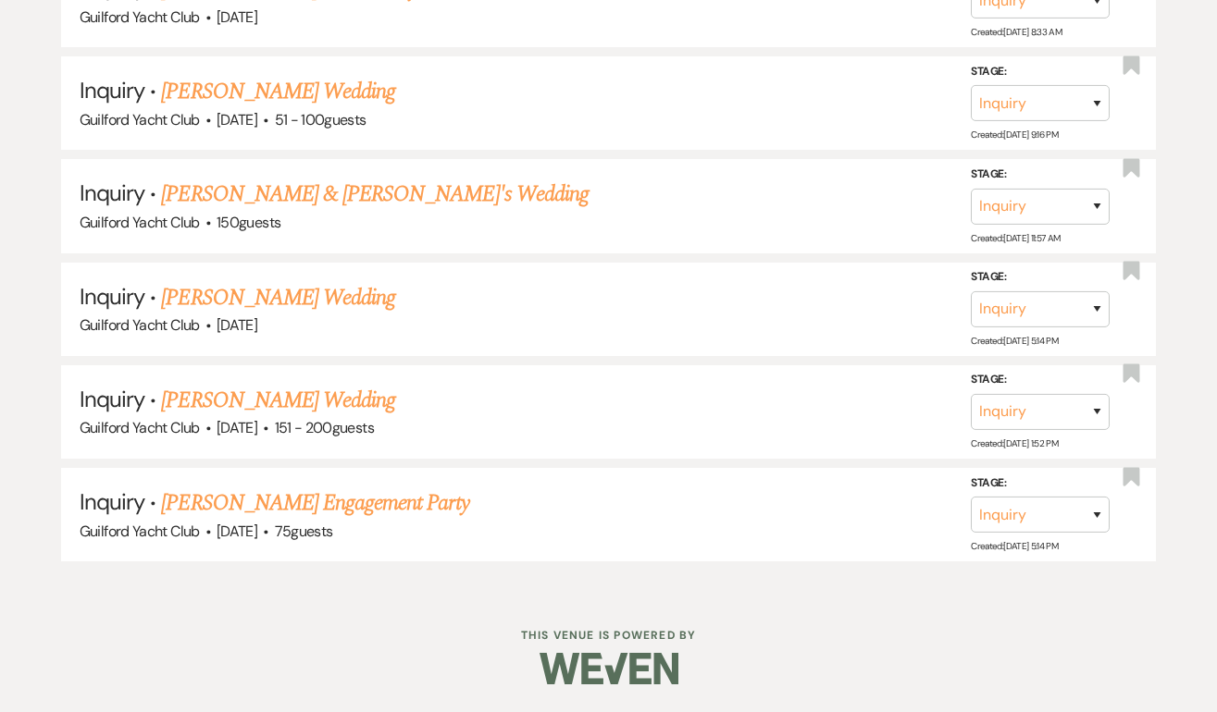
scroll to position [3940, 0]
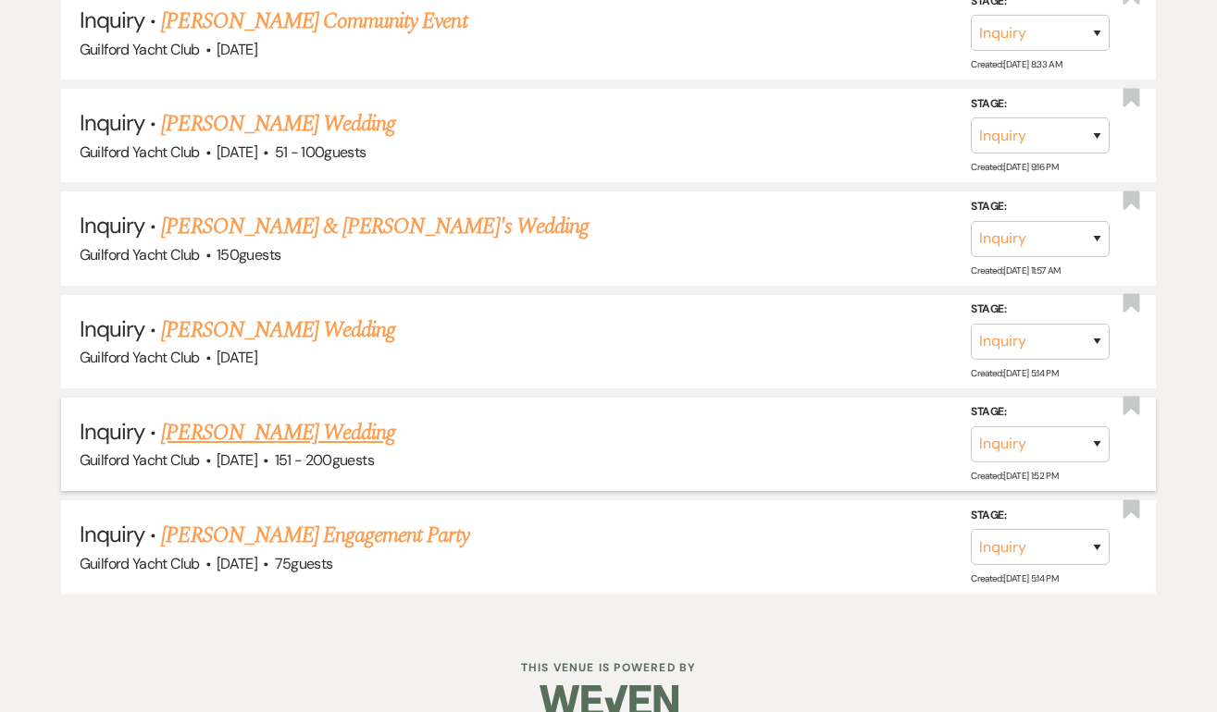
click at [231, 416] on link "[PERSON_NAME] Wedding" at bounding box center [278, 432] width 234 height 33
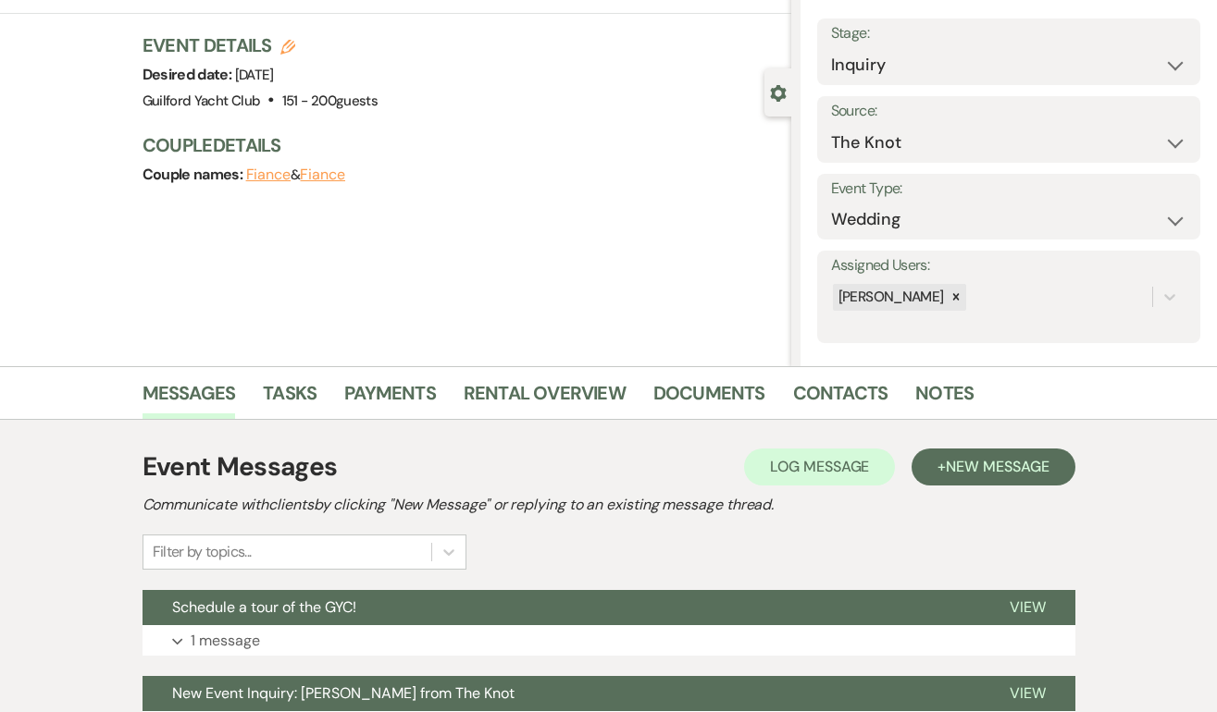
scroll to position [275, 0]
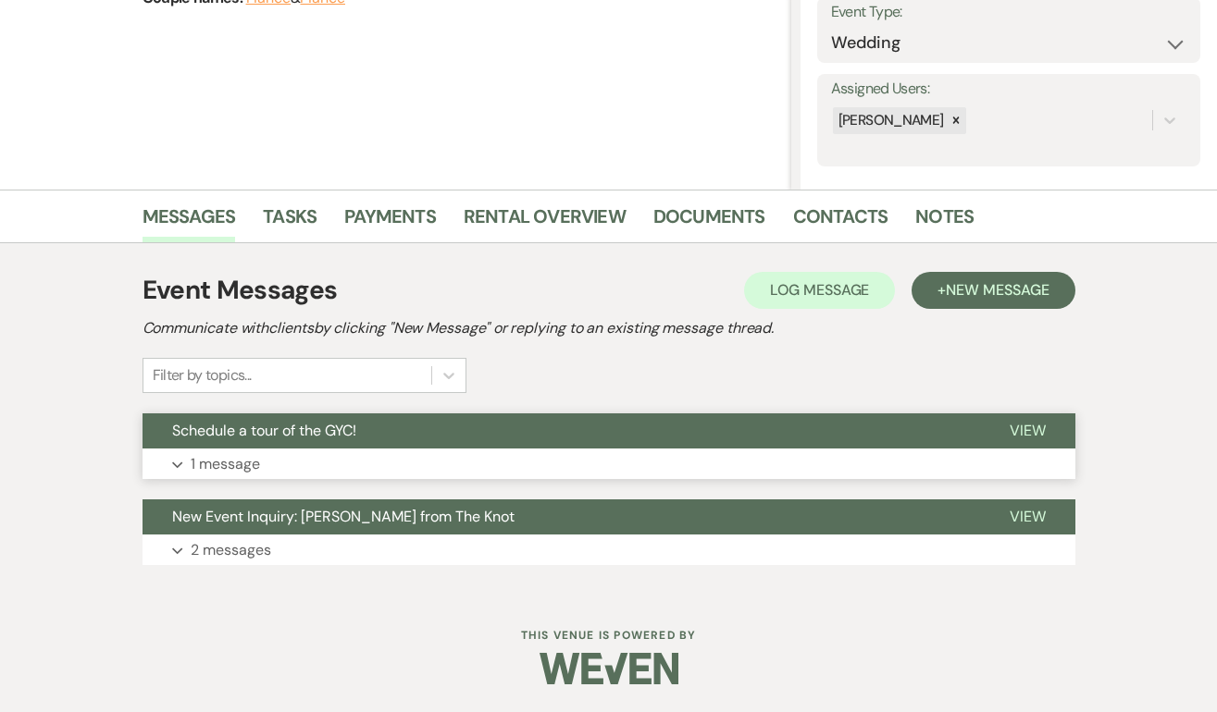
click at [1019, 422] on span "View" at bounding box center [1027, 430] width 36 height 19
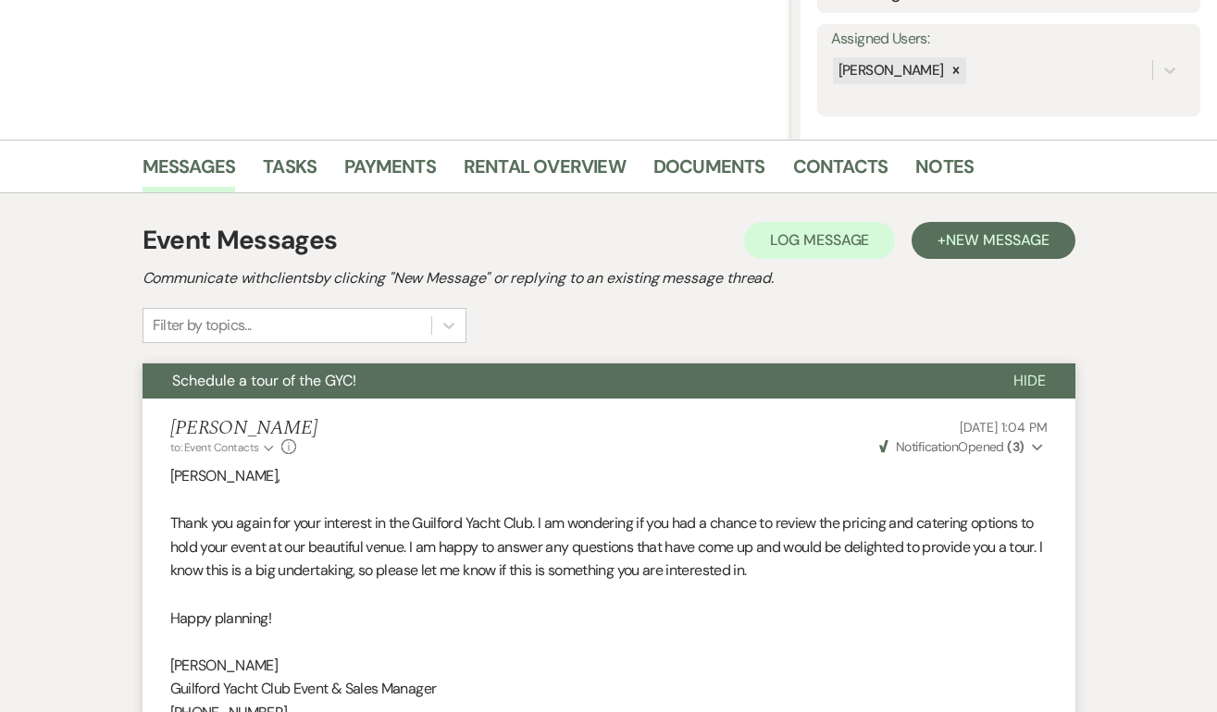
scroll to position [0, 0]
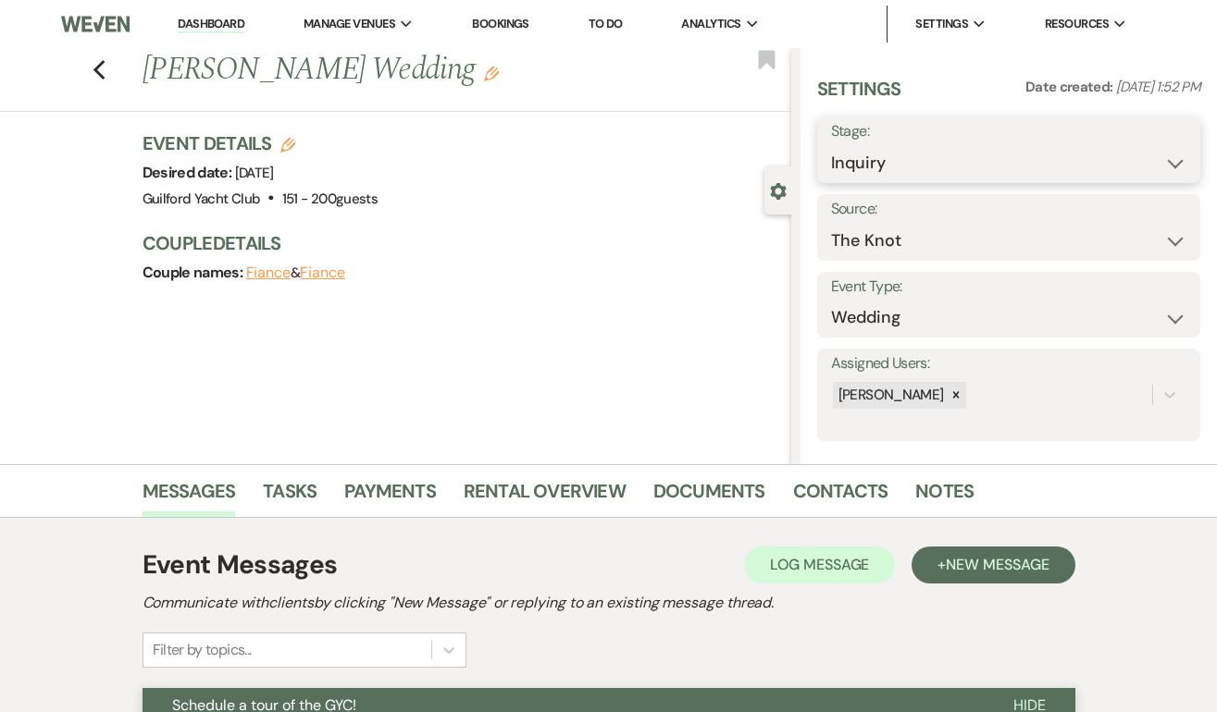
click at [941, 158] on select "Inquiry Follow Up Tour Requested Tour Confirmed Toured Proposal Sent Booked Lost" at bounding box center [1008, 163] width 355 height 36
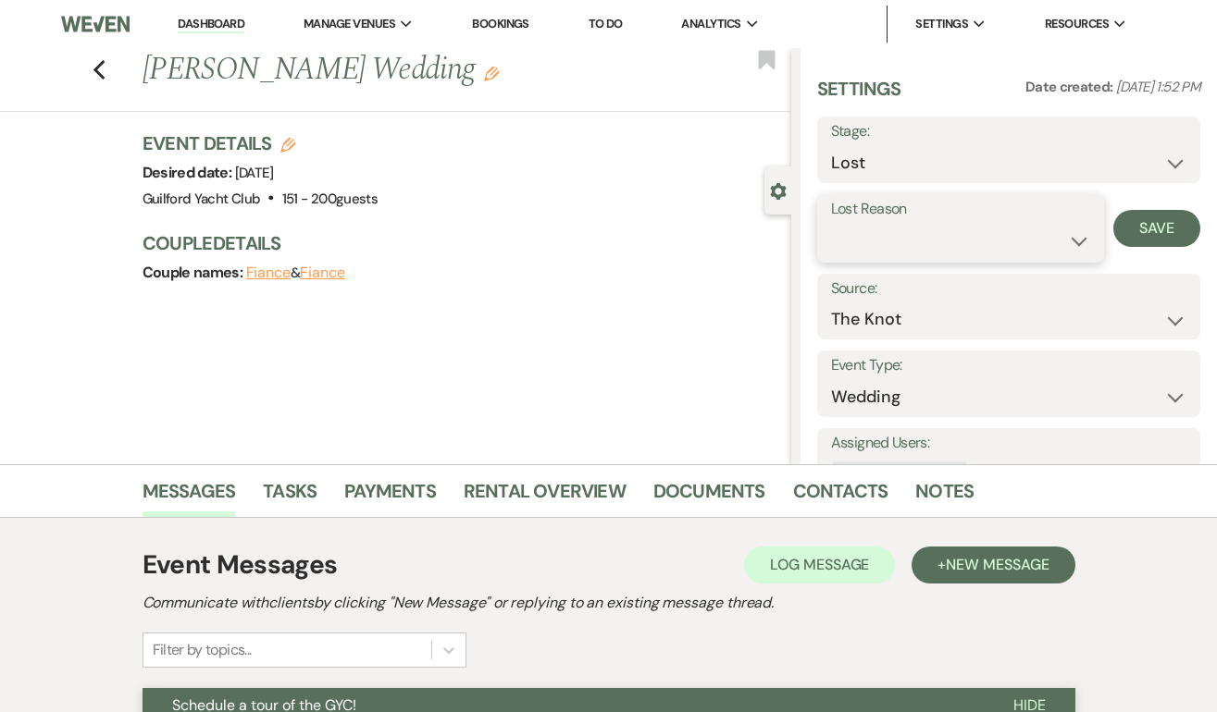
click at [878, 238] on select "Booked Elsewhere Budget Date Unavailable No Response Not a Good Match Capacity …" at bounding box center [961, 241] width 260 height 36
click at [1142, 230] on button "Save" at bounding box center [1156, 228] width 87 height 37
click at [100, 67] on icon "Previous" at bounding box center [100, 70] width 14 height 22
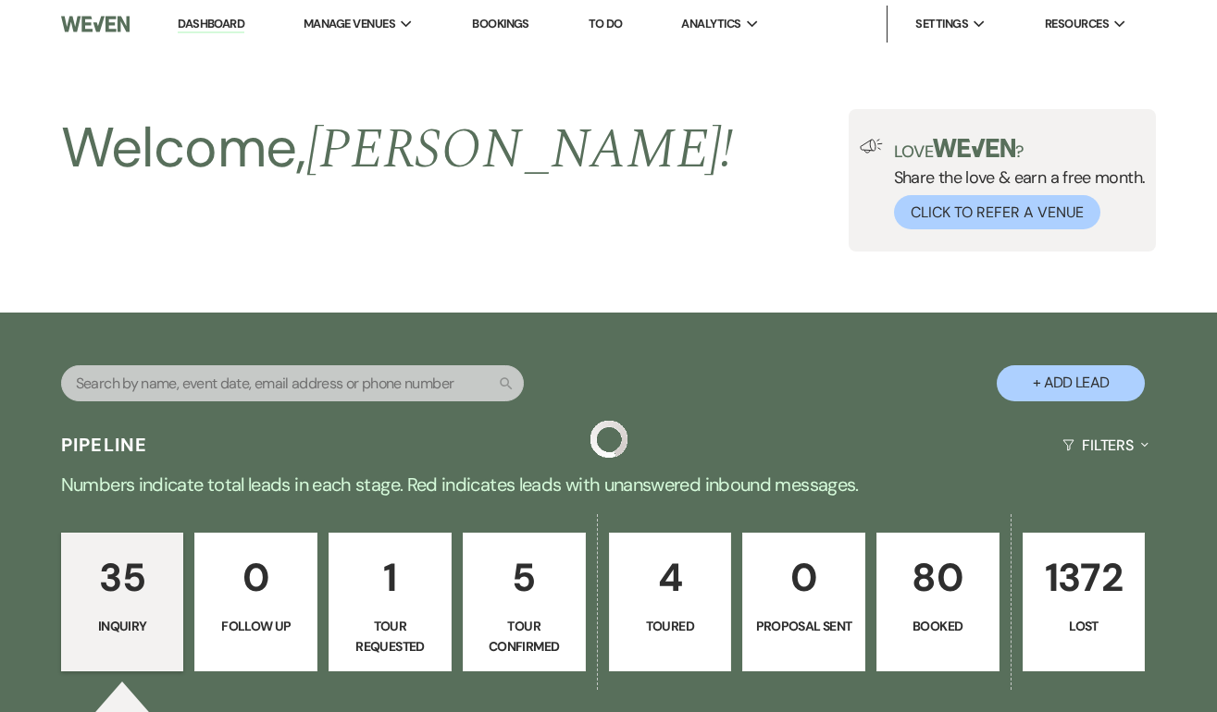
scroll to position [3838, 0]
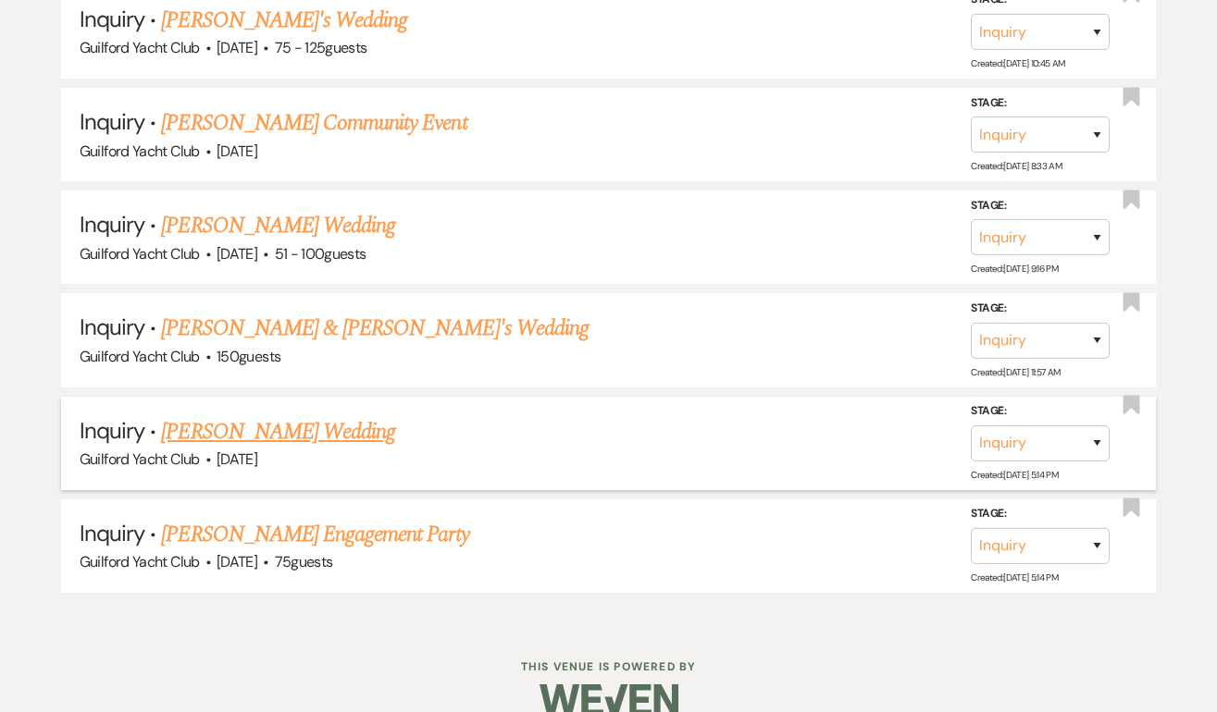
click at [261, 415] on link "[PERSON_NAME] Wedding" at bounding box center [278, 431] width 234 height 33
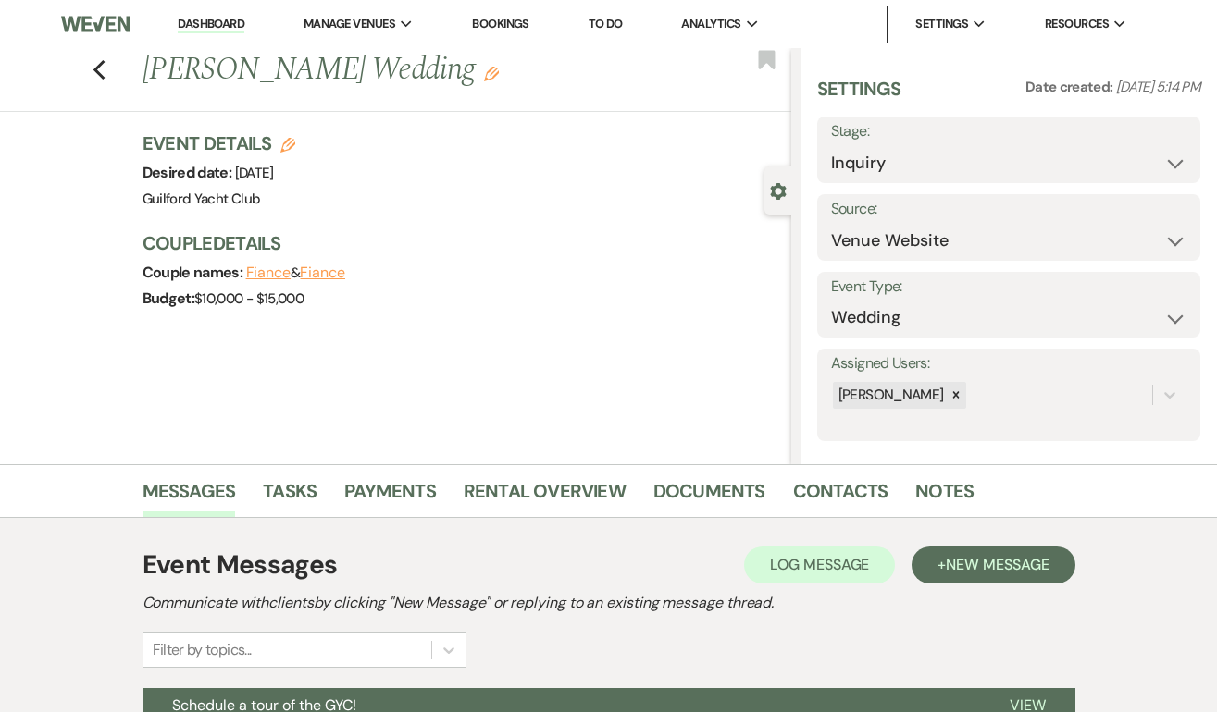
scroll to position [275, 0]
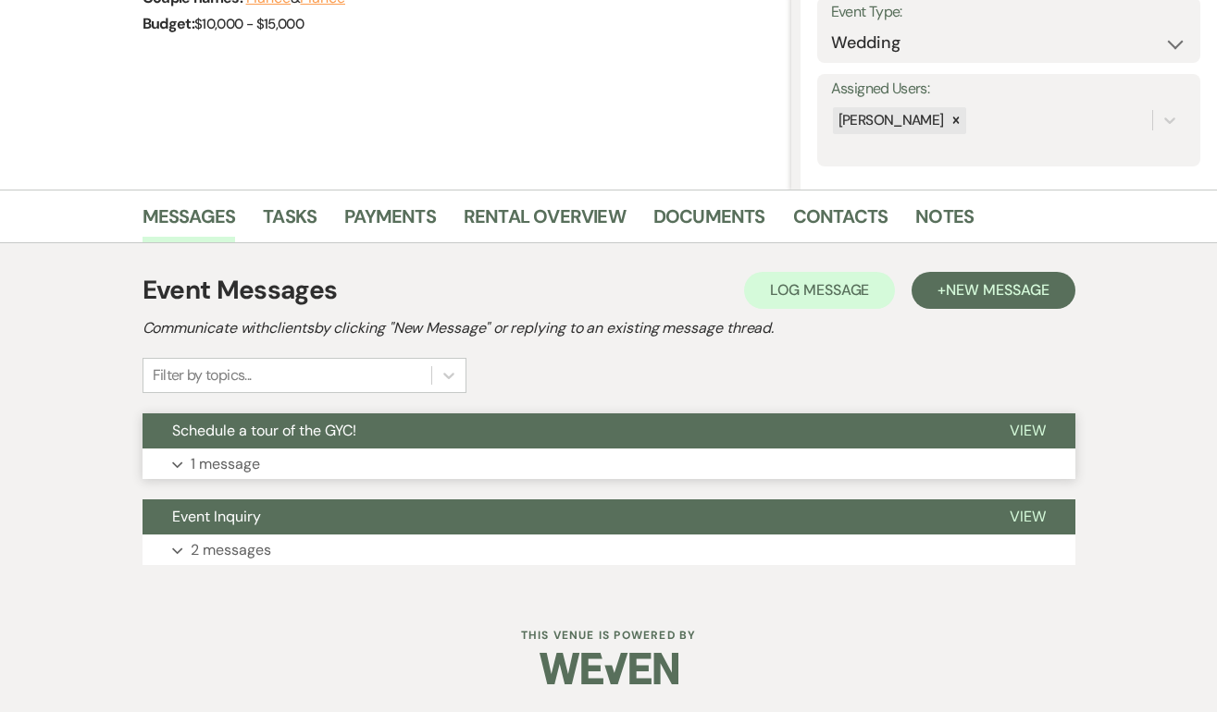
click at [1029, 423] on span "View" at bounding box center [1027, 430] width 36 height 19
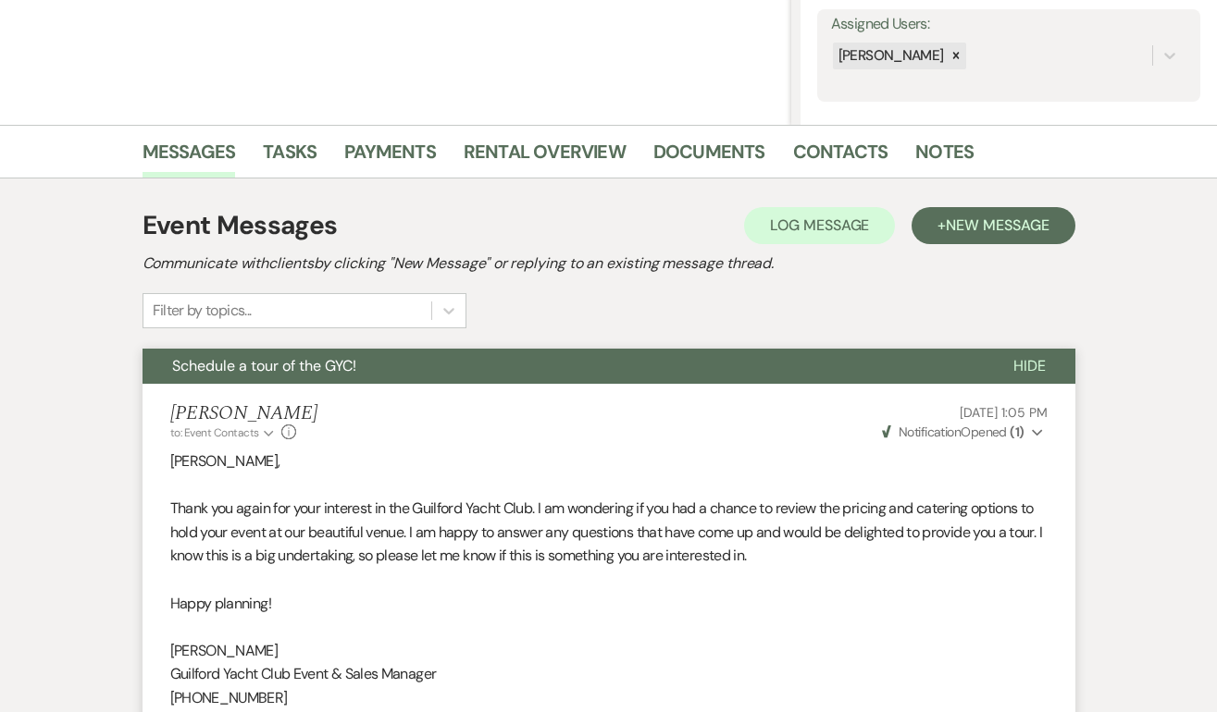
scroll to position [0, 0]
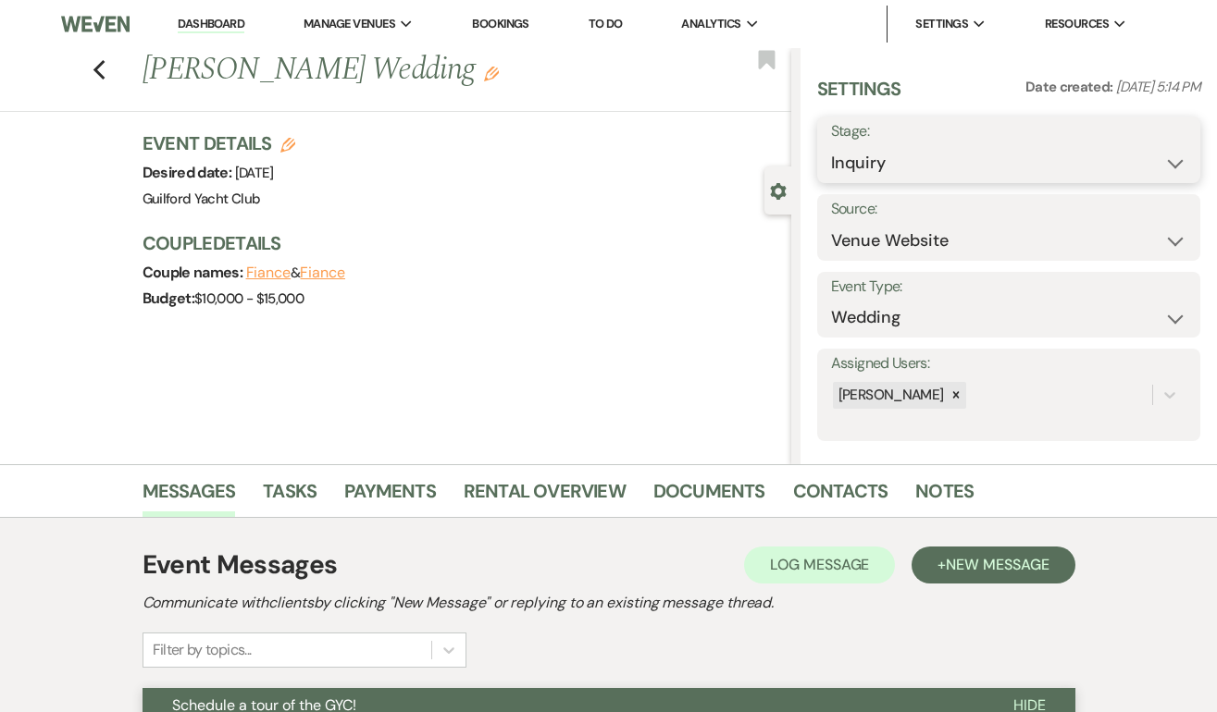
click at [971, 151] on select "Inquiry Follow Up Tour Requested Tour Confirmed Toured Proposal Sent Booked Lost" at bounding box center [1008, 163] width 355 height 36
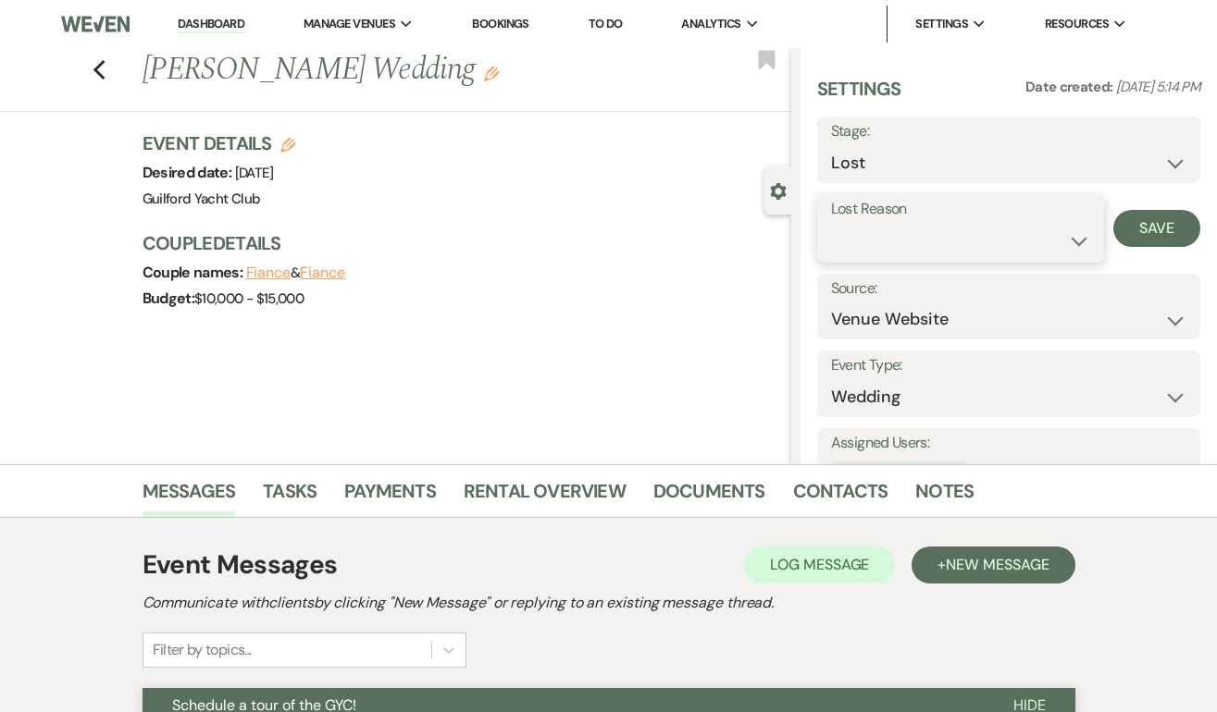
click at [881, 252] on select "Booked Elsewhere Budget Date Unavailable No Response Not a Good Match Capacity …" at bounding box center [961, 241] width 260 height 36
click at [1156, 239] on button "Save" at bounding box center [1156, 228] width 87 height 37
click at [100, 68] on icon "Previous" at bounding box center [100, 70] width 14 height 22
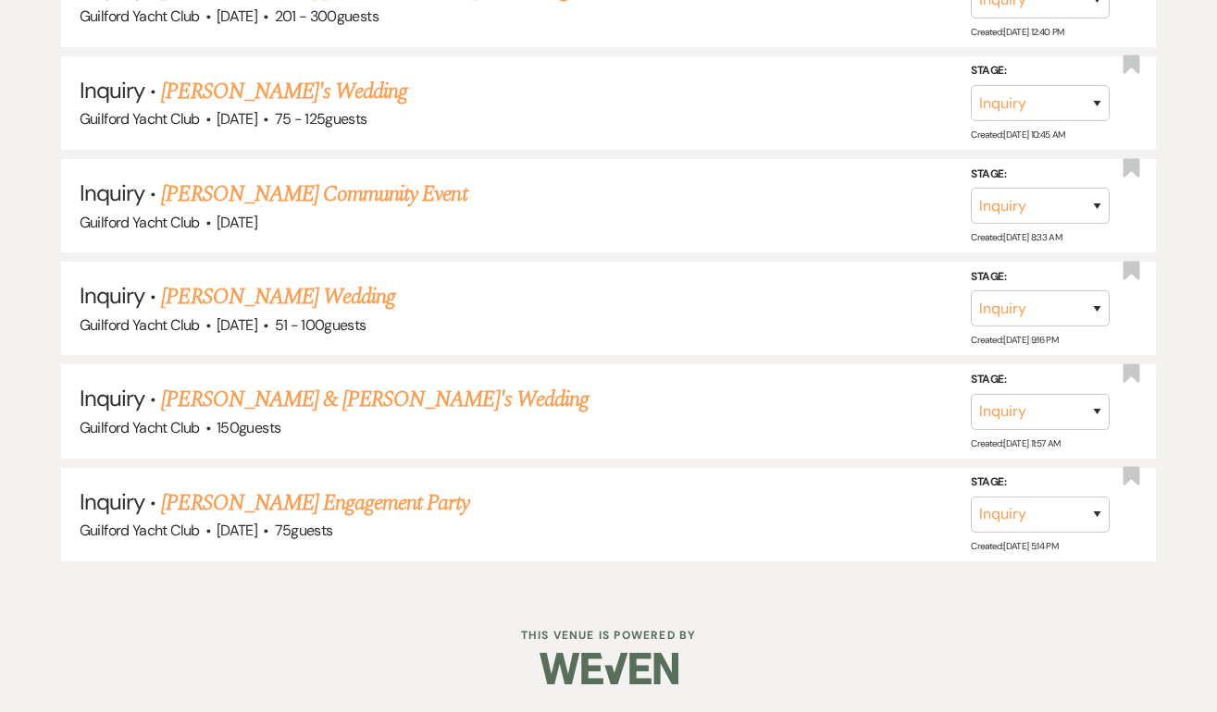
scroll to position [3737, 0]
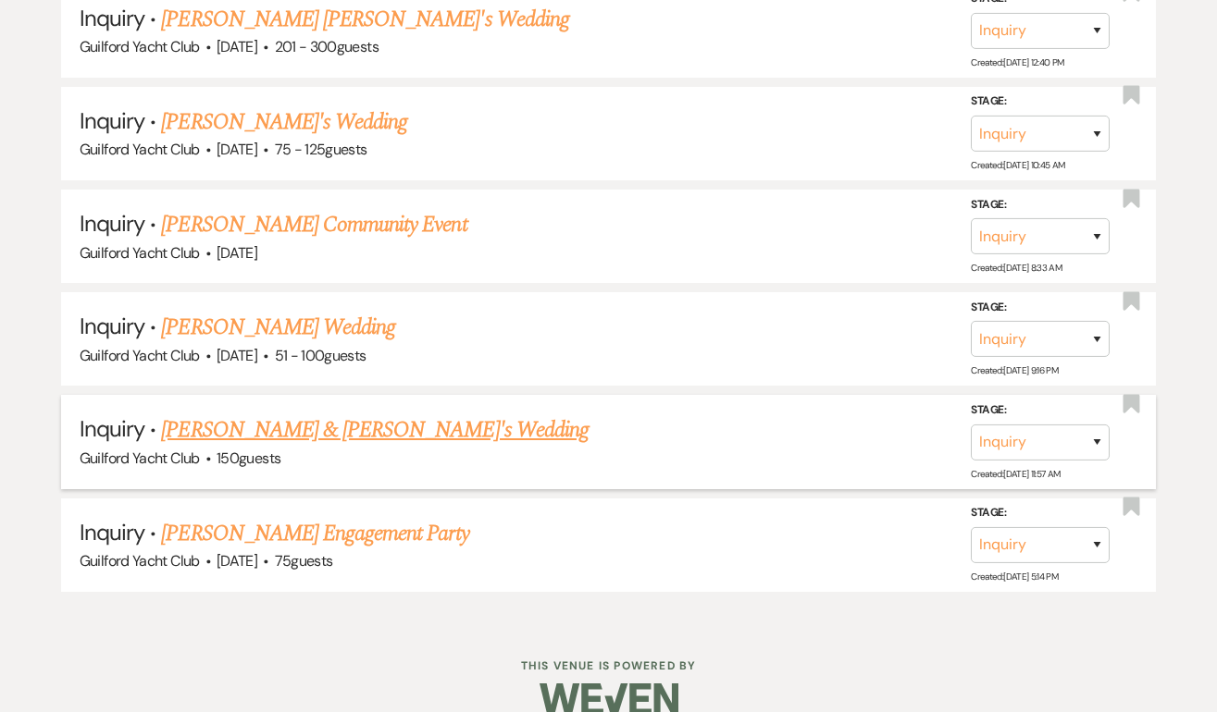
click at [222, 414] on link "[PERSON_NAME] & [PERSON_NAME]'s Wedding" at bounding box center [374, 430] width 427 height 33
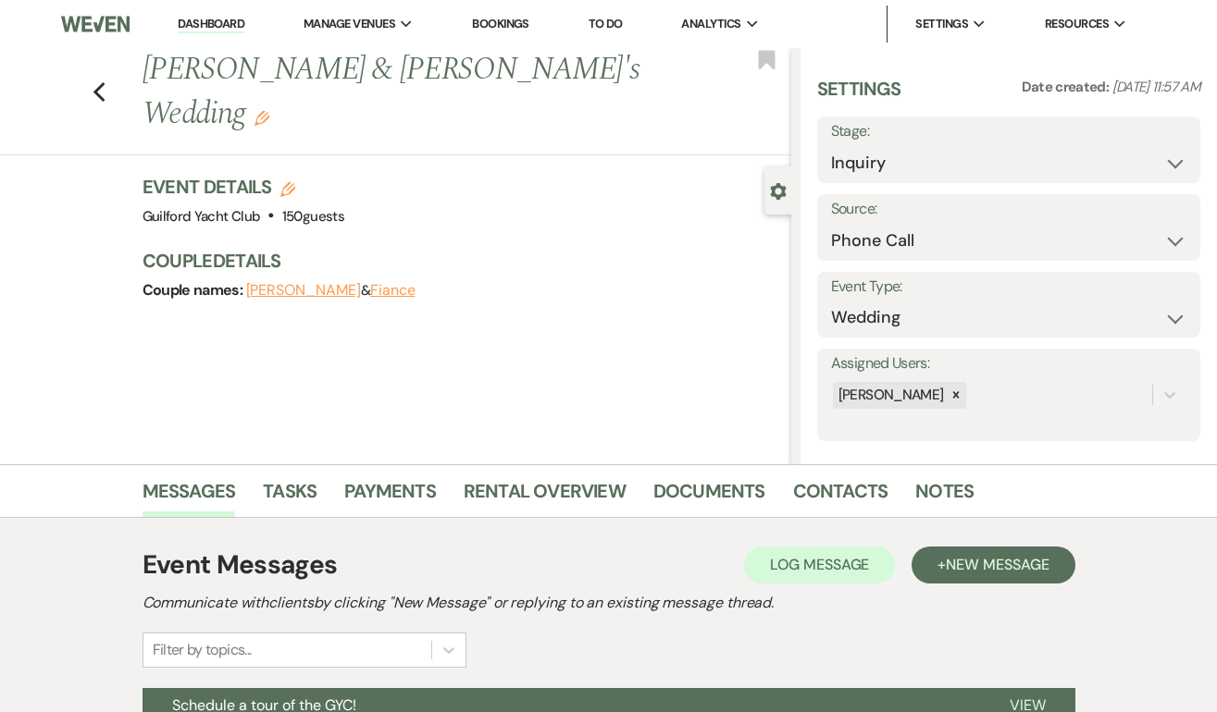
scroll to position [275, 0]
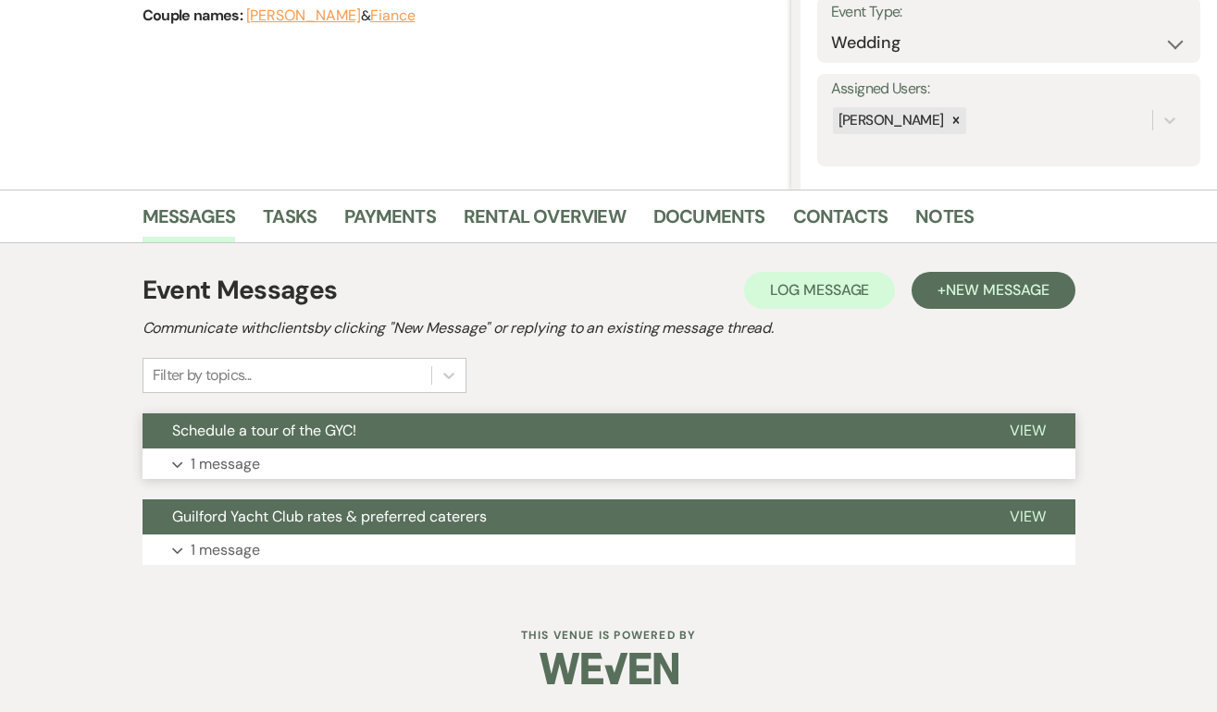
click at [1026, 431] on span "View" at bounding box center [1027, 430] width 36 height 19
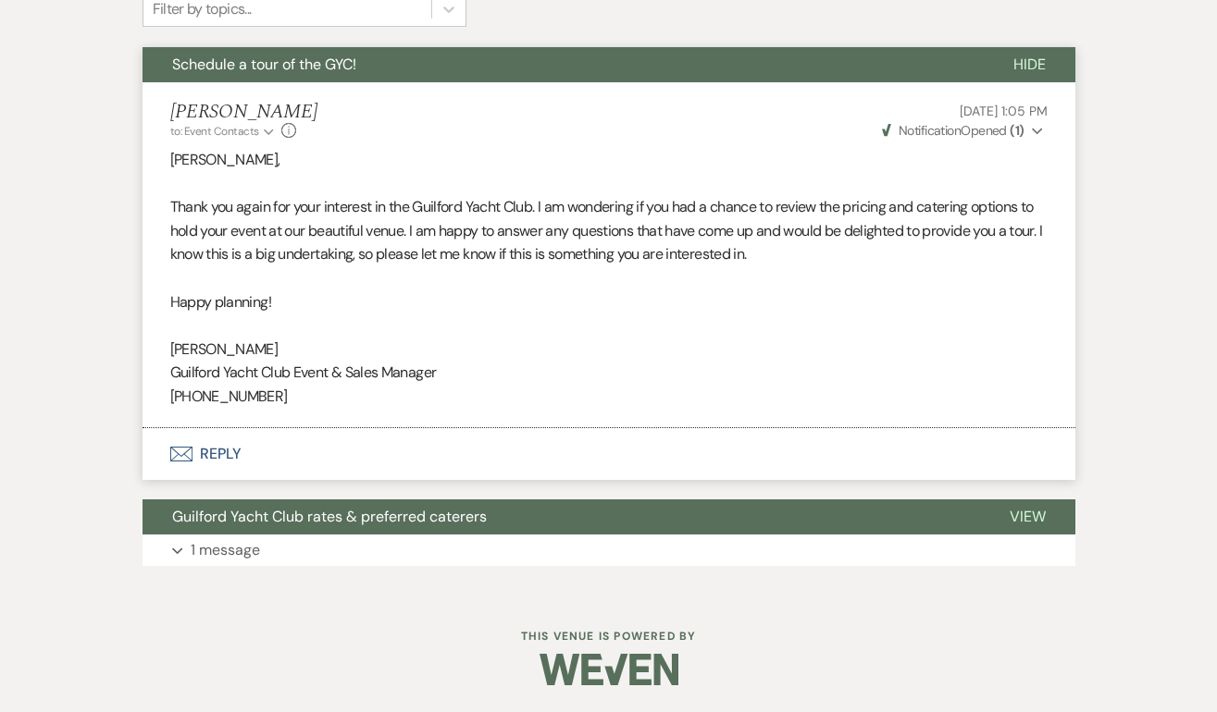
scroll to position [0, 0]
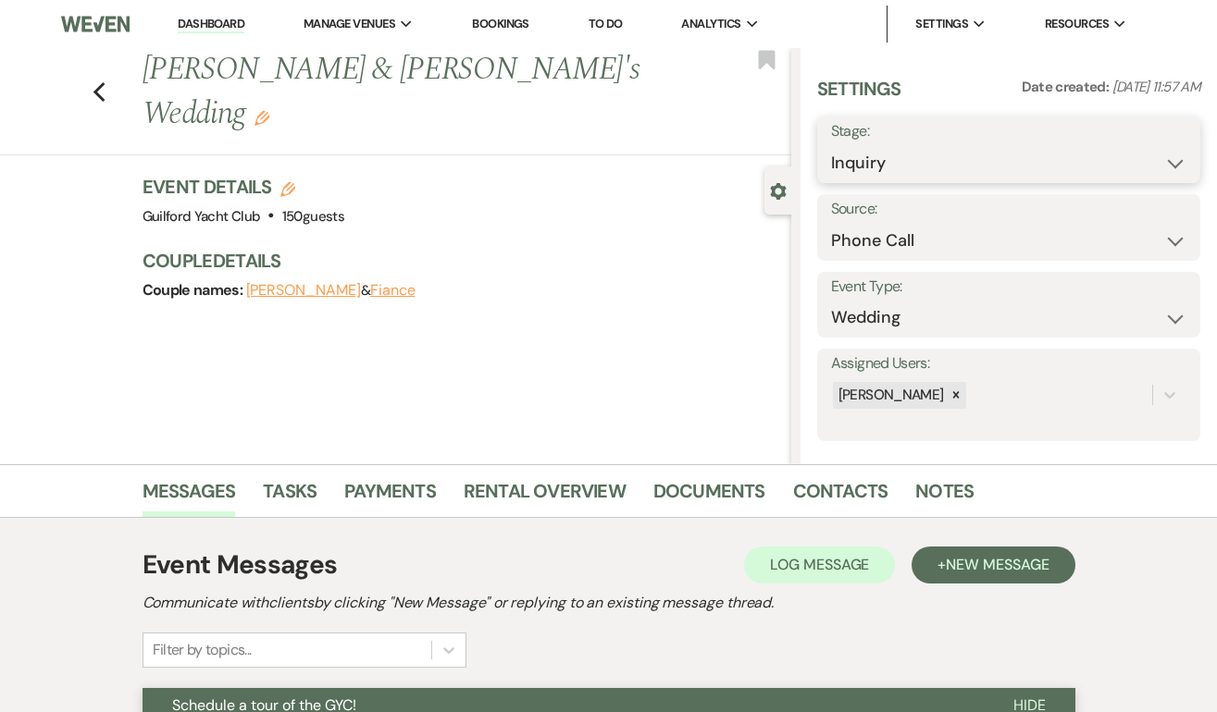
click at [982, 166] on select "Inquiry Follow Up Tour Requested Tour Confirmed Toured Proposal Sent Booked Lost" at bounding box center [1008, 163] width 355 height 36
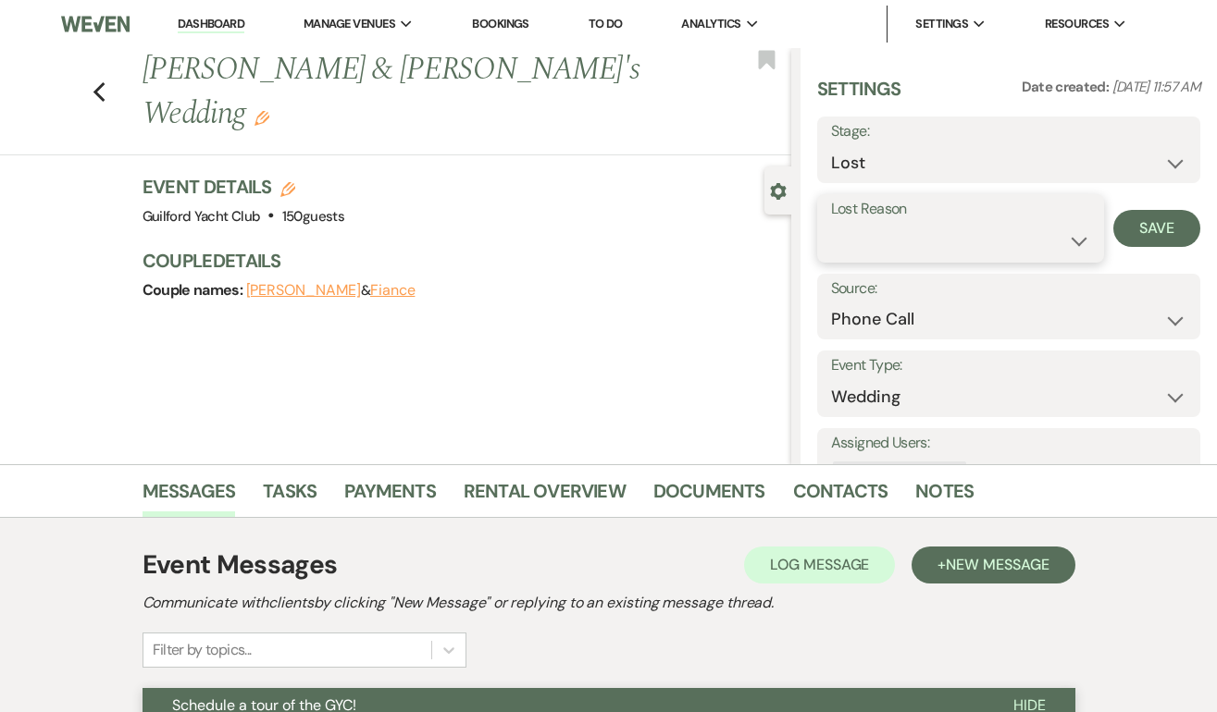
click at [859, 229] on select "Booked Elsewhere Budget Date Unavailable No Response Not a Good Match Capacity …" at bounding box center [961, 241] width 260 height 36
click at [1180, 226] on button "Save" at bounding box center [1156, 228] width 87 height 37
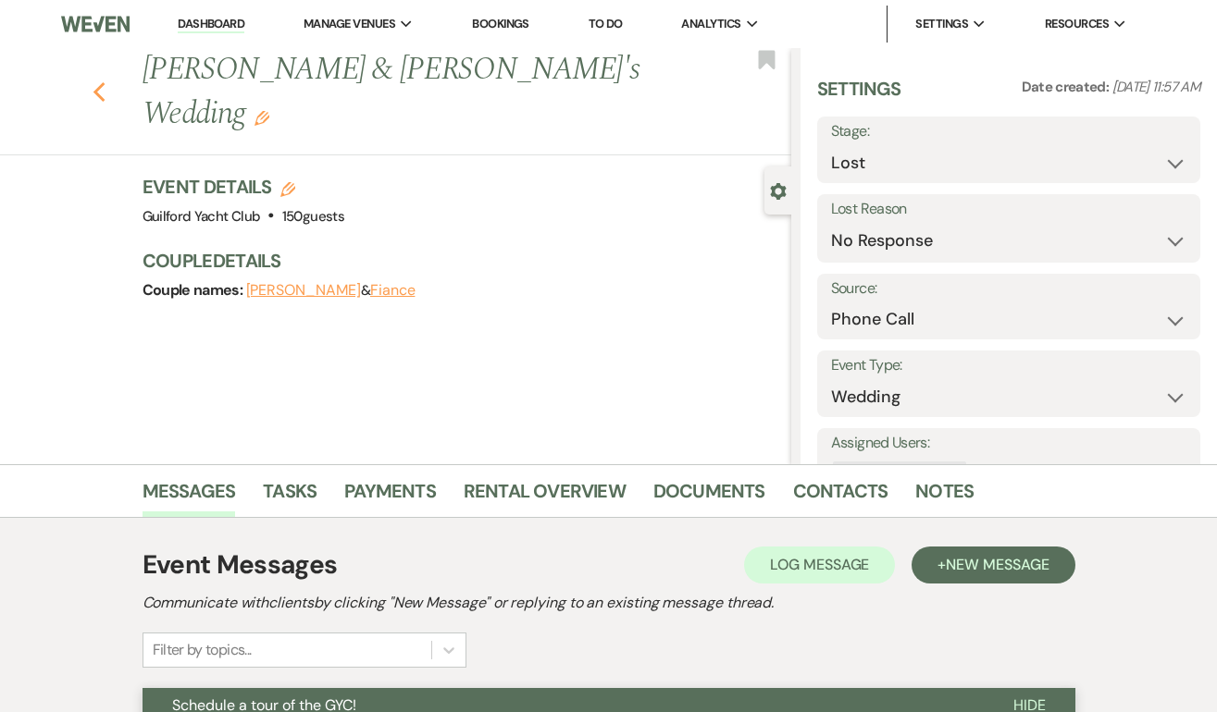
click at [96, 82] on use "button" at bounding box center [99, 92] width 12 height 20
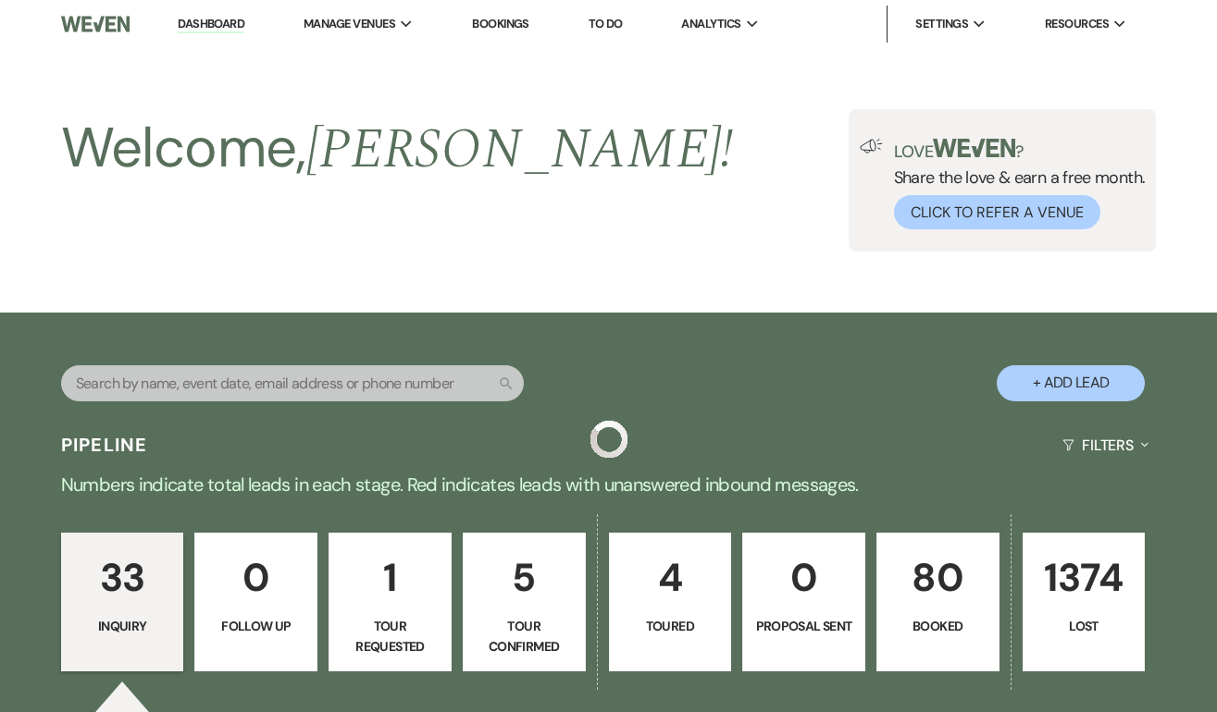
scroll to position [3635, 0]
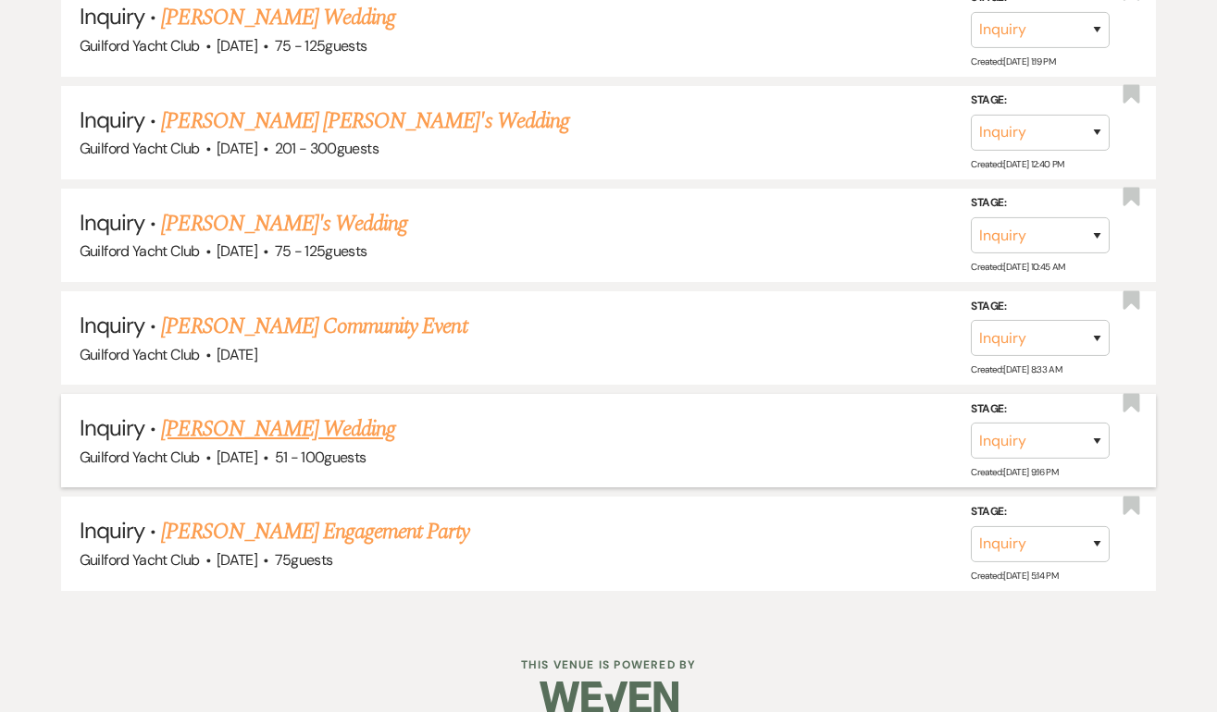
click at [221, 413] on link "[PERSON_NAME] Wedding" at bounding box center [278, 429] width 234 height 33
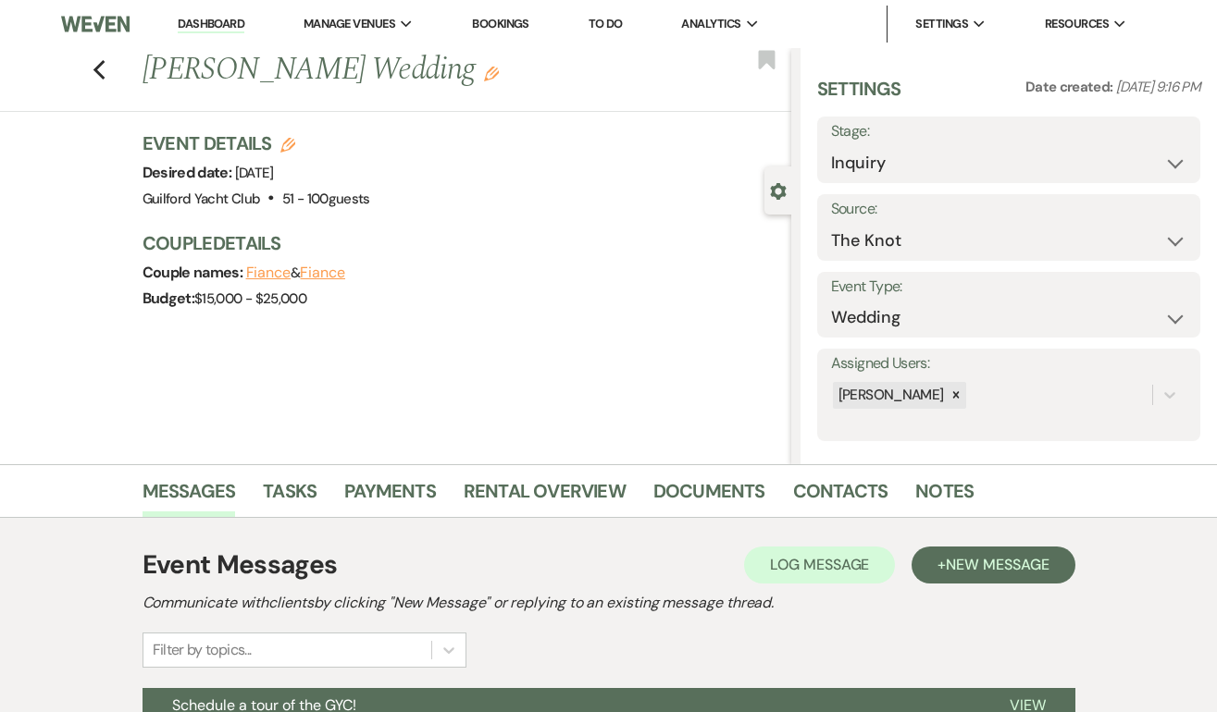
scroll to position [275, 0]
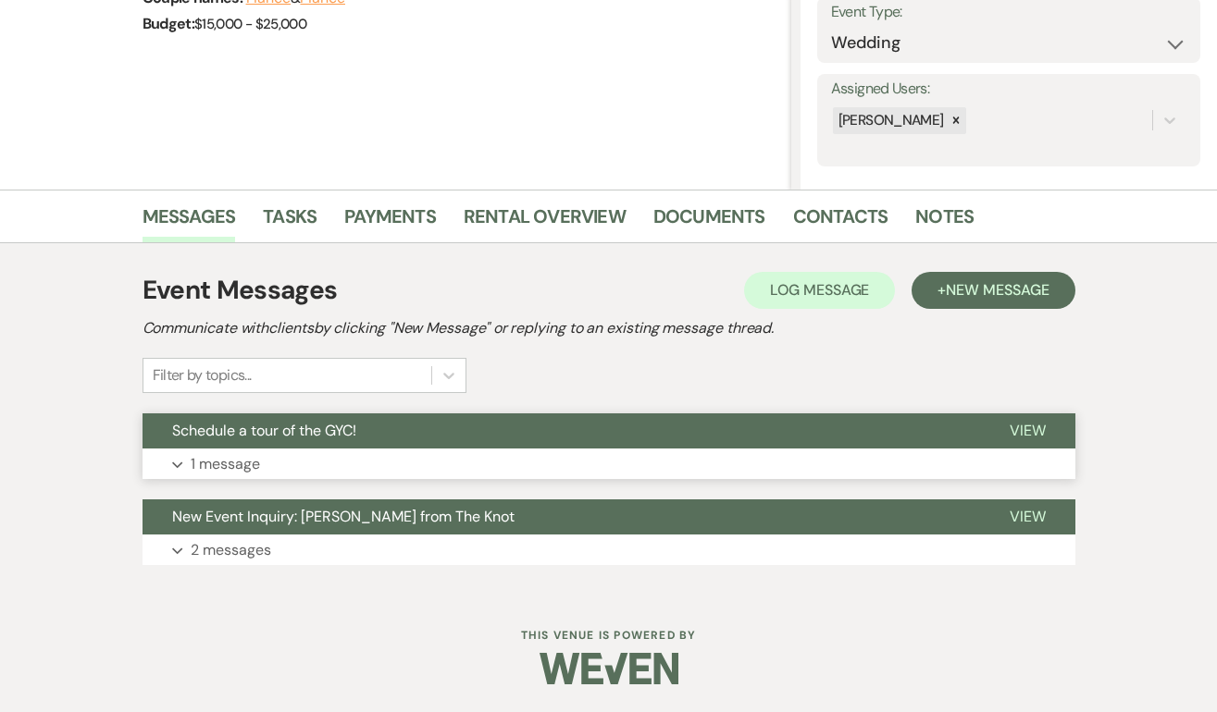
click at [1025, 436] on span "View" at bounding box center [1027, 430] width 36 height 19
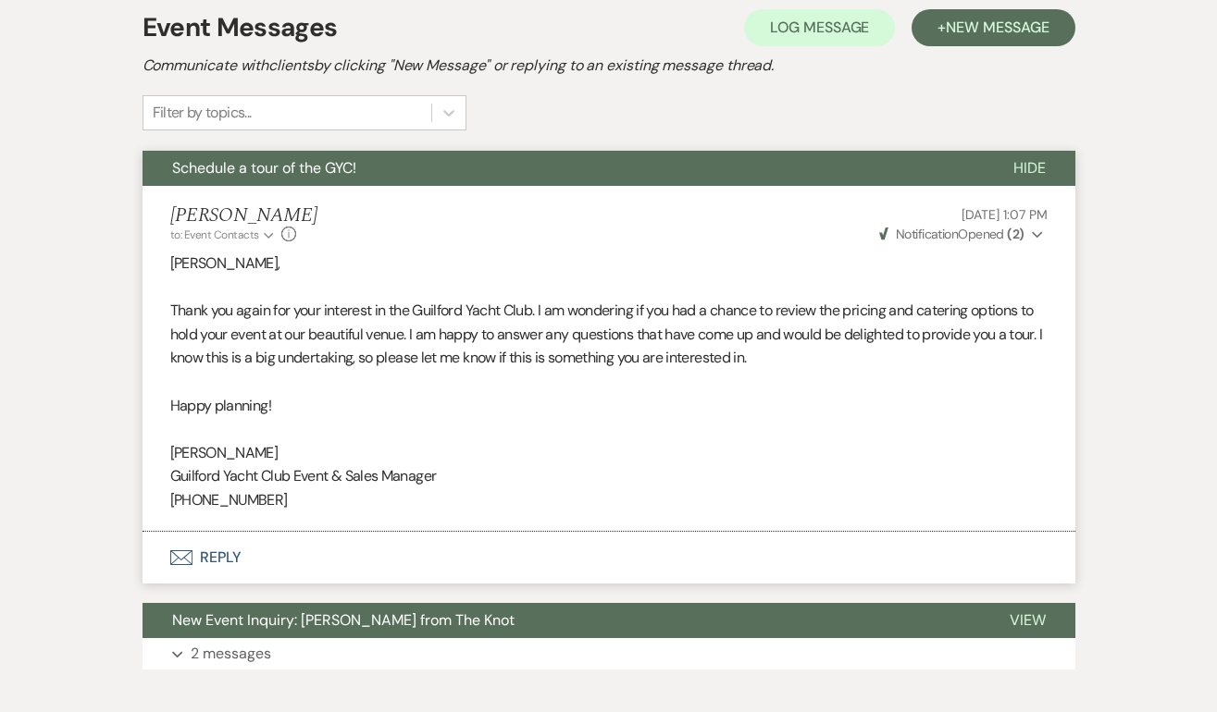
scroll to position [0, 0]
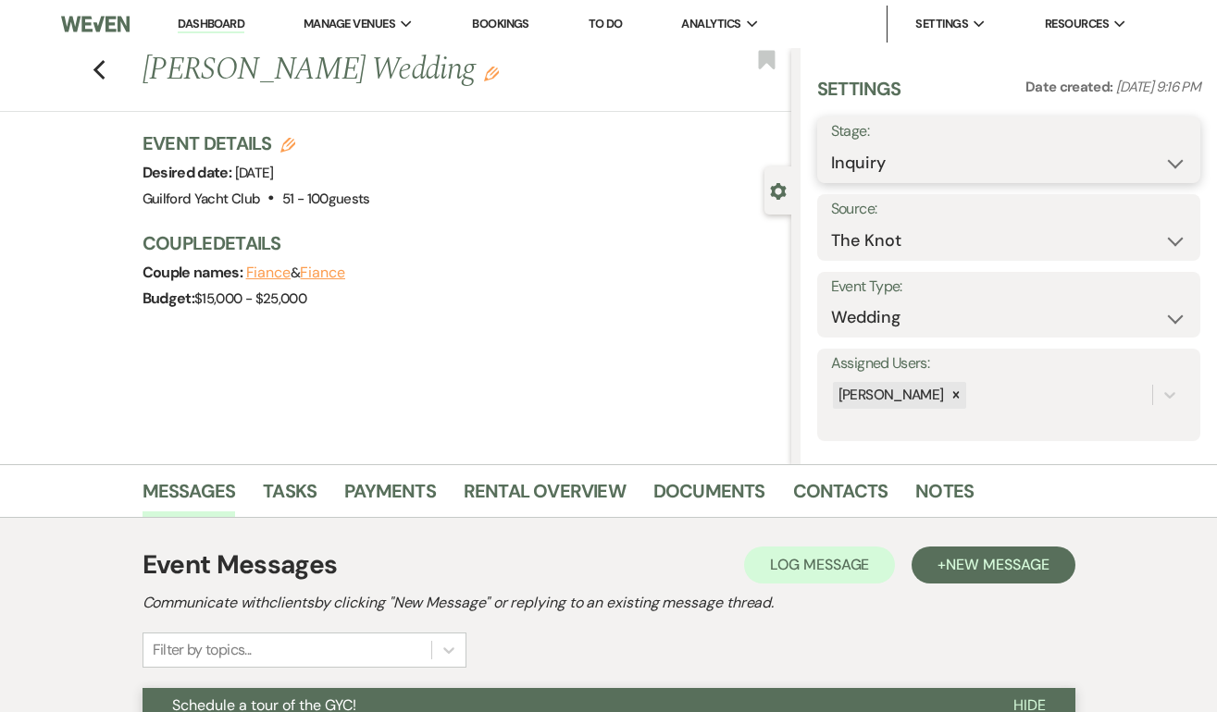
click at [1013, 157] on select "Inquiry Follow Up Tour Requested Tour Confirmed Toured Proposal Sent Booked Lost" at bounding box center [1008, 163] width 355 height 36
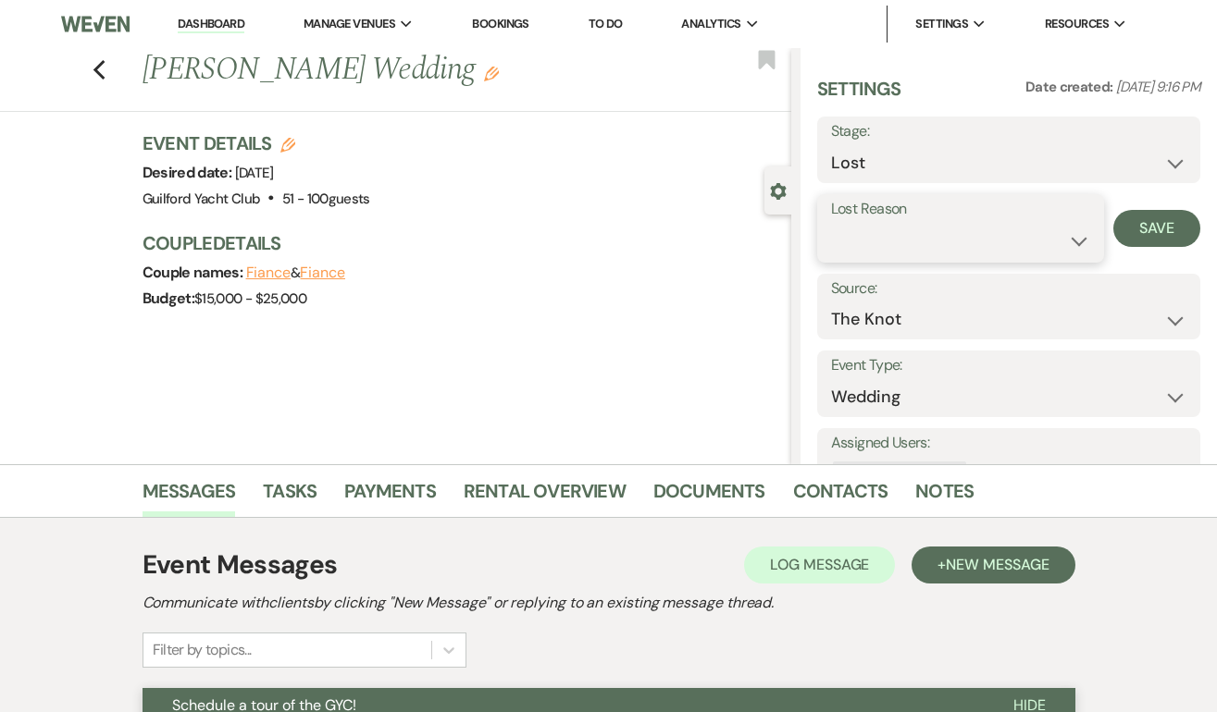
click at [888, 241] on select "Booked Elsewhere Budget Date Unavailable No Response Not a Good Match Capacity …" at bounding box center [961, 241] width 260 height 36
click at [1176, 229] on button "Save" at bounding box center [1156, 228] width 87 height 37
click at [93, 68] on icon "Previous" at bounding box center [100, 70] width 14 height 22
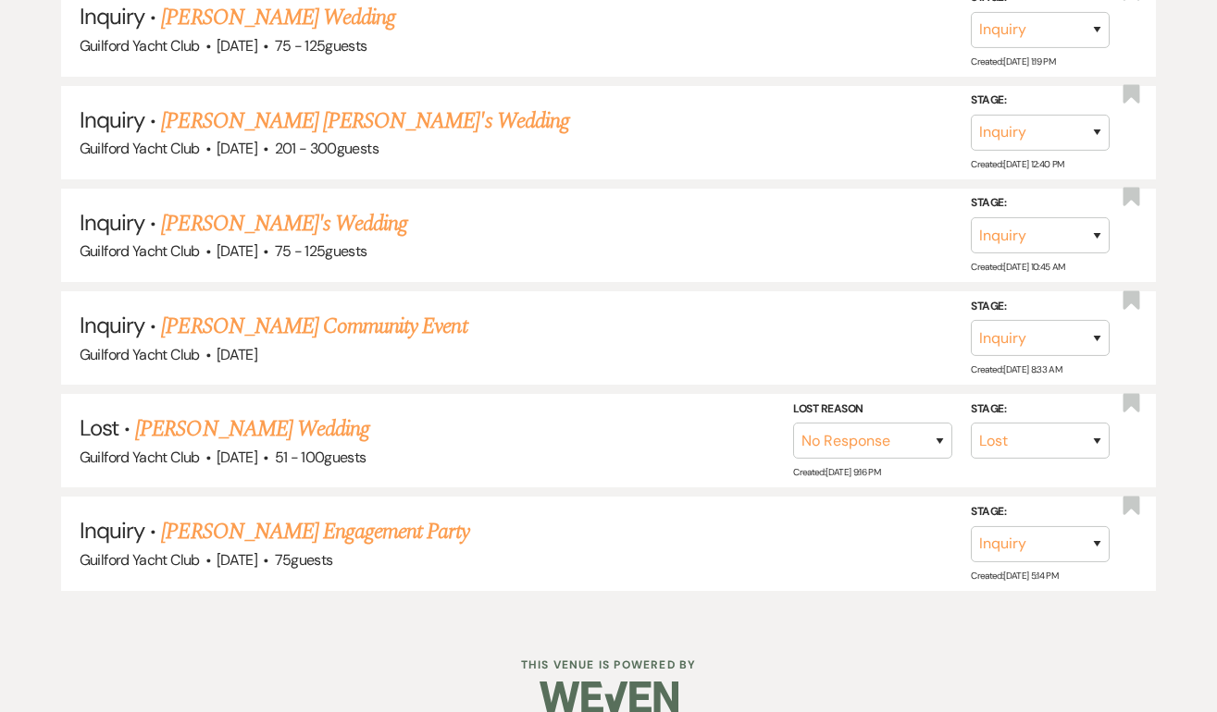
scroll to position [3532, 0]
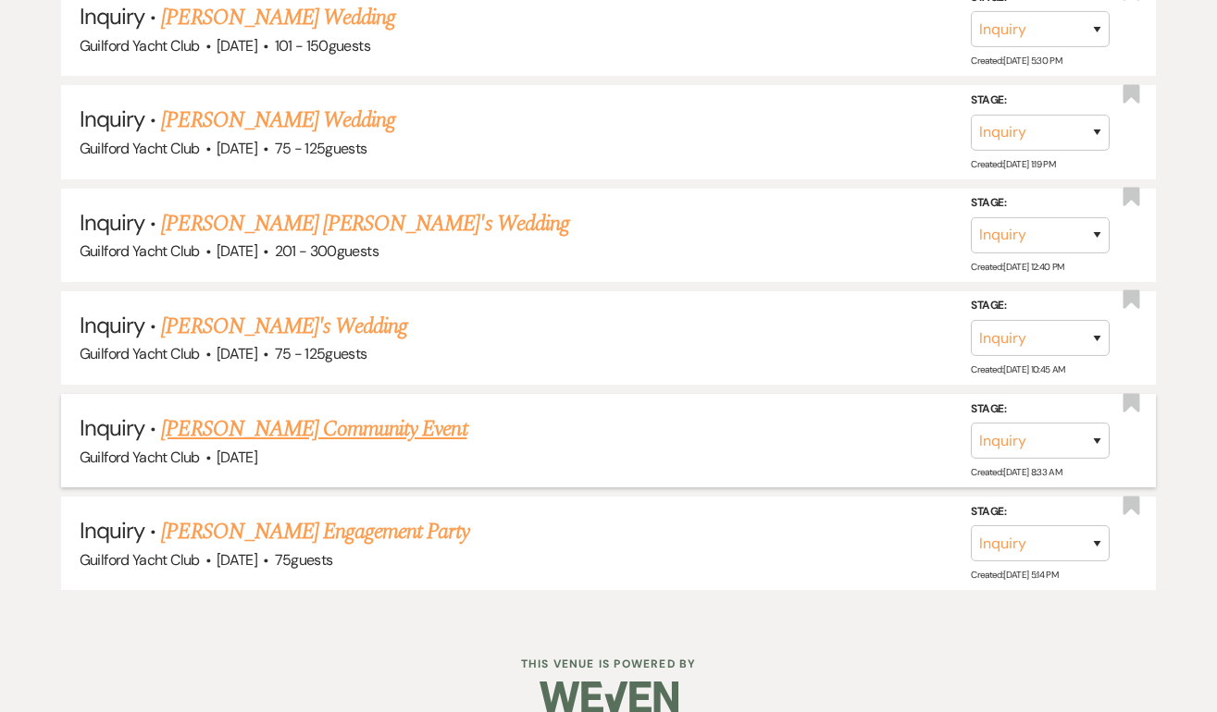
click at [290, 413] on link "[PERSON_NAME] Community Event" at bounding box center [313, 429] width 305 height 33
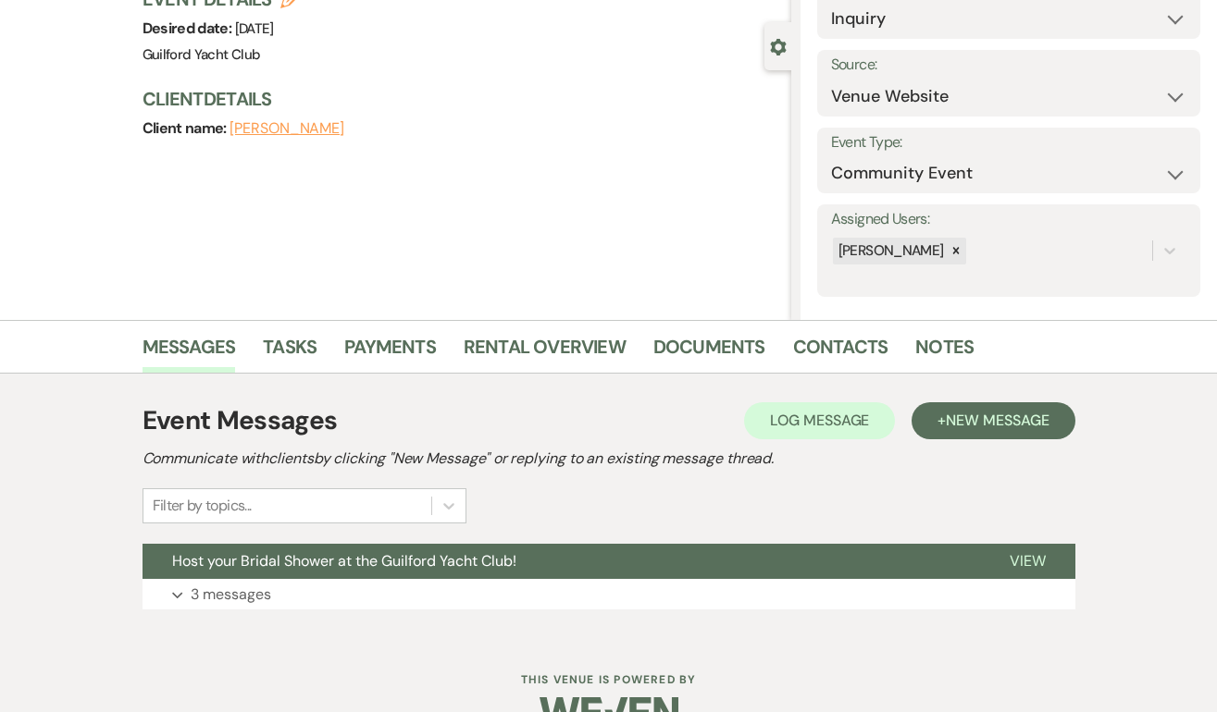
scroll to position [189, 0]
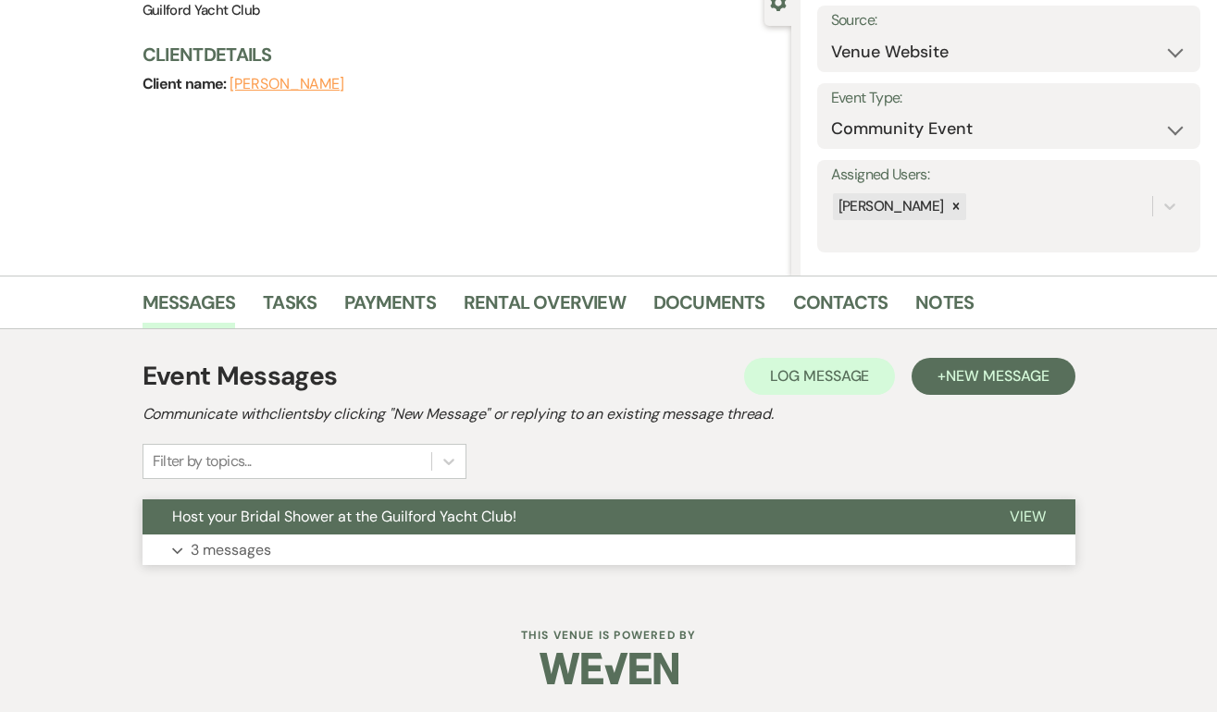
click at [1036, 518] on span "View" at bounding box center [1027, 516] width 36 height 19
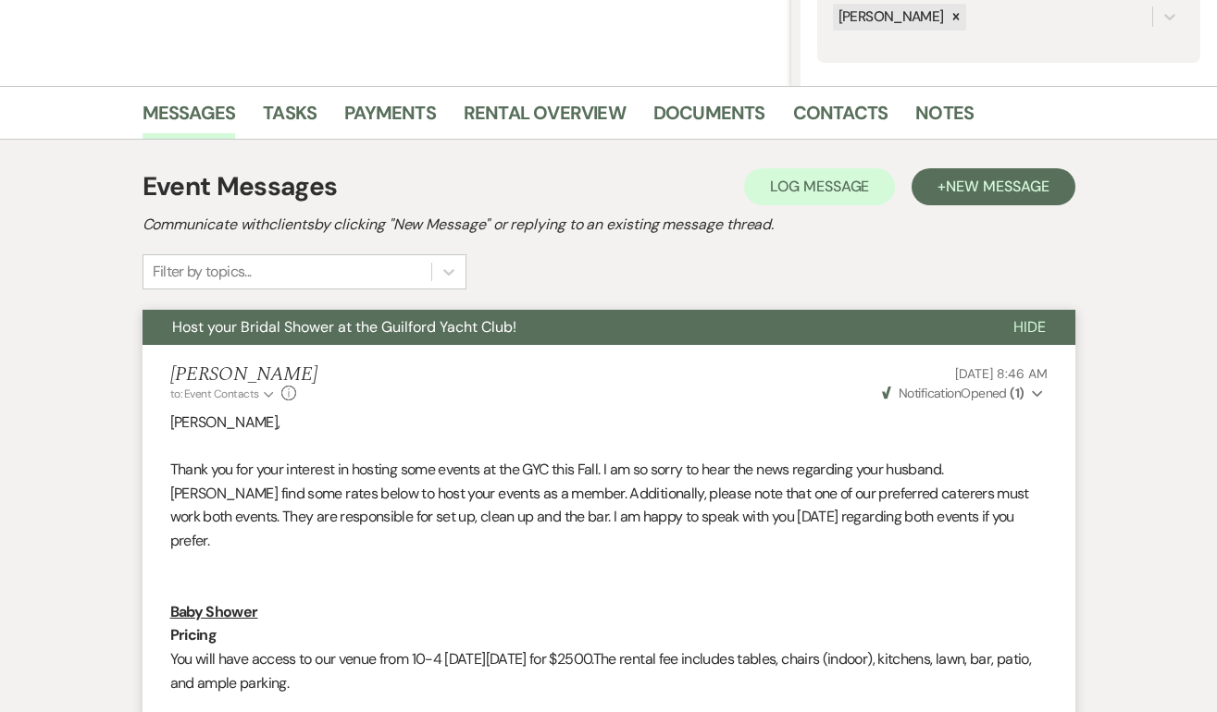
scroll to position [0, 0]
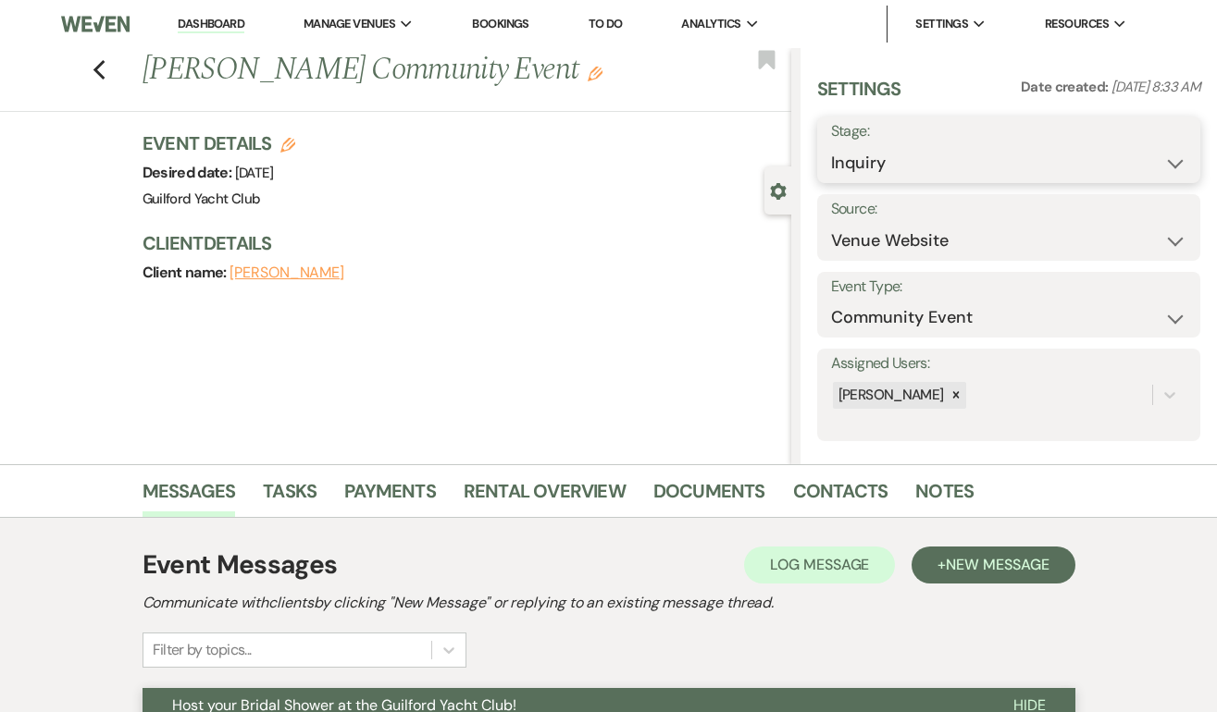
click at [925, 152] on select "Inquiry Follow Up Tour Requested Tour Confirmed Toured Proposal Sent Booked Lost" at bounding box center [1008, 163] width 355 height 36
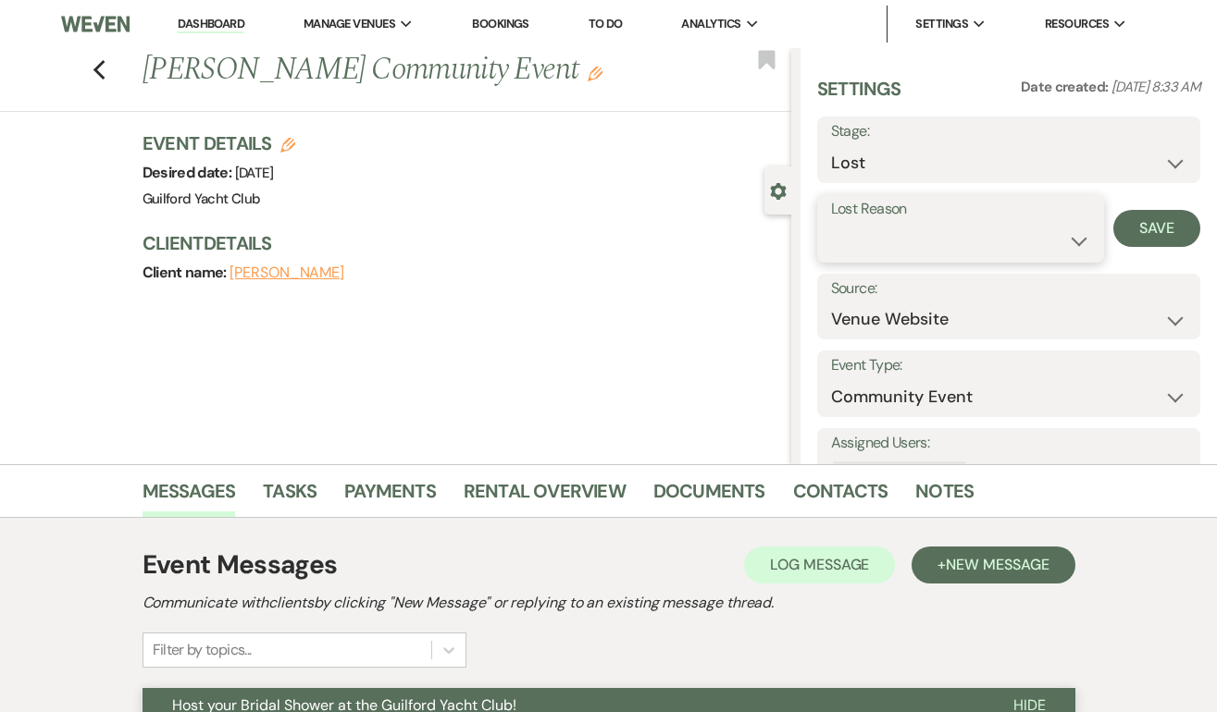
click at [859, 233] on select "Booked Elsewhere Budget Date Unavailable No Response Not a Good Match Capacity …" at bounding box center [961, 241] width 260 height 36
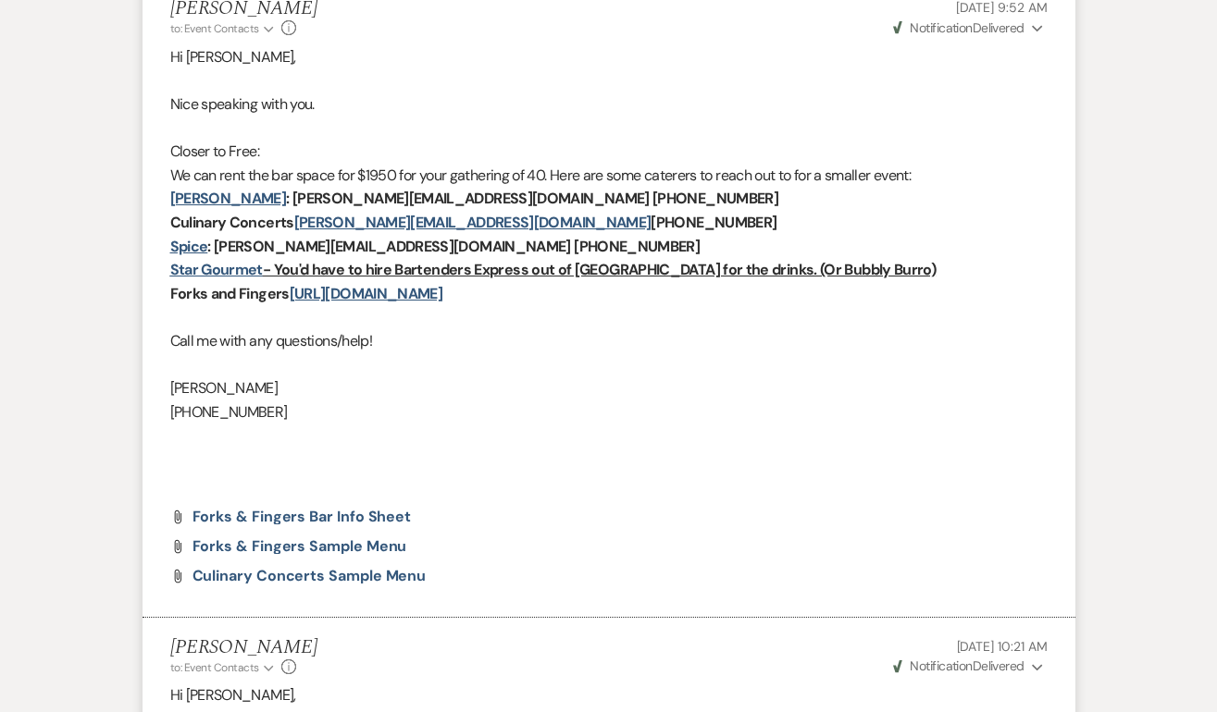
scroll to position [2094, 0]
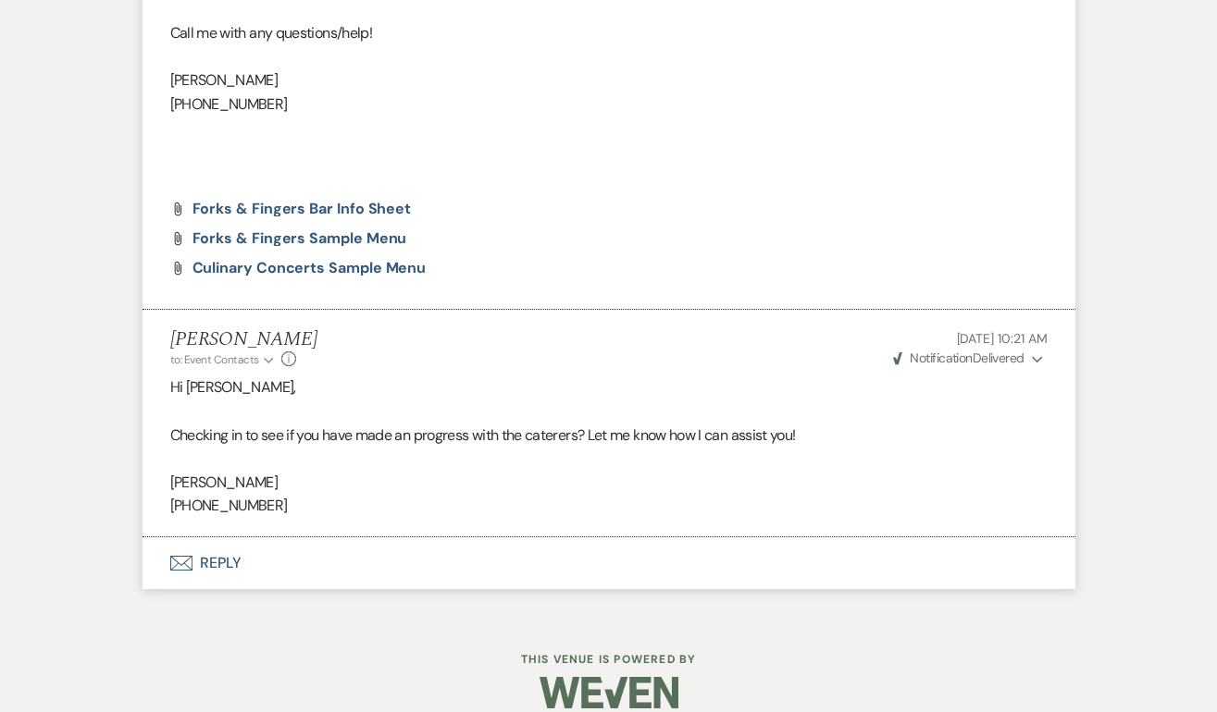
click at [227, 538] on button "Envelope Reply" at bounding box center [608, 564] width 933 height 52
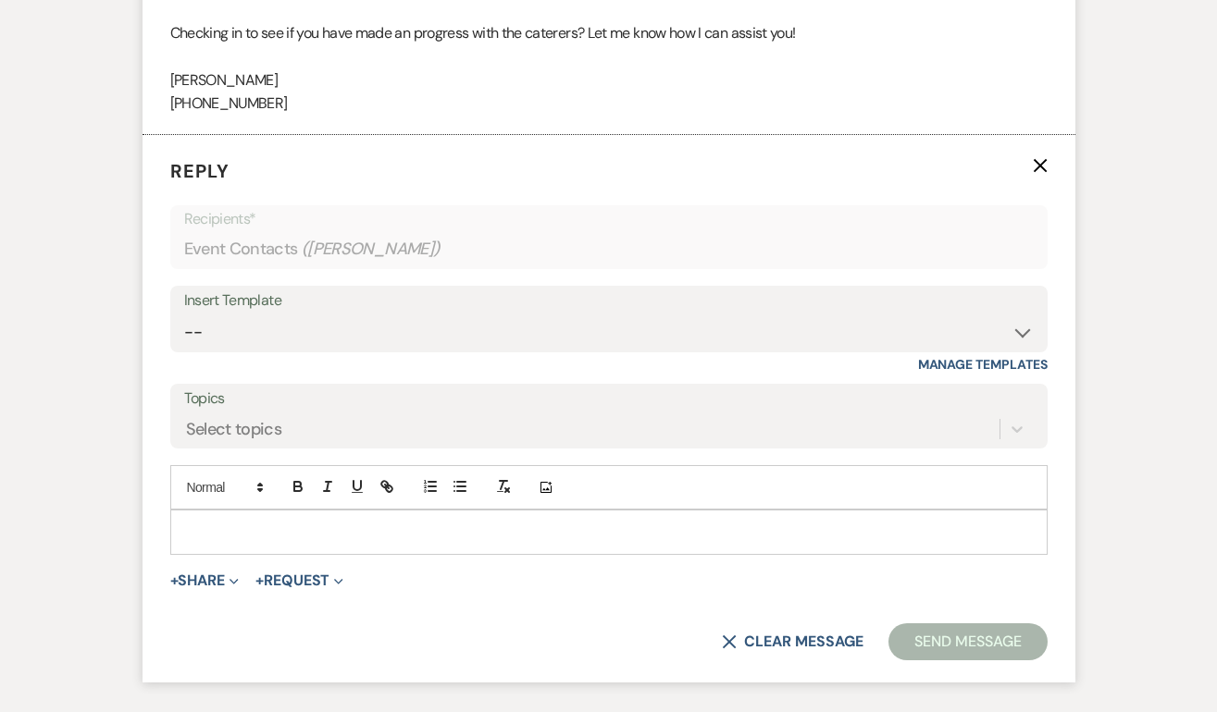
scroll to position [2525, 0]
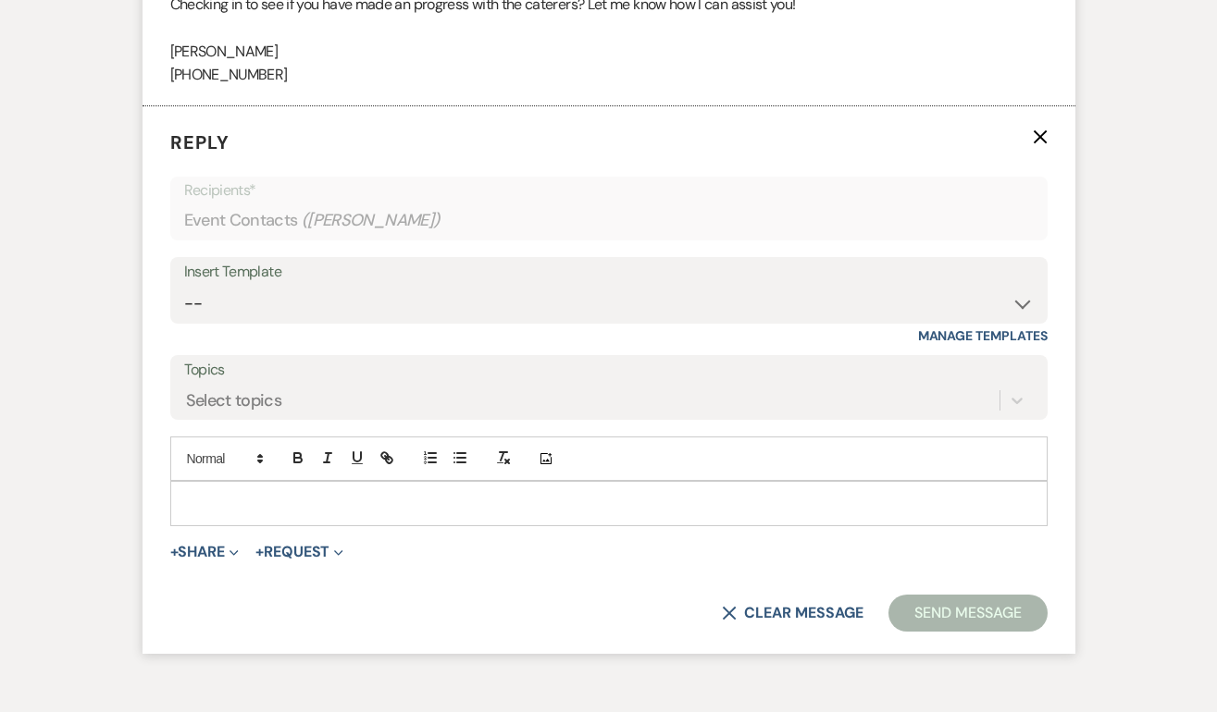
click at [215, 493] on p at bounding box center [608, 503] width 847 height 20
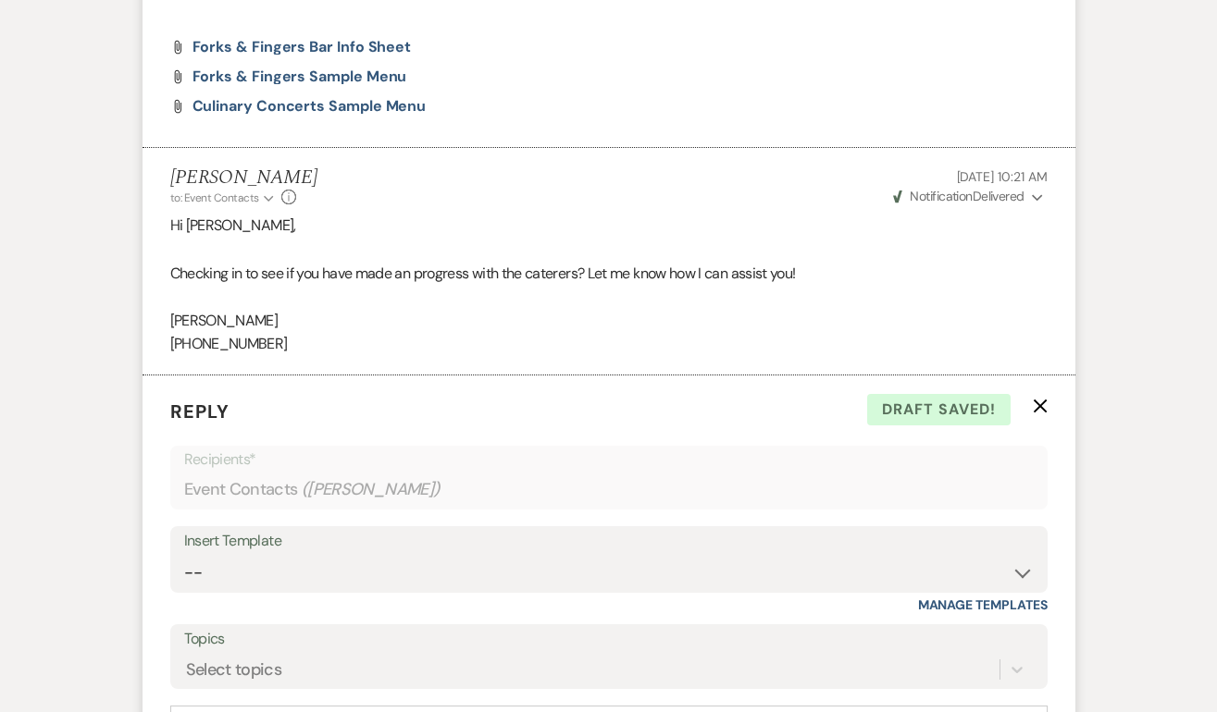
scroll to position [2611, 0]
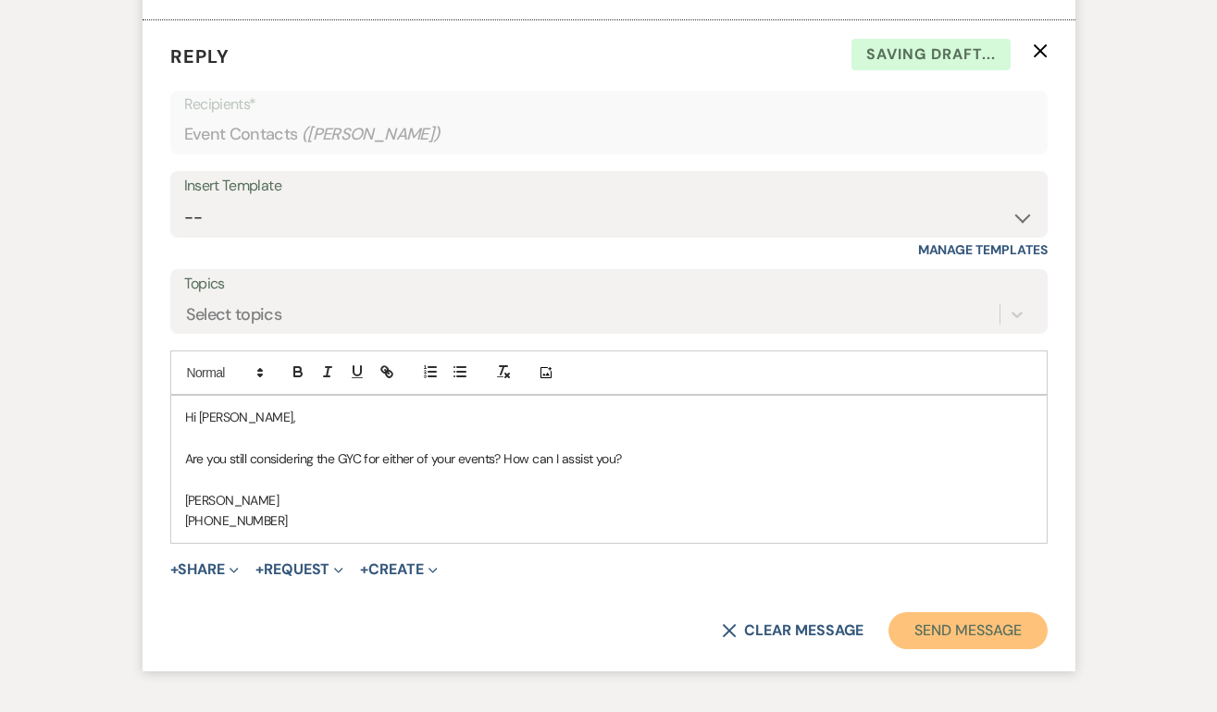
click at [936, 612] on button "Send Message" at bounding box center [967, 630] width 158 height 37
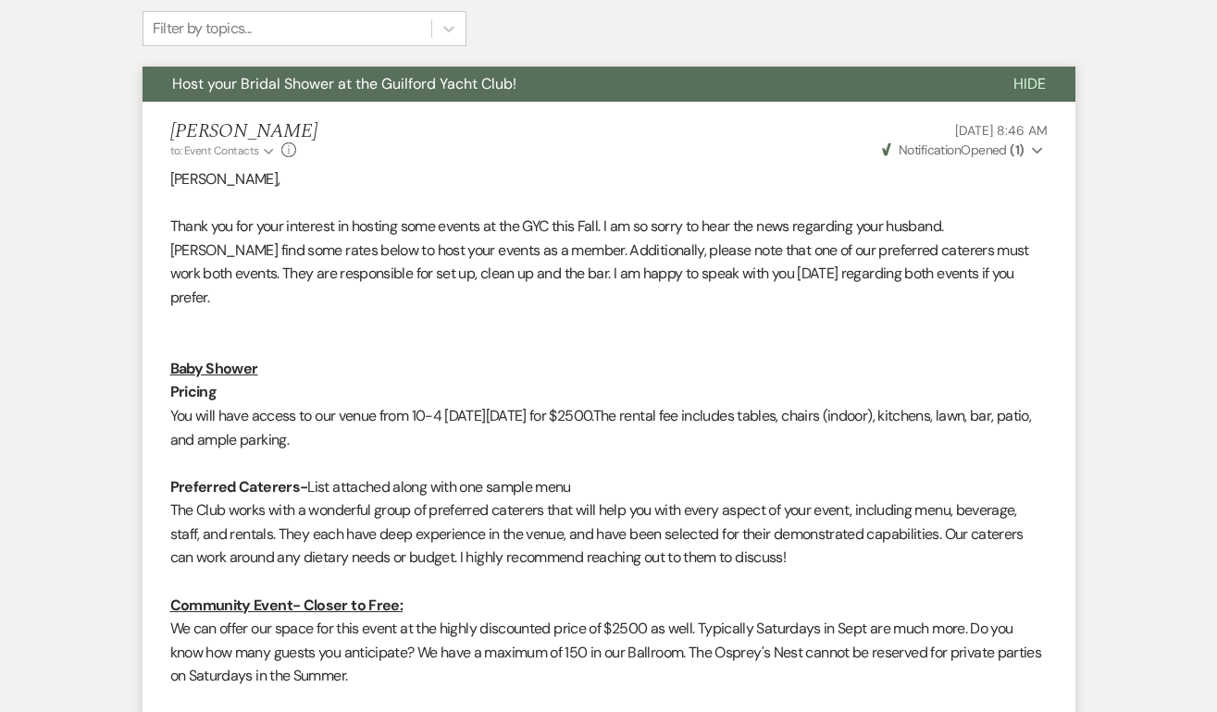
scroll to position [0, 0]
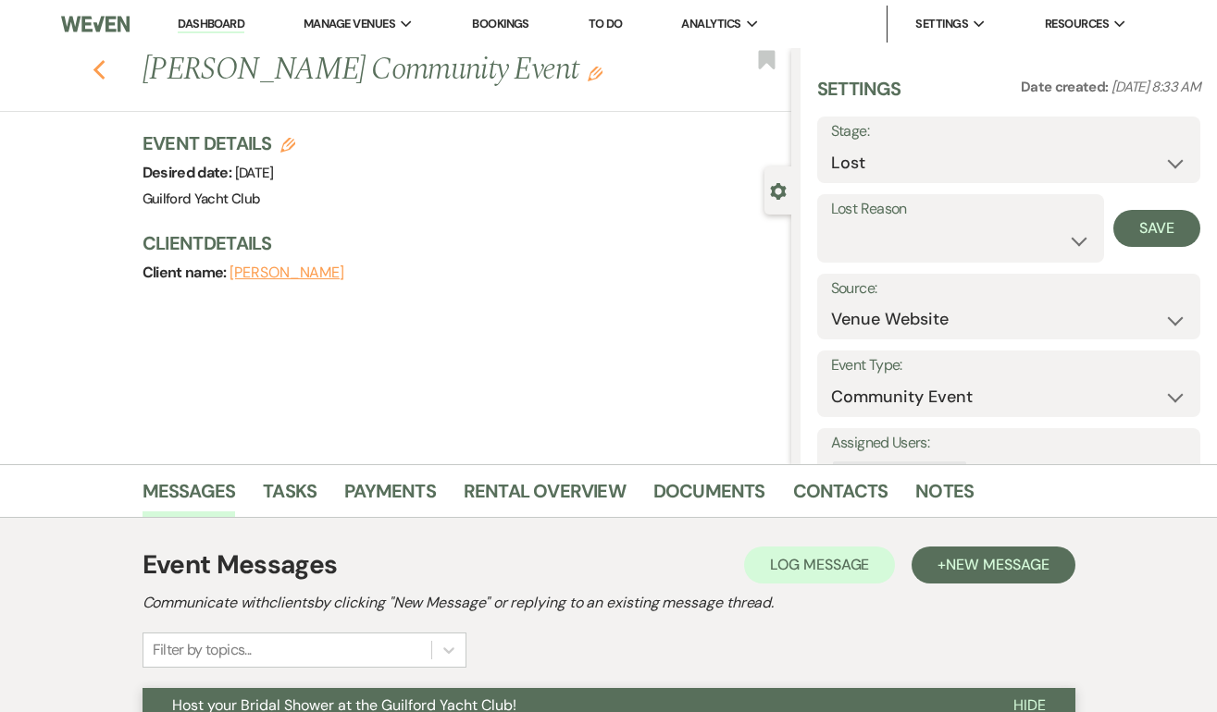
click at [95, 68] on use "button" at bounding box center [99, 70] width 12 height 20
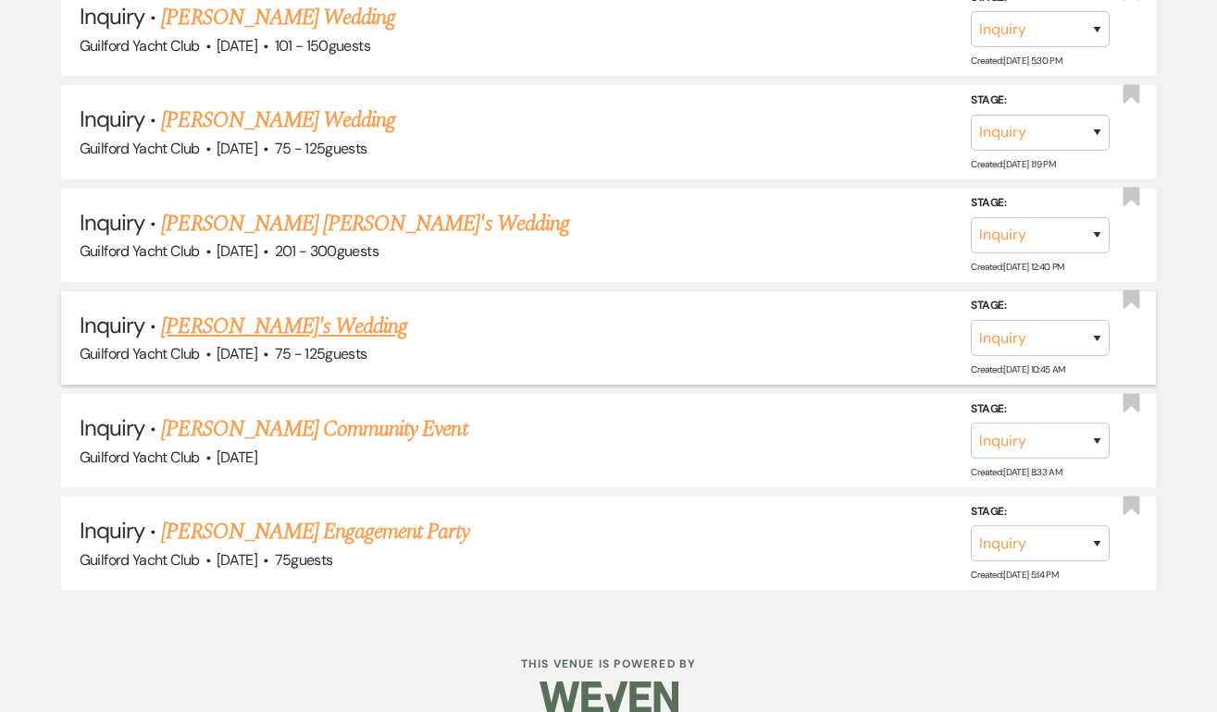
click at [235, 310] on link "[PERSON_NAME]'s Wedding" at bounding box center [284, 326] width 246 height 33
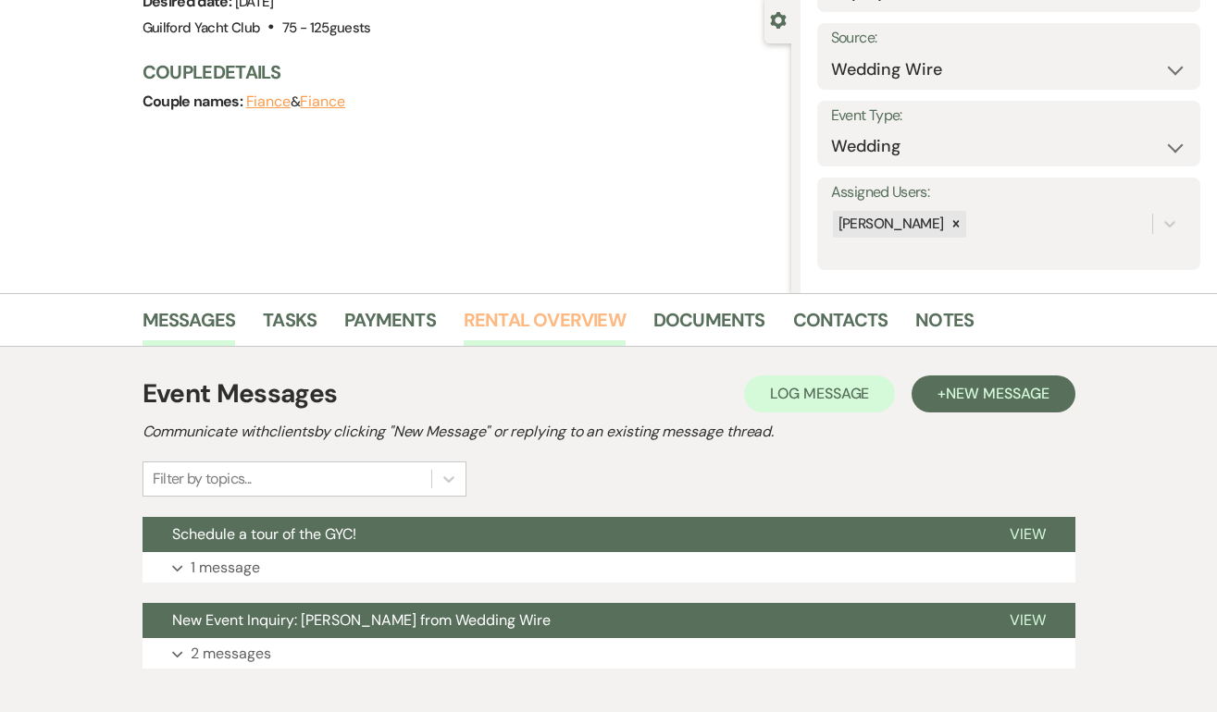
scroll to position [275, 0]
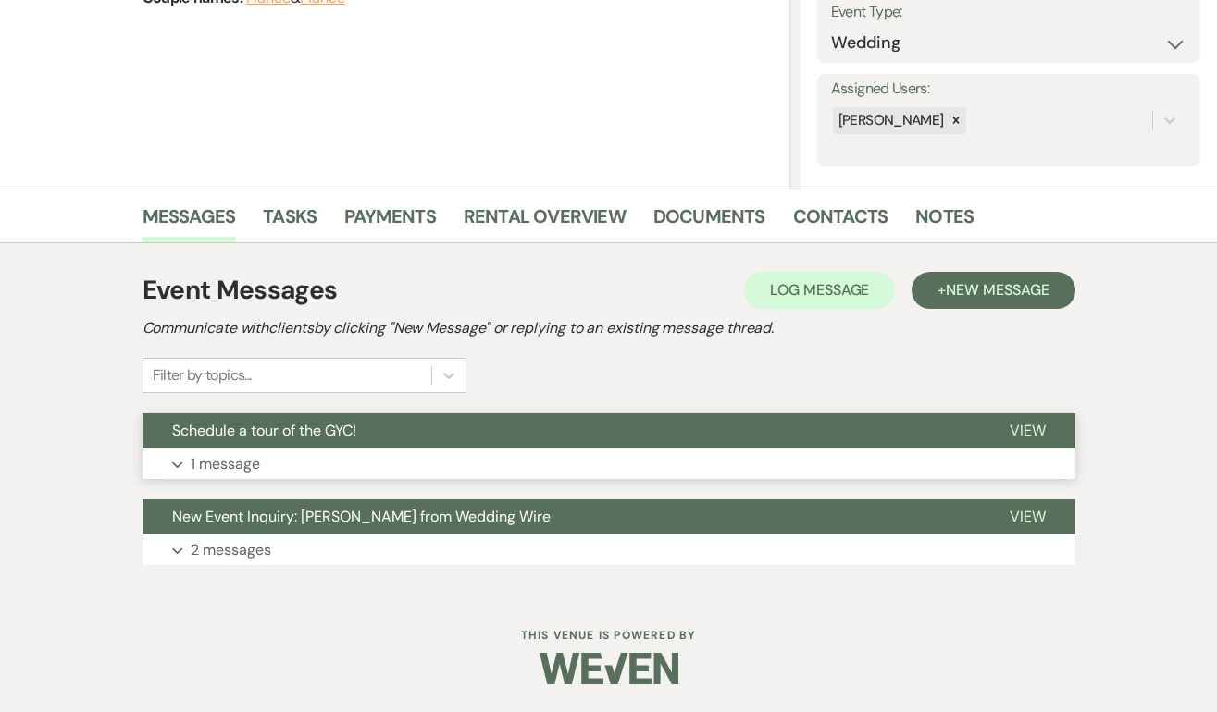
click at [1034, 432] on span "View" at bounding box center [1027, 430] width 36 height 19
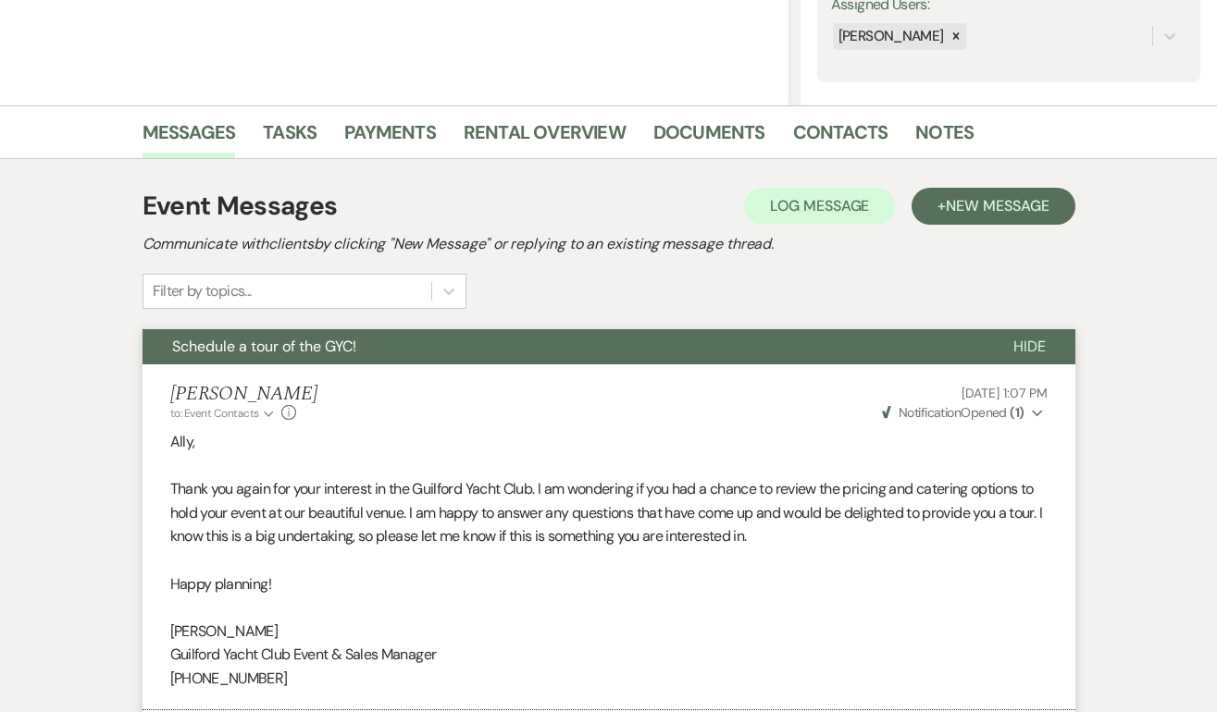
scroll to position [0, 0]
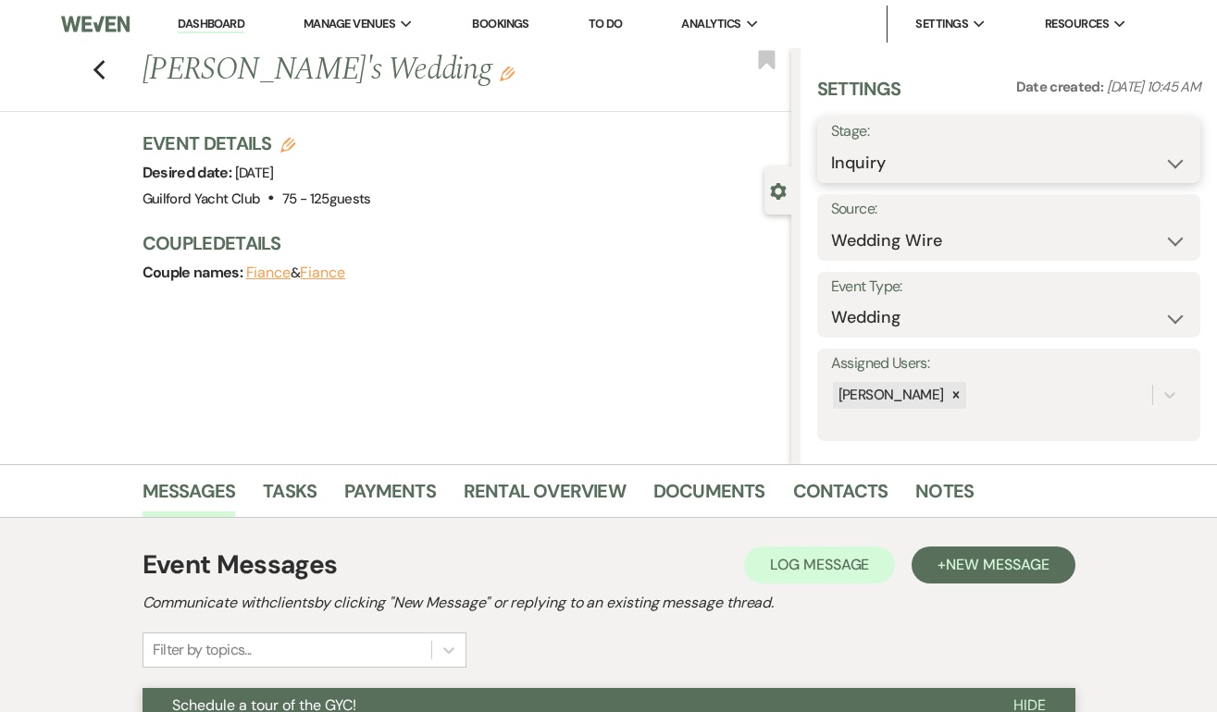
click at [948, 168] on select "Inquiry Follow Up Tour Requested Tour Confirmed Toured Proposal Sent Booked Lost" at bounding box center [1008, 163] width 355 height 36
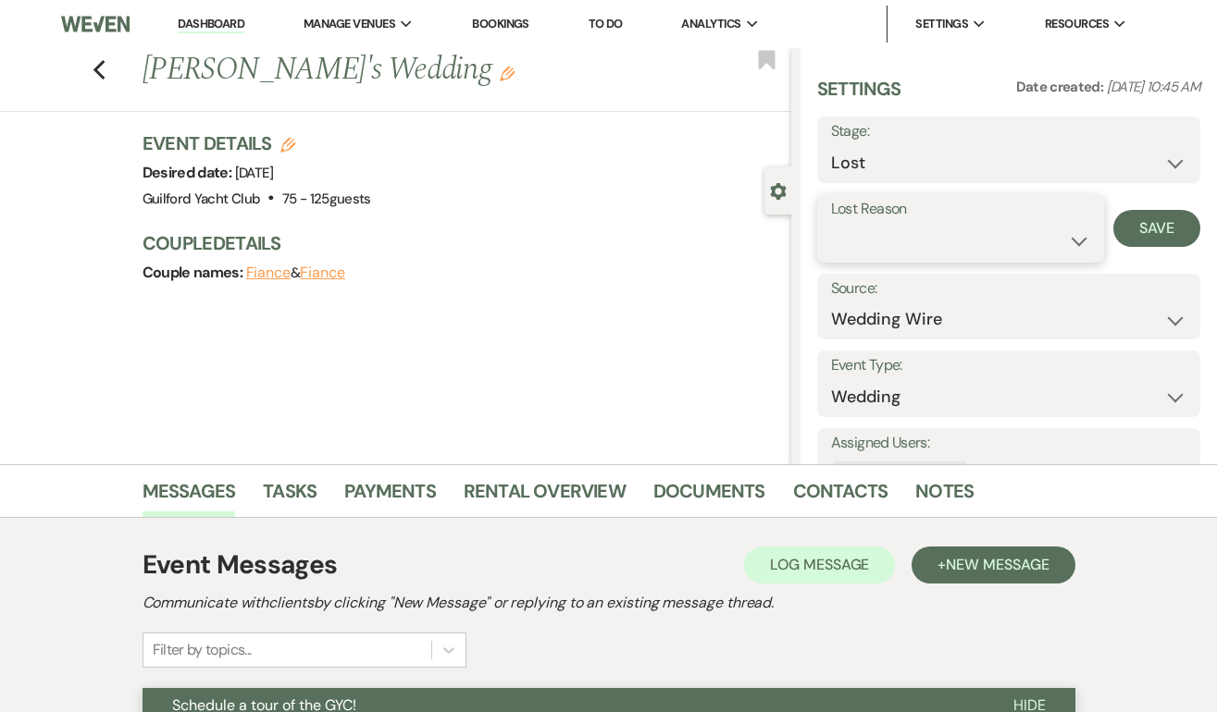
click at [884, 238] on select "Booked Elsewhere Budget Date Unavailable No Response Not a Good Match Capacity …" at bounding box center [961, 241] width 260 height 36
click at [1155, 225] on button "Save" at bounding box center [1156, 228] width 87 height 37
click at [95, 73] on icon "Previous" at bounding box center [100, 70] width 14 height 22
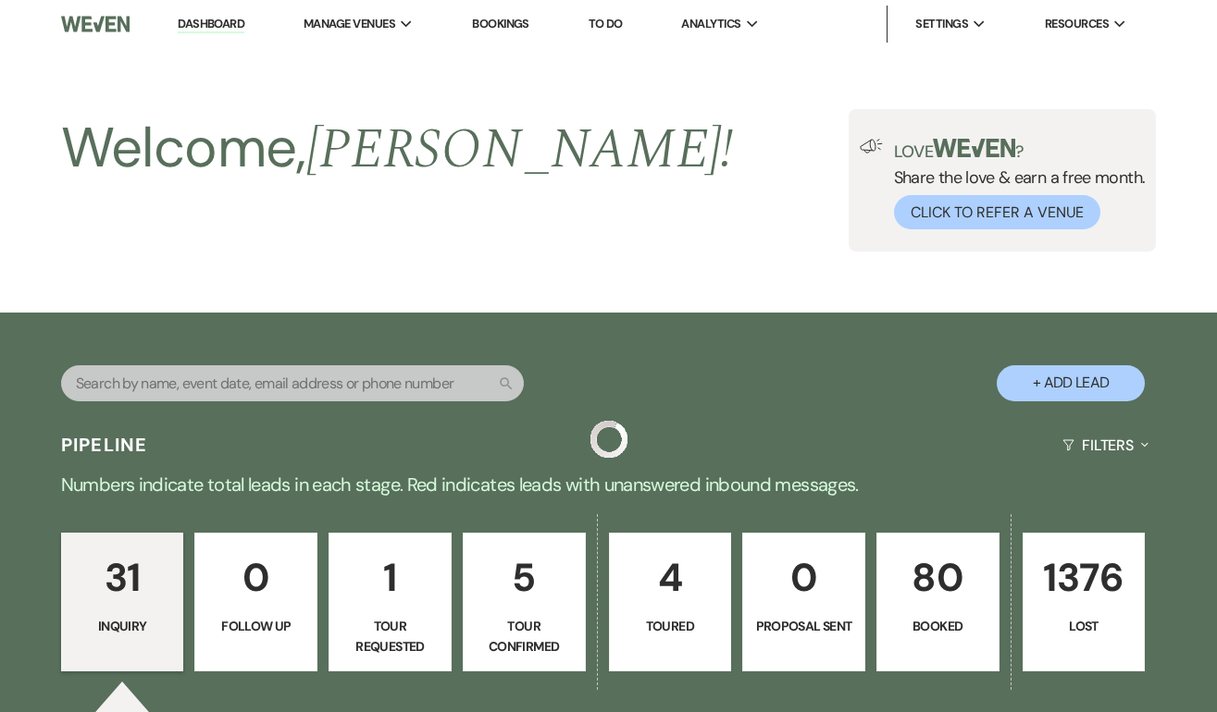
scroll to position [3430, 0]
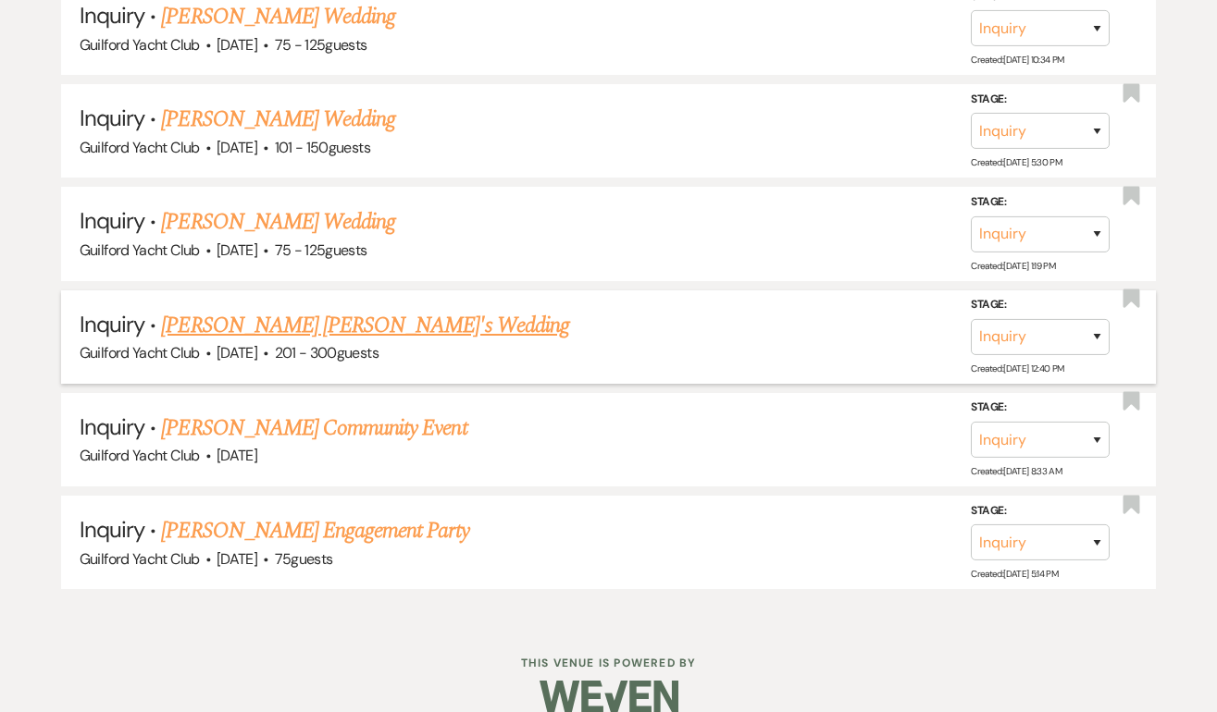
click at [241, 309] on link "[PERSON_NAME] [PERSON_NAME]'s Wedding" at bounding box center [364, 325] width 407 height 33
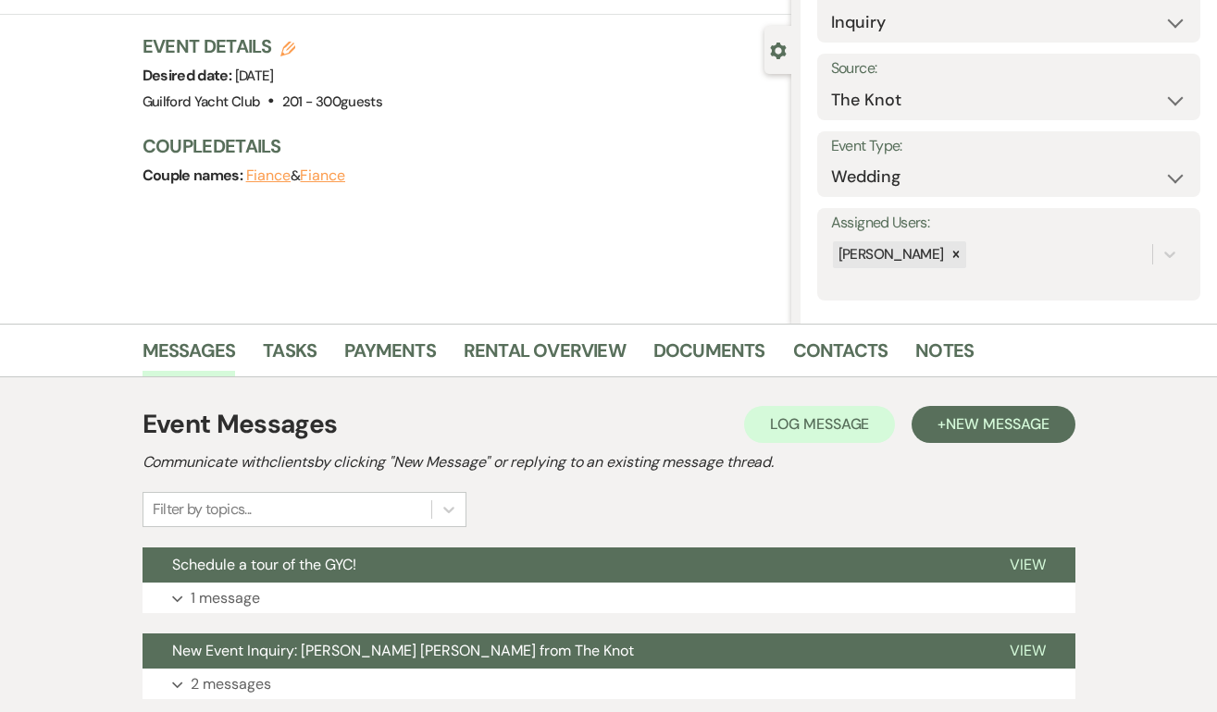
scroll to position [275, 0]
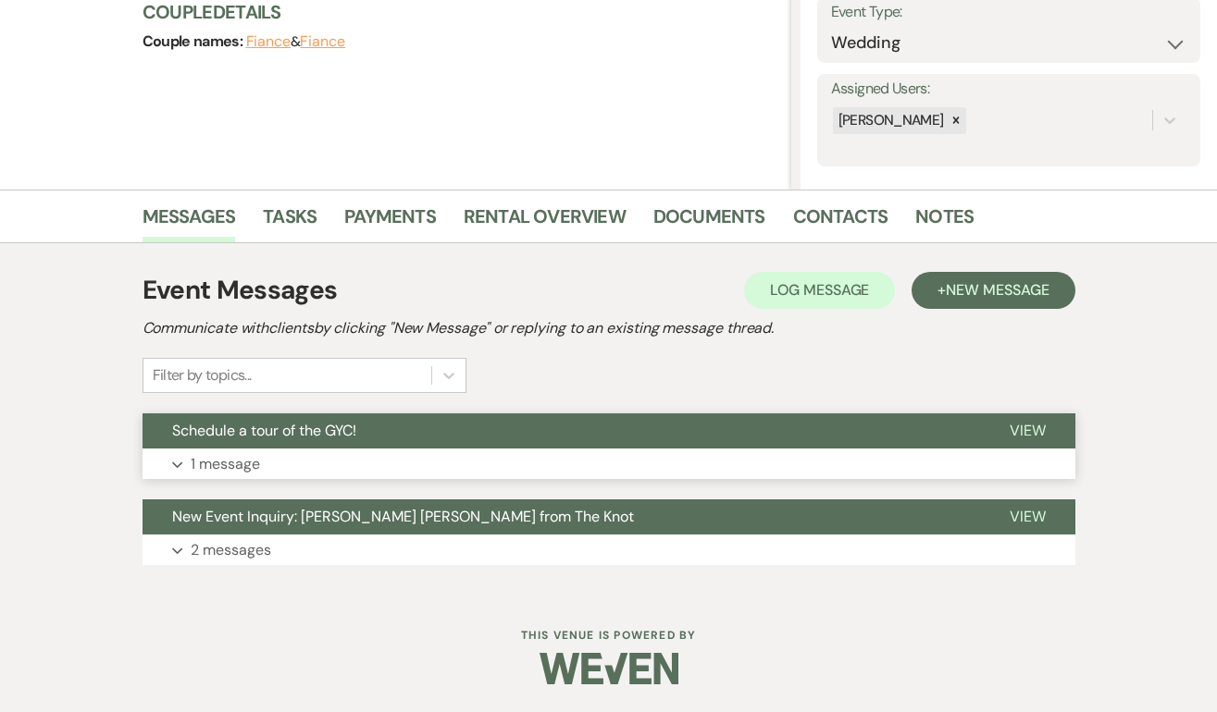
click at [1022, 427] on span "View" at bounding box center [1027, 430] width 36 height 19
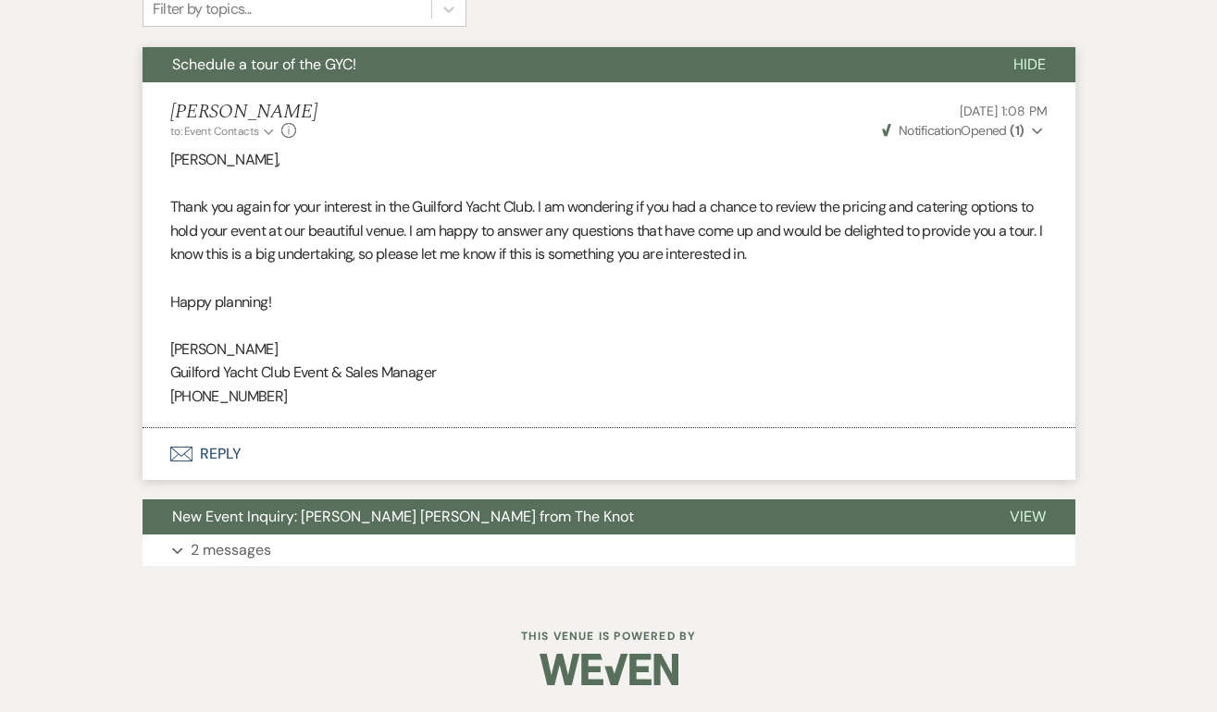
scroll to position [0, 0]
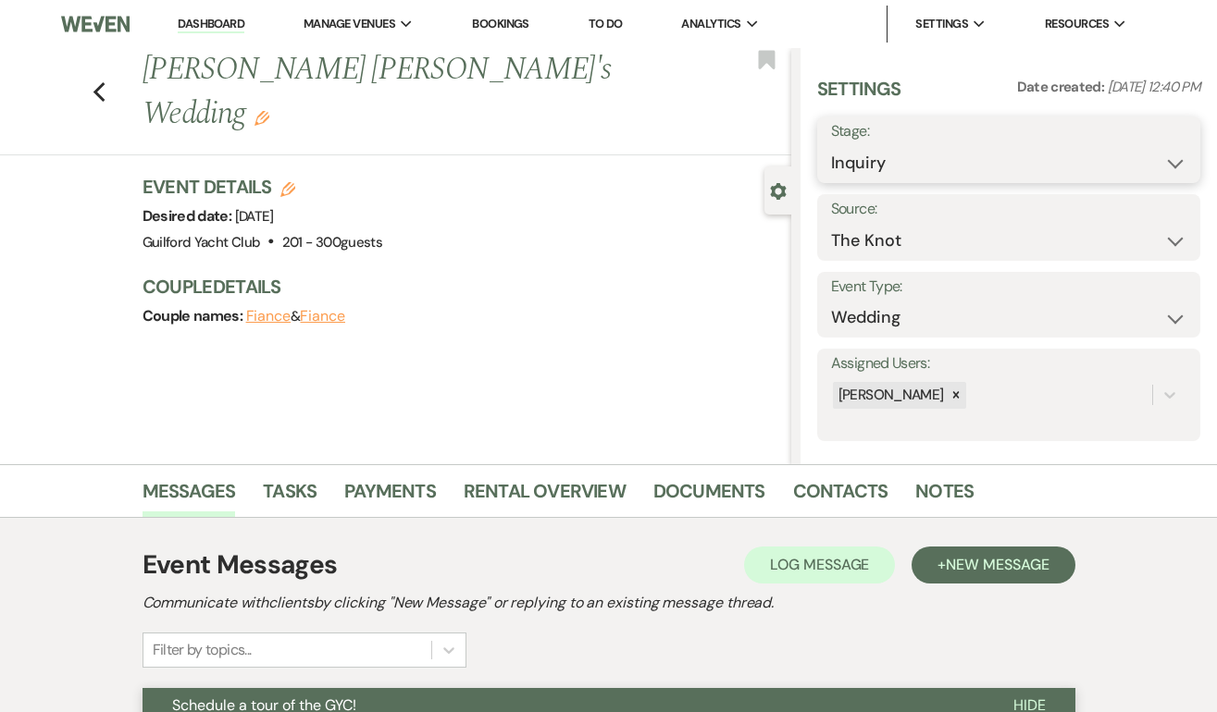
click at [1026, 168] on select "Inquiry Follow Up Tour Requested Tour Confirmed Toured Proposal Sent Booked Lost" at bounding box center [1008, 163] width 355 height 36
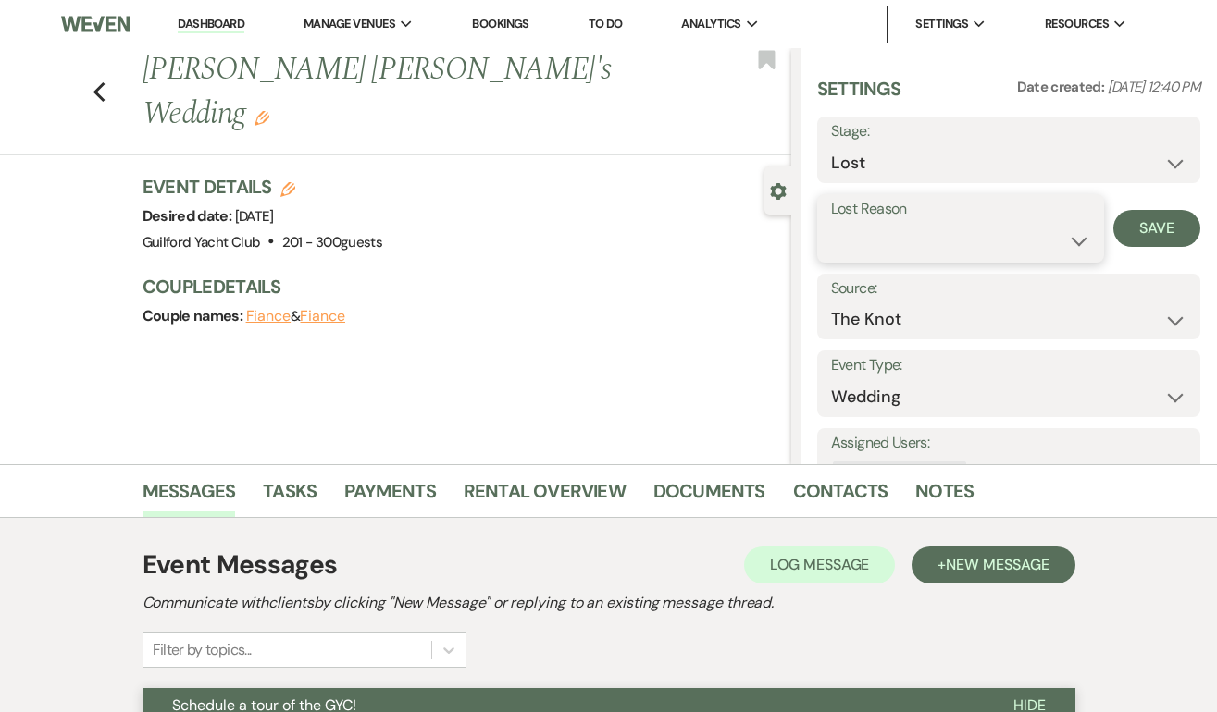
click at [900, 245] on select "Booked Elsewhere Budget Date Unavailable No Response Not a Good Match Capacity …" at bounding box center [961, 241] width 260 height 36
click at [1155, 221] on button "Save" at bounding box center [1156, 228] width 87 height 37
click at [89, 67] on div "Previous [PERSON_NAME] [PERSON_NAME]'s Wedding Edit Bookmark" at bounding box center [391, 101] width 800 height 107
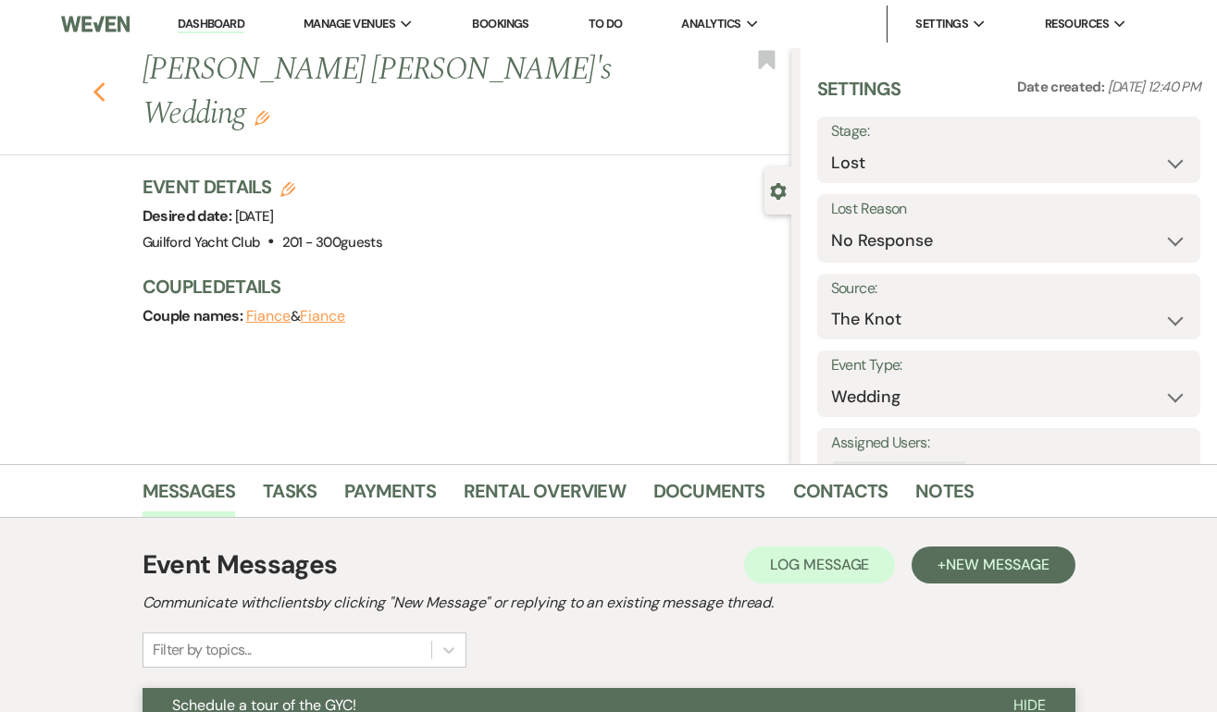
click at [98, 81] on icon "Previous" at bounding box center [100, 92] width 14 height 22
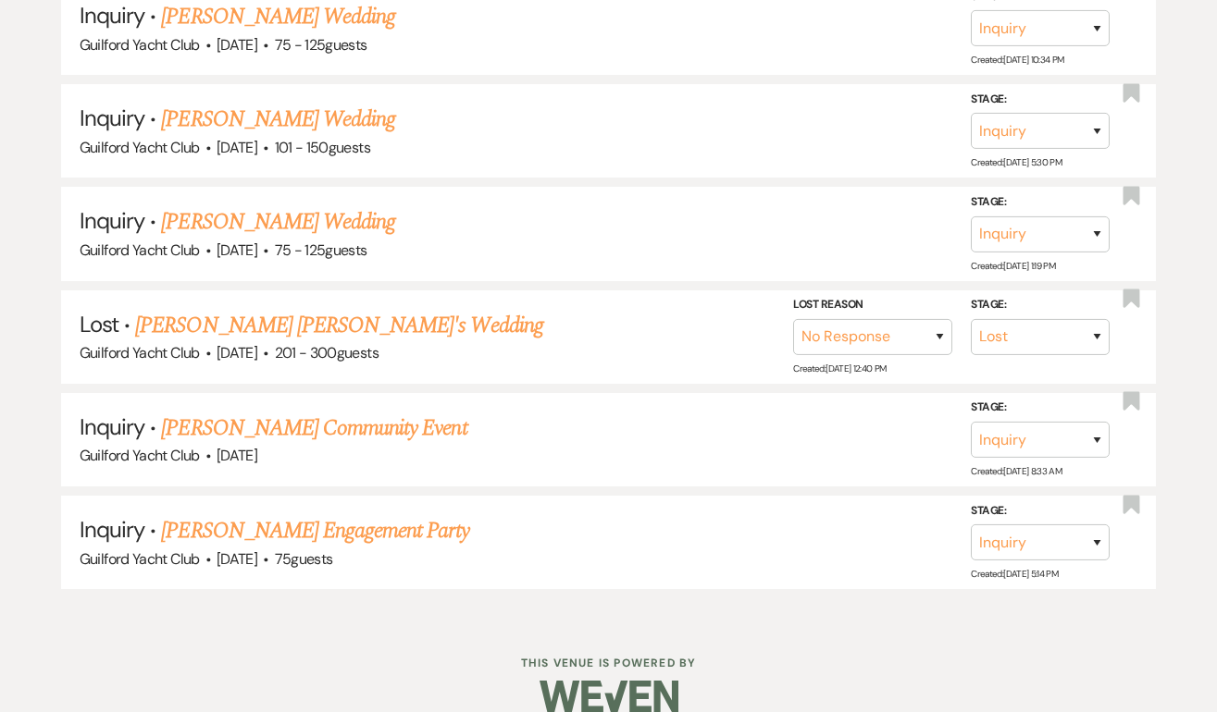
scroll to position [3329, 0]
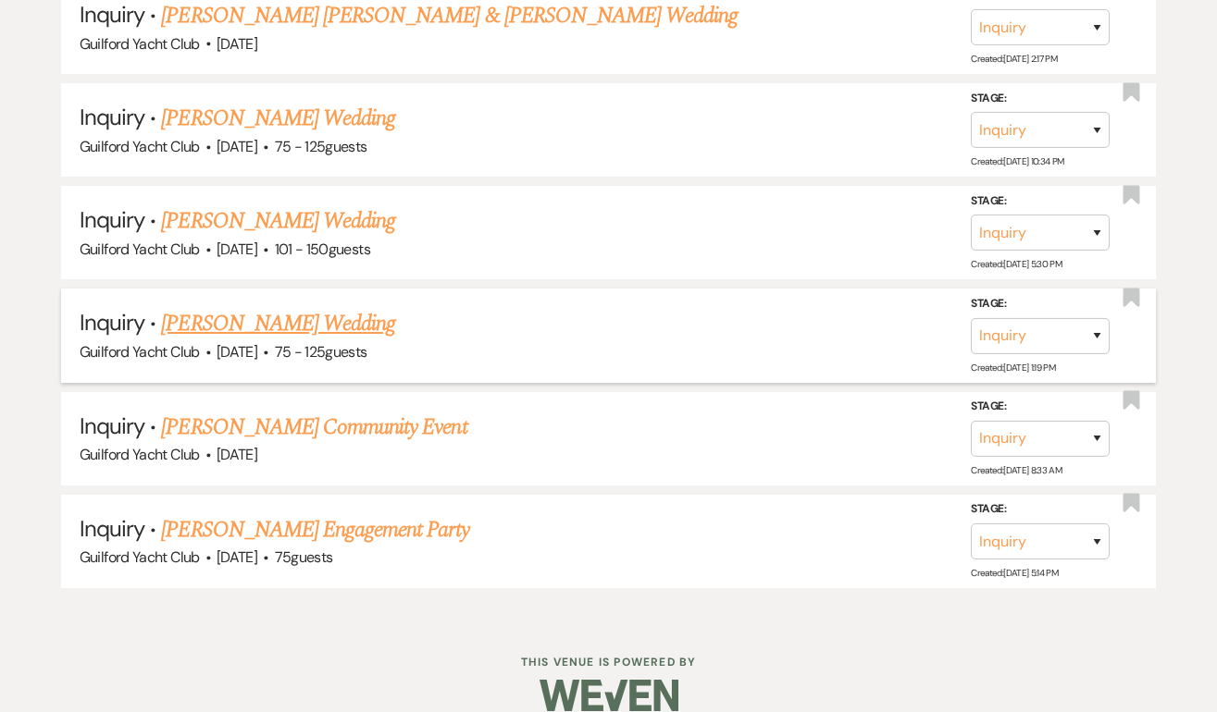
click at [253, 307] on link "[PERSON_NAME] Wedding" at bounding box center [278, 323] width 234 height 33
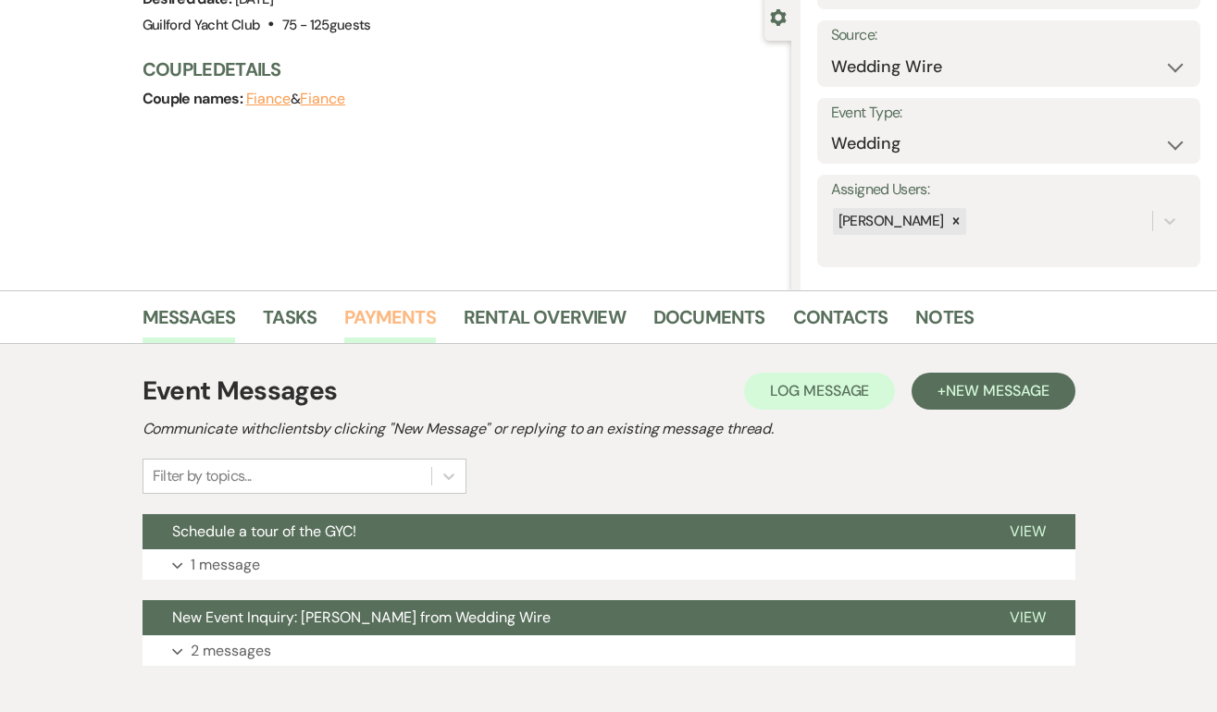
scroll to position [275, 0]
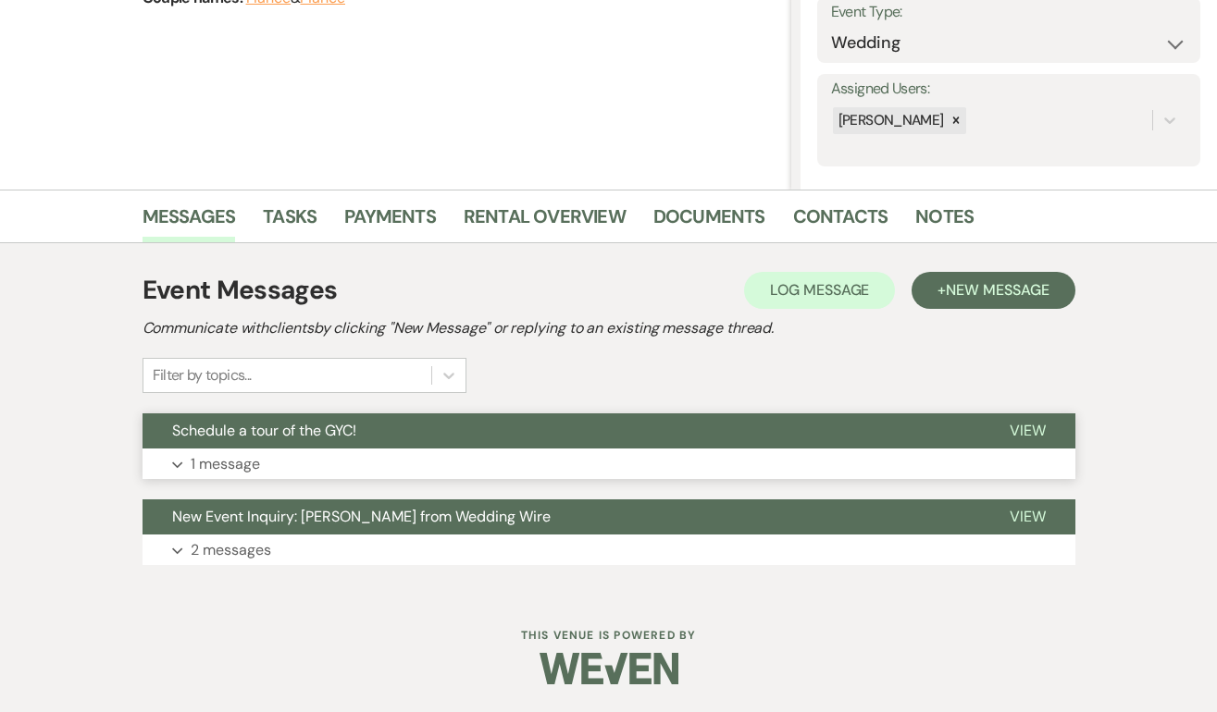
click at [1032, 429] on span "View" at bounding box center [1027, 430] width 36 height 19
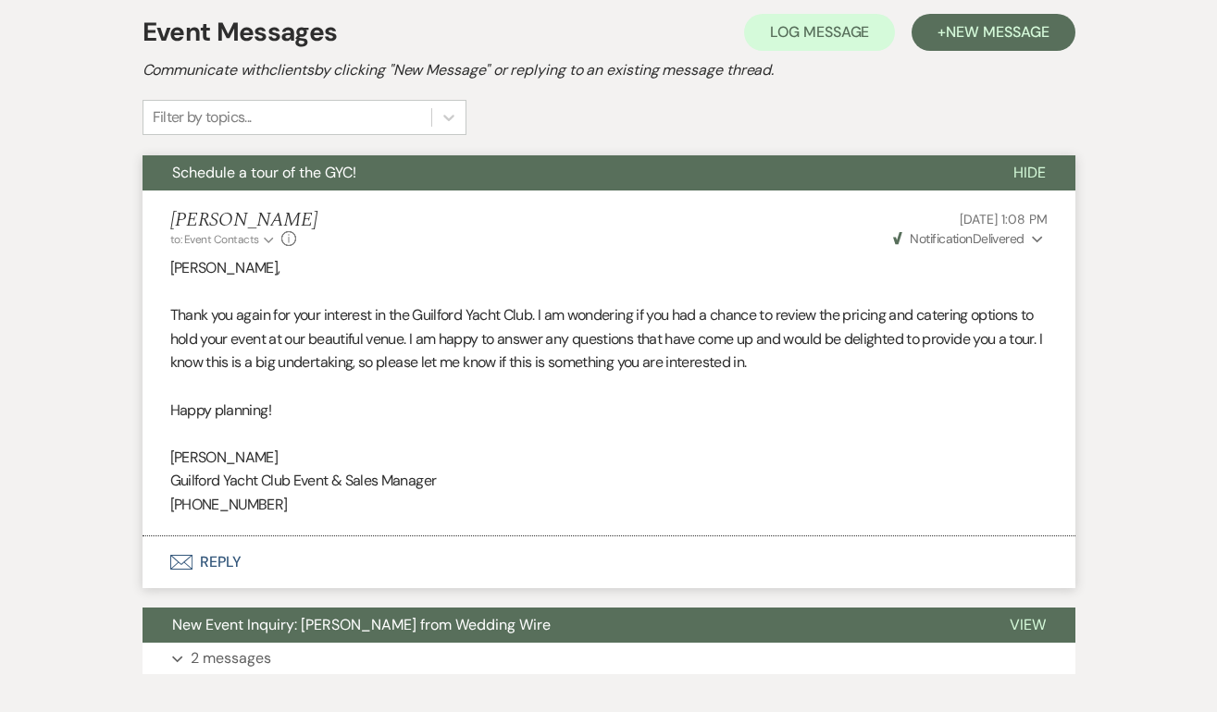
scroll to position [0, 0]
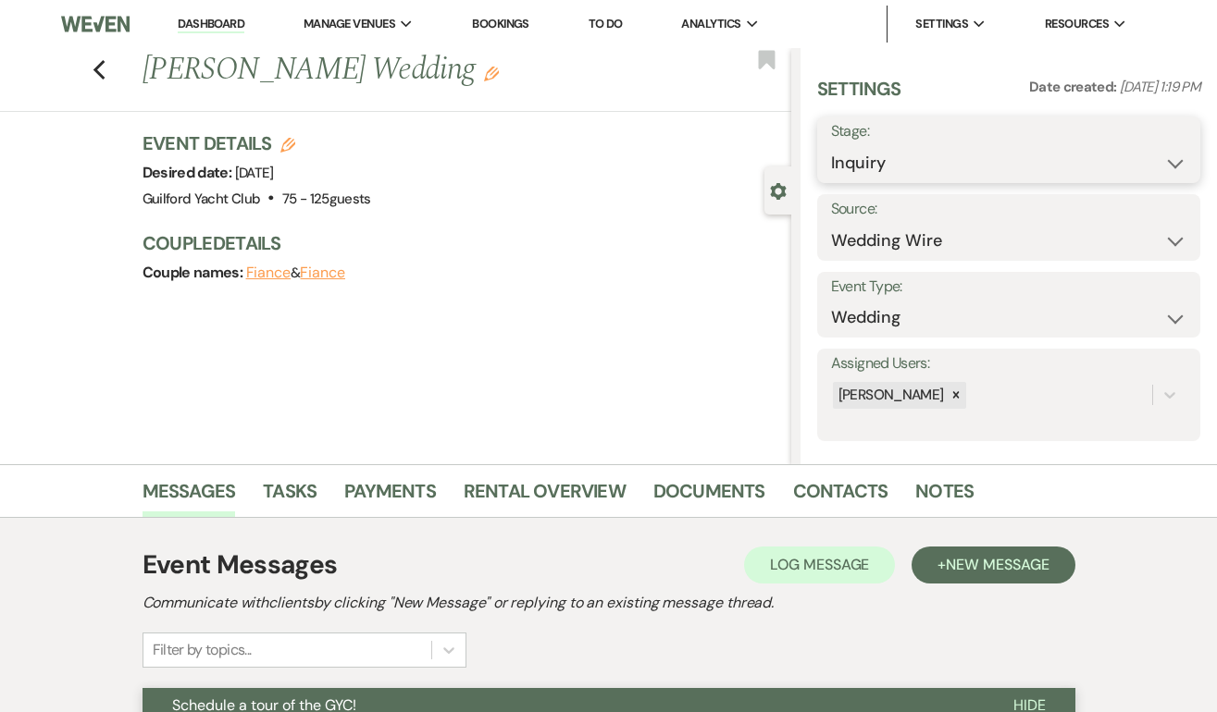
click at [961, 160] on select "Inquiry Follow Up Tour Requested Tour Confirmed Toured Proposal Sent Booked Lost" at bounding box center [1008, 163] width 355 height 36
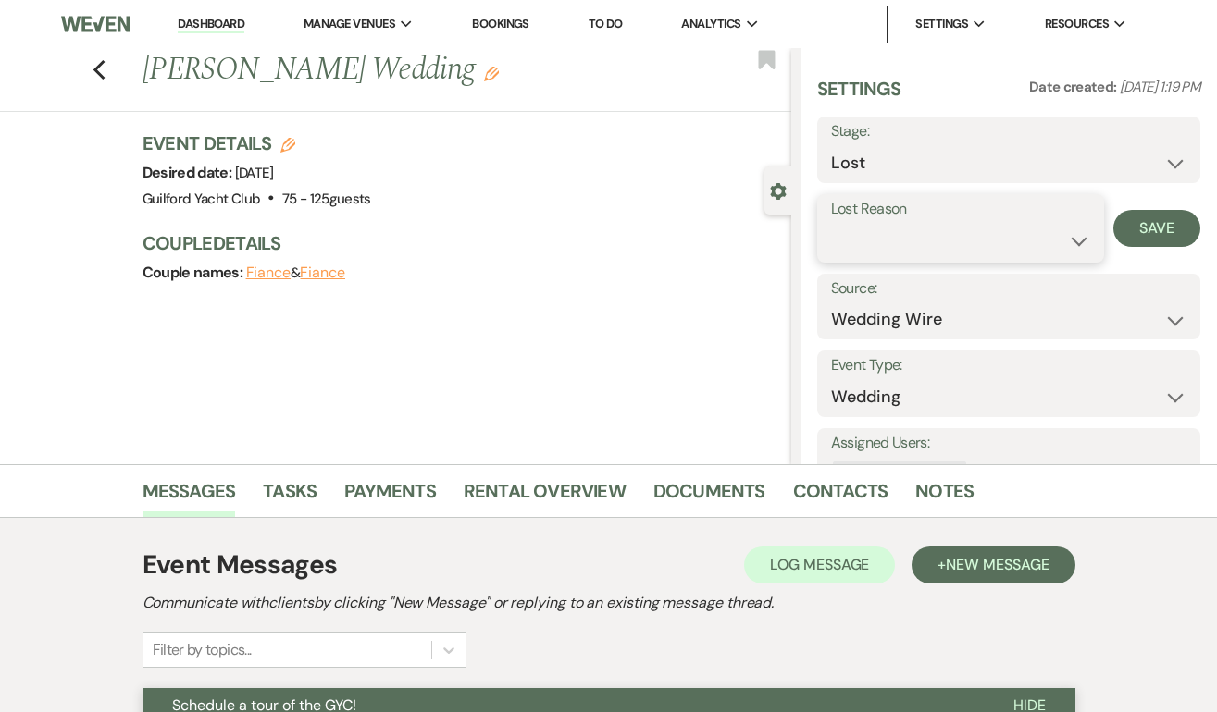
click at [865, 237] on select "Booked Elsewhere Budget Date Unavailable No Response Not a Good Match Capacity …" at bounding box center [961, 241] width 260 height 36
click at [1161, 229] on button "Save" at bounding box center [1156, 228] width 87 height 37
click at [98, 72] on use "button" at bounding box center [99, 70] width 12 height 20
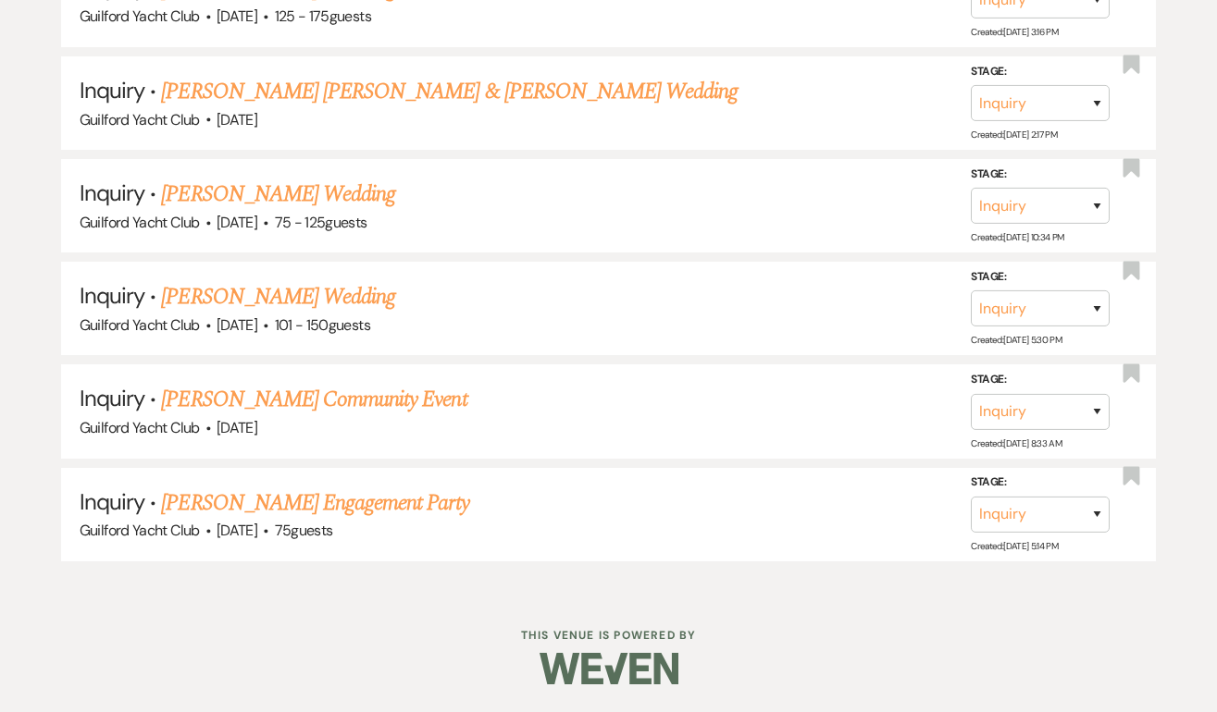
scroll to position [3227, 0]
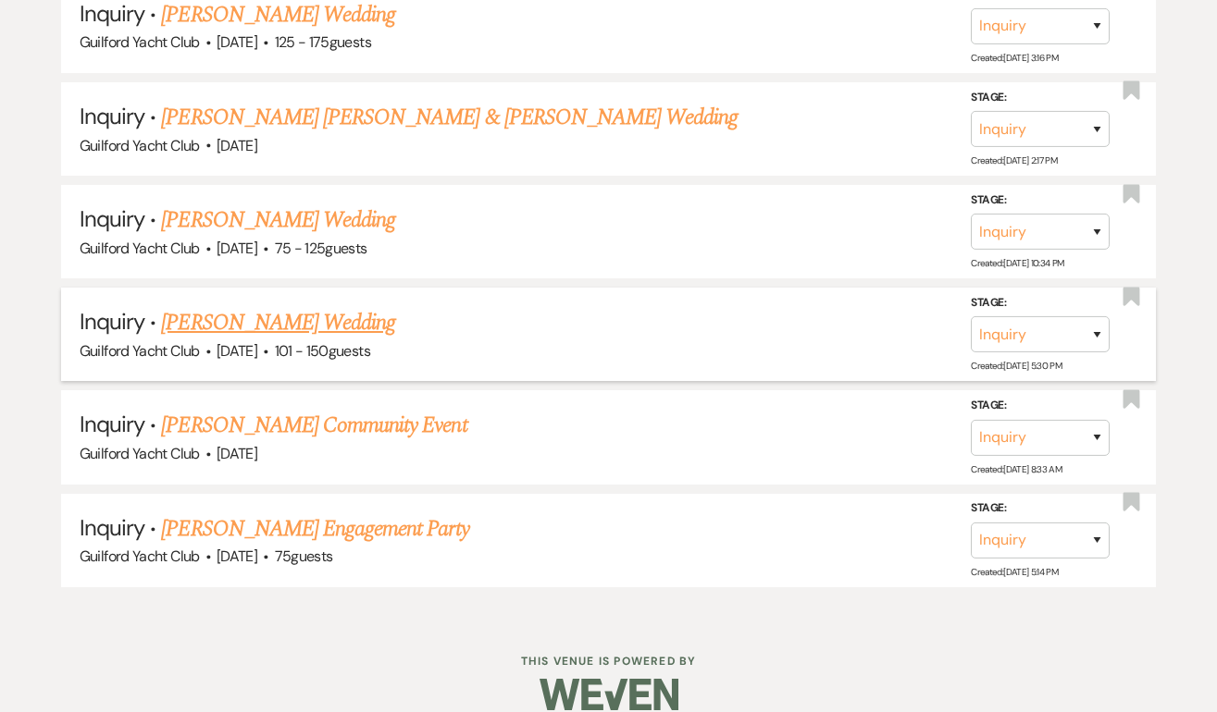
click at [236, 306] on link "[PERSON_NAME] Wedding" at bounding box center [278, 322] width 234 height 33
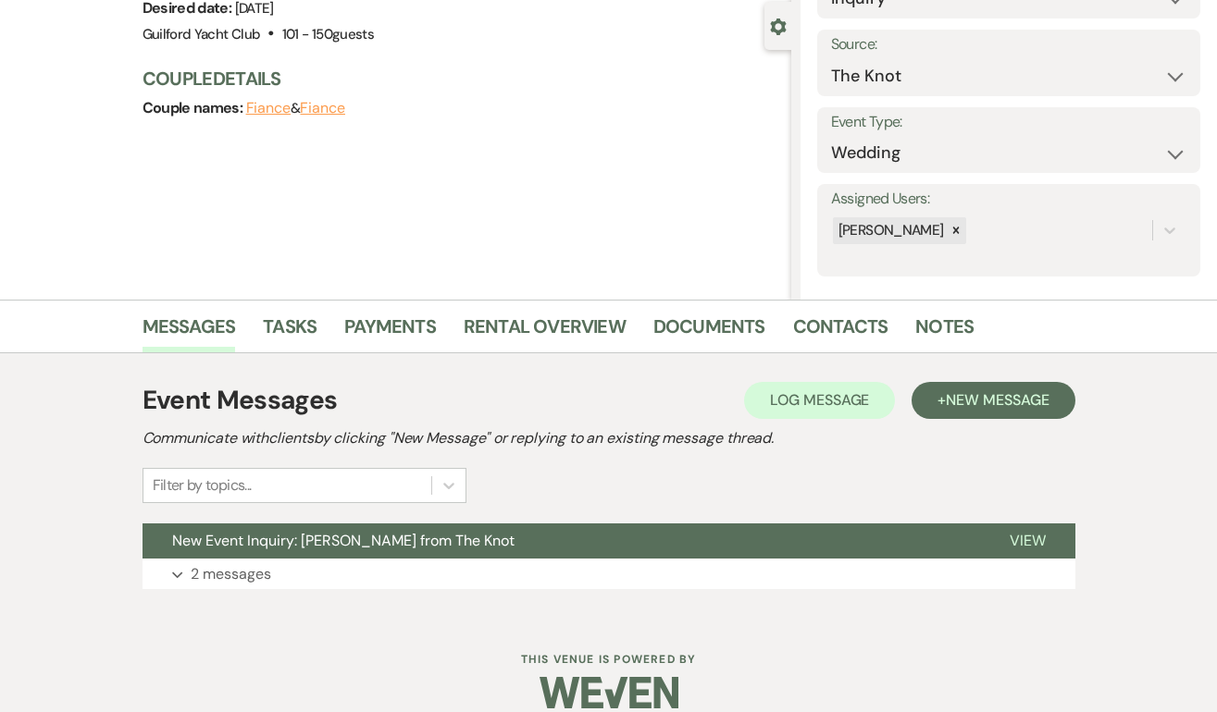
scroll to position [189, 0]
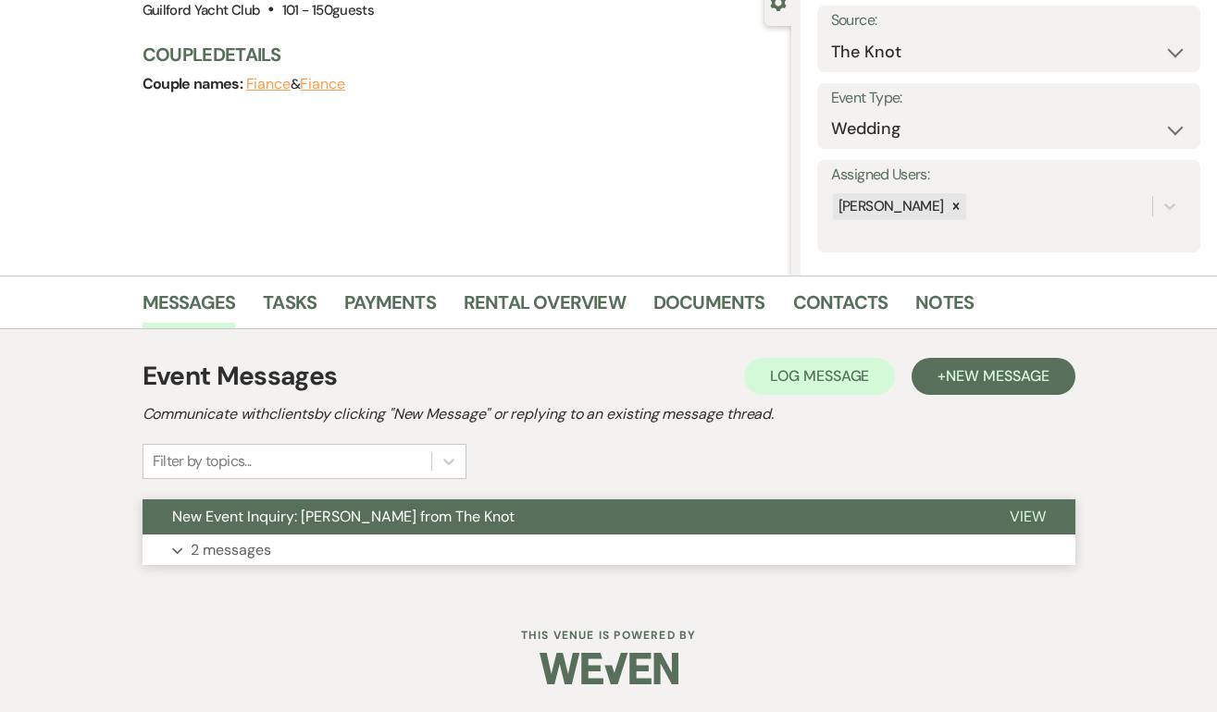
click at [1025, 509] on span "View" at bounding box center [1027, 516] width 36 height 19
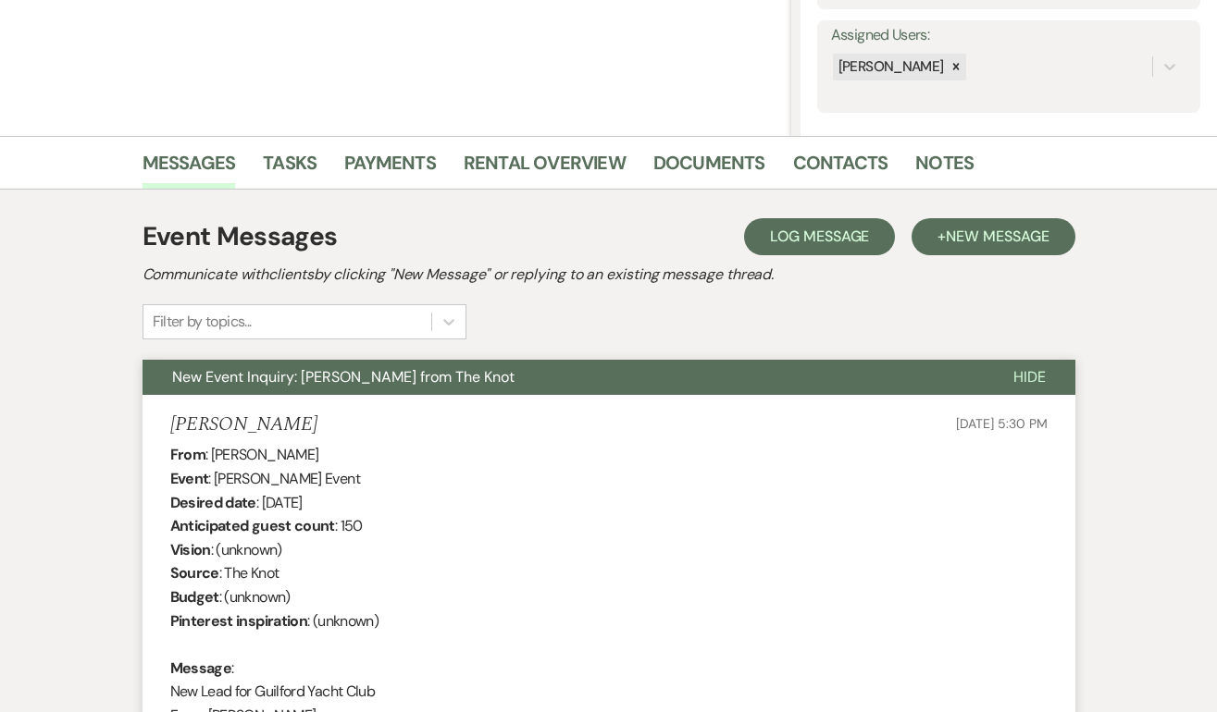
scroll to position [410, 0]
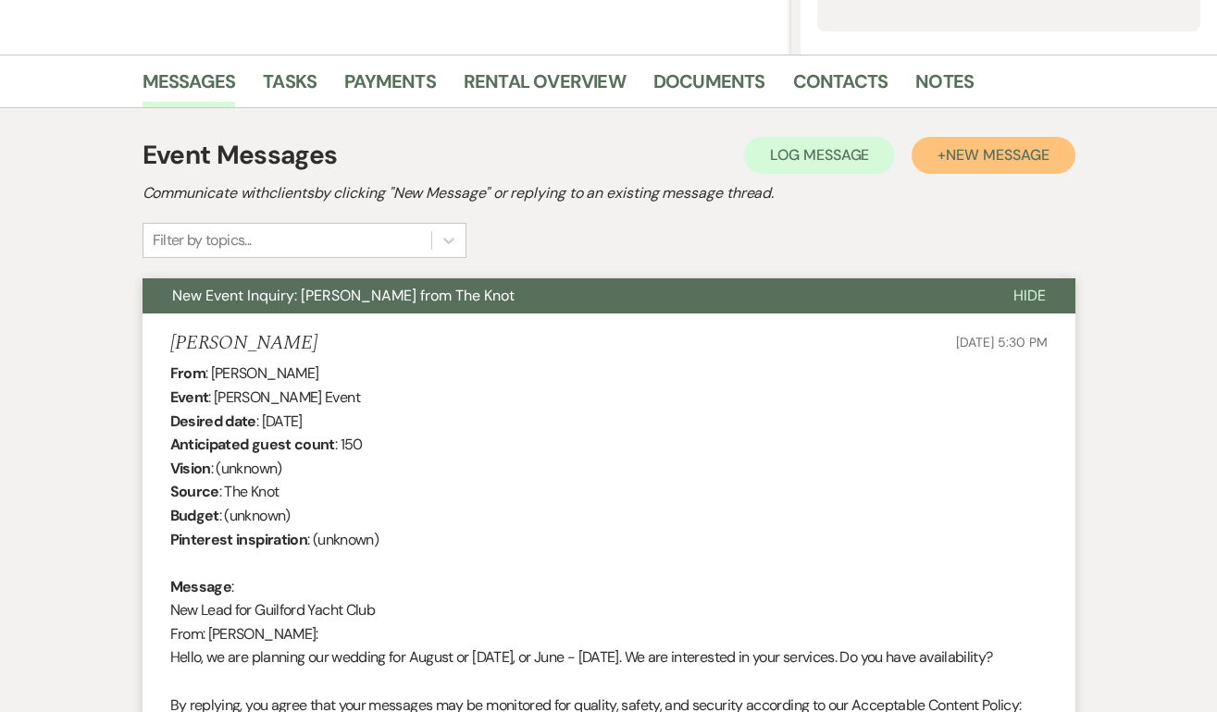
click at [1002, 153] on span "New Message" at bounding box center [996, 154] width 103 height 19
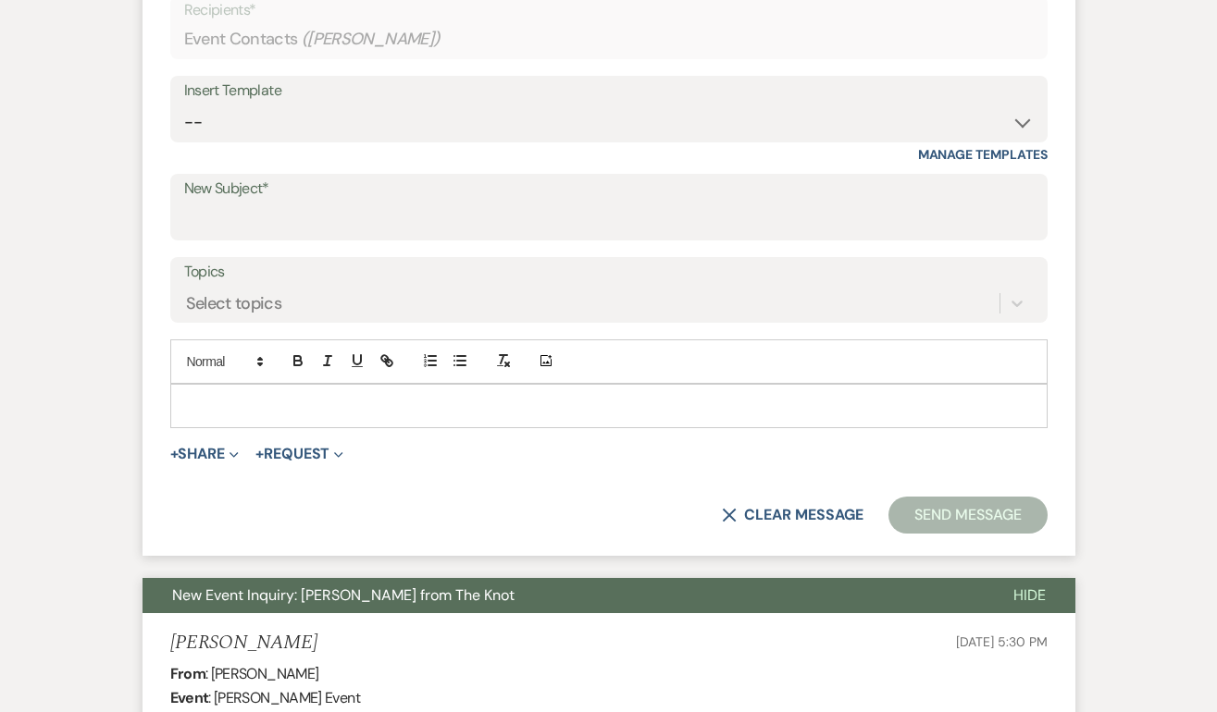
scroll to position [829, 0]
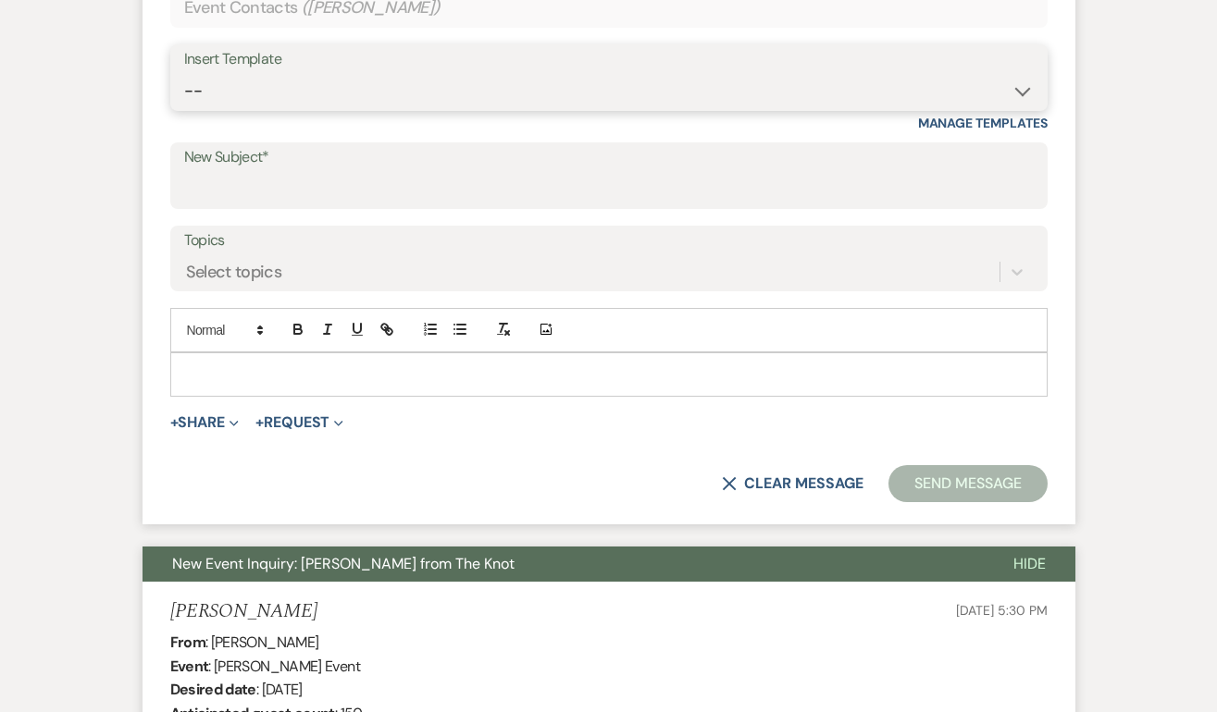
click at [247, 80] on select "-- Weven Planning Portal Introduction (Booked Events) Initial Inquiry Response …" at bounding box center [608, 91] width 849 height 36
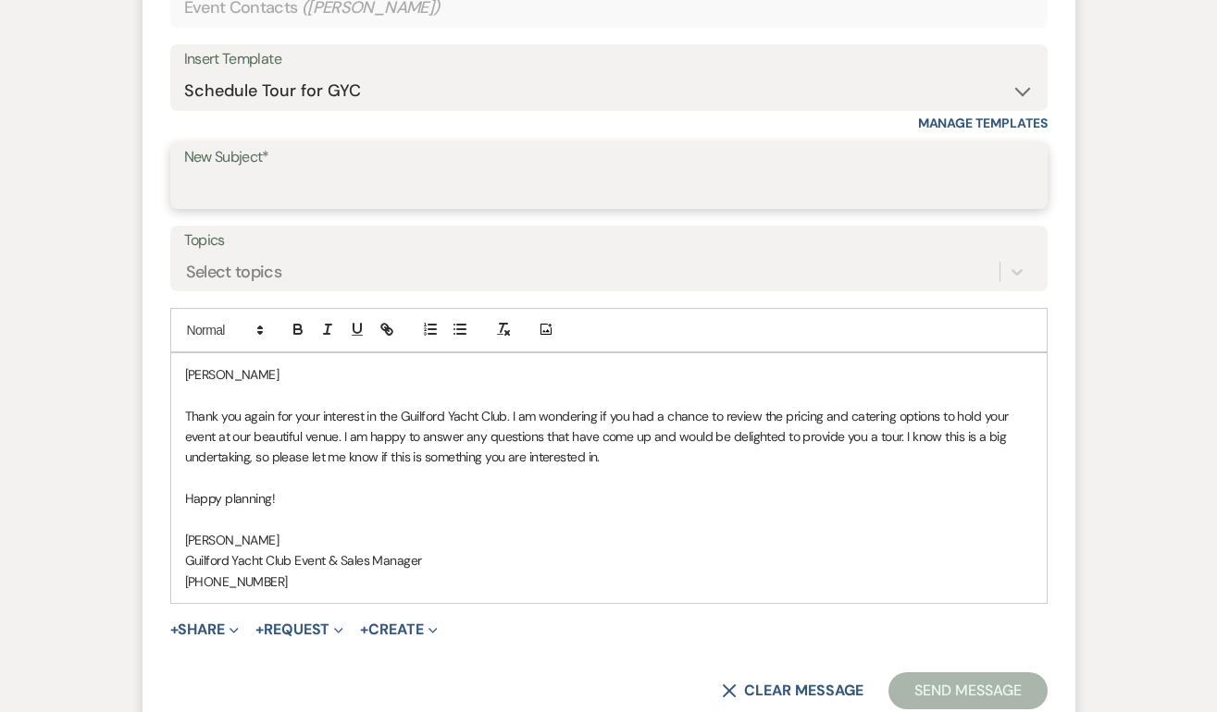
click at [244, 176] on input "New Subject*" at bounding box center [608, 189] width 849 height 36
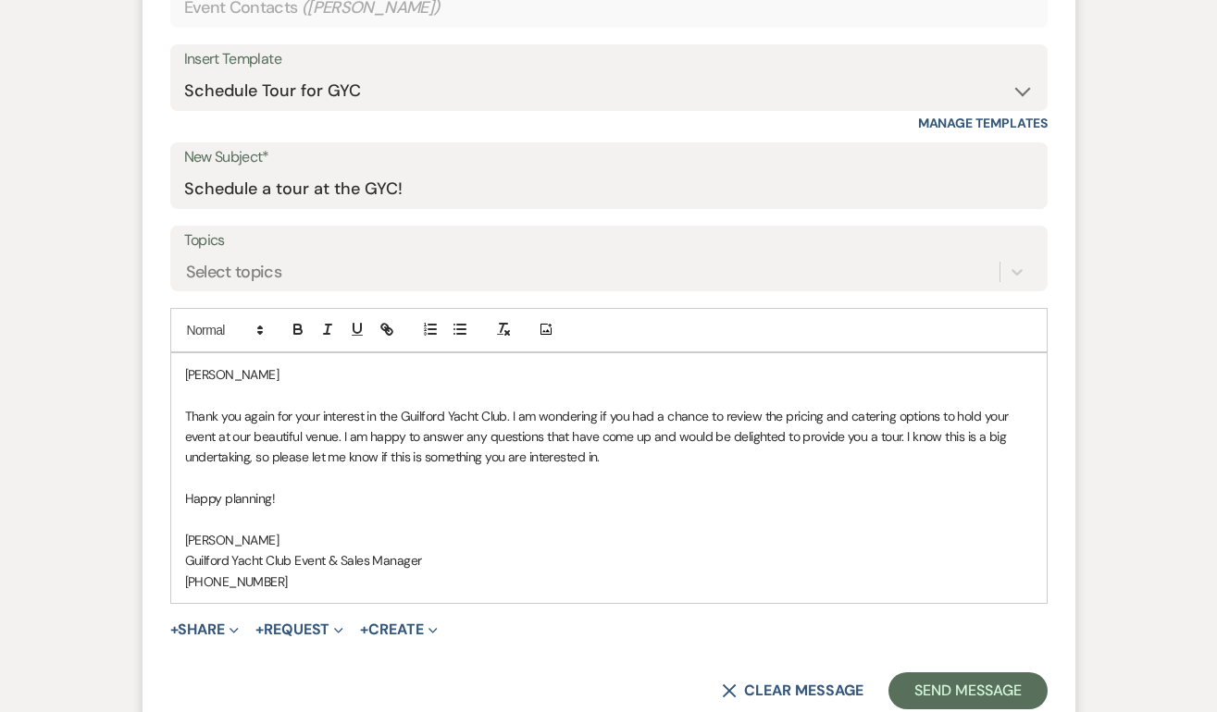
click at [273, 367] on p "[PERSON_NAME]" at bounding box center [608, 375] width 847 height 20
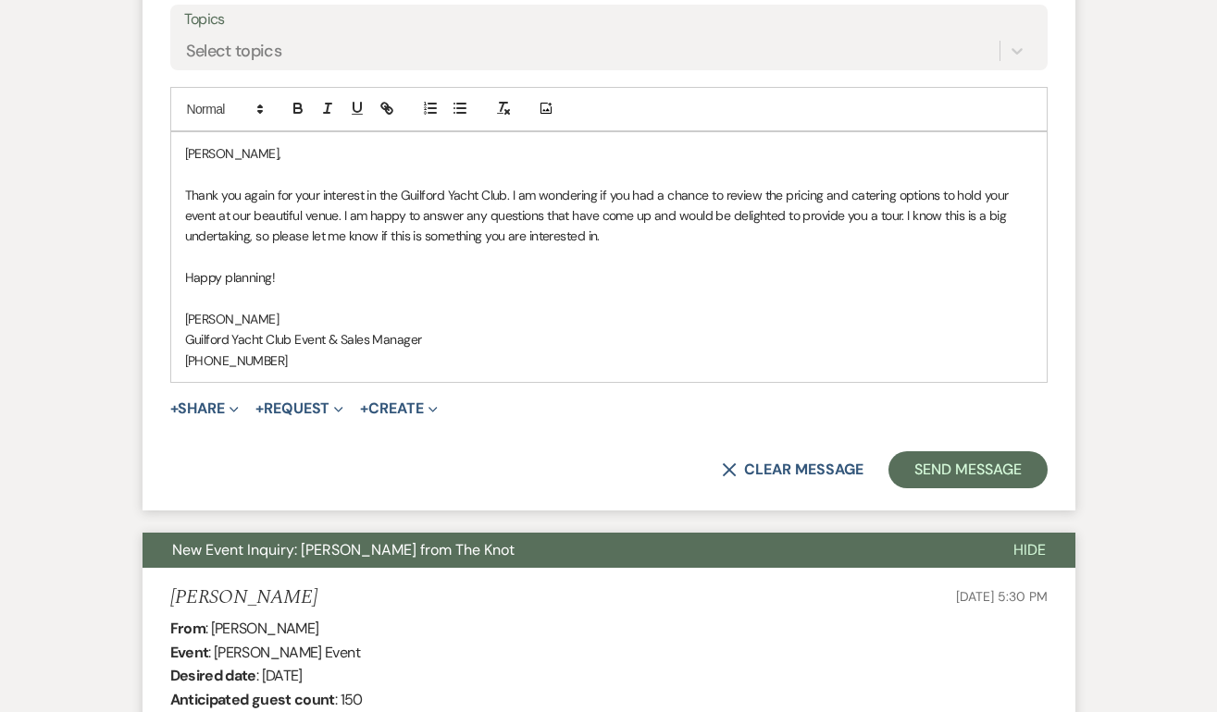
scroll to position [1061, 0]
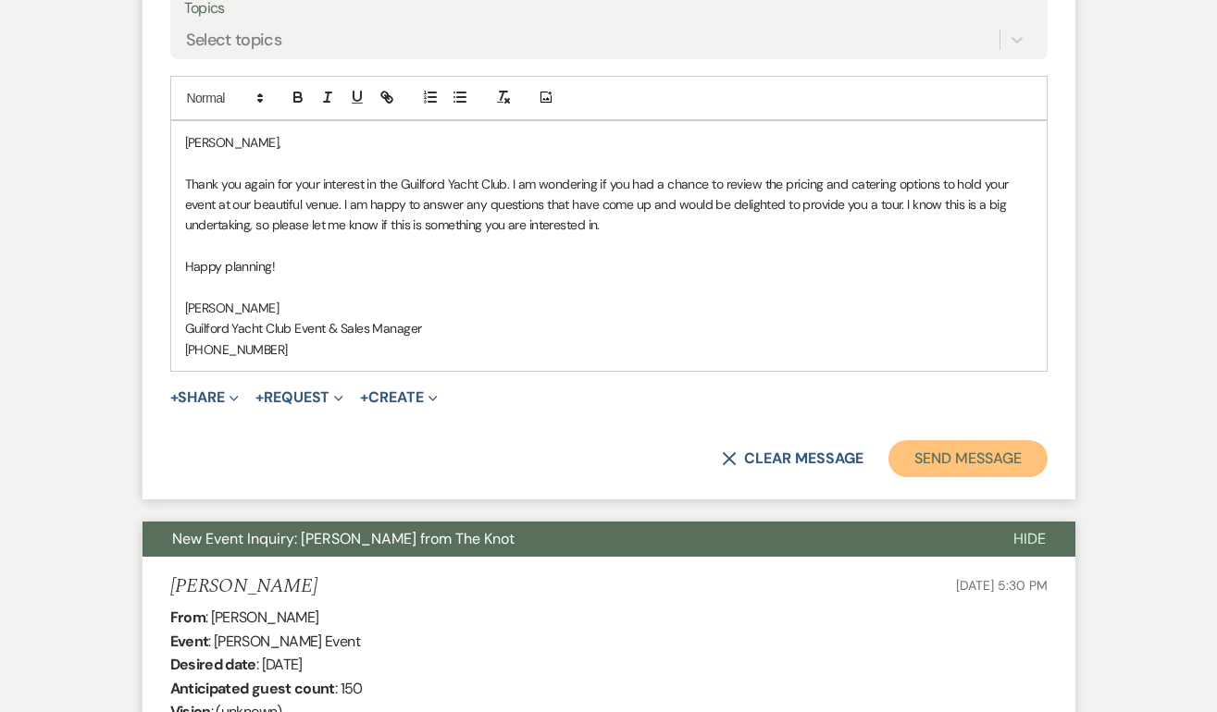
click at [932, 464] on button "Send Message" at bounding box center [967, 458] width 158 height 37
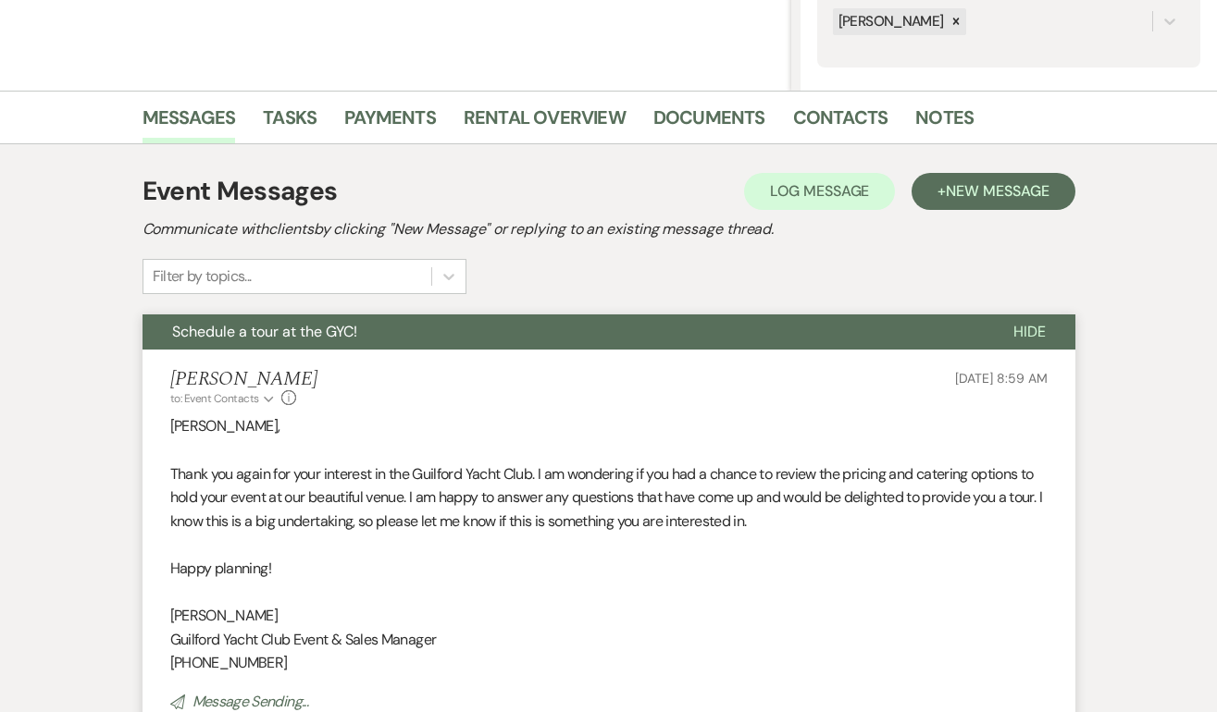
scroll to position [0, 0]
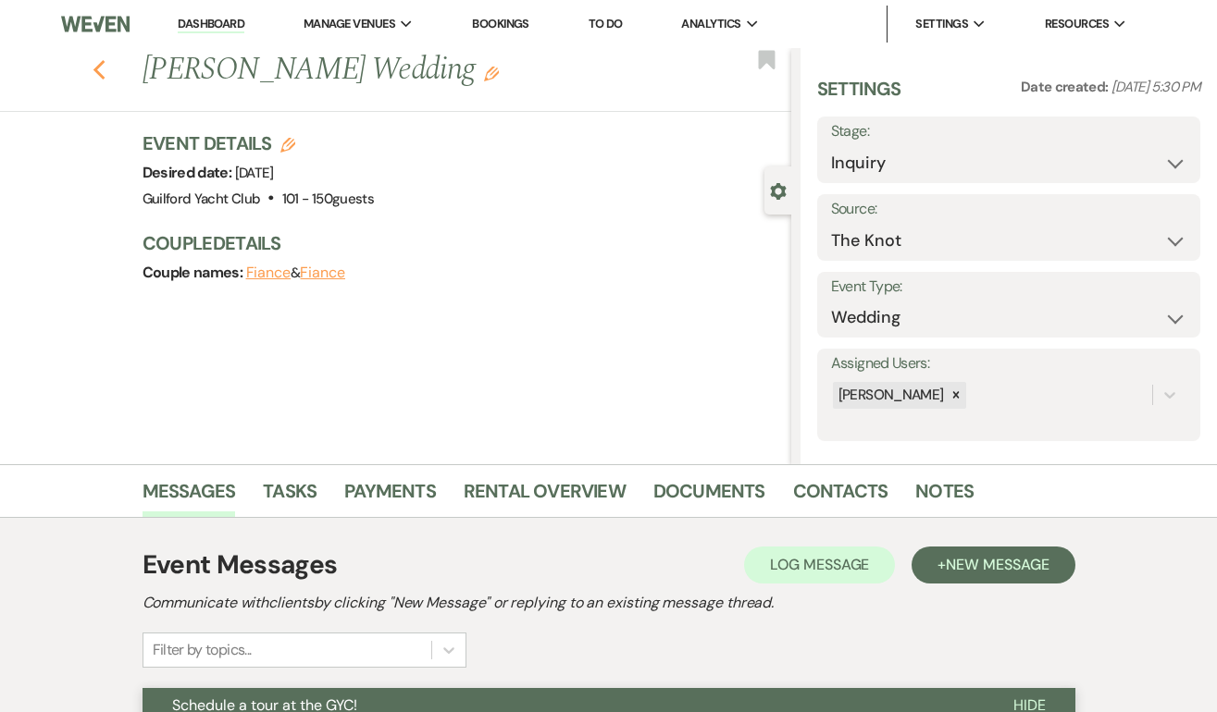
click at [99, 64] on use "button" at bounding box center [99, 70] width 12 height 20
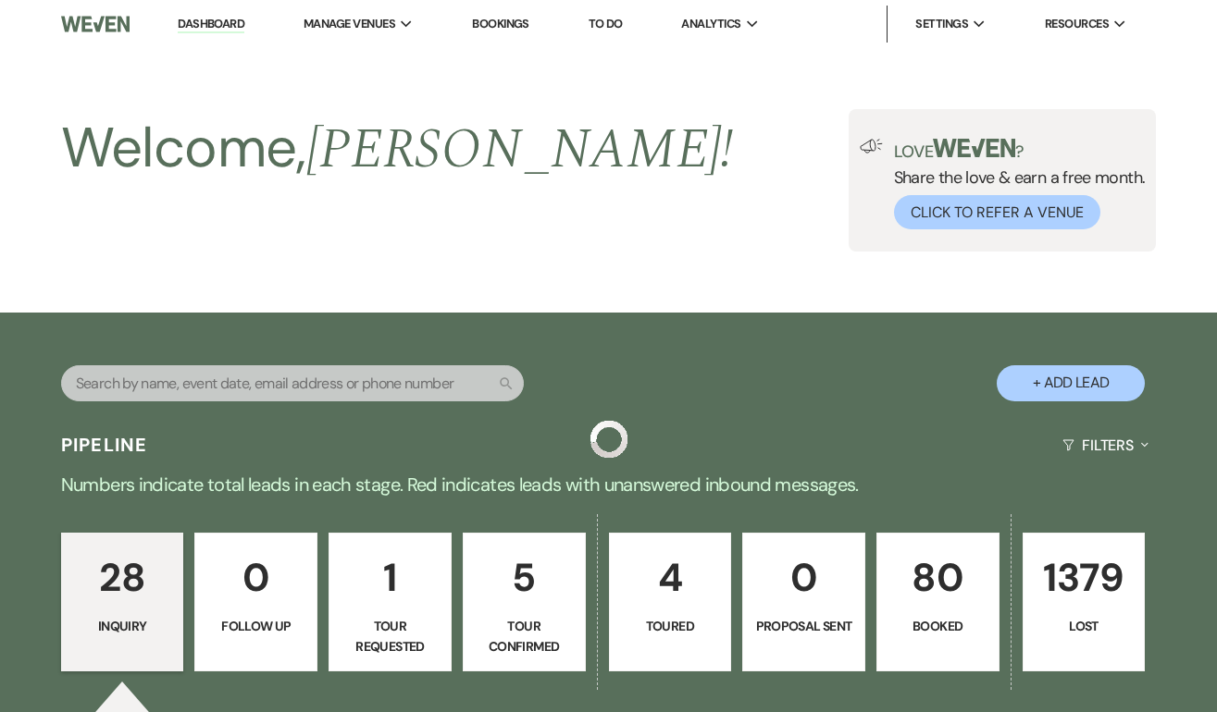
scroll to position [3227, 0]
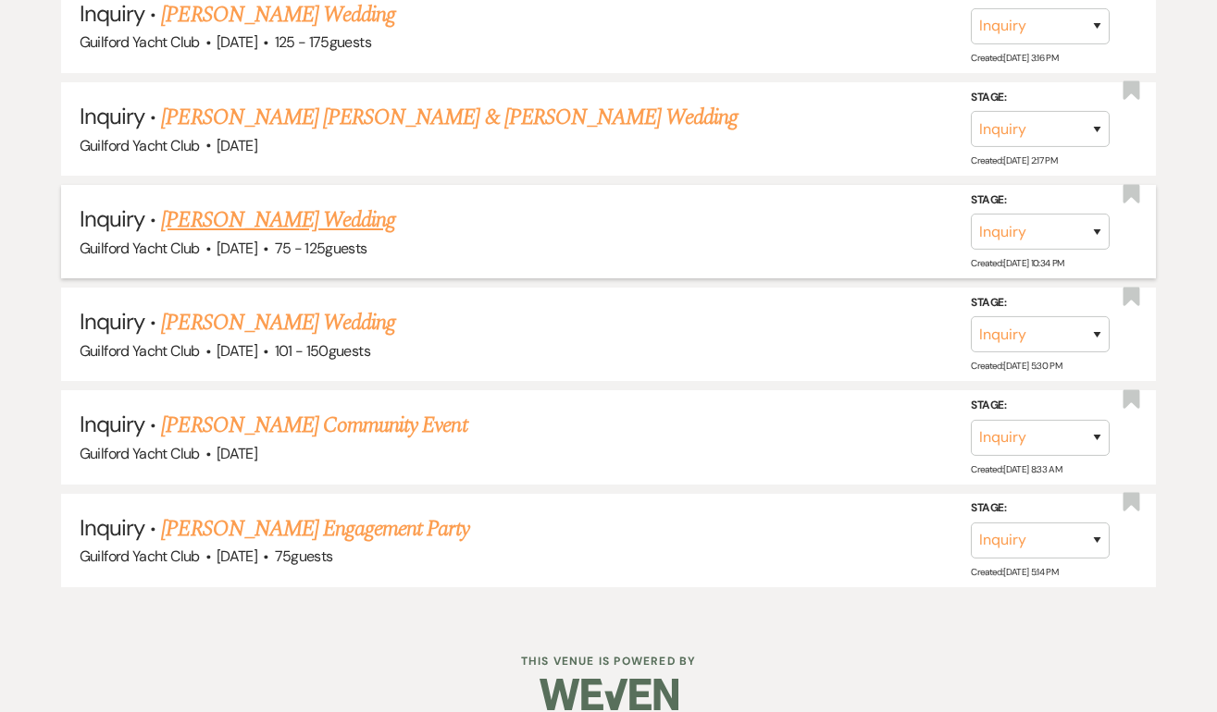
click at [246, 207] on link "[PERSON_NAME] Wedding" at bounding box center [278, 220] width 234 height 33
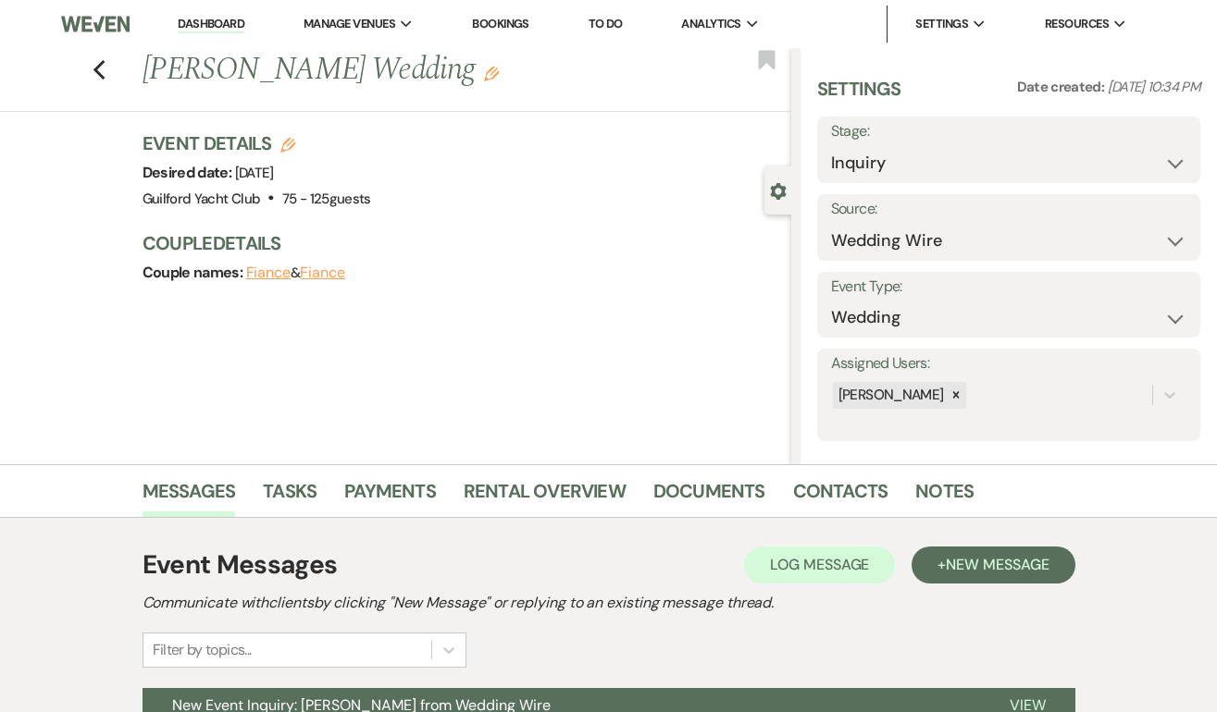
scroll to position [189, 0]
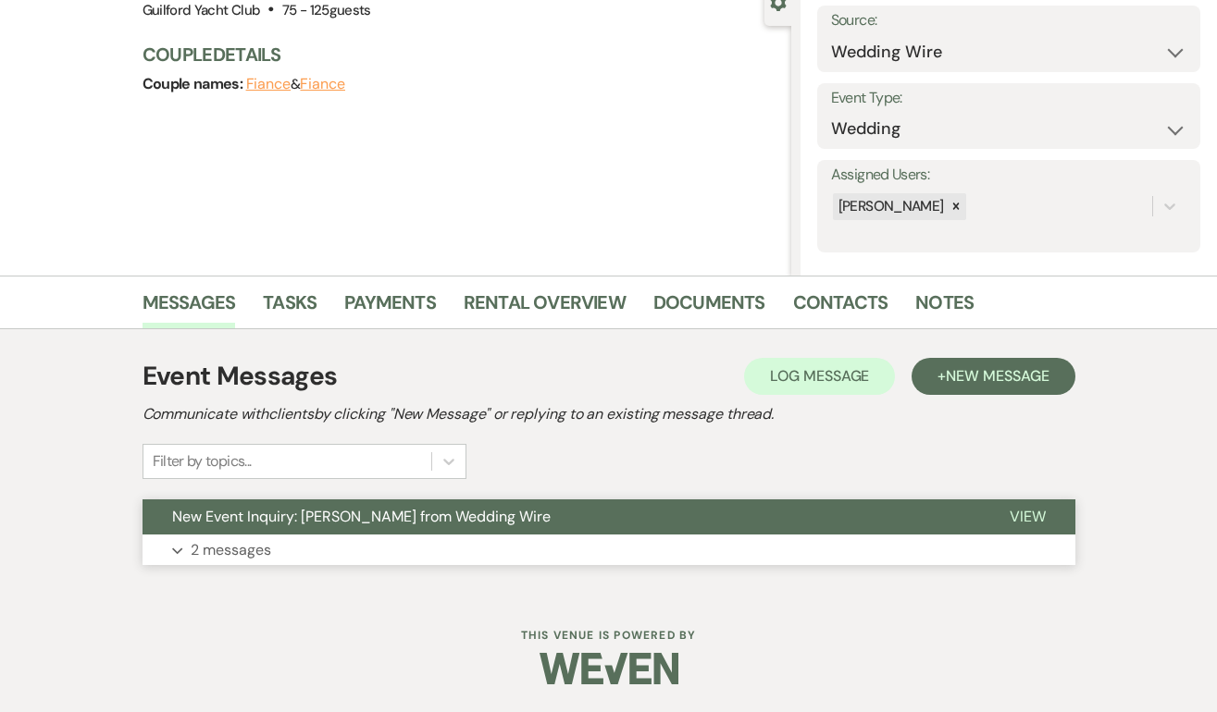
click at [1027, 514] on span "View" at bounding box center [1027, 516] width 36 height 19
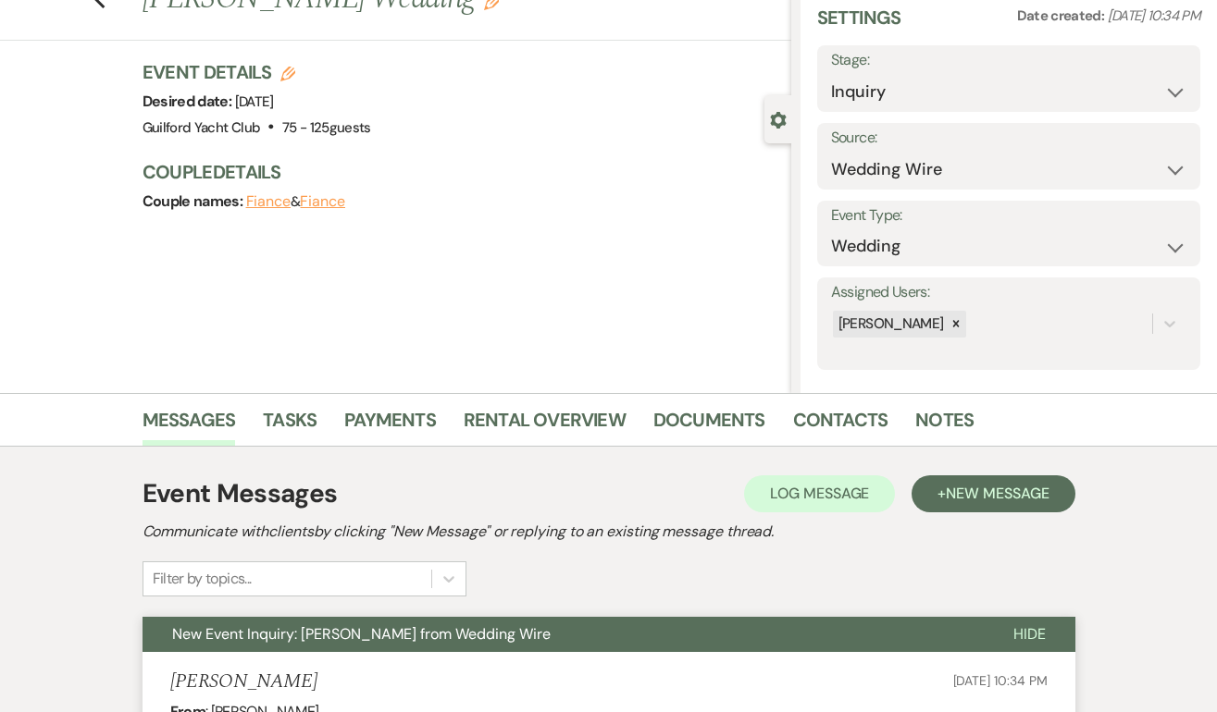
scroll to position [40, 0]
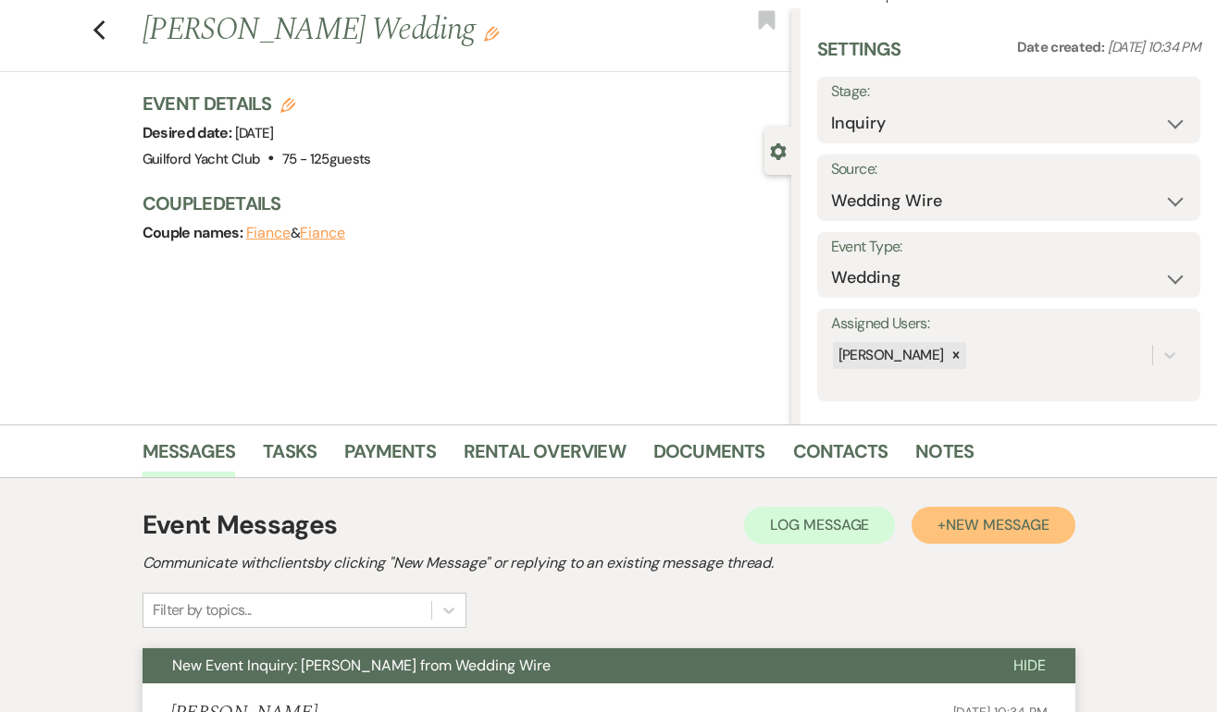
click at [1029, 524] on span "New Message" at bounding box center [996, 524] width 103 height 19
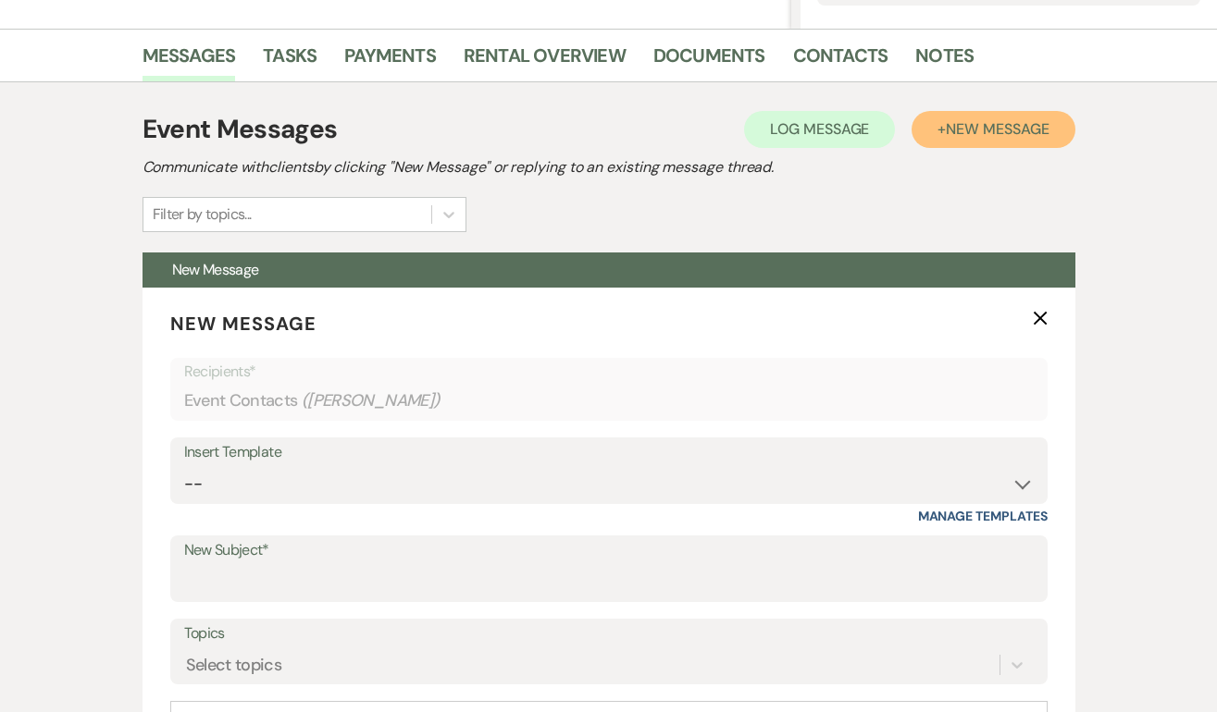
scroll to position [615, 0]
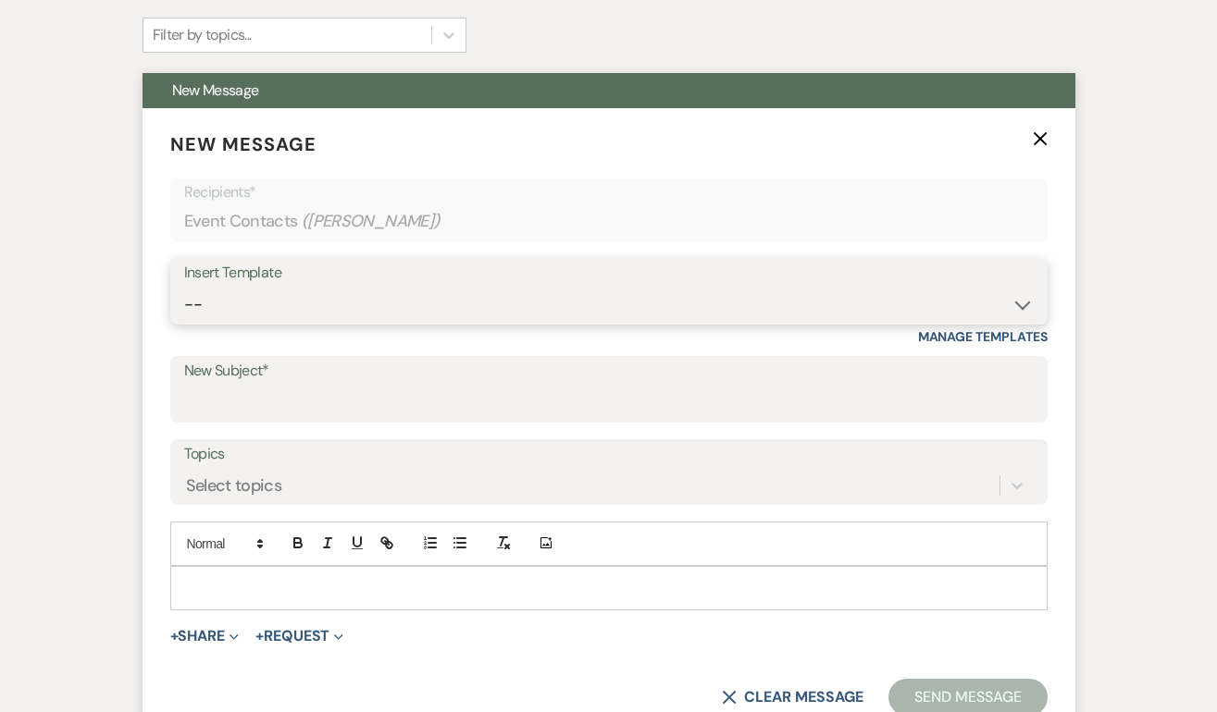
click at [303, 300] on select "-- Weven Planning Portal Introduction (Booked Events) Initial Inquiry Response …" at bounding box center [608, 305] width 849 height 36
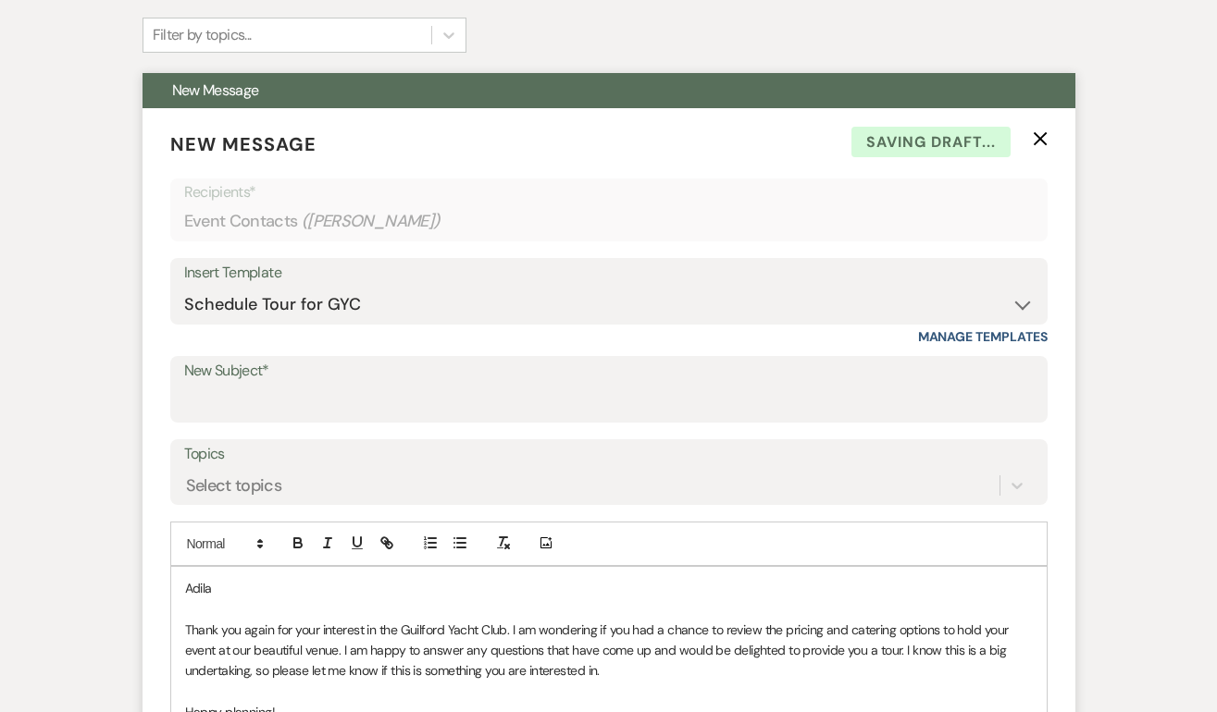
click at [248, 381] on label "New Subject*" at bounding box center [608, 371] width 849 height 27
click at [248, 385] on input "New Subject*" at bounding box center [608, 403] width 849 height 36
click at [329, 404] on input "New Subject*" at bounding box center [608, 403] width 849 height 36
click at [278, 592] on p "Adila" at bounding box center [608, 588] width 847 height 20
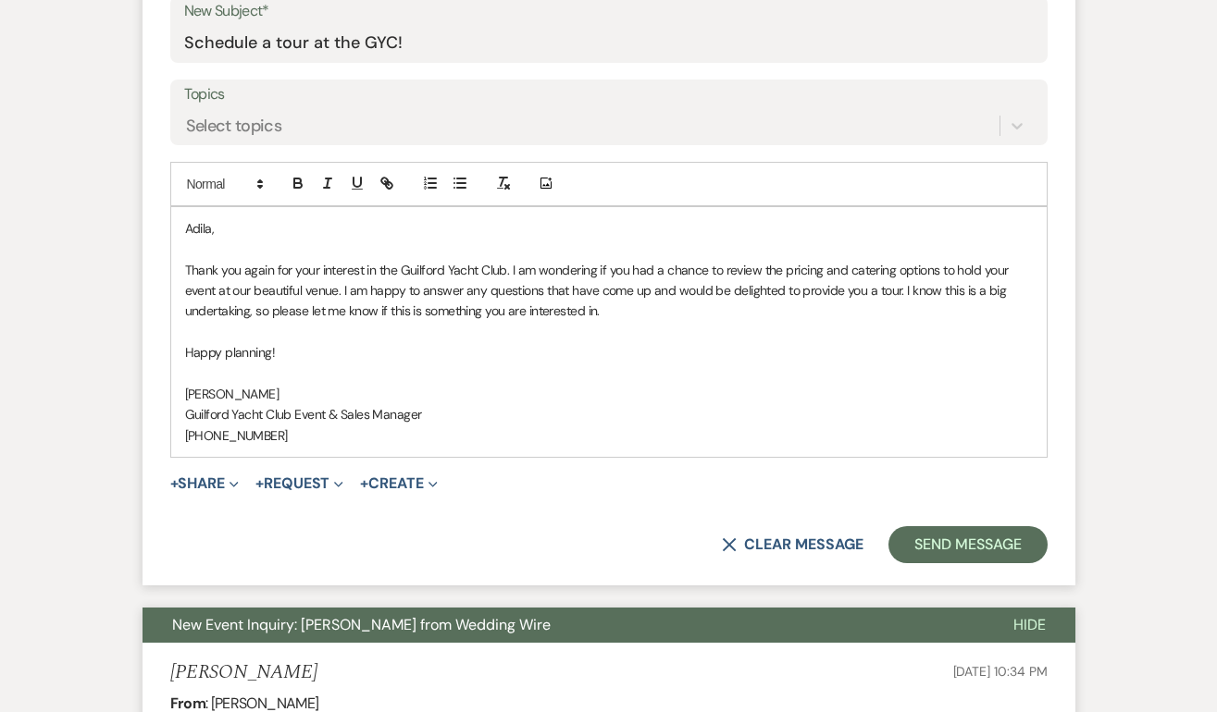
scroll to position [973, 0]
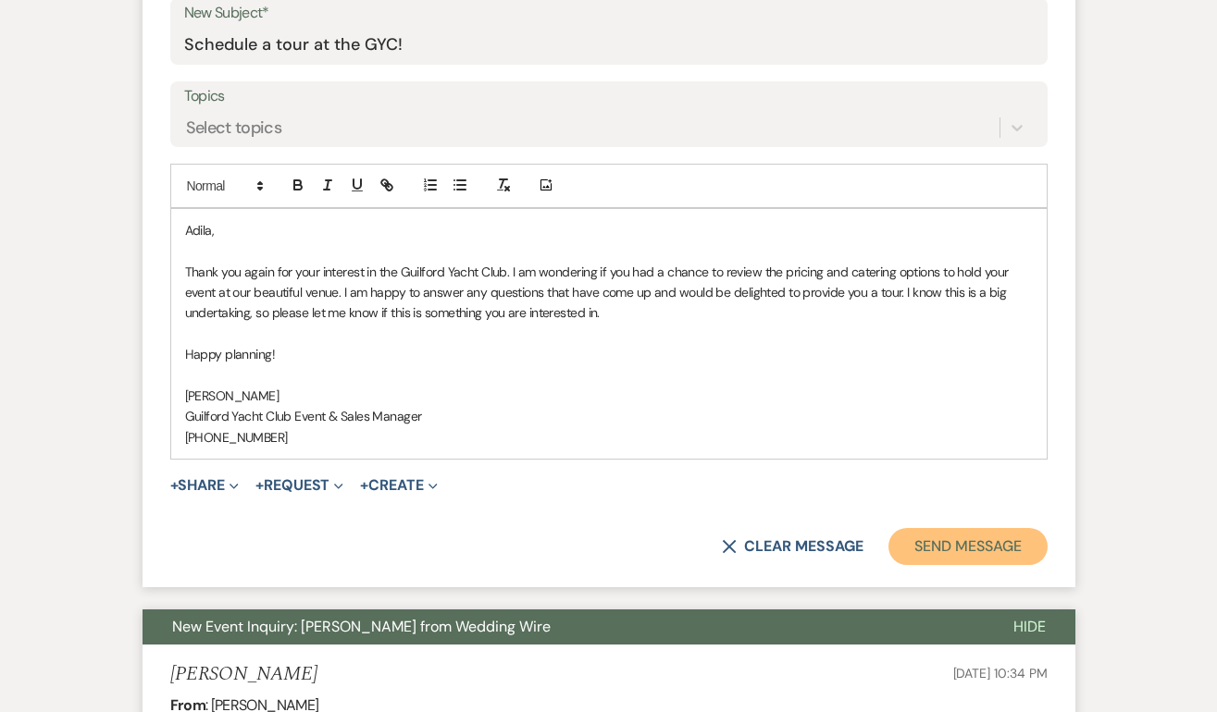
click at [943, 543] on button "Send Message" at bounding box center [967, 546] width 158 height 37
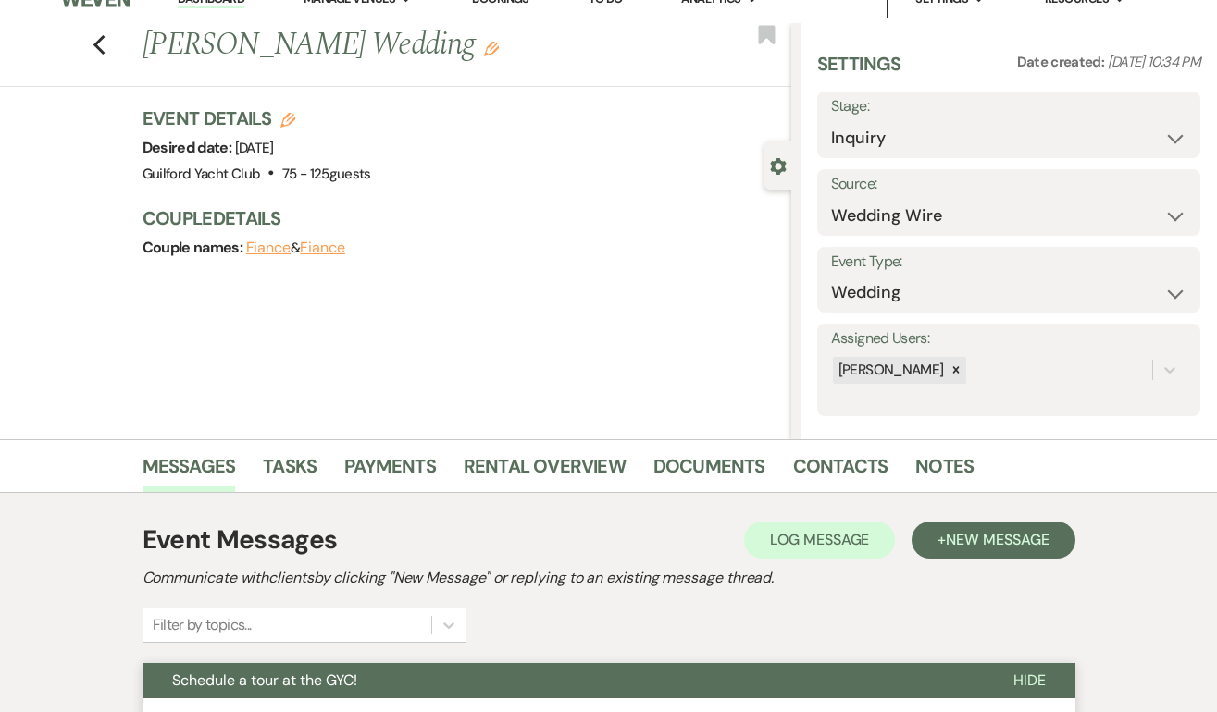
scroll to position [0, 0]
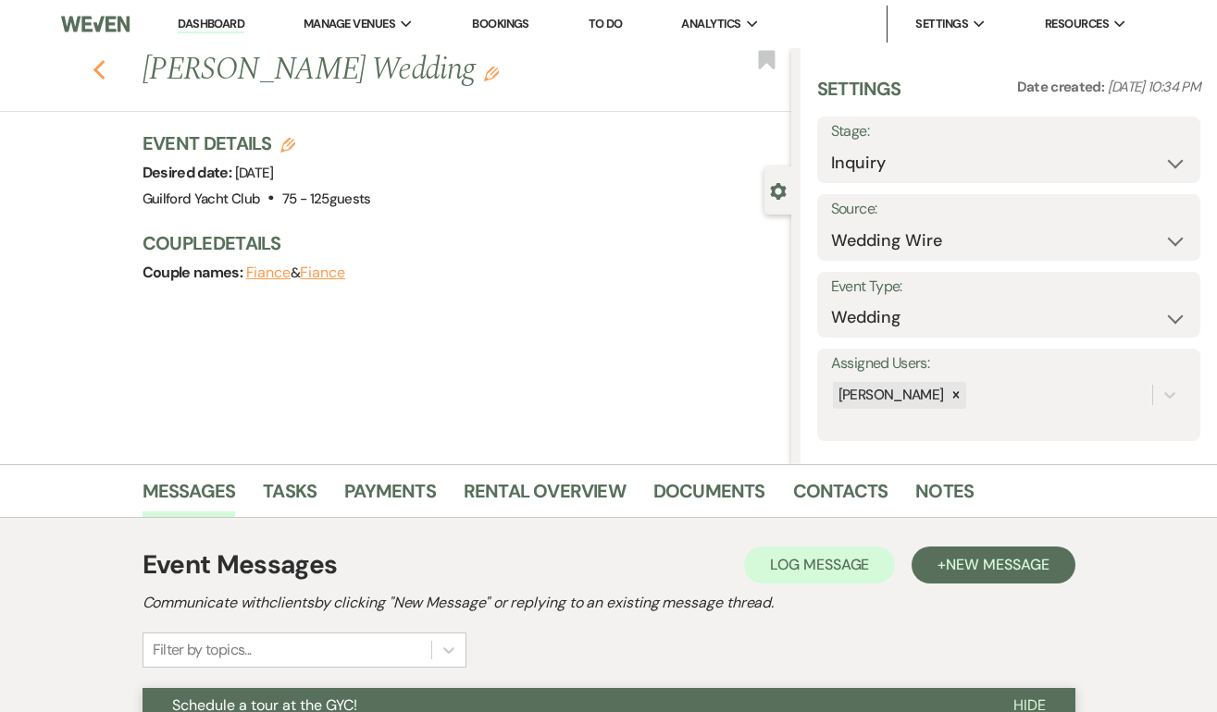
click at [99, 68] on icon "Previous" at bounding box center [100, 70] width 14 height 22
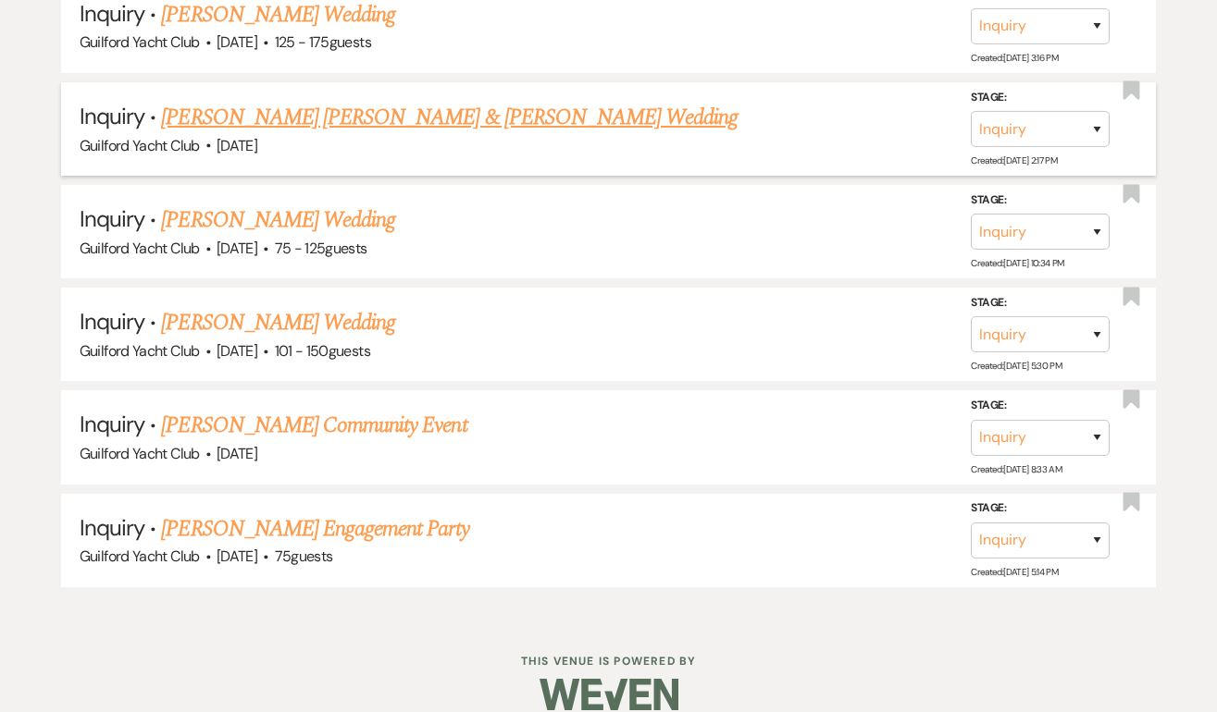
click at [267, 105] on link "[PERSON_NAME] [PERSON_NAME] & [PERSON_NAME] Wedding" at bounding box center [449, 117] width 576 height 33
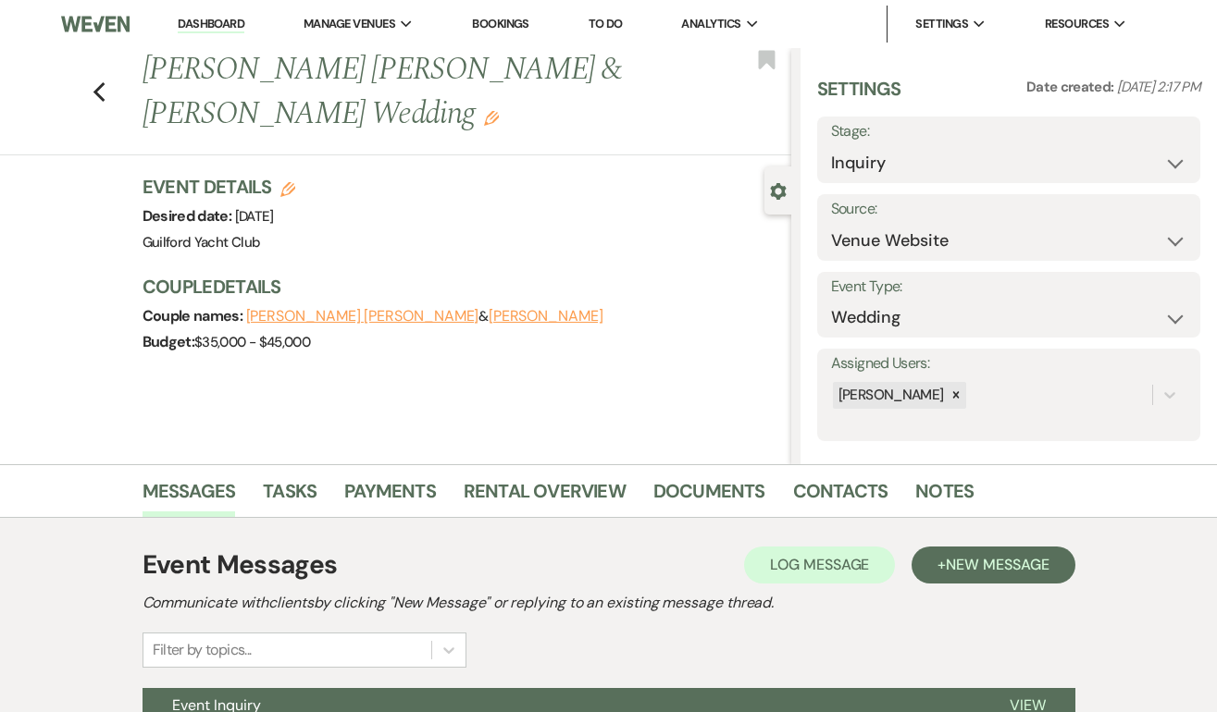
scroll to position [189, 0]
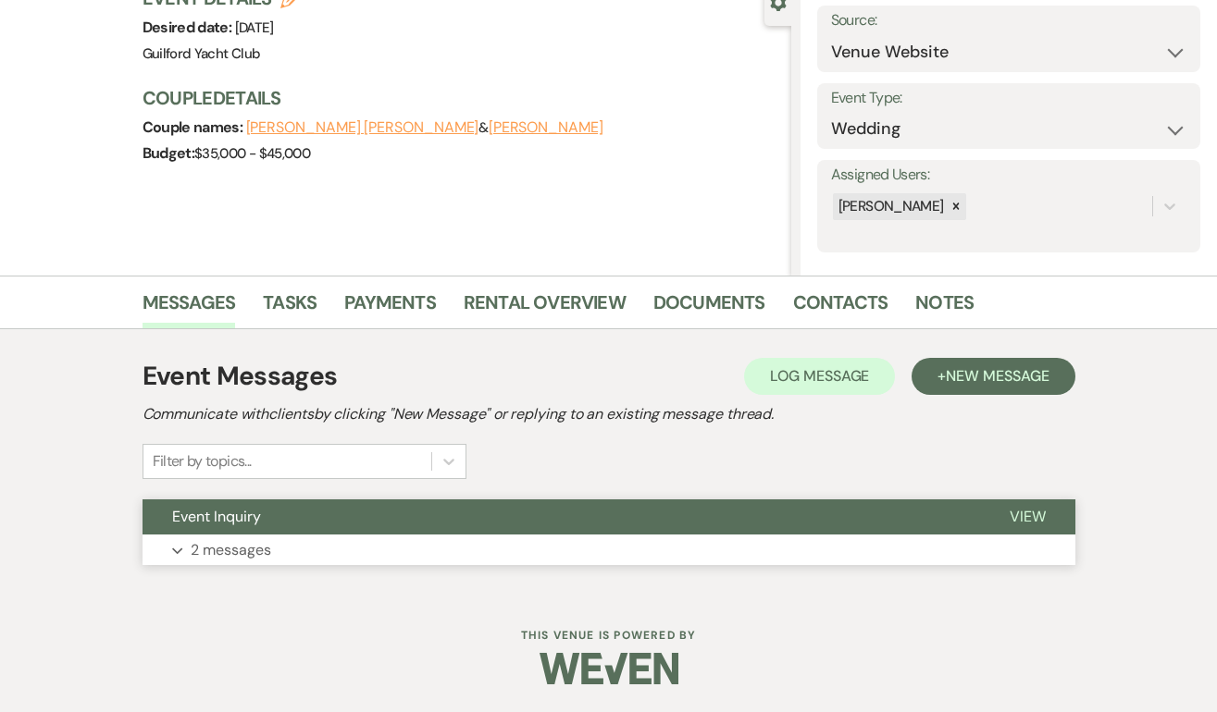
click at [1028, 517] on span "View" at bounding box center [1027, 516] width 36 height 19
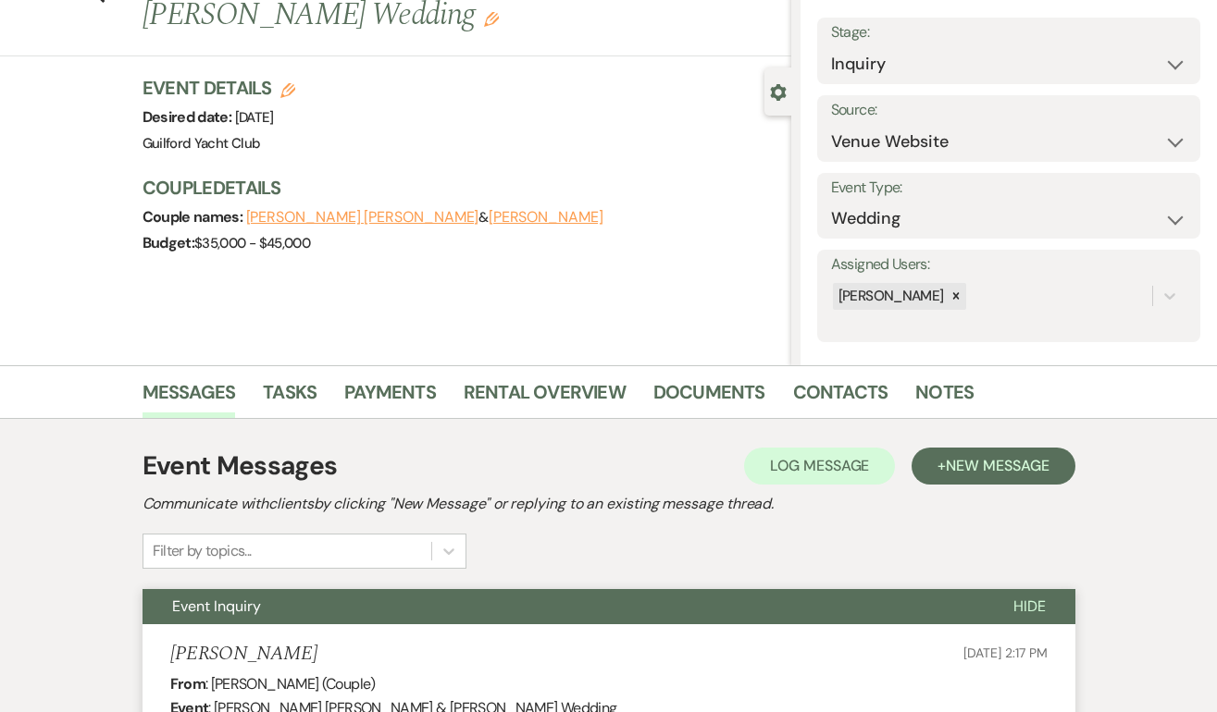
scroll to position [0, 0]
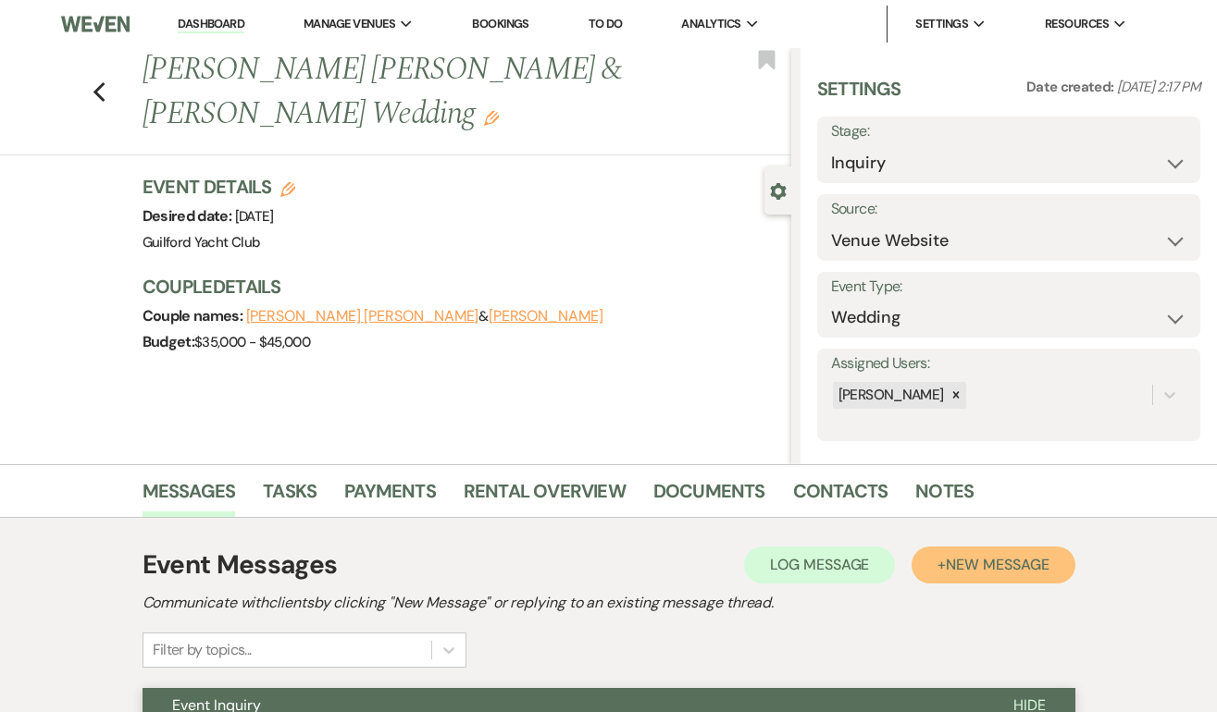
click at [964, 562] on span "New Message" at bounding box center [996, 564] width 103 height 19
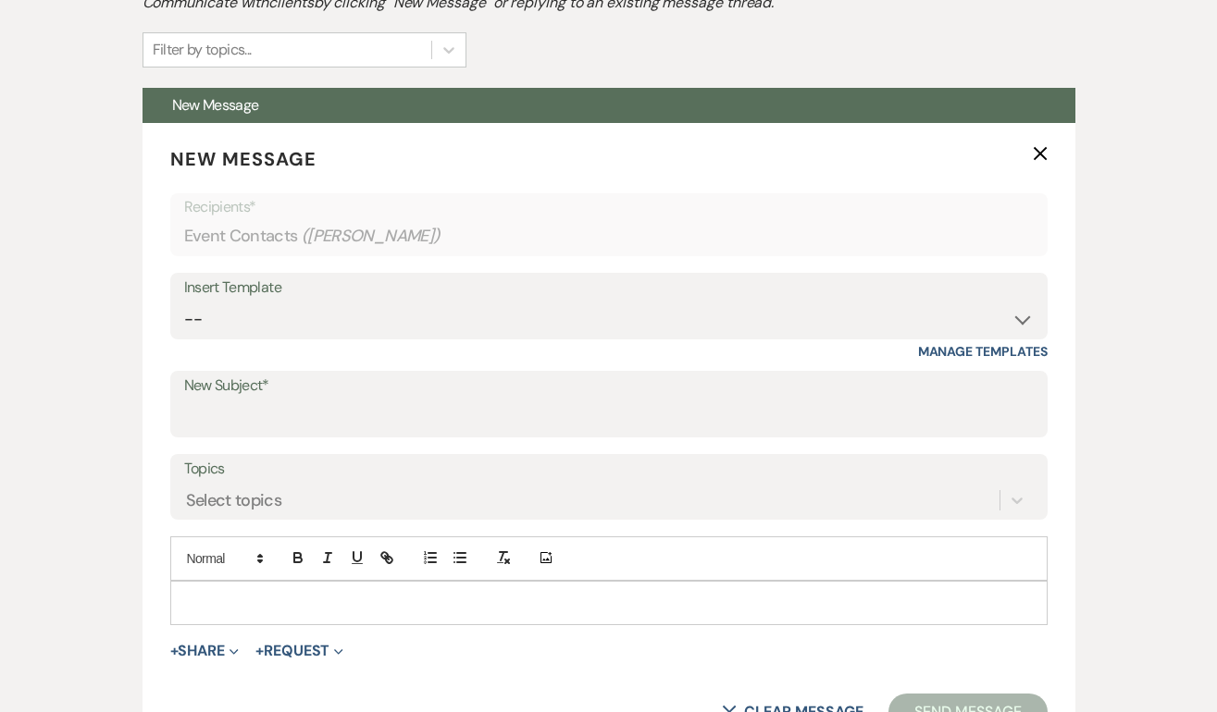
scroll to position [613, 0]
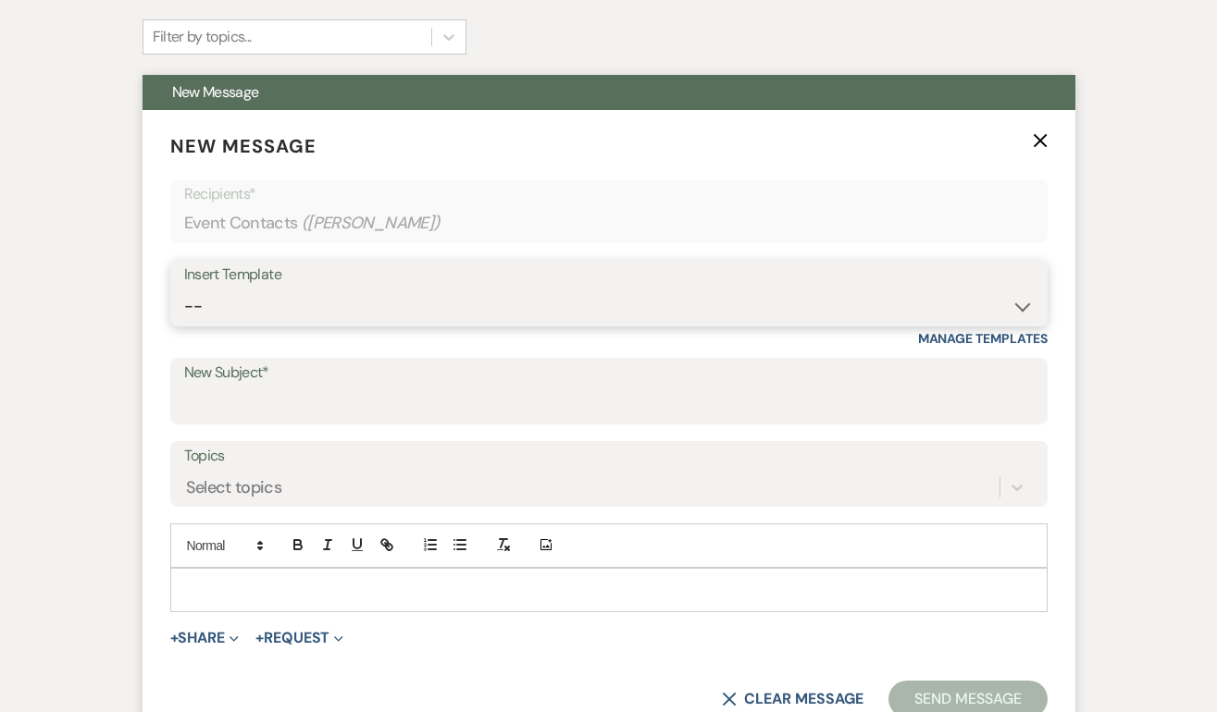
click at [352, 290] on select "-- Weven Planning Portal Introduction (Booked Events) Initial Inquiry Response …" at bounding box center [608, 307] width 849 height 36
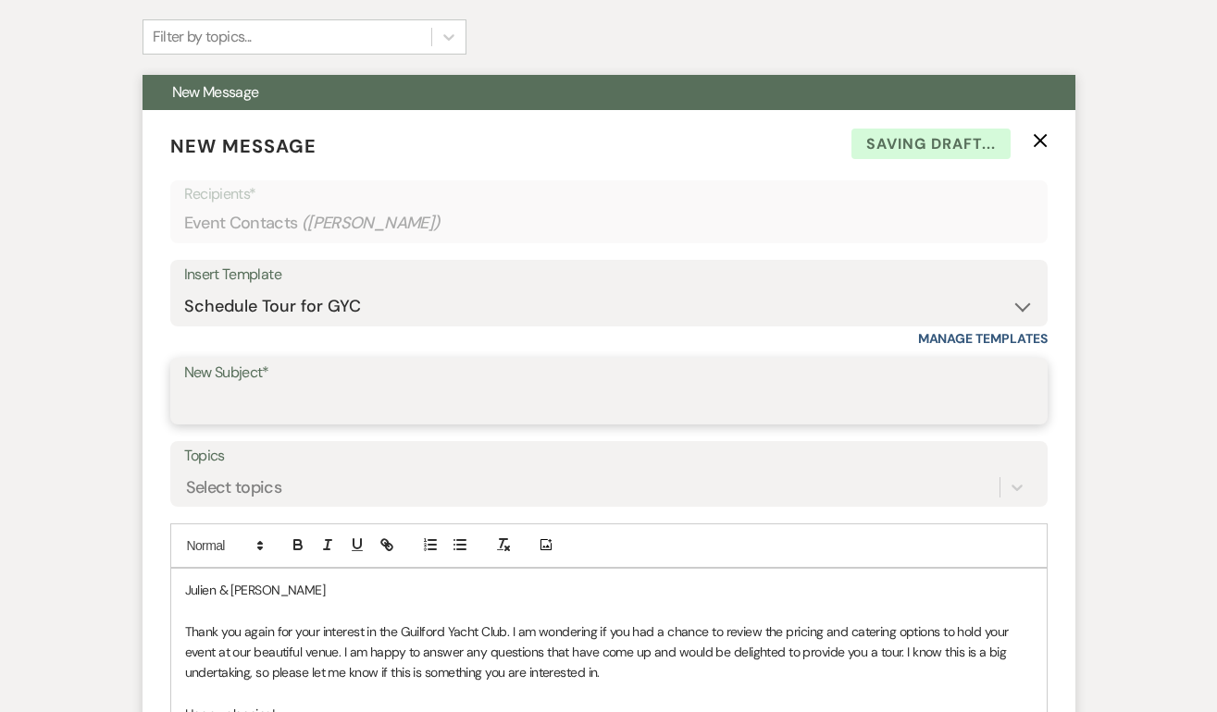
click at [262, 409] on input "New Subject*" at bounding box center [608, 405] width 849 height 36
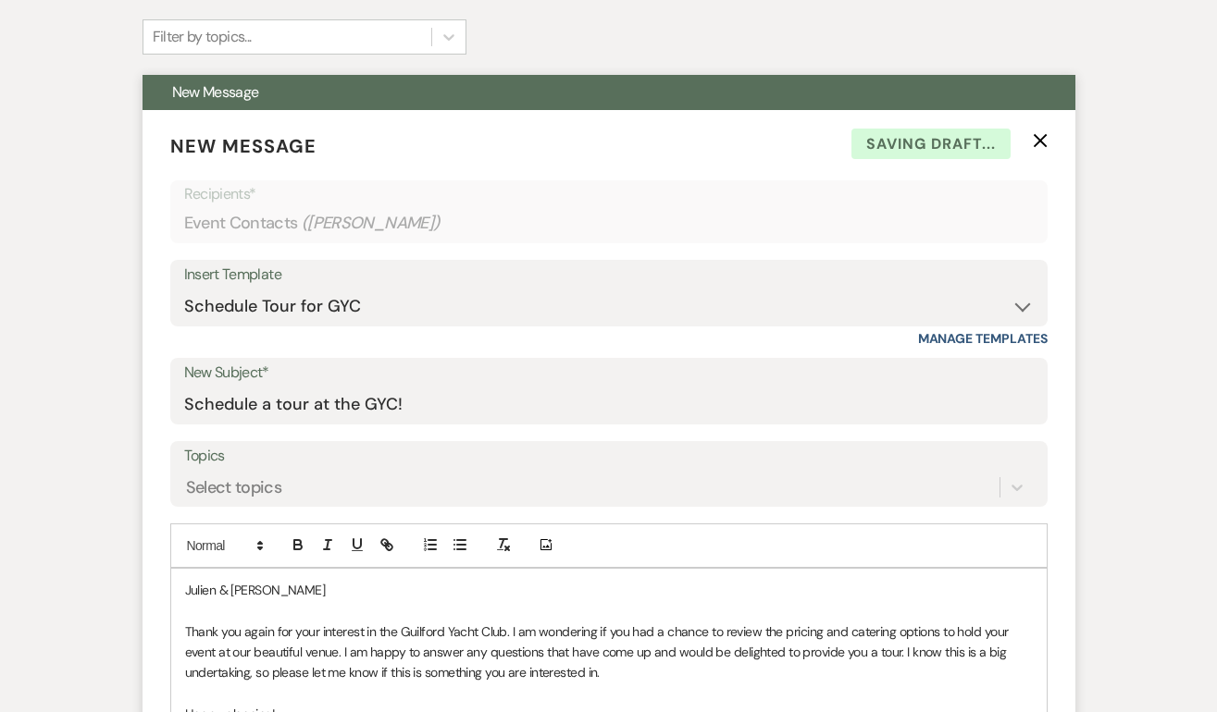
click at [303, 588] on p "Julien & [PERSON_NAME]" at bounding box center [608, 590] width 847 height 20
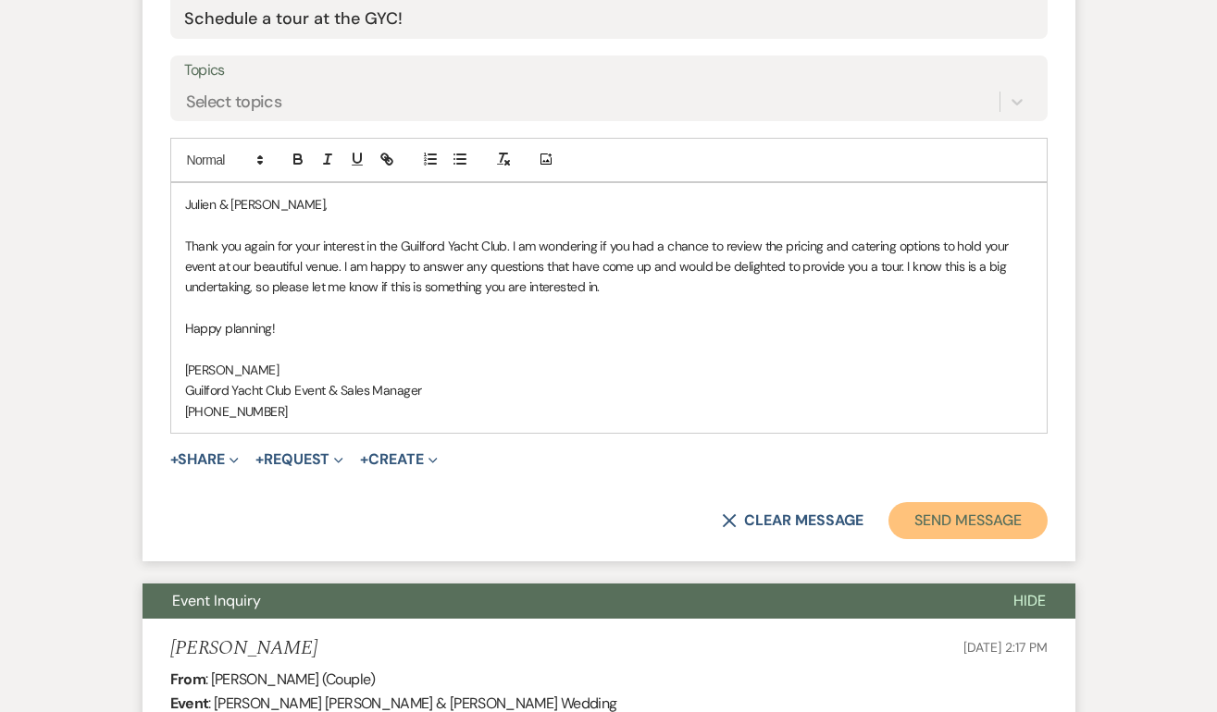
click at [941, 529] on button "Send Message" at bounding box center [967, 520] width 158 height 37
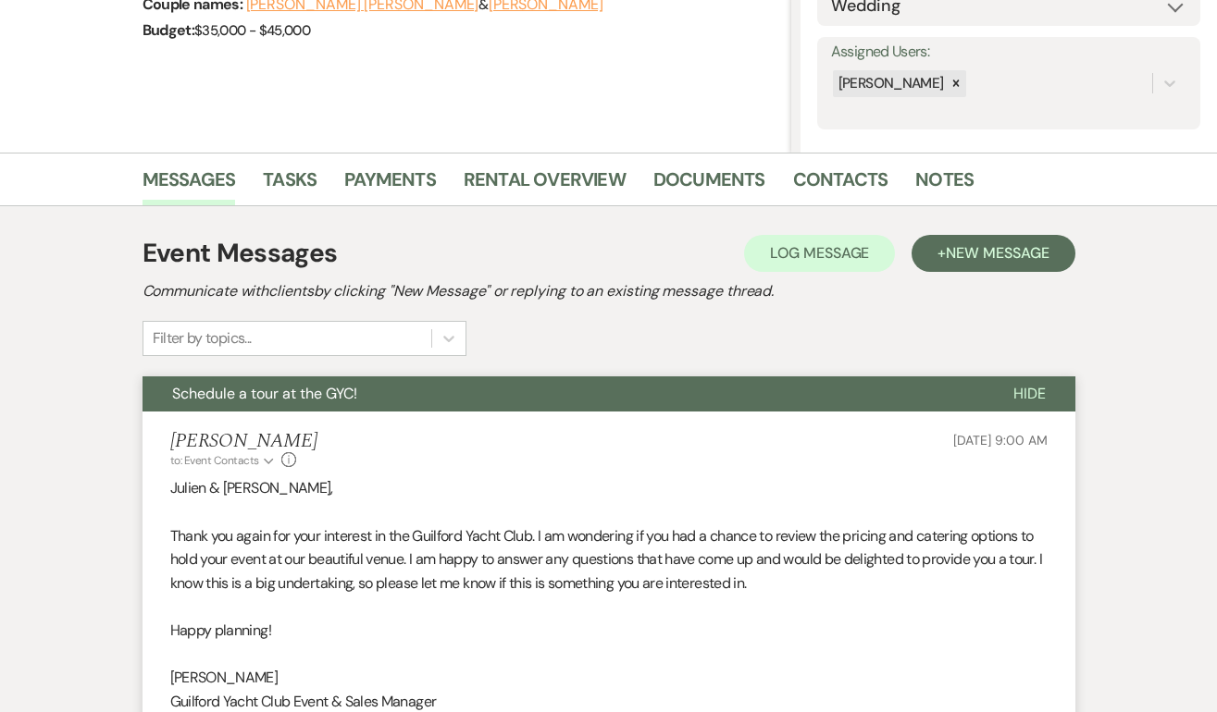
scroll to position [0, 0]
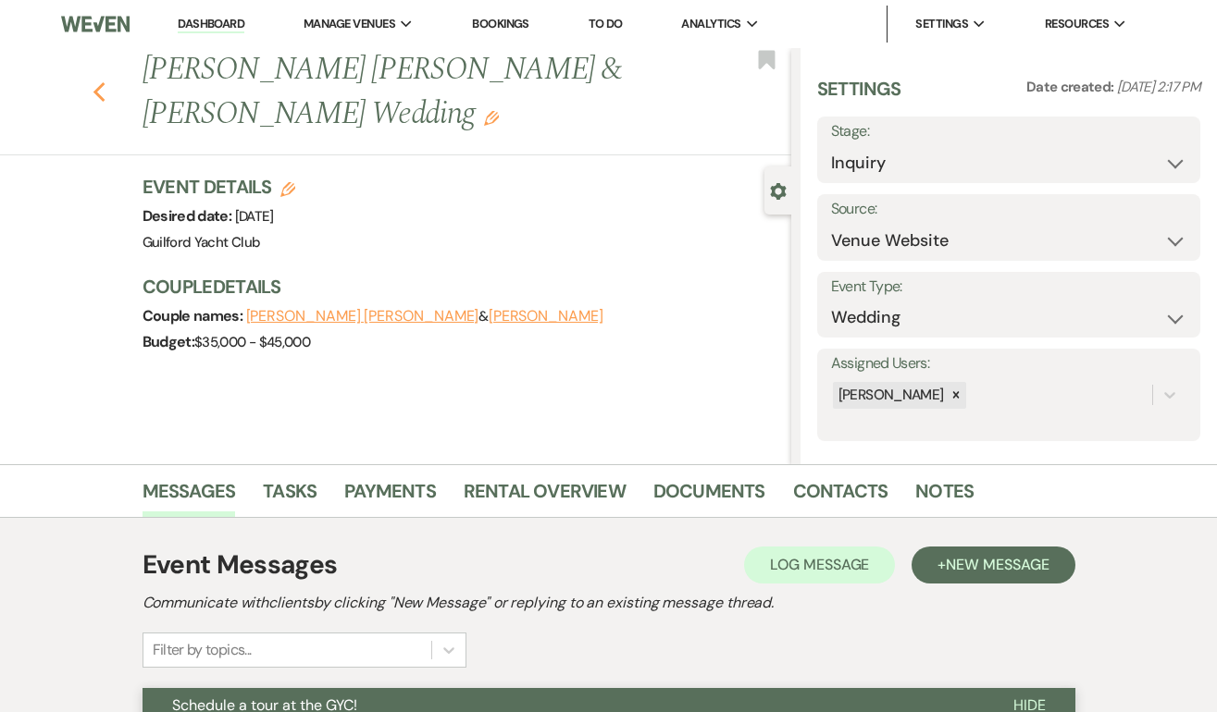
click at [100, 89] on icon "Previous" at bounding box center [100, 92] width 14 height 22
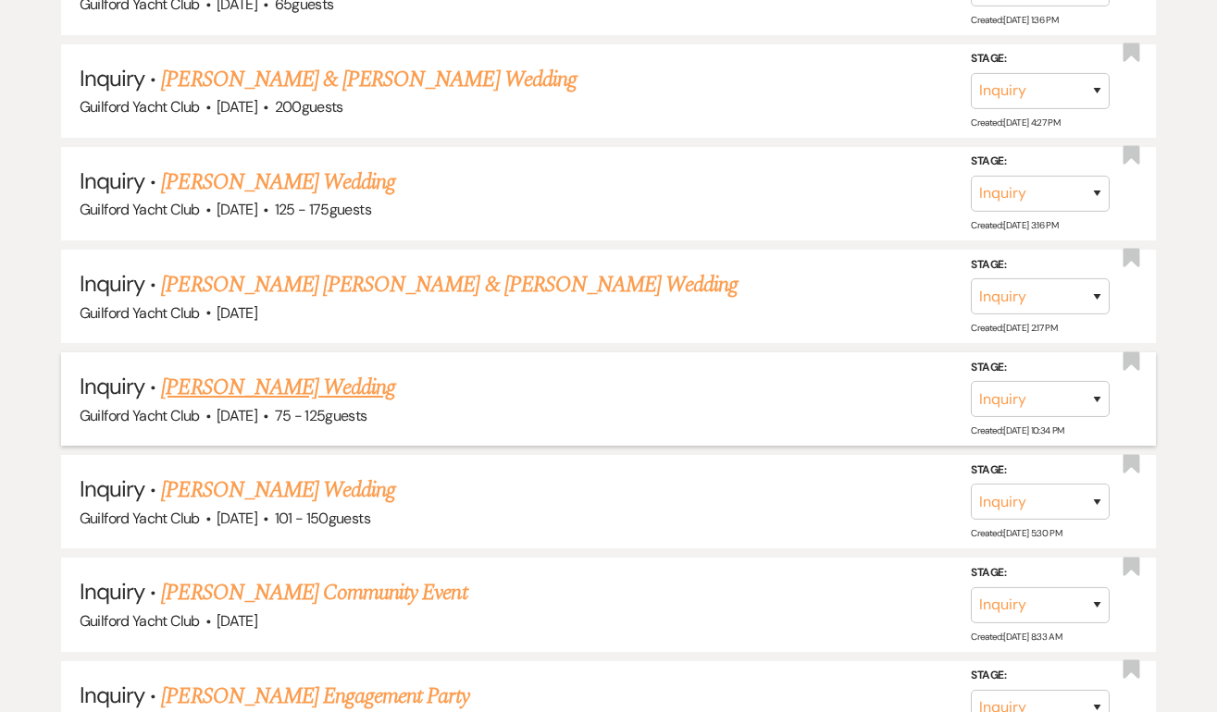
scroll to position [3058, 0]
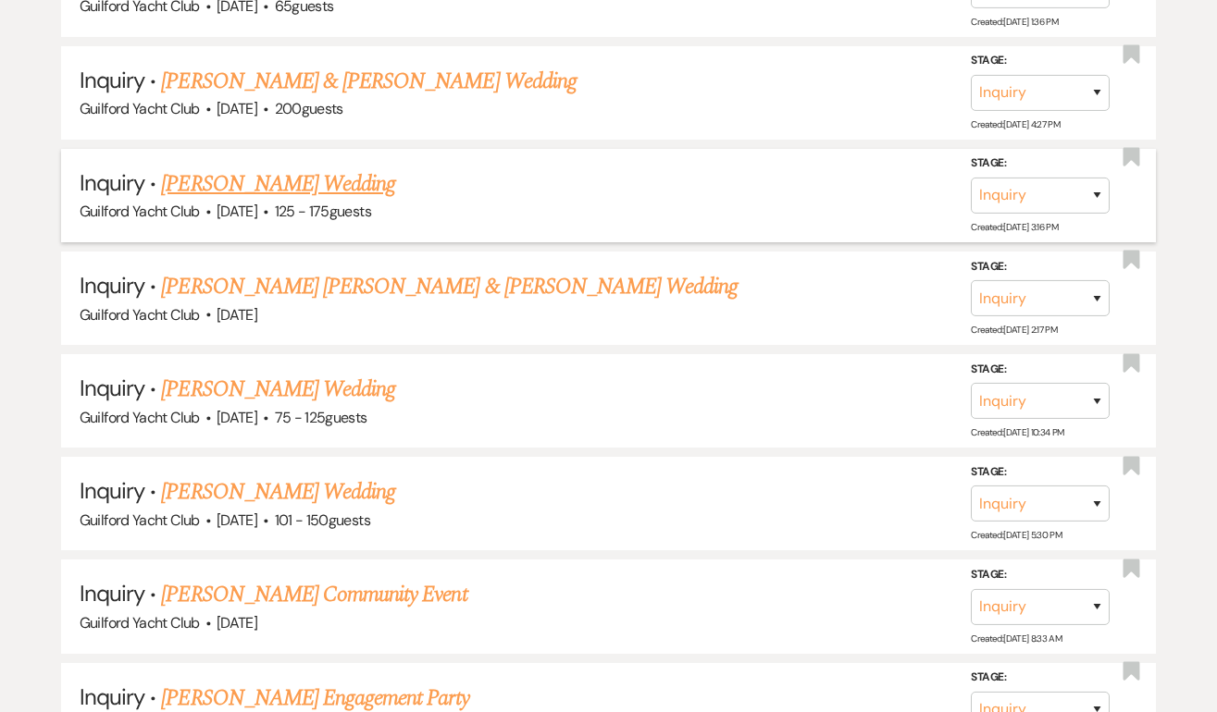
click at [249, 167] on link "[PERSON_NAME] Wedding" at bounding box center [278, 183] width 234 height 33
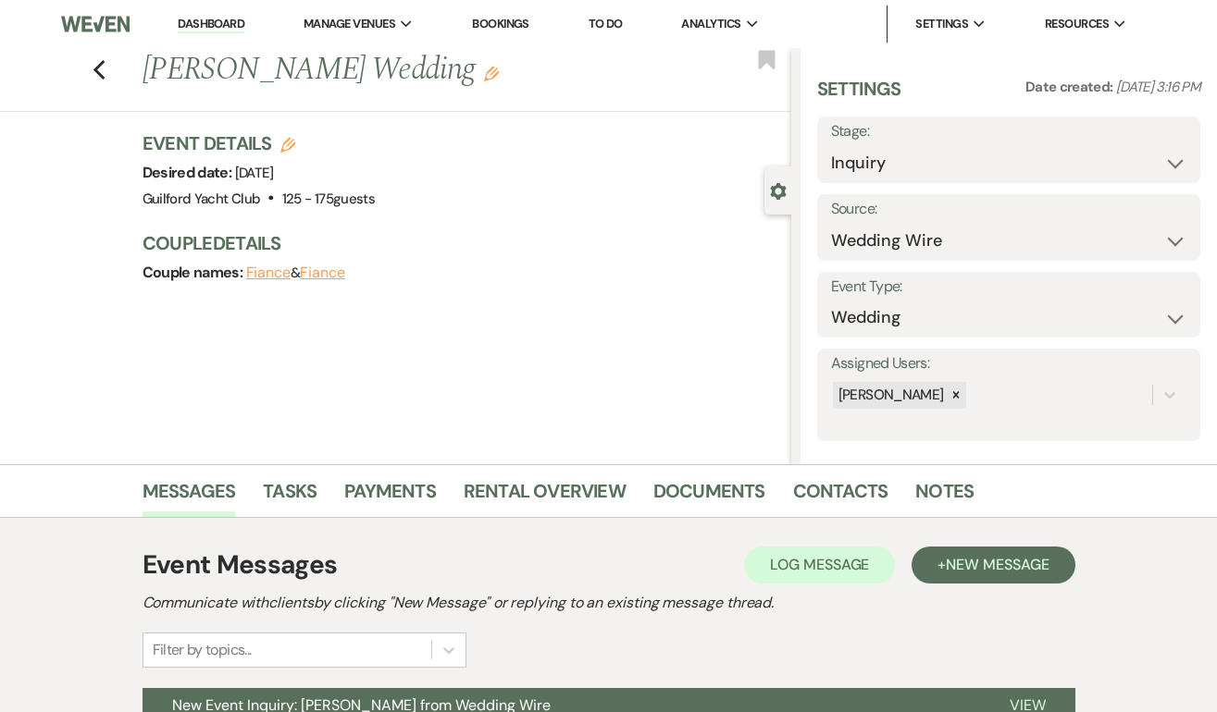
scroll to position [189, 0]
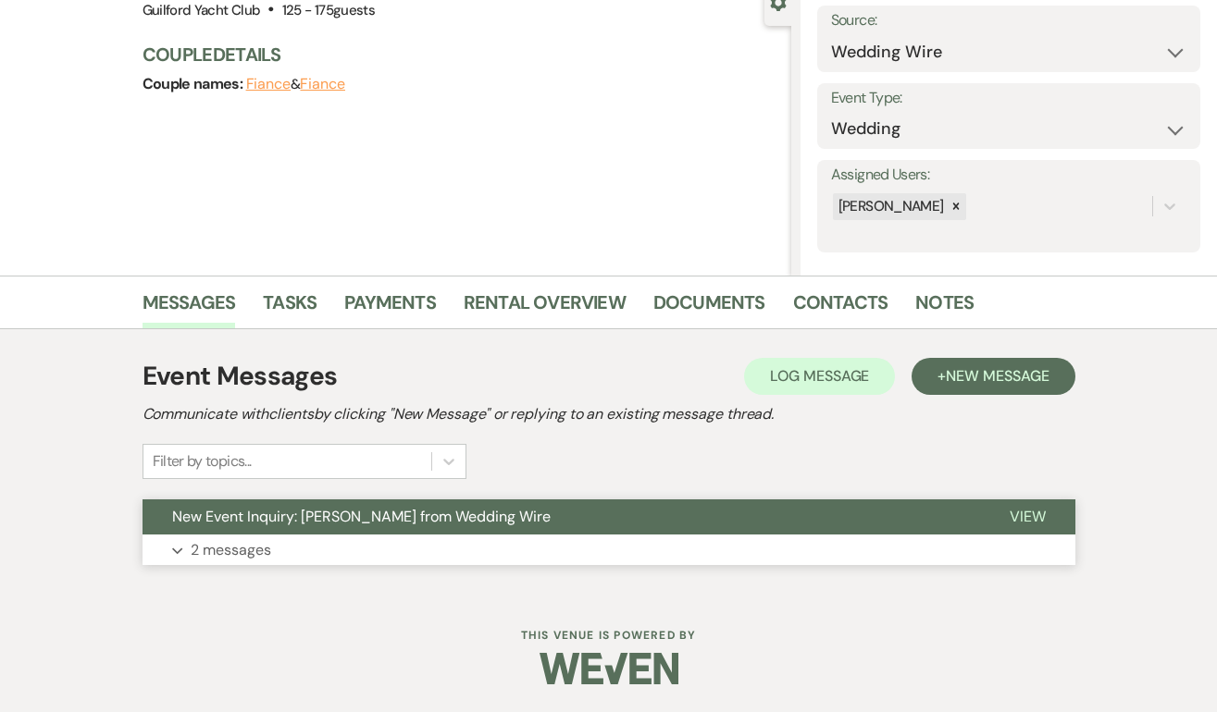
click at [1025, 519] on span "View" at bounding box center [1027, 516] width 36 height 19
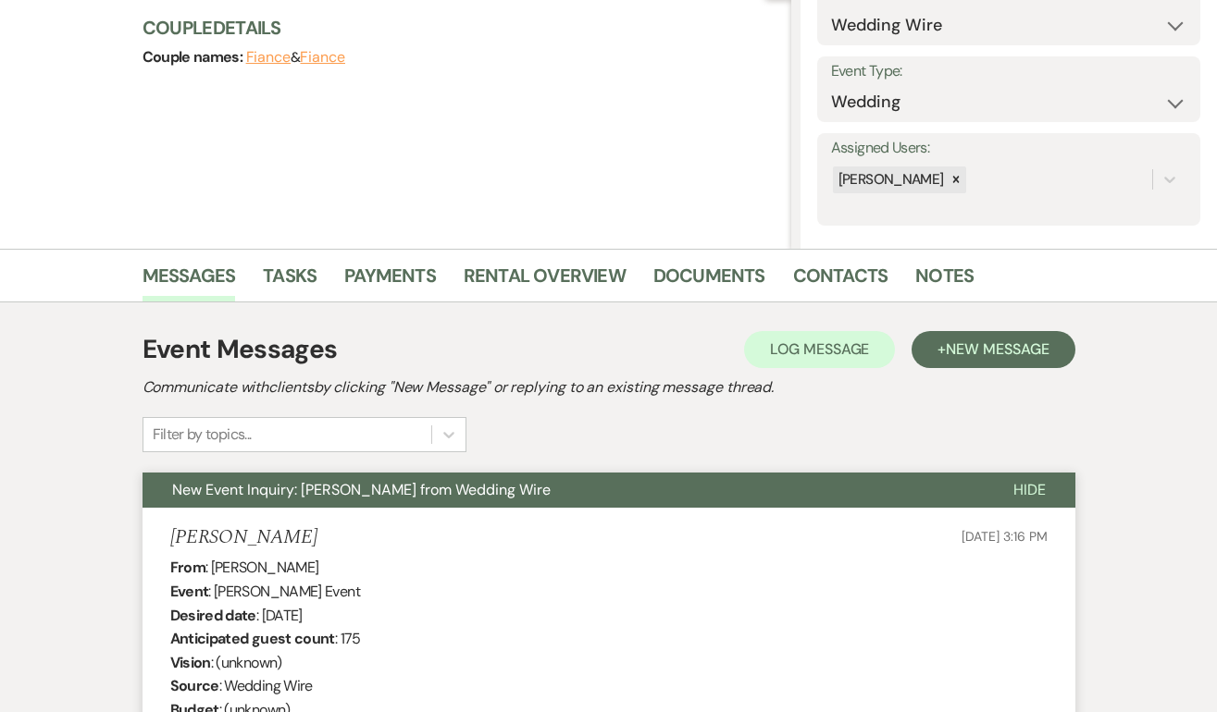
scroll to position [12, 0]
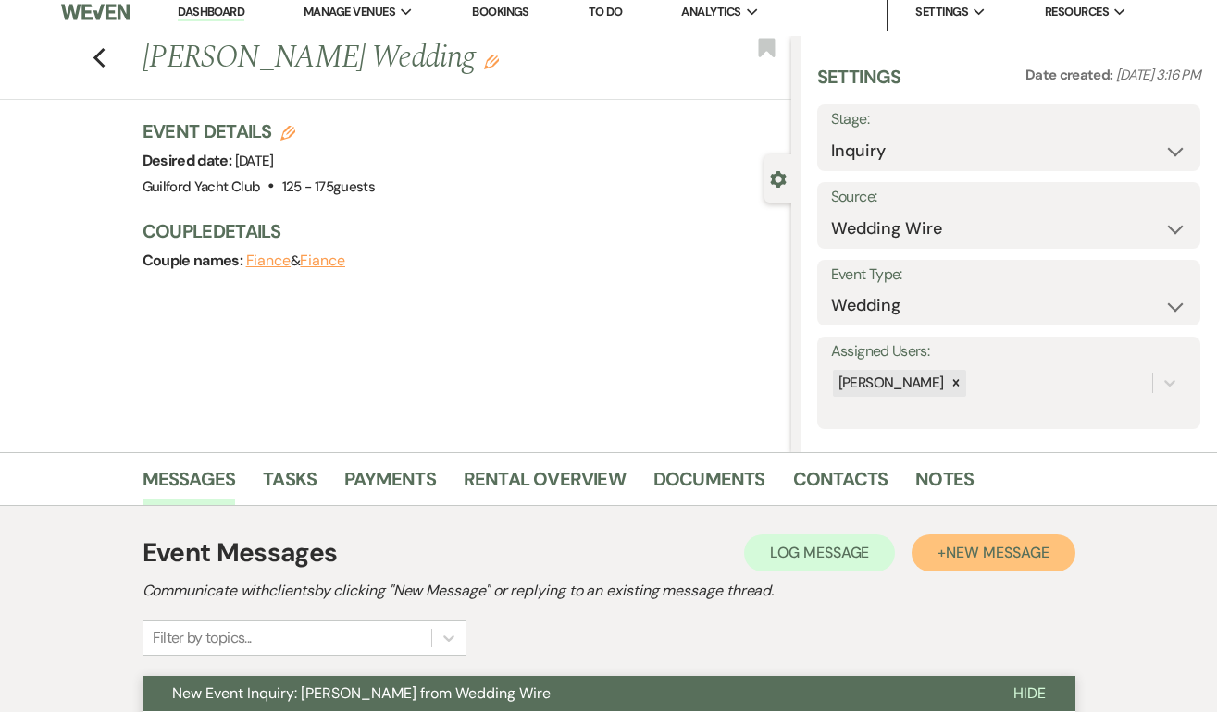
click at [1004, 548] on span "New Message" at bounding box center [996, 552] width 103 height 19
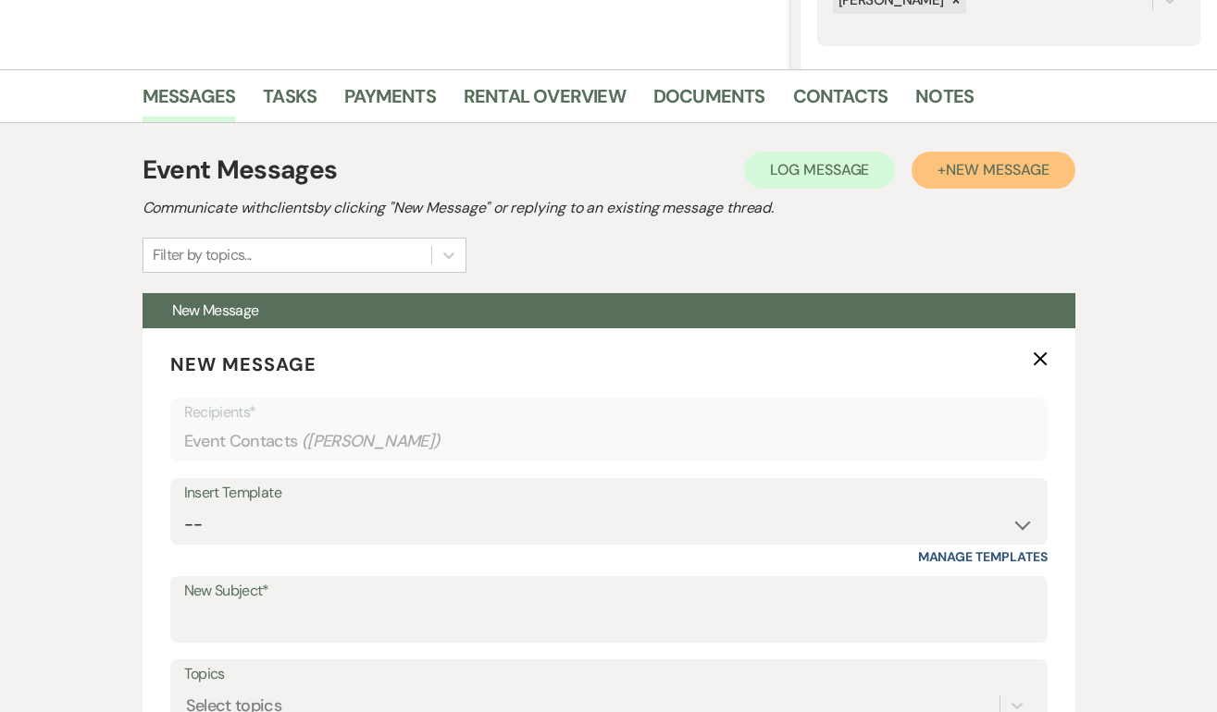
scroll to position [824, 0]
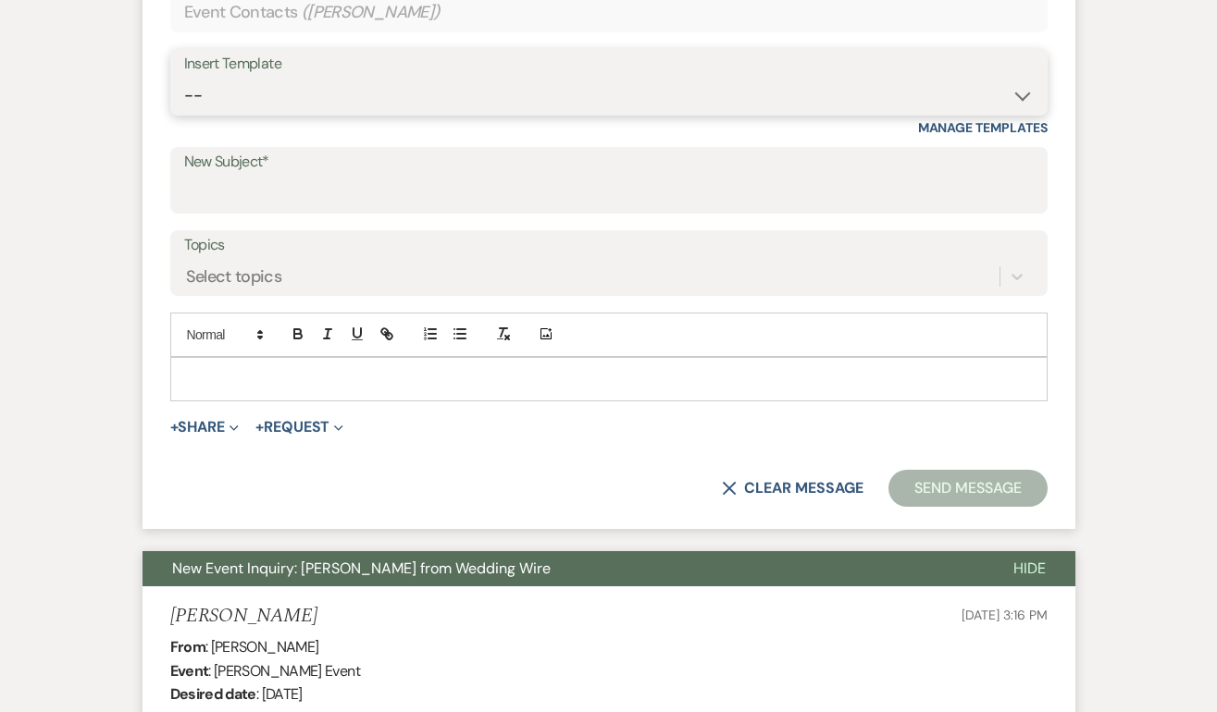
click at [258, 95] on select "-- Weven Planning Portal Introduction (Booked Events) Initial Inquiry Response …" at bounding box center [608, 96] width 849 height 36
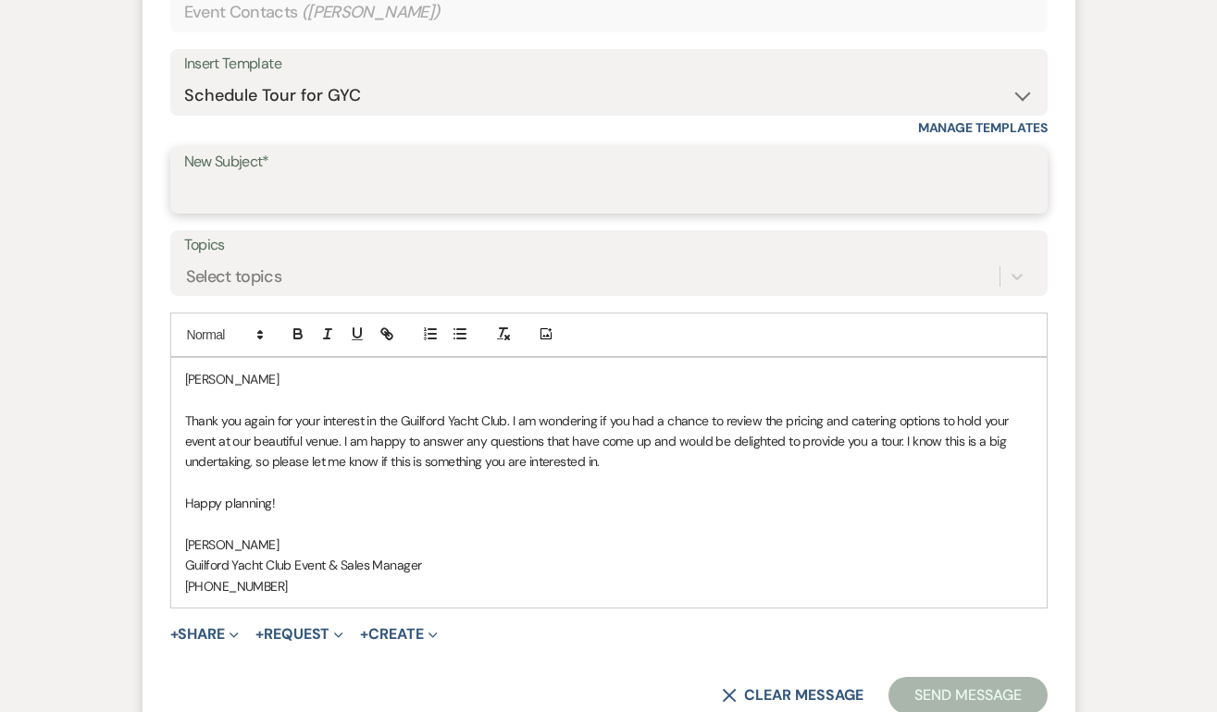
click at [241, 203] on input "New Subject*" at bounding box center [608, 194] width 849 height 36
click at [254, 385] on p "[PERSON_NAME]" at bounding box center [608, 379] width 847 height 20
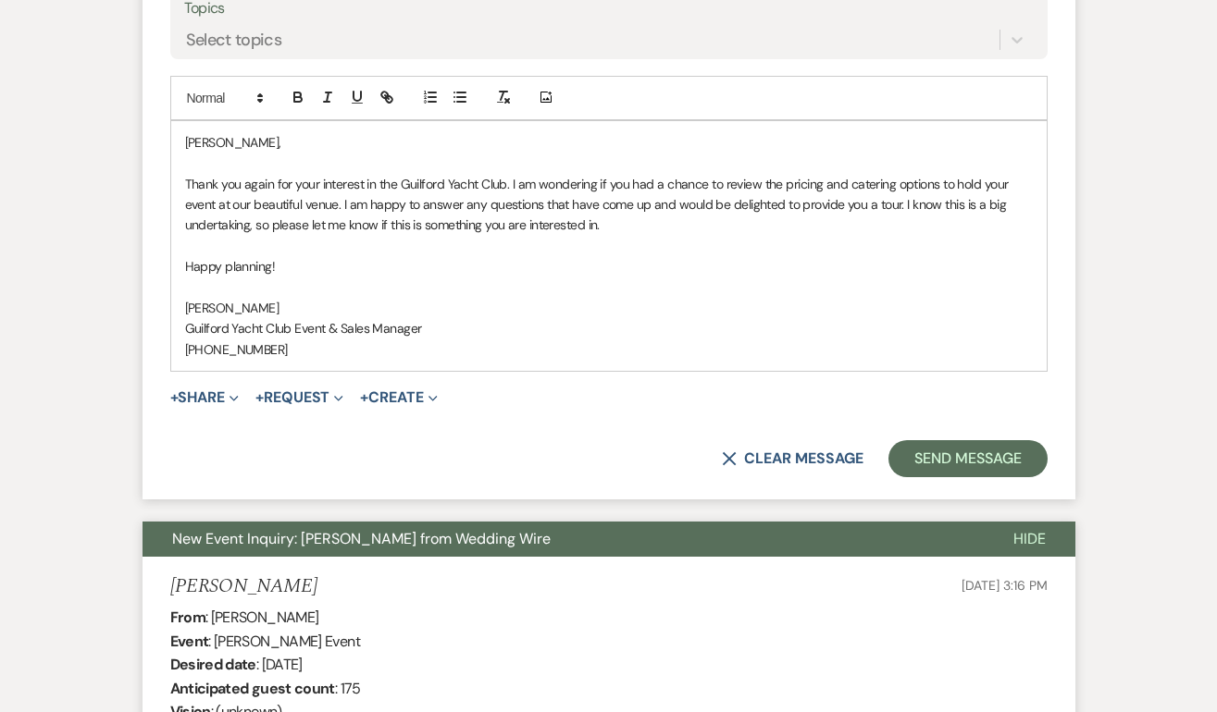
scroll to position [1059, 0]
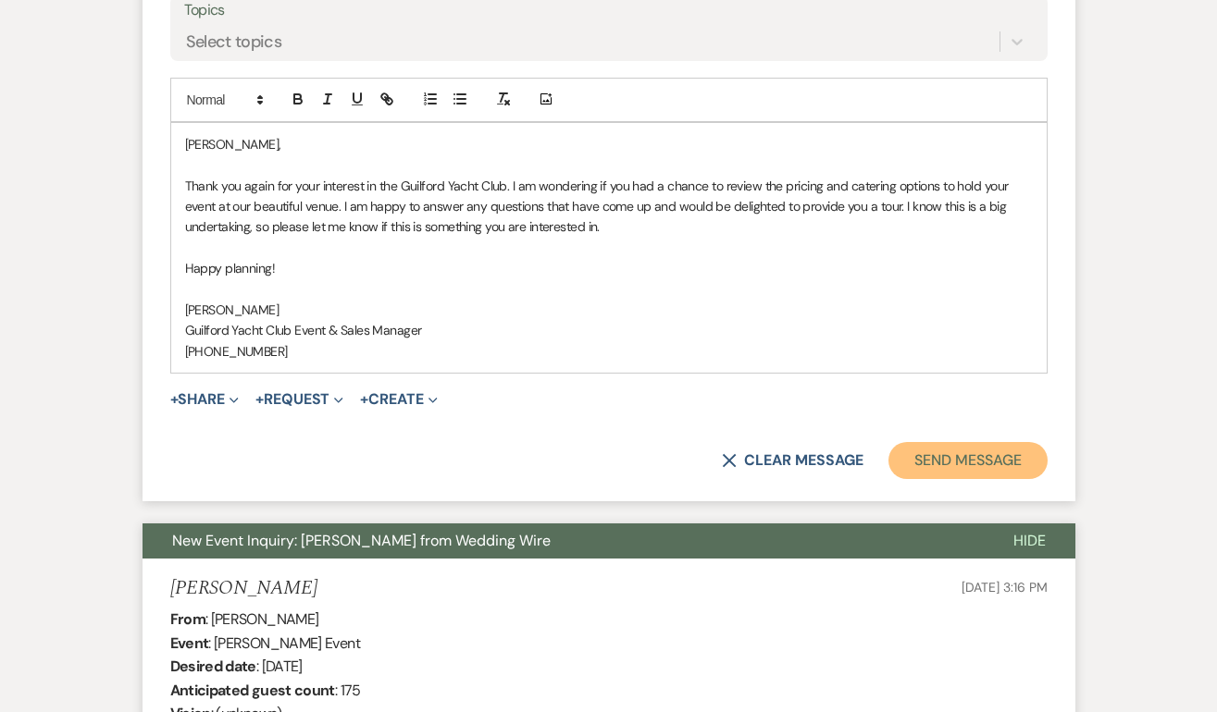
click at [921, 460] on button "Send Message" at bounding box center [967, 460] width 158 height 37
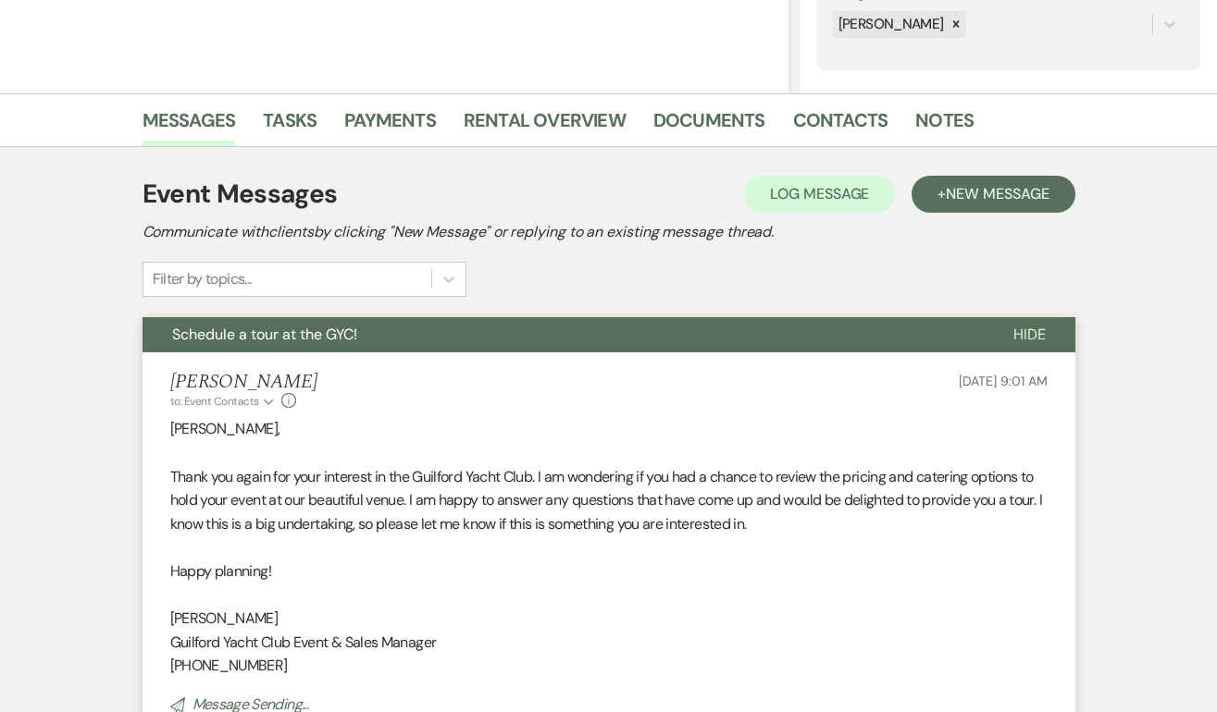
scroll to position [0, 0]
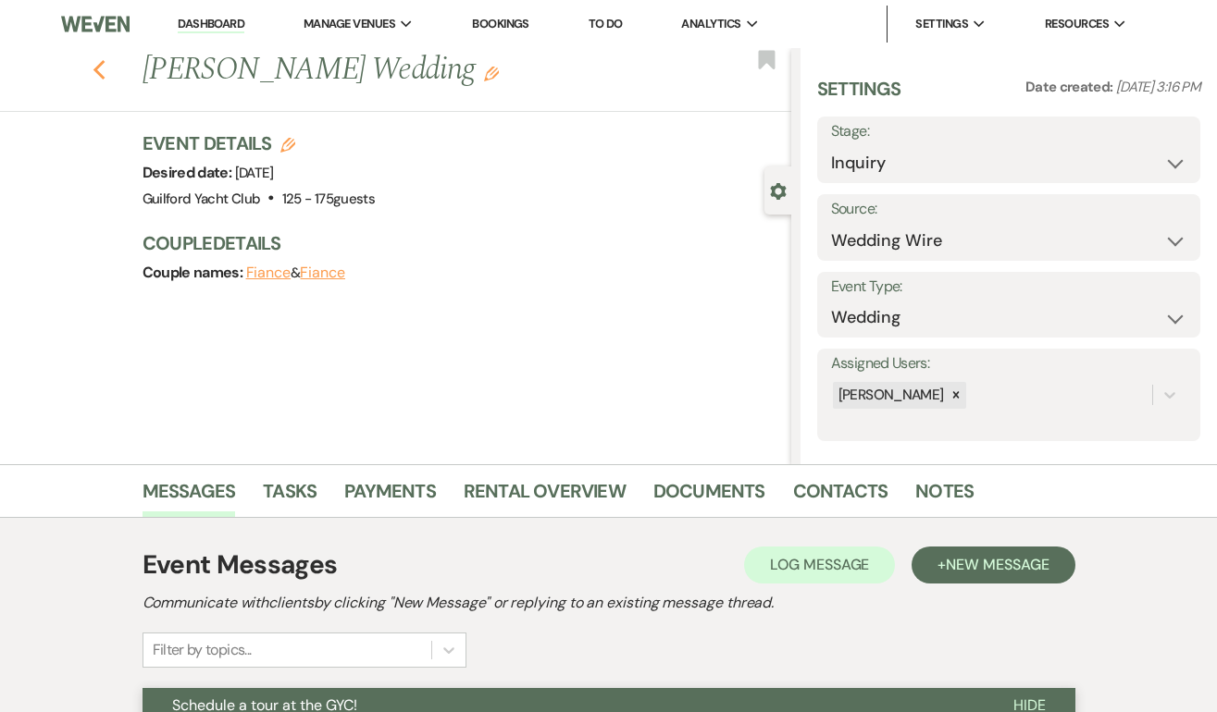
click at [97, 70] on icon "Previous" at bounding box center [100, 70] width 14 height 22
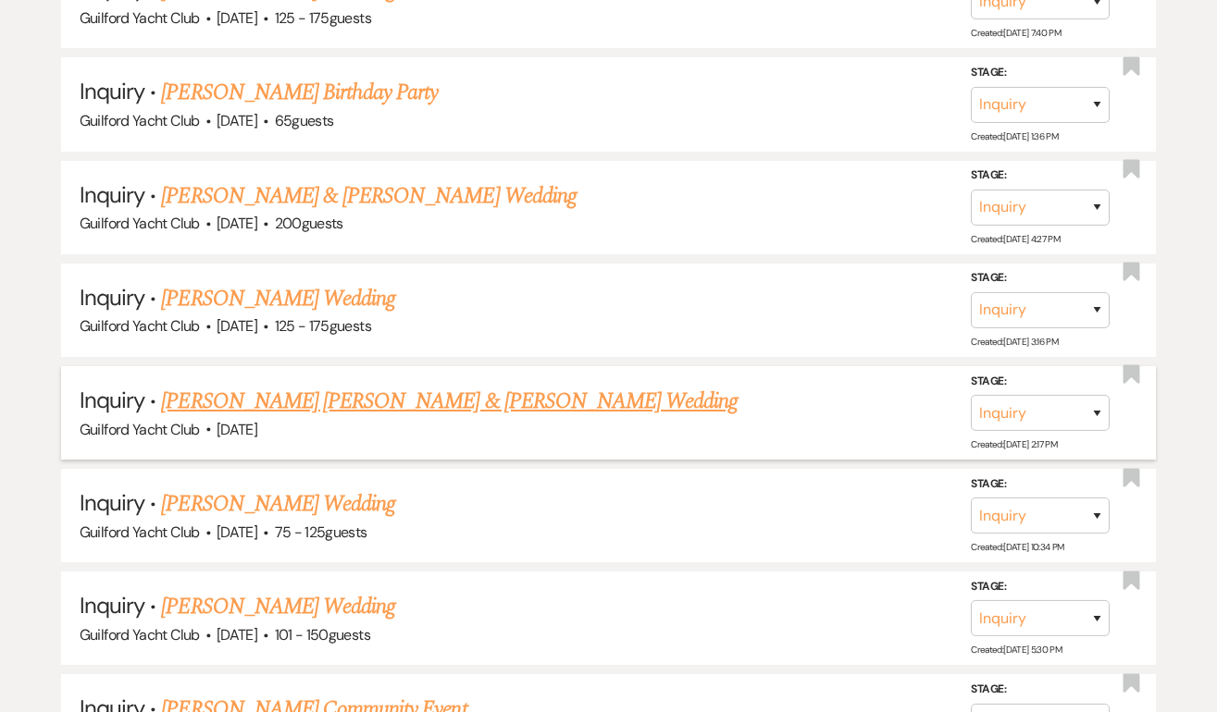
scroll to position [2946, 0]
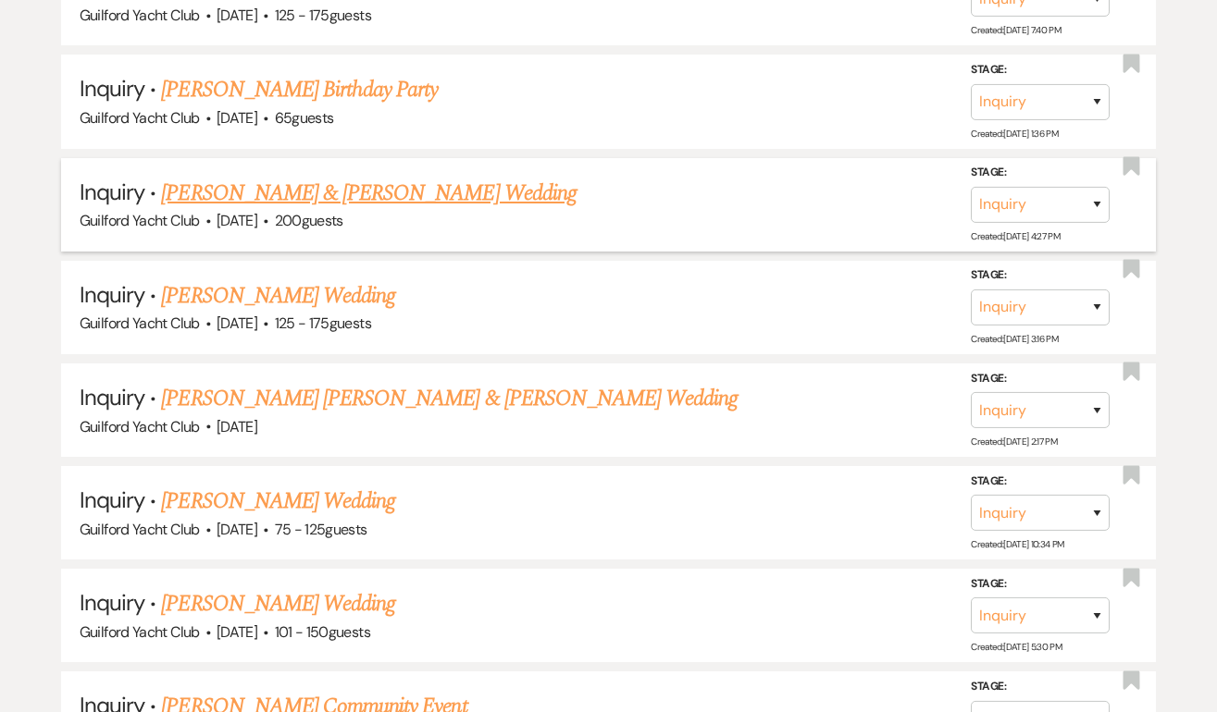
click at [261, 185] on link "[PERSON_NAME] & [PERSON_NAME] Wedding" at bounding box center [368, 193] width 414 height 33
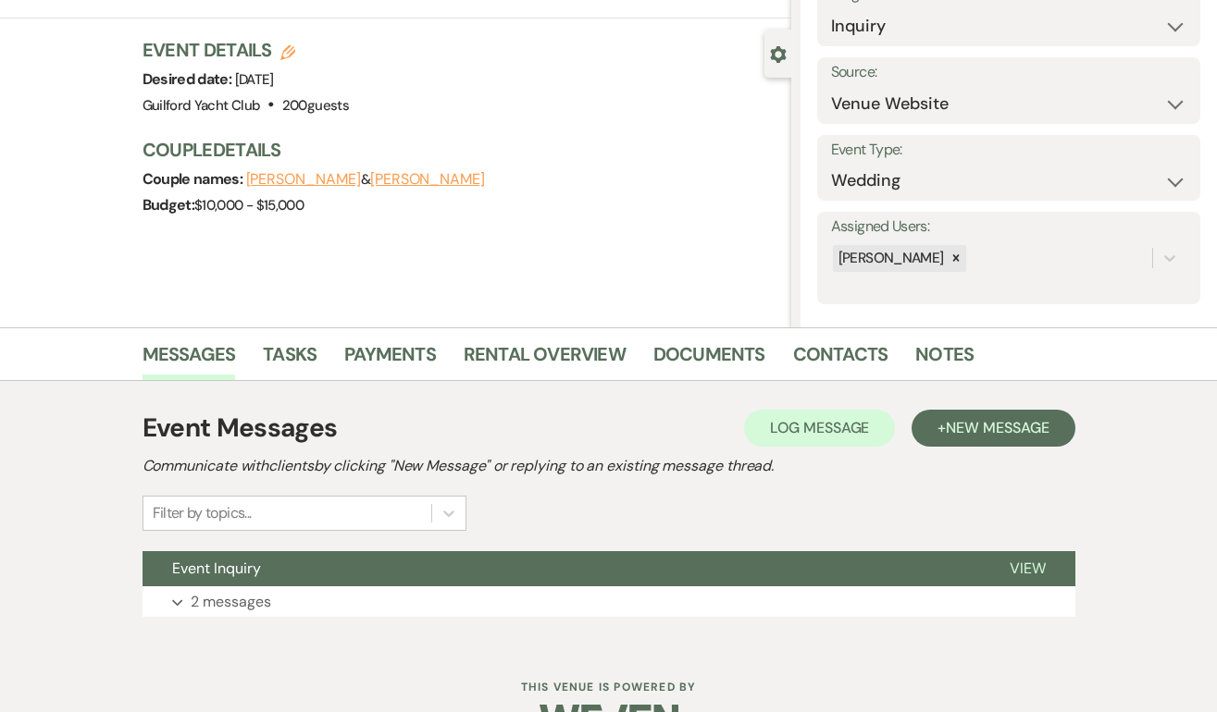
scroll to position [189, 0]
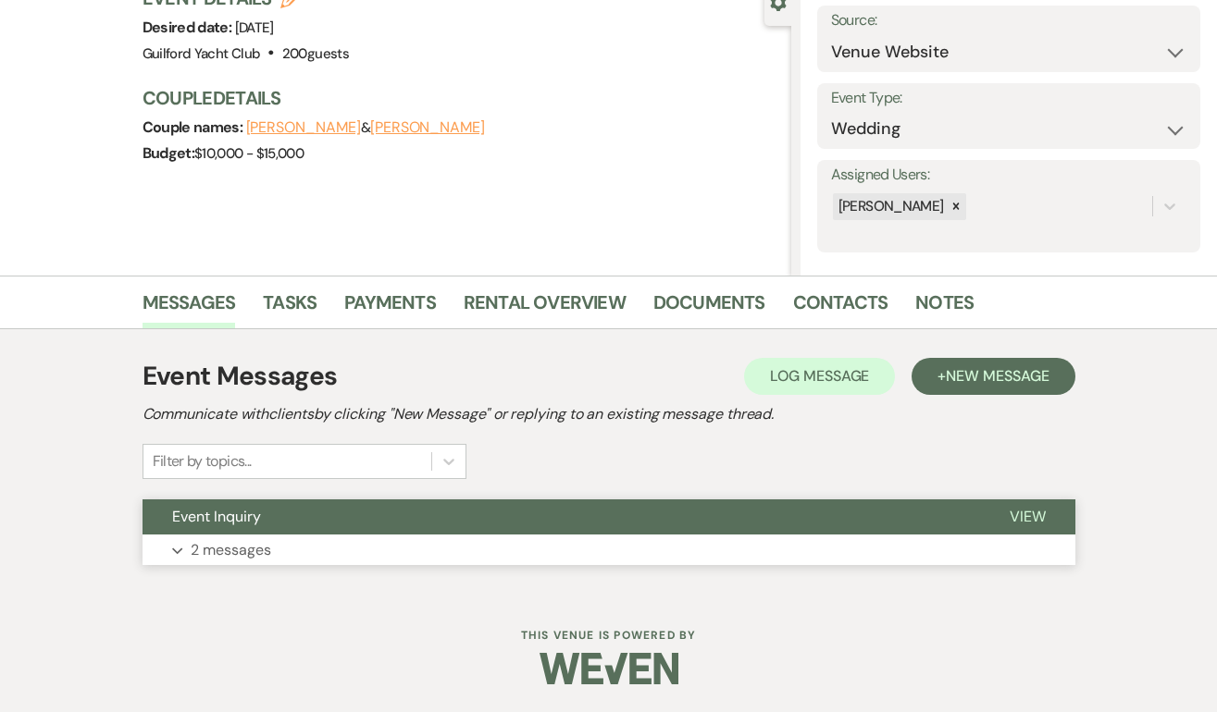
click at [1028, 518] on span "View" at bounding box center [1027, 516] width 36 height 19
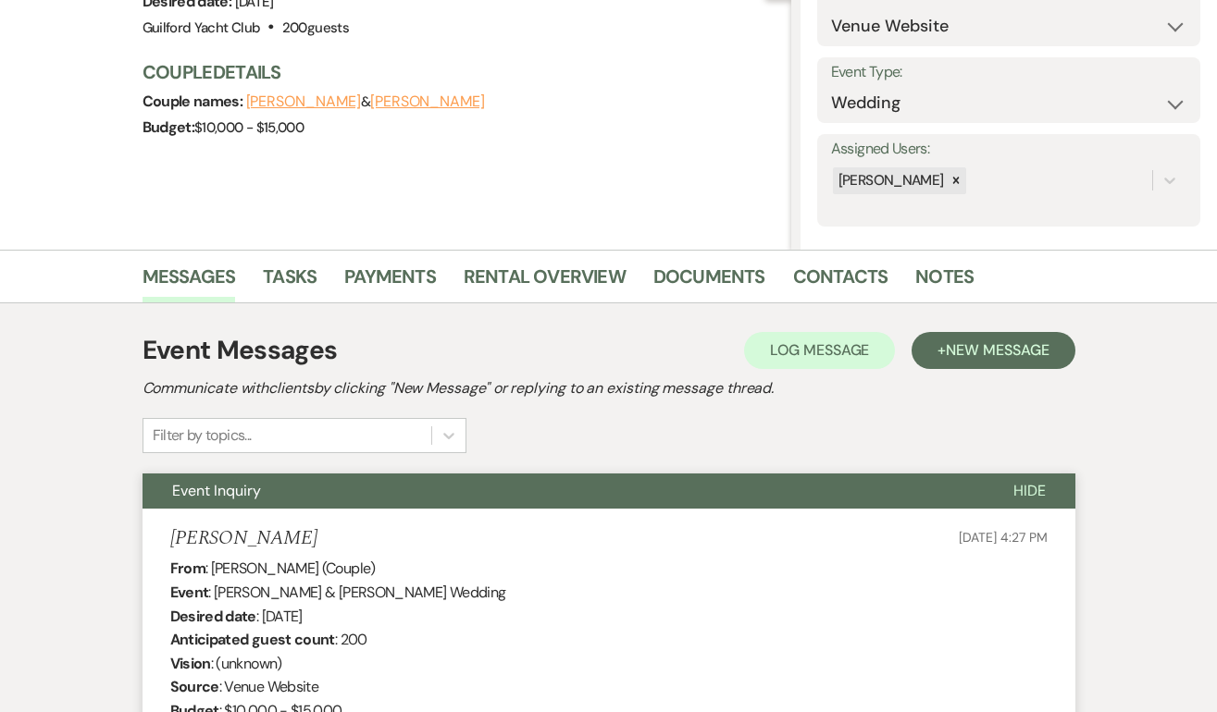
scroll to position [112, 0]
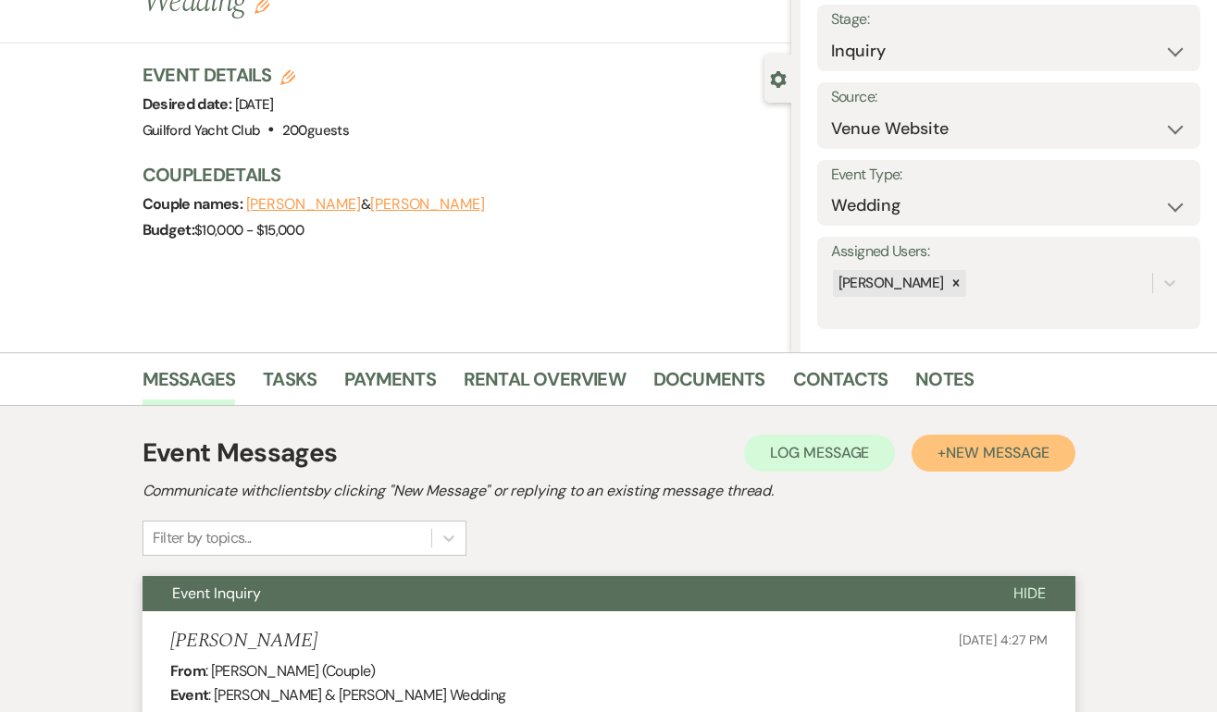
click at [998, 457] on span "New Message" at bounding box center [996, 452] width 103 height 19
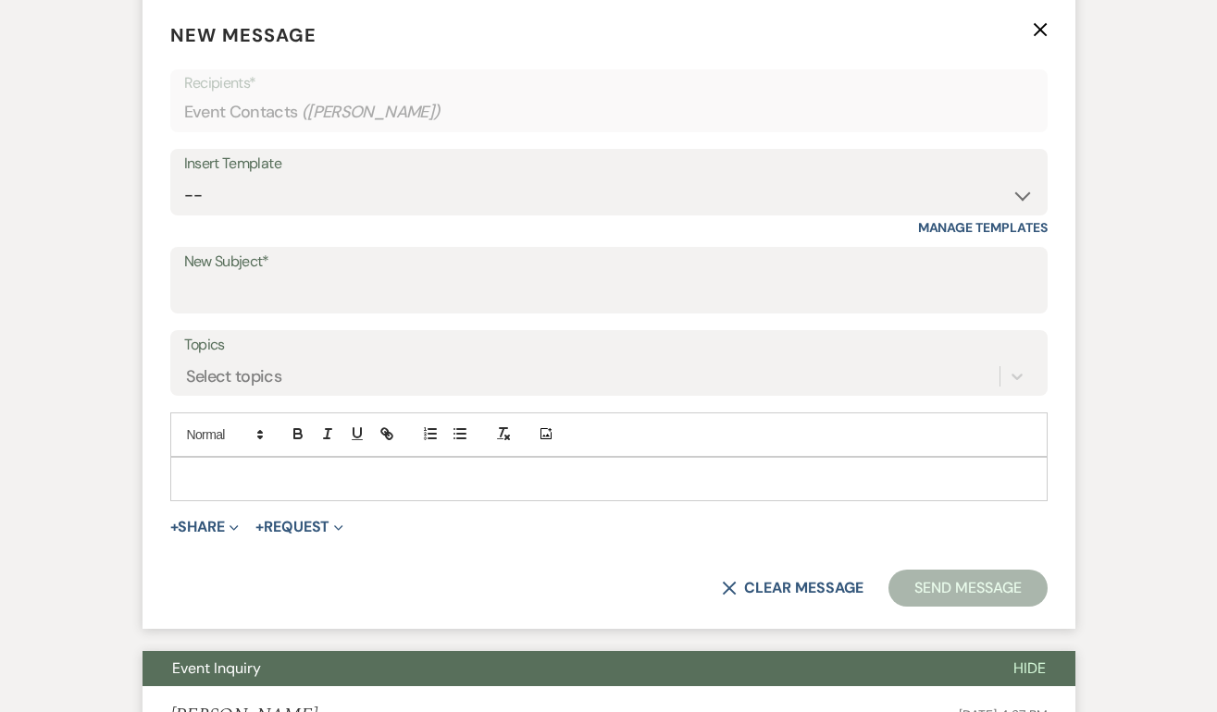
scroll to position [727, 0]
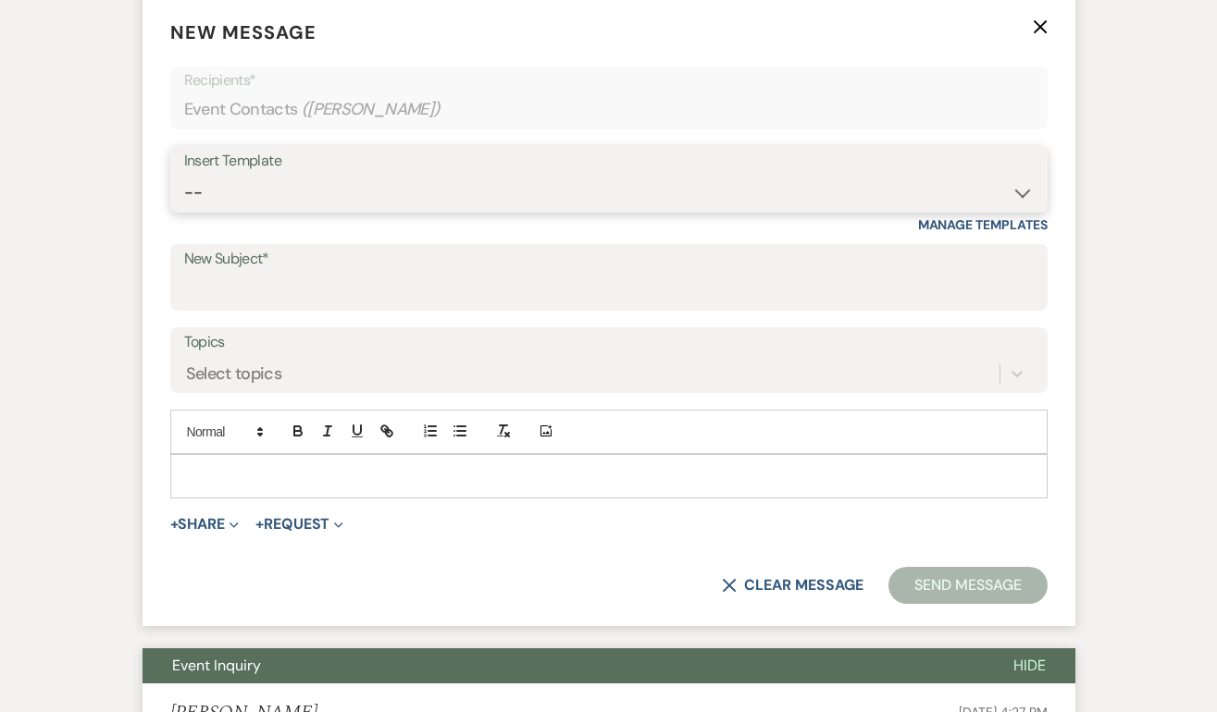
click at [336, 196] on select "-- Weven Planning Portal Introduction (Booked Events) Initial Inquiry Response …" at bounding box center [608, 193] width 849 height 36
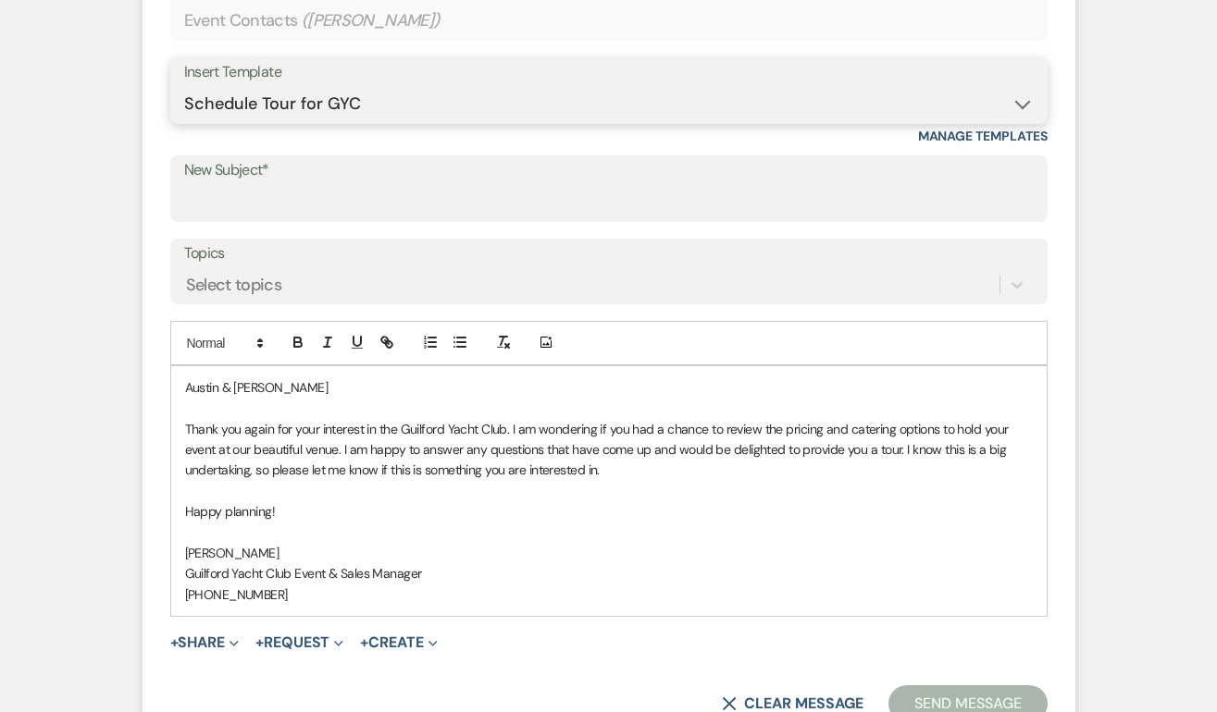
scroll to position [814, 0]
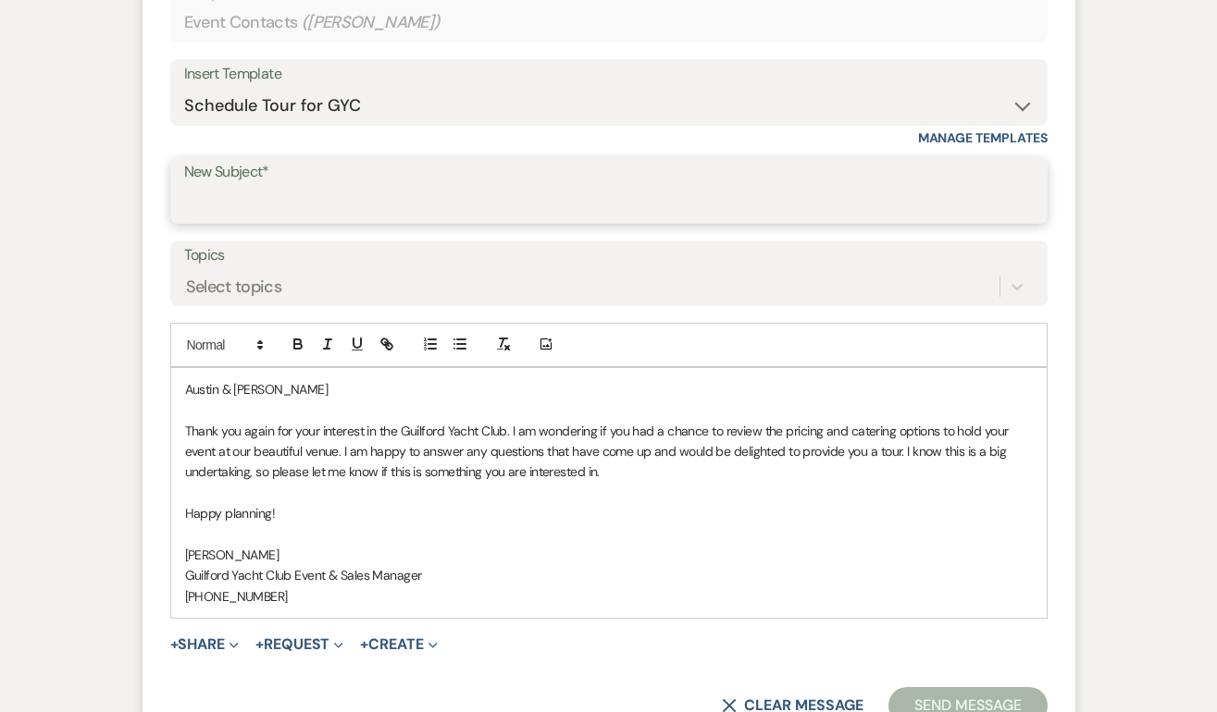
click at [266, 192] on input "New Subject*" at bounding box center [608, 204] width 849 height 36
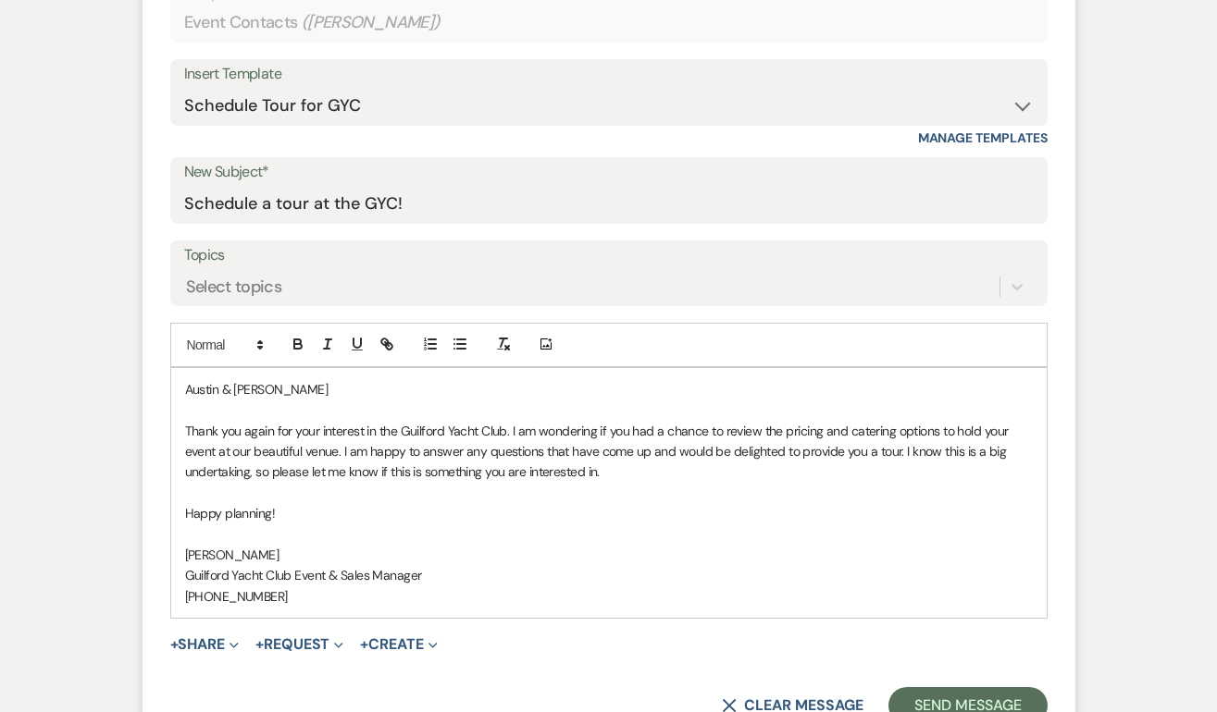
click at [305, 384] on p "Austin & [PERSON_NAME]" at bounding box center [608, 389] width 847 height 20
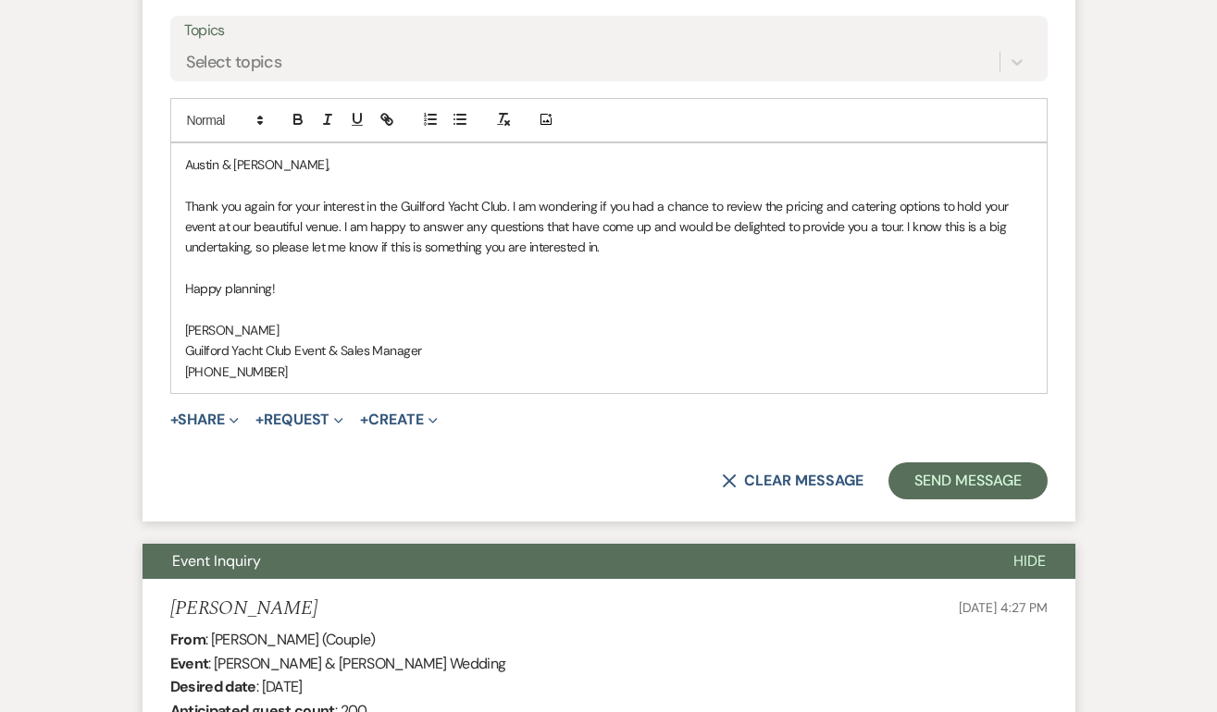
scroll to position [1048, 0]
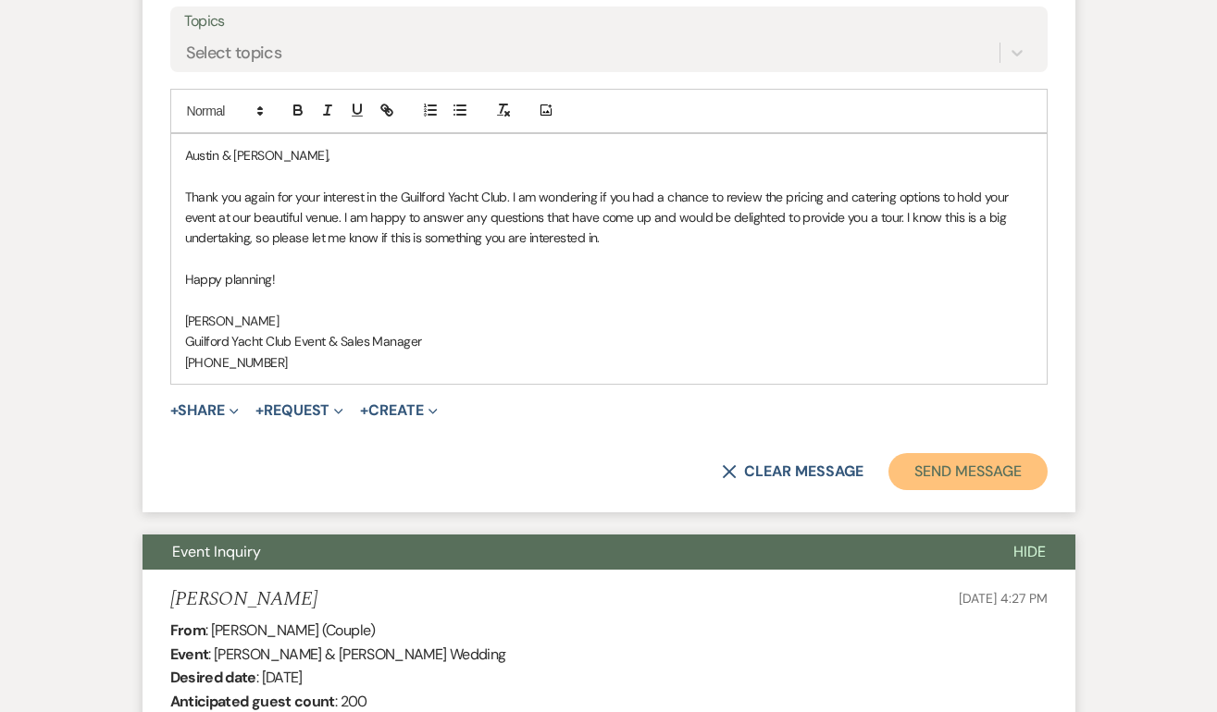
click at [937, 476] on button "Send Message" at bounding box center [967, 471] width 158 height 37
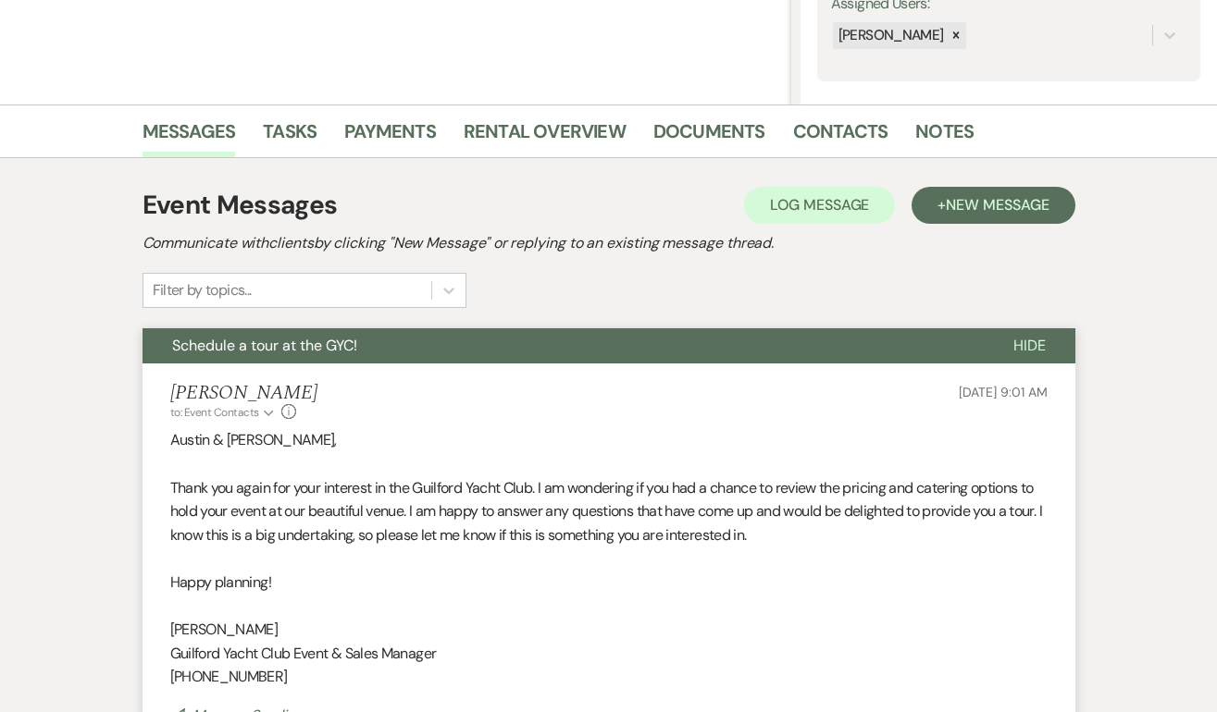
scroll to position [0, 0]
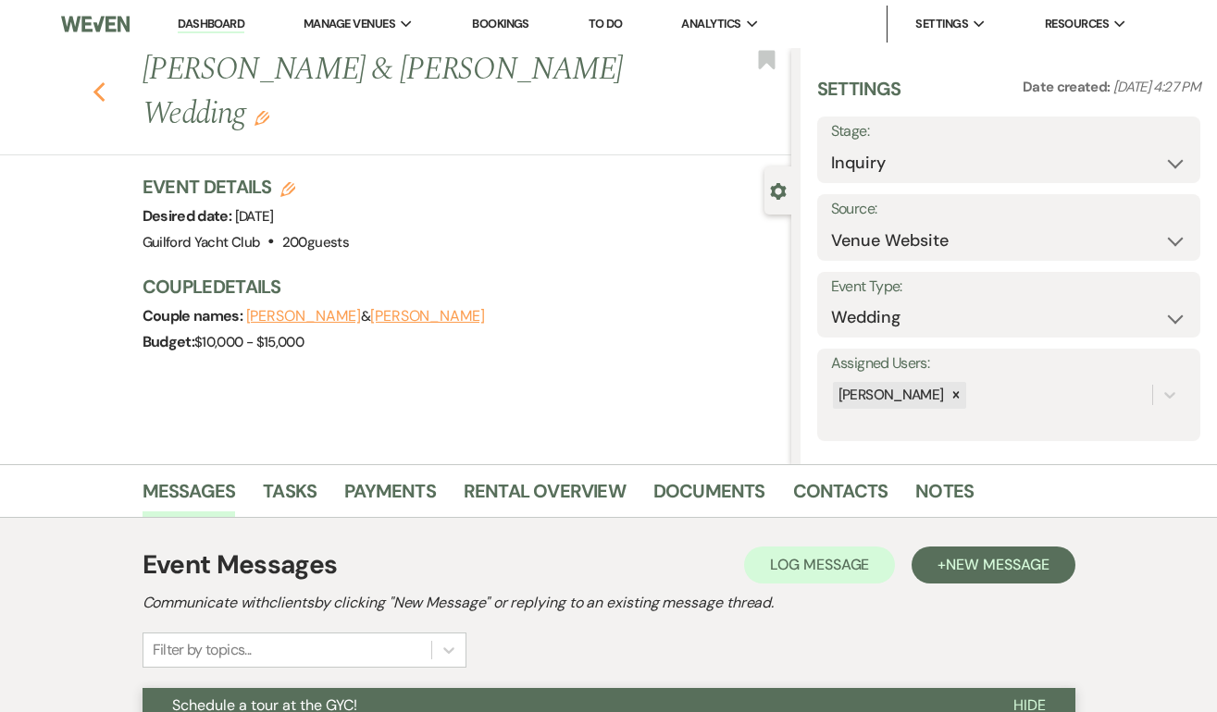
click at [98, 95] on use "button" at bounding box center [99, 92] width 12 height 20
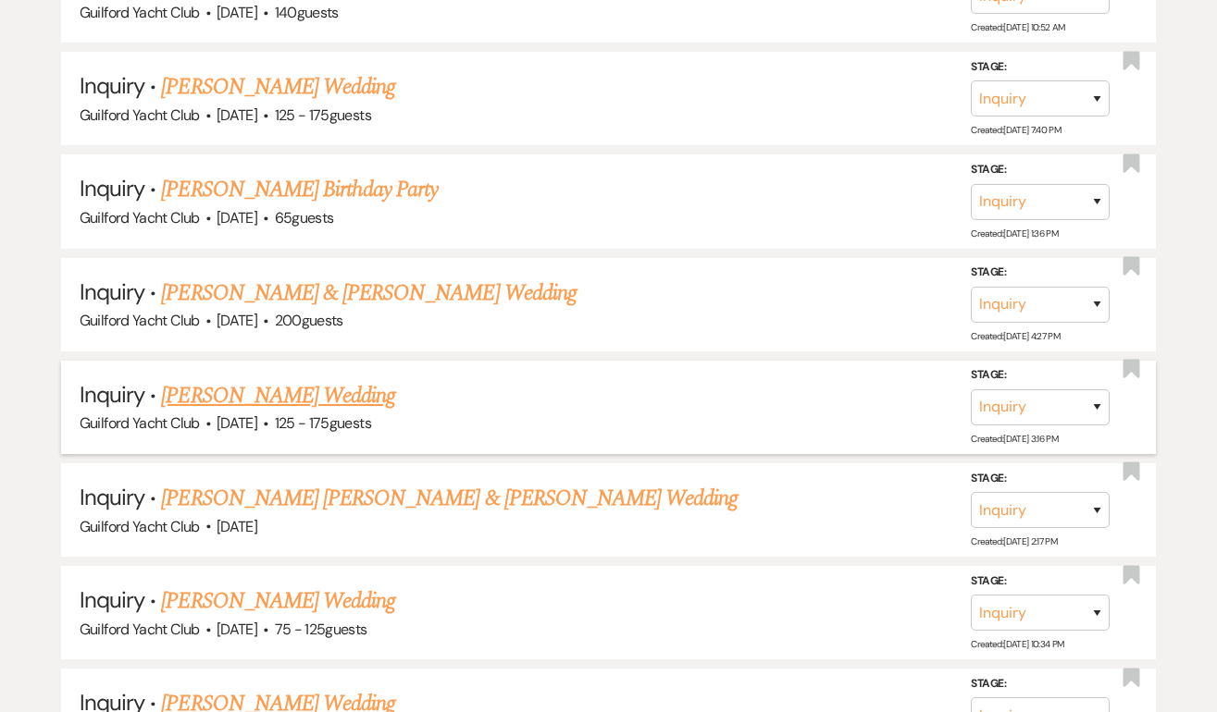
scroll to position [2847, 0]
click at [222, 172] on link "[PERSON_NAME] Birthday Party" at bounding box center [299, 188] width 277 height 33
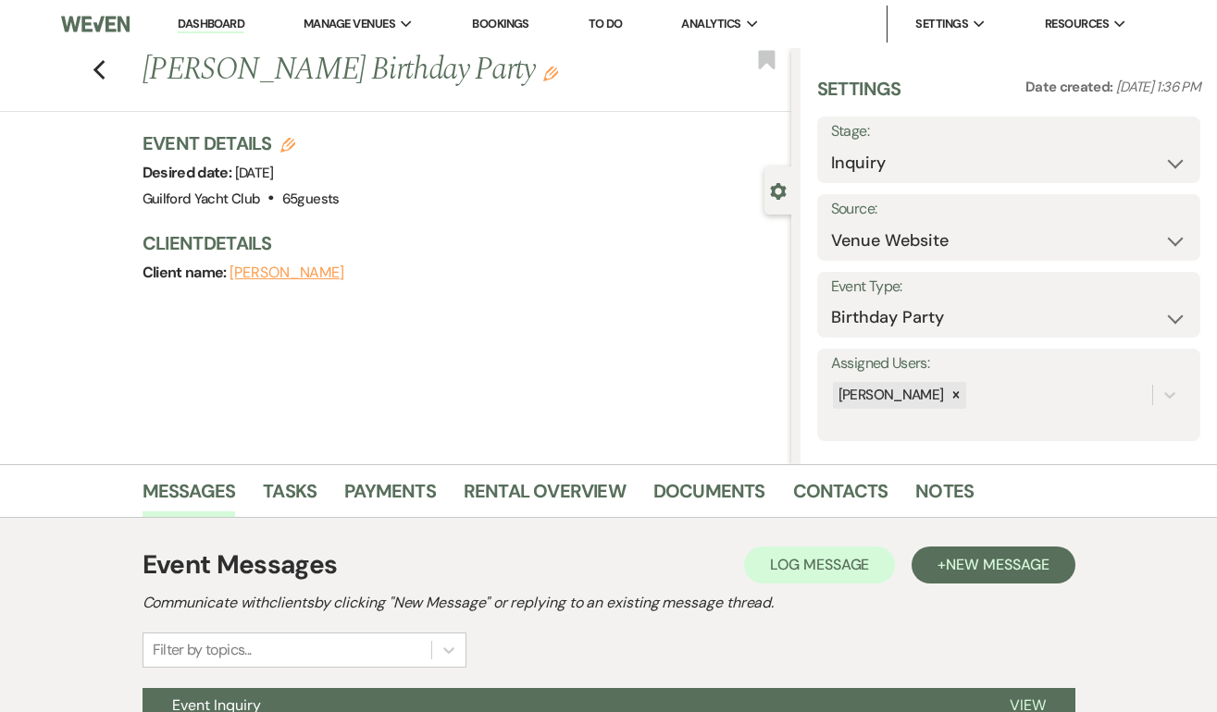
scroll to position [189, 0]
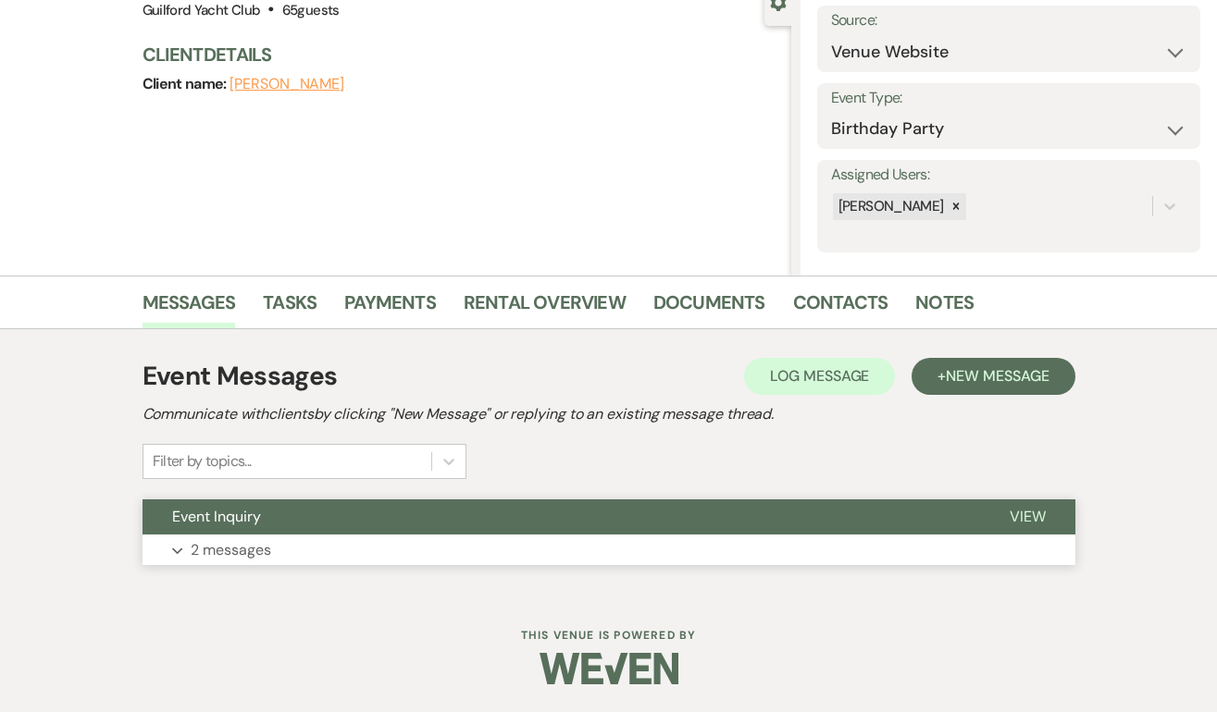
click at [1039, 520] on span "View" at bounding box center [1027, 516] width 36 height 19
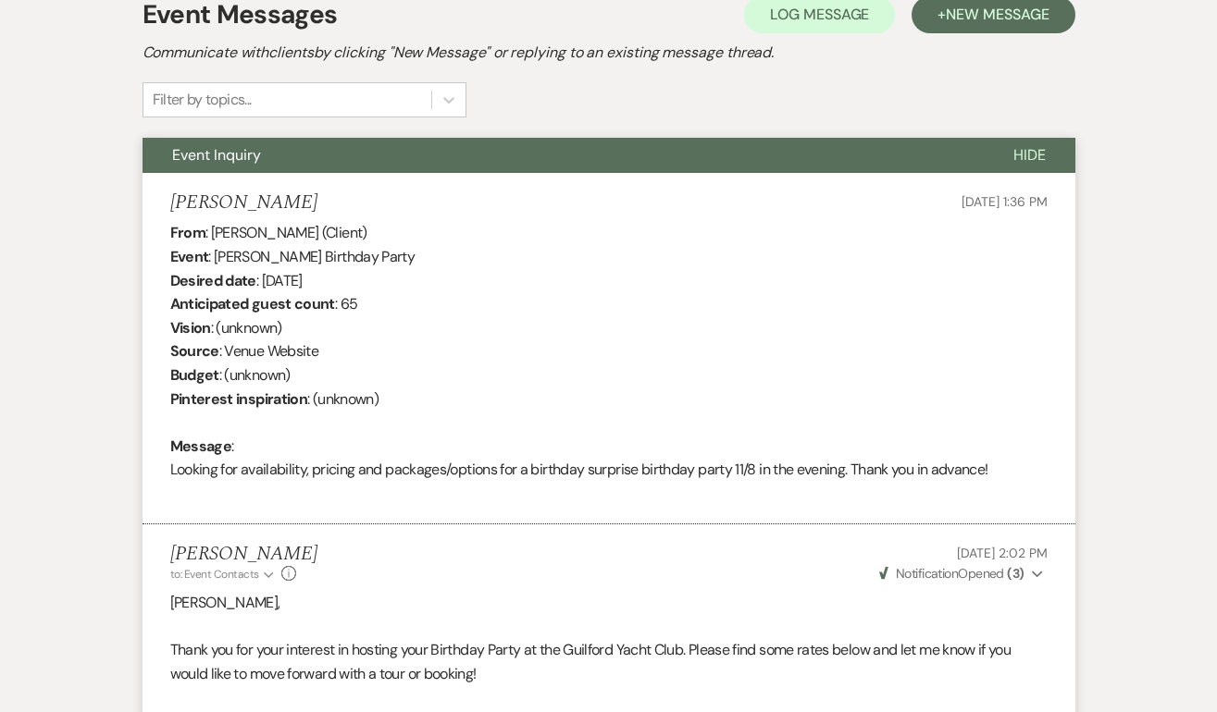
scroll to position [514, 0]
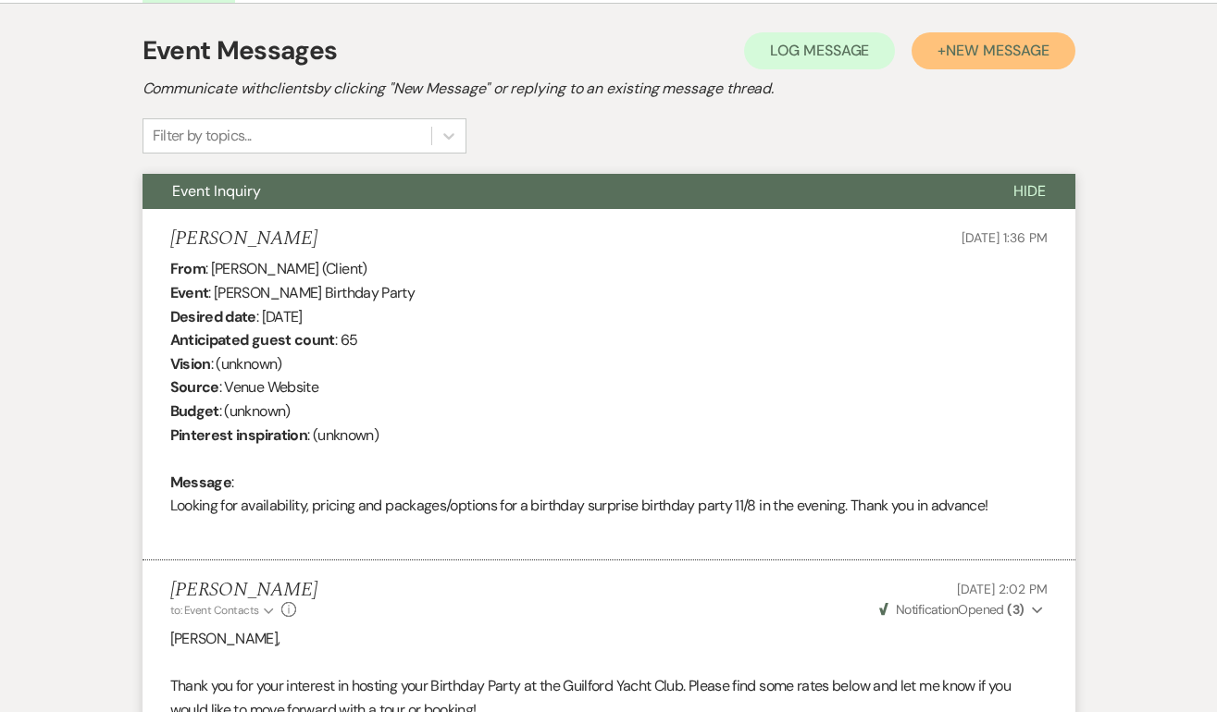
click at [990, 52] on span "New Message" at bounding box center [996, 50] width 103 height 19
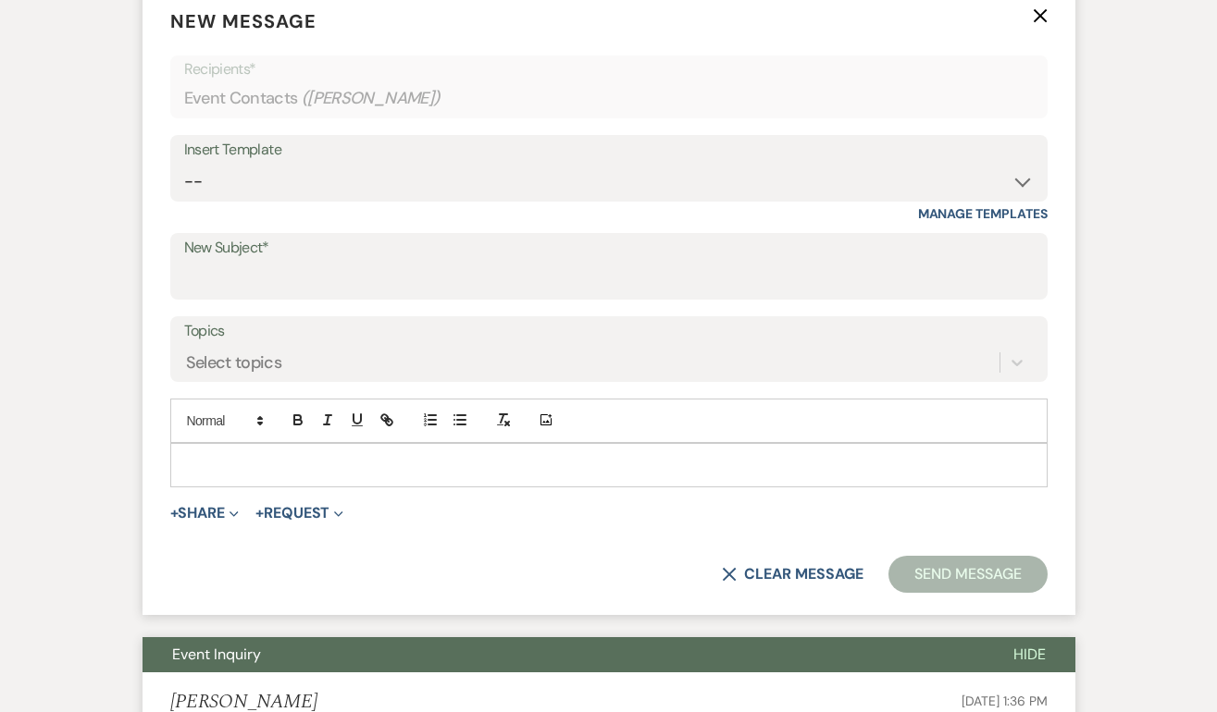
scroll to position [737, 0]
click at [298, 177] on select "-- Weven Planning Portal Introduction (Booked Events) Initial Inquiry Response …" at bounding box center [608, 183] width 849 height 36
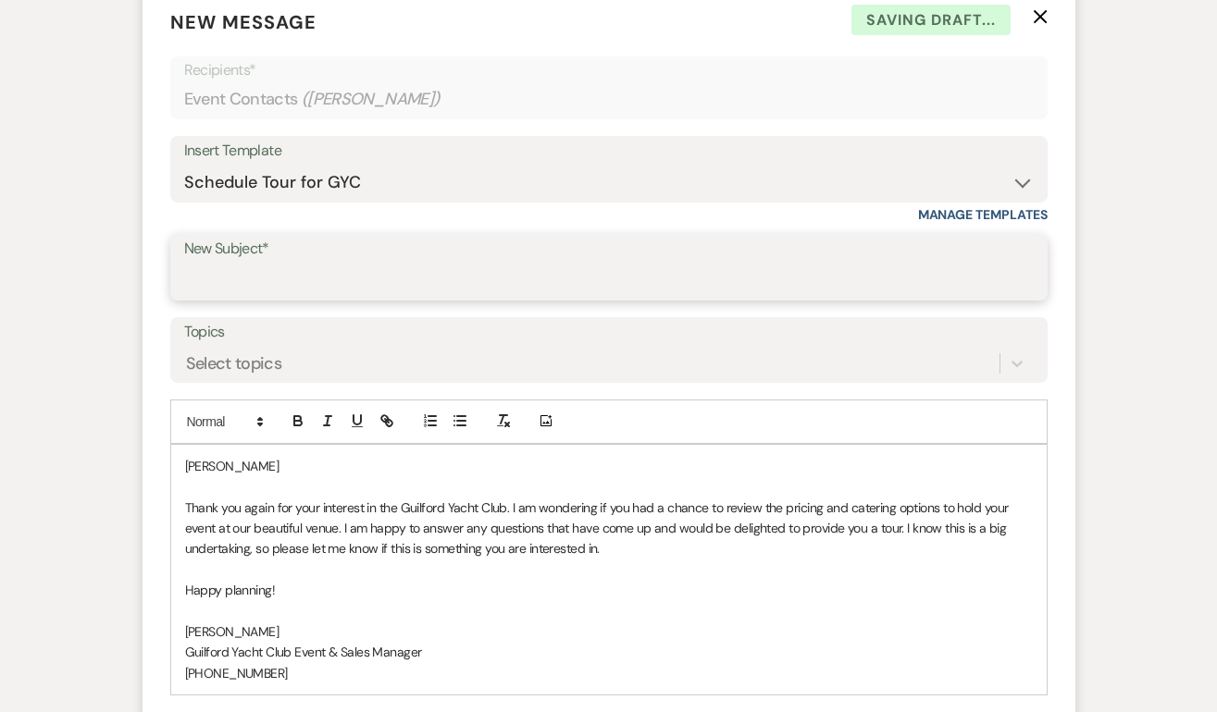
click at [266, 274] on input "New Subject*" at bounding box center [608, 281] width 849 height 36
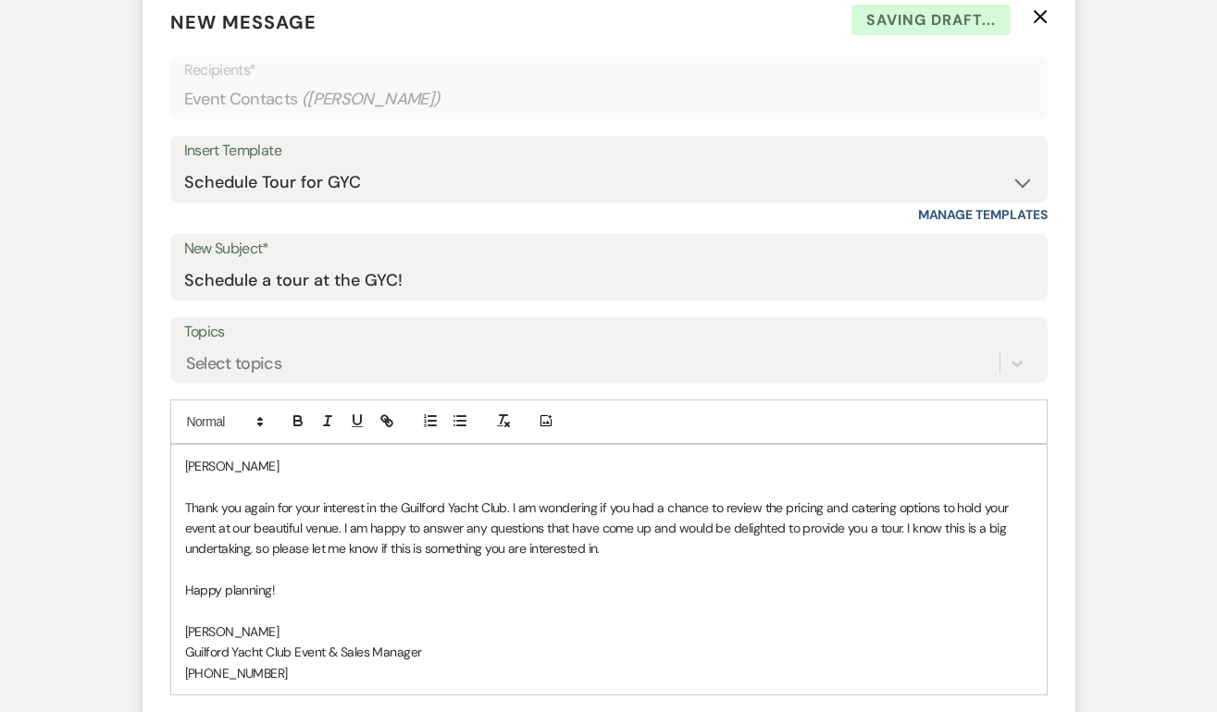
click at [264, 467] on p "[PERSON_NAME]" at bounding box center [608, 466] width 847 height 20
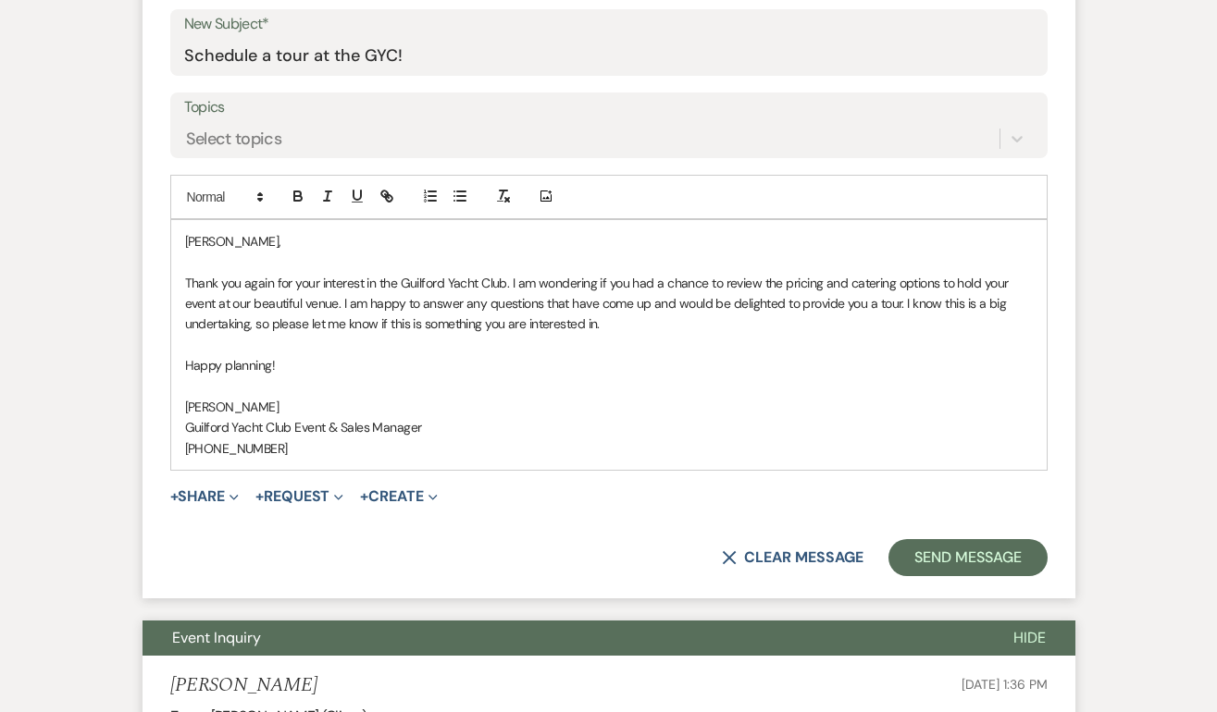
scroll to position [964, 0]
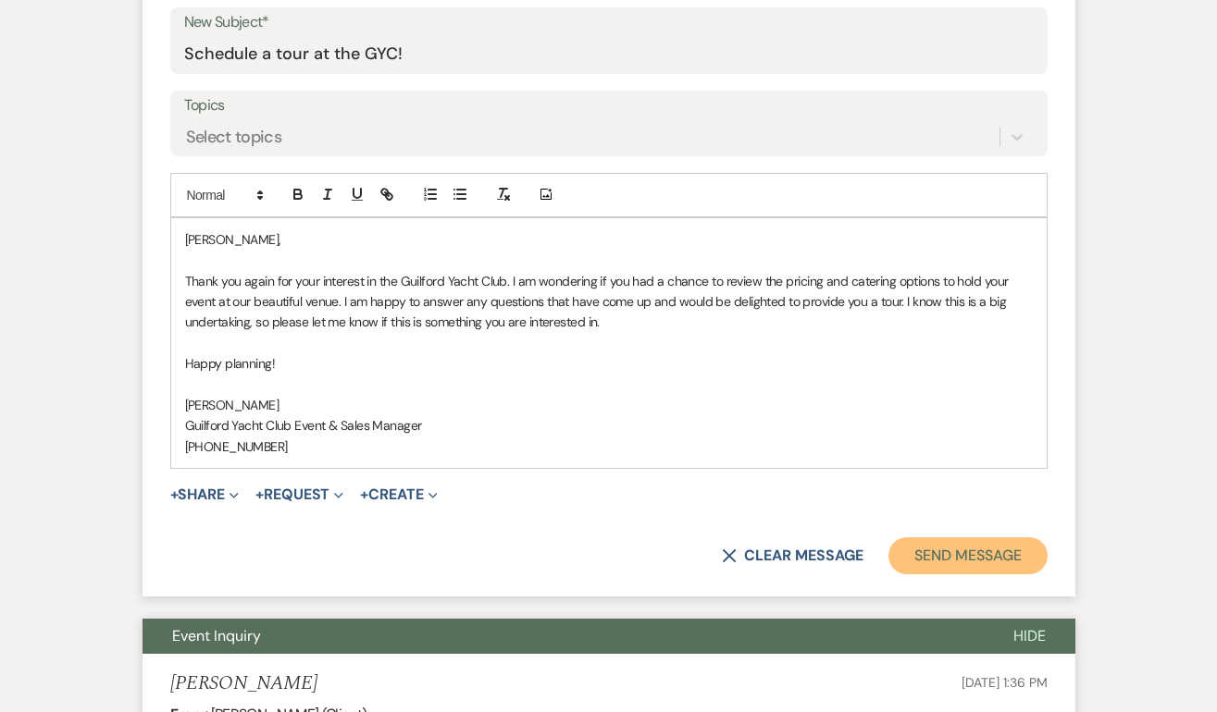
click at [912, 562] on button "Send Message" at bounding box center [967, 556] width 158 height 37
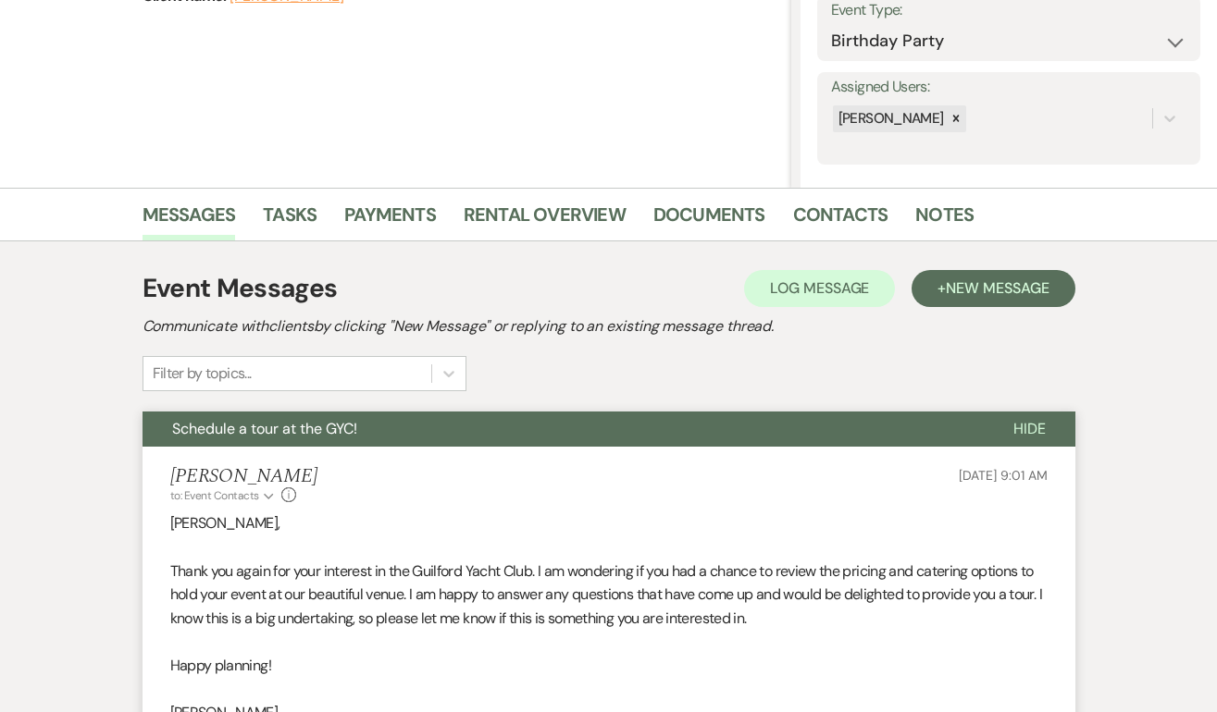
scroll to position [0, 0]
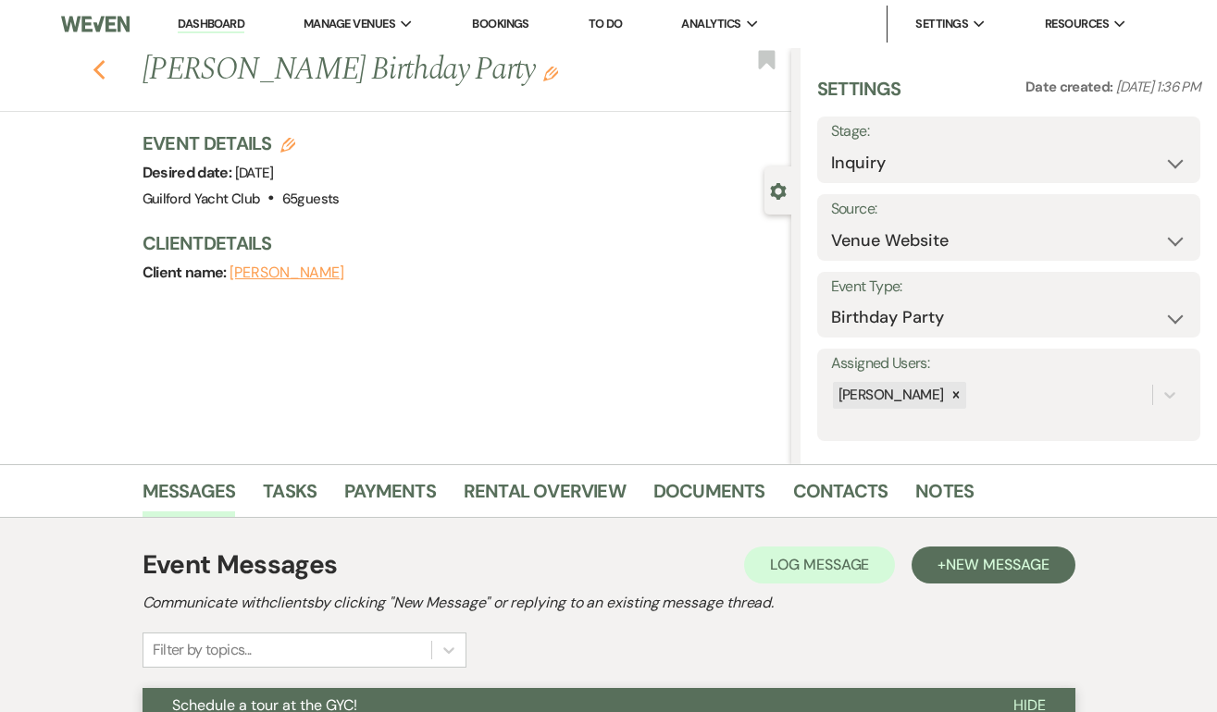
click at [93, 67] on icon "Previous" at bounding box center [100, 70] width 14 height 22
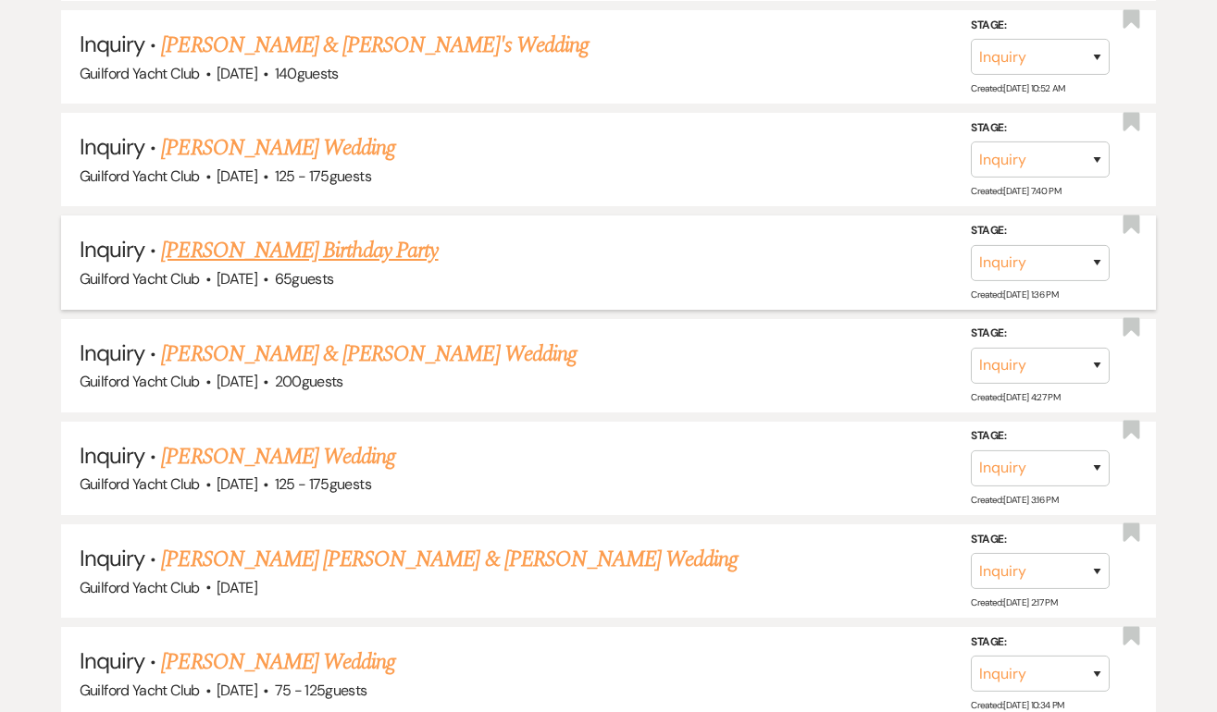
scroll to position [2764, 0]
